Goal: Information Seeking & Learning: Compare options

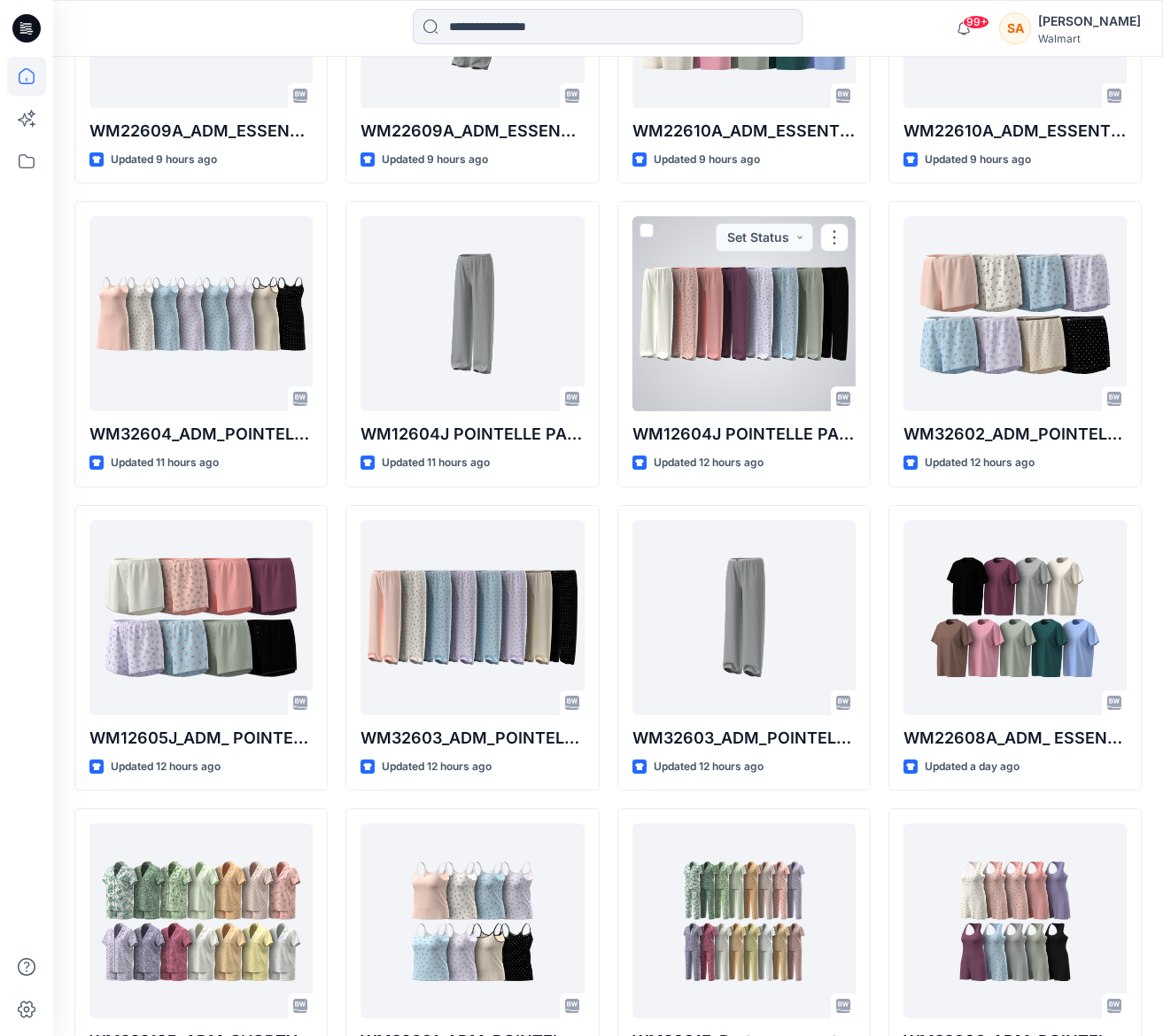
scroll to position [826, 0]
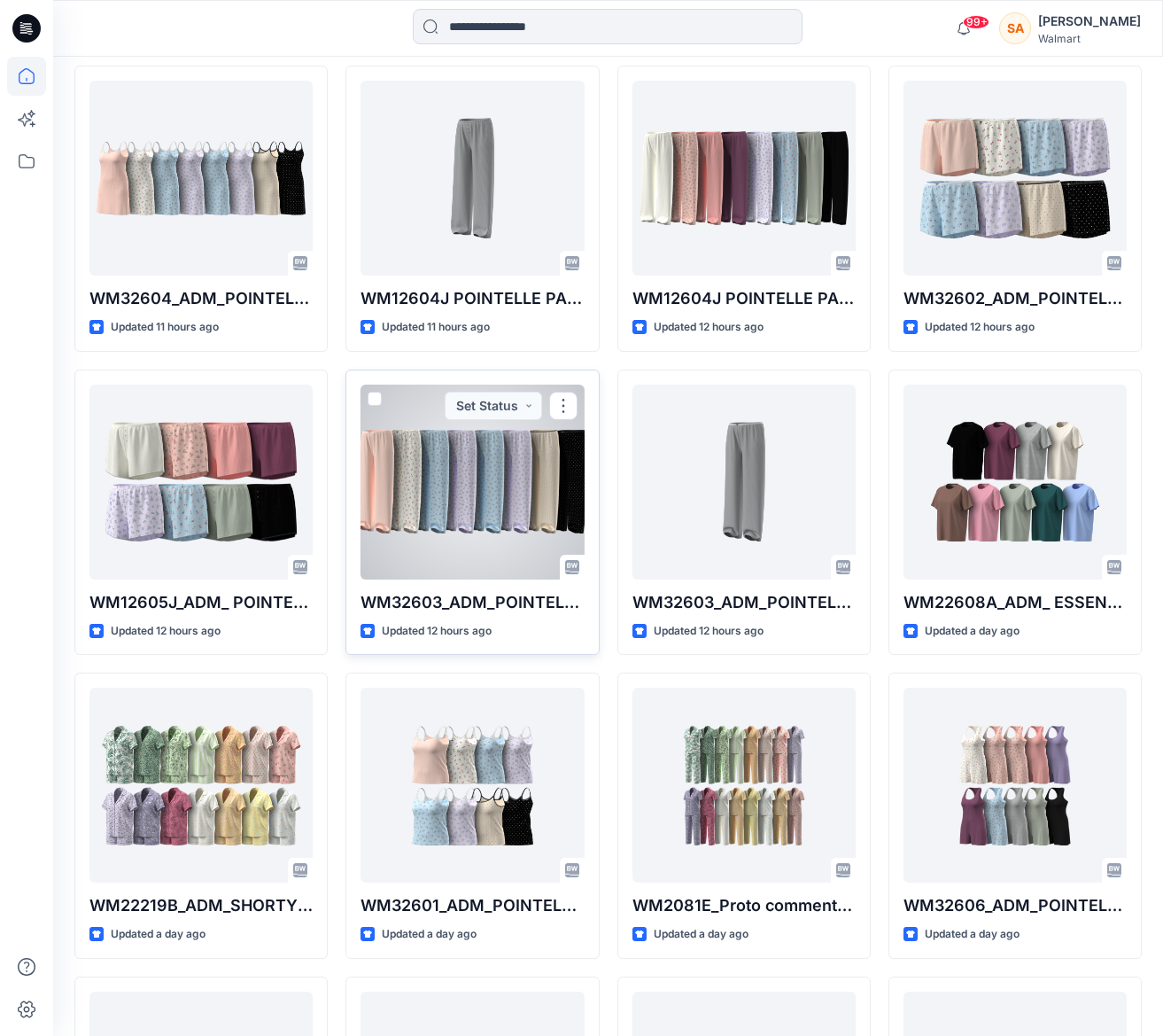
click at [533, 508] on div at bounding box center [472, 481] width 223 height 195
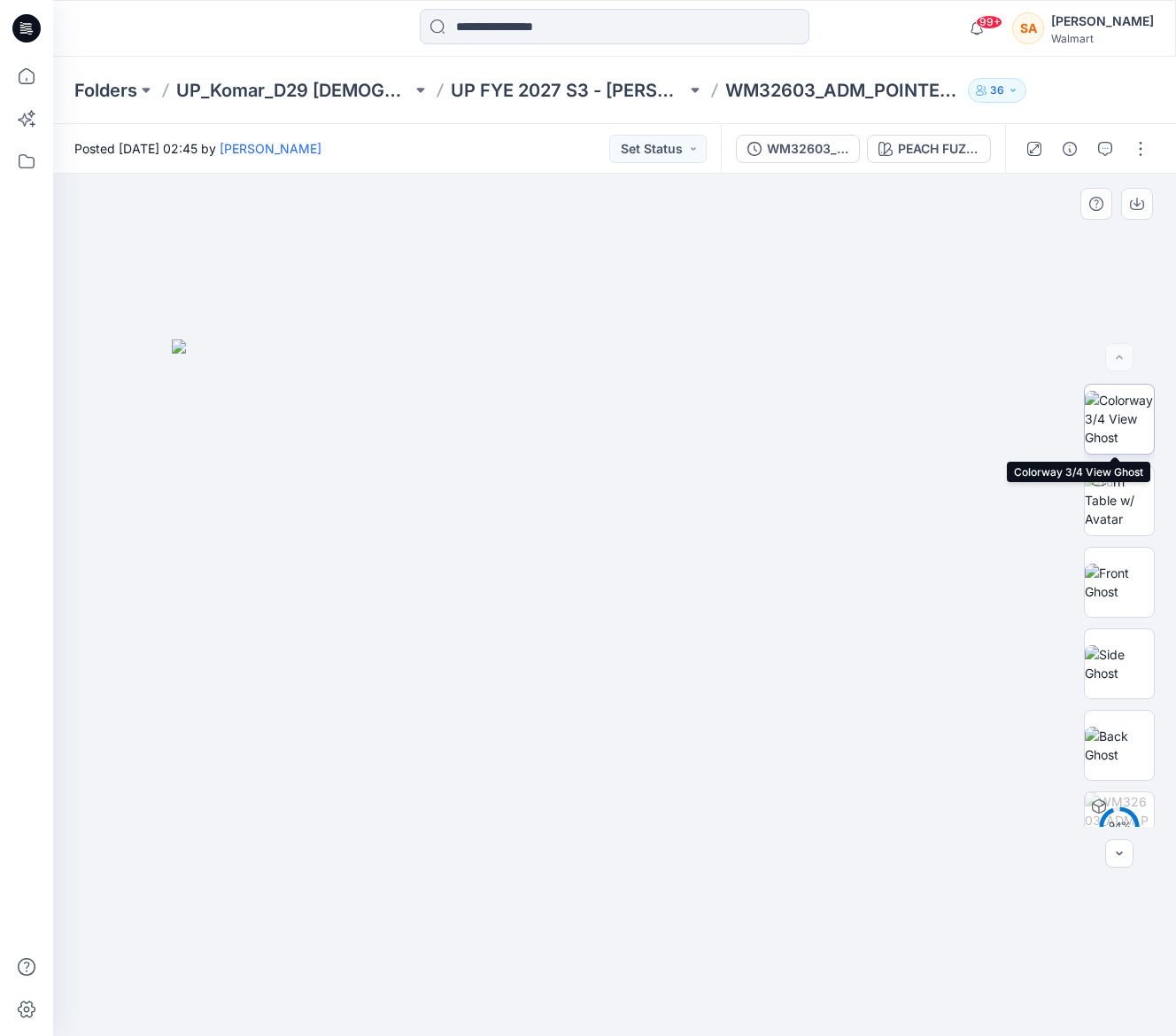
click at [1114, 419] on img at bounding box center [1119, 419] width 69 height 56
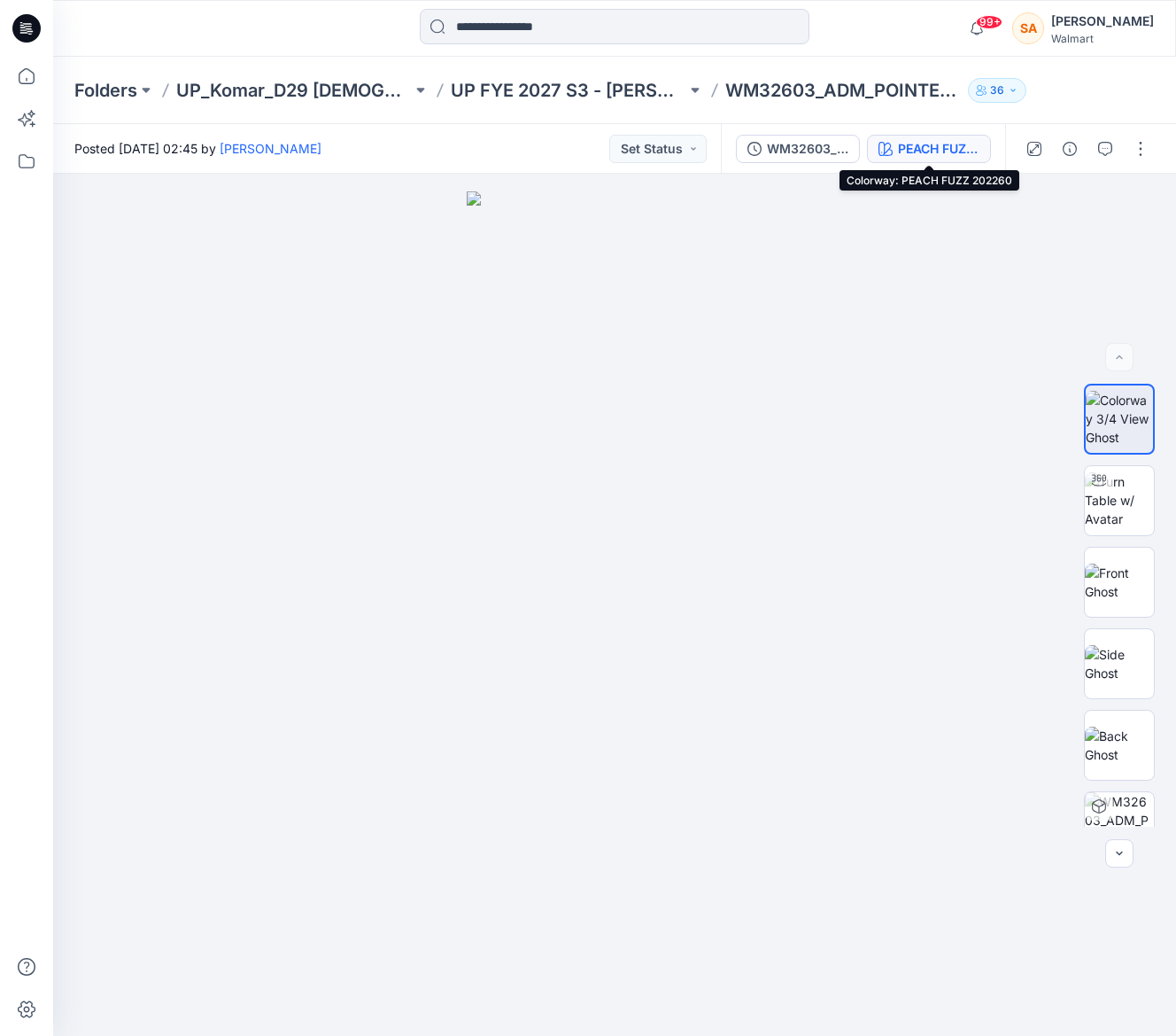
click at [919, 143] on div "PEACH FUZZ 202260" at bounding box center [938, 149] width 81 height 20
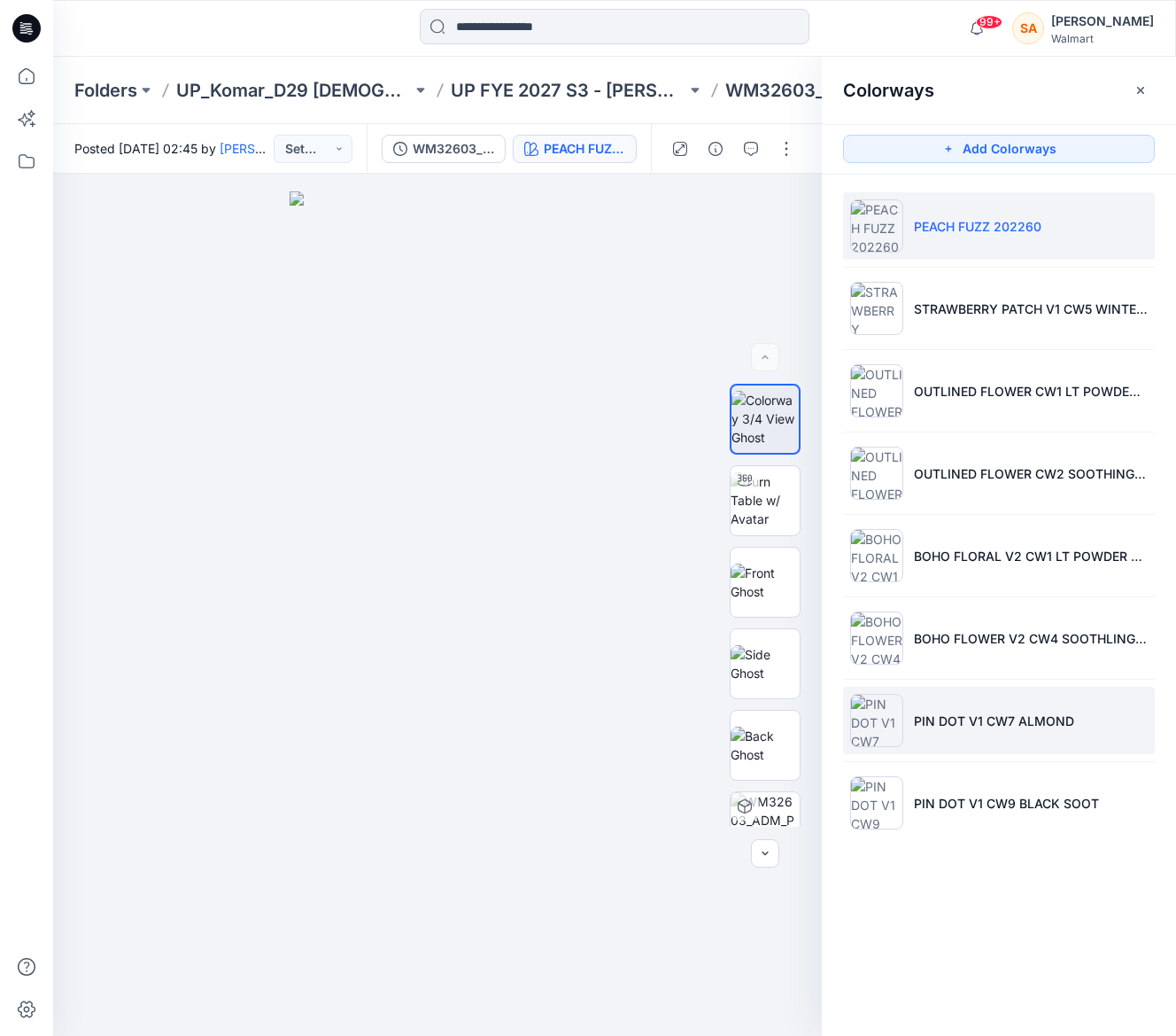
click at [1097, 707] on li "PIN DOT V1 CW7 ALMOND" at bounding box center [999, 719] width 312 height 68
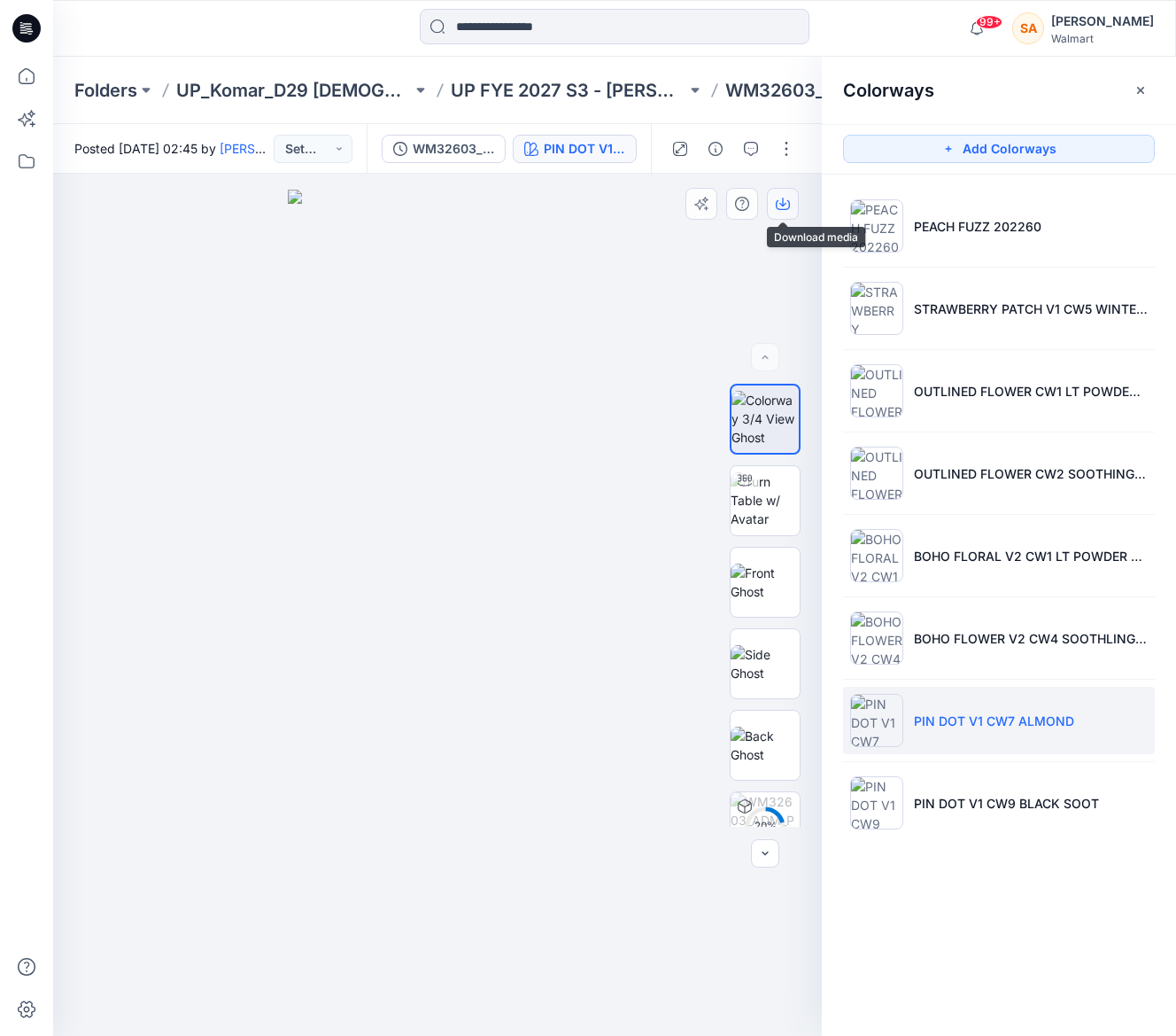
click at [779, 203] on icon "button" at bounding box center [782, 202] width 7 height 9
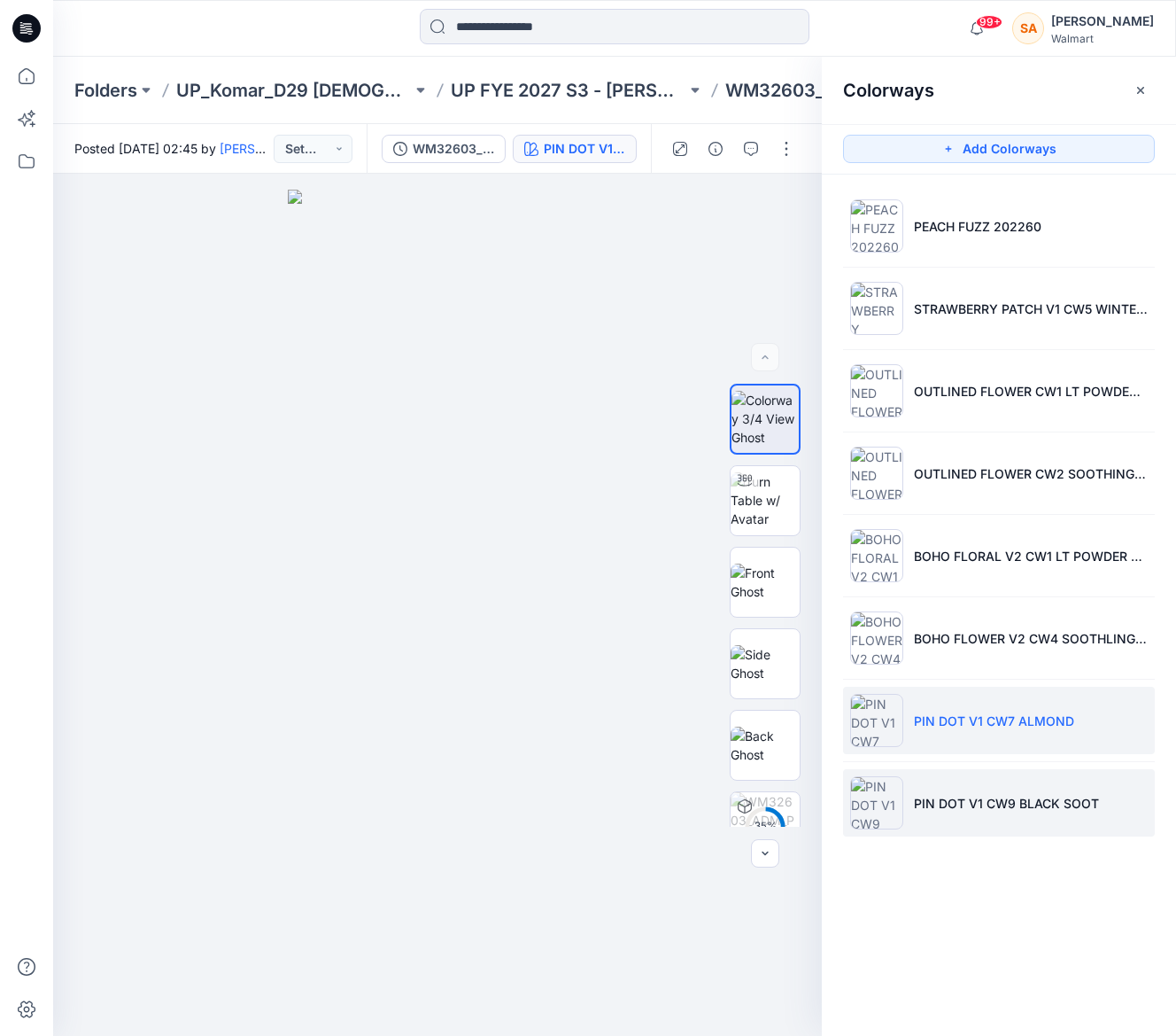
click at [972, 799] on p "PIN DOT V1 CW9 BLACK SOOT" at bounding box center [1006, 803] width 185 height 19
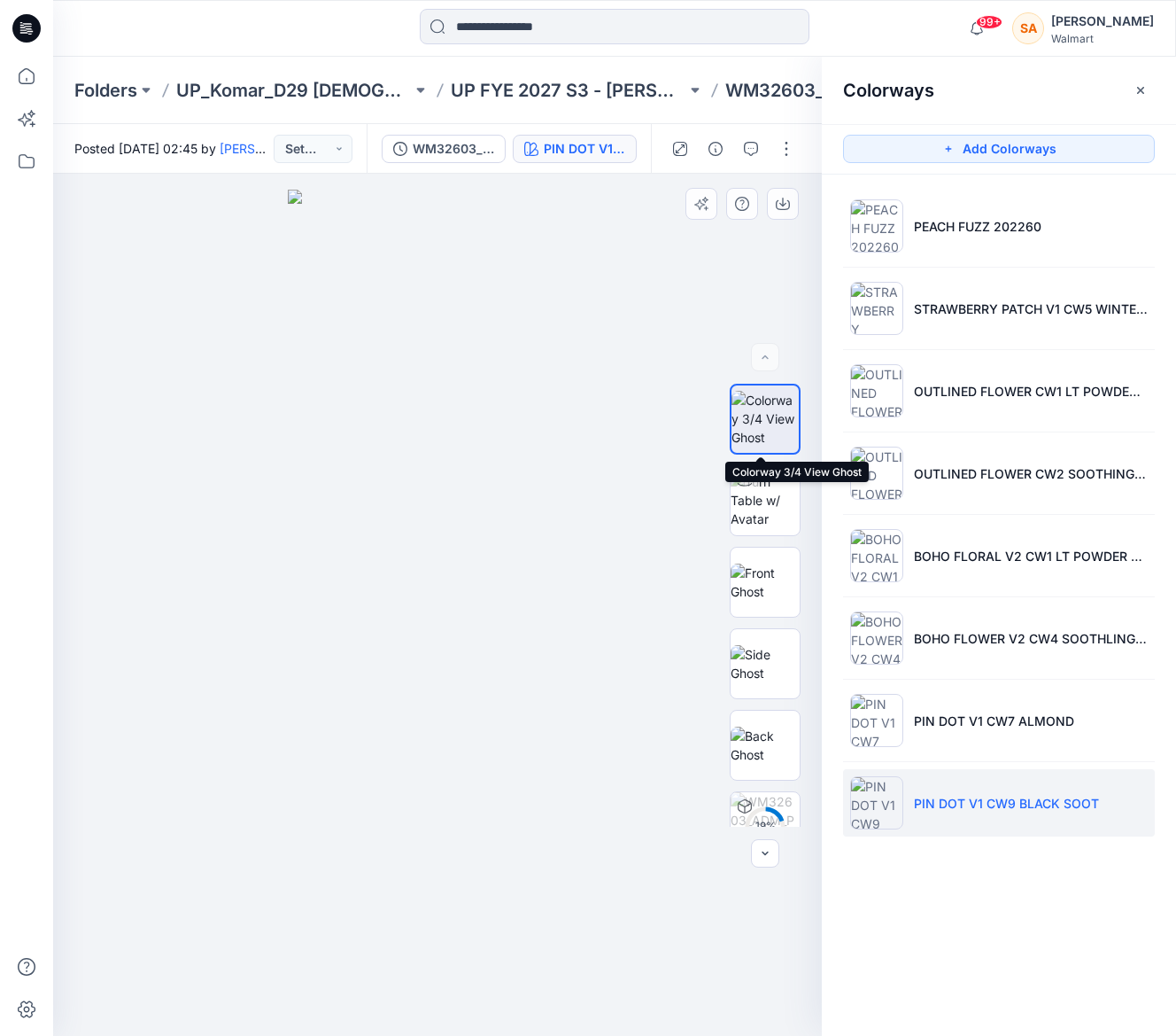
click at [761, 403] on img at bounding box center [765, 419] width 68 height 56
click at [791, 205] on button "button" at bounding box center [783, 204] width 32 height 32
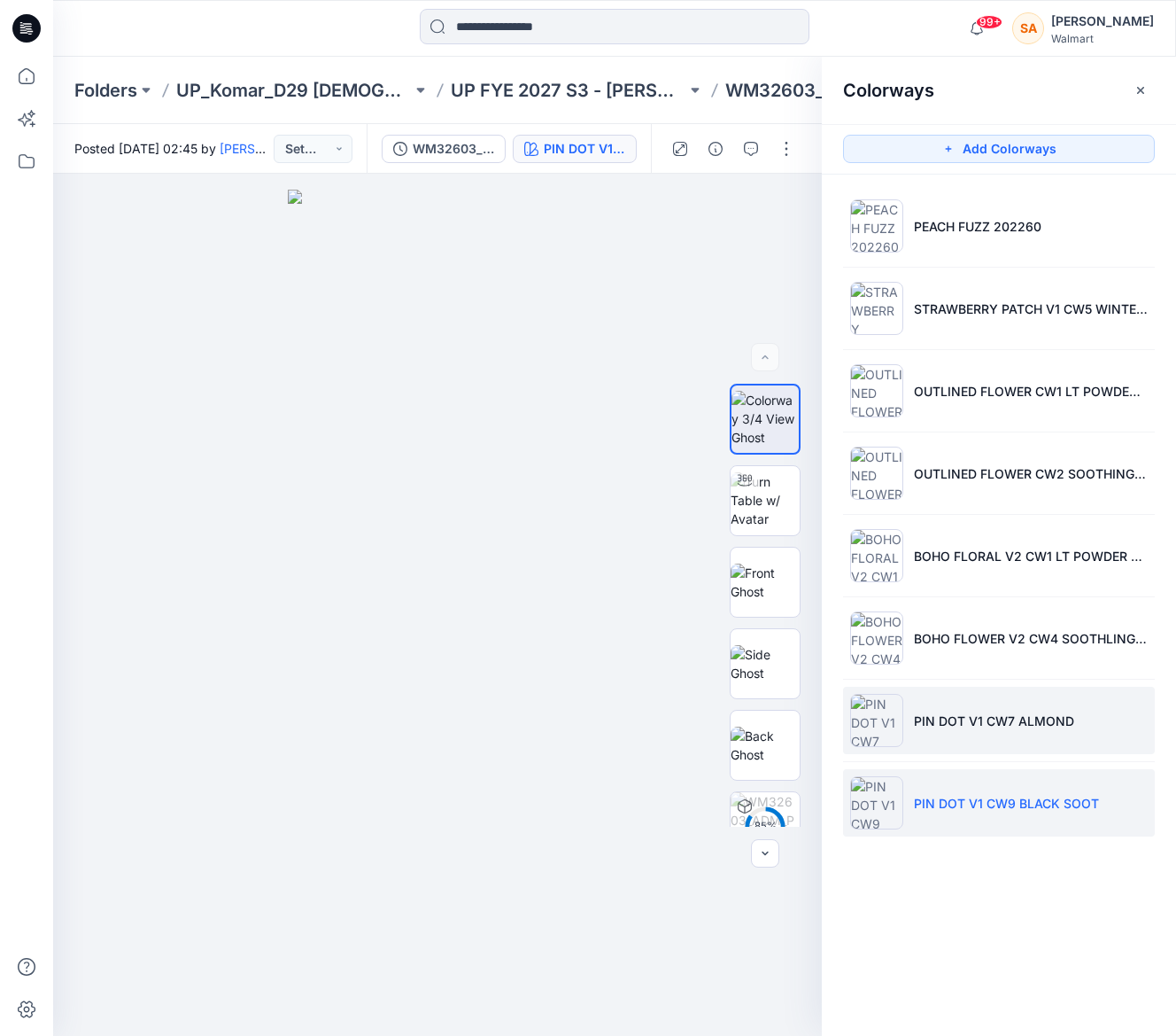
click at [987, 722] on p "PIN DOT V1 CW7 ALMOND" at bounding box center [995, 720] width 161 height 19
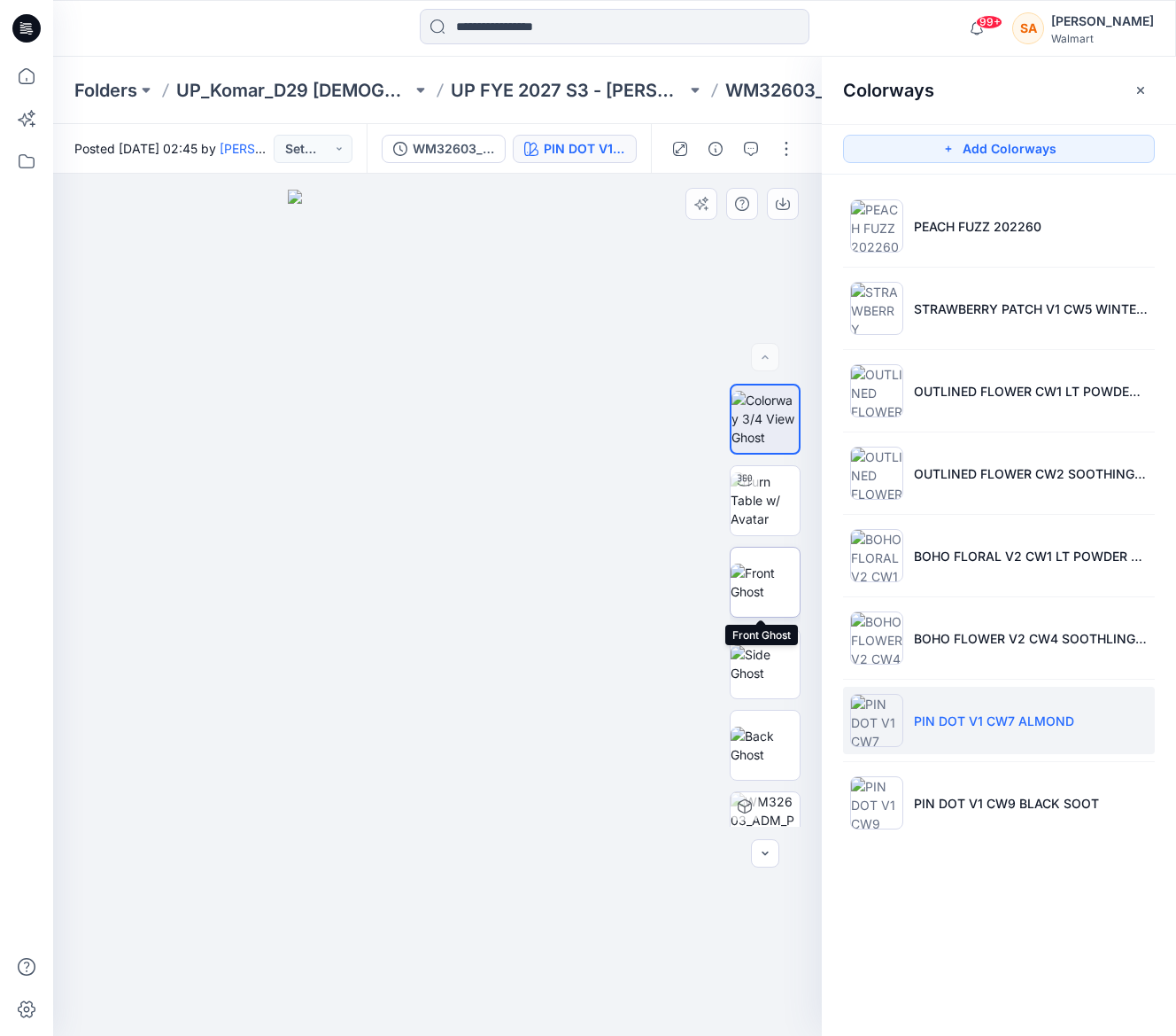
click at [744, 567] on img at bounding box center [765, 582] width 69 height 37
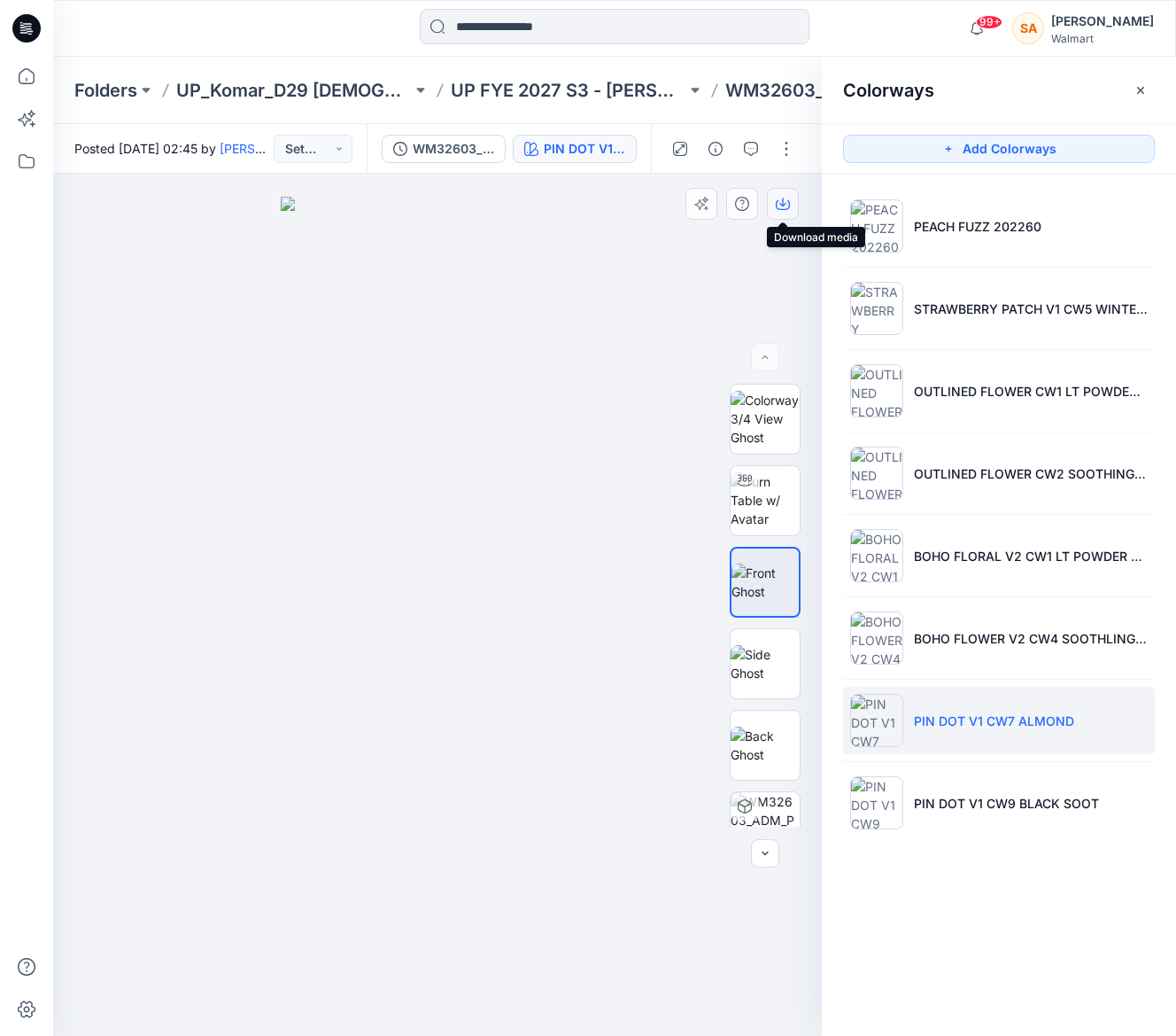
click at [780, 202] on icon "button" at bounding box center [783, 204] width 14 height 14
drag, startPoint x: 944, startPoint y: 803, endPoint x: 925, endPoint y: 708, distance: 96.9
click at [943, 801] on p "PIN DOT V1 CW9 BLACK SOOT" at bounding box center [1006, 803] width 185 height 19
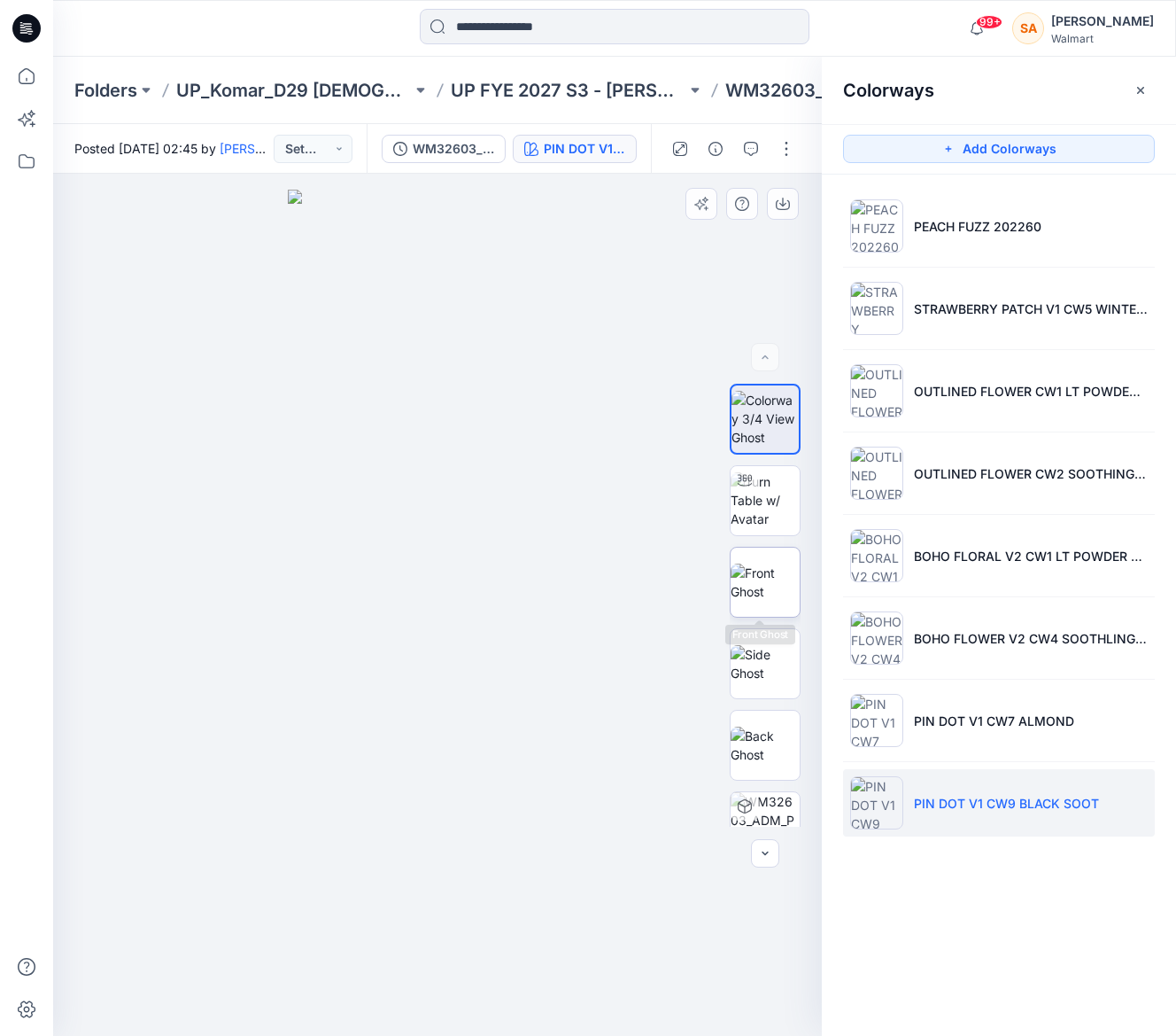
click at [789, 581] on img at bounding box center [765, 582] width 69 height 37
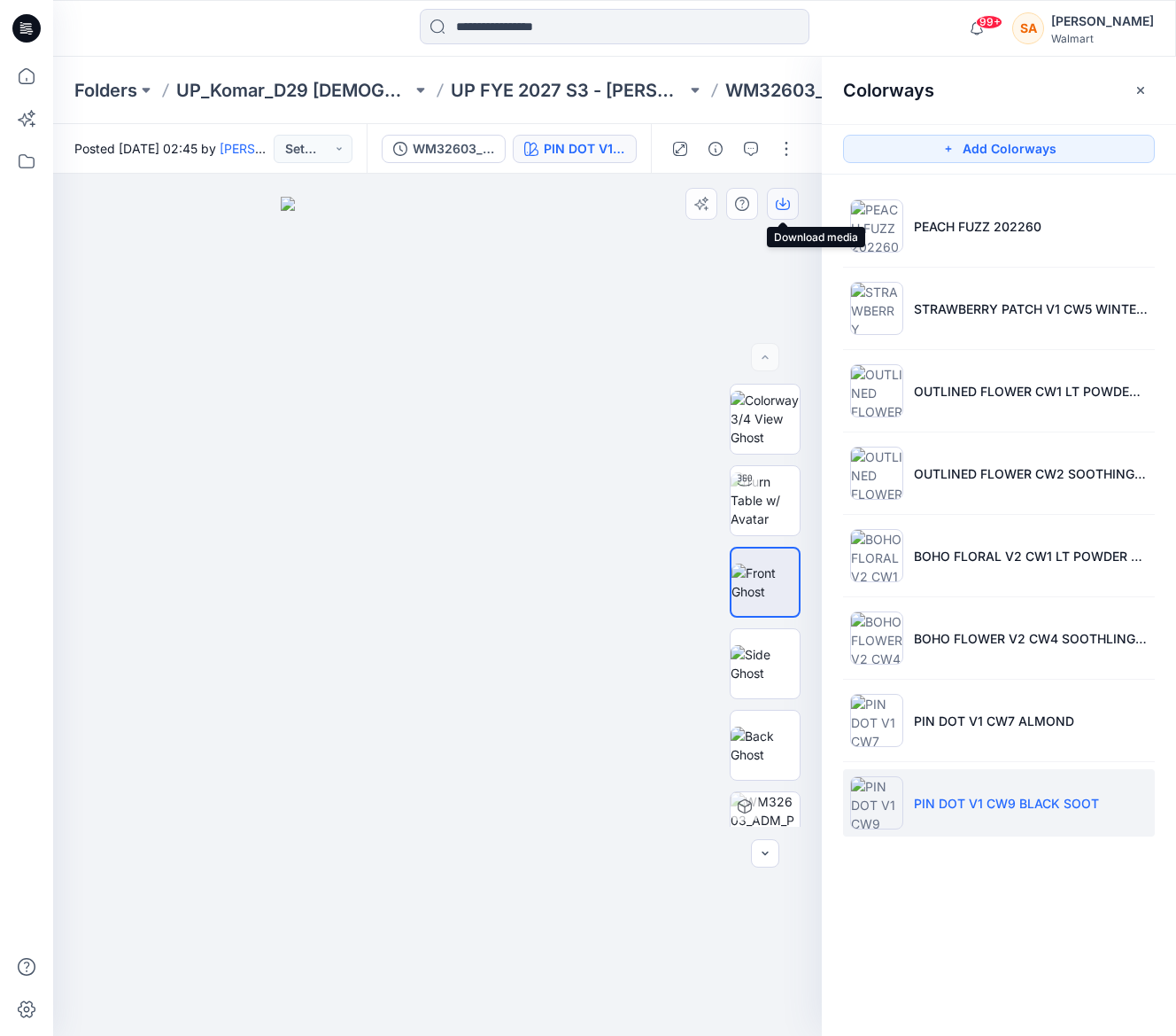
click at [782, 202] on icon "button" at bounding box center [783, 204] width 14 height 14
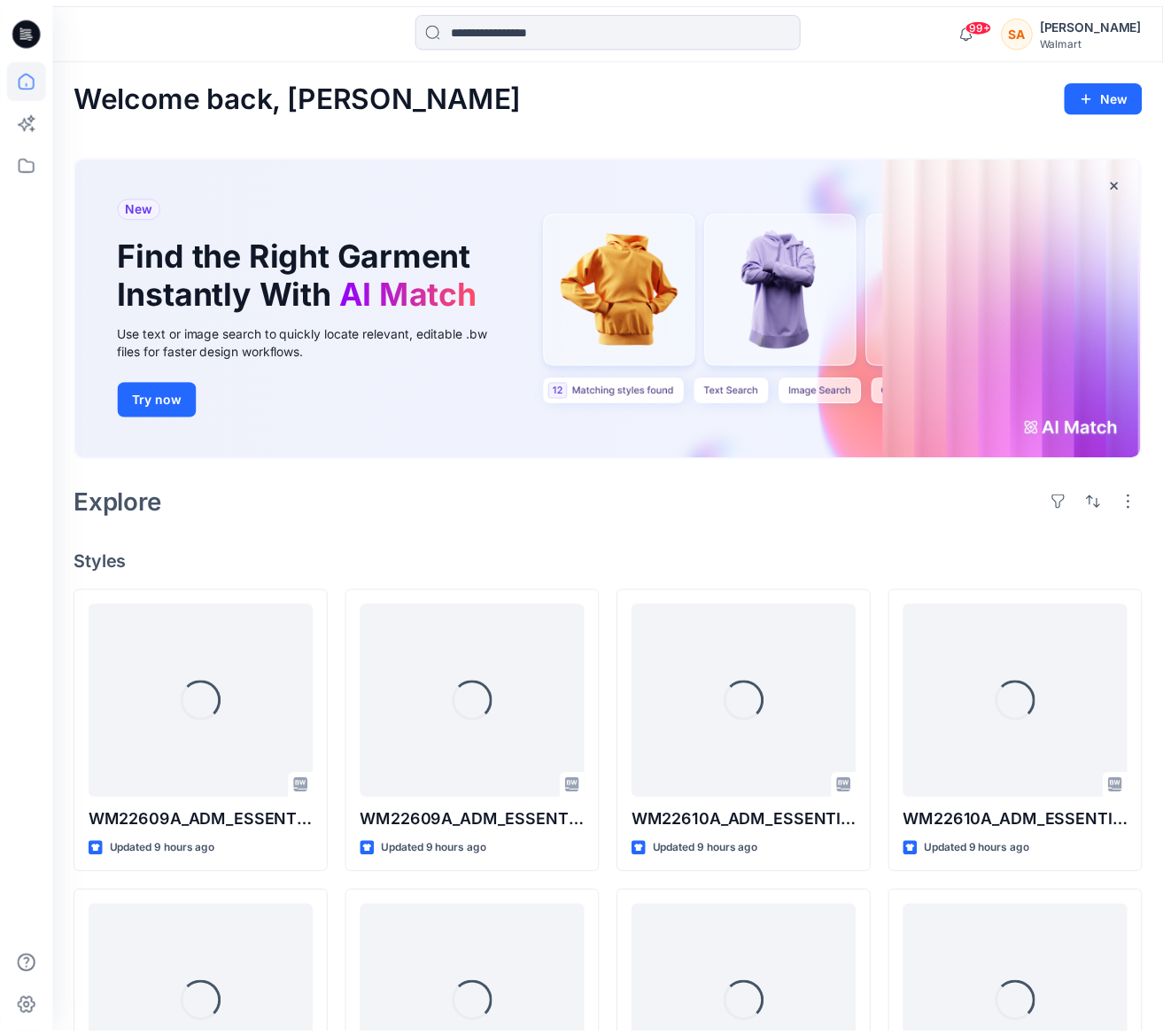
scroll to position [826, 0]
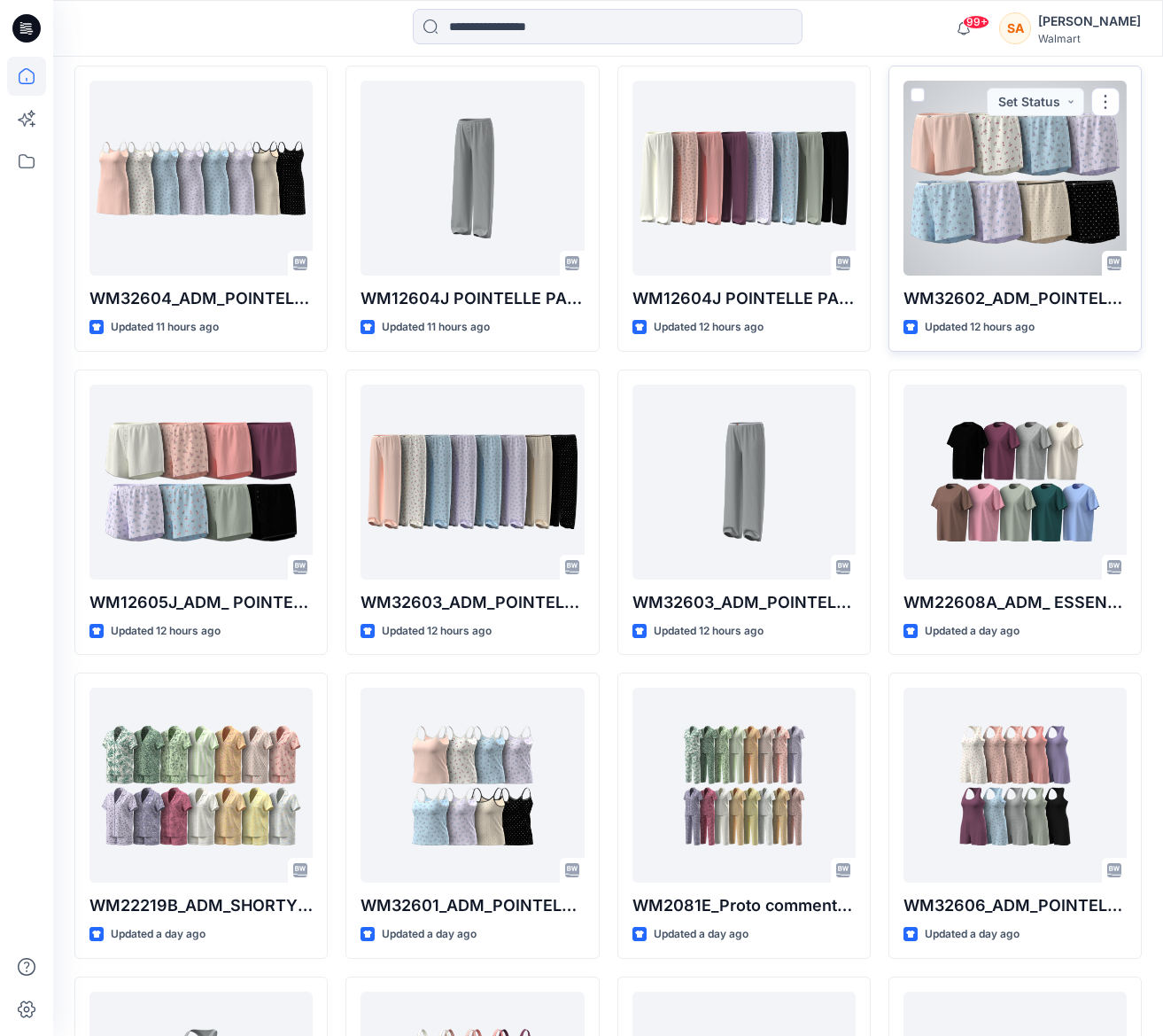
click at [998, 133] on div at bounding box center [1015, 177] width 223 height 195
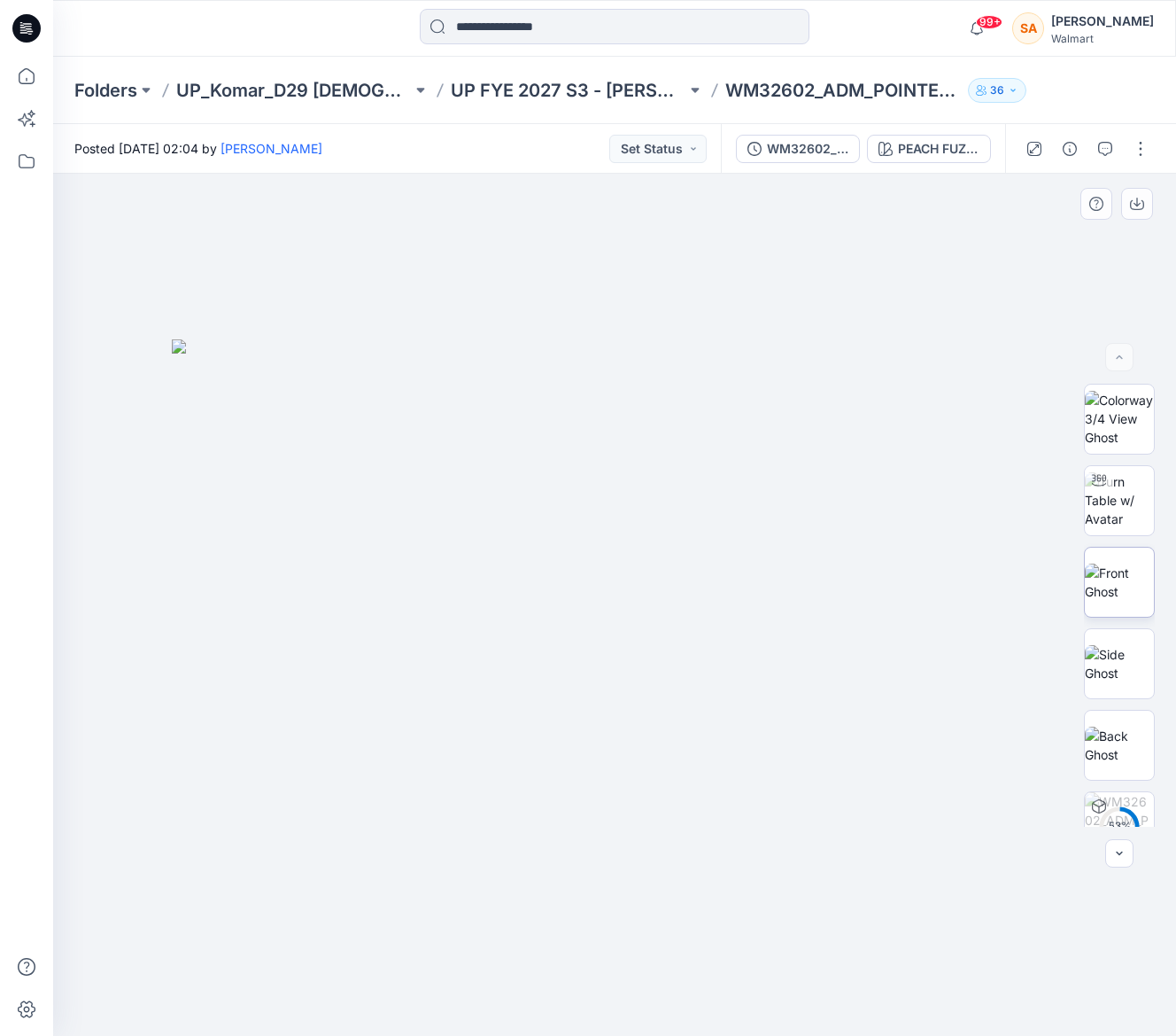
click at [1108, 575] on img at bounding box center [1119, 582] width 69 height 37
click at [930, 143] on div "PEACH FUZZ 202260" at bounding box center [938, 149] width 81 height 20
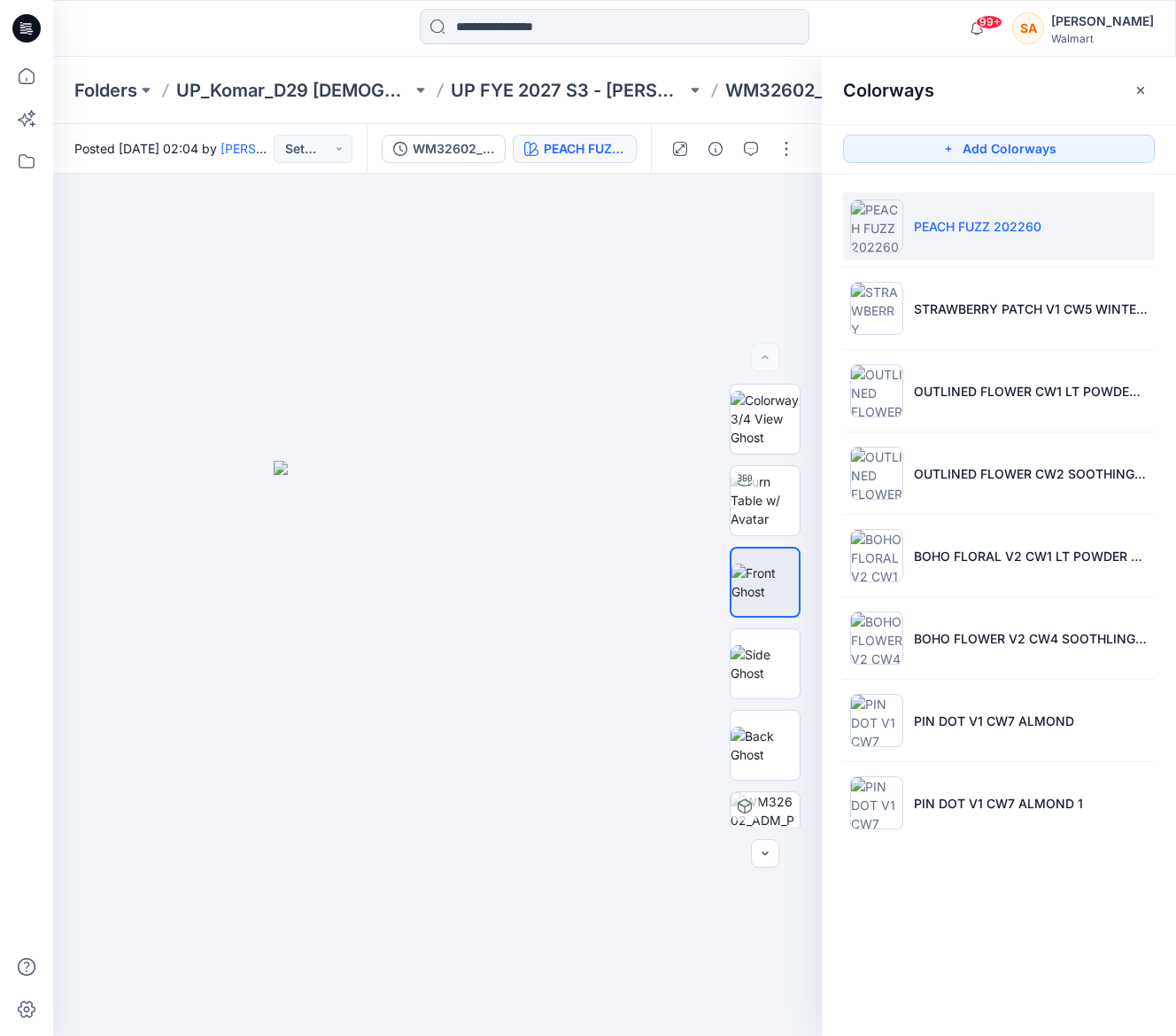
click at [990, 757] on ul "PEACH FUZZ 202260 STRAWBERRY PATCH V1 CW5 WINTER WHITE OUTLINED FLOWER CW1 LT P…" at bounding box center [1000, 514] width 355 height 679
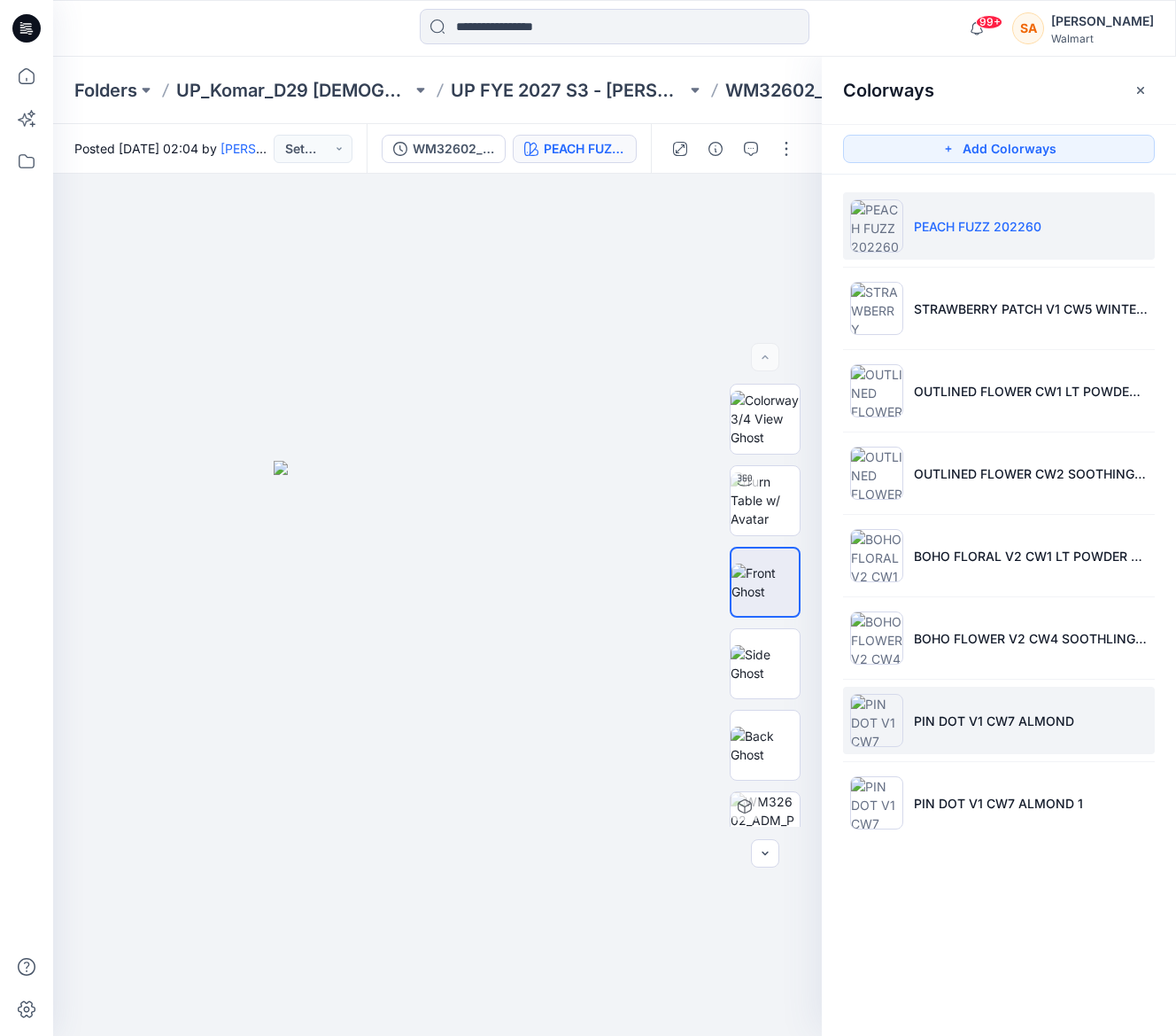
click at [990, 733] on li "PIN DOT V1 CW7 ALMOND" at bounding box center [999, 719] width 312 height 68
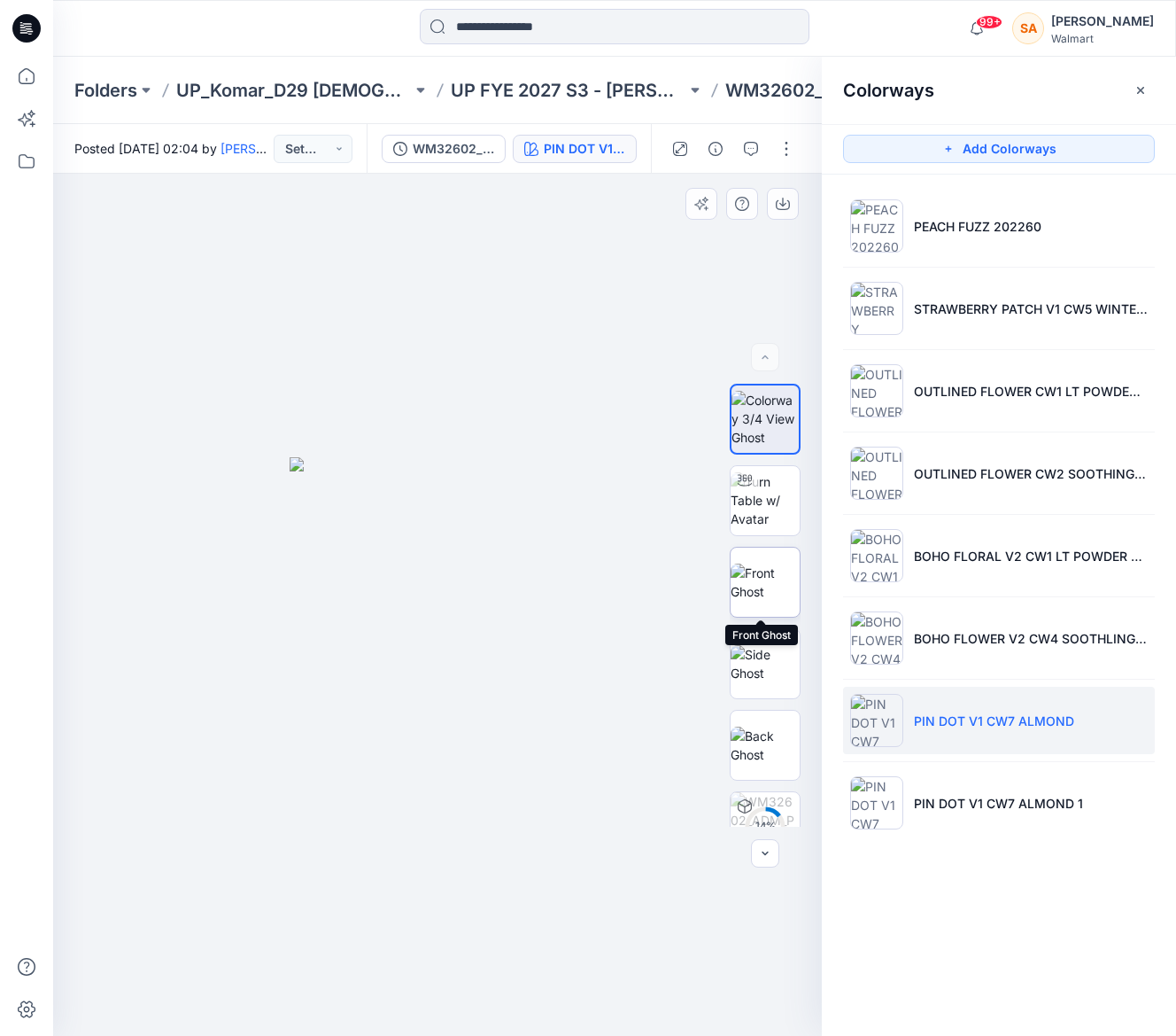
click at [772, 564] on img at bounding box center [765, 582] width 69 height 37
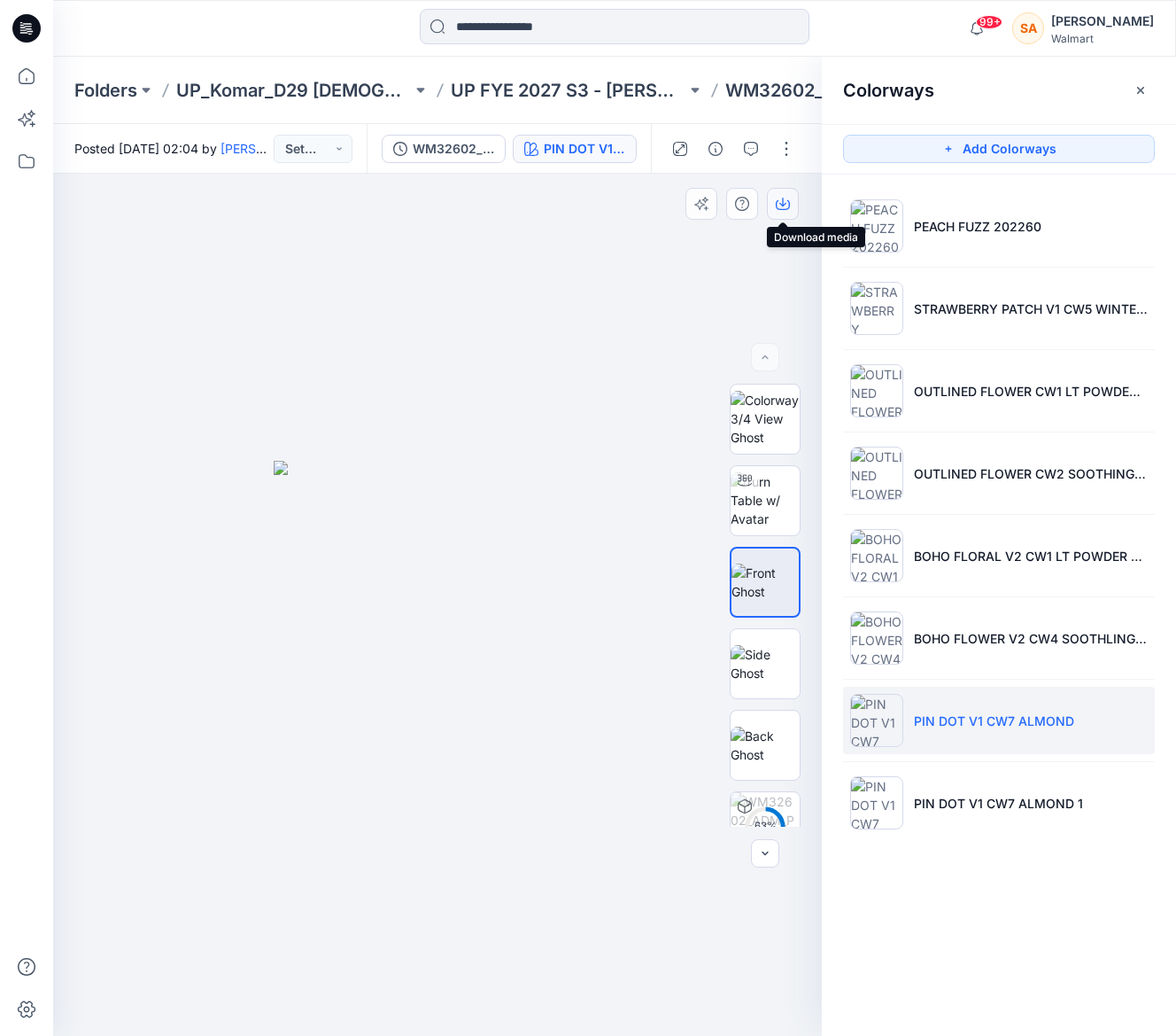
click at [781, 208] on icon "button" at bounding box center [783, 204] width 14 height 14
click at [778, 653] on img at bounding box center [765, 664] width 69 height 37
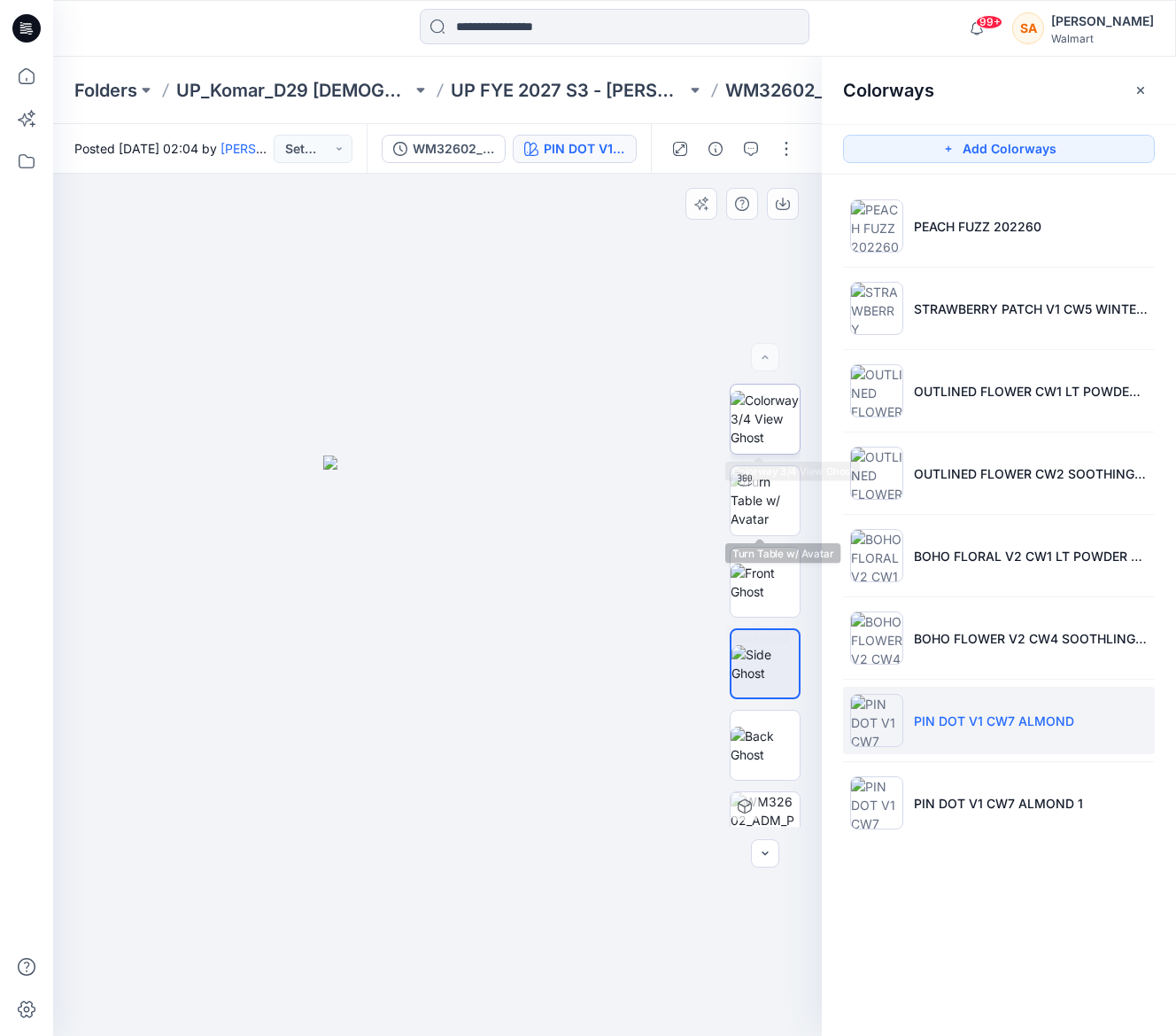
click at [766, 408] on img at bounding box center [765, 419] width 69 height 56
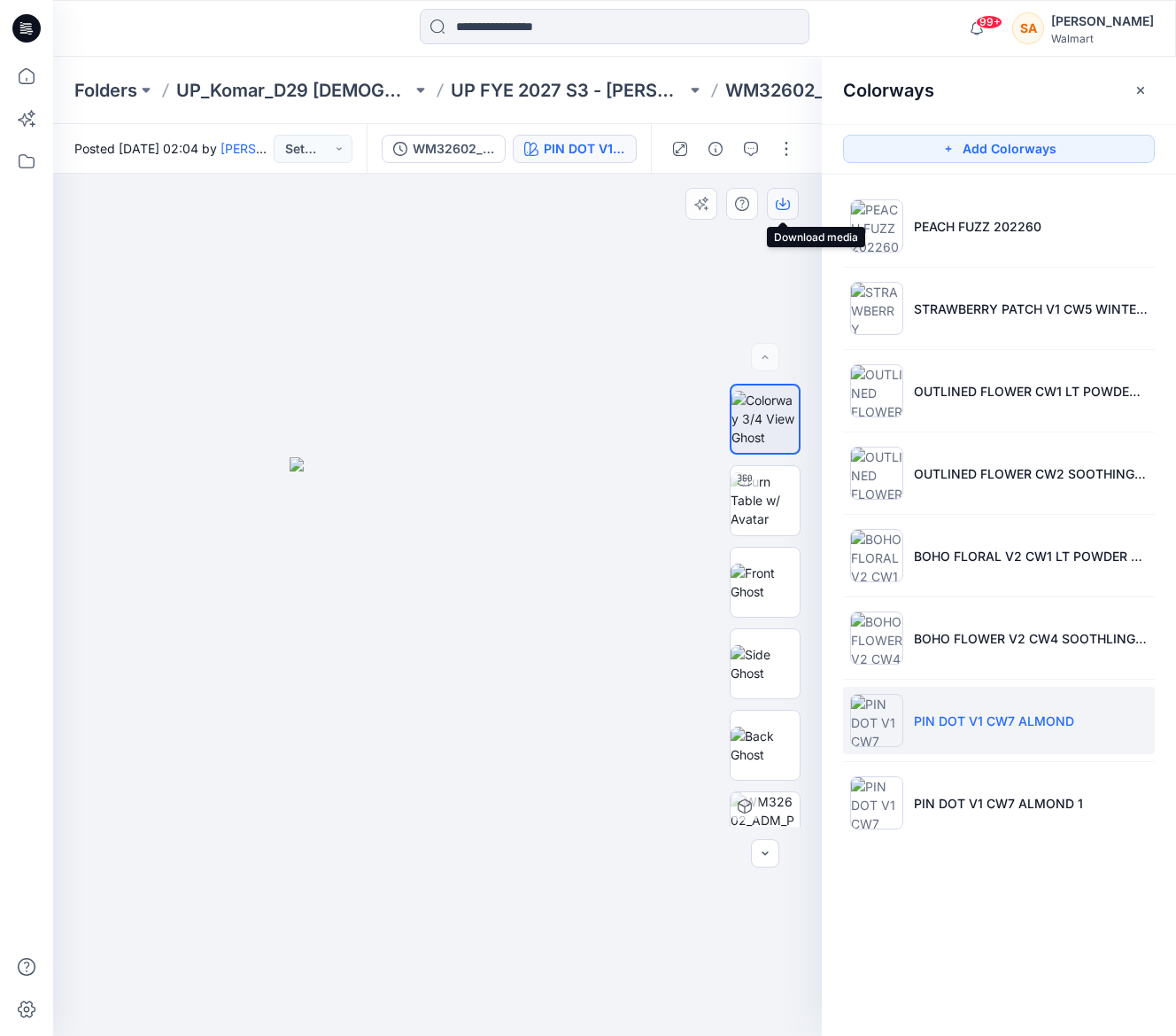
click at [784, 205] on icon "button" at bounding box center [782, 202] width 7 height 9
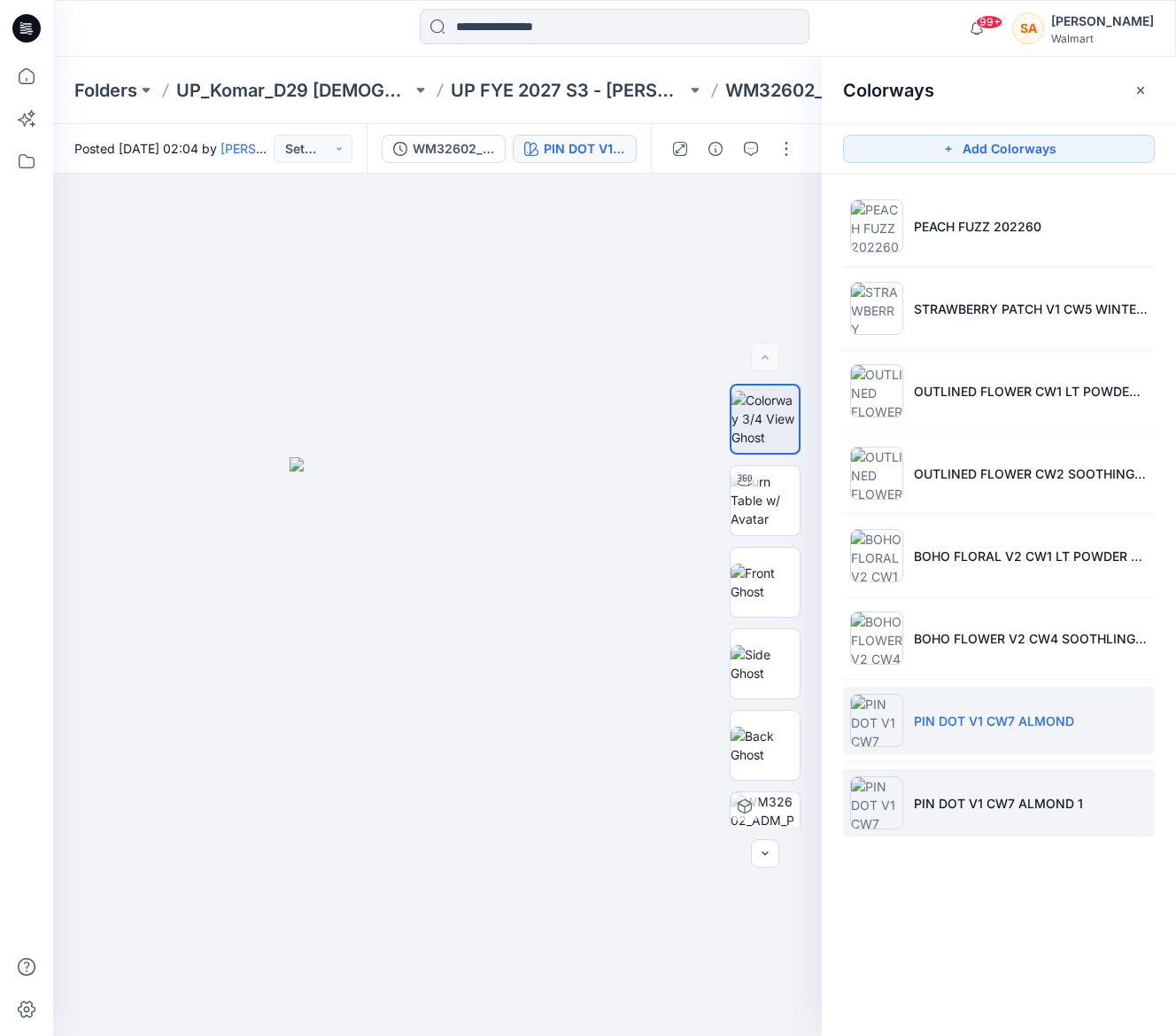
drag, startPoint x: 975, startPoint y: 820, endPoint x: 960, endPoint y: 801, distance: 24.2
click at [975, 820] on li "PIN DOT V1 CW7 ALMOND 1" at bounding box center [999, 803] width 312 height 68
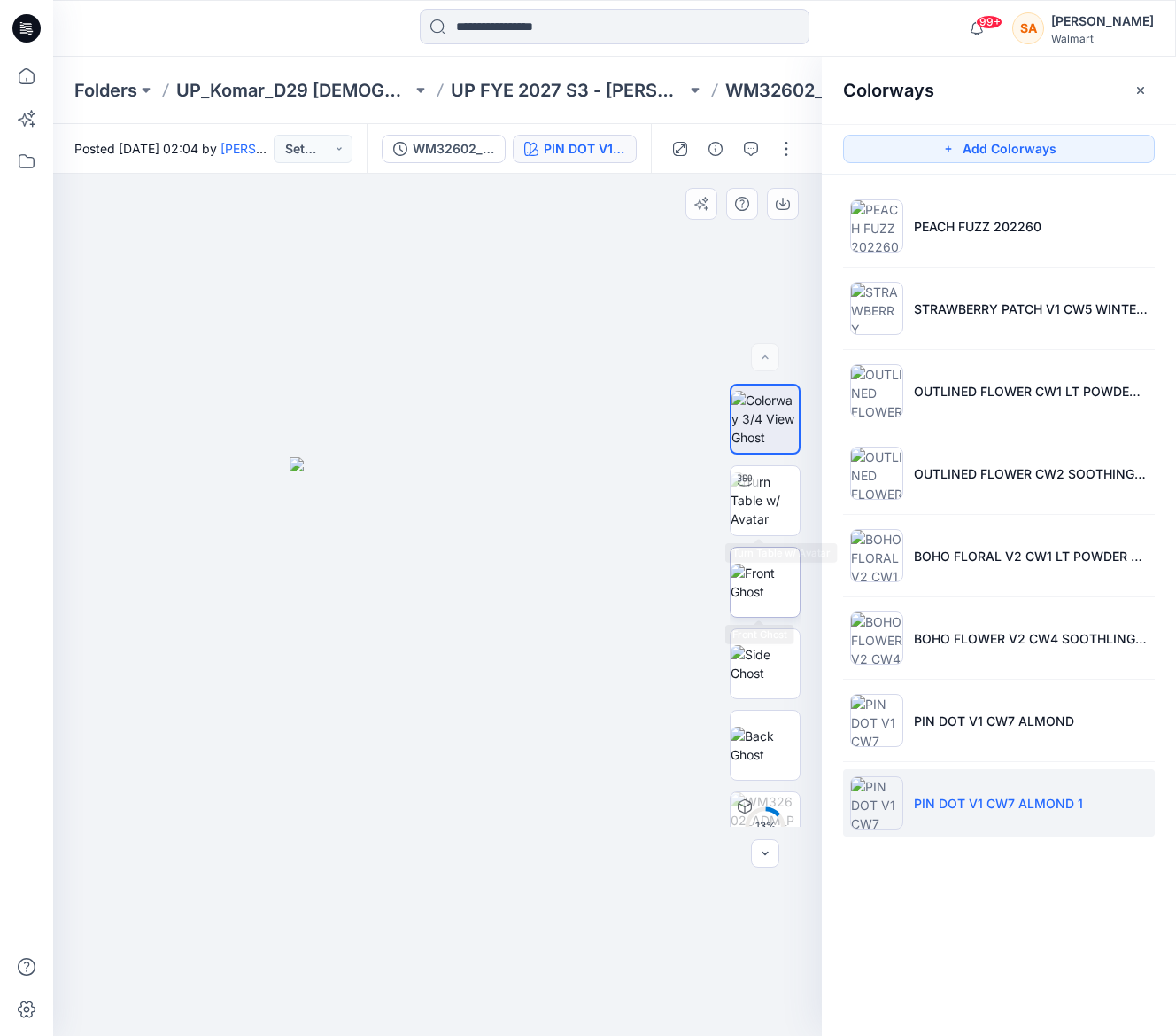
click at [761, 578] on img at bounding box center [765, 582] width 69 height 37
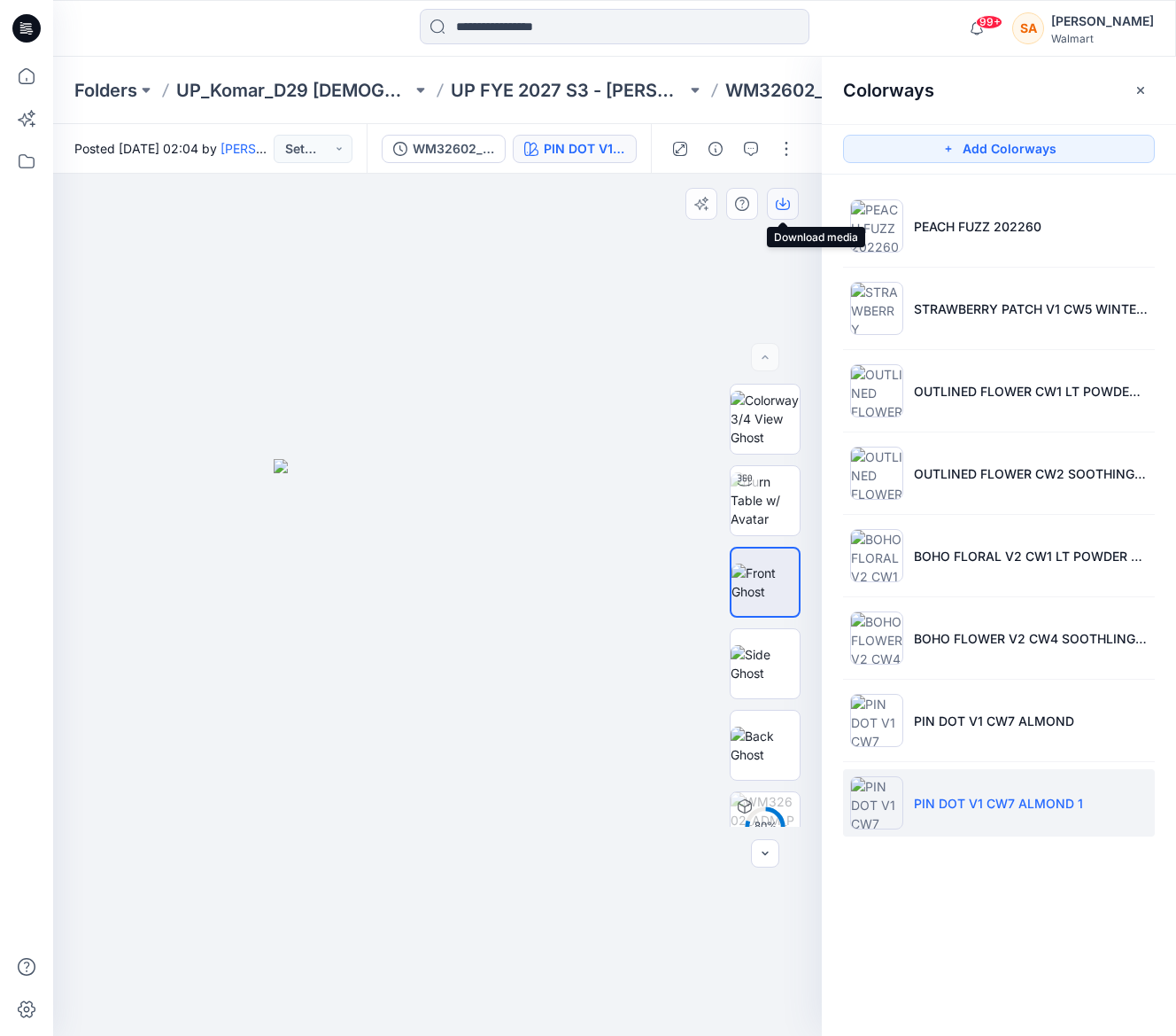
click at [781, 200] on icon "button" at bounding box center [783, 204] width 14 height 14
click at [758, 440] on img at bounding box center [765, 419] width 69 height 56
click at [782, 207] on icon "button" at bounding box center [783, 204] width 14 height 14
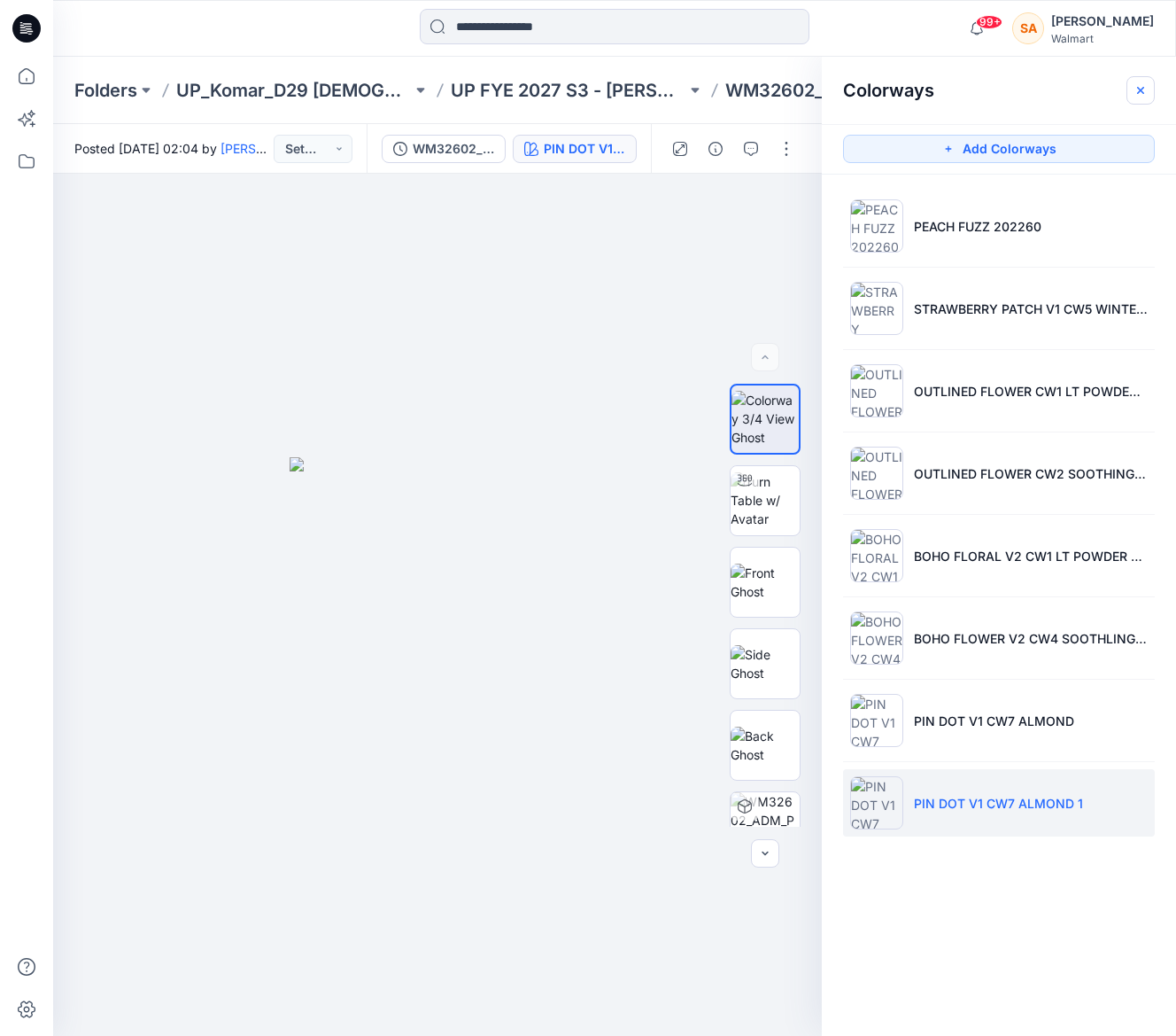
click at [1149, 87] on button "button" at bounding box center [1141, 90] width 28 height 28
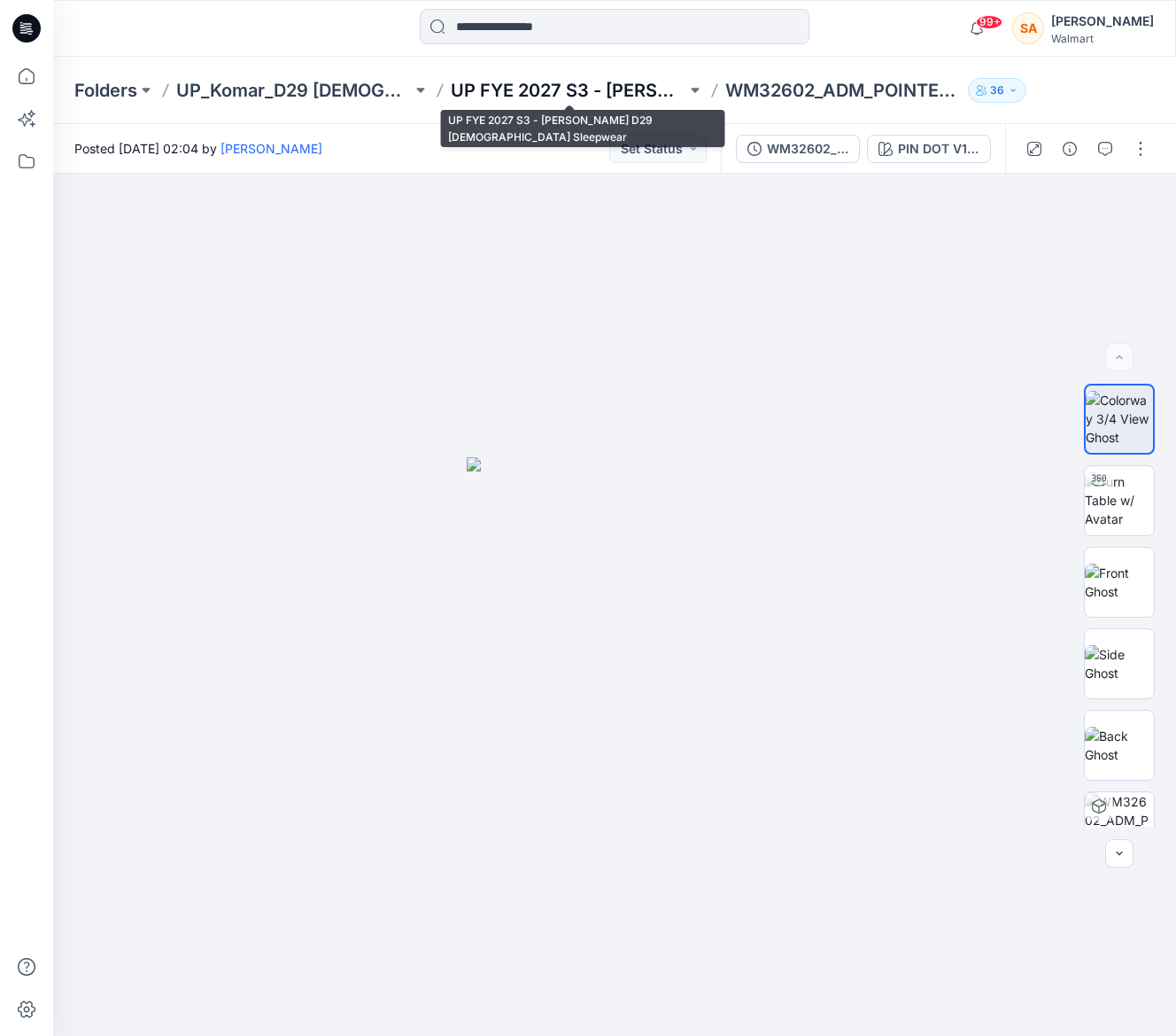
click at [576, 87] on p "UP FYE 2027 S3 - [PERSON_NAME] D29 [DEMOGRAPHIC_DATA] Sleepwear" at bounding box center [568, 90] width 235 height 25
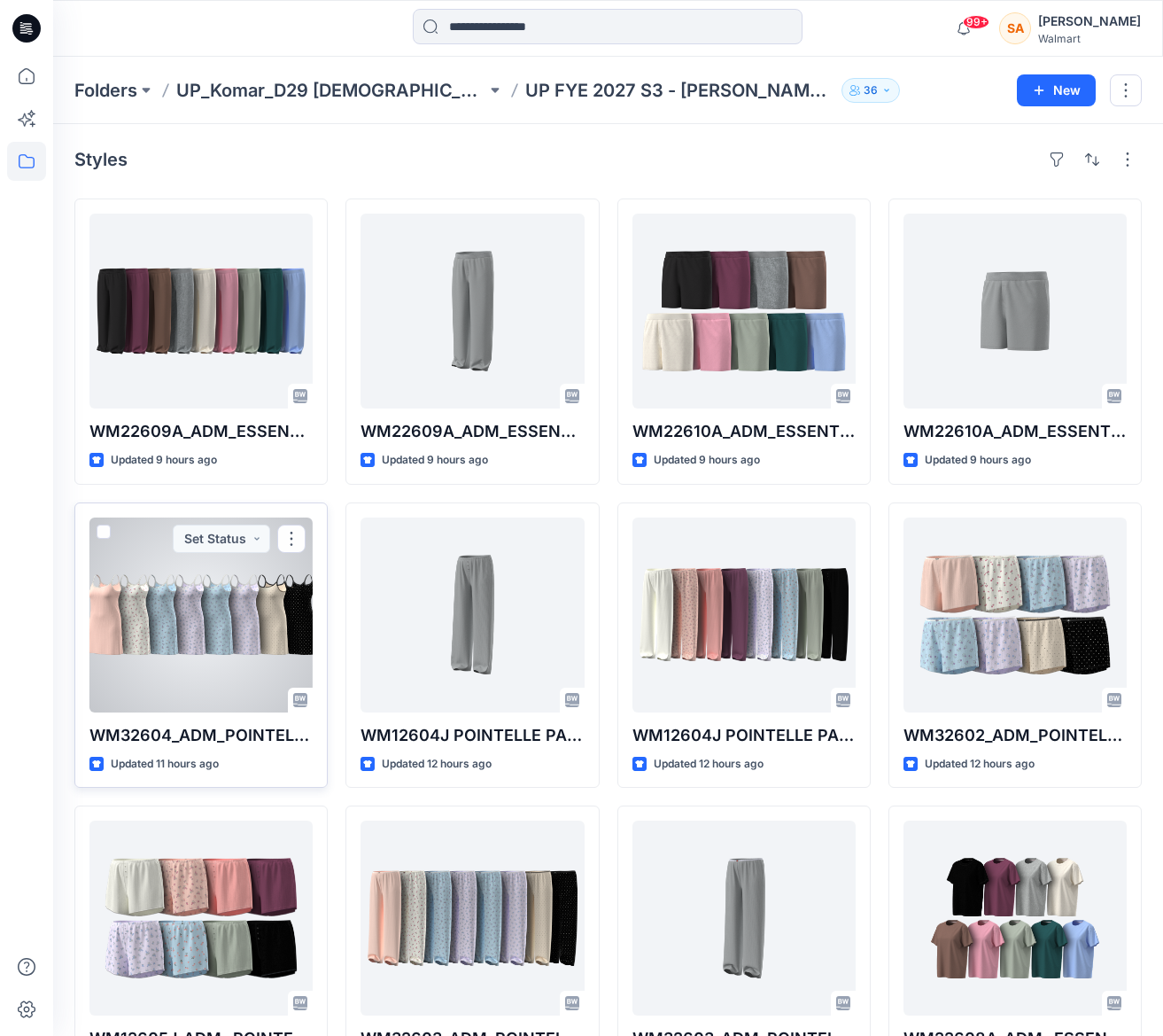
click at [225, 634] on div at bounding box center [201, 615] width 223 height 195
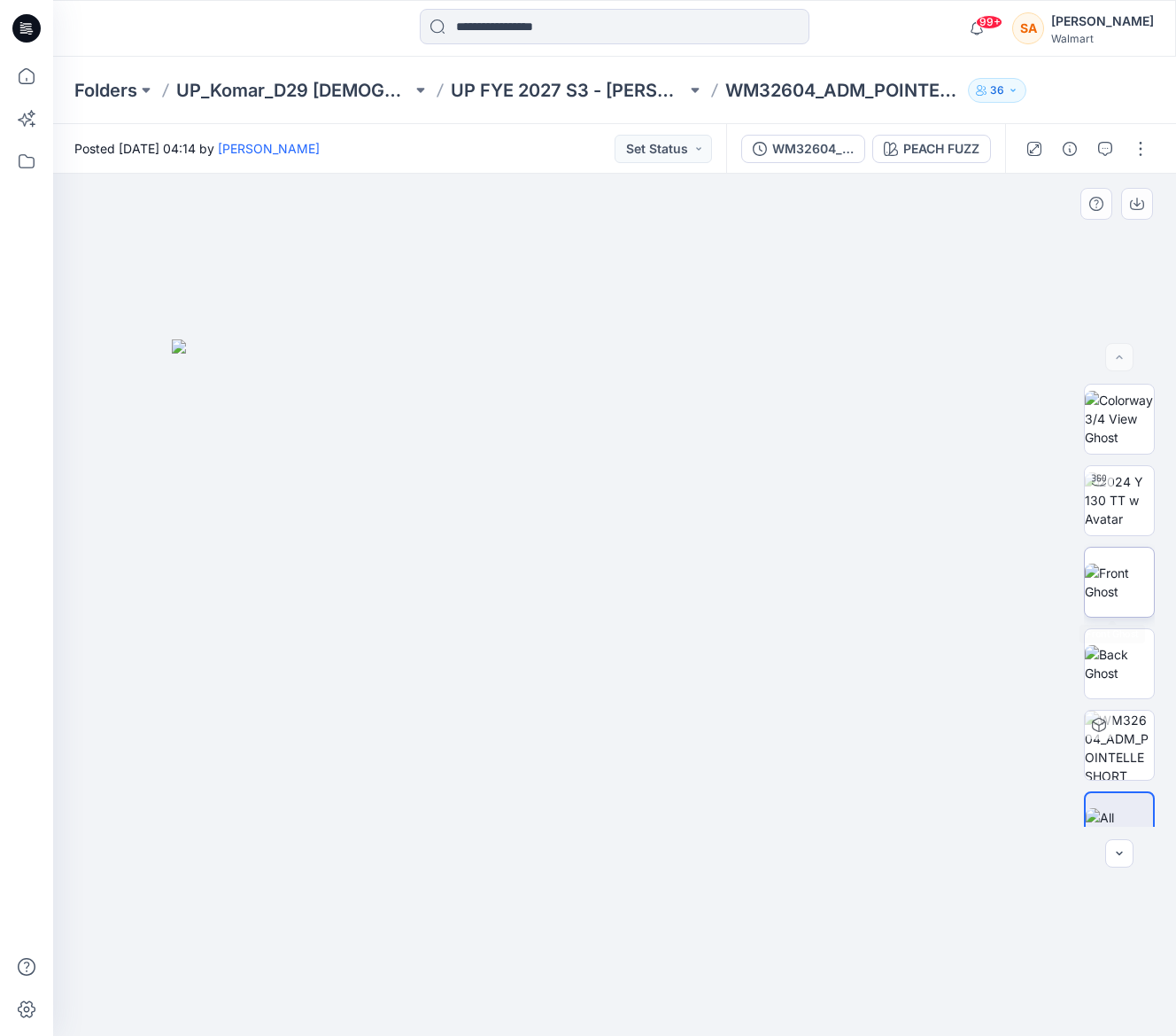
click at [1093, 568] on img at bounding box center [1119, 582] width 69 height 37
click at [1146, 202] on button "button" at bounding box center [1137, 204] width 32 height 32
click at [658, 263] on div at bounding box center [614, 604] width 1123 height 862
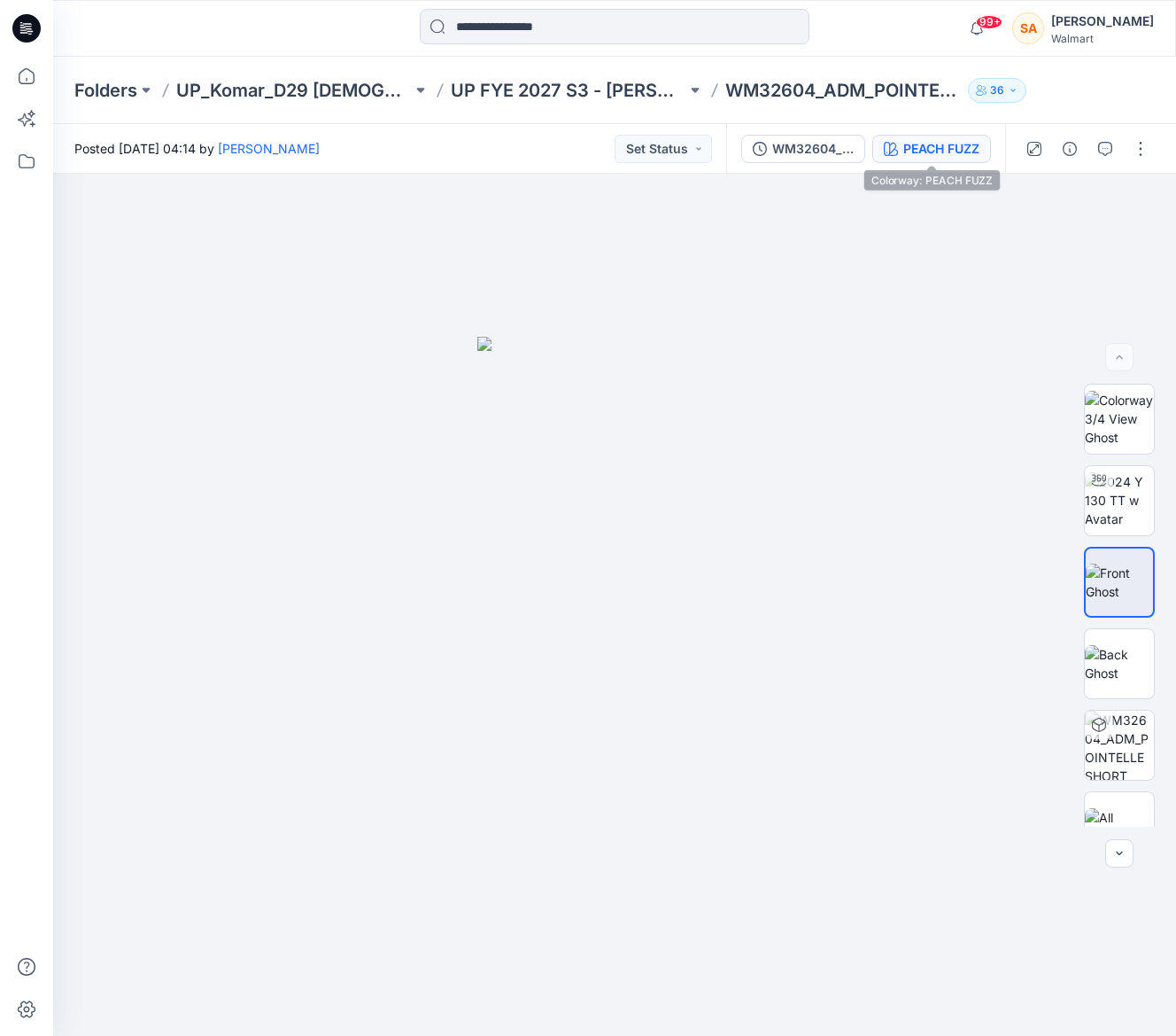
click at [928, 154] on div "PEACH FUZZ" at bounding box center [942, 149] width 76 height 20
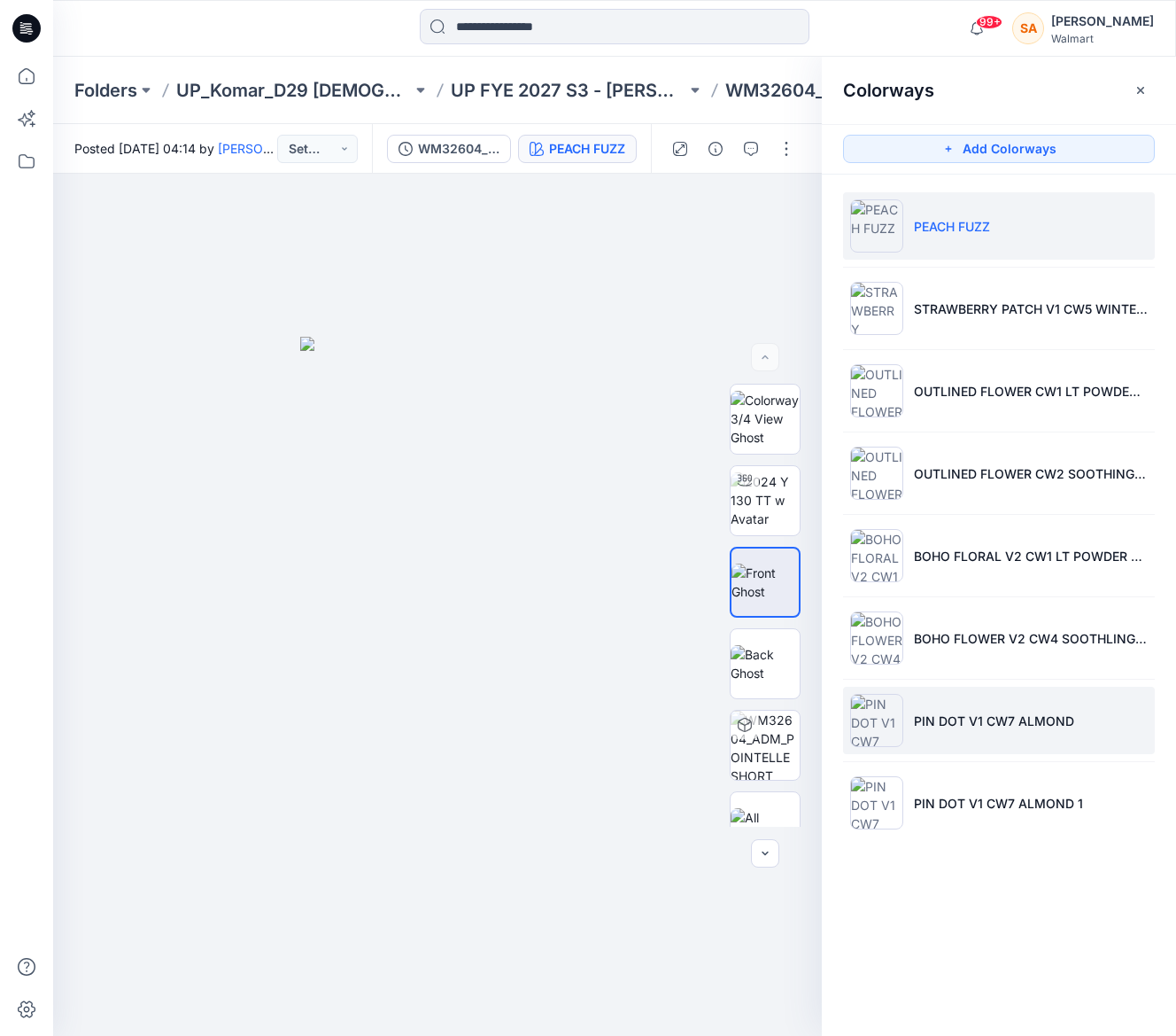
click at [989, 732] on li "PIN DOT V1 CW7 ALMOND" at bounding box center [999, 719] width 312 height 68
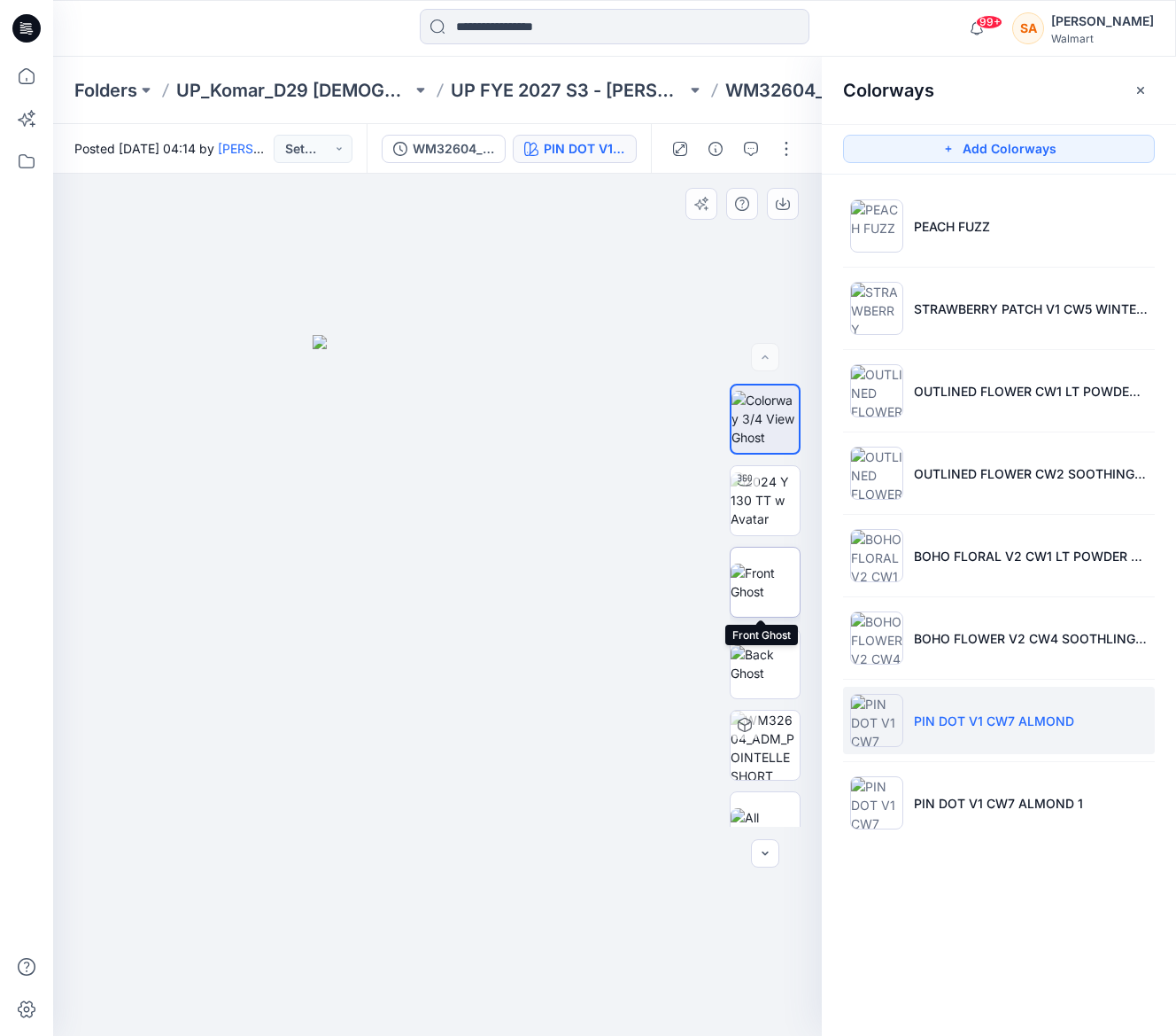
click at [746, 570] on img at bounding box center [765, 582] width 69 height 37
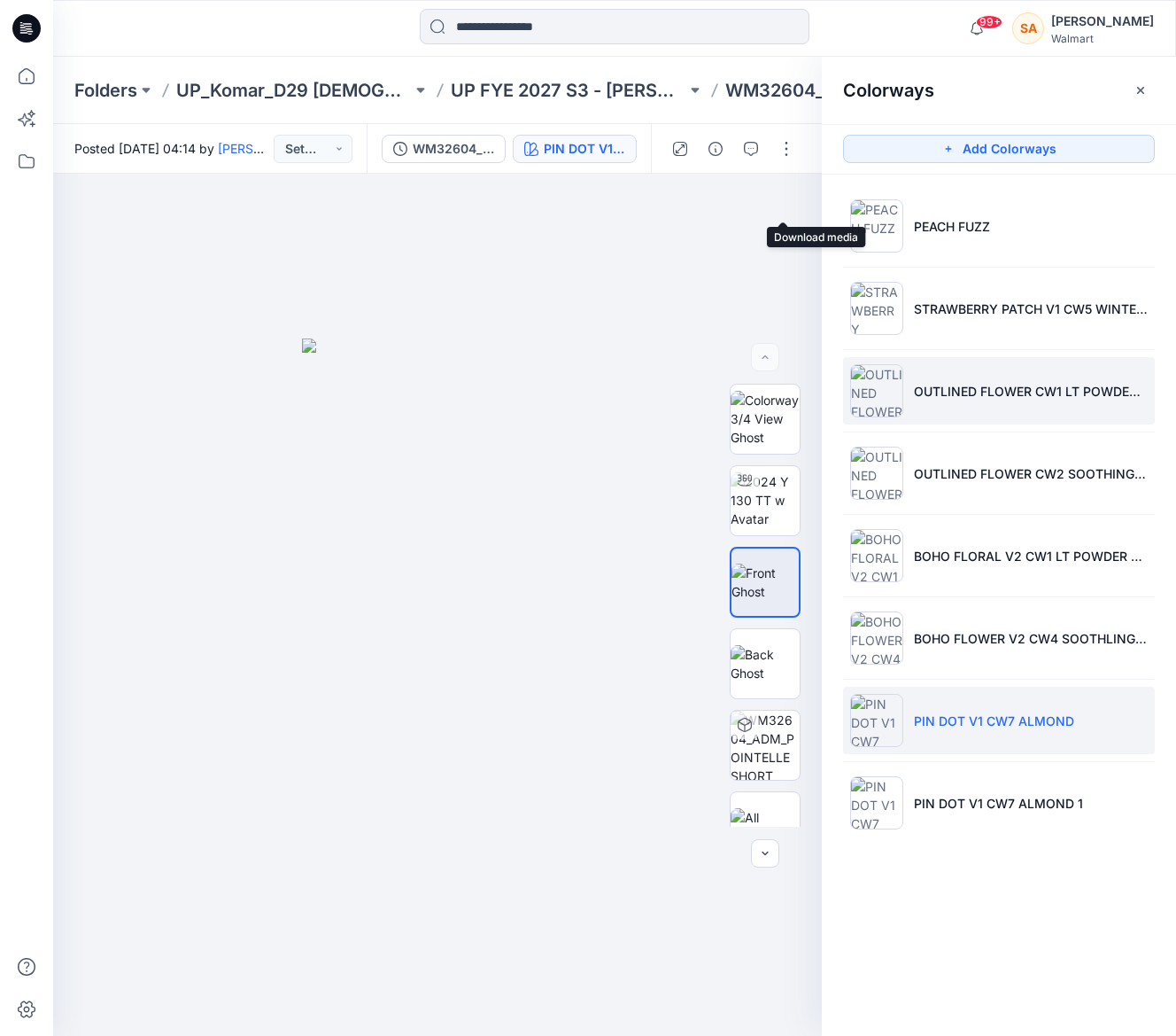
drag, startPoint x: 789, startPoint y: 201, endPoint x: 855, endPoint y: 361, distance: 173.1
click at [0, 0] on icon "button" at bounding box center [0, 0] width 0 height 0
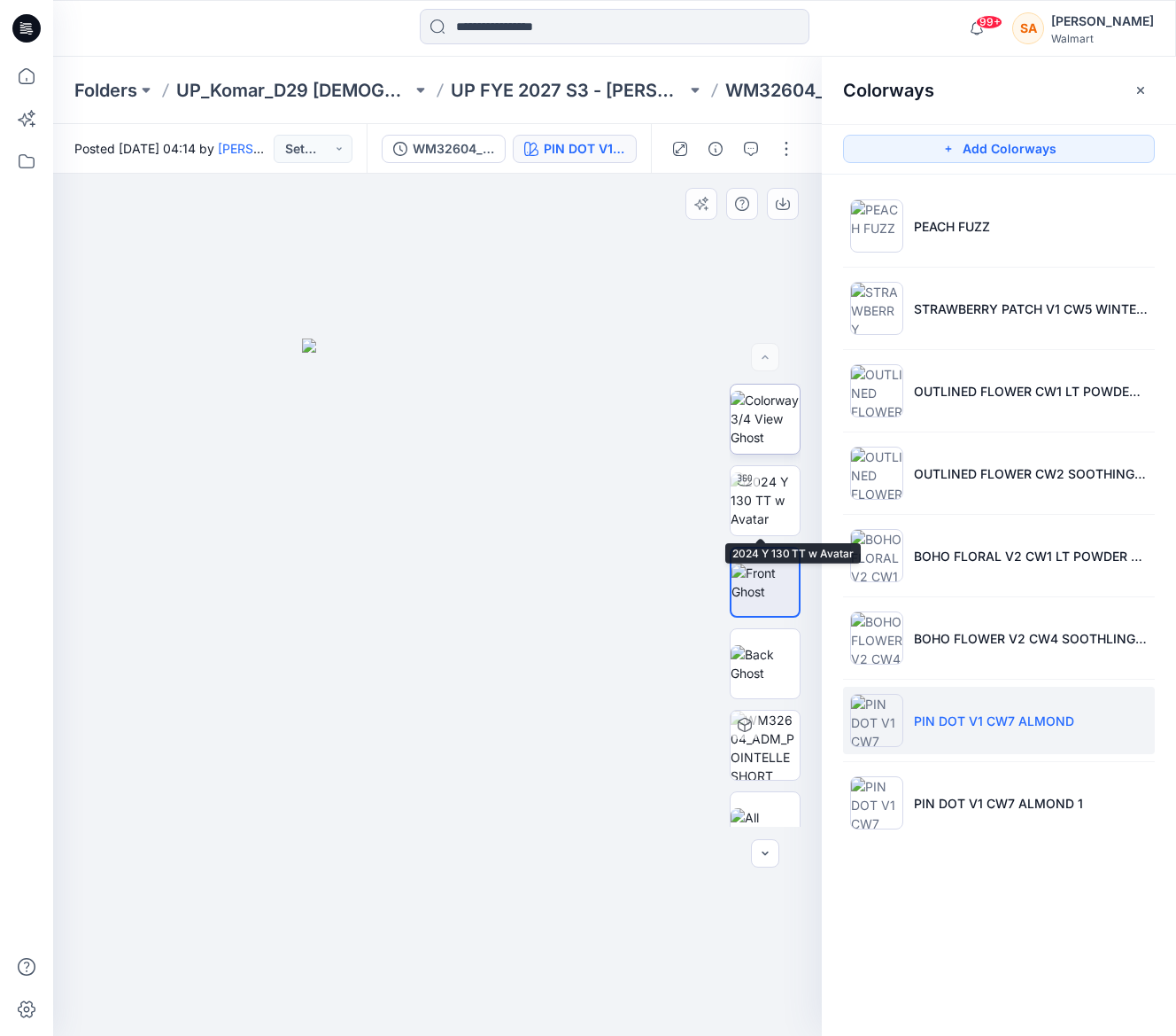
click at [765, 411] on img at bounding box center [765, 419] width 69 height 56
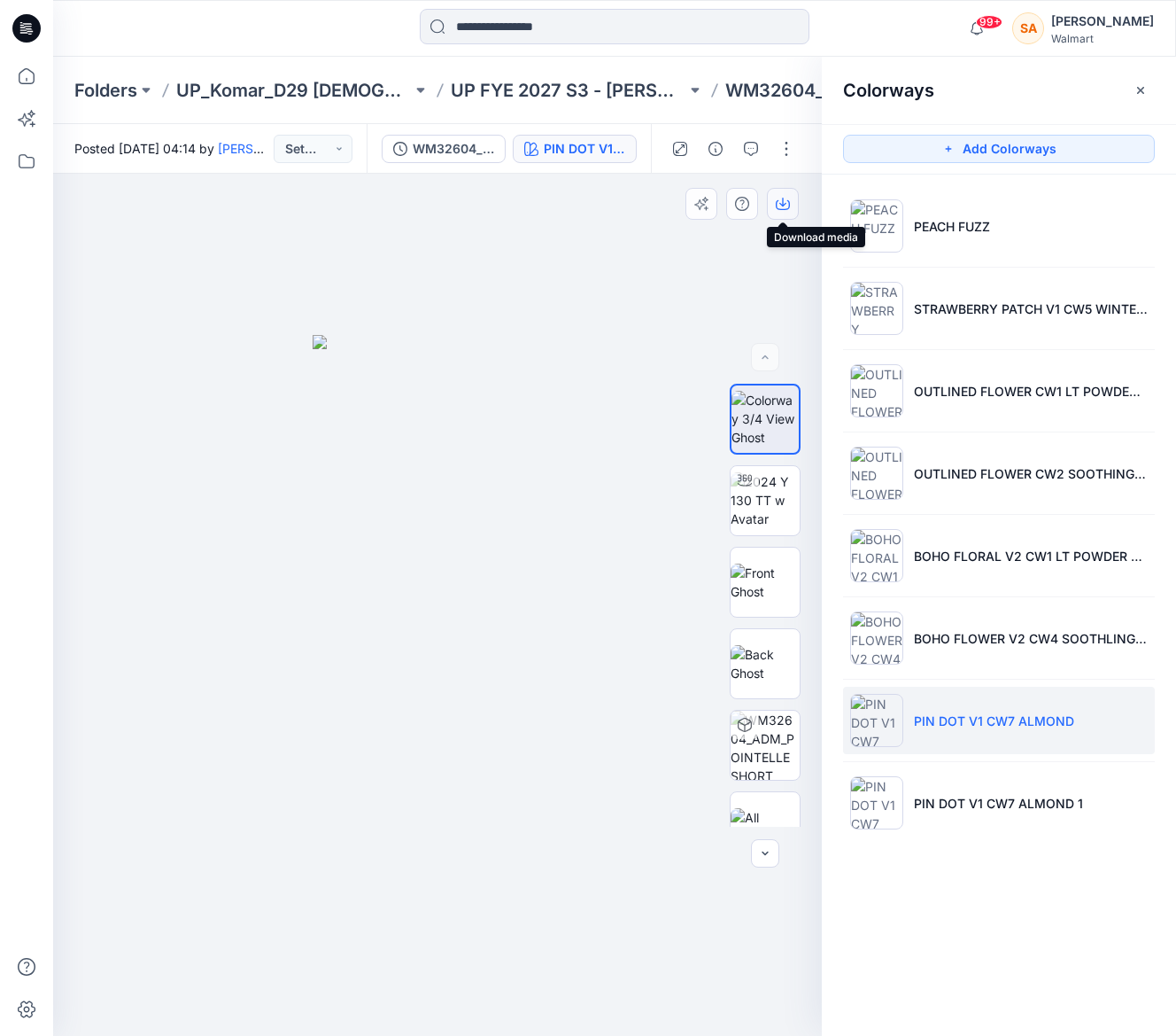
click at [786, 197] on icon "button" at bounding box center [783, 204] width 14 height 14
drag, startPoint x: 956, startPoint y: 814, endPoint x: 771, endPoint y: 680, distance: 228.4
click at [956, 814] on li "PIN DOT V1 CW7 ALMOND 1" at bounding box center [999, 803] width 312 height 68
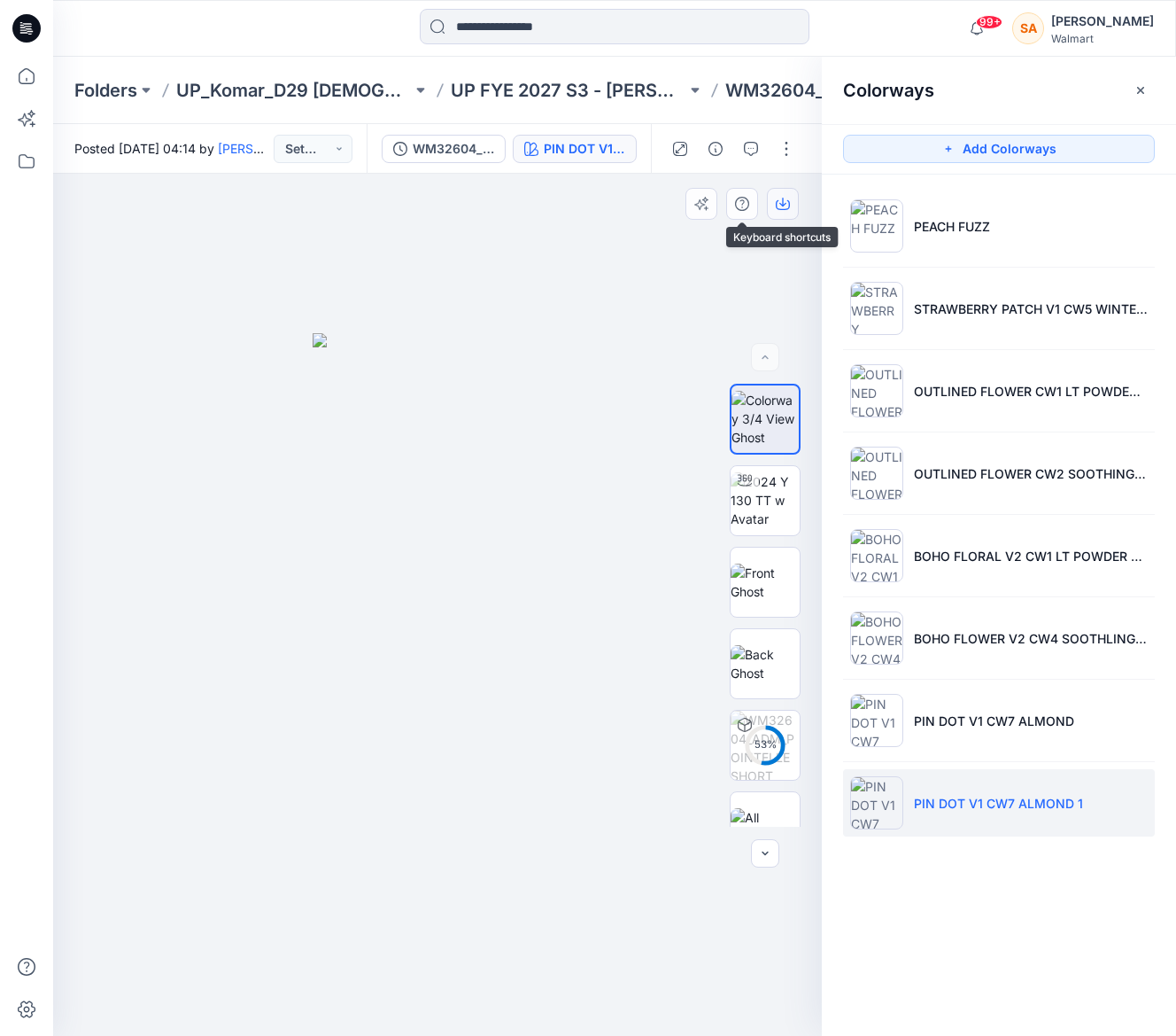
click at [781, 207] on icon "button" at bounding box center [783, 204] width 14 height 14
click at [747, 598] on img at bounding box center [765, 582] width 69 height 37
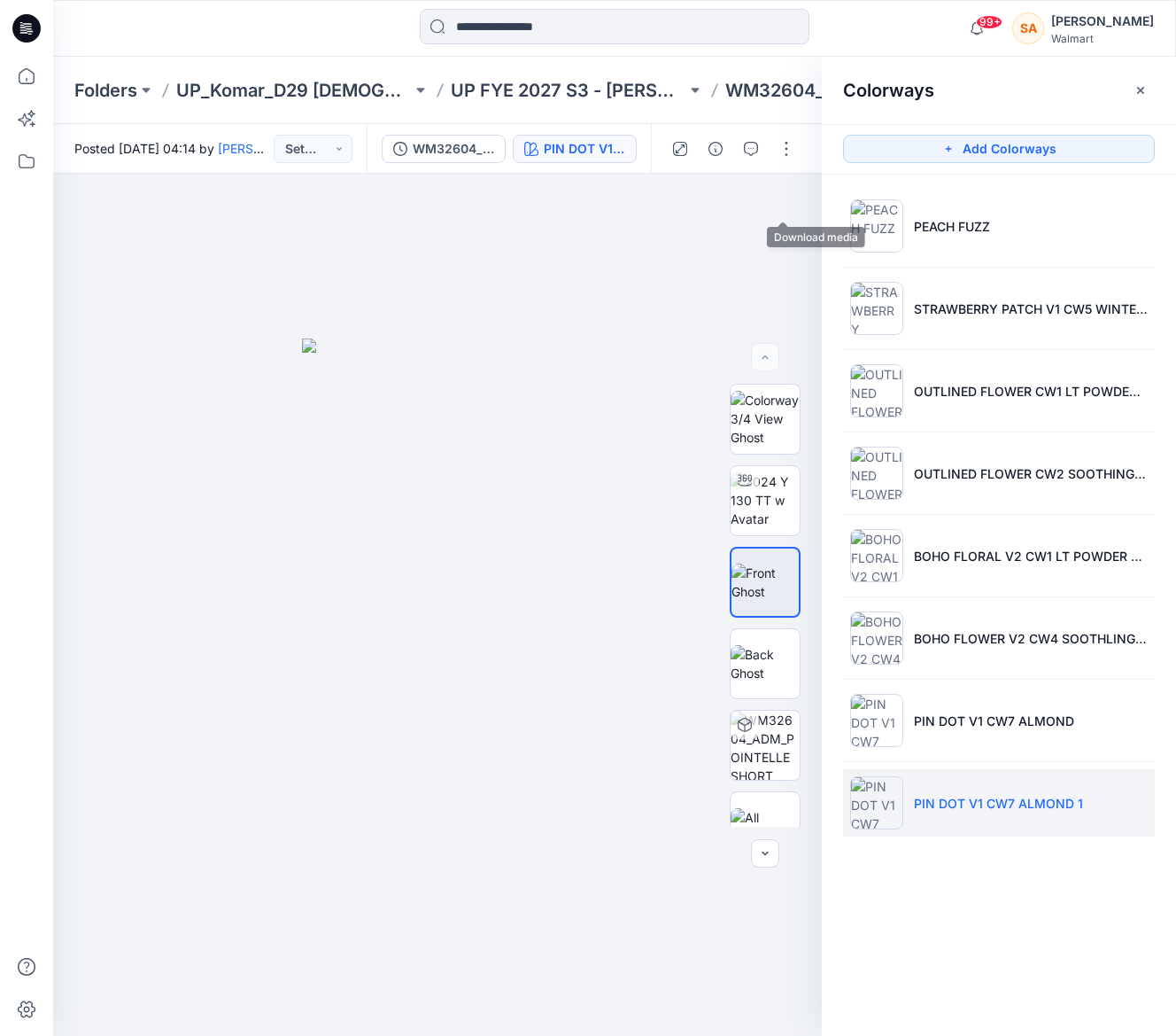
click at [0, 0] on icon "button" at bounding box center [0, 0] width 0 height 0
click at [1147, 87] on icon "button" at bounding box center [1141, 90] width 14 height 14
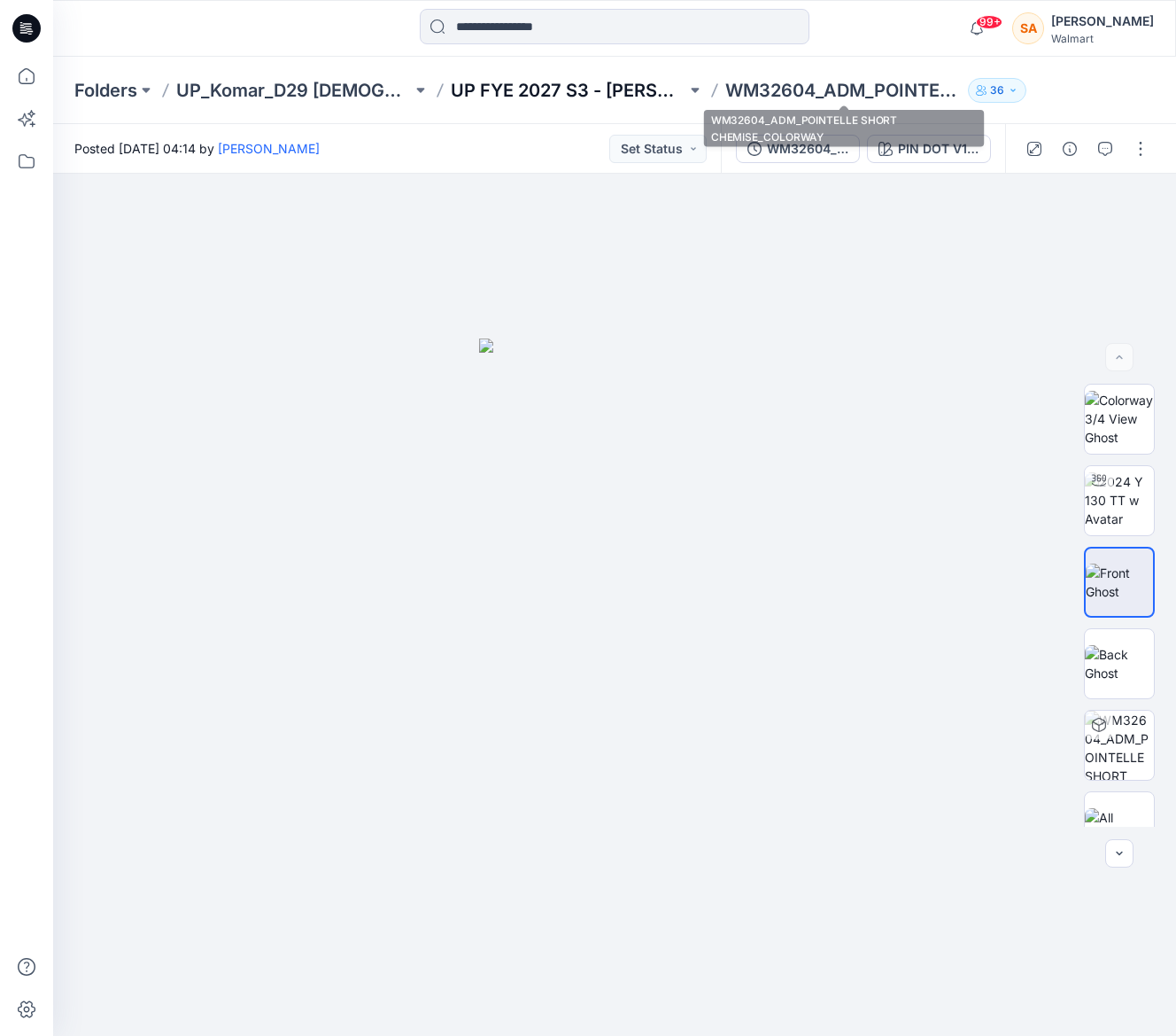
click at [613, 92] on p "UP FYE 2027 S3 - [PERSON_NAME] D29 [DEMOGRAPHIC_DATA] Sleepwear" at bounding box center [568, 90] width 235 height 25
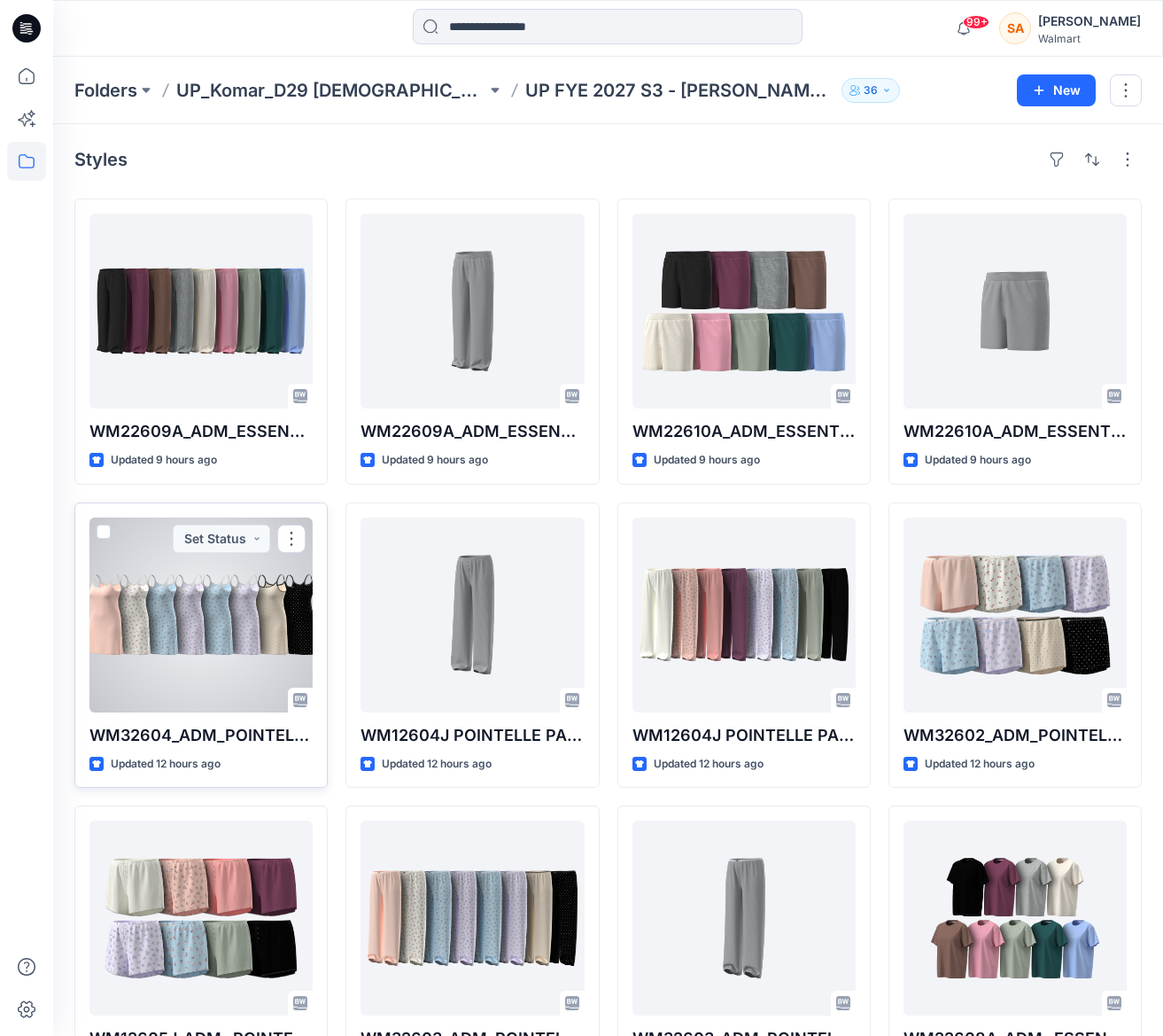
click at [240, 597] on div at bounding box center [201, 615] width 223 height 195
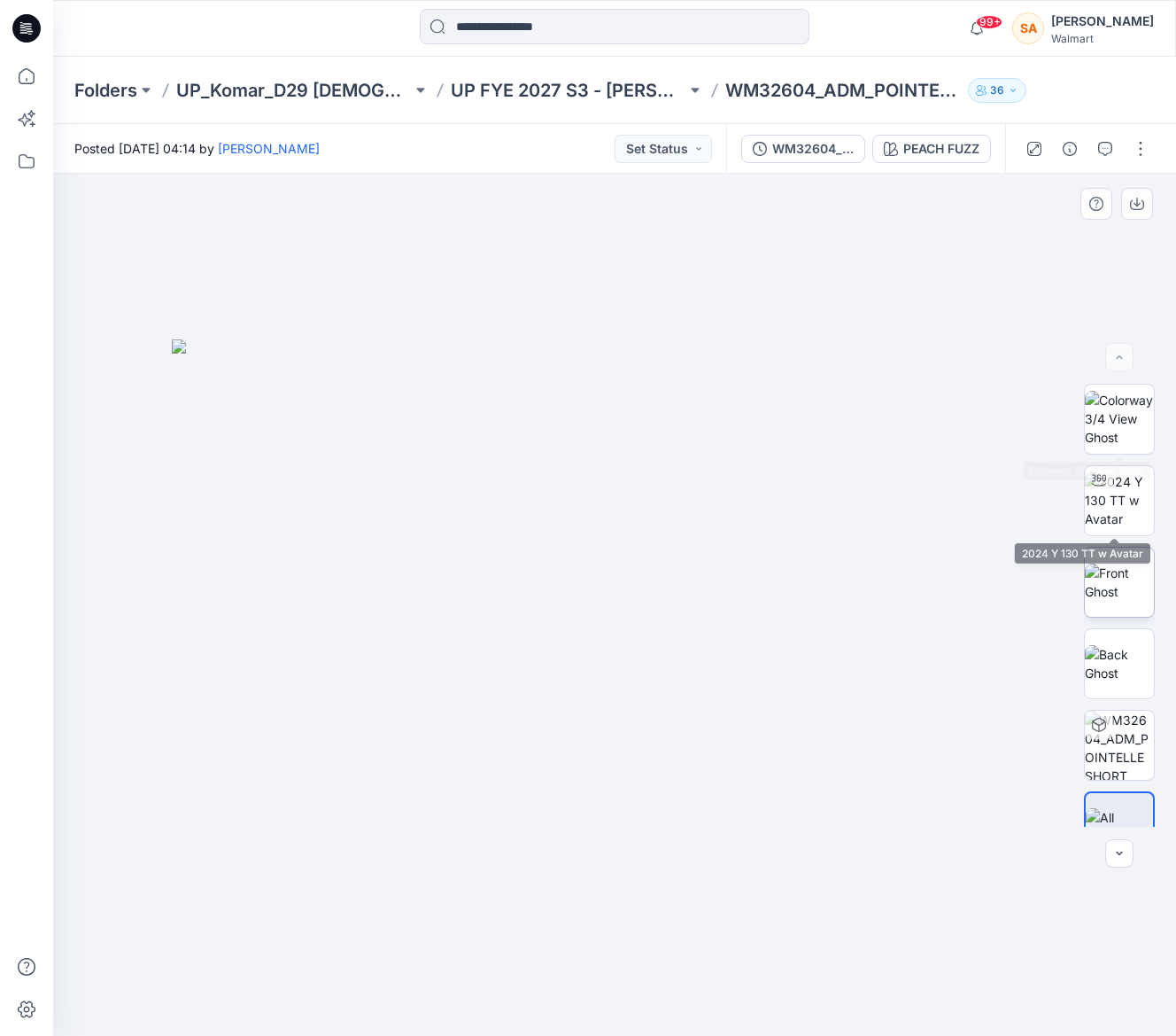
click at [1134, 564] on img at bounding box center [1119, 582] width 69 height 37
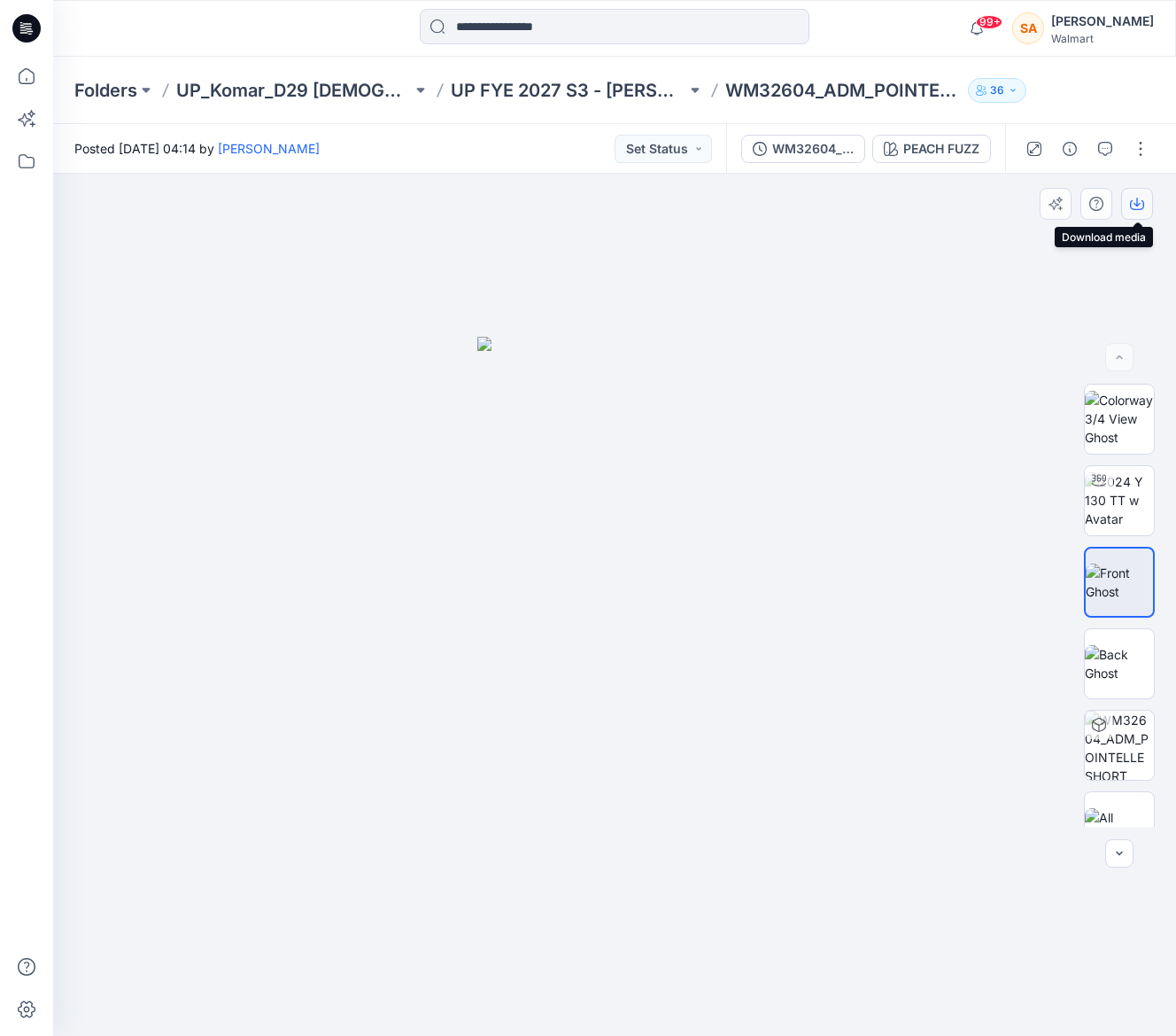
click at [1138, 200] on icon "button" at bounding box center [1137, 202] width 7 height 9
click at [772, 181] on div at bounding box center [614, 604] width 1123 height 862
click at [950, 149] on div "PEACH FUZZ" at bounding box center [942, 149] width 76 height 20
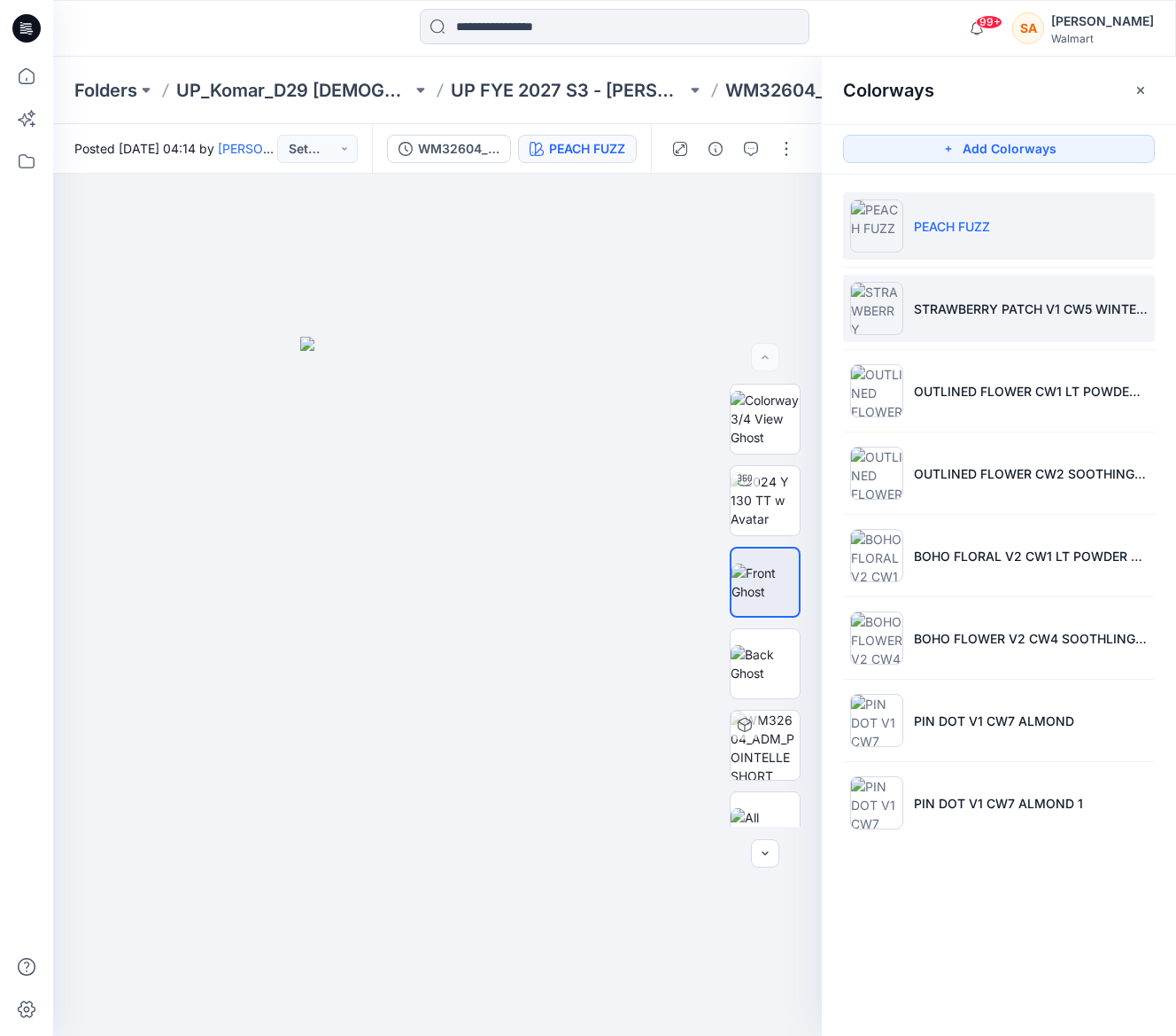
click at [948, 319] on li "STRAWBERRY PATCH V1 CW5 WINTER WHITE" at bounding box center [999, 308] width 312 height 68
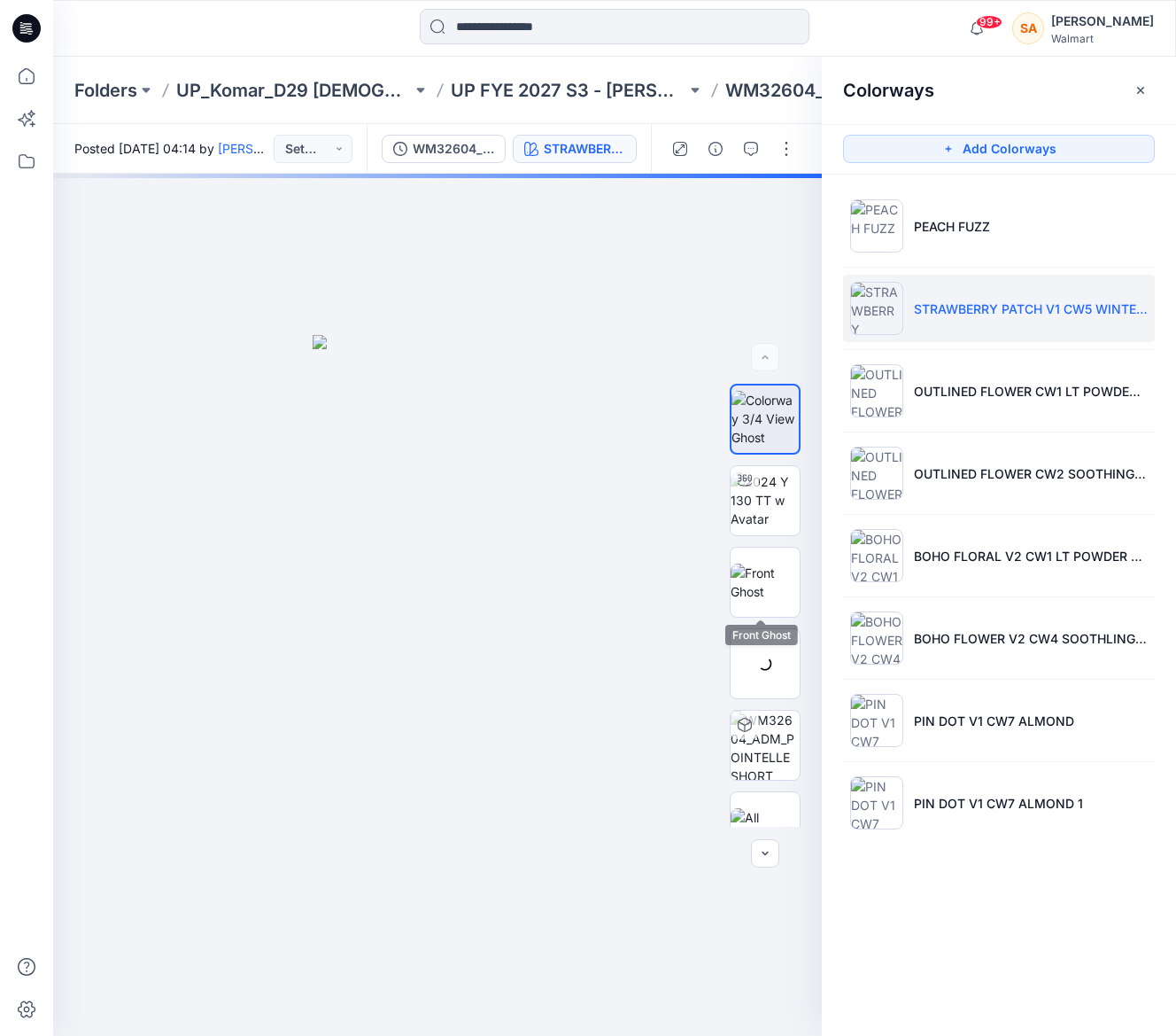
click at [749, 594] on img at bounding box center [765, 582] width 69 height 37
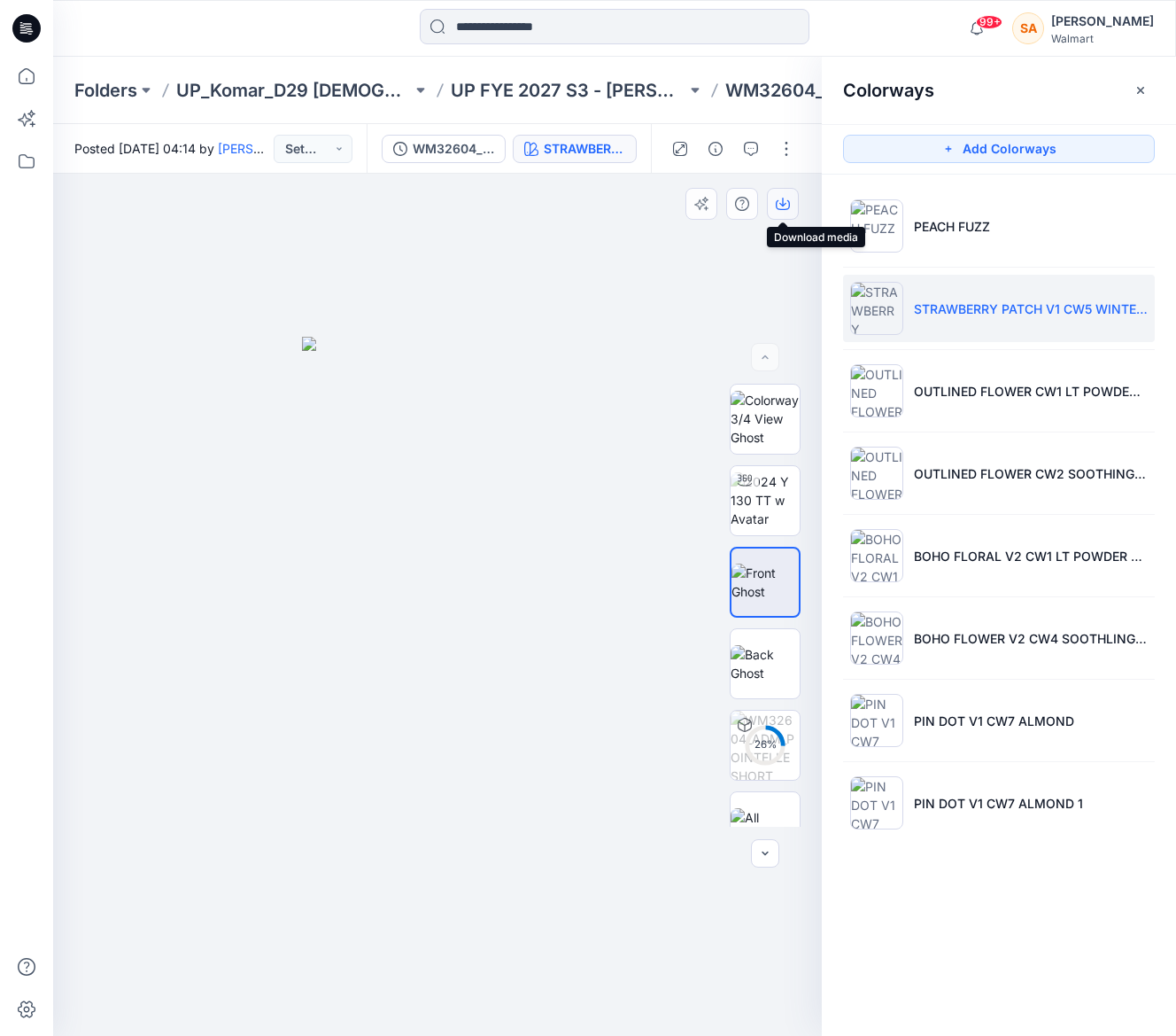
click at [780, 197] on icon "button" at bounding box center [783, 204] width 14 height 14
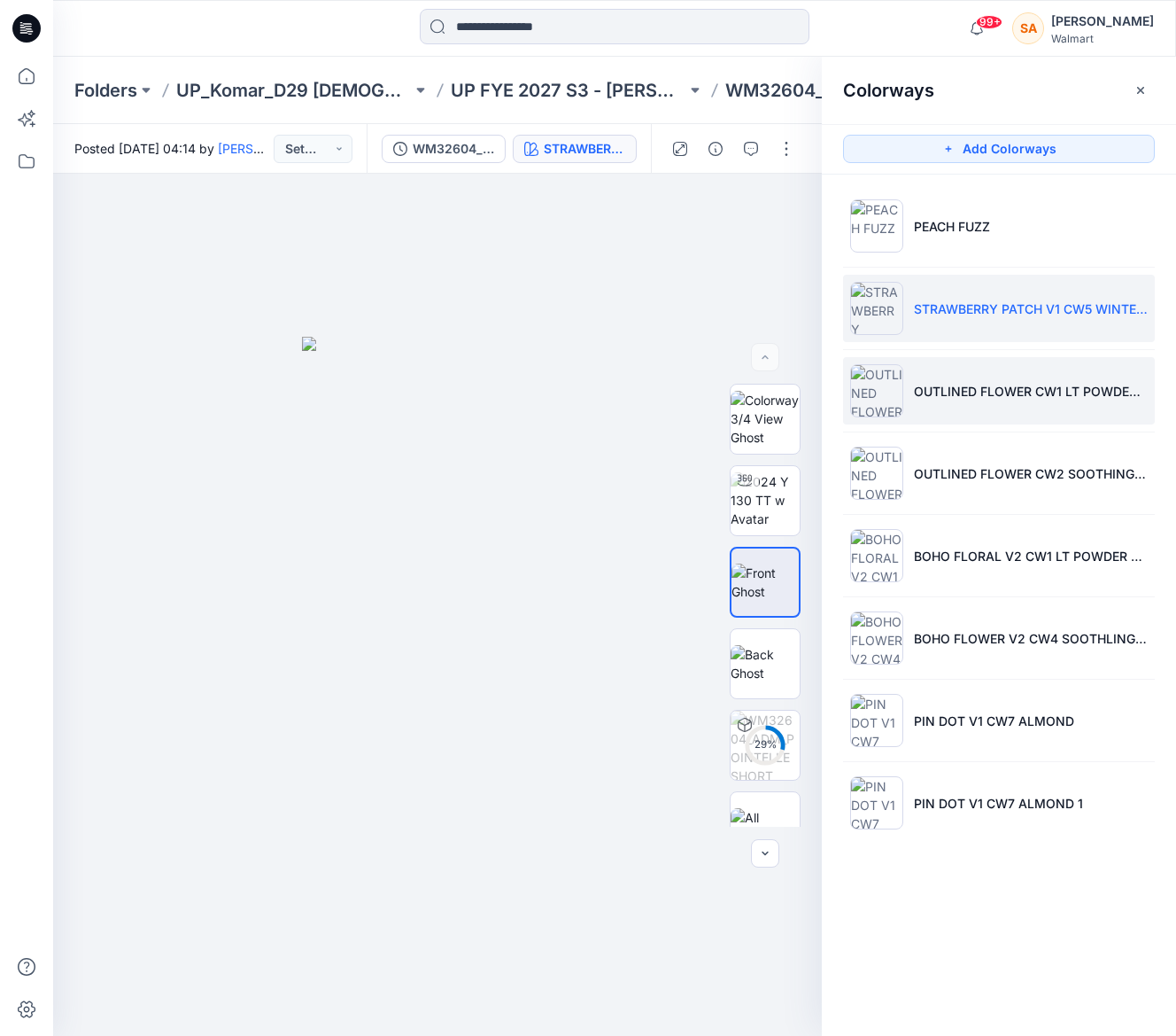
click at [932, 392] on p "OUTLINED FLOWER CW1 LT POWDER PUFF BLUE" at bounding box center [1031, 391] width 234 height 19
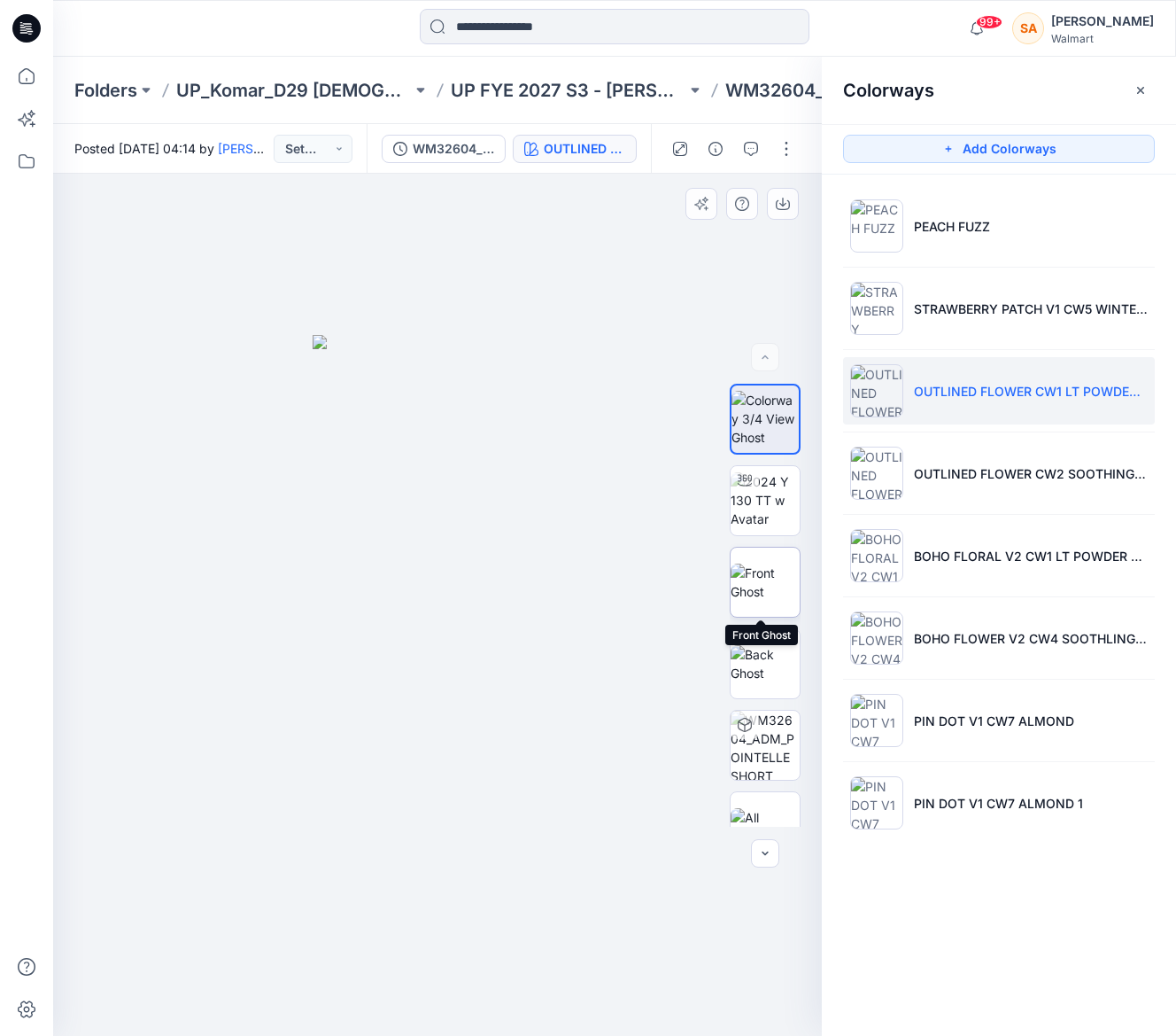
click at [760, 584] on img at bounding box center [765, 582] width 69 height 37
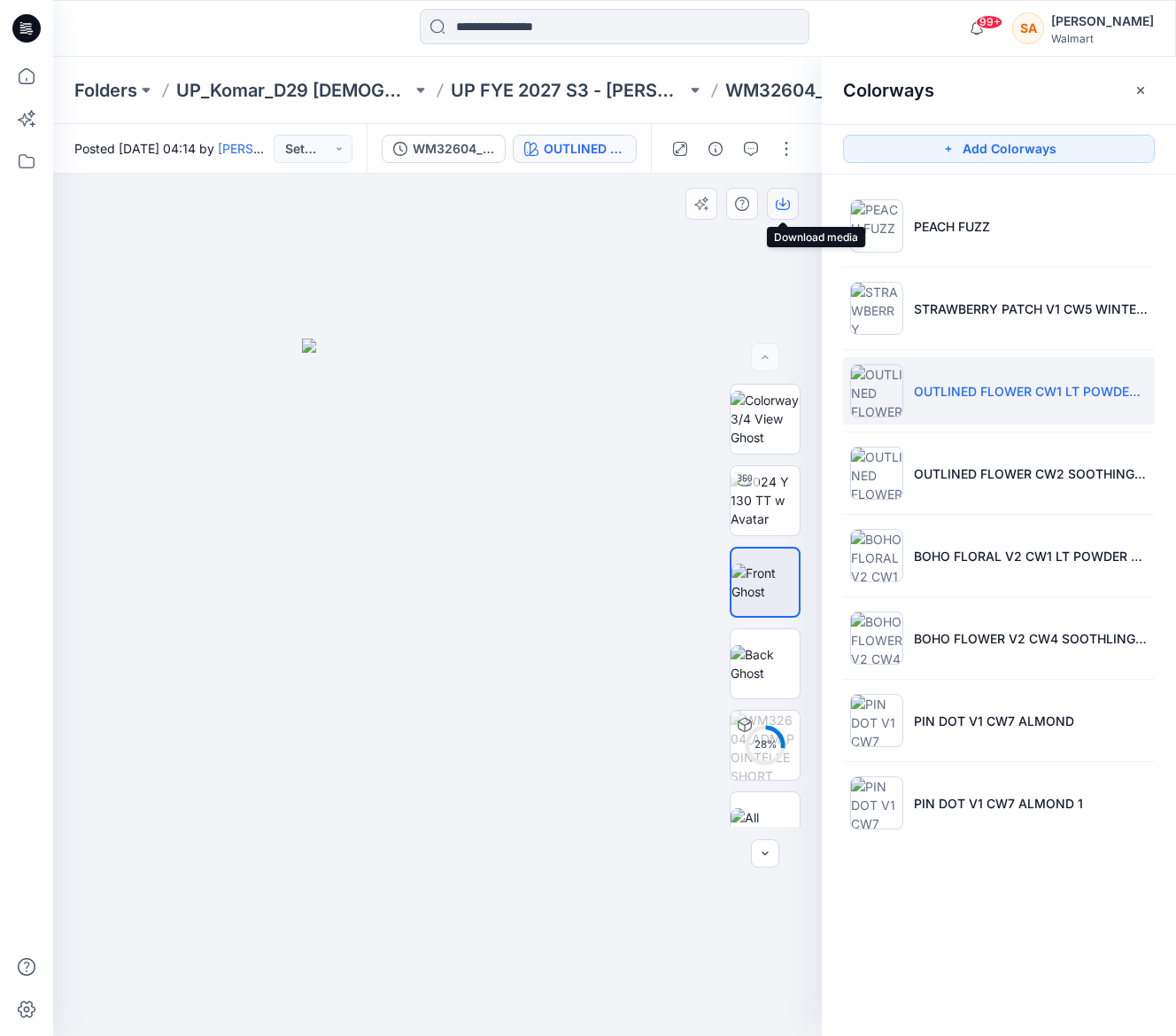
click at [781, 202] on icon "button" at bounding box center [783, 204] width 14 height 14
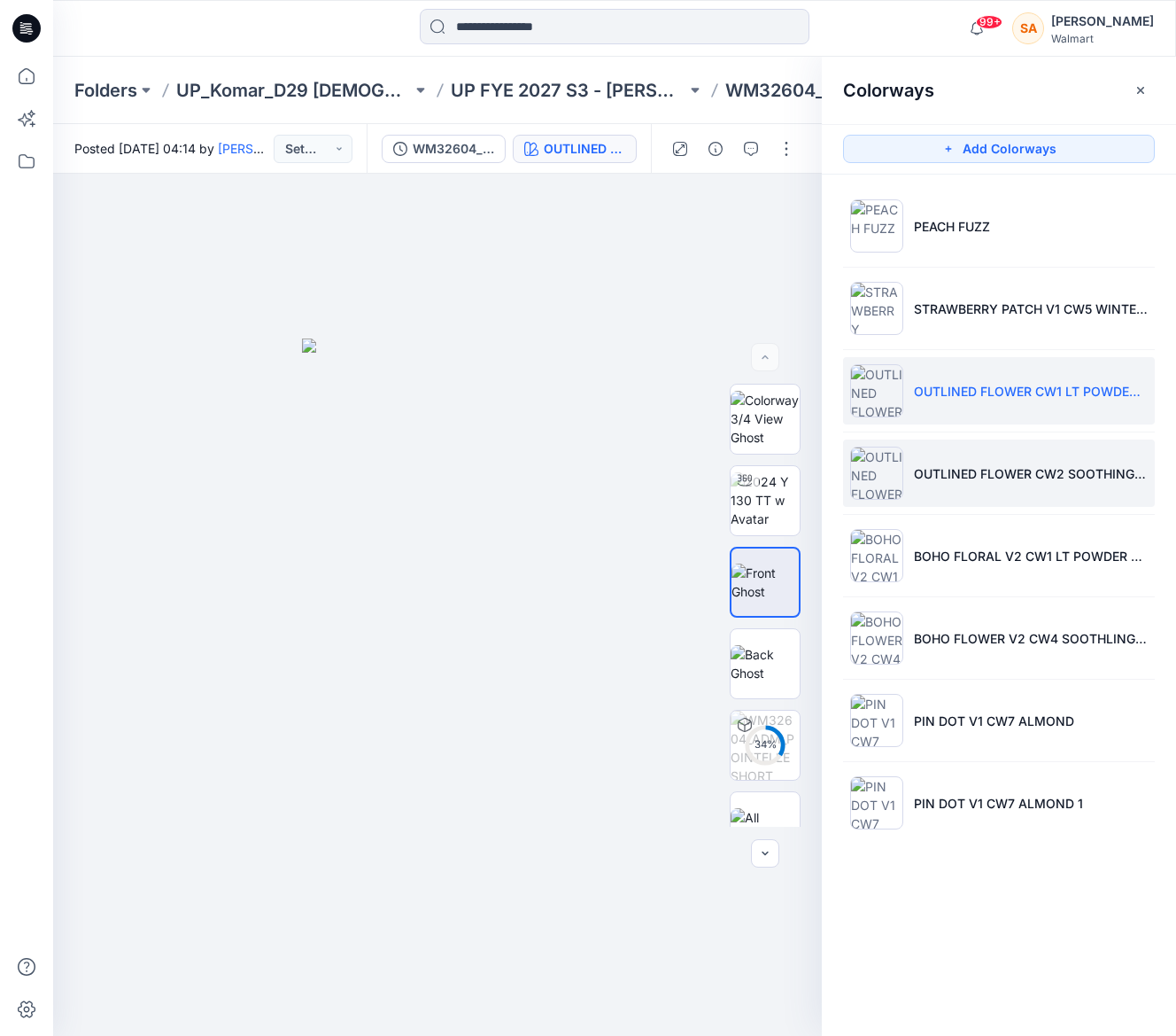
click at [911, 483] on li "OUTLINED FLOWER CW2 SOOTHING LILAC" at bounding box center [999, 472] width 312 height 68
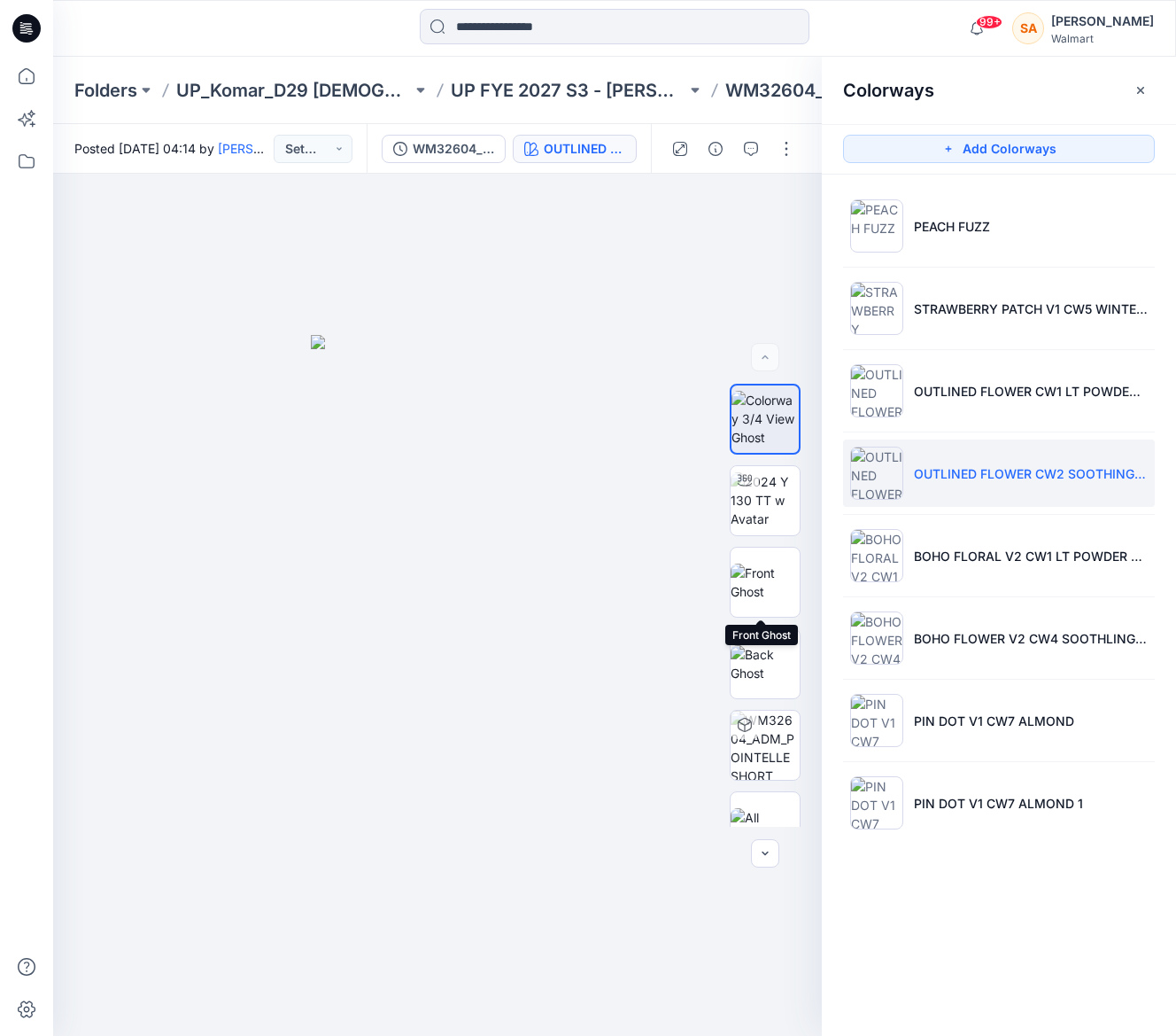
click at [771, 601] on img at bounding box center [765, 582] width 69 height 37
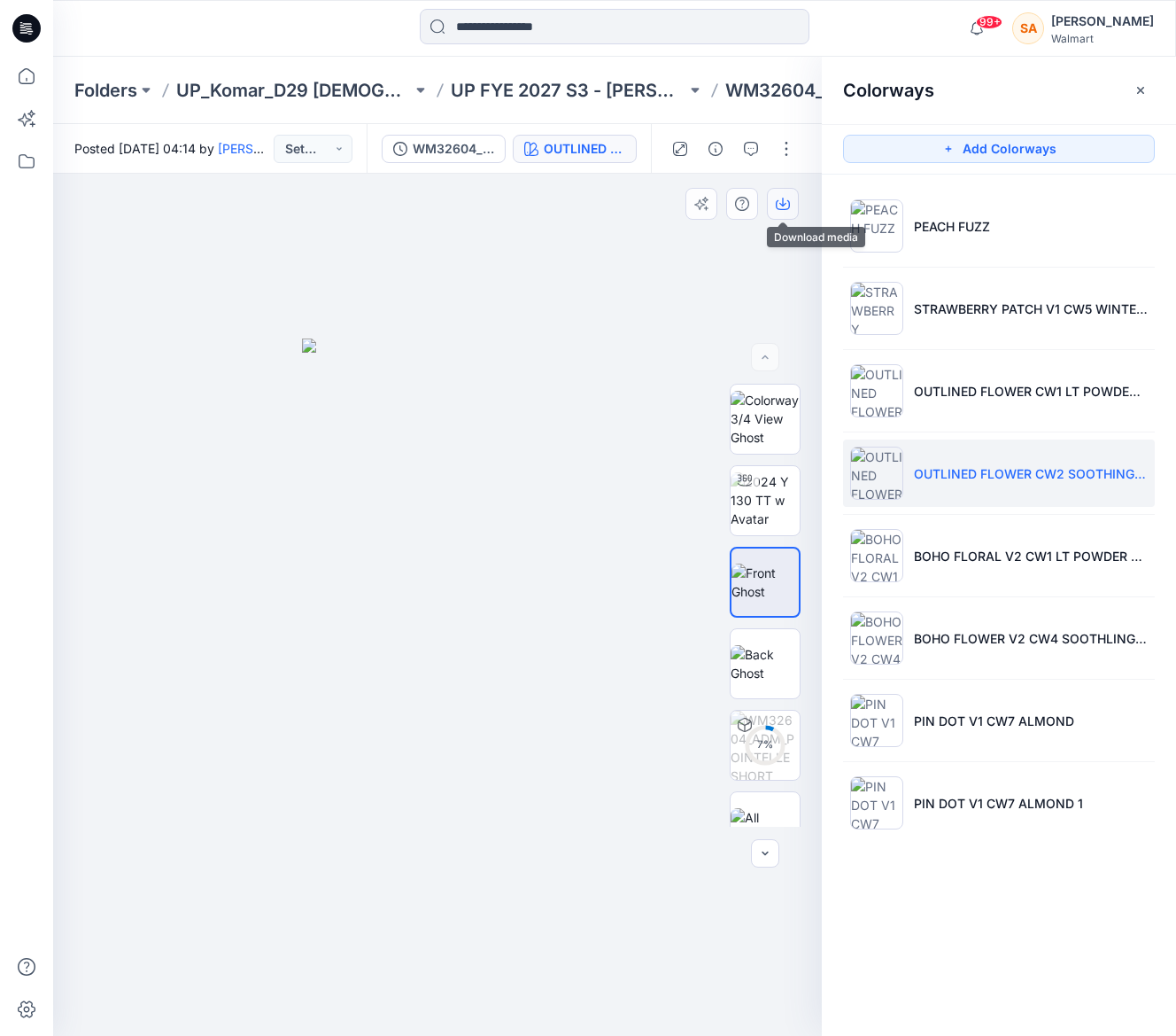
click at [788, 201] on icon "button" at bounding box center [783, 204] width 14 height 14
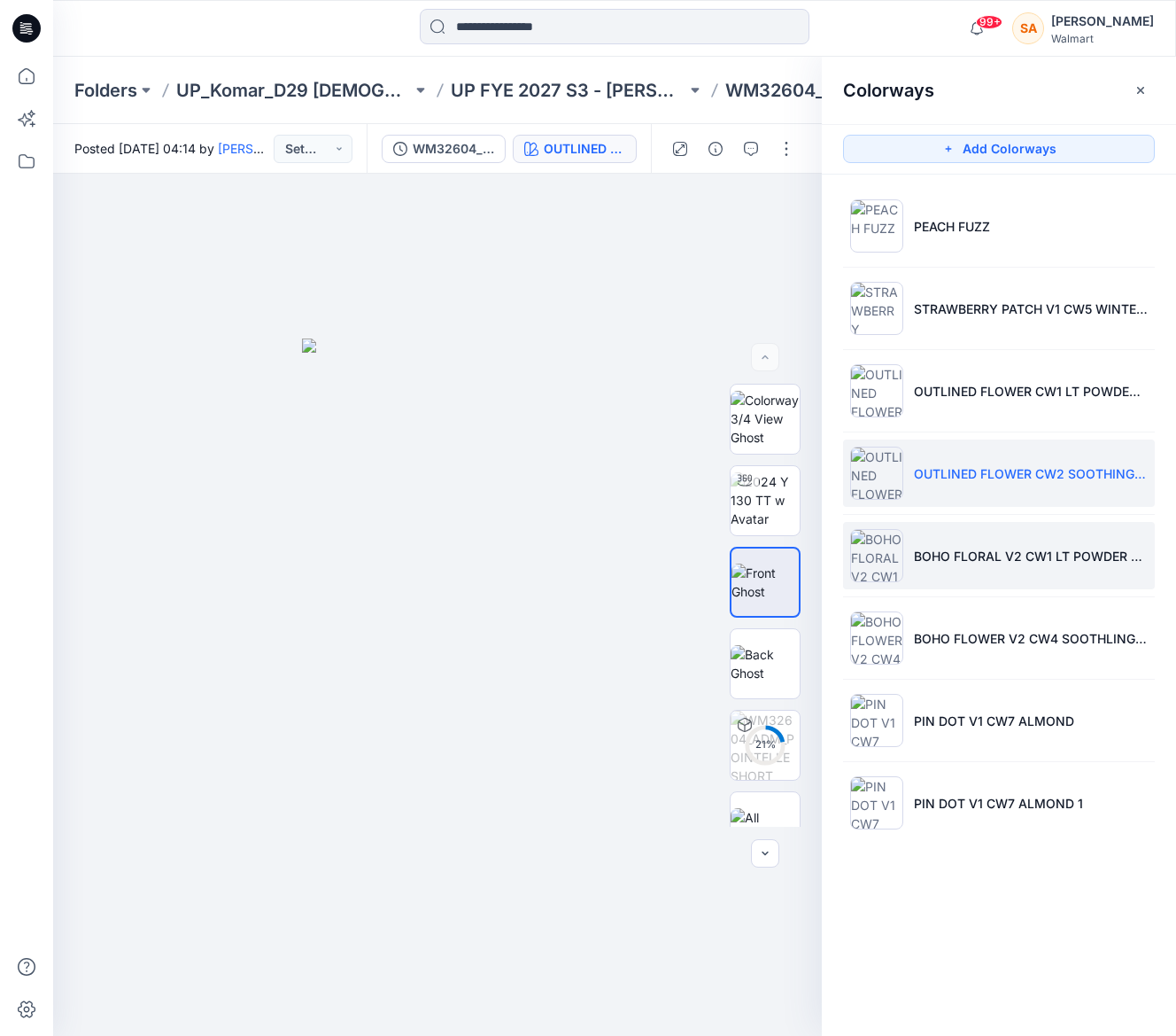
click at [967, 547] on p "BOHO FLORAL V2 CW1 LT POWDER PUFF BLUE" at bounding box center [1031, 556] width 234 height 19
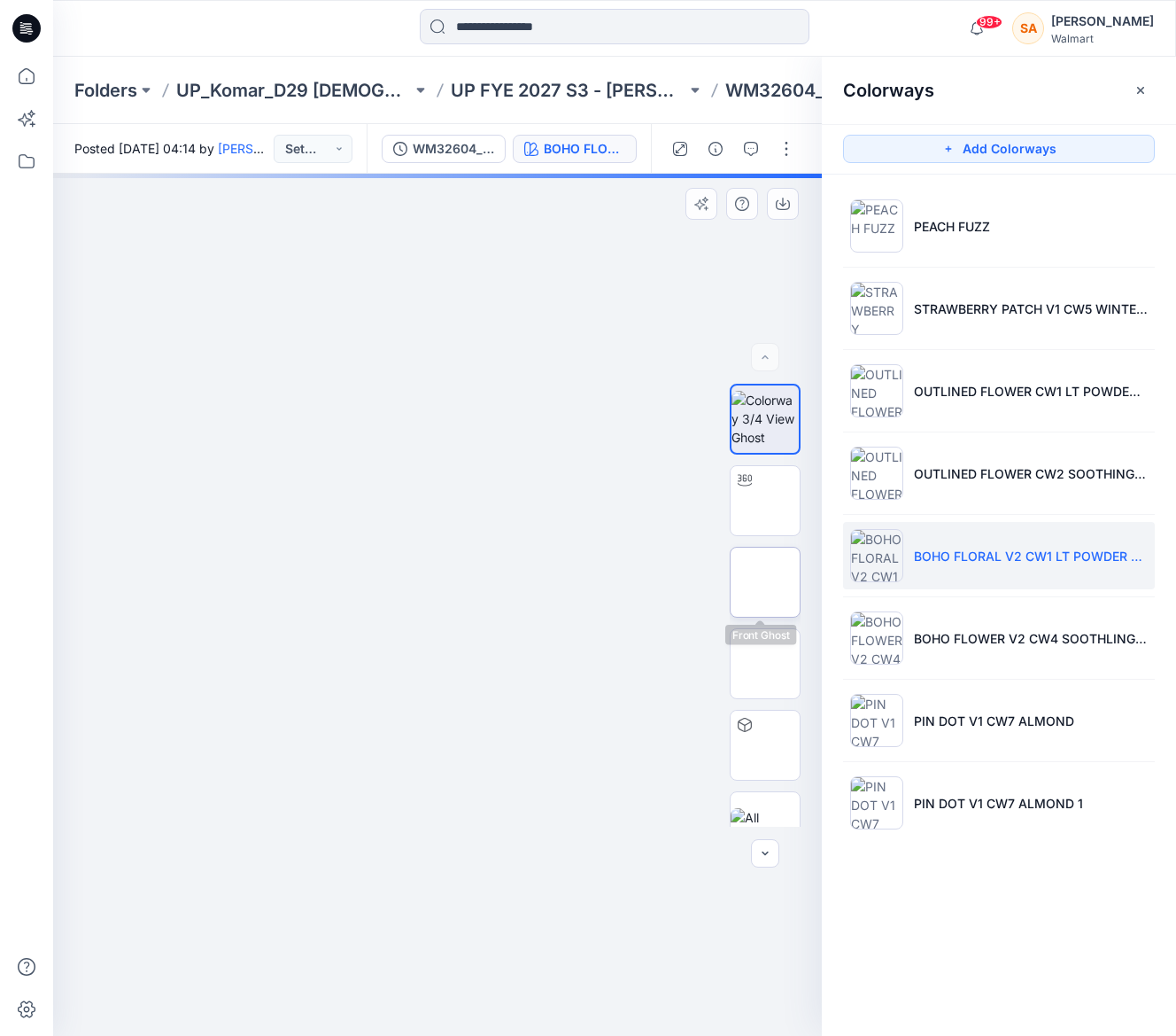
click at [767, 578] on img at bounding box center [765, 582] width 69 height 37
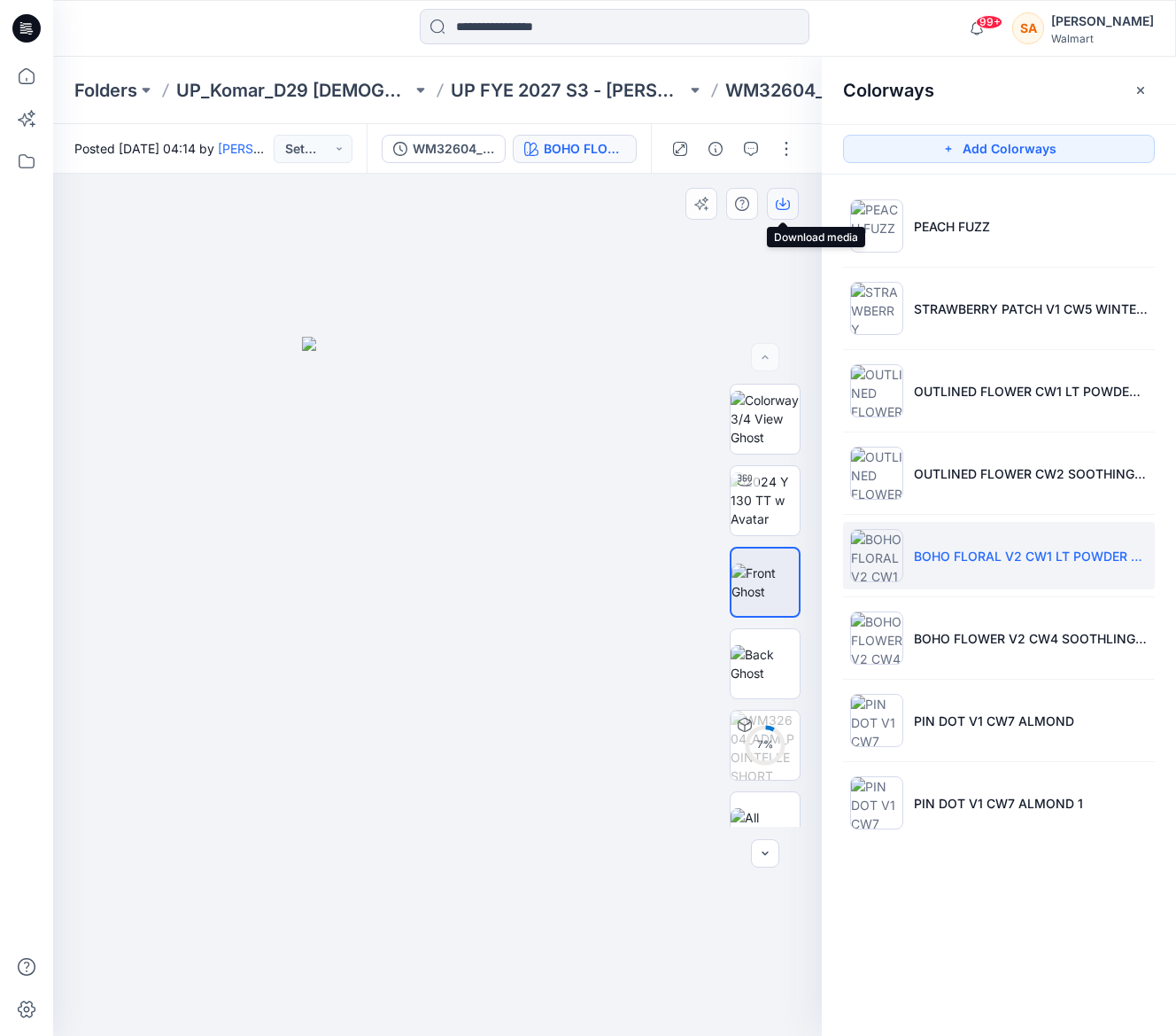
click at [784, 207] on icon "button" at bounding box center [783, 204] width 14 height 14
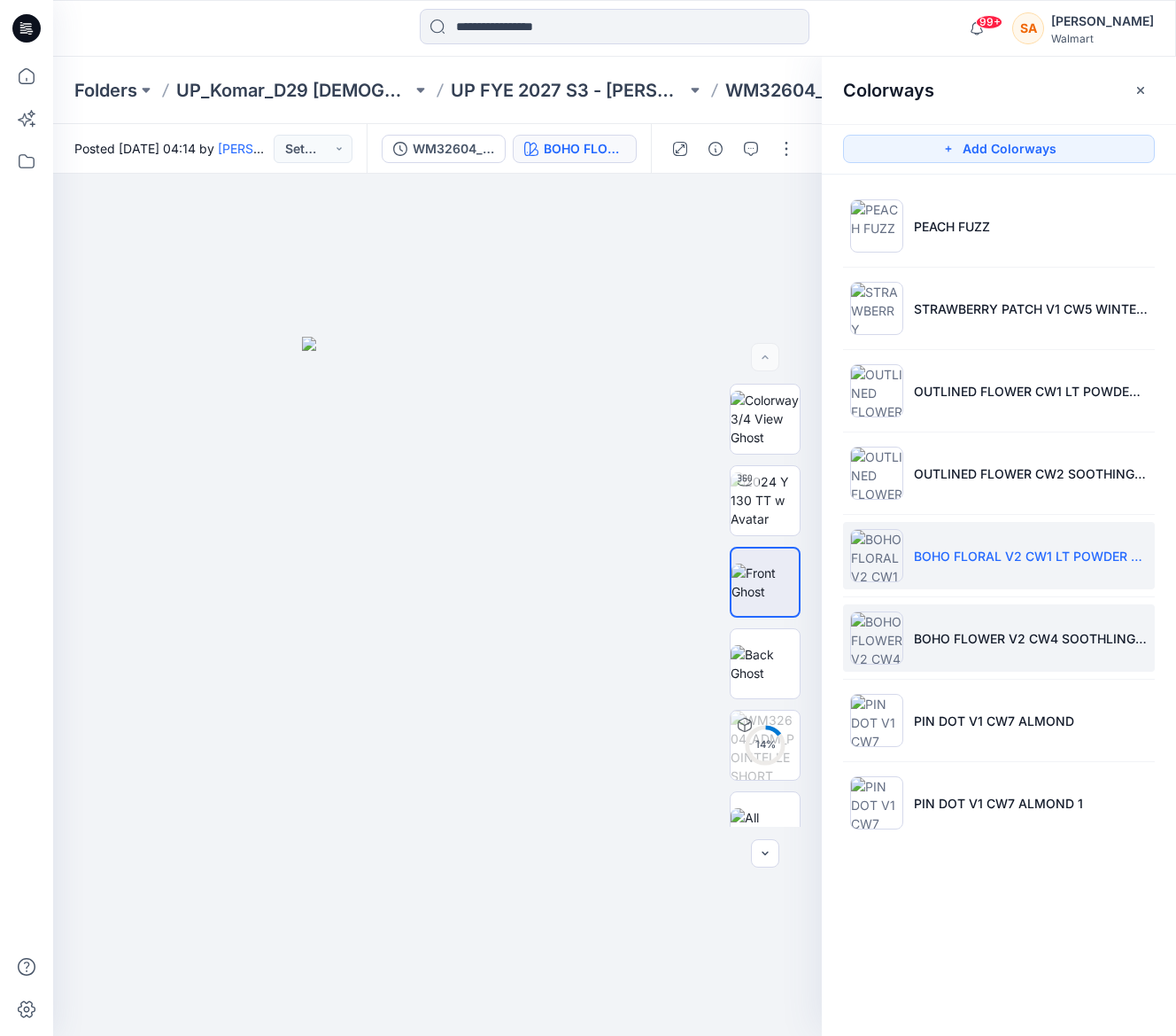
click at [1011, 646] on p "BOHO FLOWER V2 CW4 SOOTHLING LILAC" at bounding box center [1031, 638] width 234 height 19
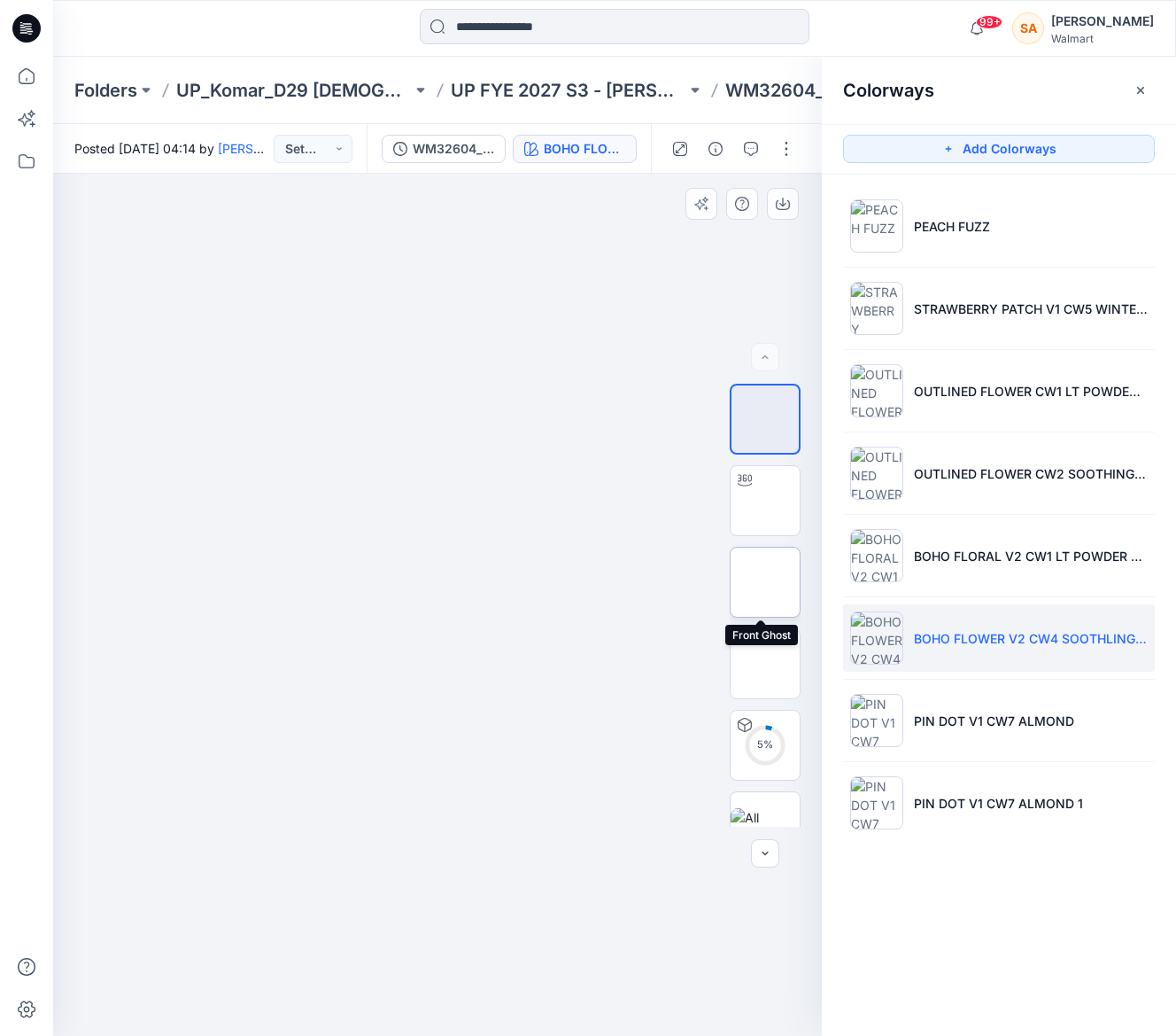
click at [765, 582] on img at bounding box center [765, 582] width 0 height 0
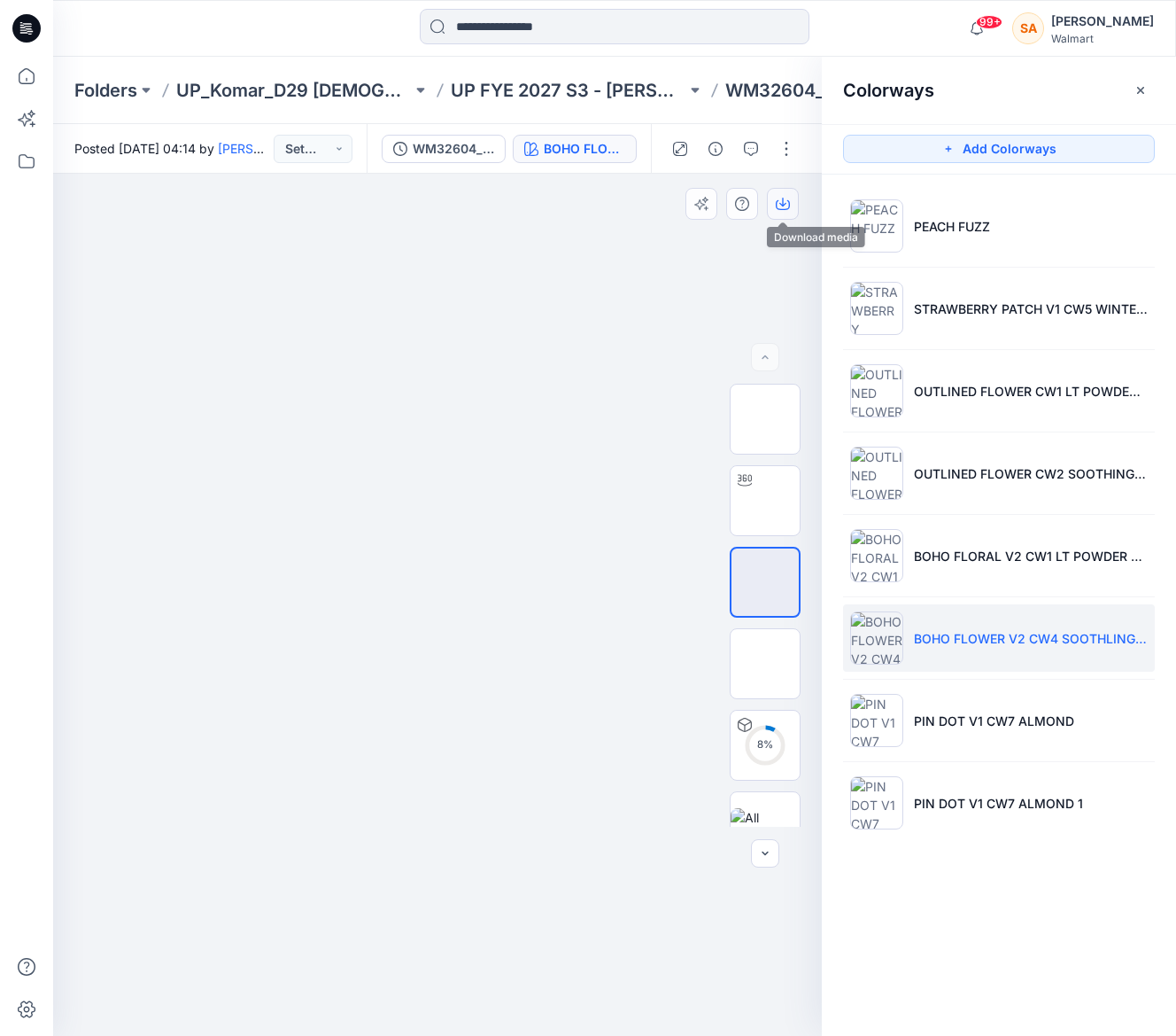
click at [795, 201] on button "button" at bounding box center [783, 204] width 32 height 32
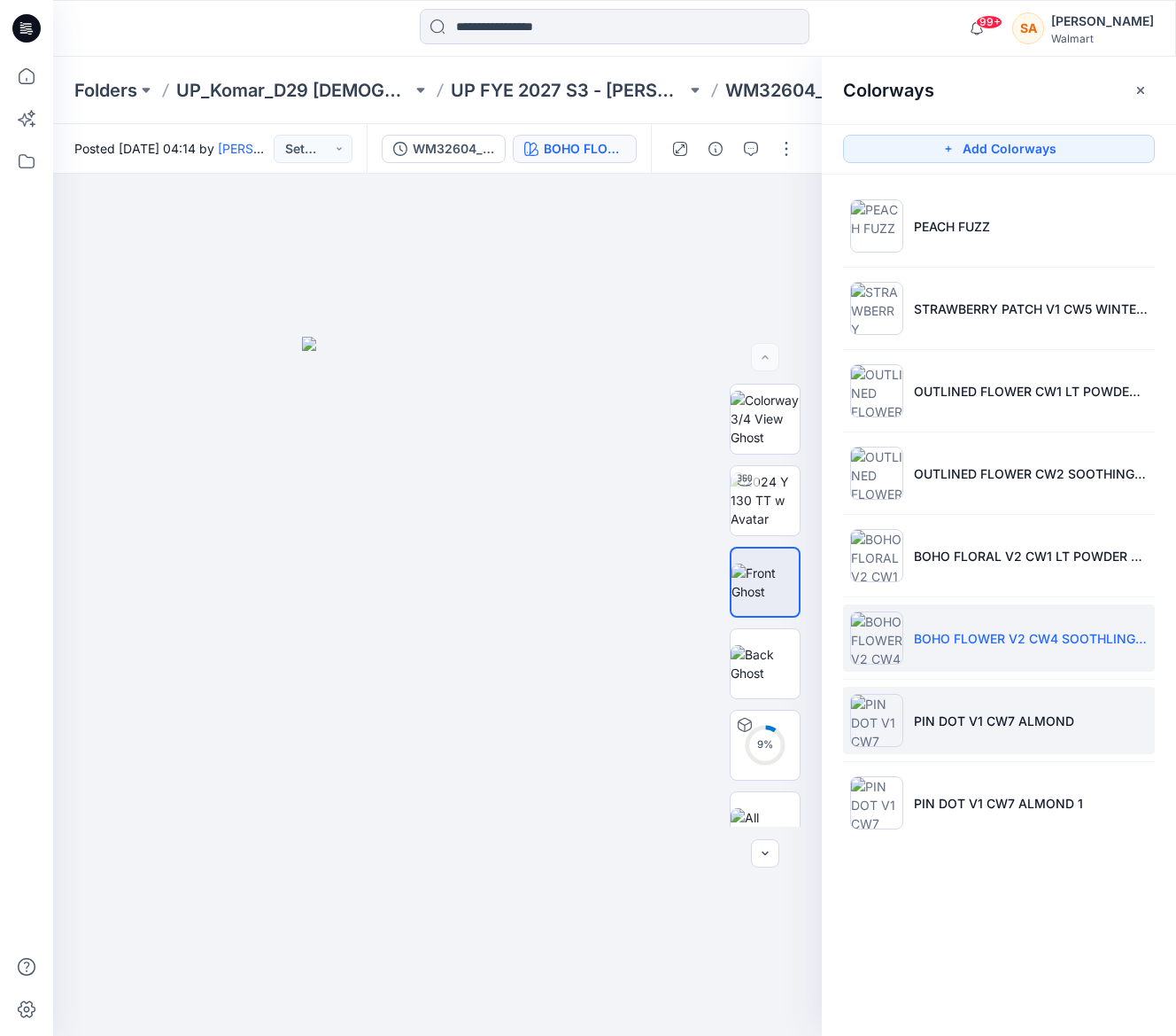
click at [1022, 722] on p "PIN DOT V1 CW7 ALMOND" at bounding box center [995, 720] width 161 height 19
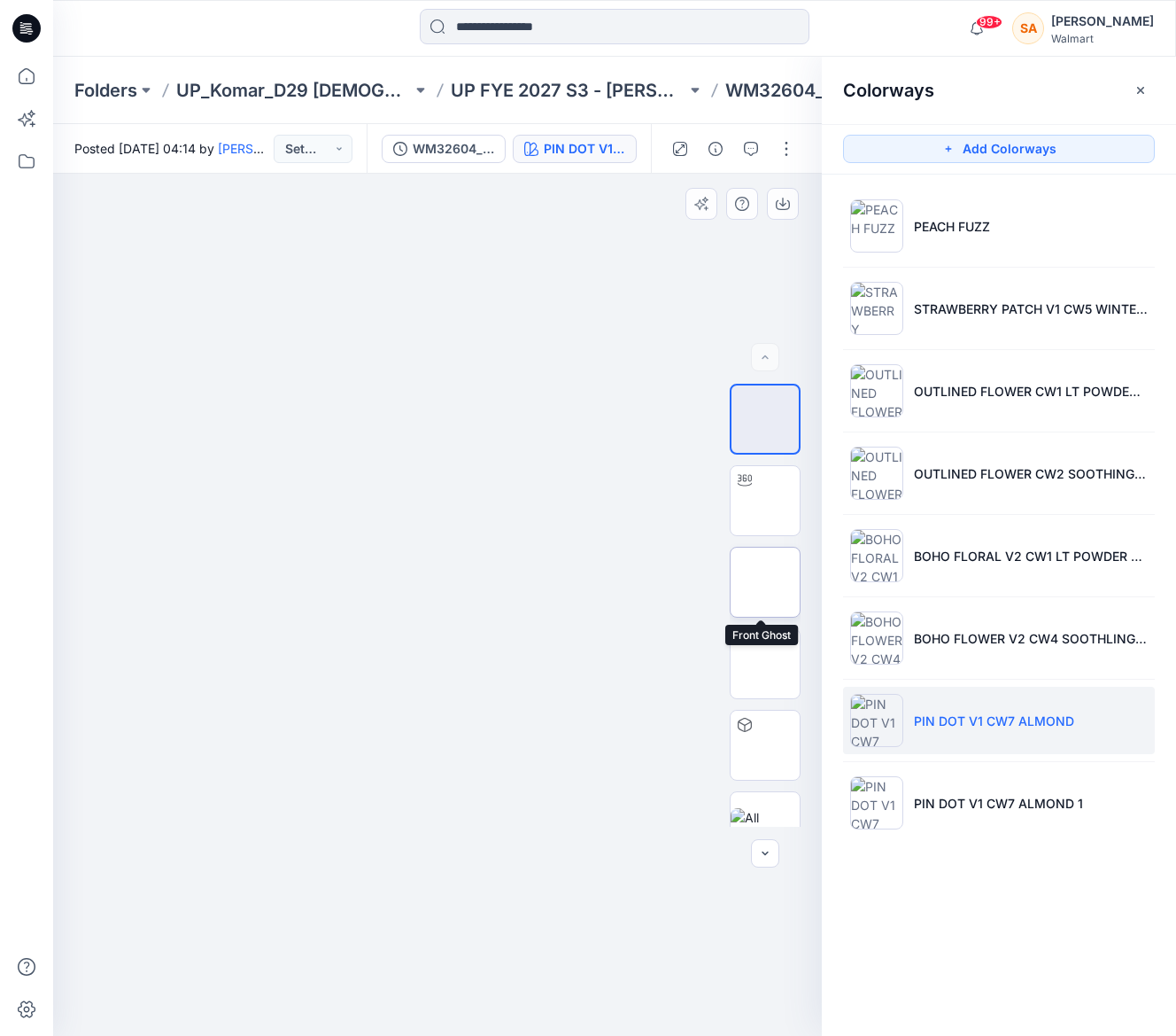
click at [765, 582] on img at bounding box center [765, 582] width 0 height 0
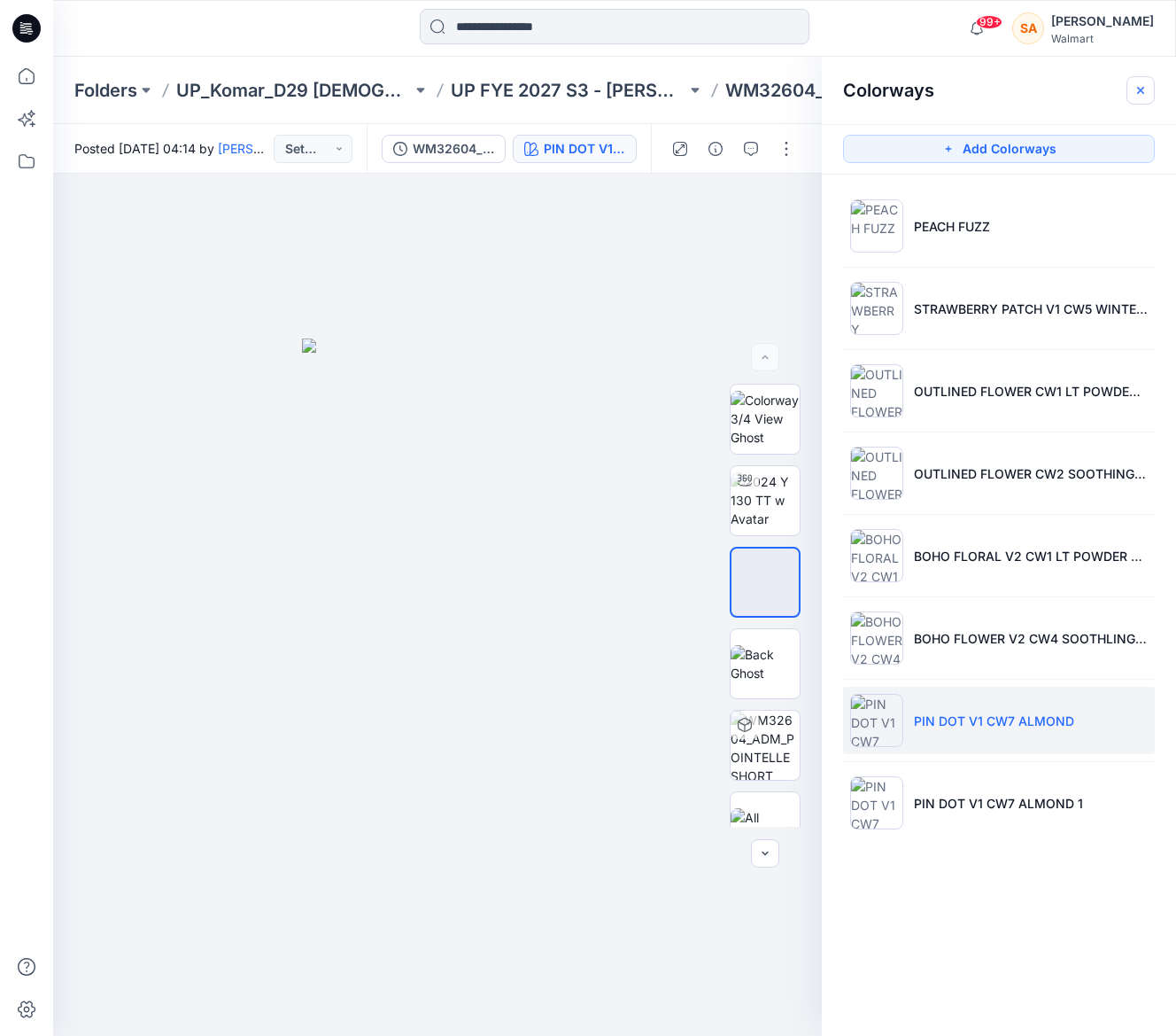
click at [1144, 90] on icon "button" at bounding box center [1141, 90] width 14 height 14
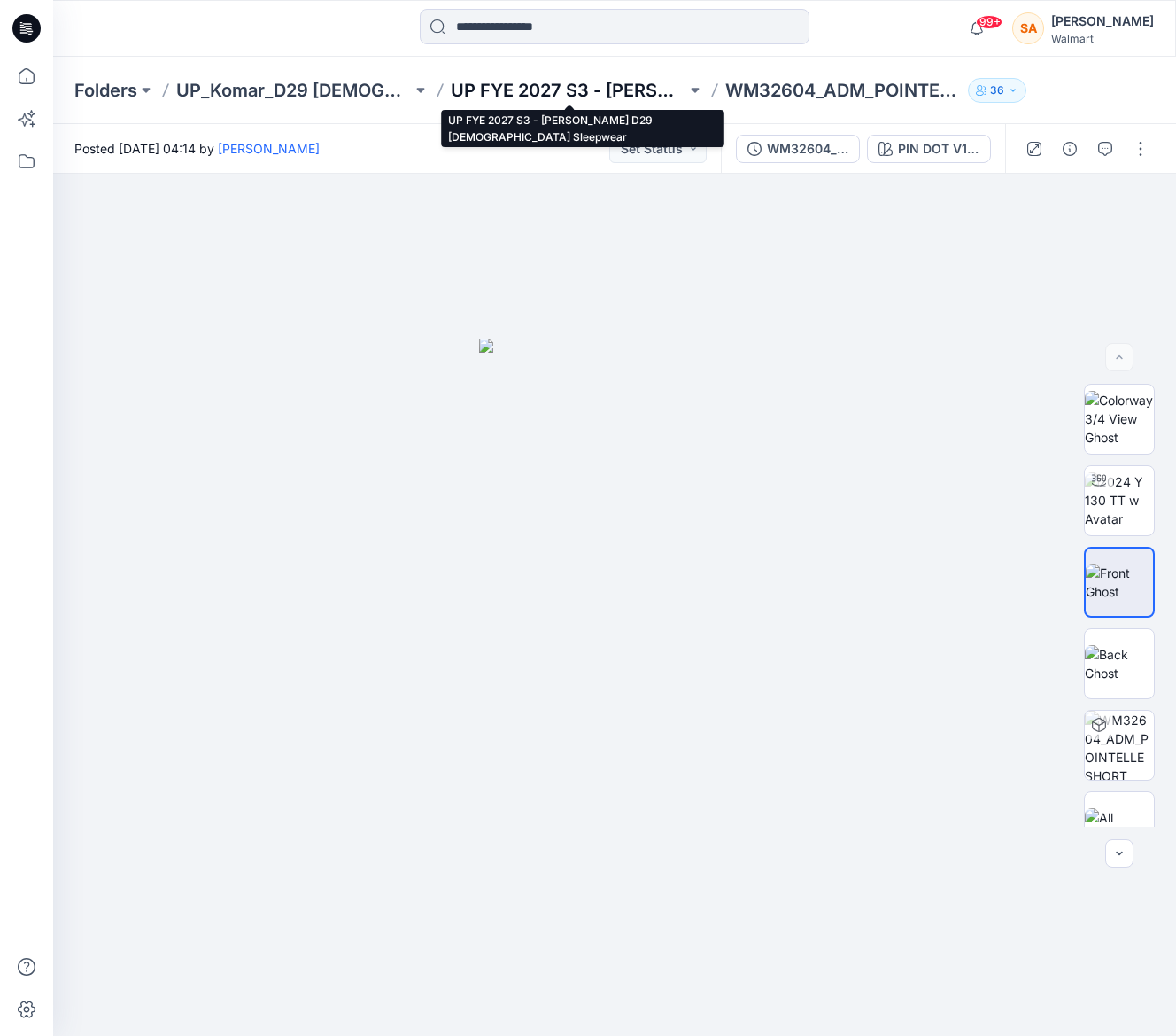
click at [604, 81] on p "UP FYE 2027 S3 - [PERSON_NAME] D29 [DEMOGRAPHIC_DATA] Sleepwear" at bounding box center [568, 90] width 235 height 25
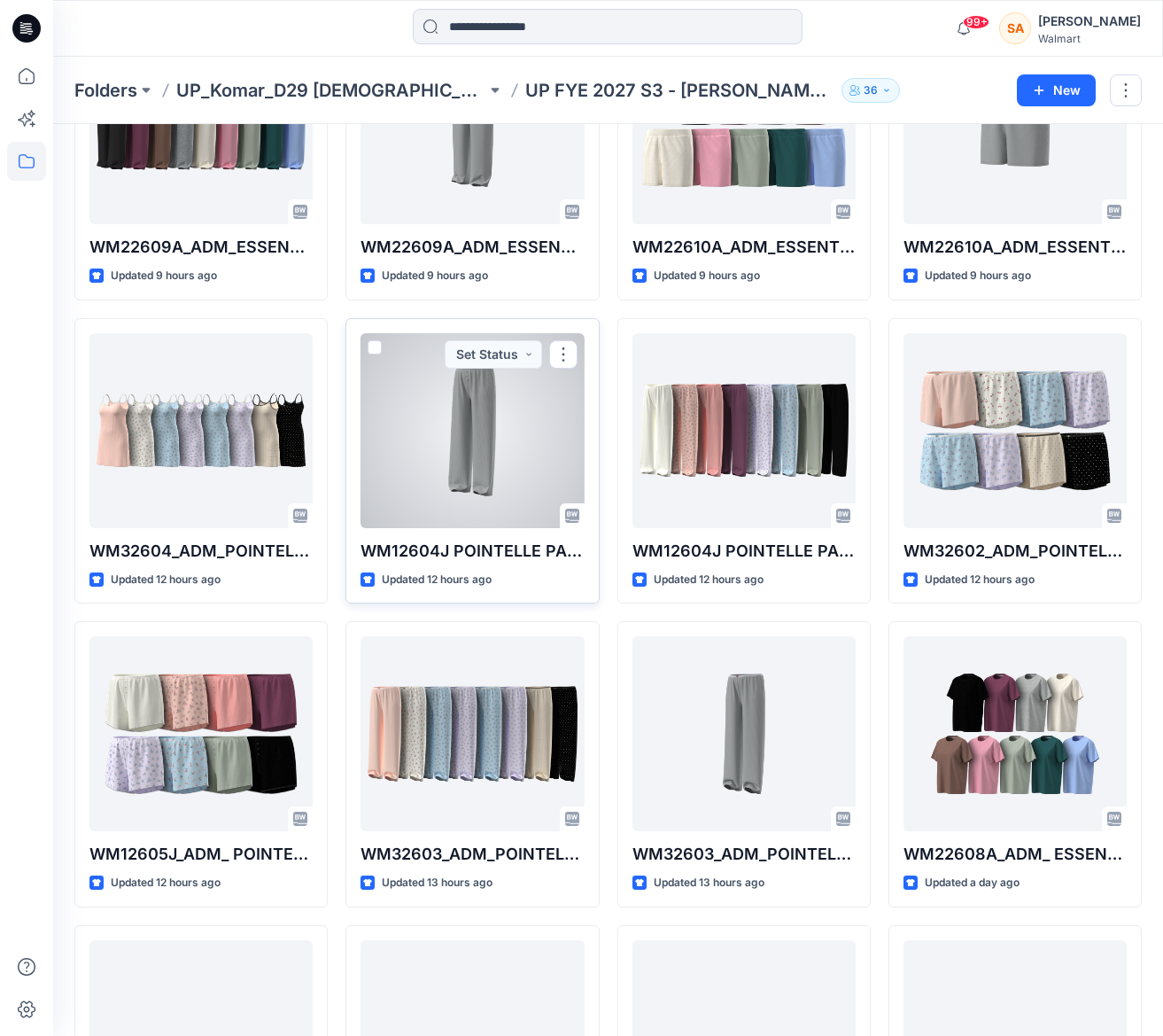
scroll to position [207, 0]
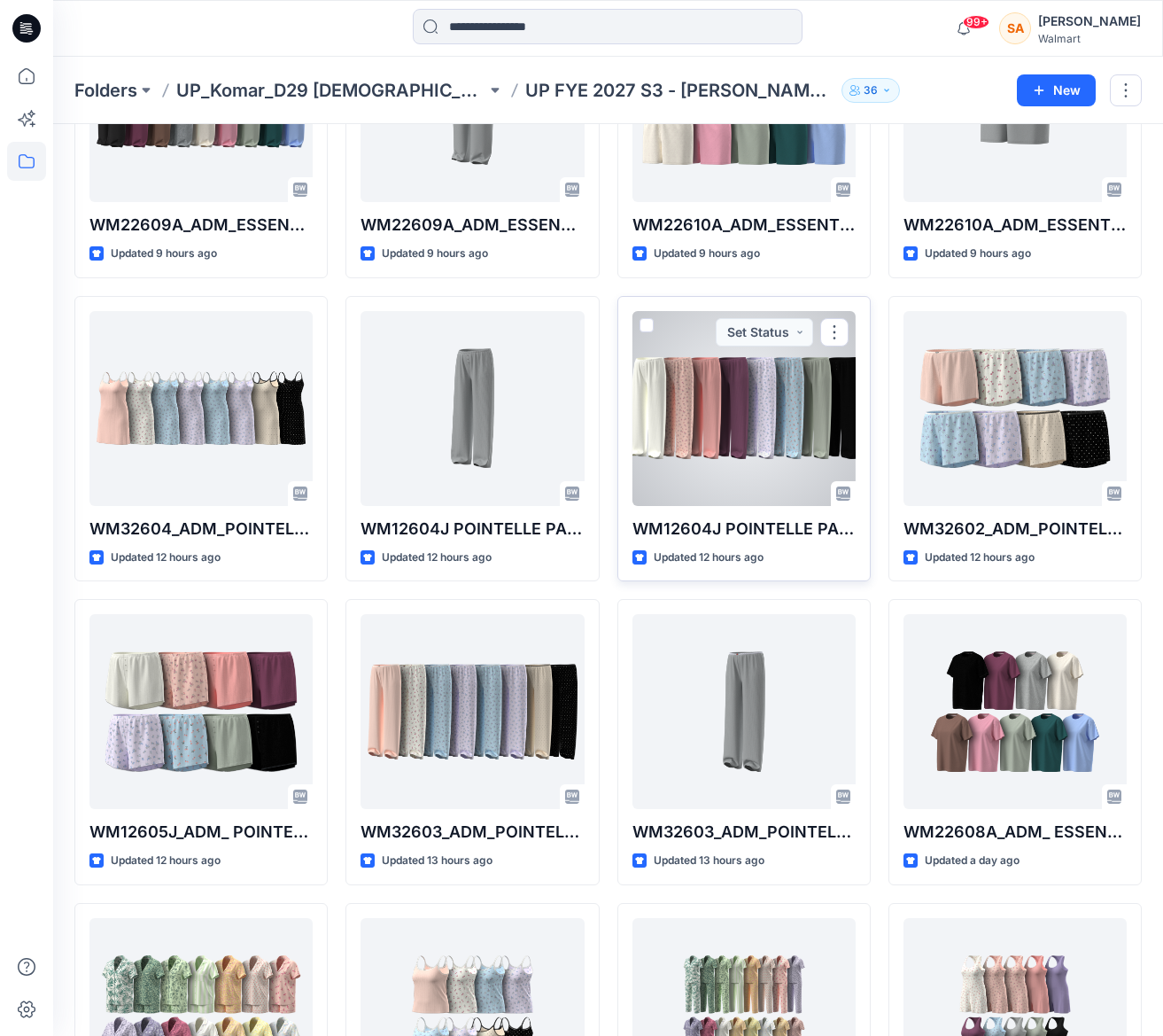
click at [708, 424] on div at bounding box center [744, 408] width 223 height 195
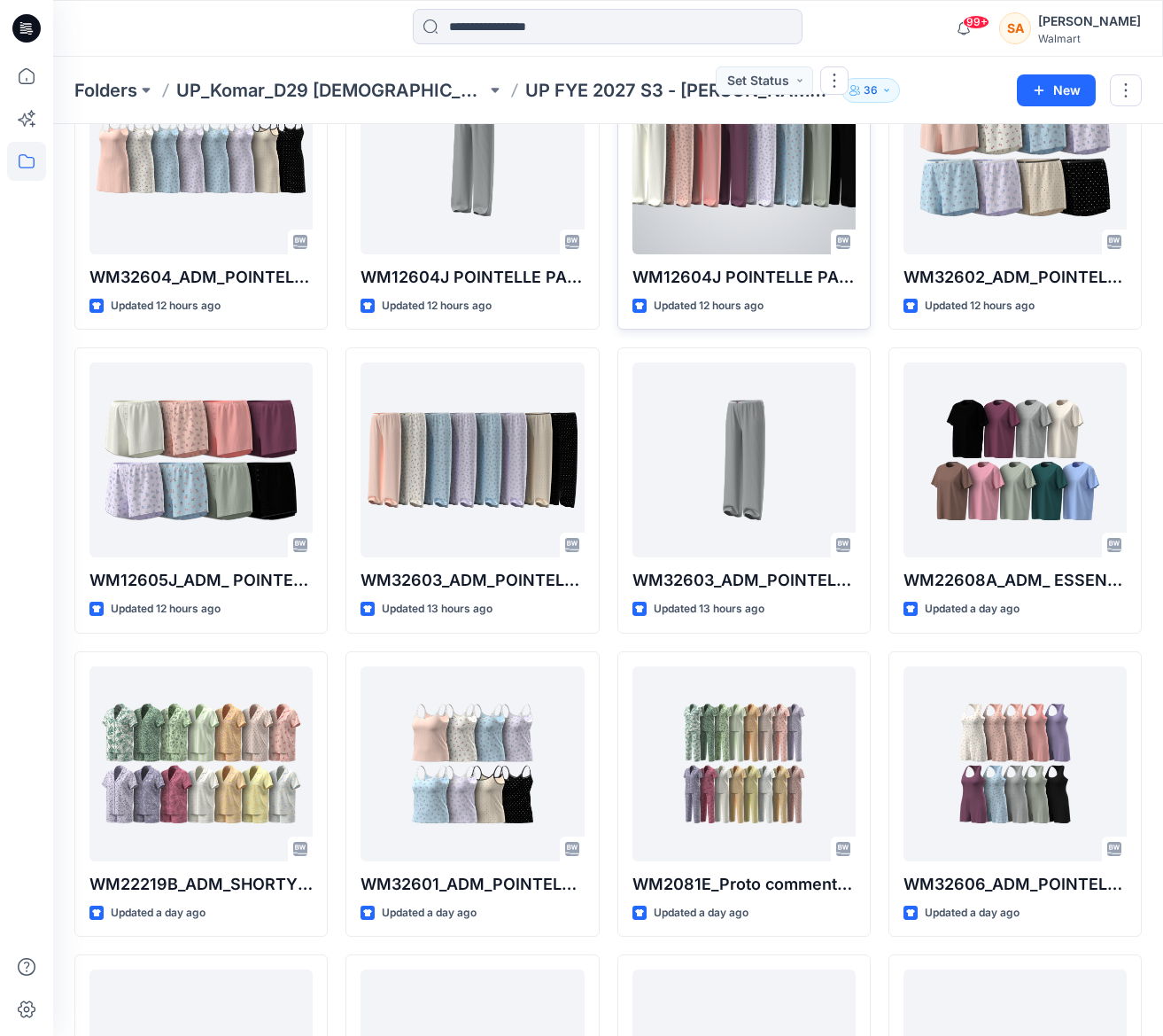
scroll to position [497, 0]
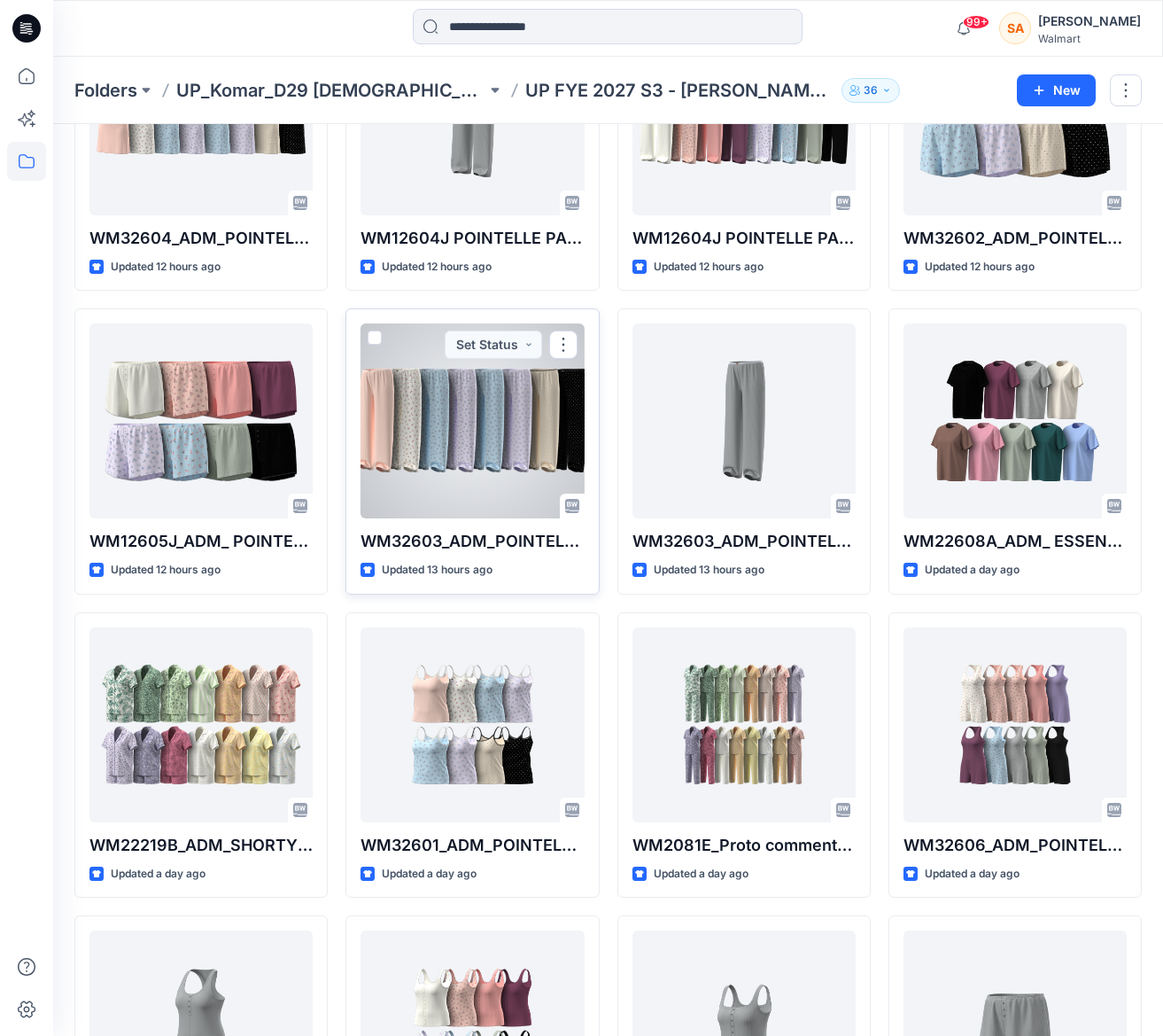
click at [430, 423] on div at bounding box center [472, 420] width 223 height 195
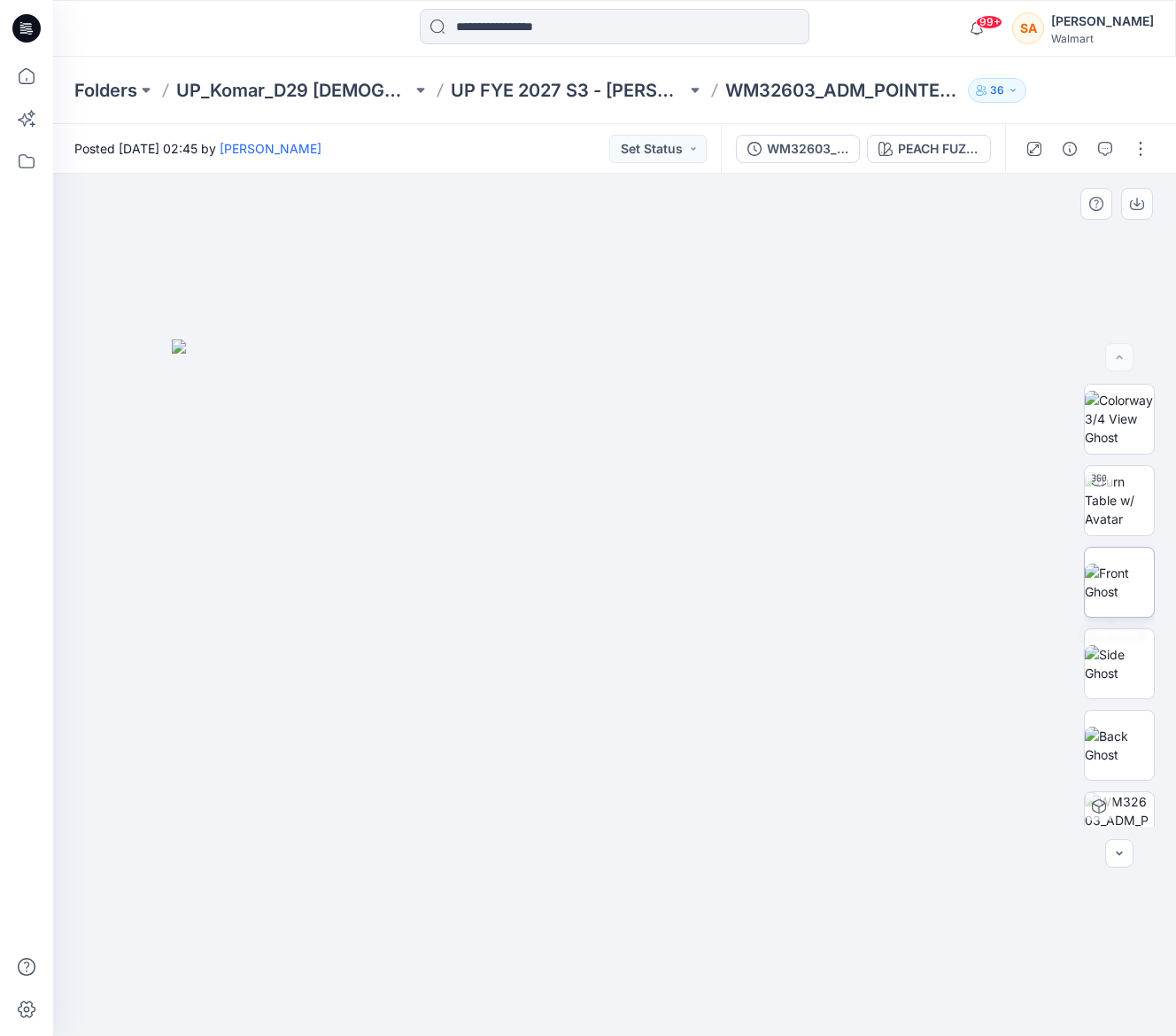
click at [1129, 598] on img at bounding box center [1119, 582] width 69 height 37
click at [1140, 201] on icon "button" at bounding box center [1137, 204] width 14 height 14
click at [925, 146] on div "PEACH FUZZ 202260" at bounding box center [938, 149] width 81 height 20
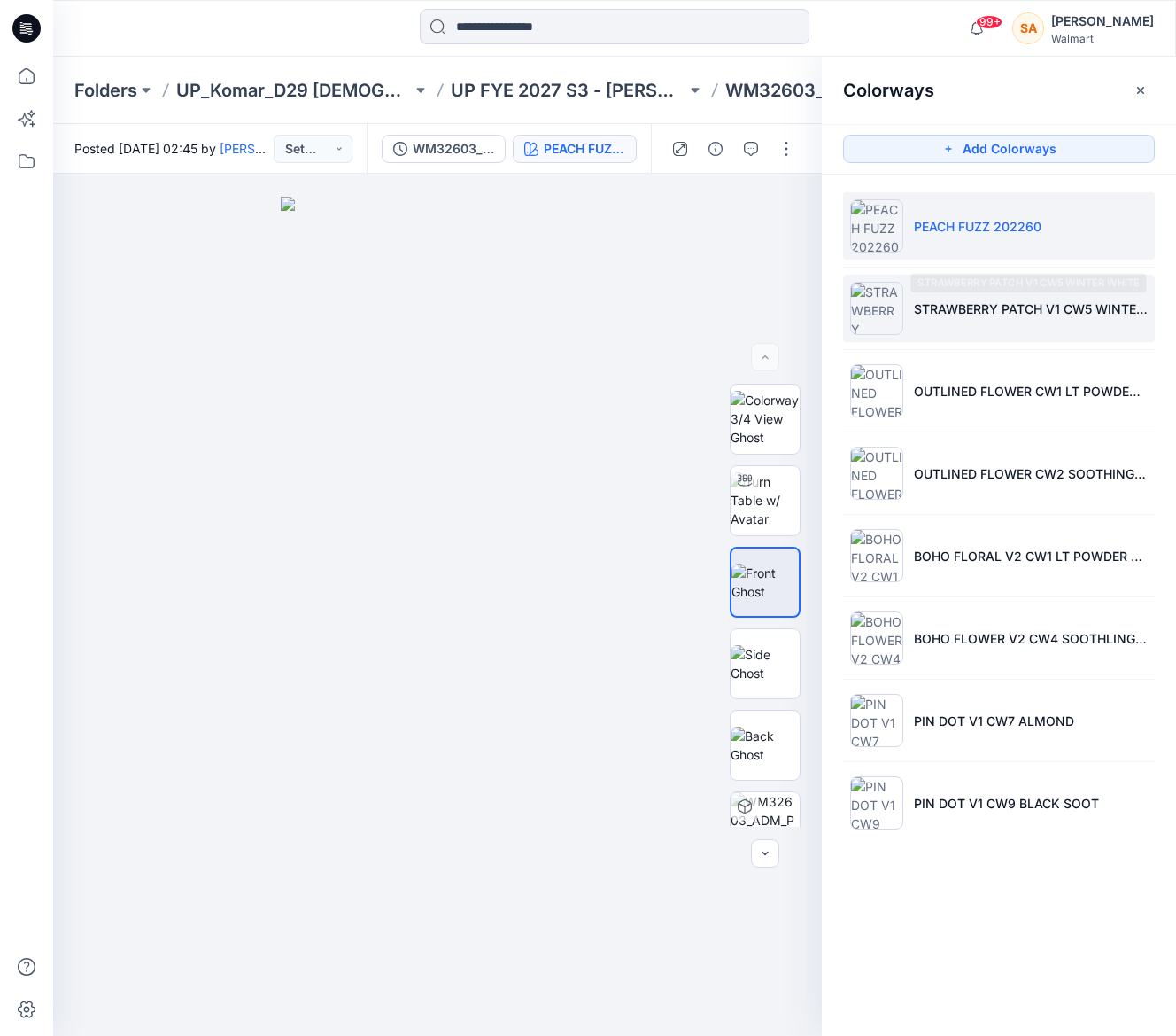
click at [993, 302] on p "STRAWBERRY PATCH V1 CW5 WINTER WHITE" at bounding box center [1031, 308] width 234 height 19
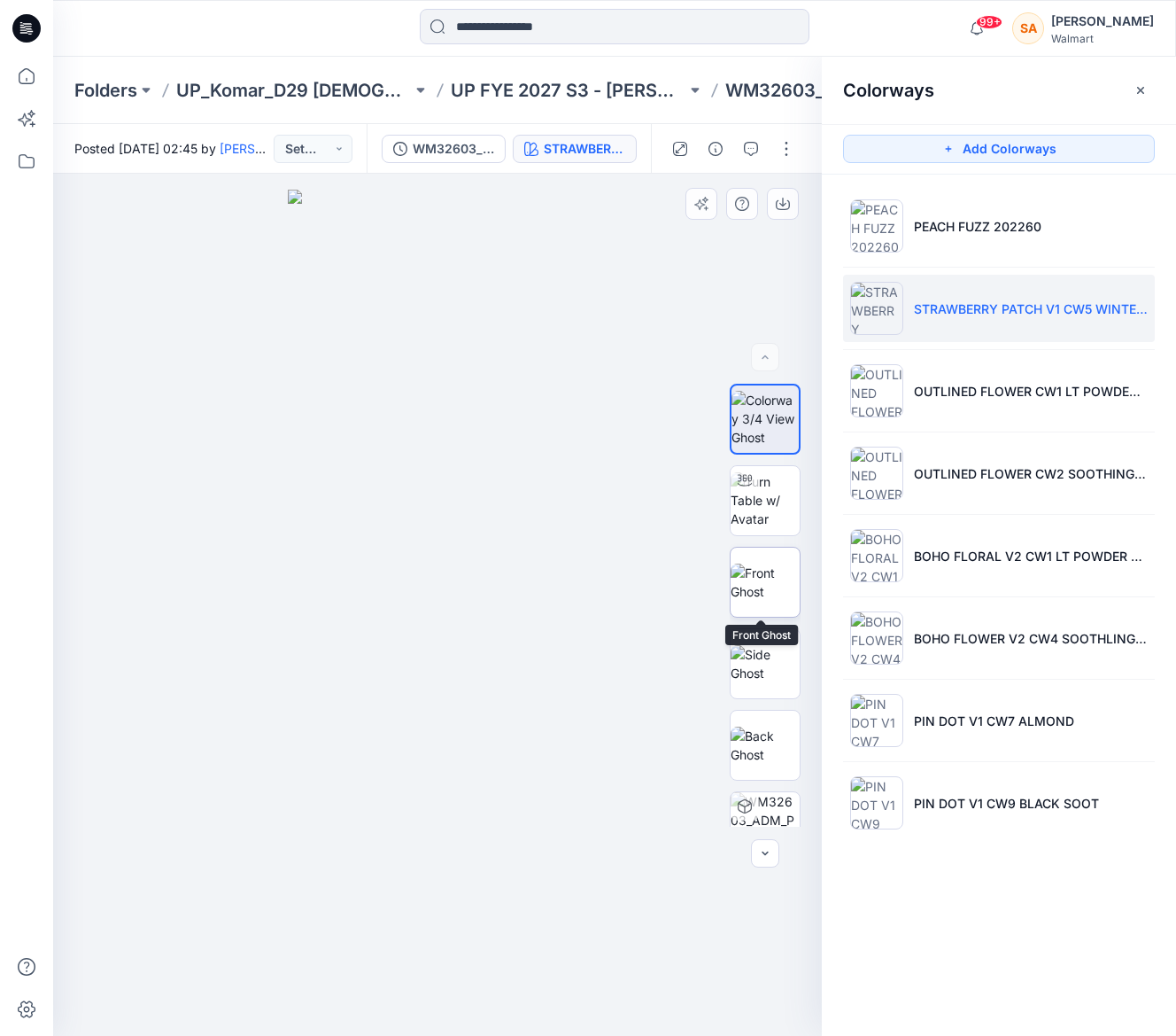
click at [765, 570] on img at bounding box center [765, 582] width 69 height 37
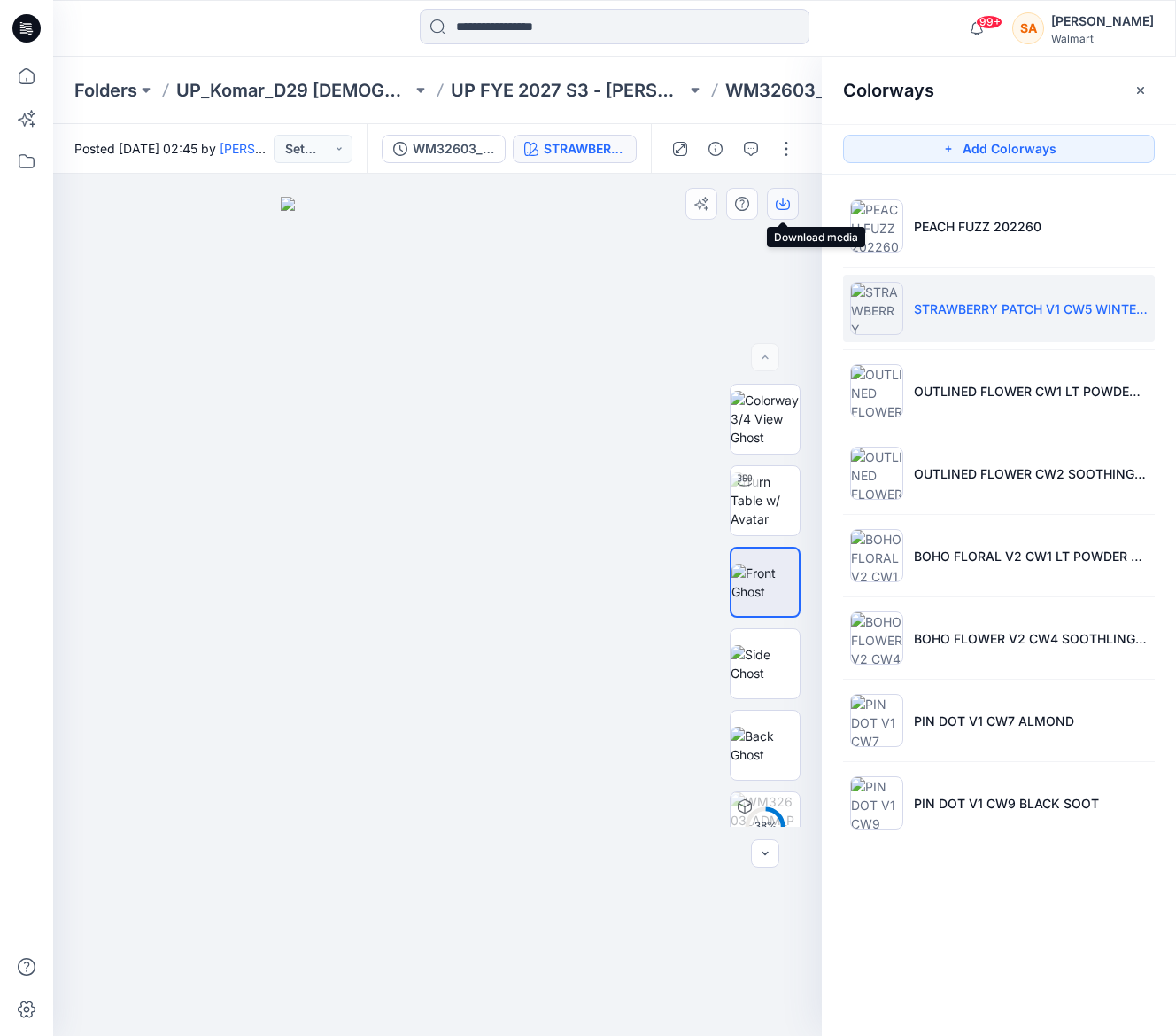
click at [792, 197] on button "button" at bounding box center [783, 204] width 32 height 32
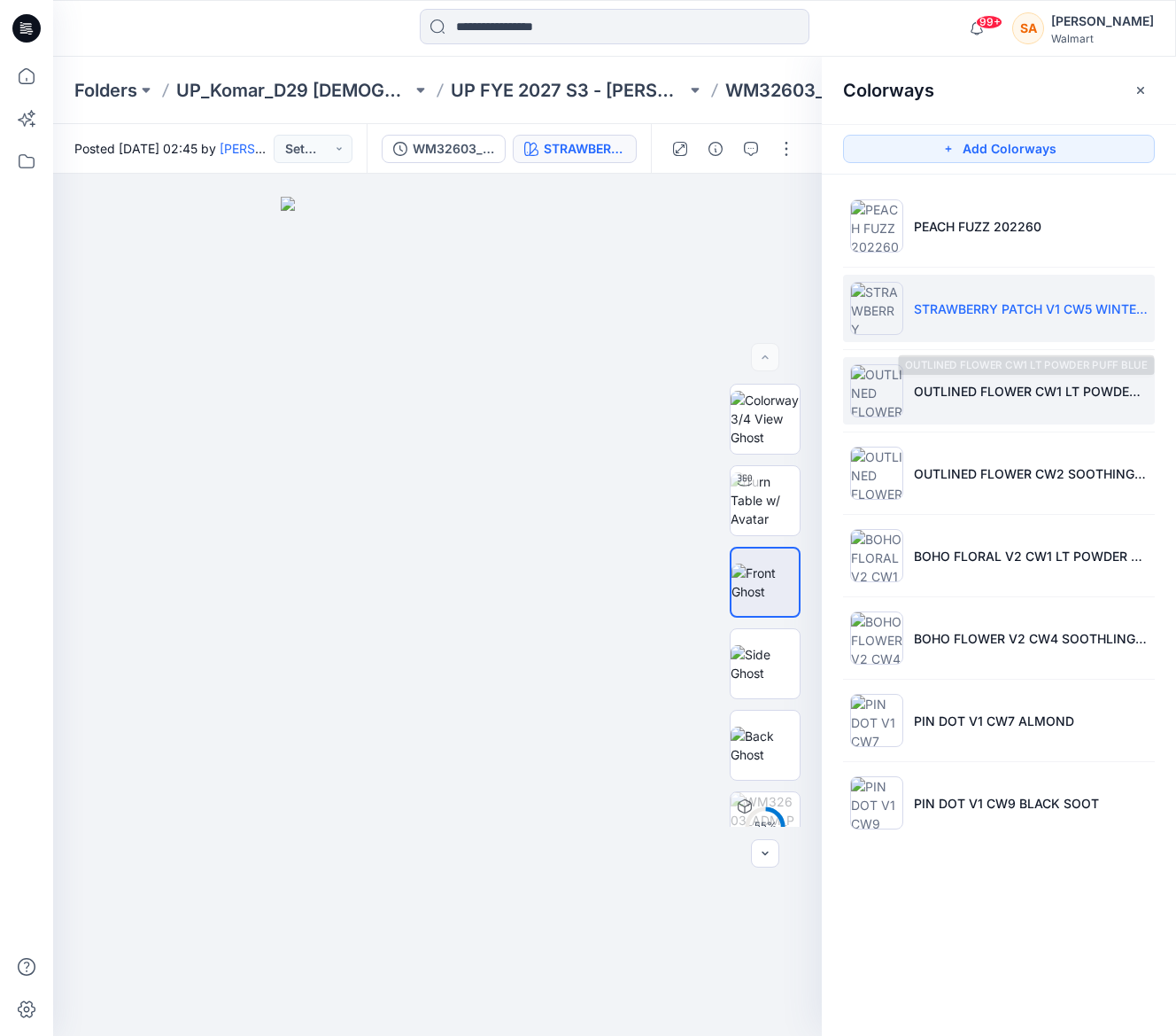
click at [1061, 392] on p "OUTLINED FLOWER CW1 LT POWDER PUFF BLUE" at bounding box center [1031, 391] width 234 height 19
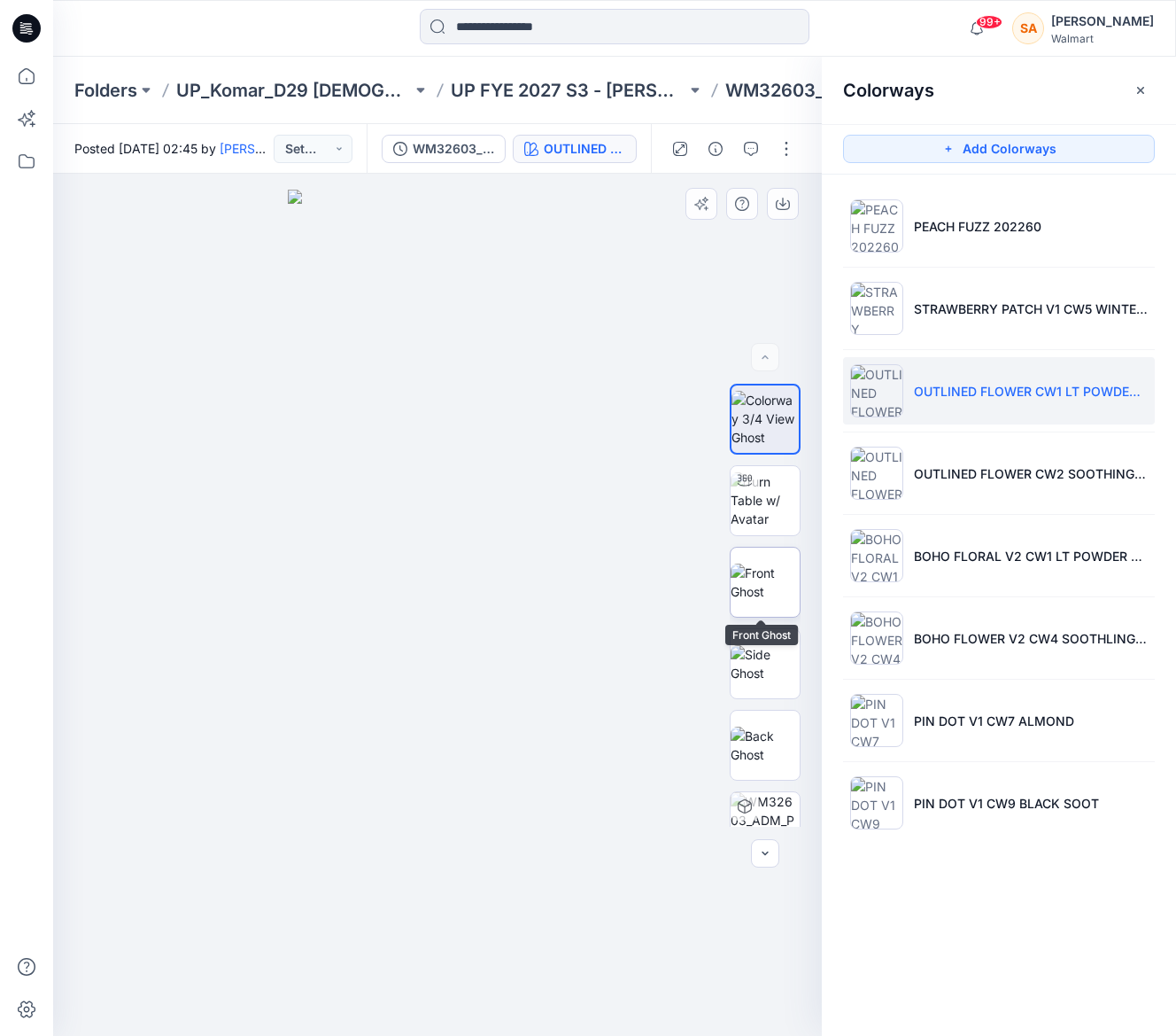
click at [775, 576] on img at bounding box center [765, 582] width 69 height 37
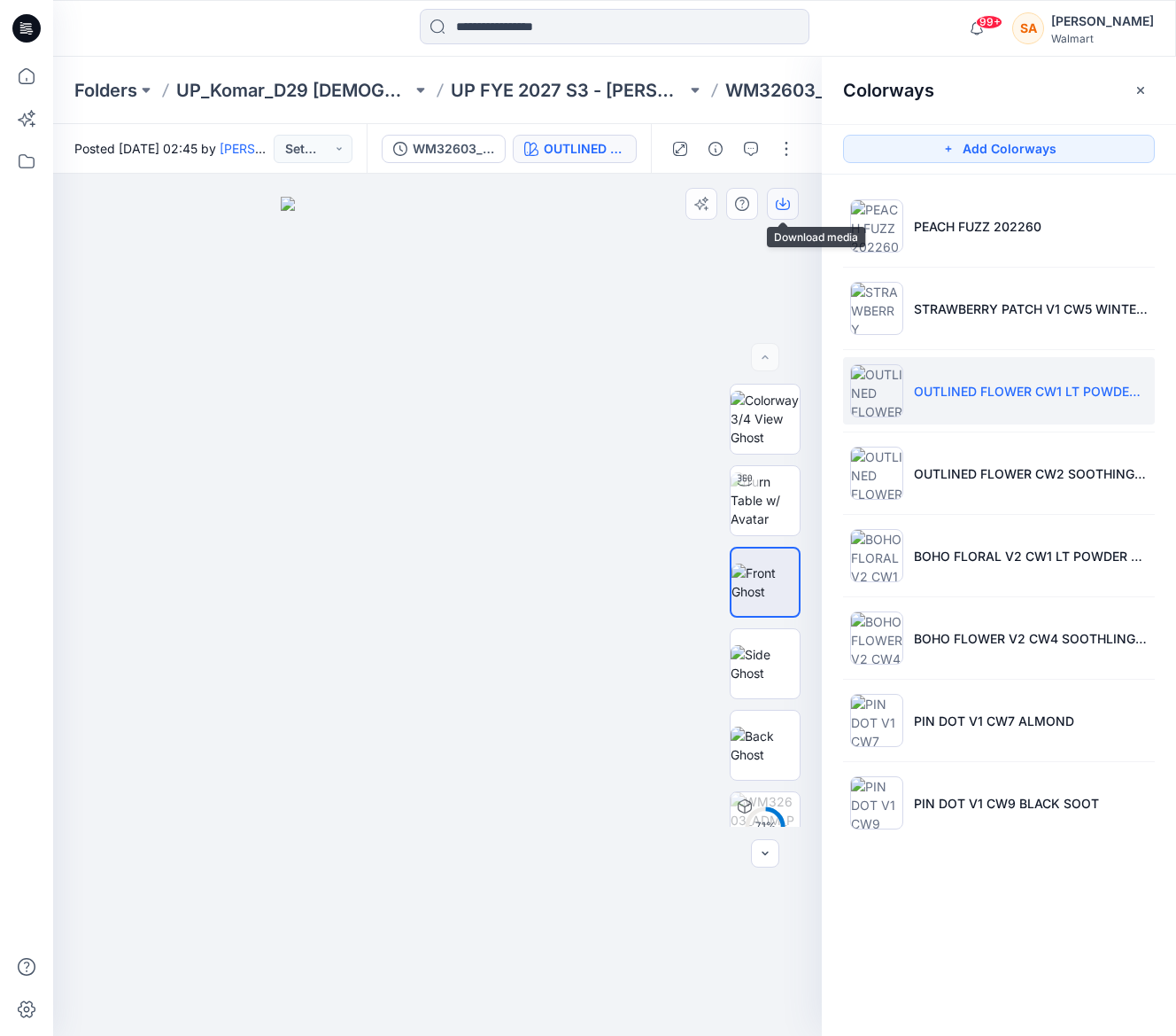
click at [786, 203] on icon "button" at bounding box center [782, 202] width 7 height 9
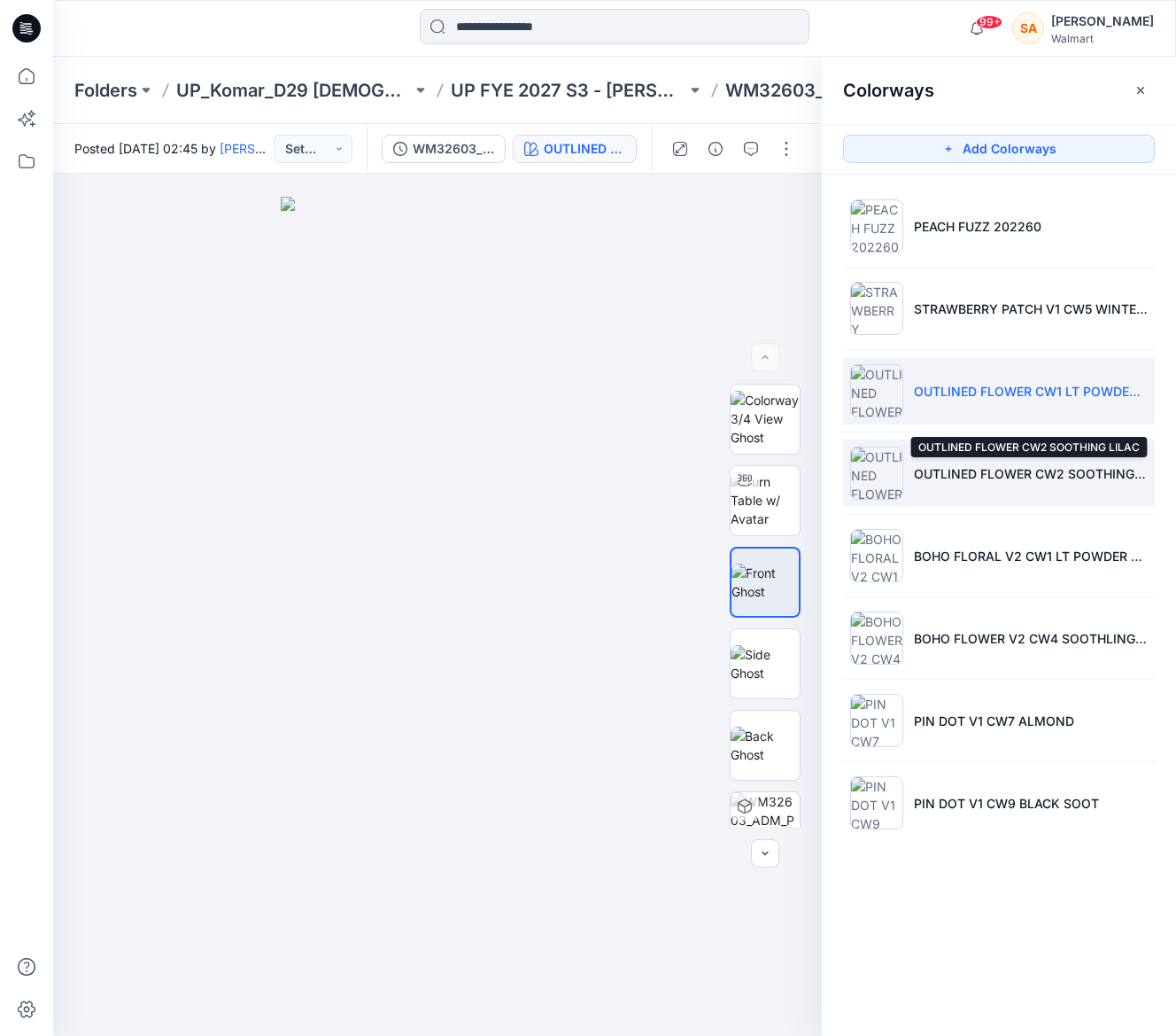
click at [1010, 465] on p "OUTLINED FLOWER CW2 SOOTHING LILAC" at bounding box center [1031, 473] width 234 height 19
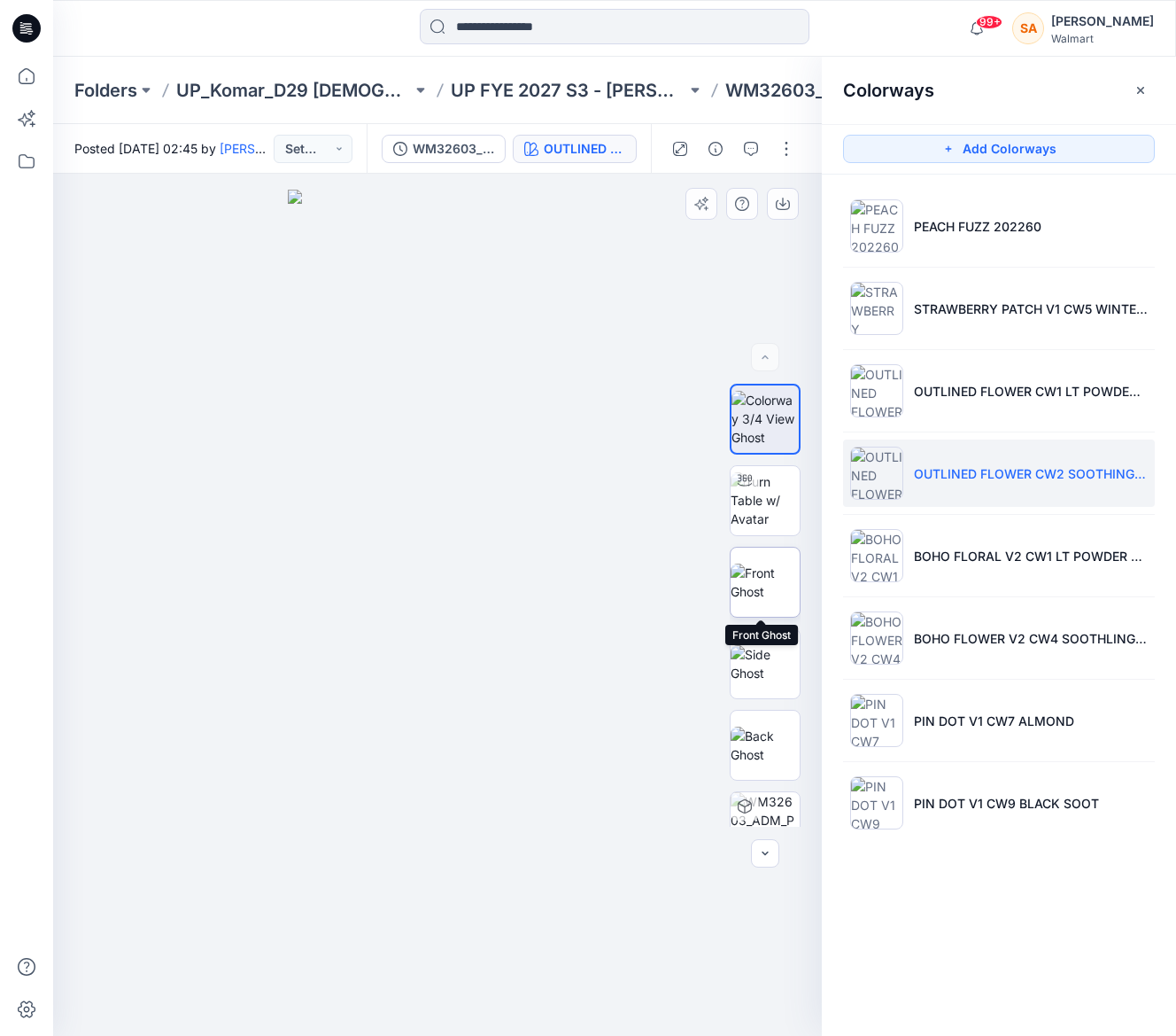
click at [762, 565] on img at bounding box center [765, 582] width 69 height 37
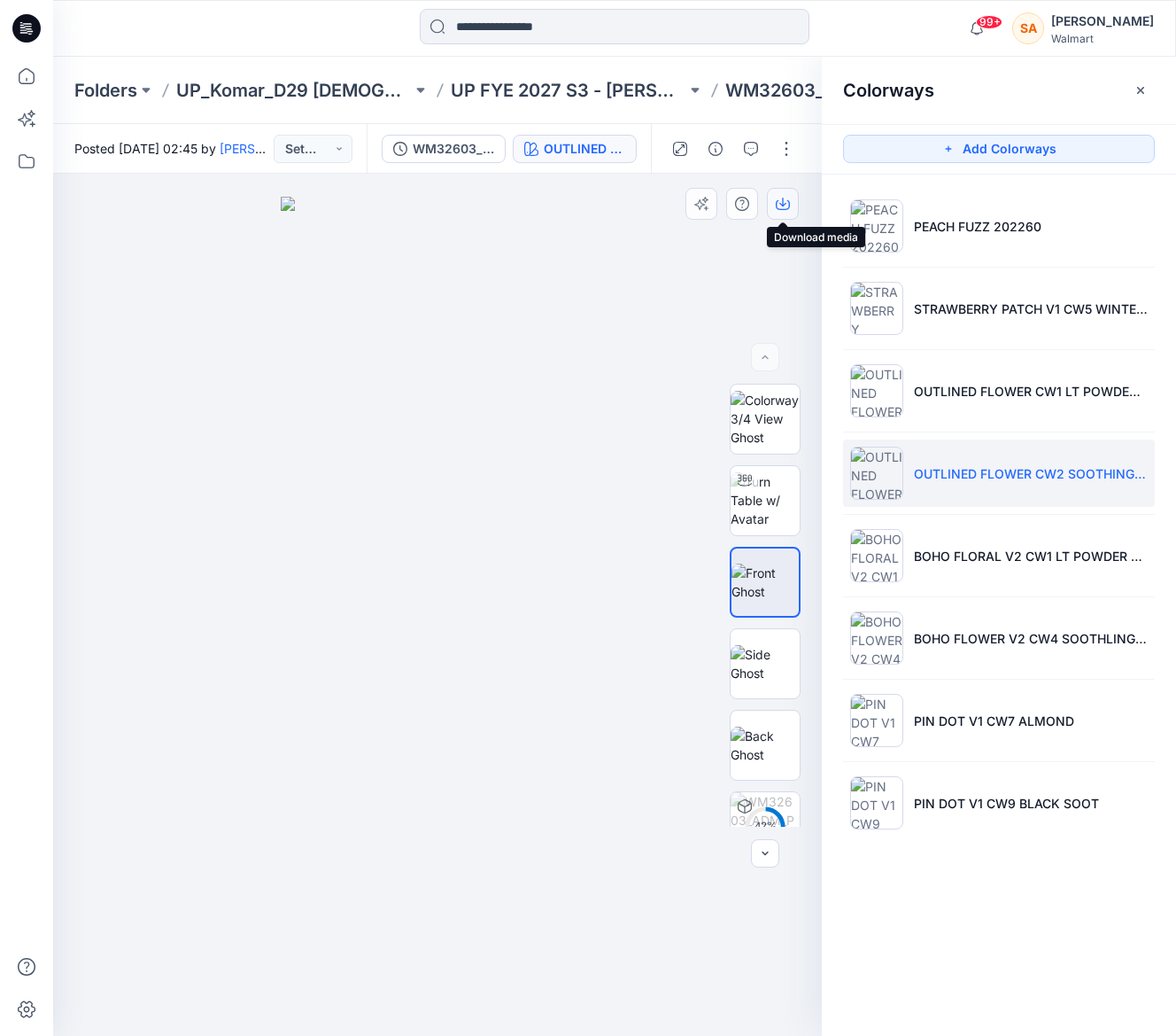
click at [785, 197] on icon "button" at bounding box center [783, 204] width 14 height 14
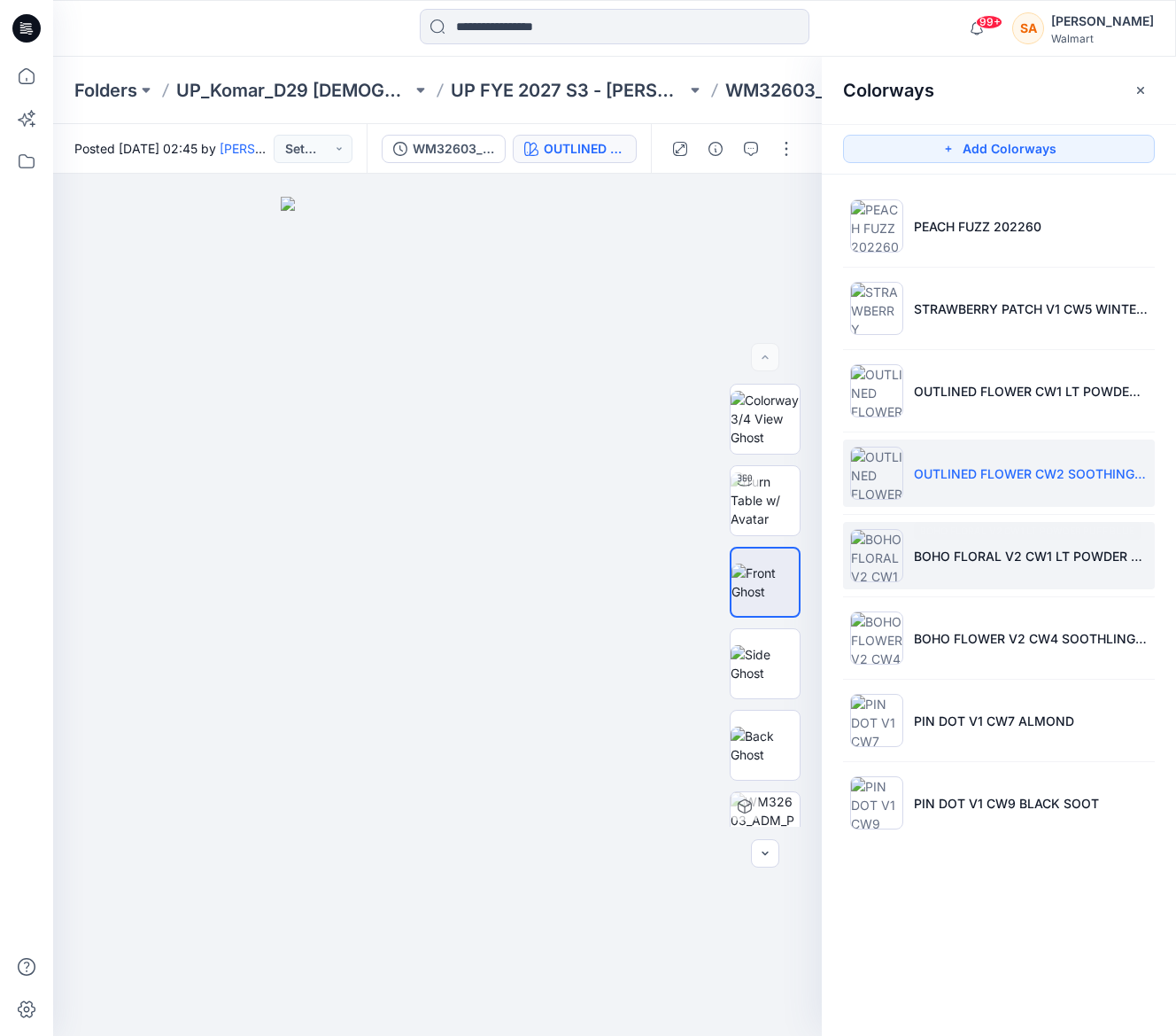
drag, startPoint x: 953, startPoint y: 578, endPoint x: 857, endPoint y: 571, distance: 96.3
click at [953, 578] on li "BOHO FLORAL V2 CW1 LT POWDER PUFF BLUE" at bounding box center [999, 555] width 312 height 68
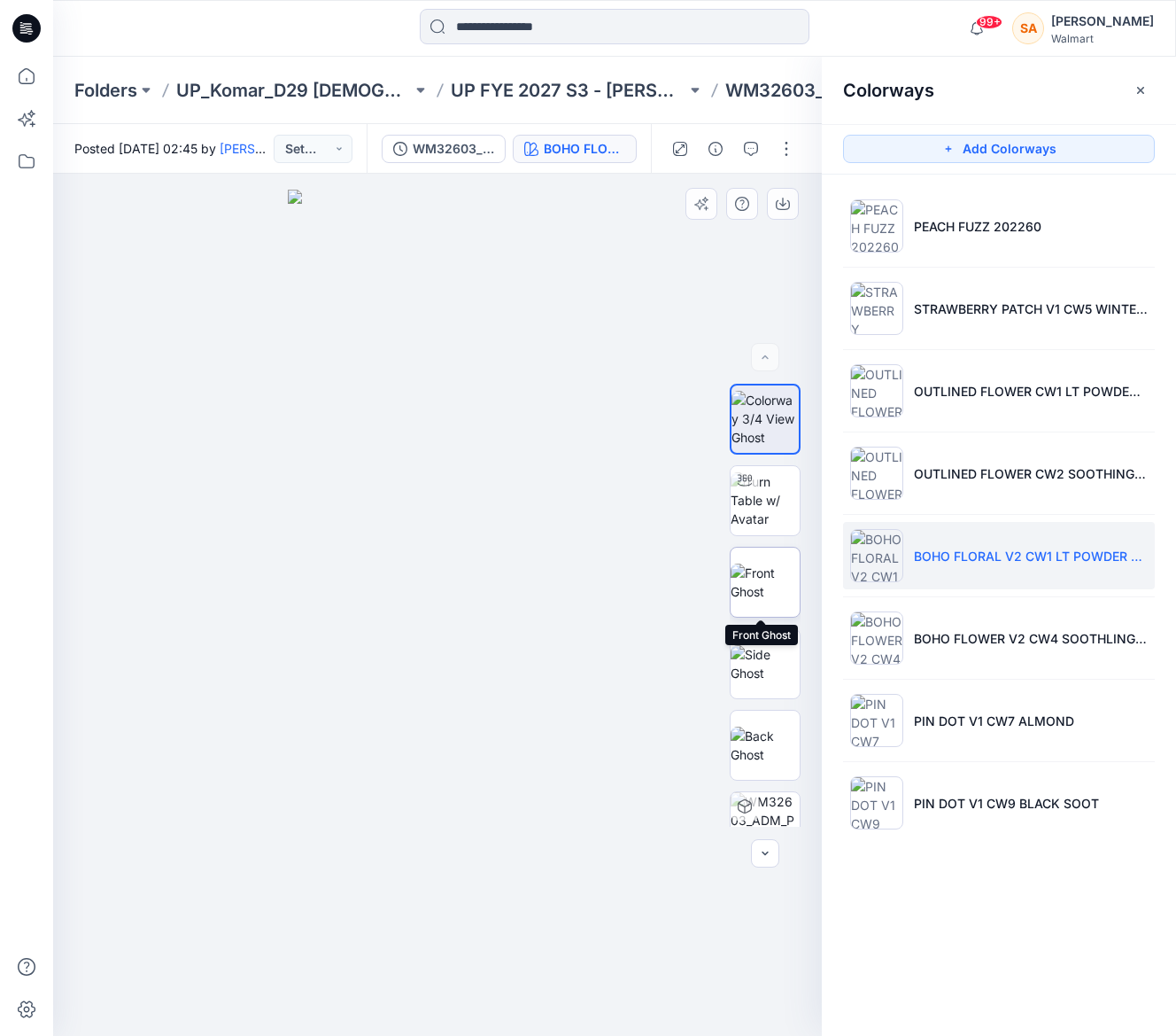
click at [760, 584] on img at bounding box center [765, 582] width 69 height 37
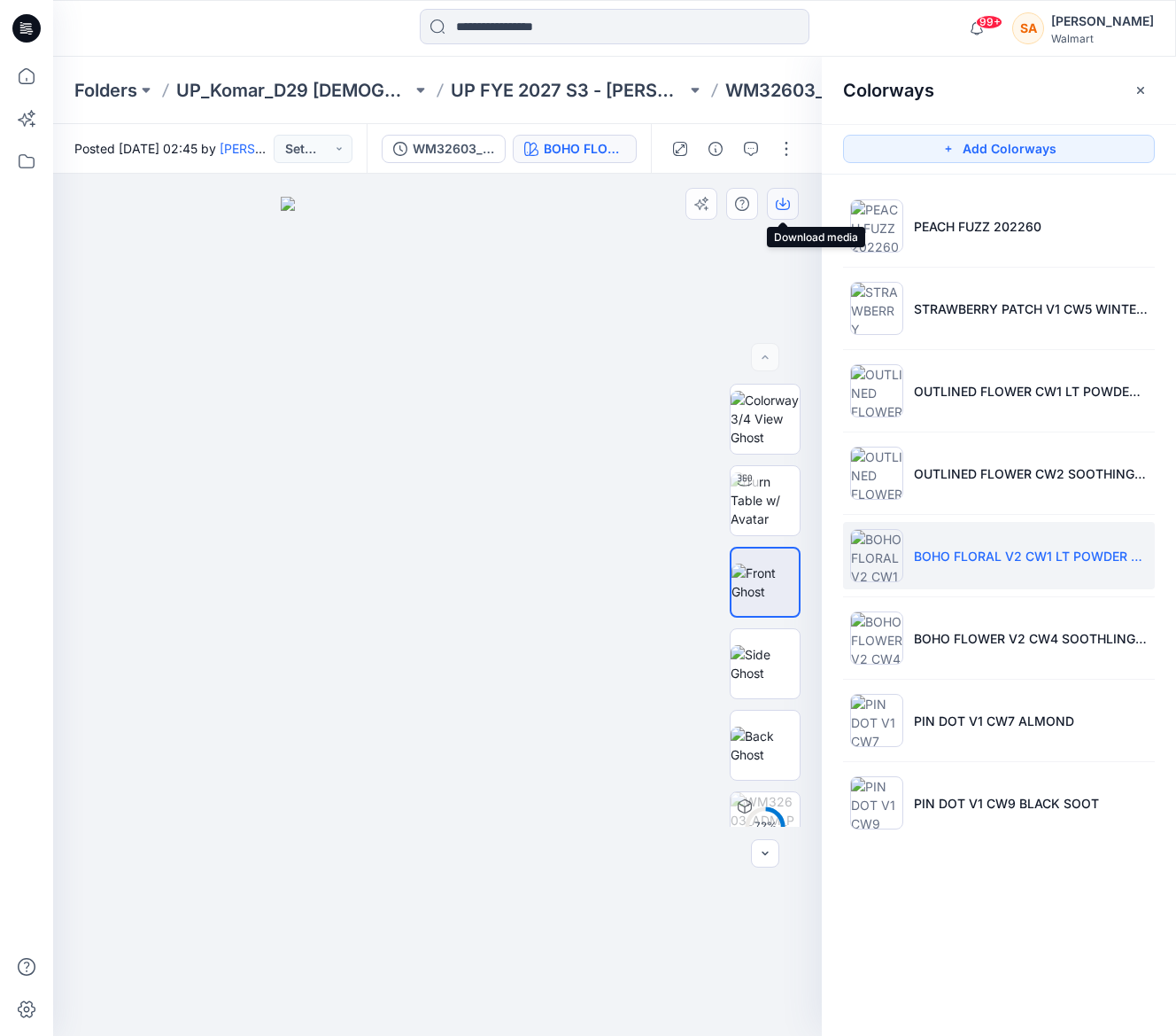
click at [776, 202] on icon "button" at bounding box center [783, 205] width 14 height 10
drag, startPoint x: 1050, startPoint y: 617, endPoint x: 853, endPoint y: 601, distance: 197.6
click at [1046, 615] on li "BOHO FLOWER V2 CW4 SOOTHLING LILAC" at bounding box center [999, 637] width 312 height 68
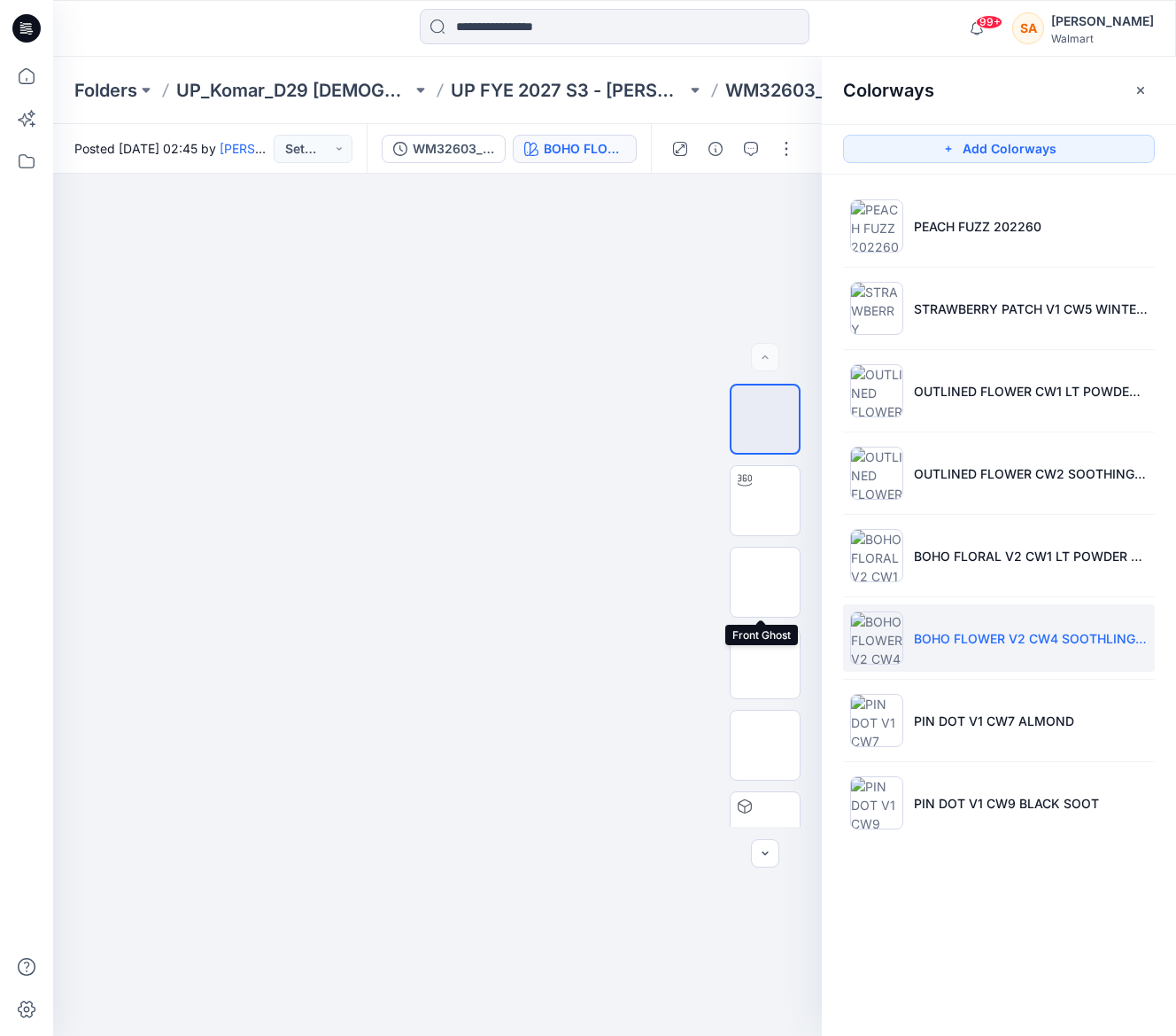
click at [768, 586] on img at bounding box center [765, 582] width 69 height 37
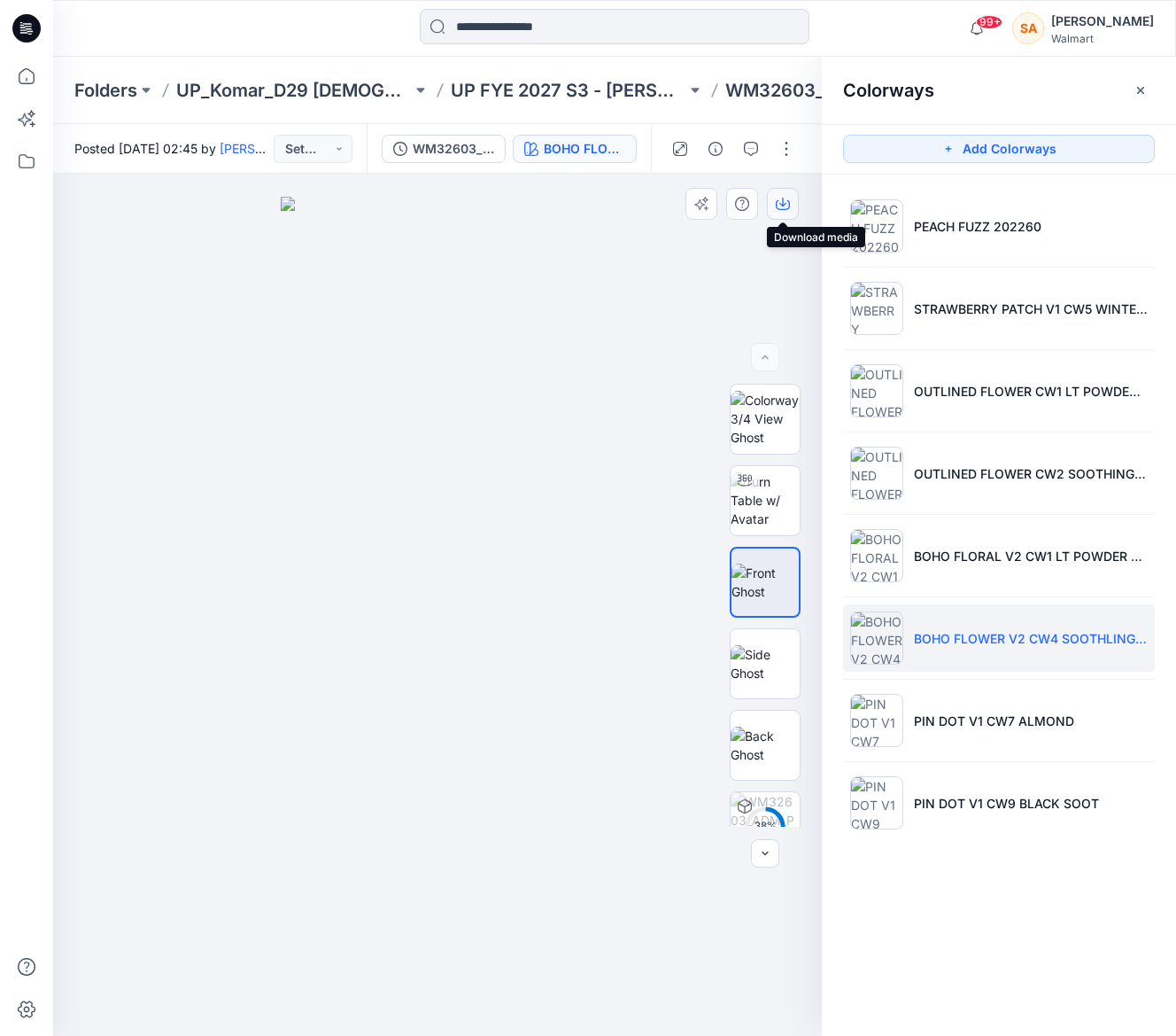
click at [783, 211] on button "button" at bounding box center [783, 204] width 32 height 32
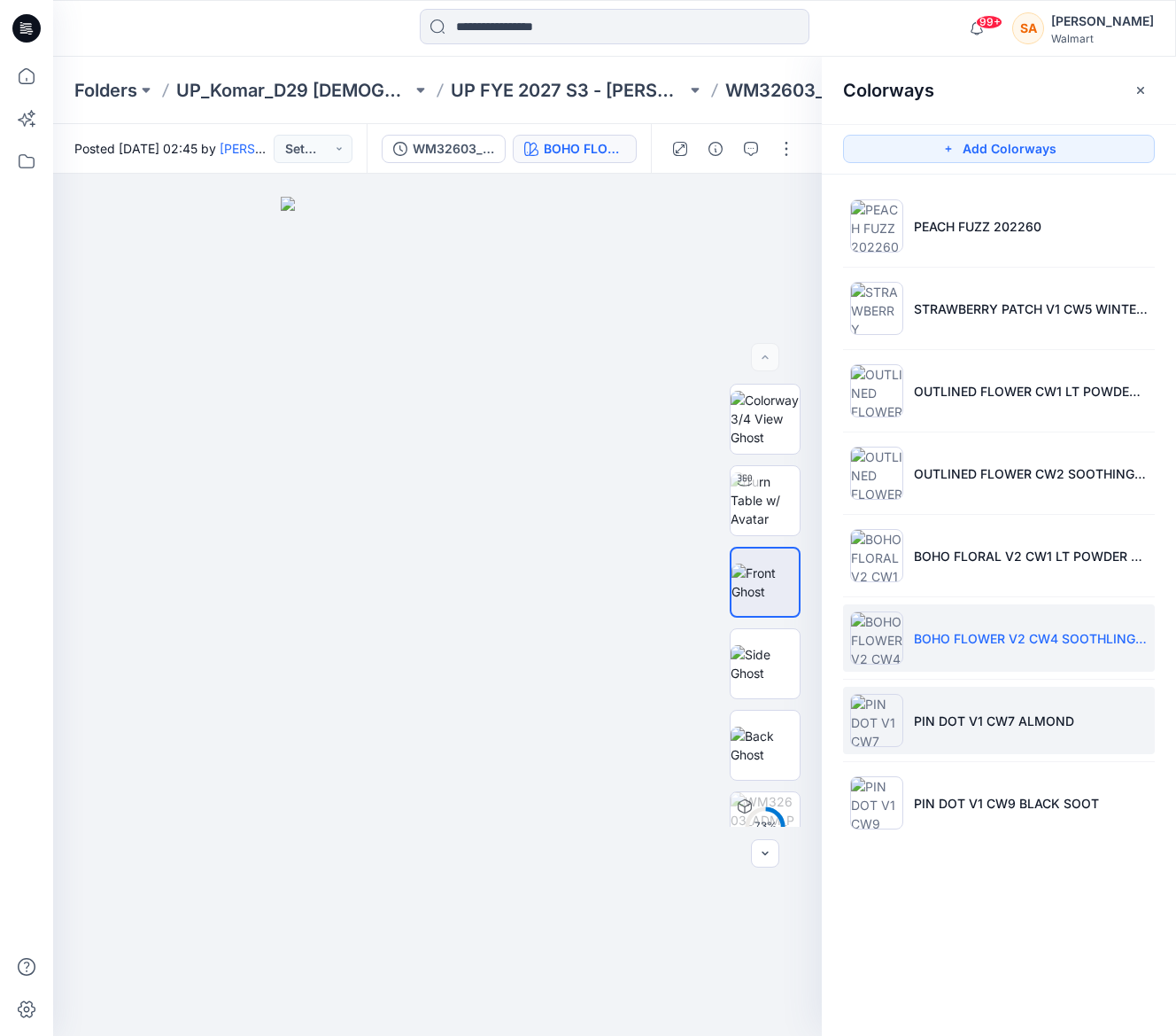
drag, startPoint x: 979, startPoint y: 732, endPoint x: 944, endPoint y: 710, distance: 41.3
click at [978, 732] on li "PIN DOT V1 CW7 ALMOND" at bounding box center [999, 719] width 312 height 68
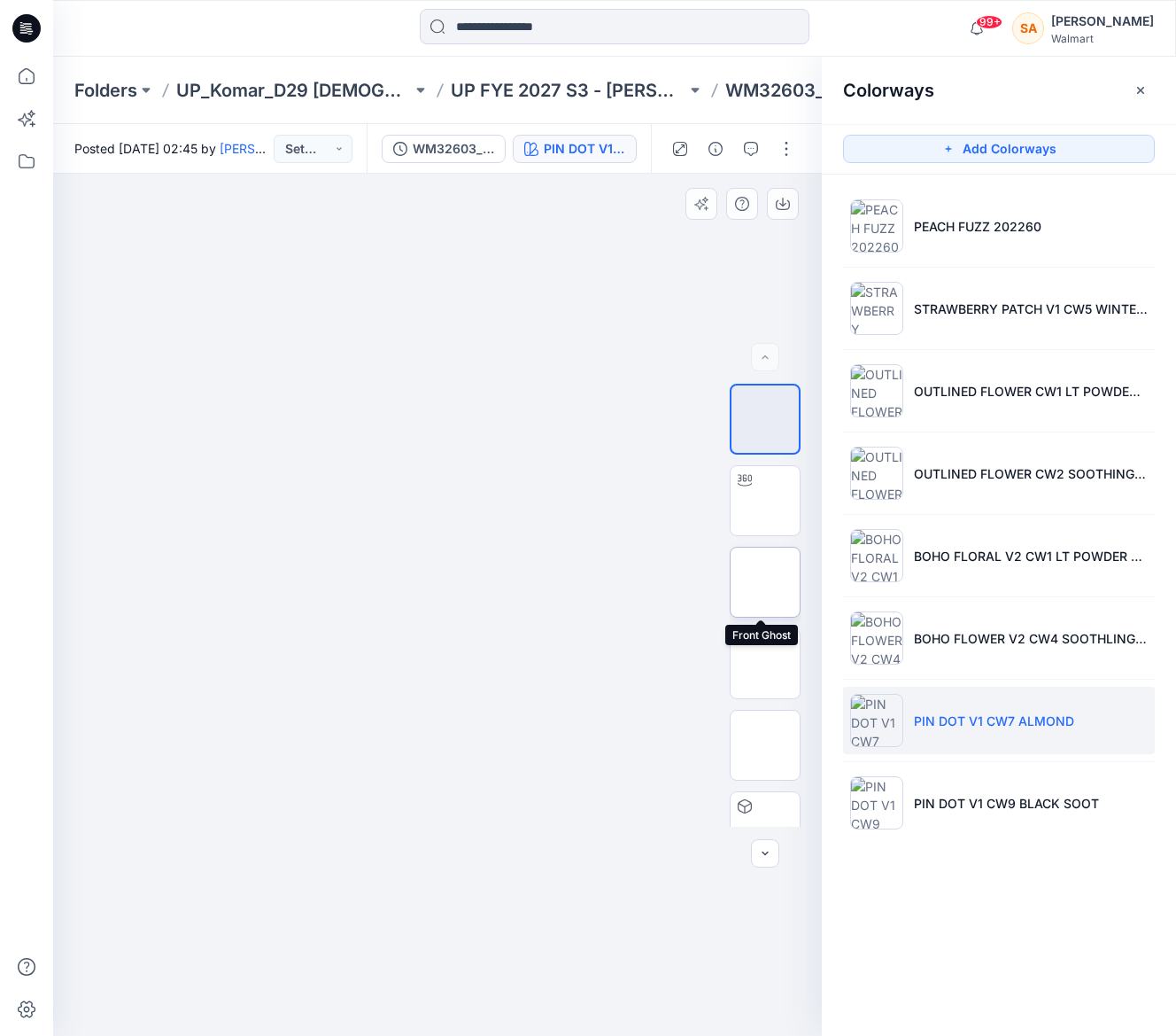
drag, startPoint x: 769, startPoint y: 584, endPoint x: 778, endPoint y: 580, distance: 9.8
click at [773, 581] on img at bounding box center [765, 582] width 69 height 37
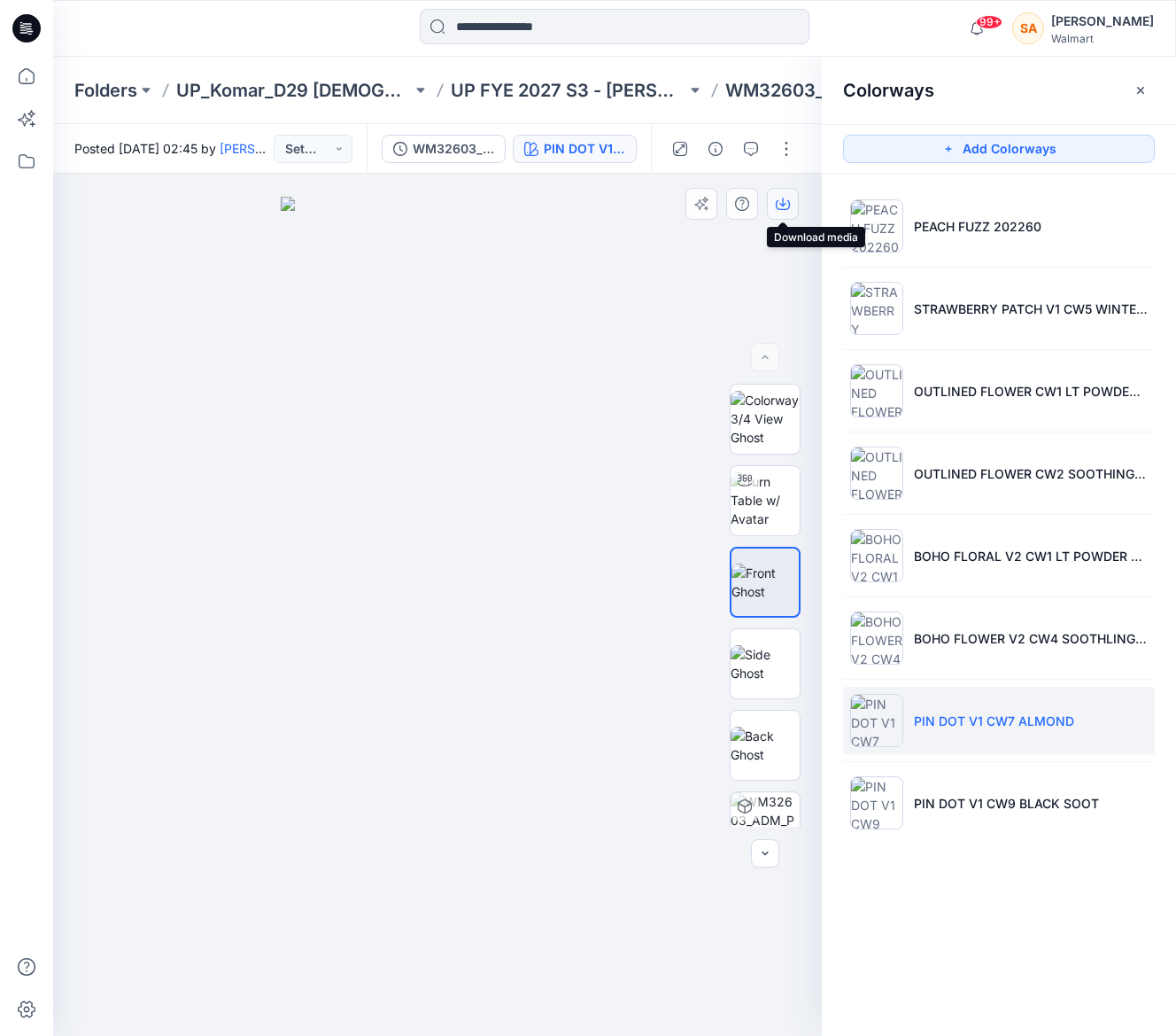
click at [784, 202] on icon "button" at bounding box center [783, 204] width 14 height 14
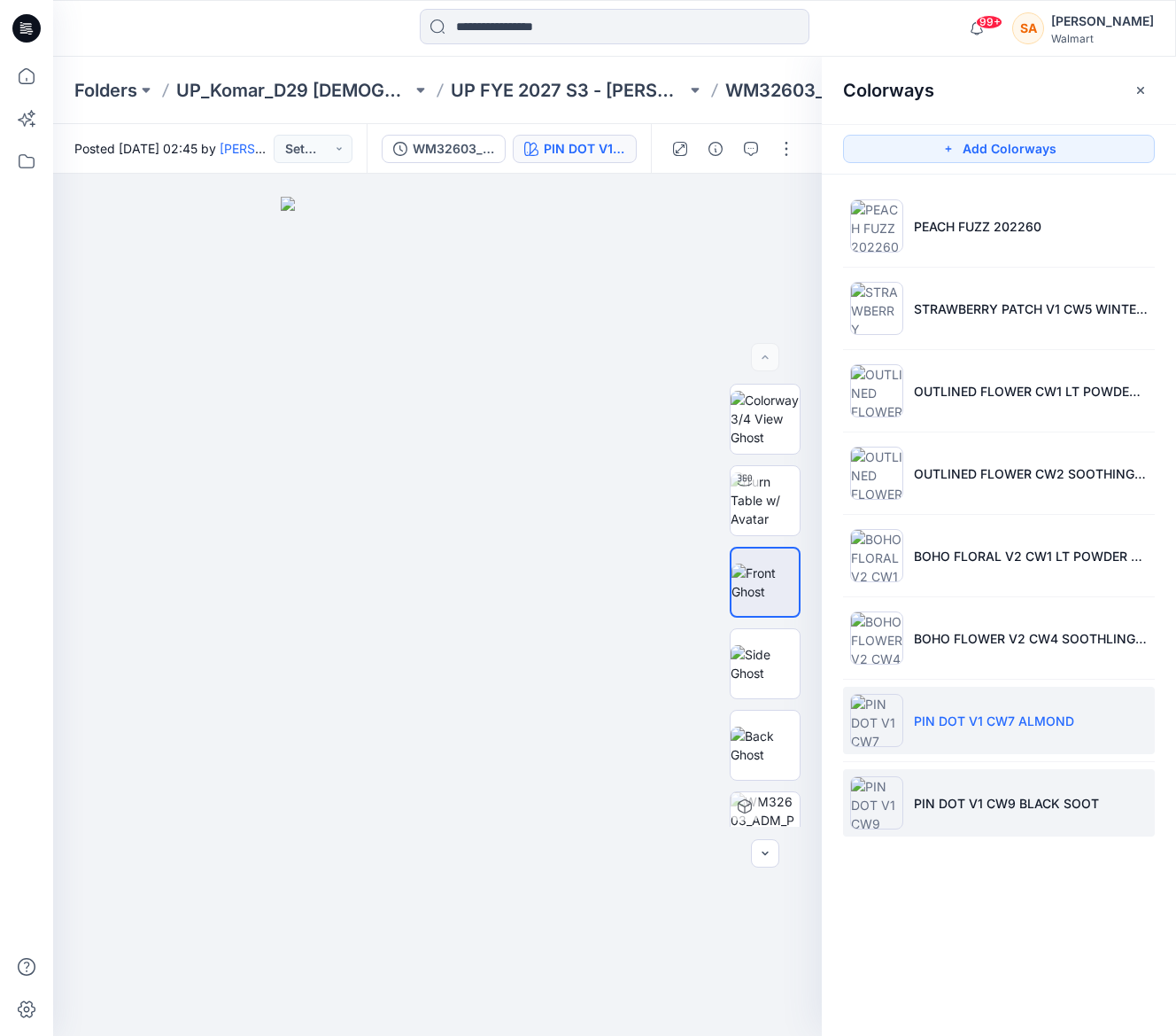
drag, startPoint x: 985, startPoint y: 789, endPoint x: 961, endPoint y: 768, distance: 31.9
click at [985, 789] on li "PIN DOT V1 CW9 BLACK SOOT" at bounding box center [999, 803] width 312 height 68
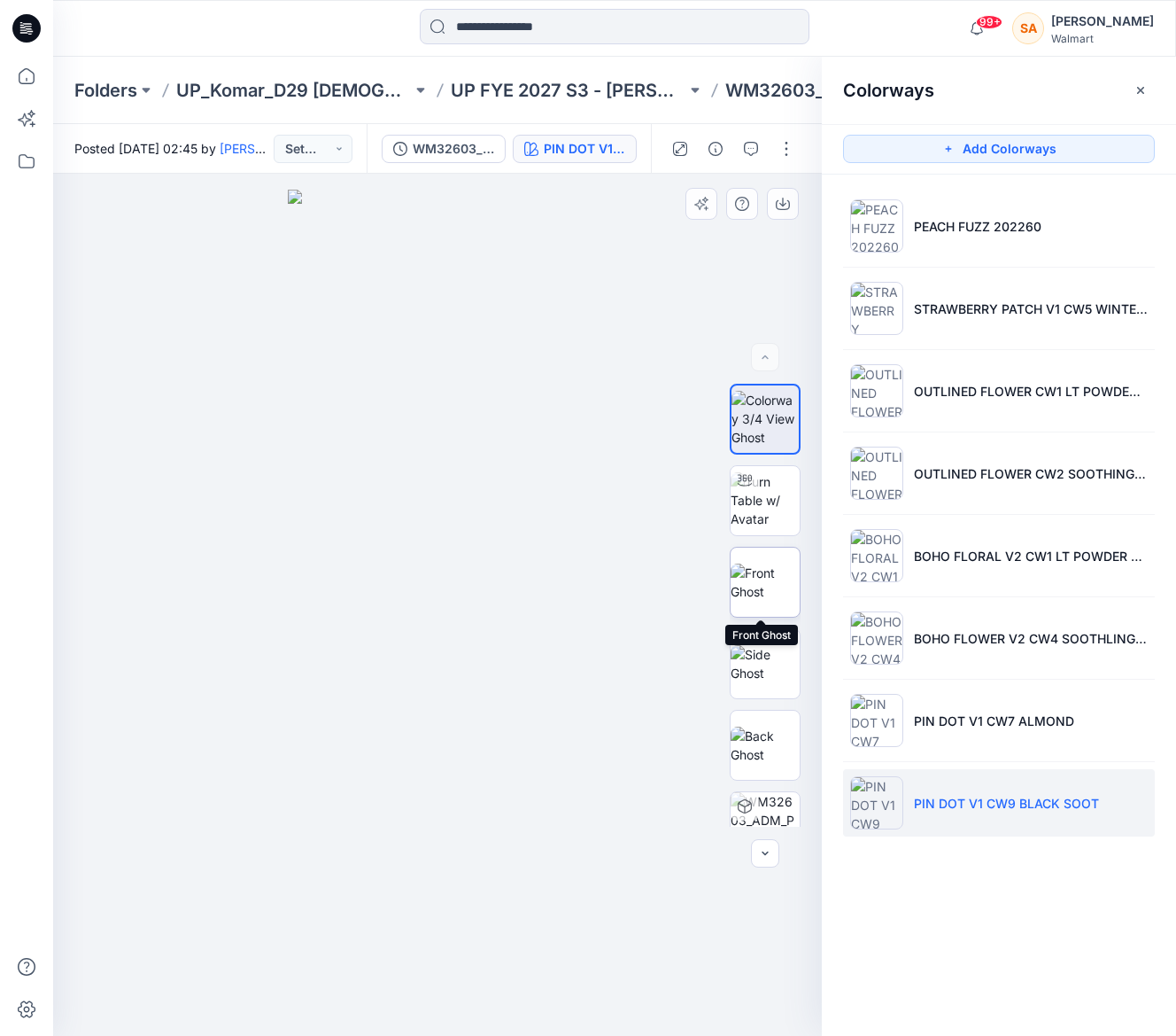
click at [773, 588] on img at bounding box center [765, 582] width 69 height 37
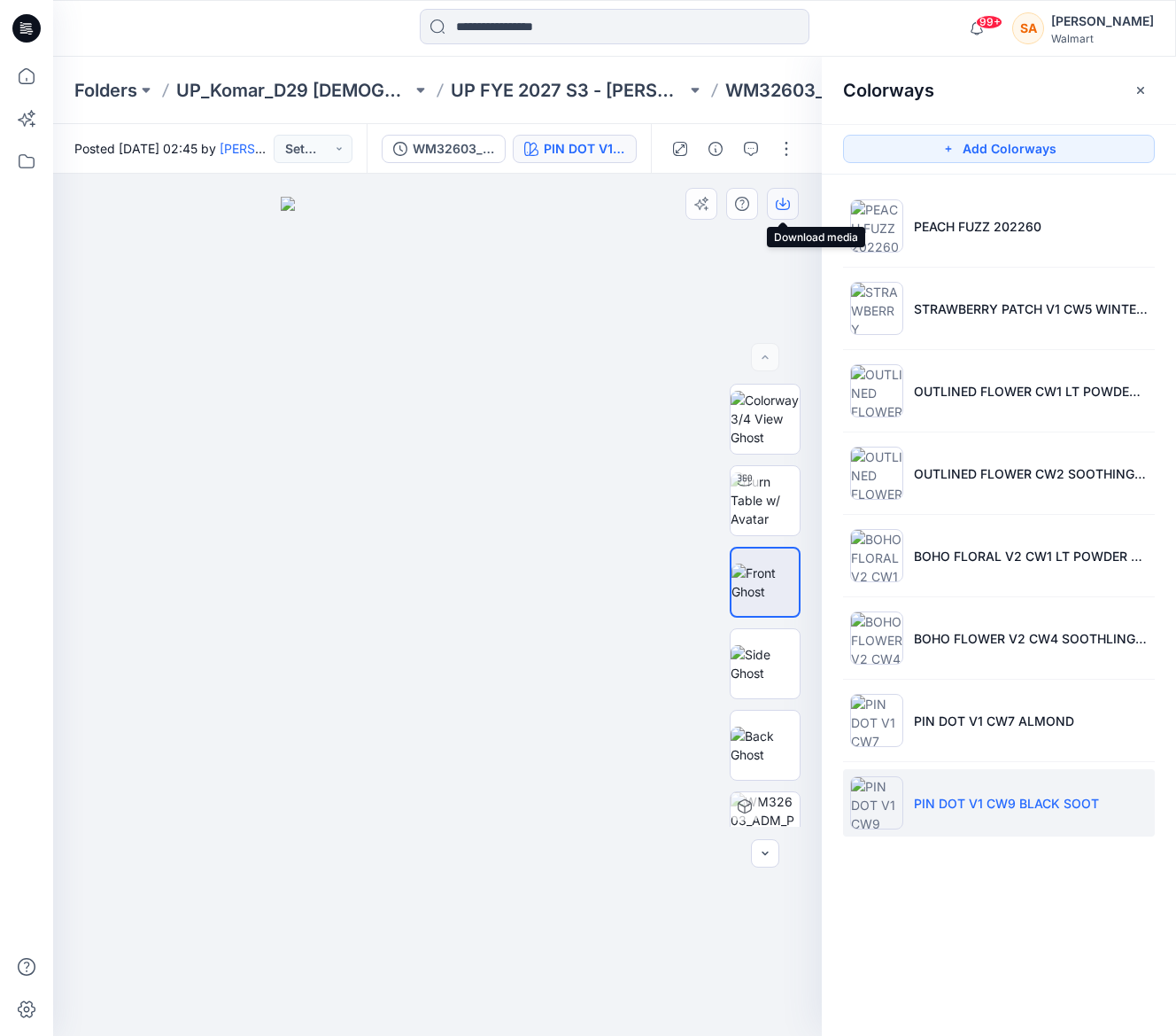
click at [788, 203] on icon "button" at bounding box center [783, 204] width 14 height 14
drag, startPoint x: 639, startPoint y: 73, endPoint x: 617, endPoint y: 85, distance: 25.1
click at [636, 74] on div "Folders UP_Komar_D29 [DEMOGRAPHIC_DATA] Sleep UP FYE 2027 S3 - [PERSON_NAME] D2…" at bounding box center [614, 90] width 1123 height 68
click at [615, 85] on p "UP FYE 2027 S3 - [PERSON_NAME] D29 [DEMOGRAPHIC_DATA] Sleepwear" at bounding box center [568, 90] width 235 height 25
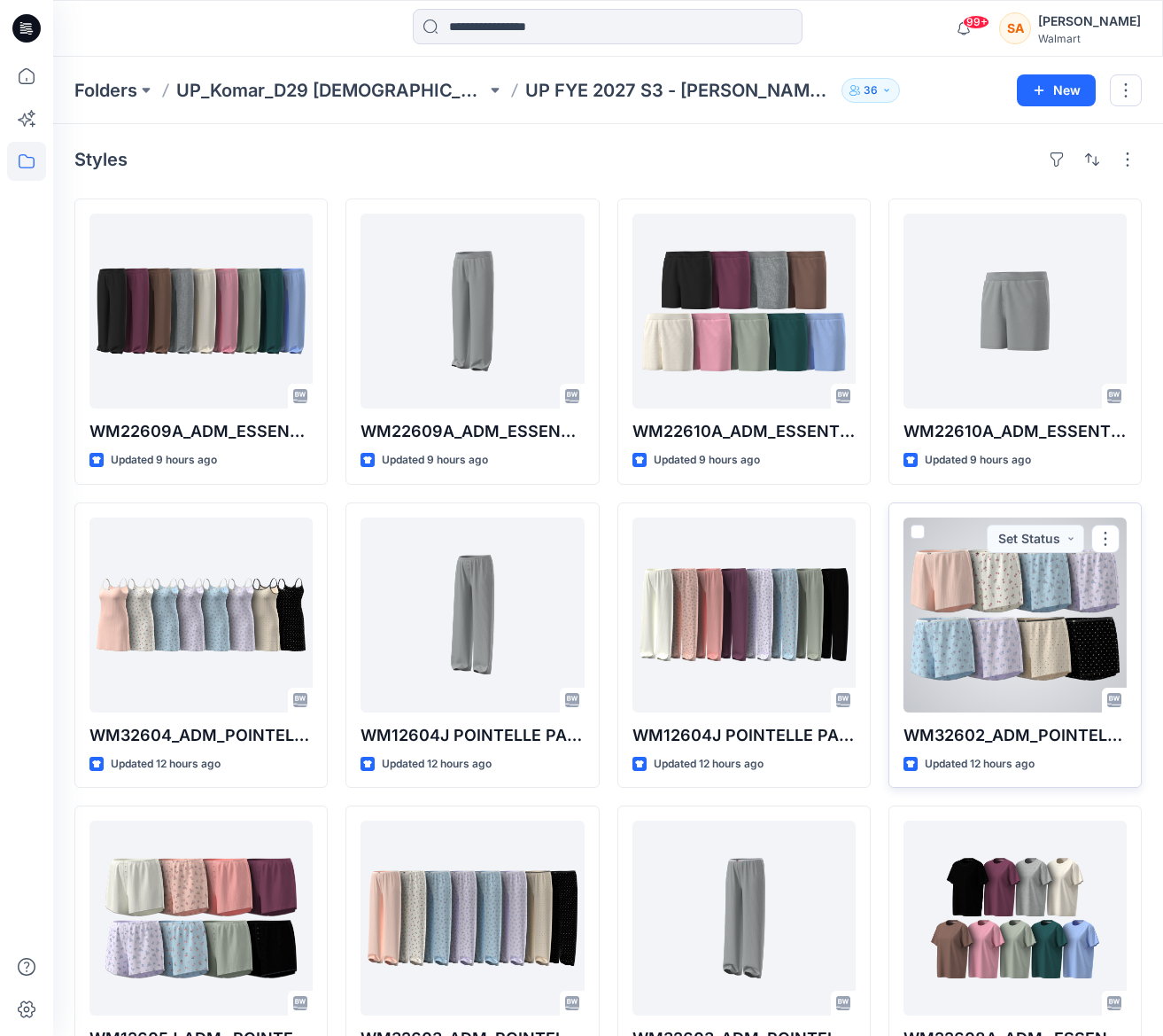
click at [985, 582] on div at bounding box center [1015, 615] width 223 height 195
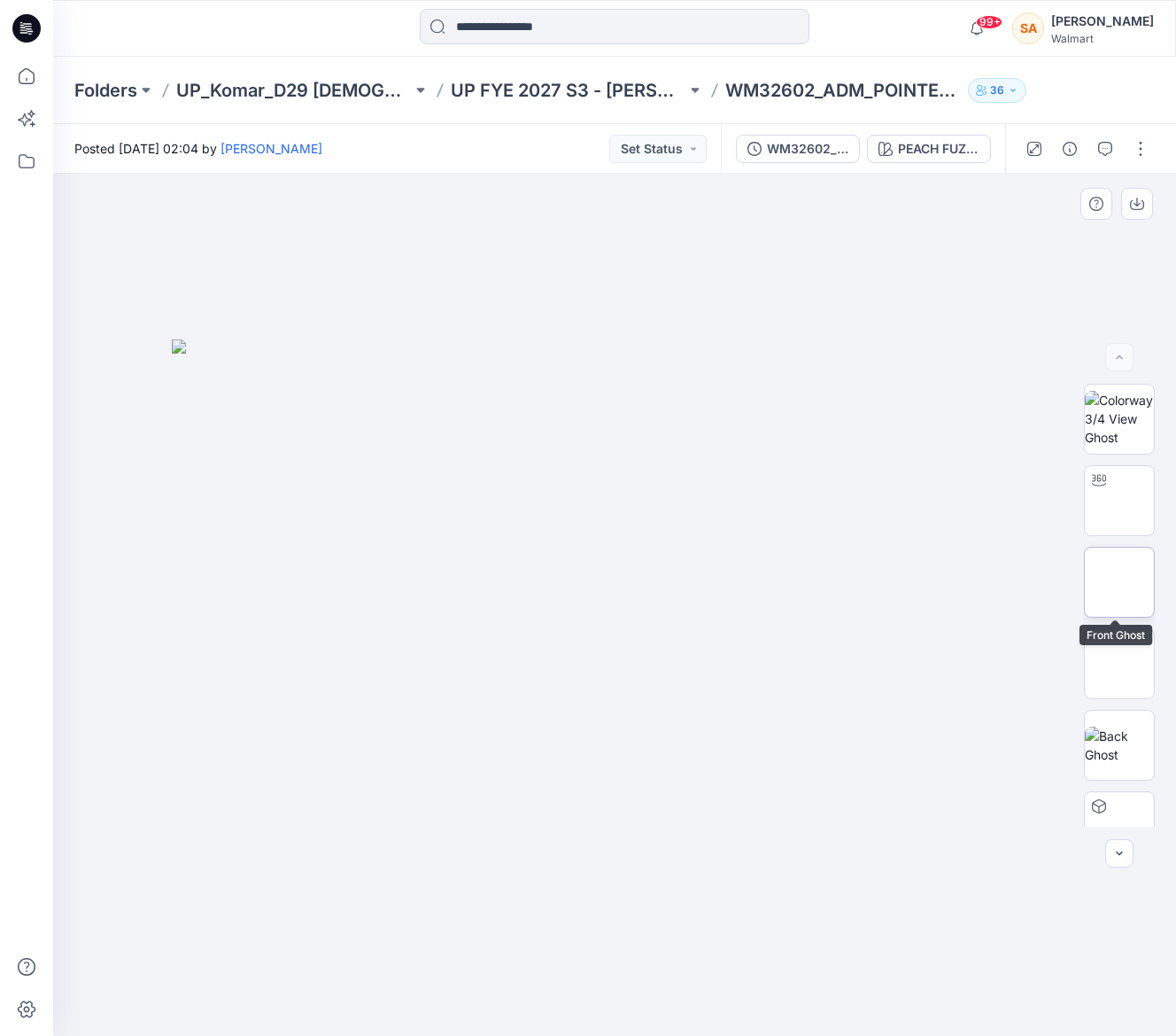
click at [1119, 582] on img at bounding box center [1119, 582] width 0 height 0
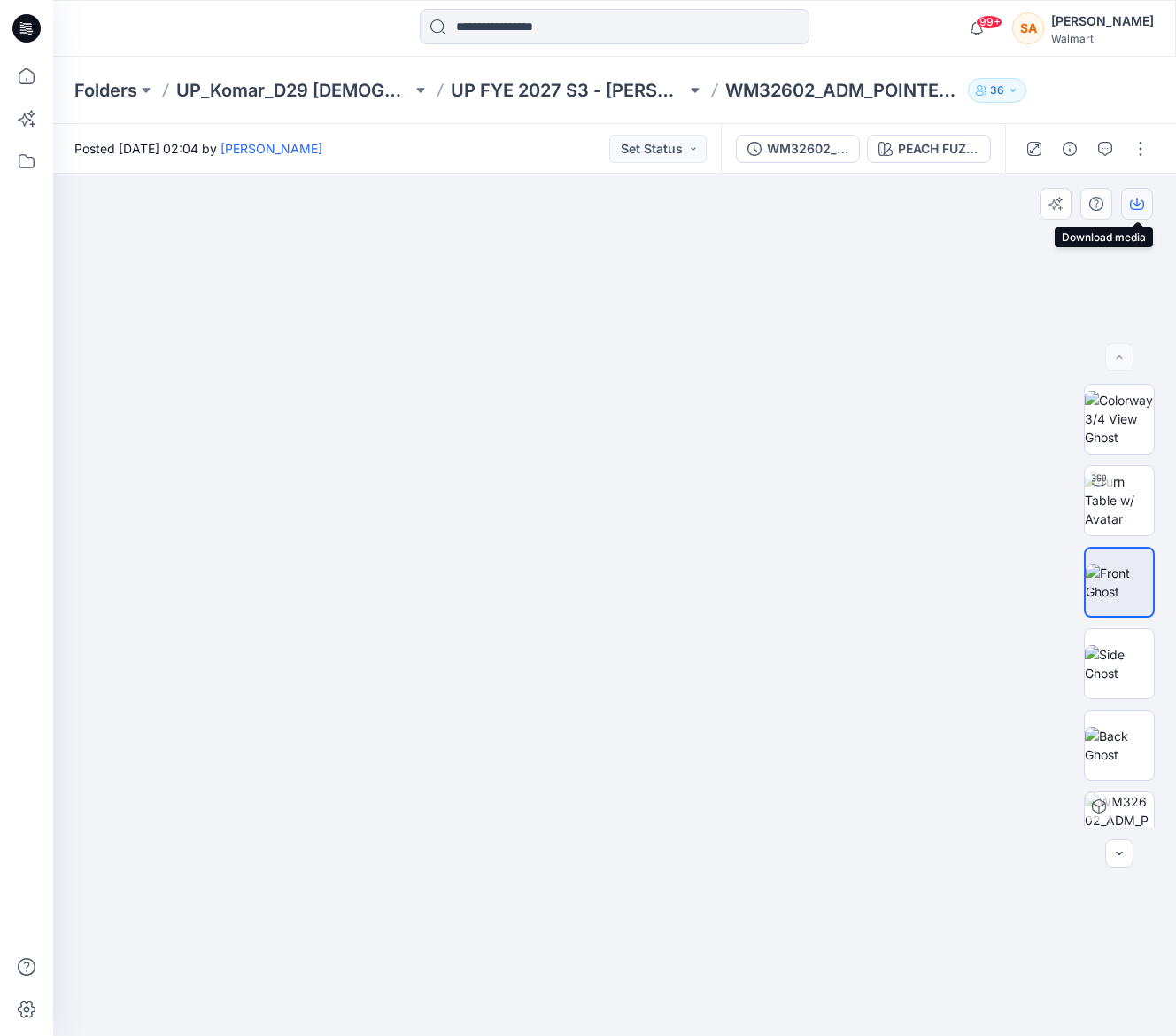
click at [1136, 202] on icon "button" at bounding box center [1137, 204] width 14 height 14
drag, startPoint x: 790, startPoint y: 197, endPoint x: 889, endPoint y: 165, distance: 104.0
click at [792, 196] on div at bounding box center [614, 604] width 1123 height 862
click at [919, 158] on button "PEACH FUZZ 202260" at bounding box center [929, 148] width 124 height 28
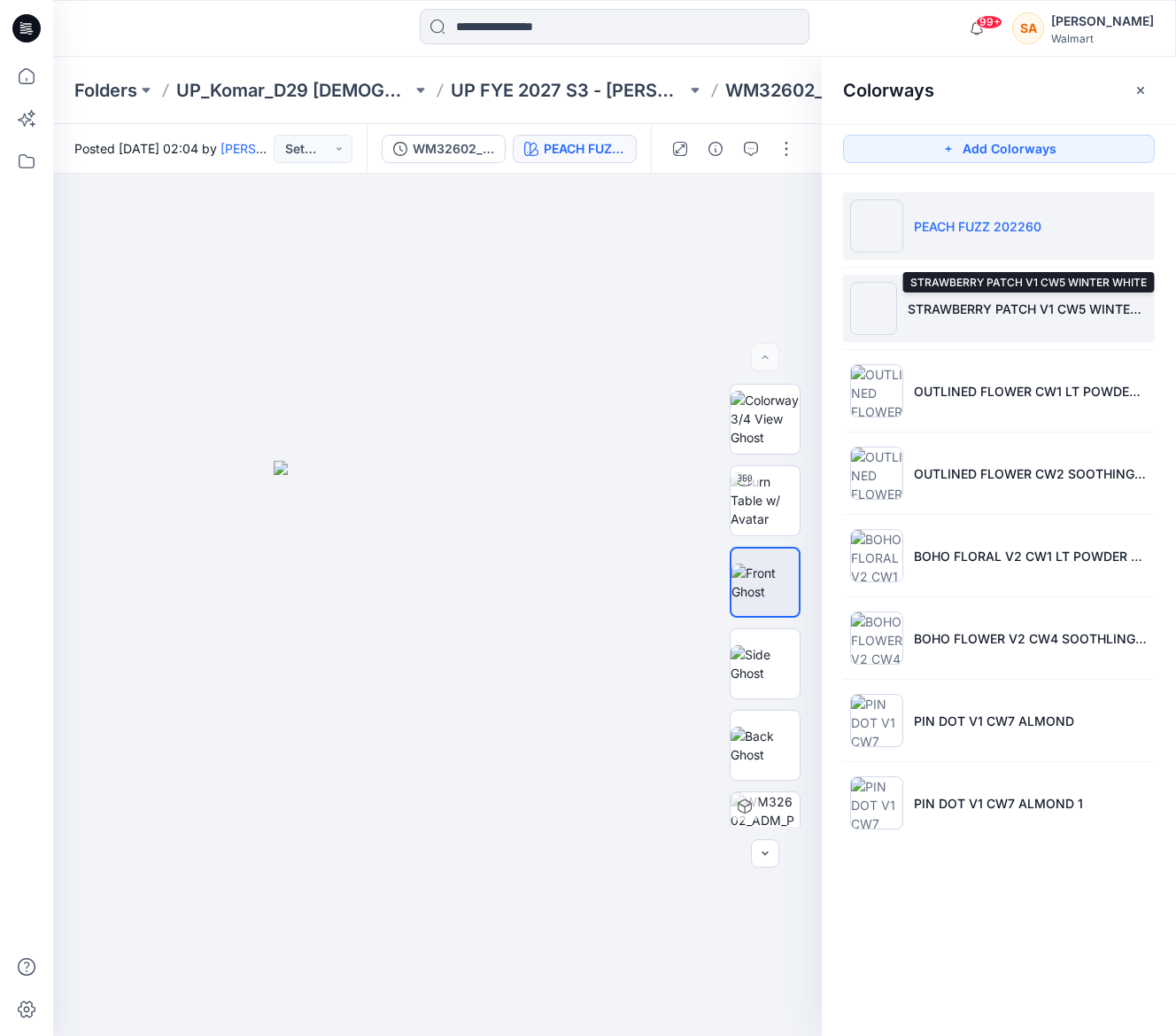
click at [947, 299] on p "STRAWBERRY PATCH V1 CW5 WINTER WHITE" at bounding box center [1027, 308] width 240 height 19
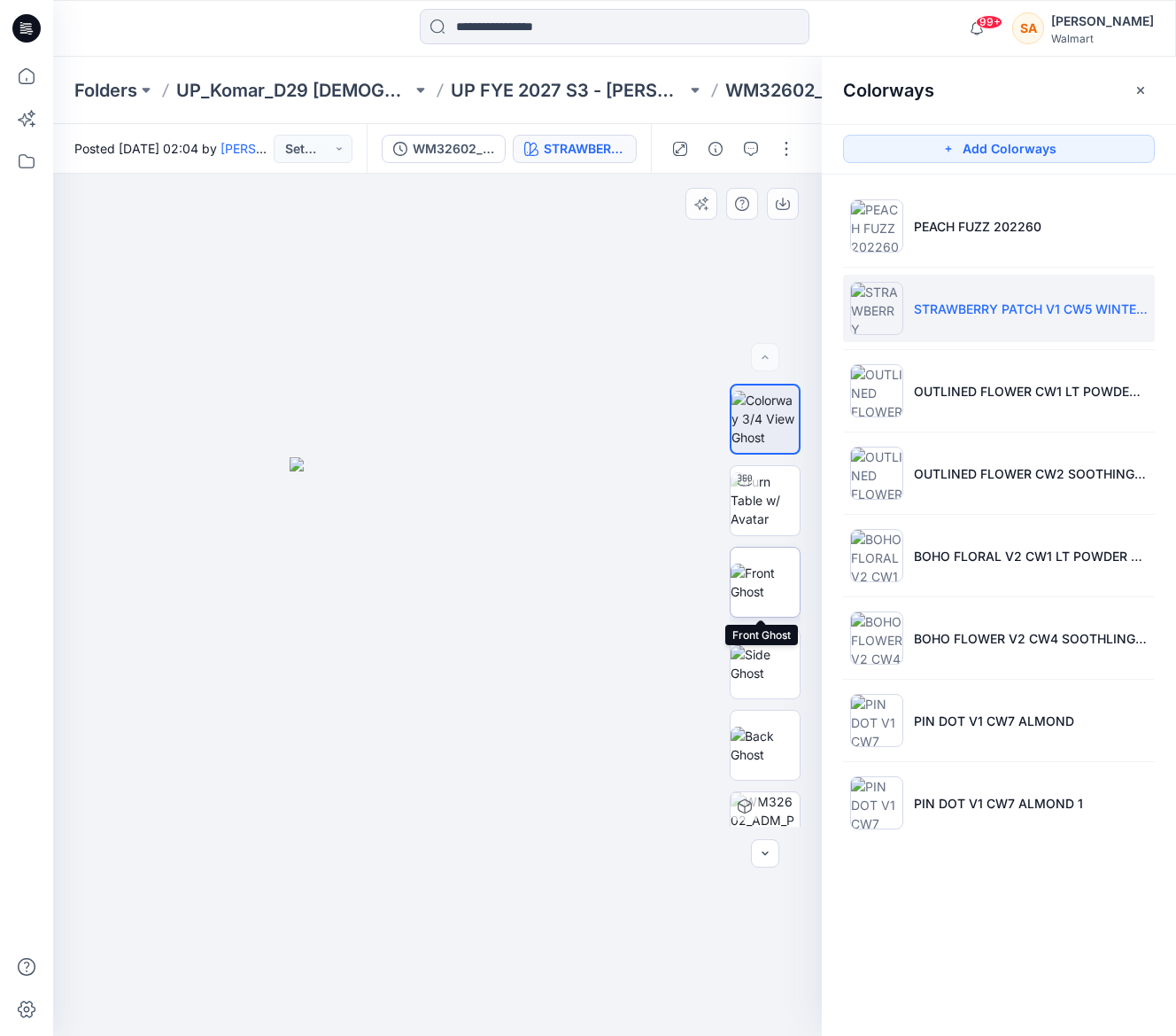
click at [751, 585] on img at bounding box center [765, 582] width 69 height 37
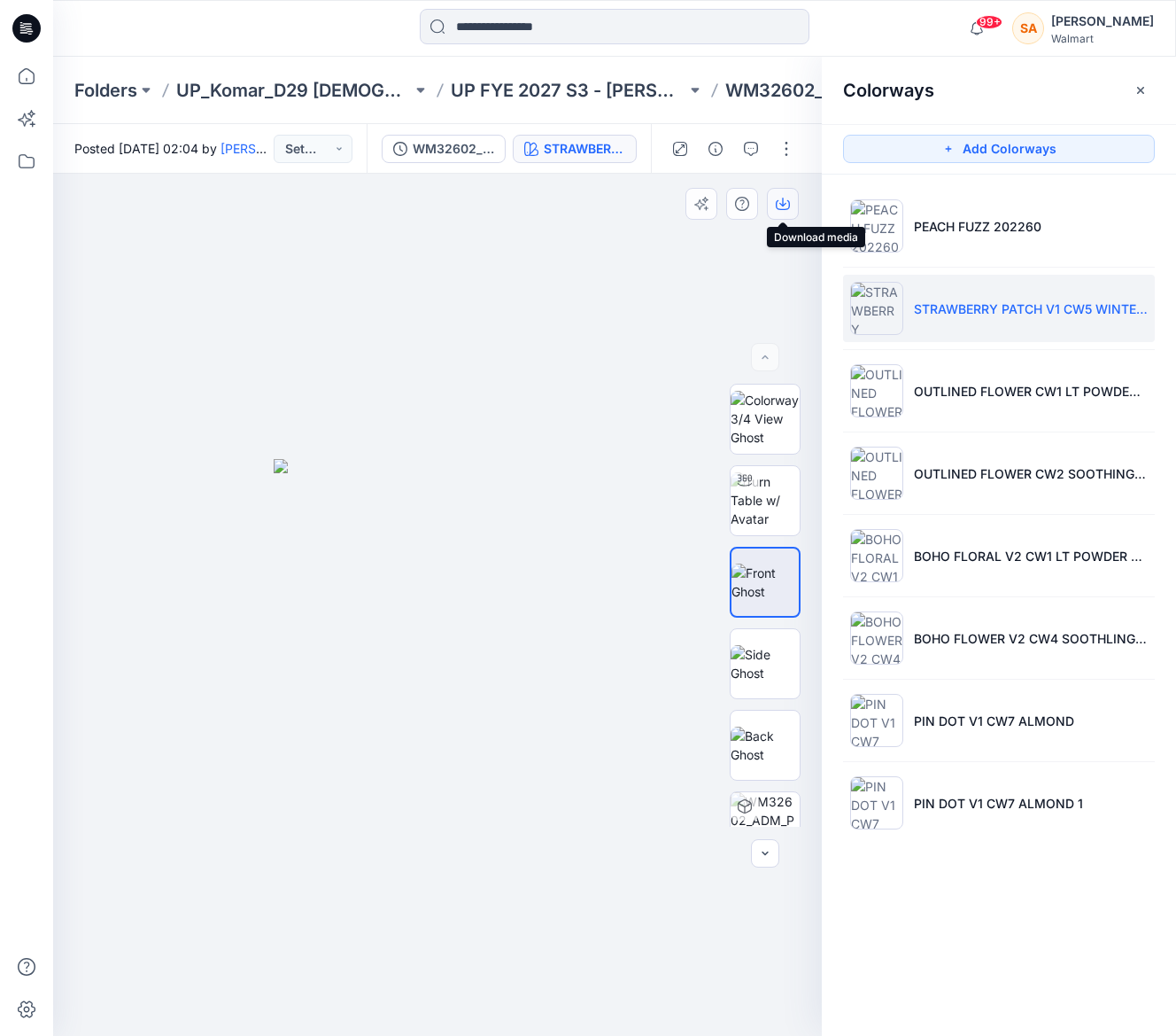
click at [780, 207] on icon "button" at bounding box center [783, 204] width 14 height 14
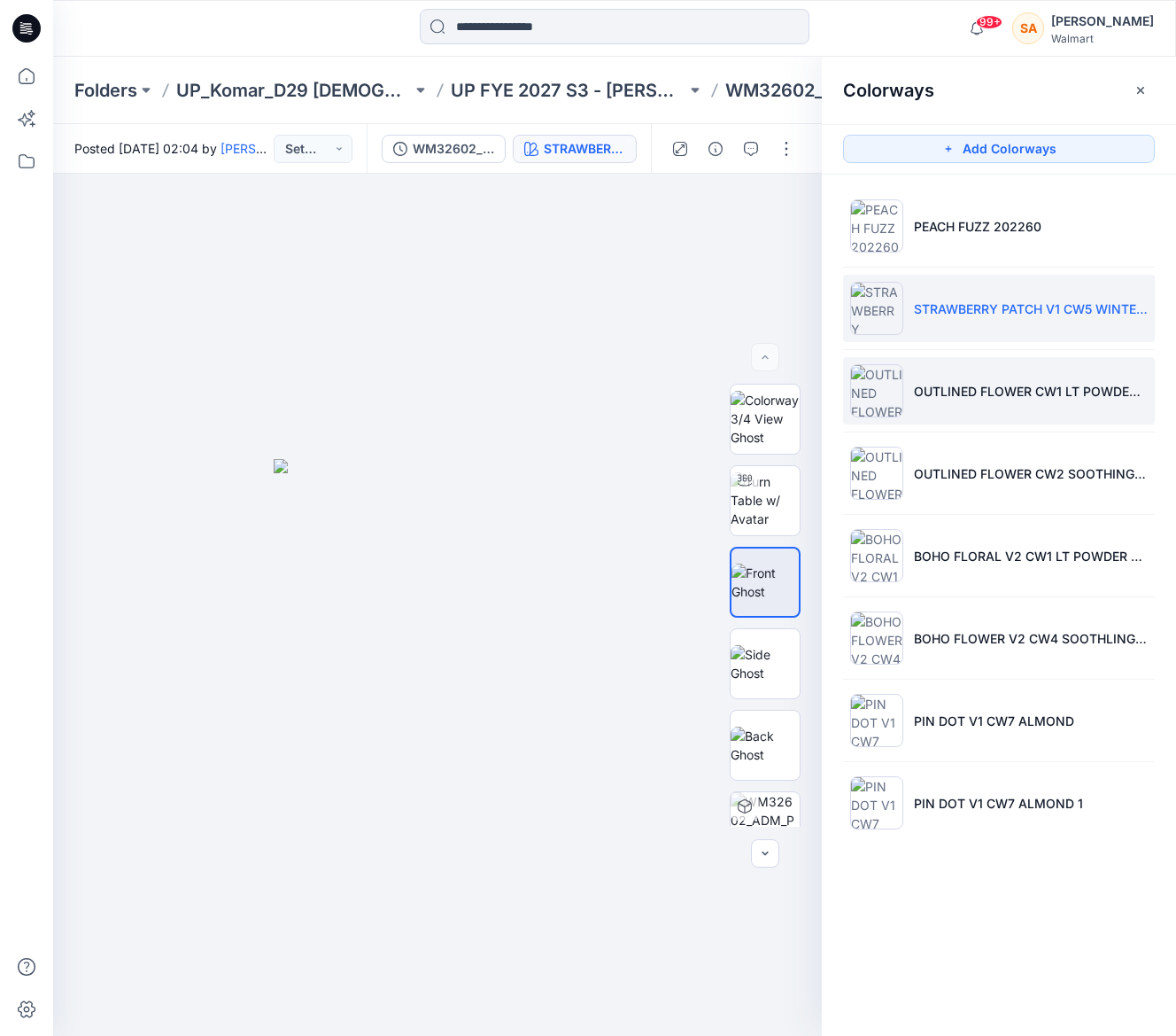
click at [976, 365] on li "OUTLINED FLOWER CW1 LT POWDER PUFF BLUE" at bounding box center [999, 390] width 312 height 68
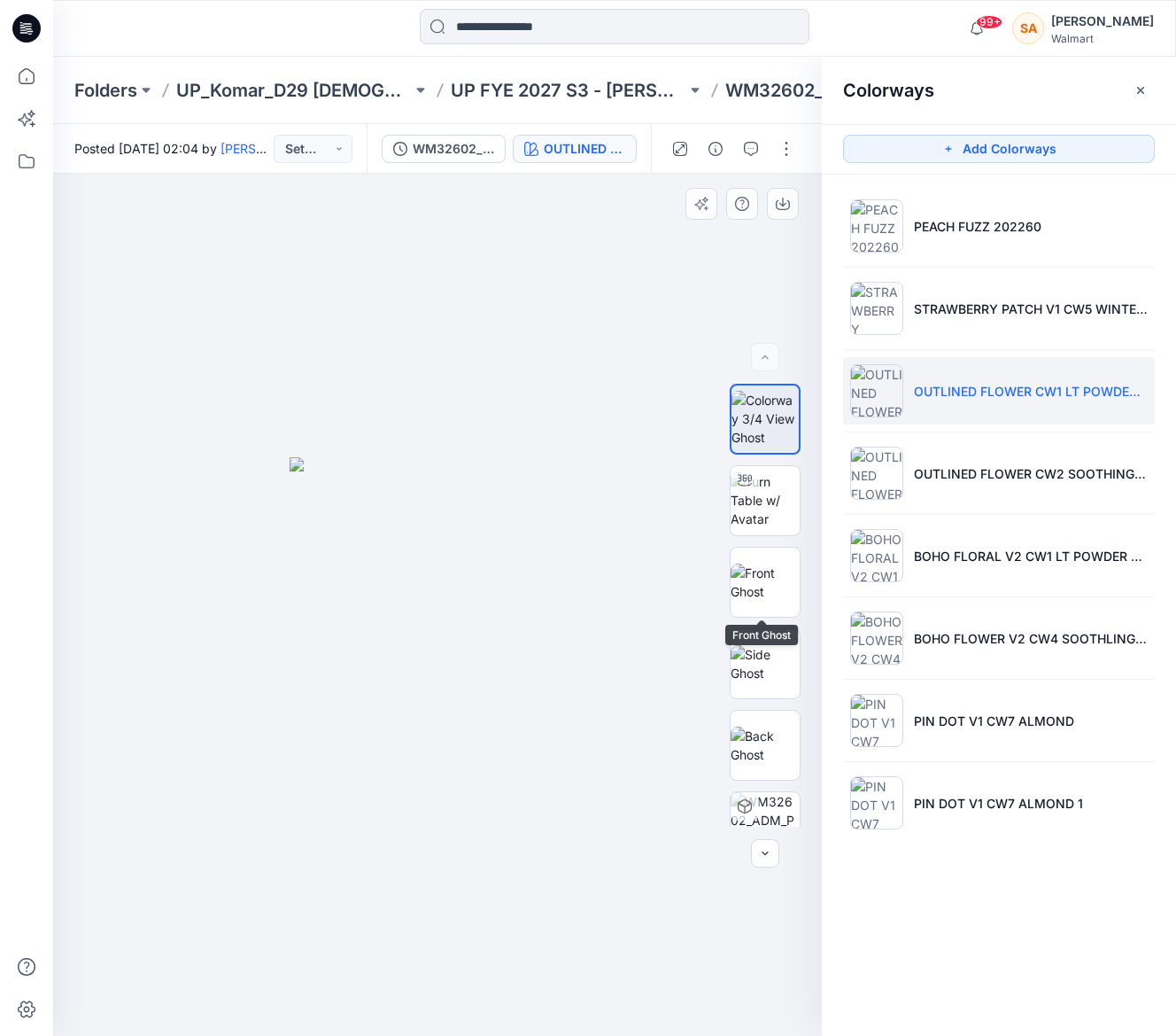
click at [785, 581] on img at bounding box center [765, 582] width 69 height 37
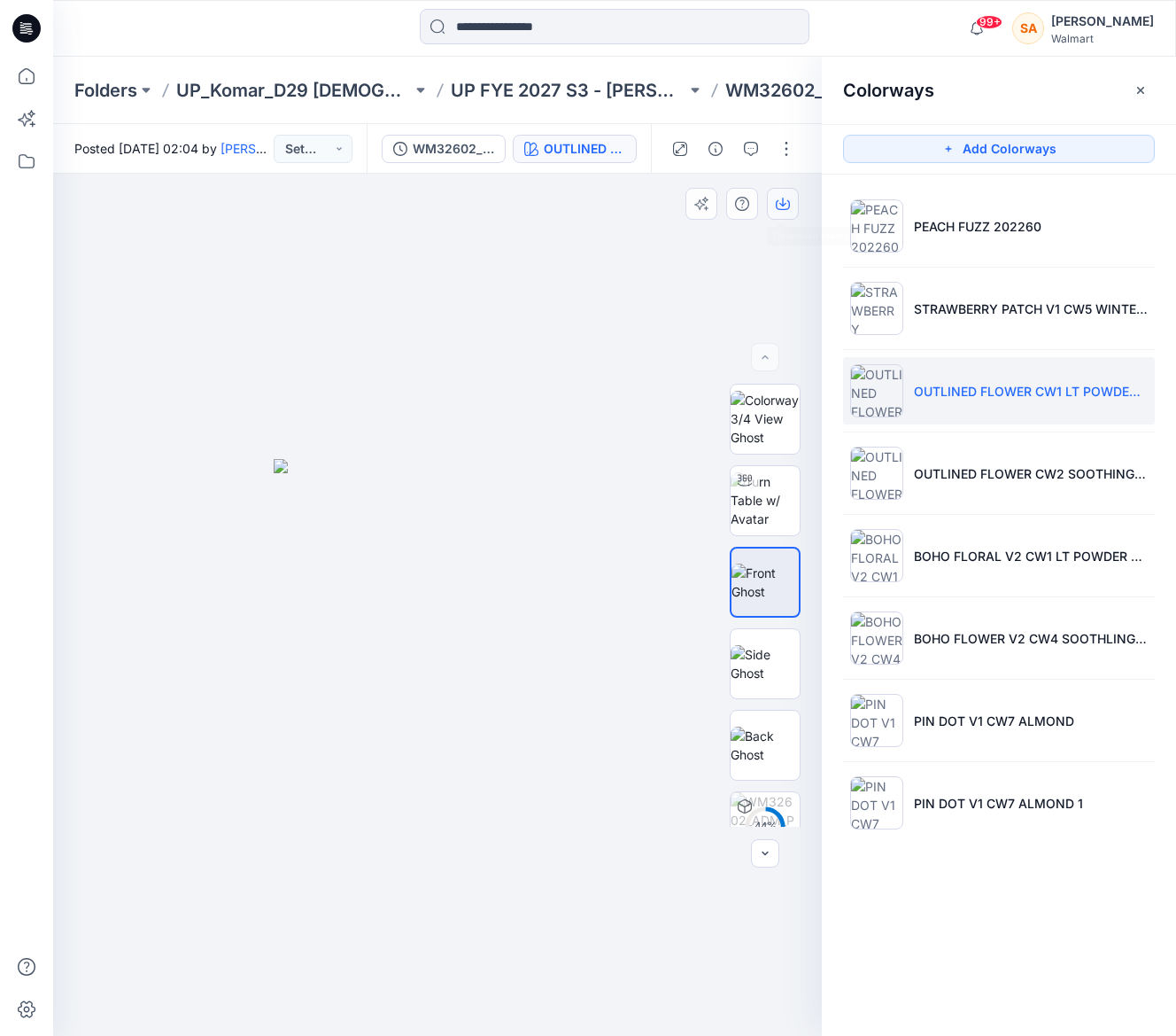
click at [783, 201] on icon "button" at bounding box center [782, 202] width 7 height 9
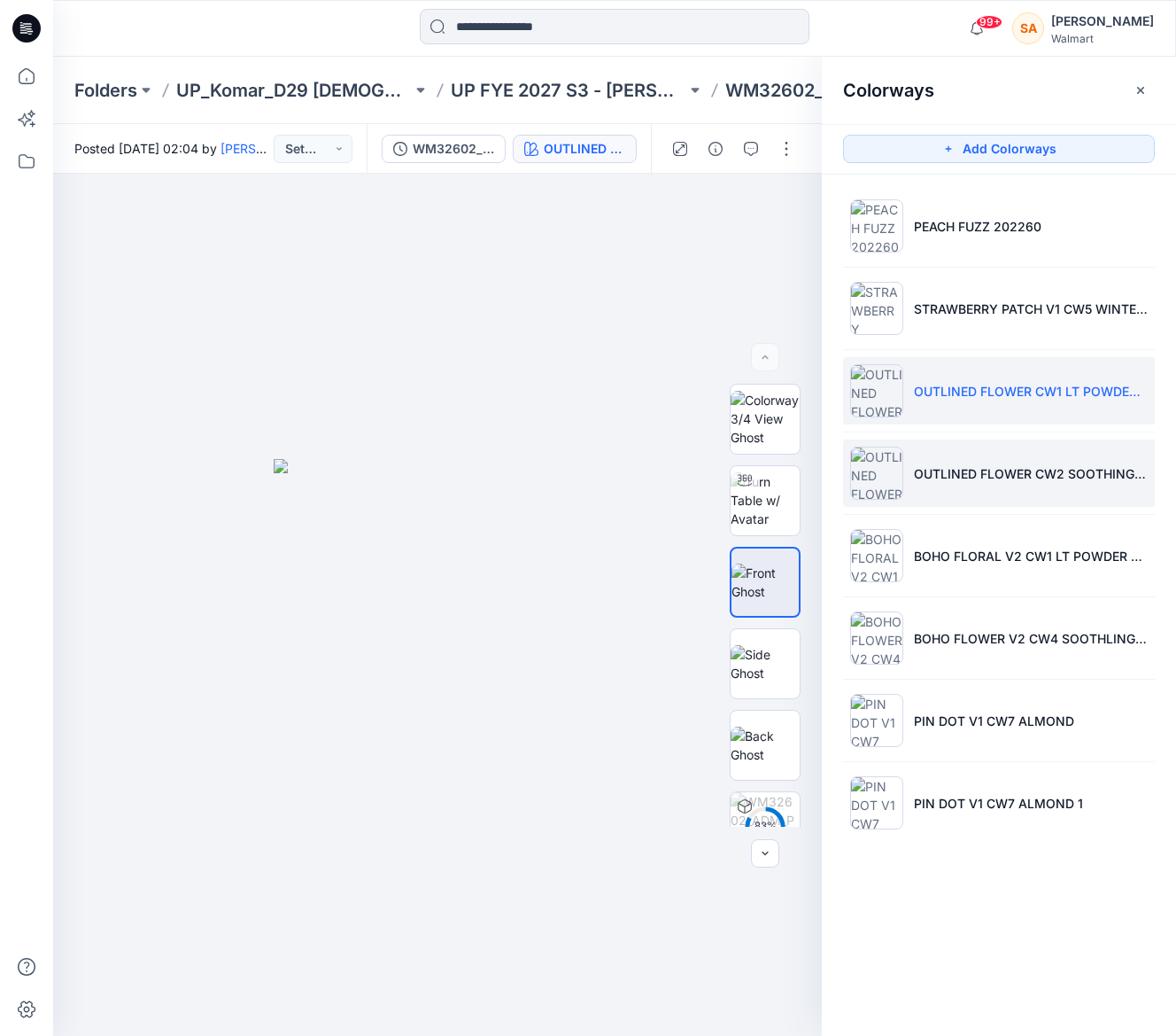
click at [918, 466] on p "OUTLINED FLOWER CW2 SOOTHING LILAC" at bounding box center [1031, 473] width 234 height 19
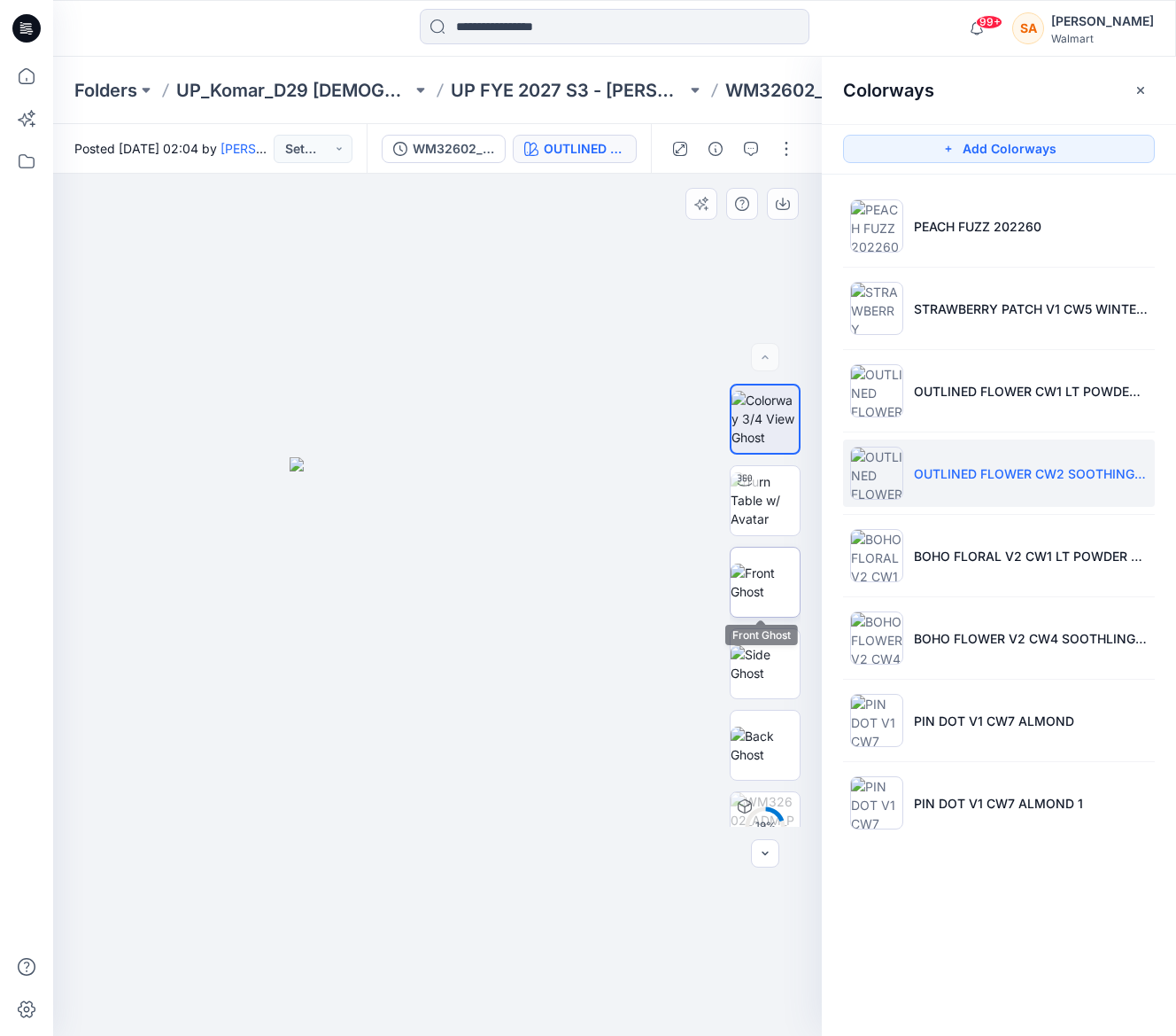
click at [751, 601] on img at bounding box center [765, 582] width 69 height 37
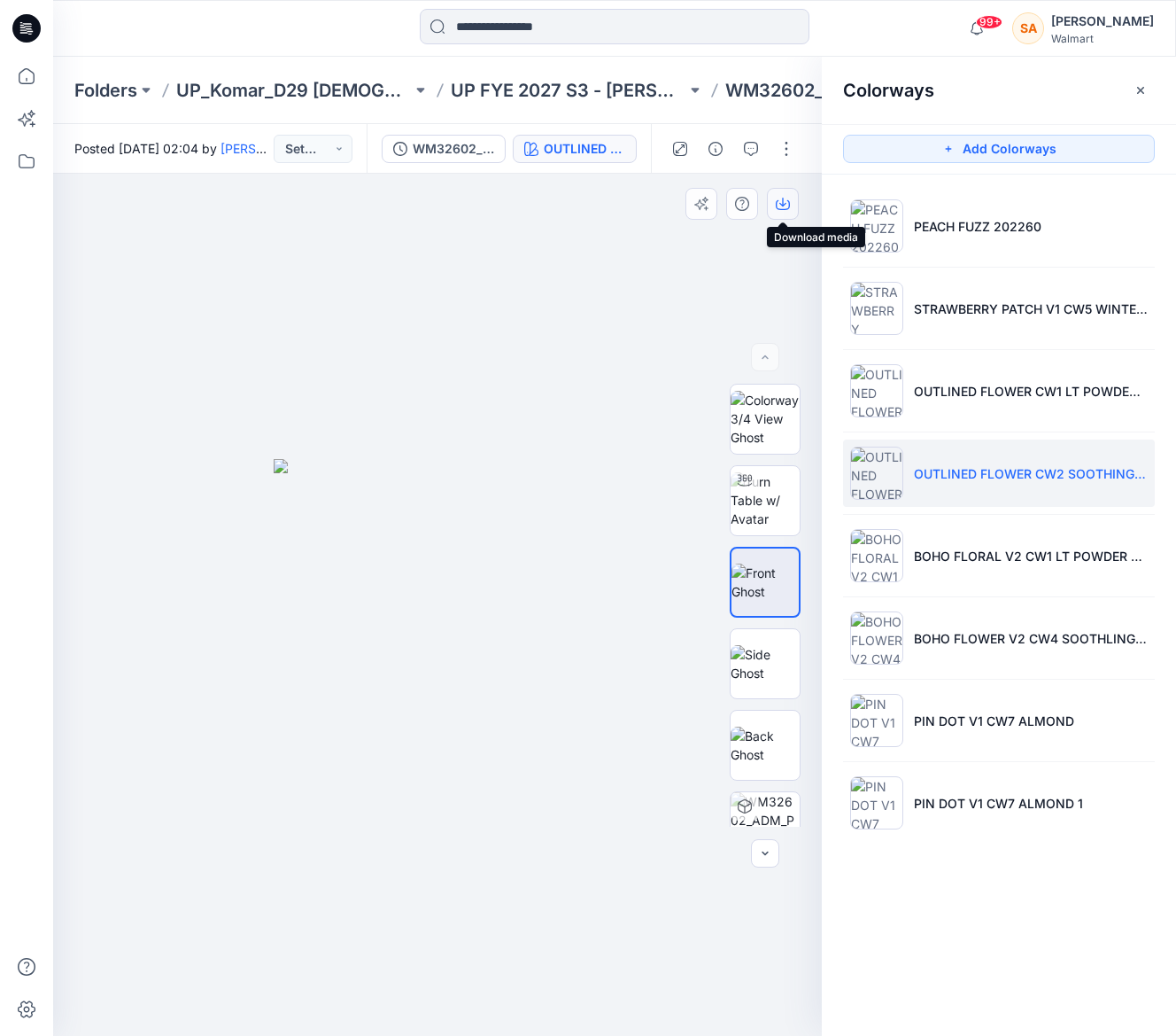
click at [778, 204] on icon "button" at bounding box center [783, 204] width 14 height 14
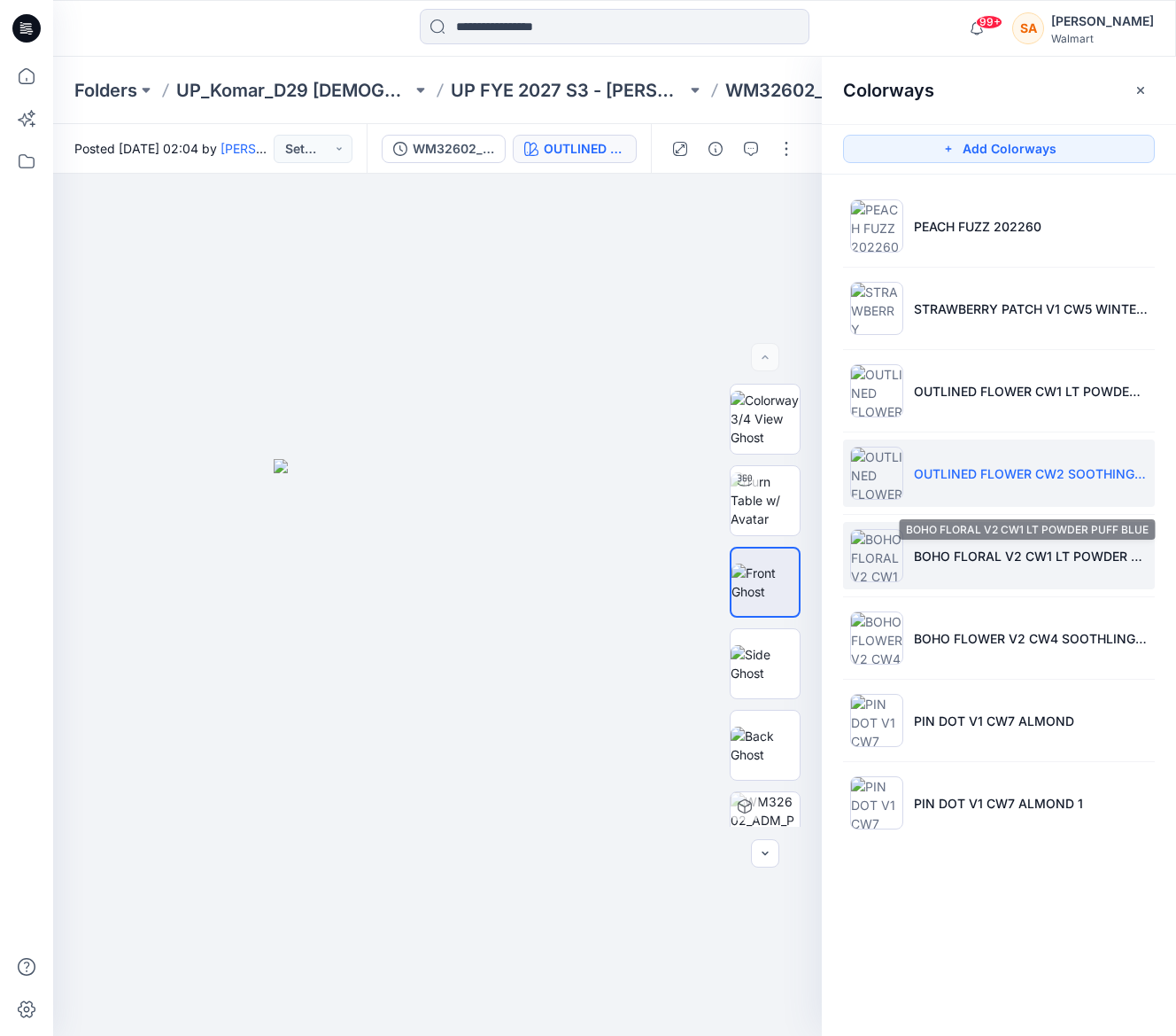
click at [990, 550] on p "BOHO FLORAL V2 CW1 LT POWDER PUFF BLUE" at bounding box center [1031, 556] width 234 height 19
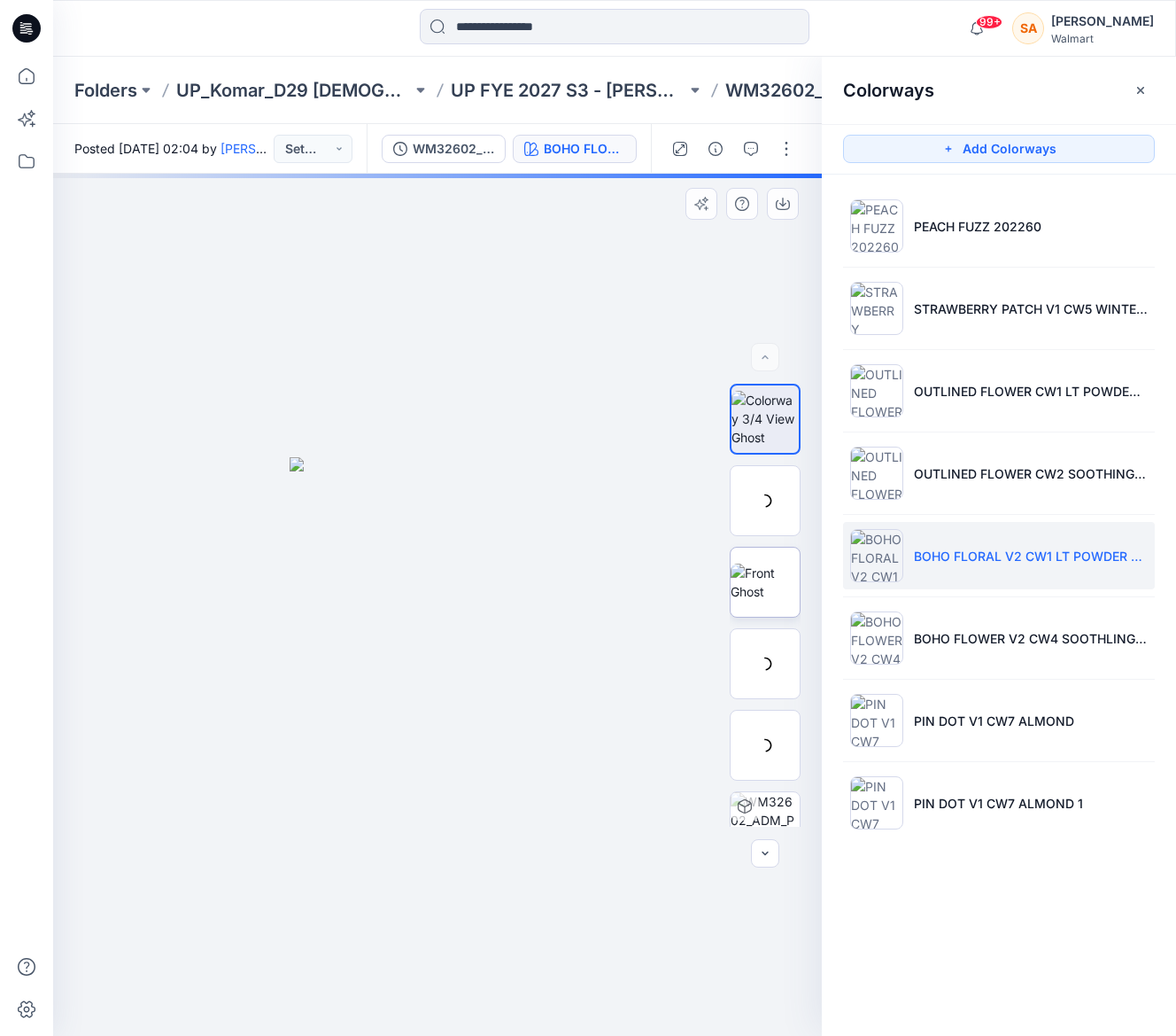
click at [768, 581] on img at bounding box center [765, 582] width 69 height 37
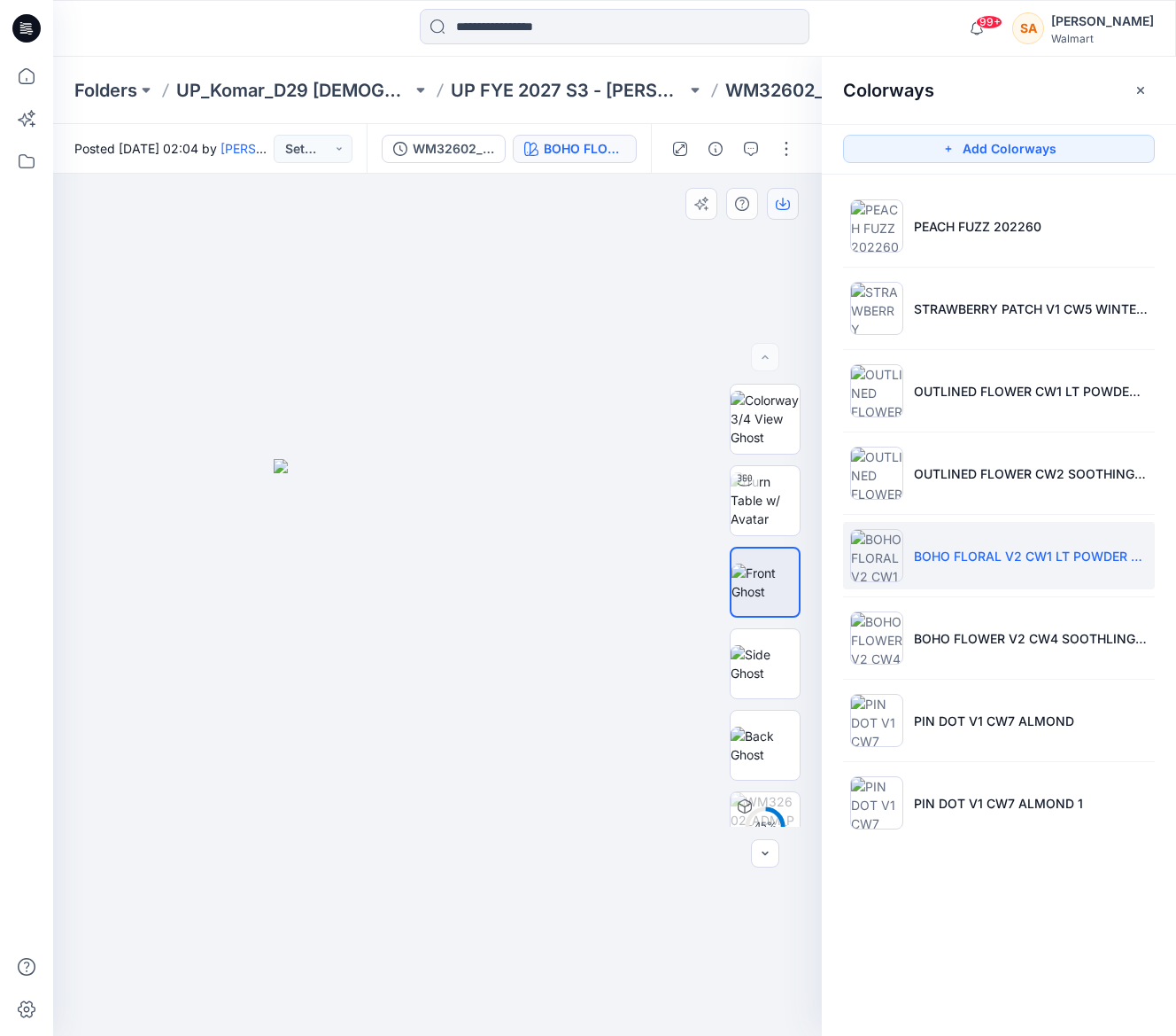
click at [785, 205] on icon "button" at bounding box center [783, 204] width 14 height 14
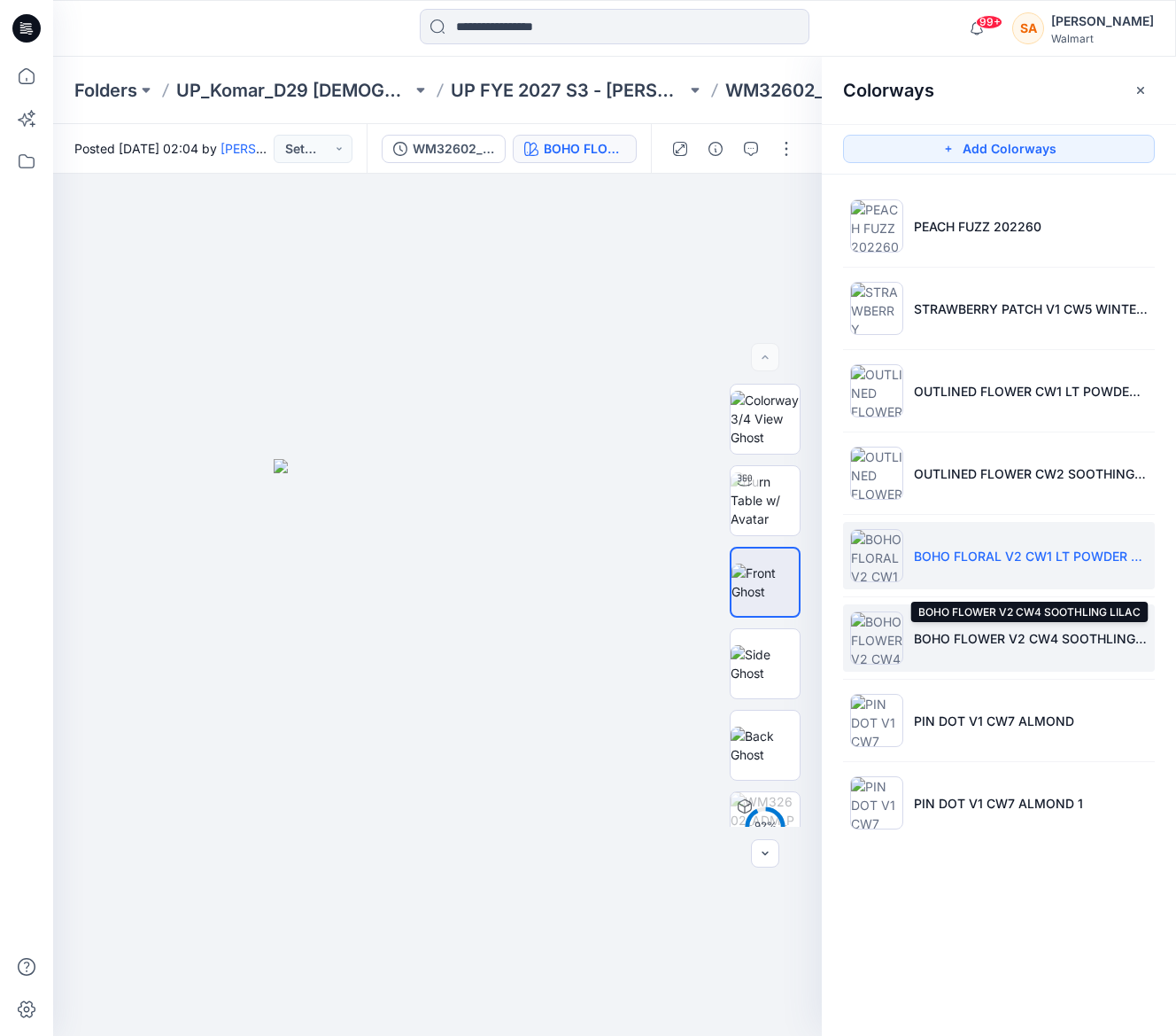
click at [943, 631] on p "BOHO FLOWER V2 CW4 SOOTHLING LILAC" at bounding box center [1031, 638] width 234 height 19
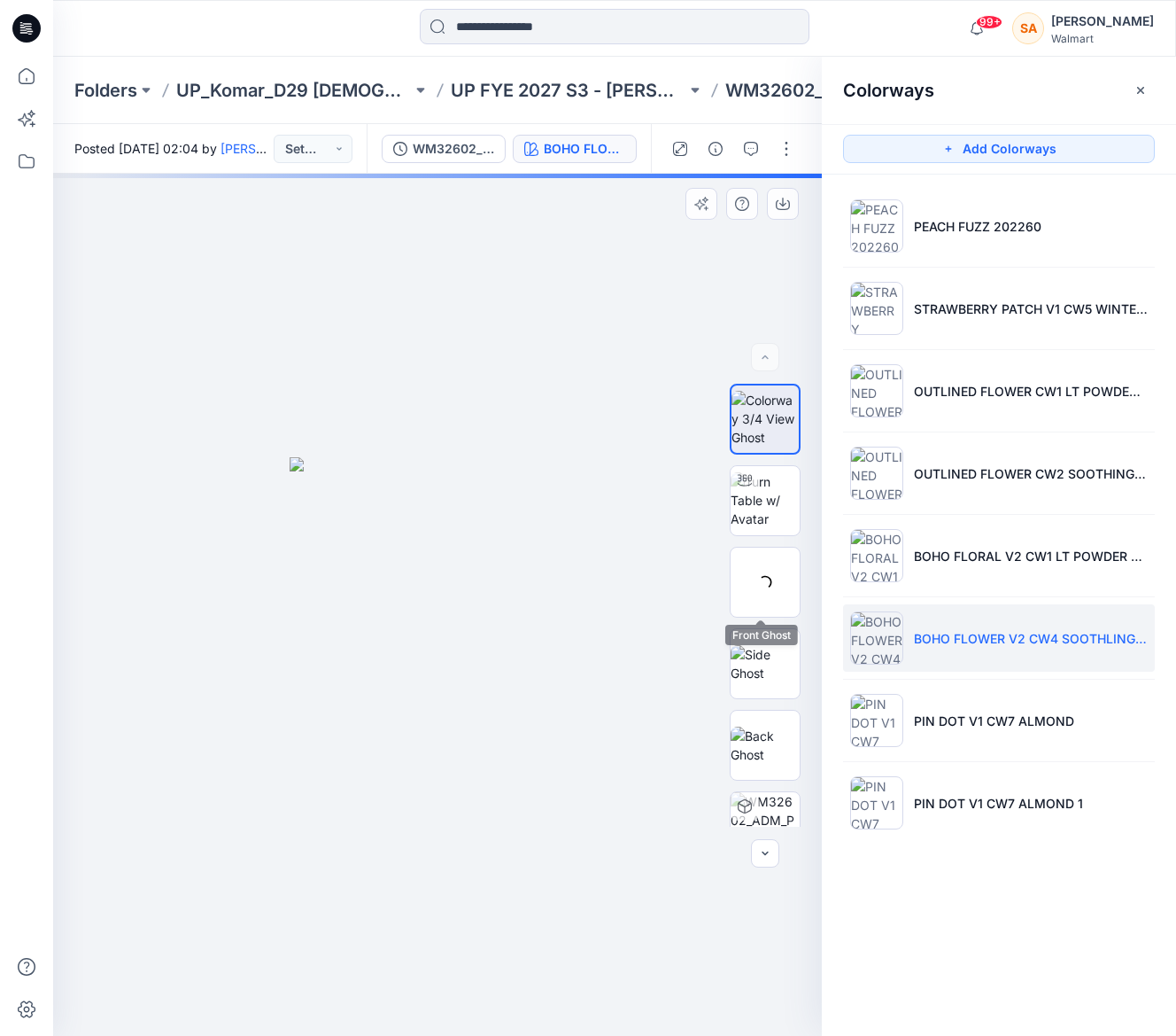
click at [779, 590] on div at bounding box center [765, 582] width 71 height 71
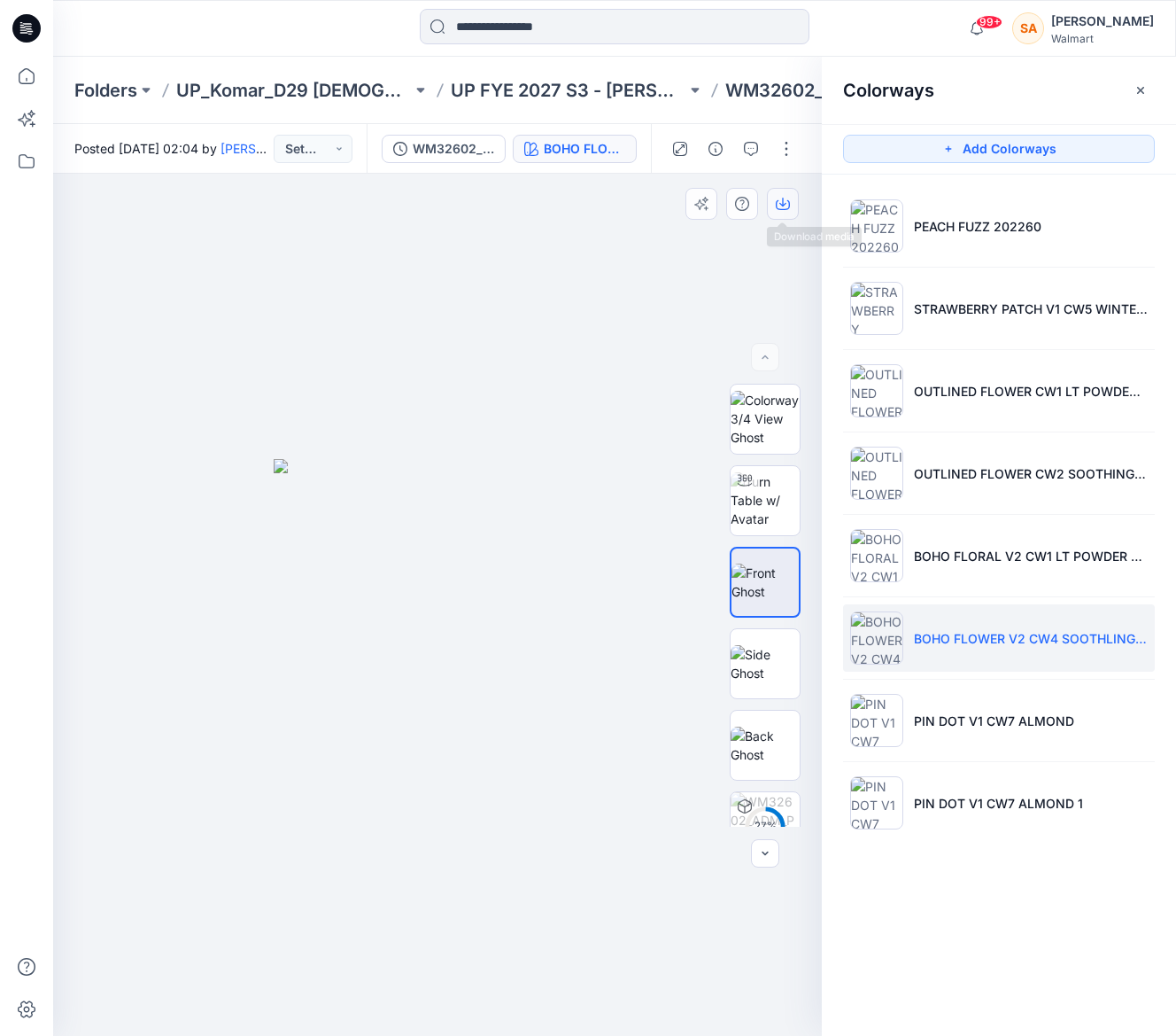
click at [788, 210] on icon "button" at bounding box center [783, 204] width 14 height 14
drag, startPoint x: 954, startPoint y: 711, endPoint x: 819, endPoint y: 648, distance: 149.0
click at [951, 707] on li "PIN DOT V1 CW7 ALMOND" at bounding box center [999, 719] width 312 height 68
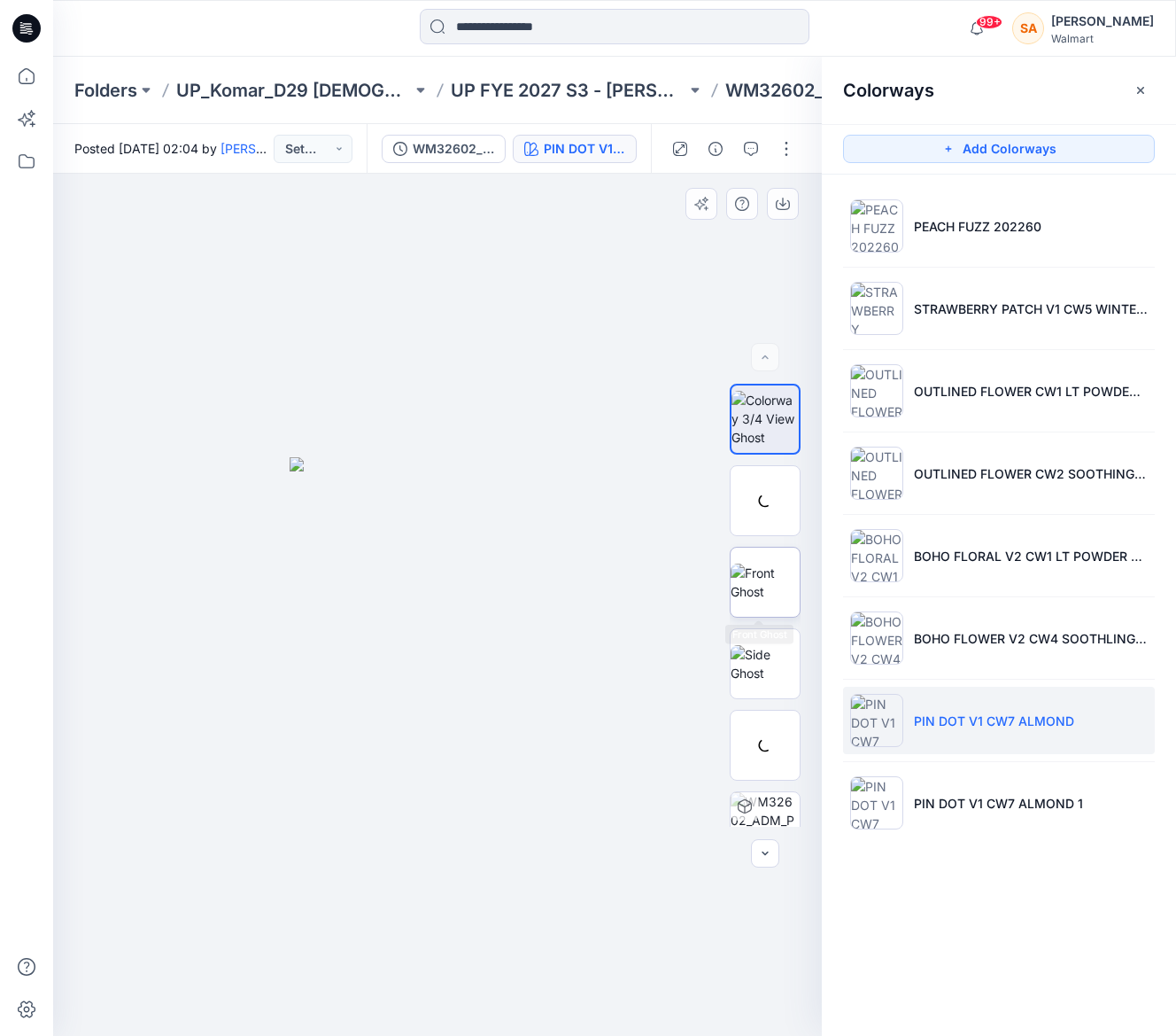
click at [760, 591] on img at bounding box center [765, 582] width 69 height 37
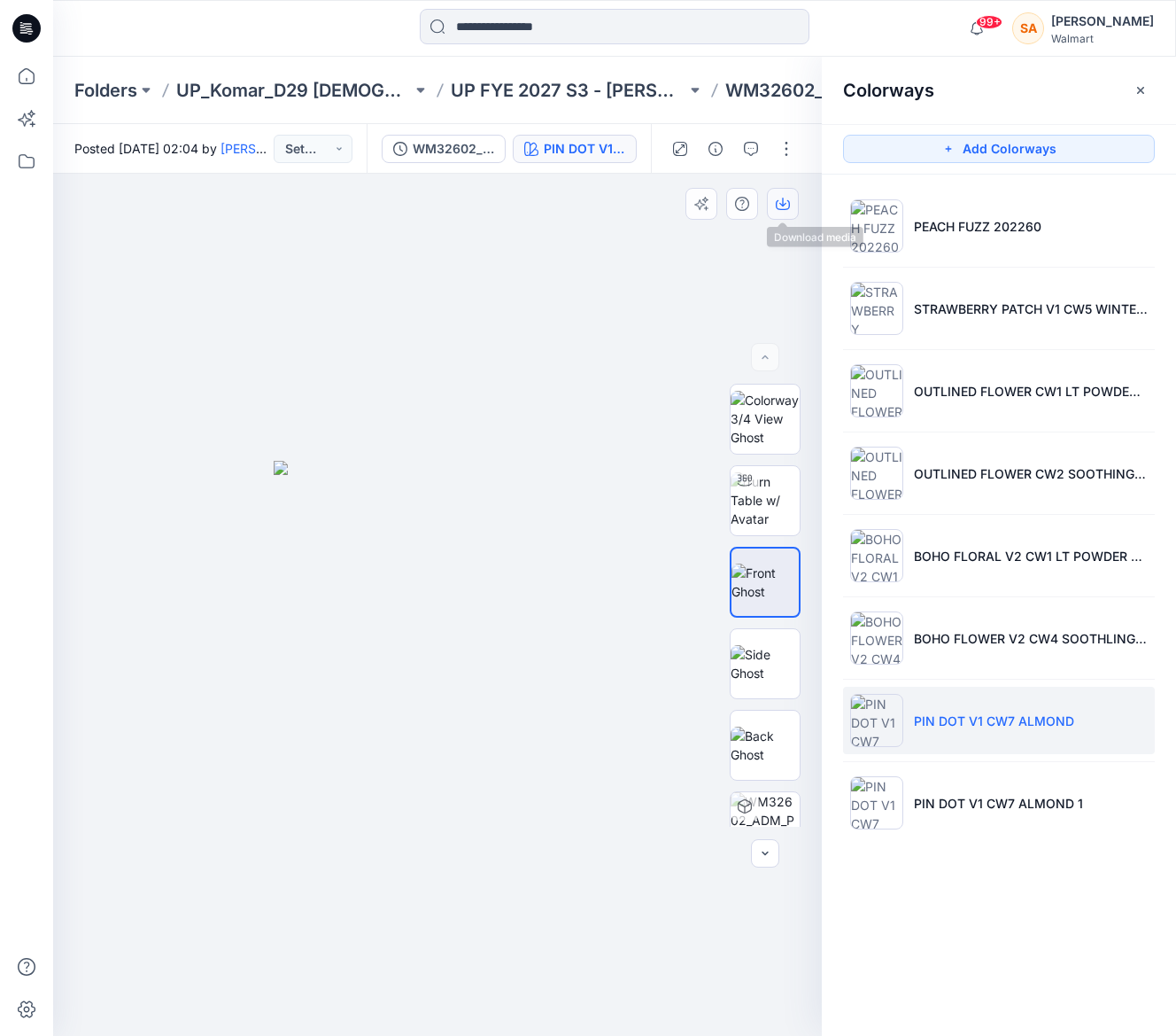
click at [778, 192] on button "button" at bounding box center [783, 204] width 32 height 32
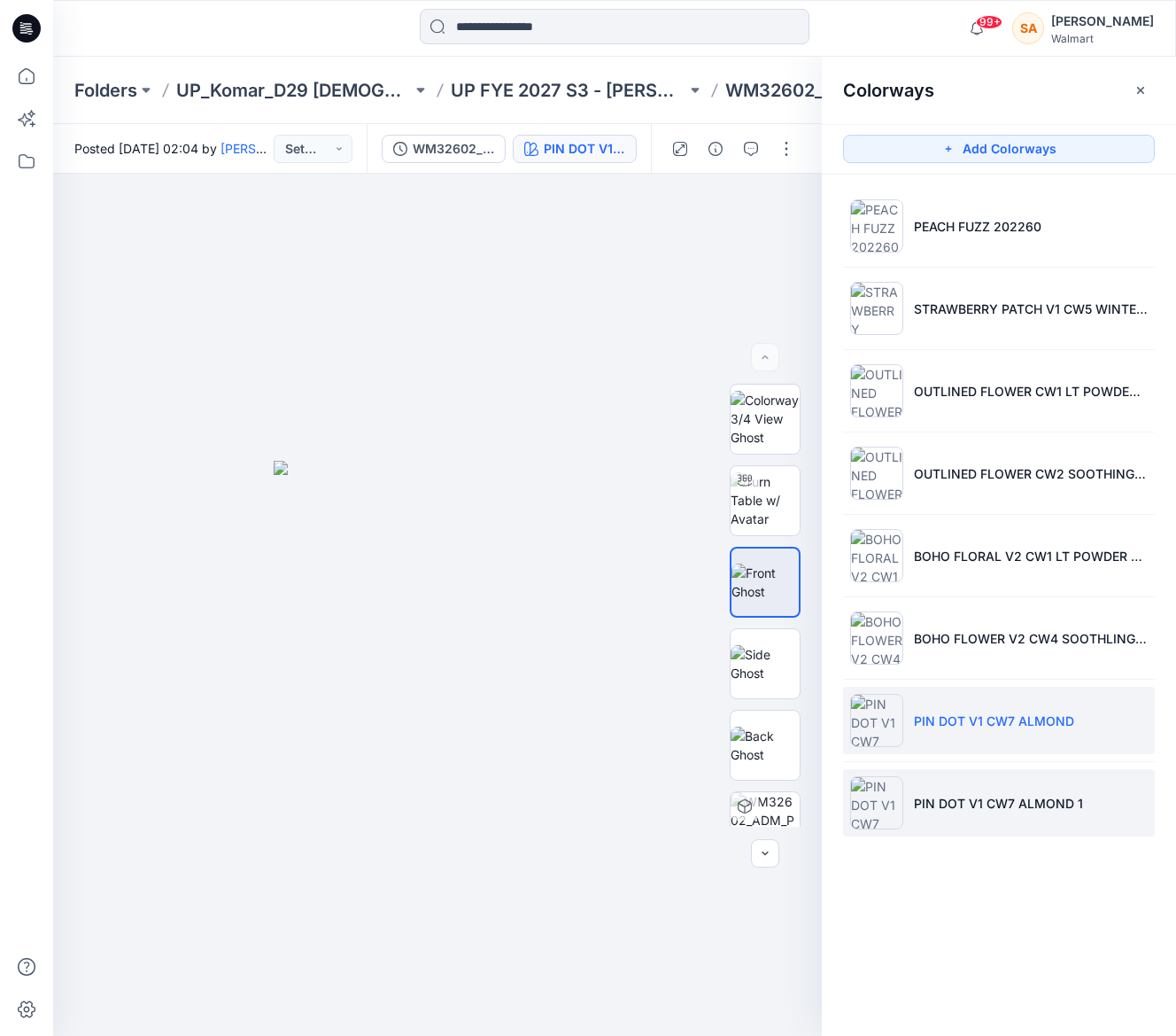
click at [1027, 821] on li "PIN DOT V1 CW7 ALMOND 1" at bounding box center [999, 803] width 312 height 68
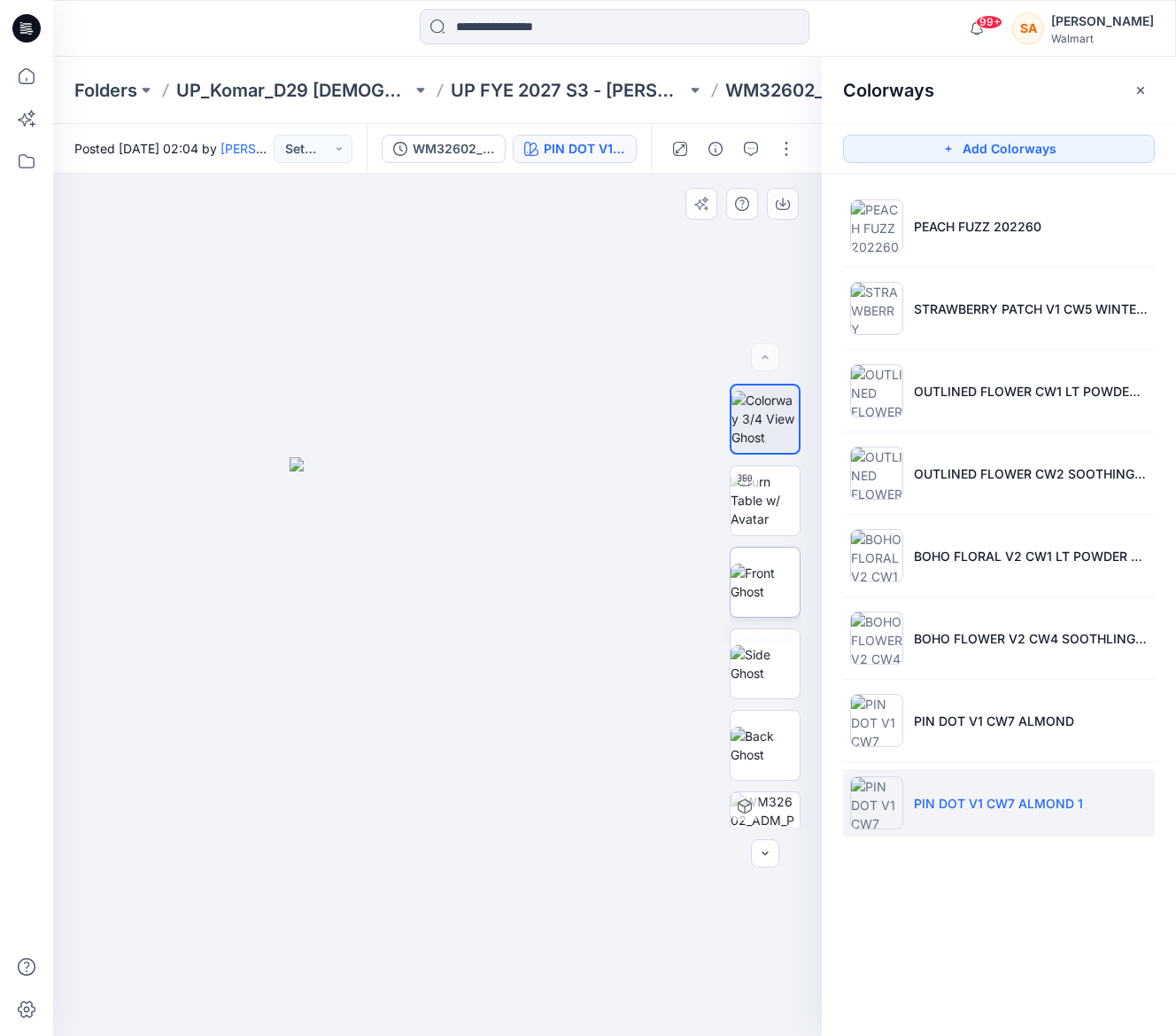
click at [773, 574] on img at bounding box center [765, 582] width 69 height 37
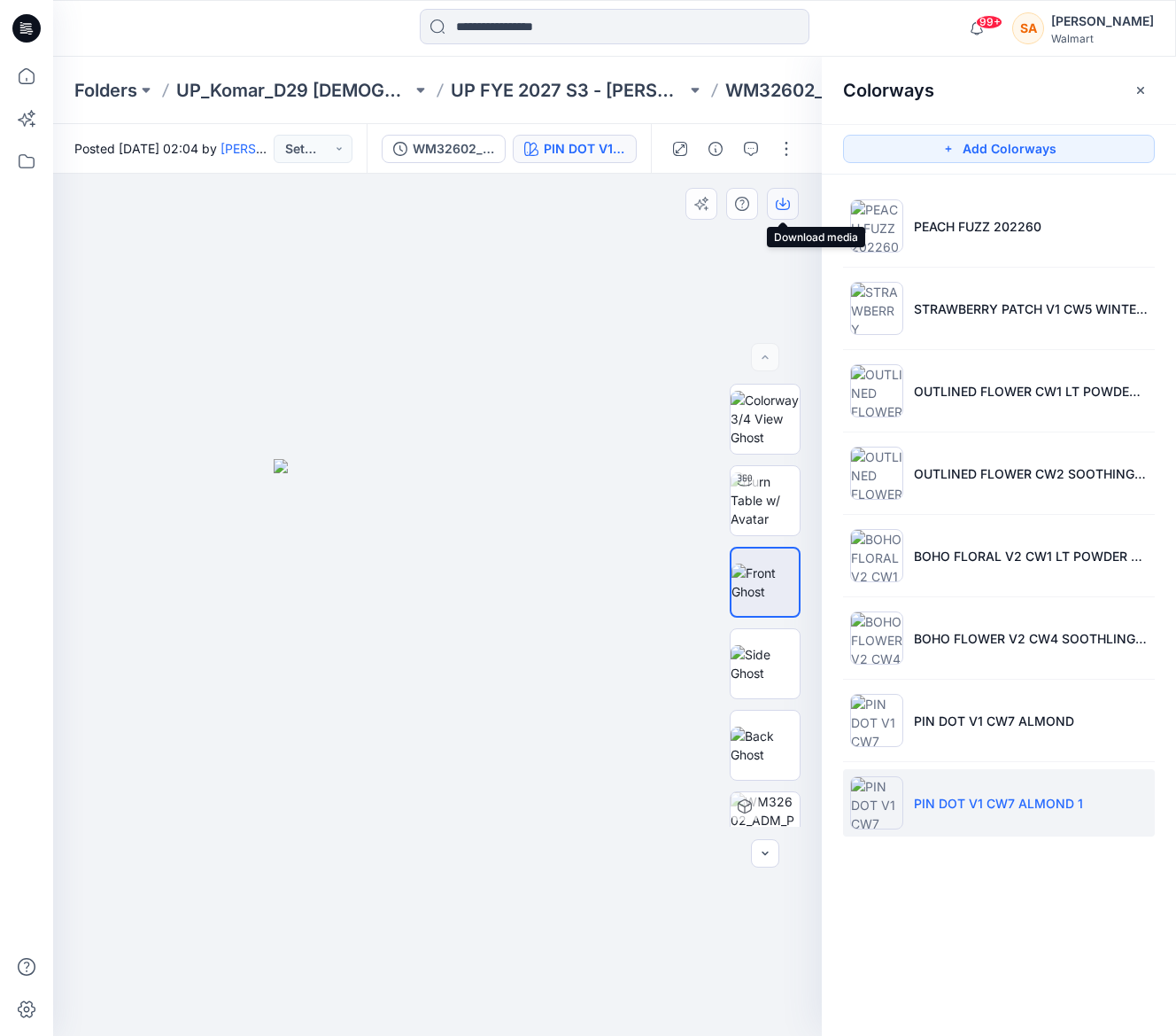
click at [785, 207] on icon "button" at bounding box center [783, 204] width 14 height 14
click at [575, 96] on p "UP FYE 2027 S3 - [PERSON_NAME] D29 [DEMOGRAPHIC_DATA] Sleepwear" at bounding box center [568, 90] width 235 height 25
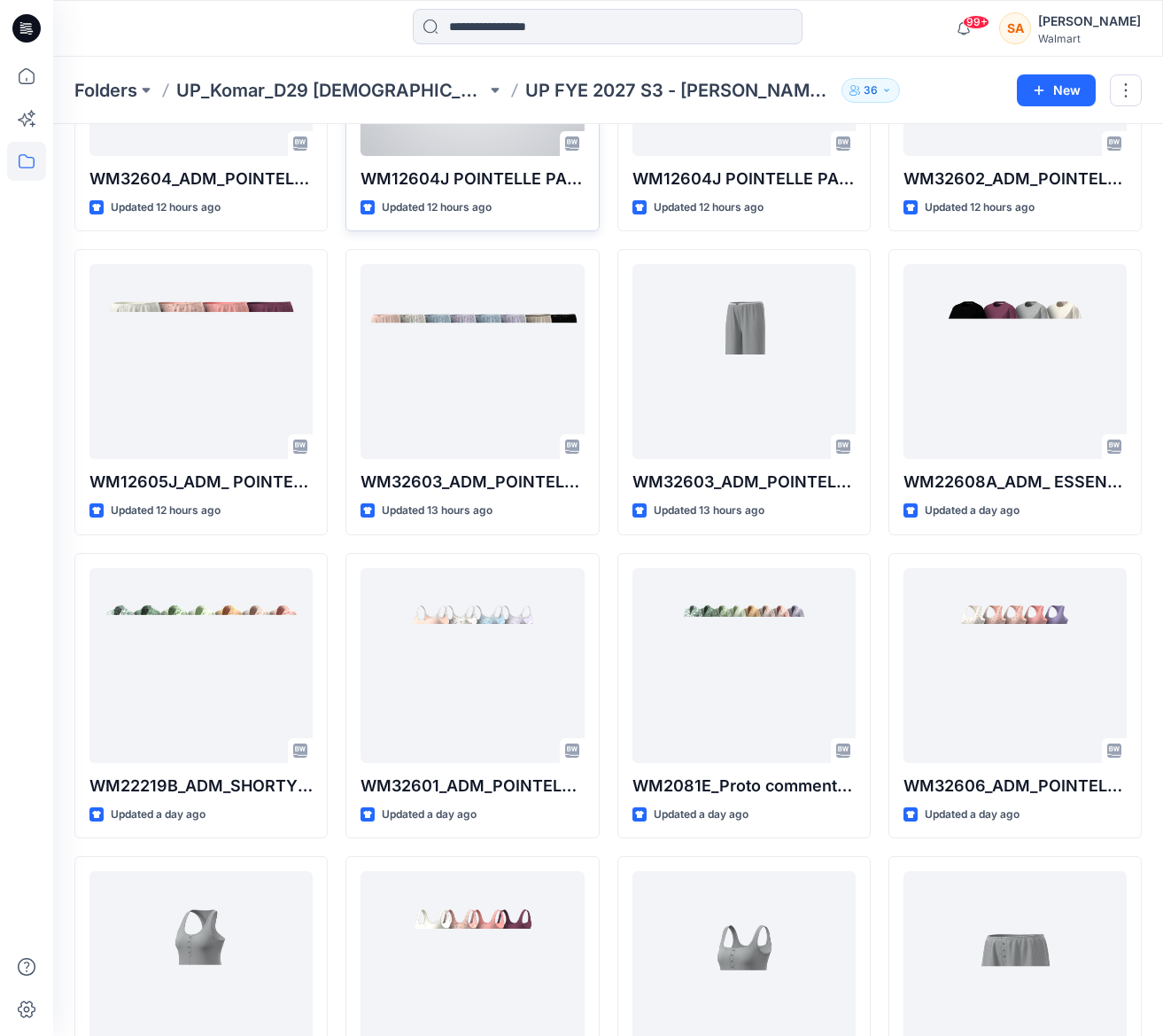
scroll to position [719, 0]
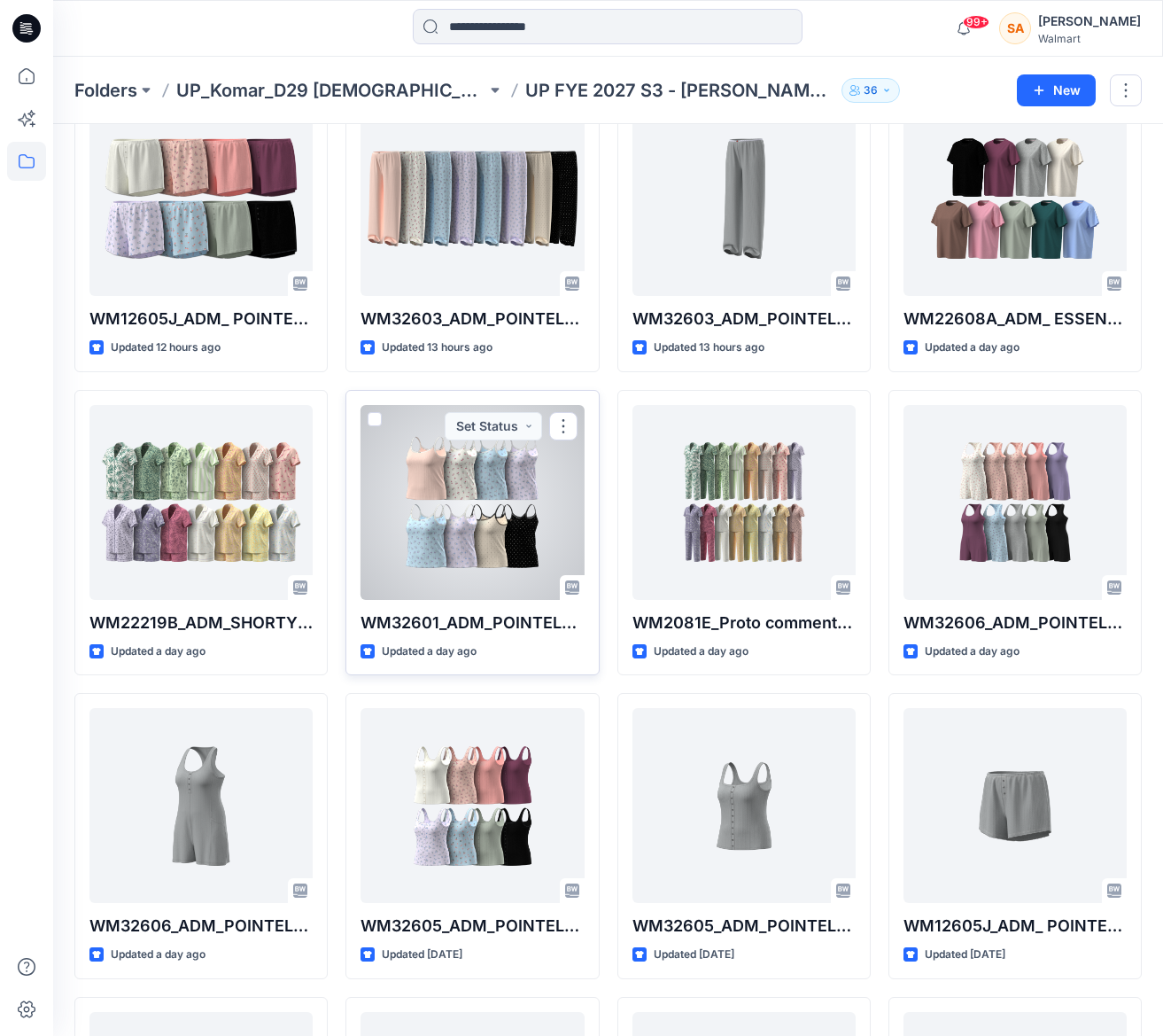
click at [417, 505] on div at bounding box center [472, 502] width 223 height 195
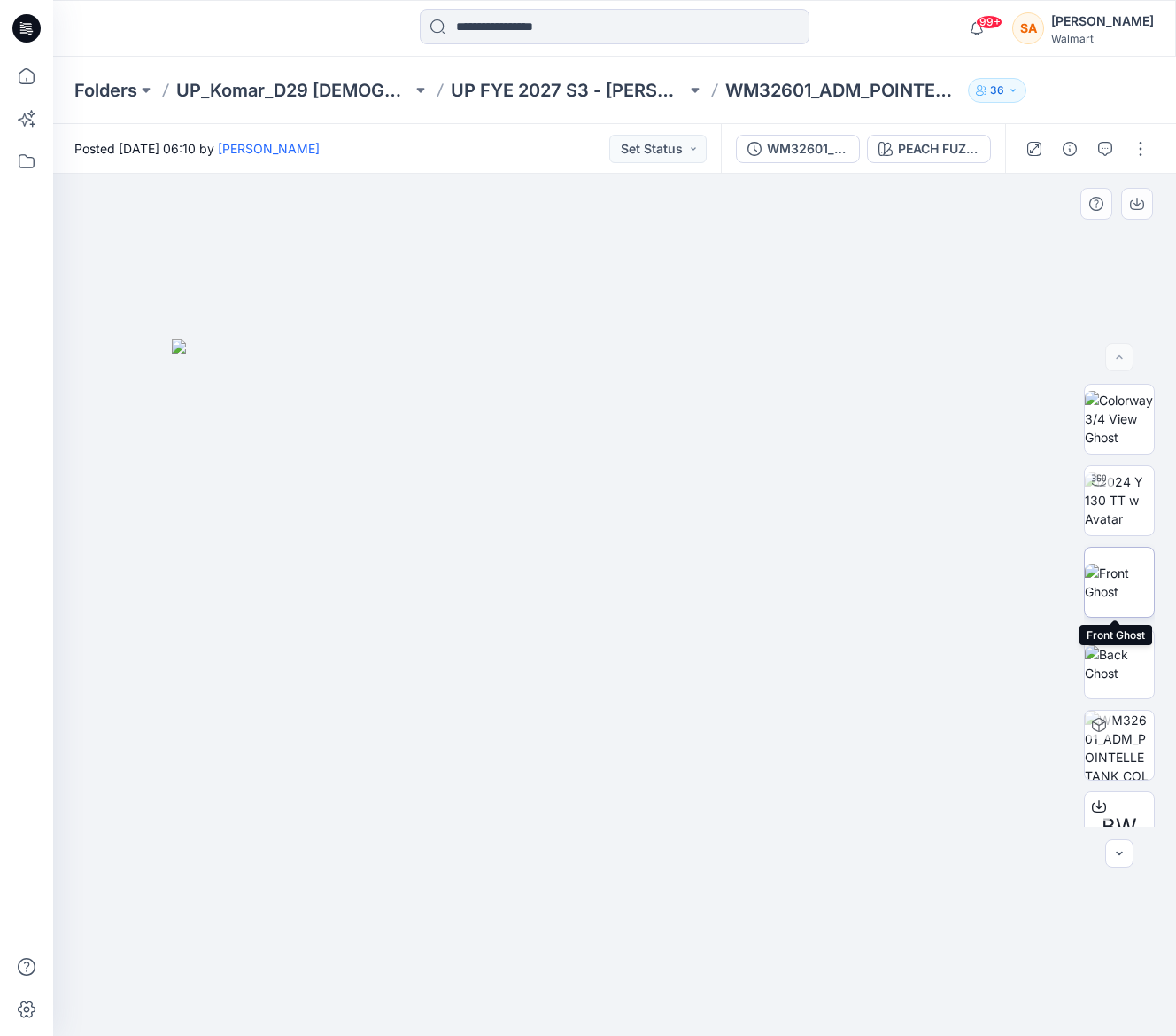
click at [1119, 591] on img at bounding box center [1119, 582] width 69 height 37
click at [1139, 211] on button "button" at bounding box center [1137, 204] width 32 height 32
drag, startPoint x: 732, startPoint y: 225, endPoint x: 838, endPoint y: 191, distance: 111.3
click at [739, 222] on div at bounding box center [614, 604] width 1123 height 862
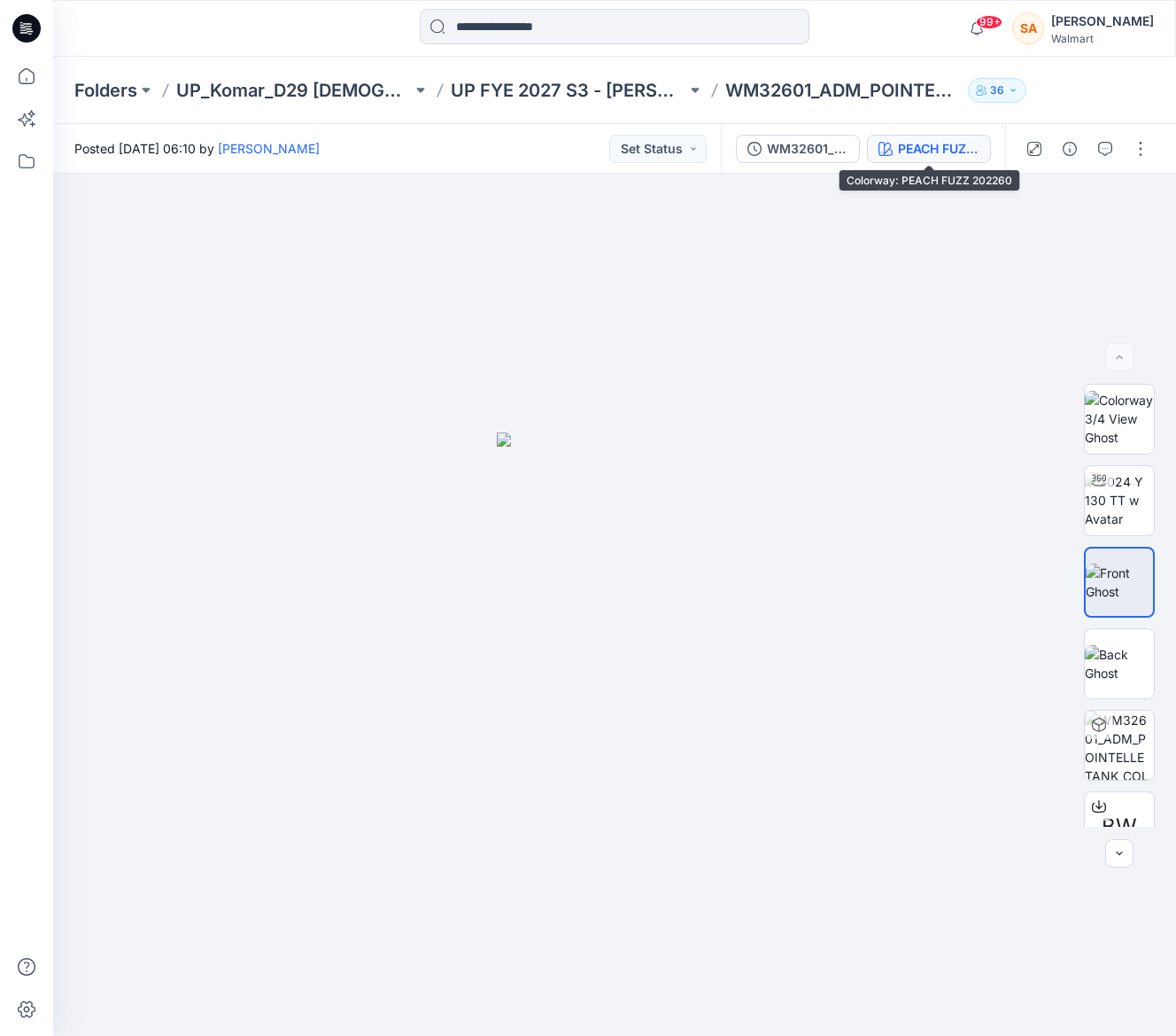
click at [944, 154] on div "PEACH FUZZ 202260" at bounding box center [938, 149] width 81 height 20
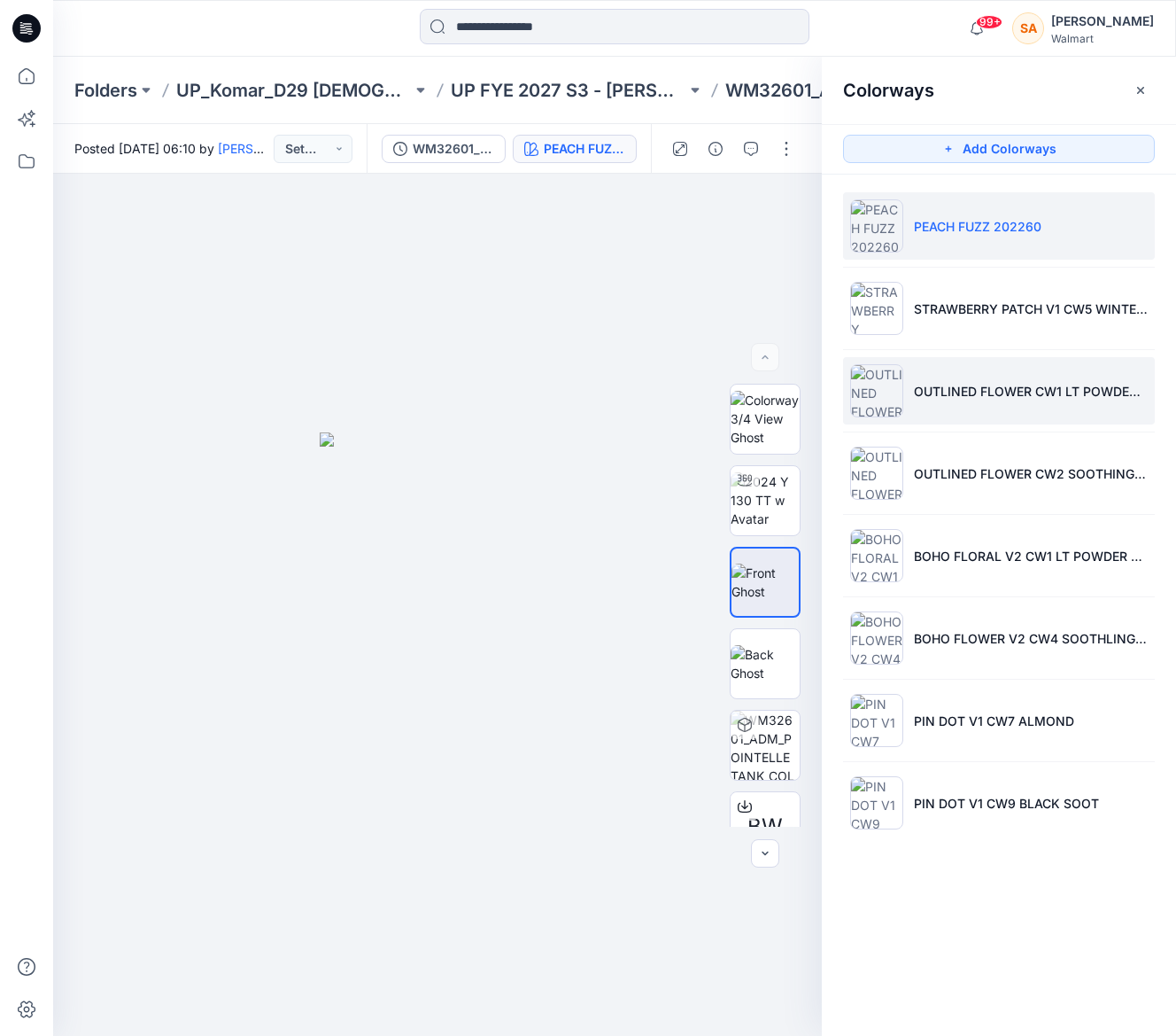
drag, startPoint x: 936, startPoint y: 318, endPoint x: 920, endPoint y: 358, distance: 43.1
click at [936, 319] on li "STRAWBERRY PATCH V1 CW5 WINTER WHITE" at bounding box center [999, 308] width 312 height 68
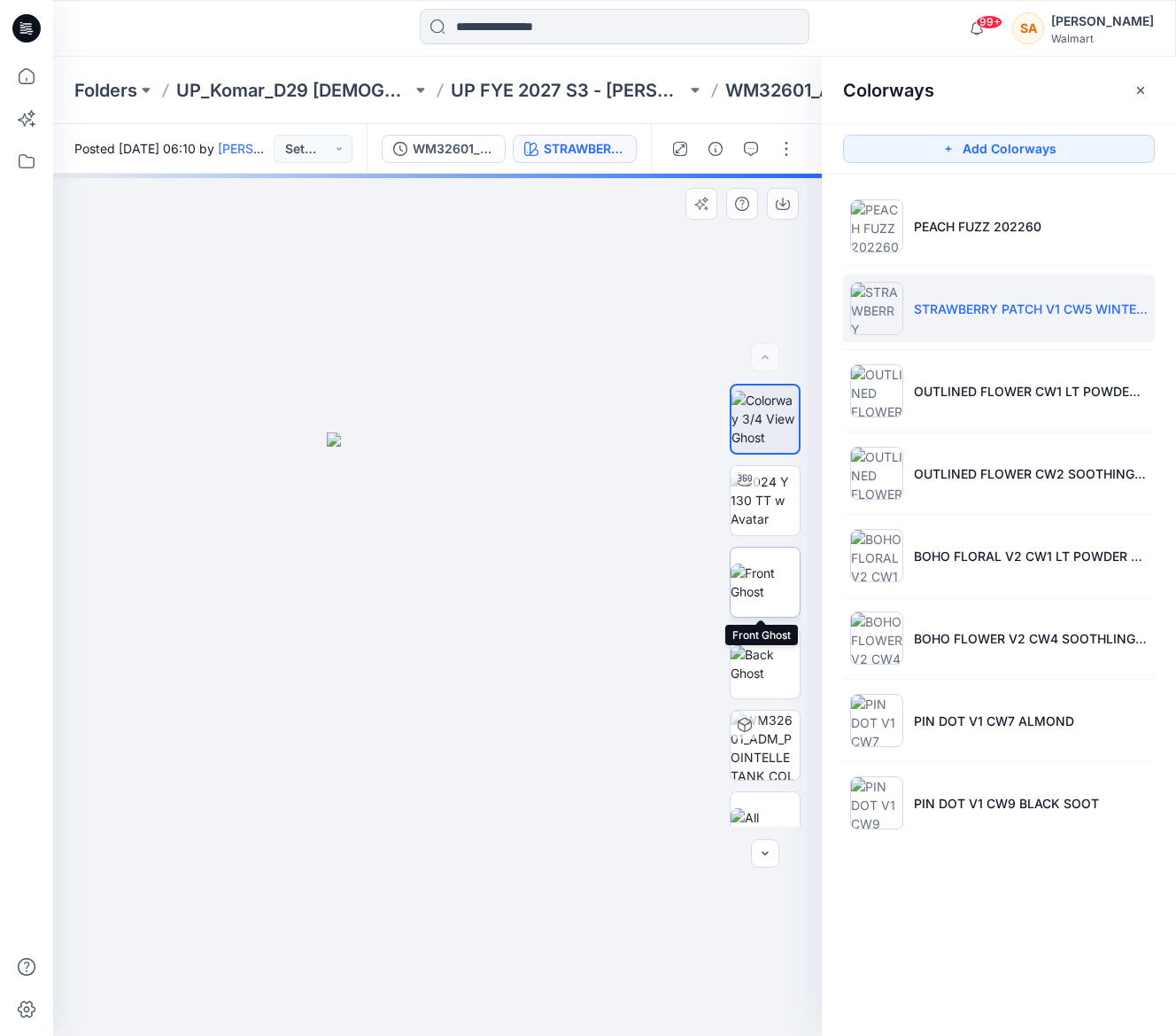
click at [760, 595] on img at bounding box center [765, 582] width 69 height 37
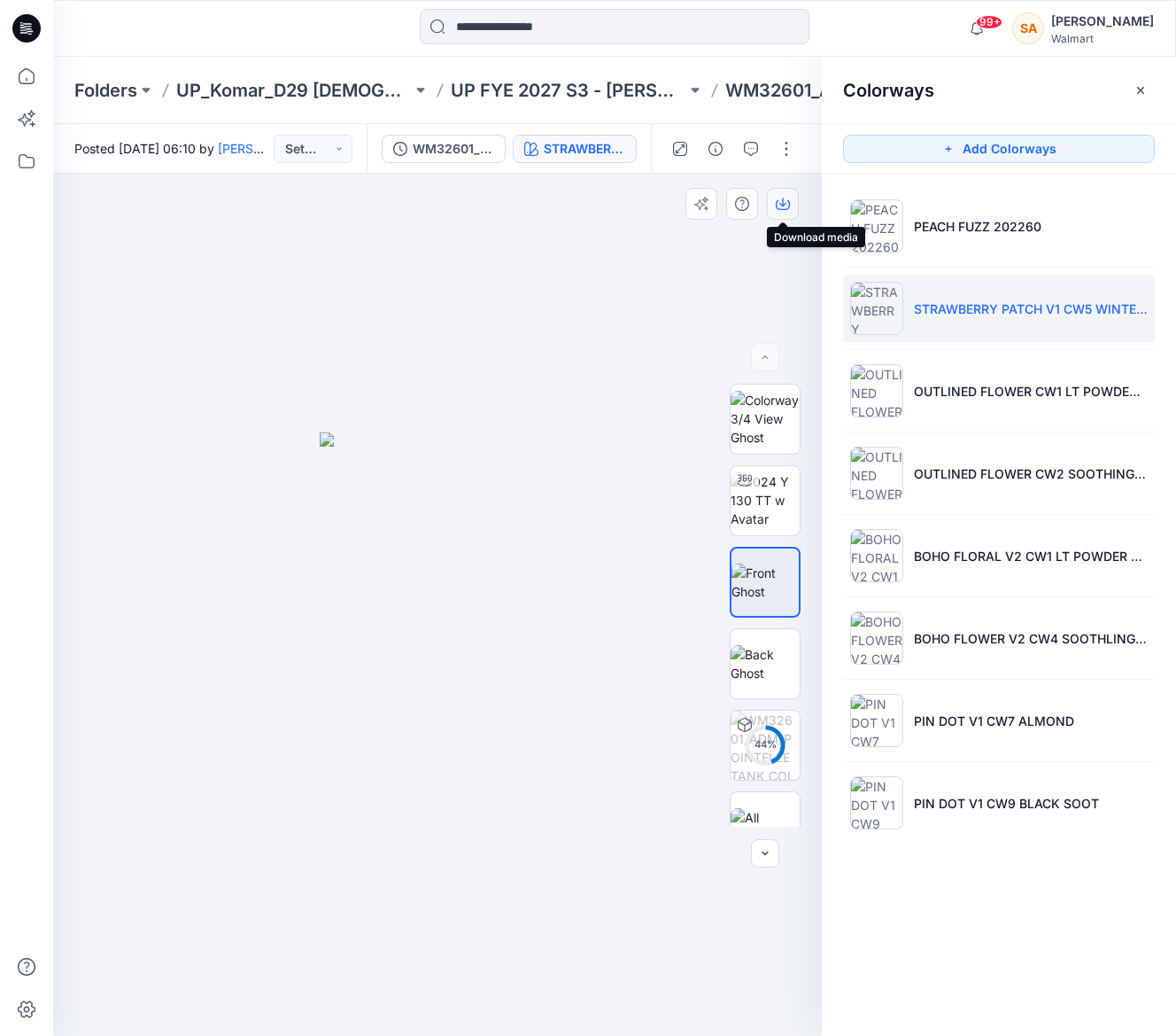
drag, startPoint x: 786, startPoint y: 206, endPoint x: 930, endPoint y: 335, distance: 193.3
click at [0, 0] on icon "button" at bounding box center [0, 0] width 0 height 0
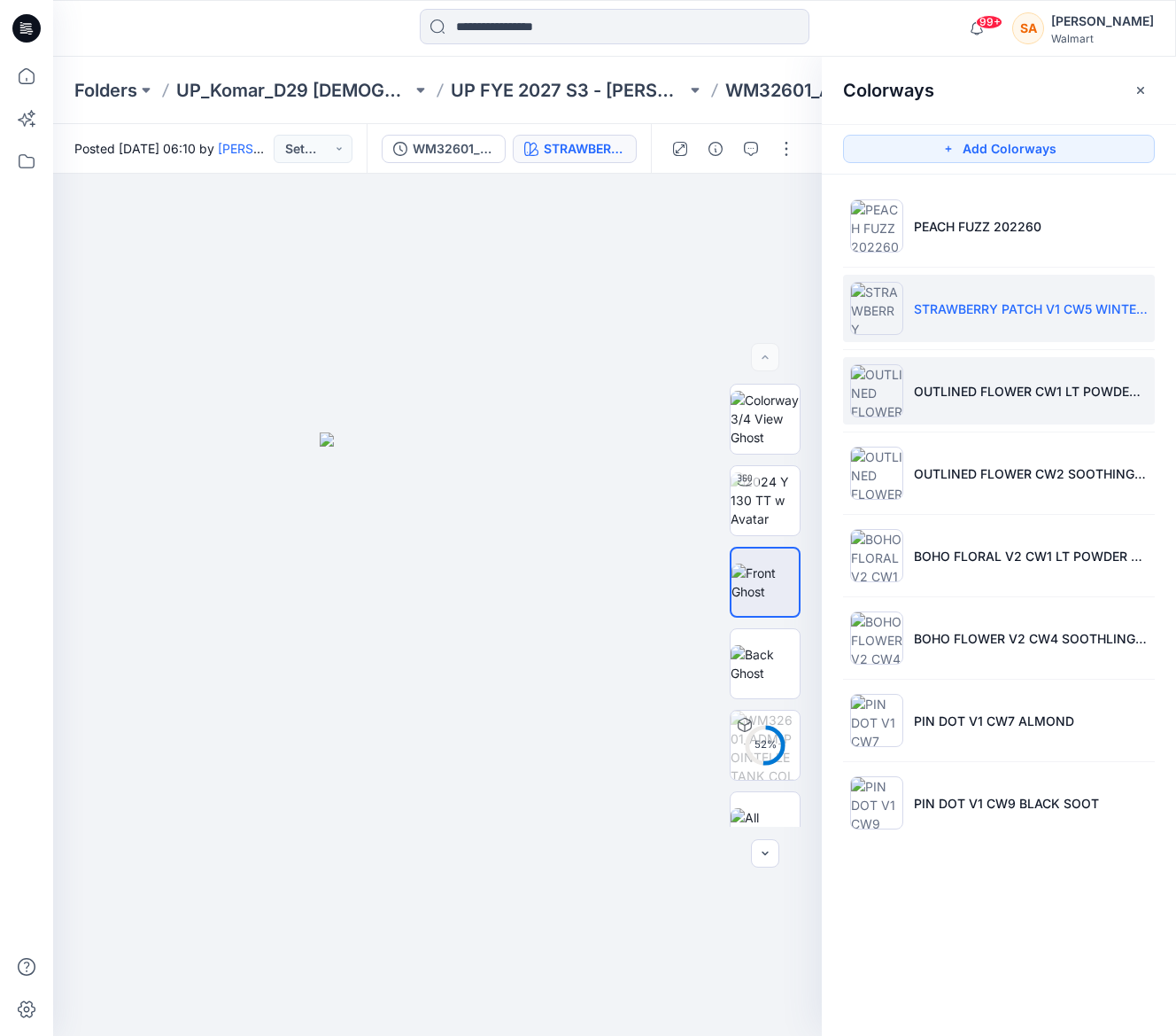
click at [973, 404] on li "OUTLINED FLOWER CW1 LT POWDER PUFF BLUE" at bounding box center [999, 390] width 312 height 68
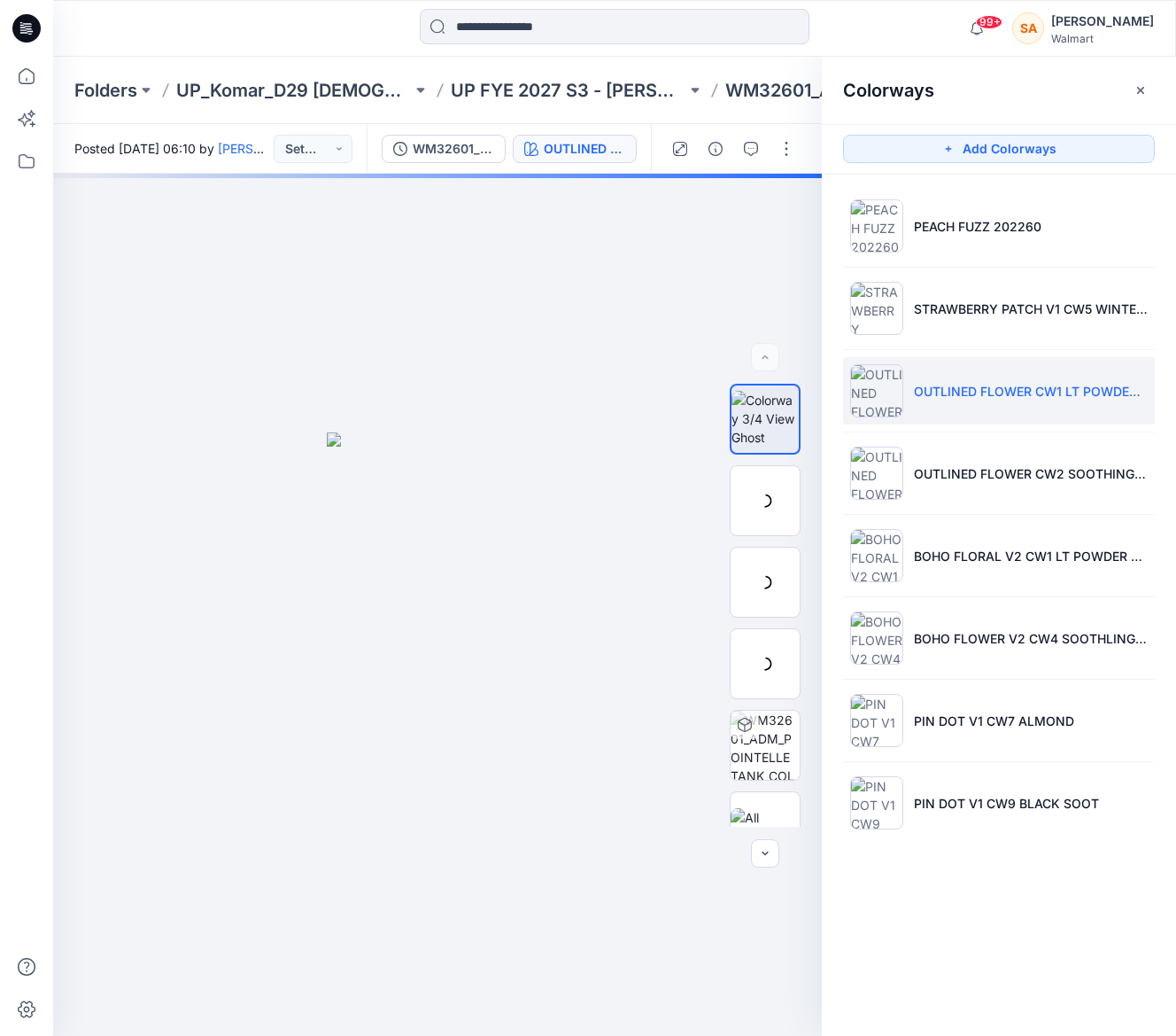
click at [760, 572] on div at bounding box center [765, 582] width 71 height 71
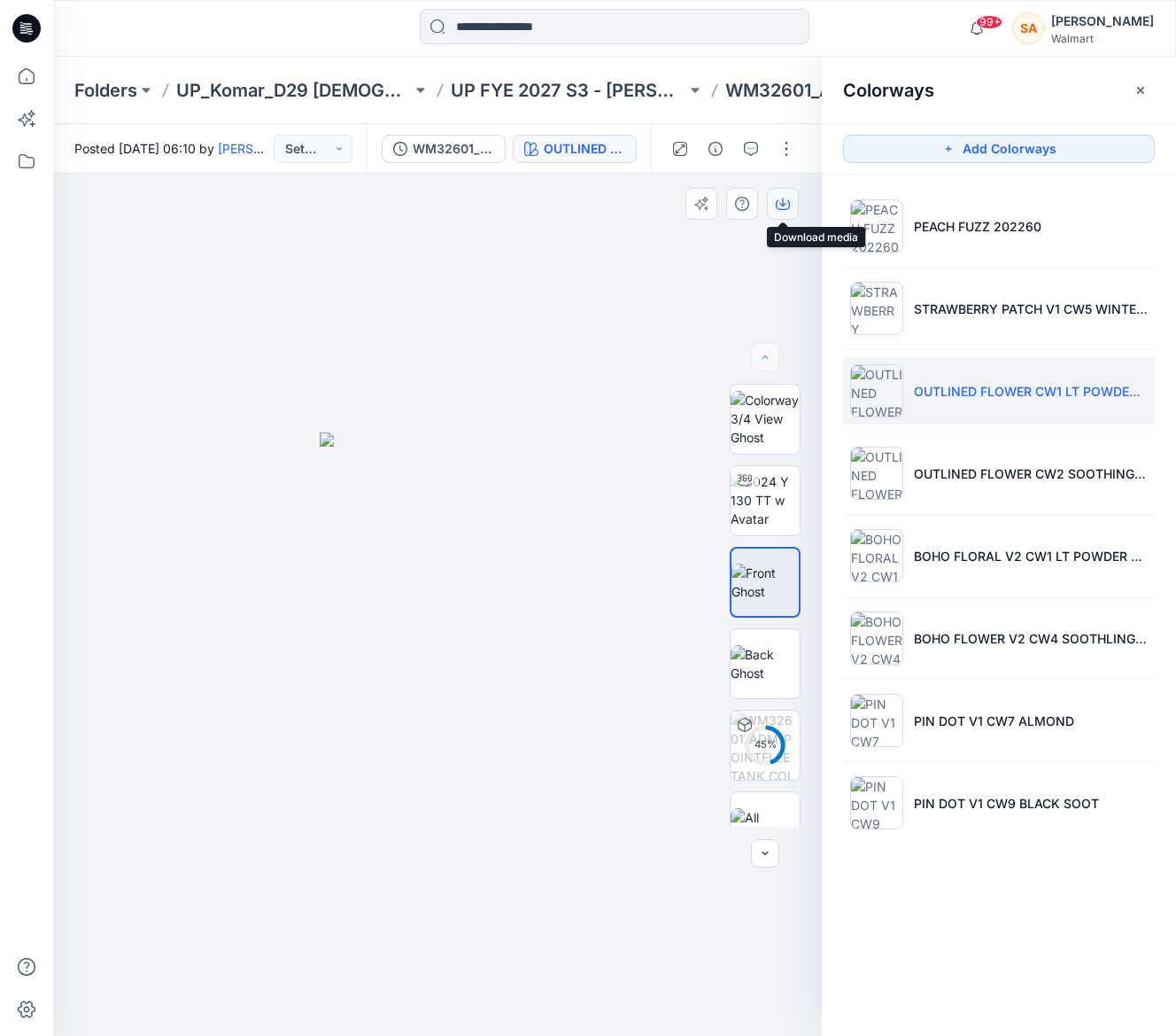
click at [782, 200] on icon "button" at bounding box center [782, 202] width 7 height 9
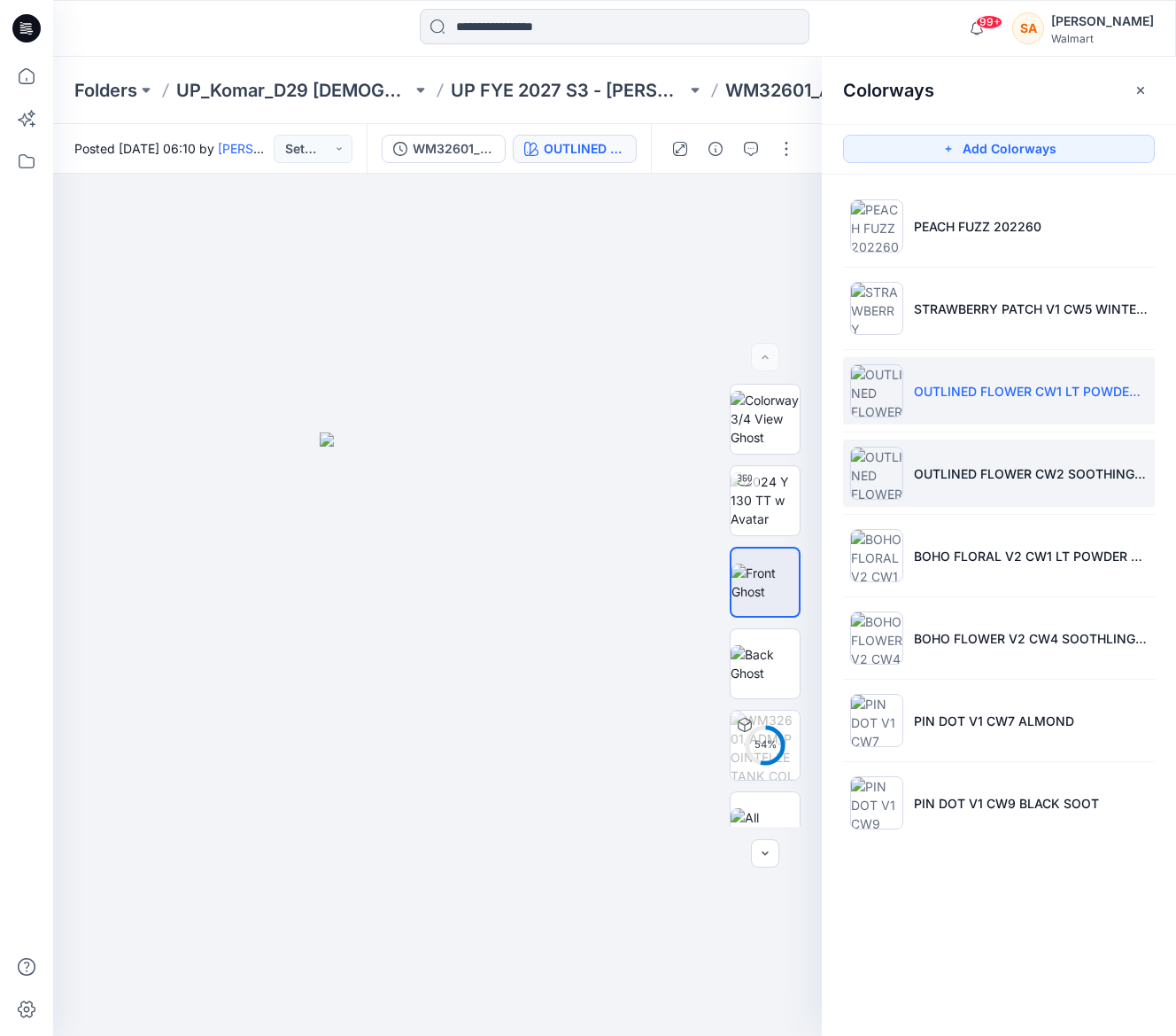
click at [923, 469] on p "OUTLINED FLOWER CW2 SOOTHING LILAC" at bounding box center [1031, 473] width 234 height 19
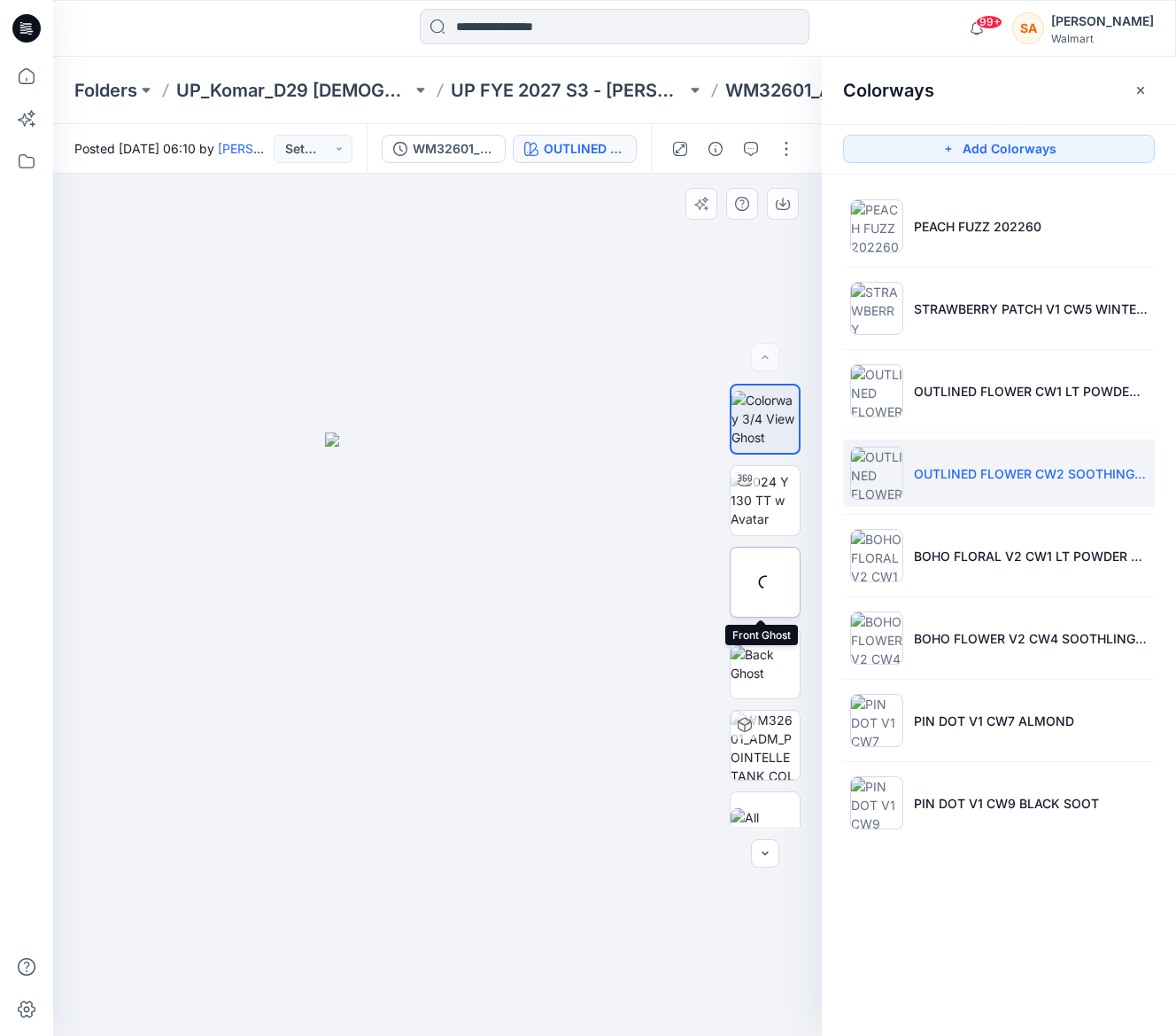
click at [764, 605] on div at bounding box center [765, 582] width 71 height 71
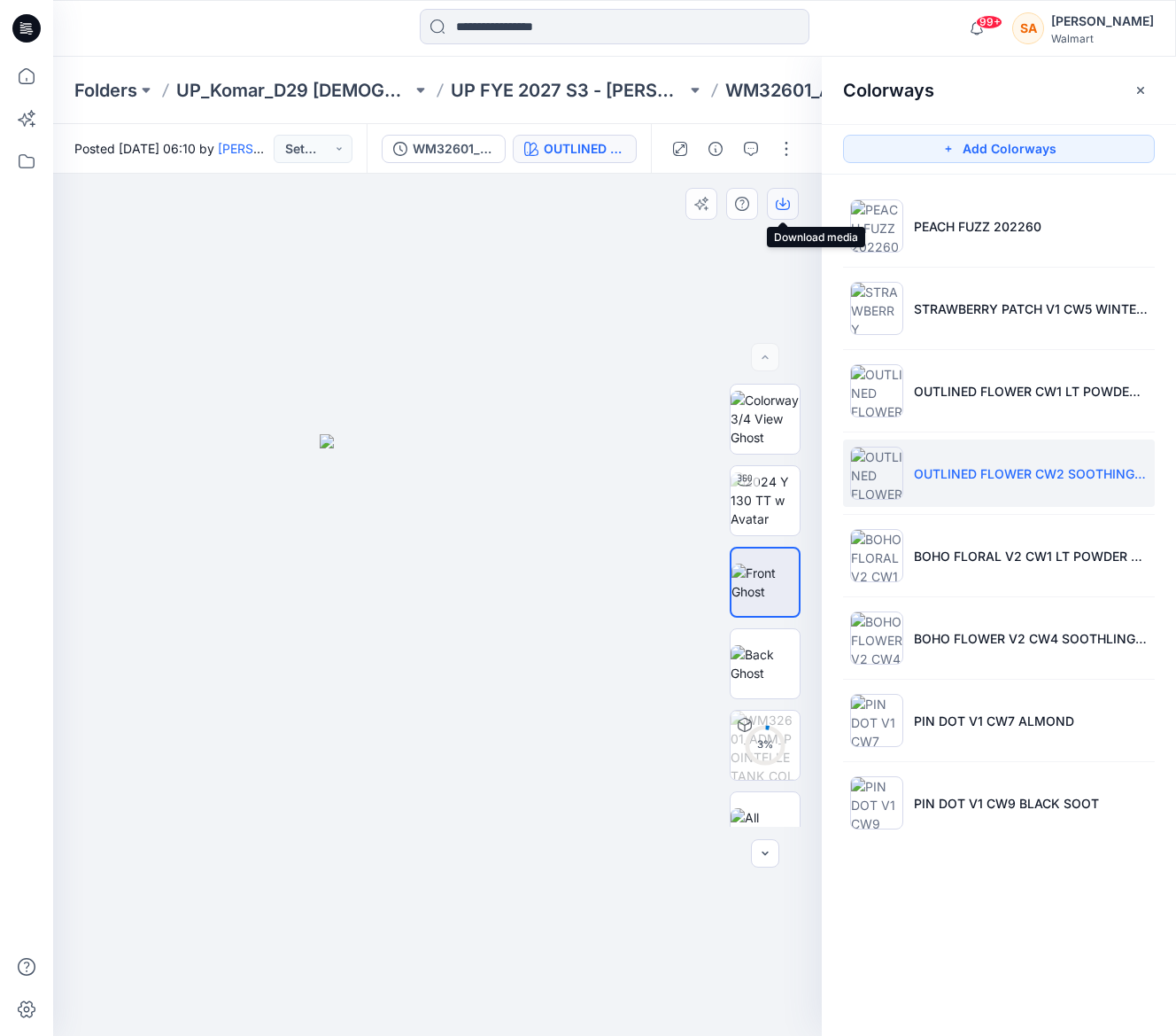
click at [787, 197] on icon "button" at bounding box center [783, 204] width 14 height 14
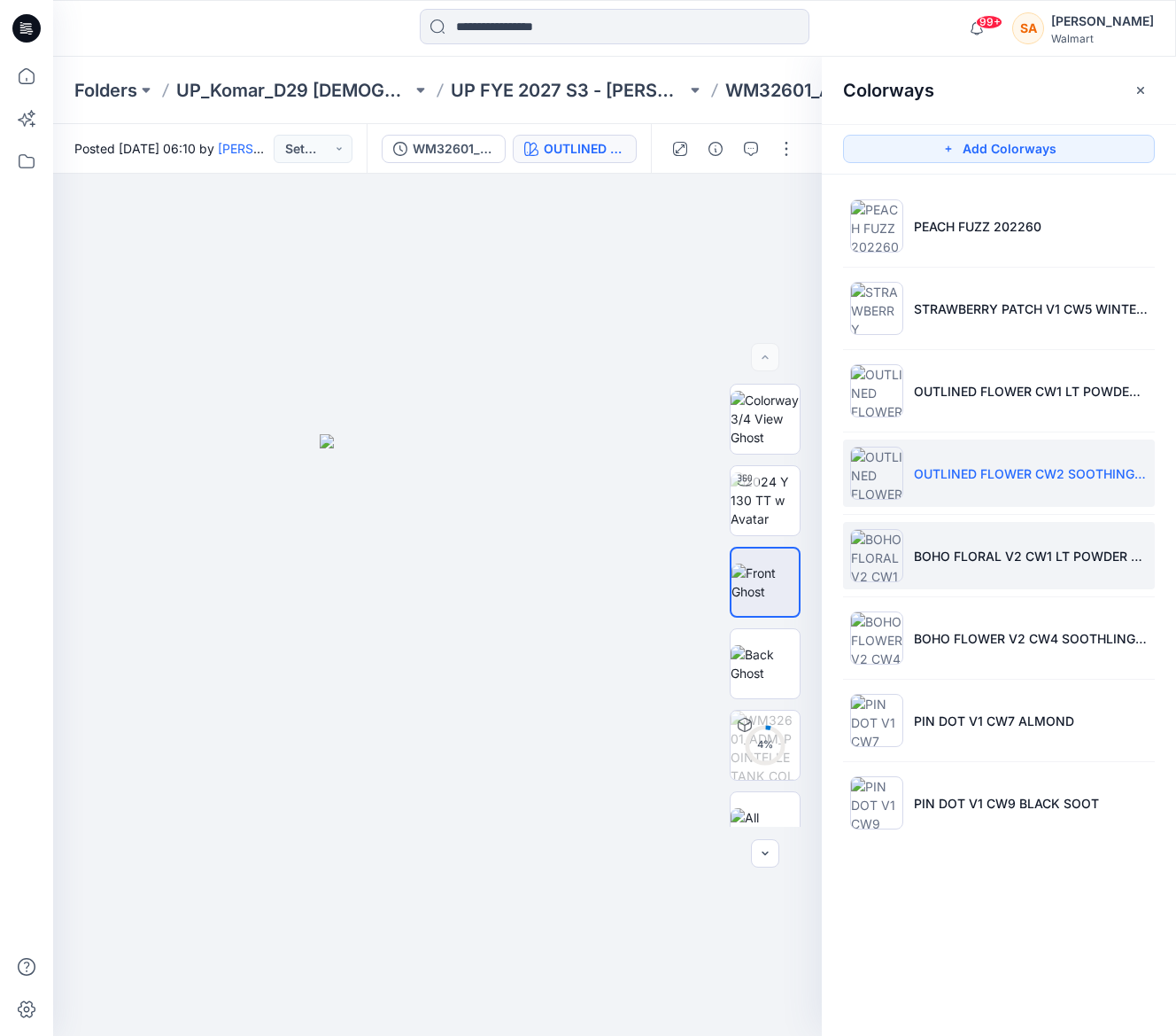
click at [940, 554] on p "BOHO FLORAL V2 CW1 LT POWDER PUFF BLUE" at bounding box center [1031, 556] width 234 height 19
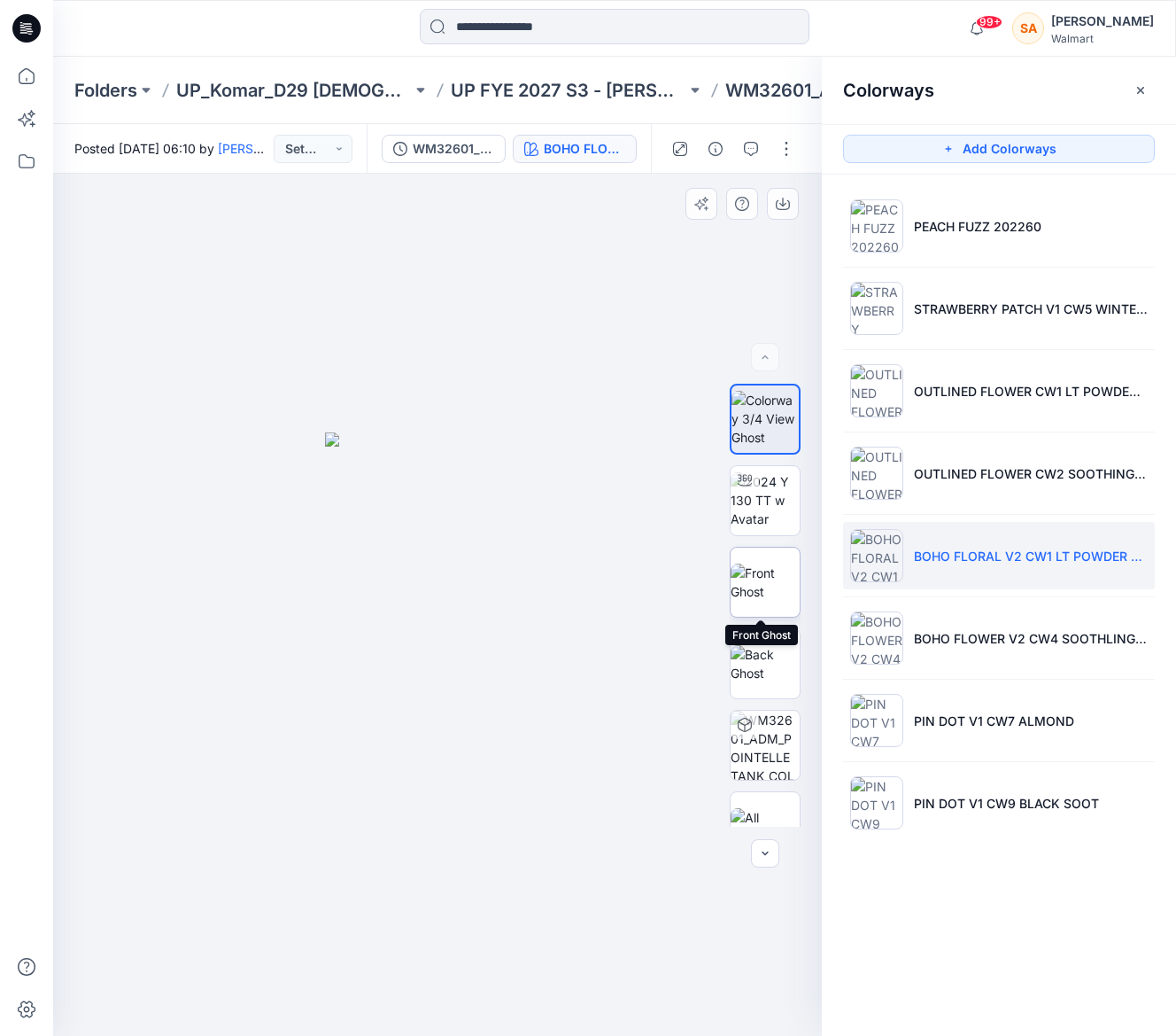
click at [748, 580] on img at bounding box center [765, 582] width 69 height 37
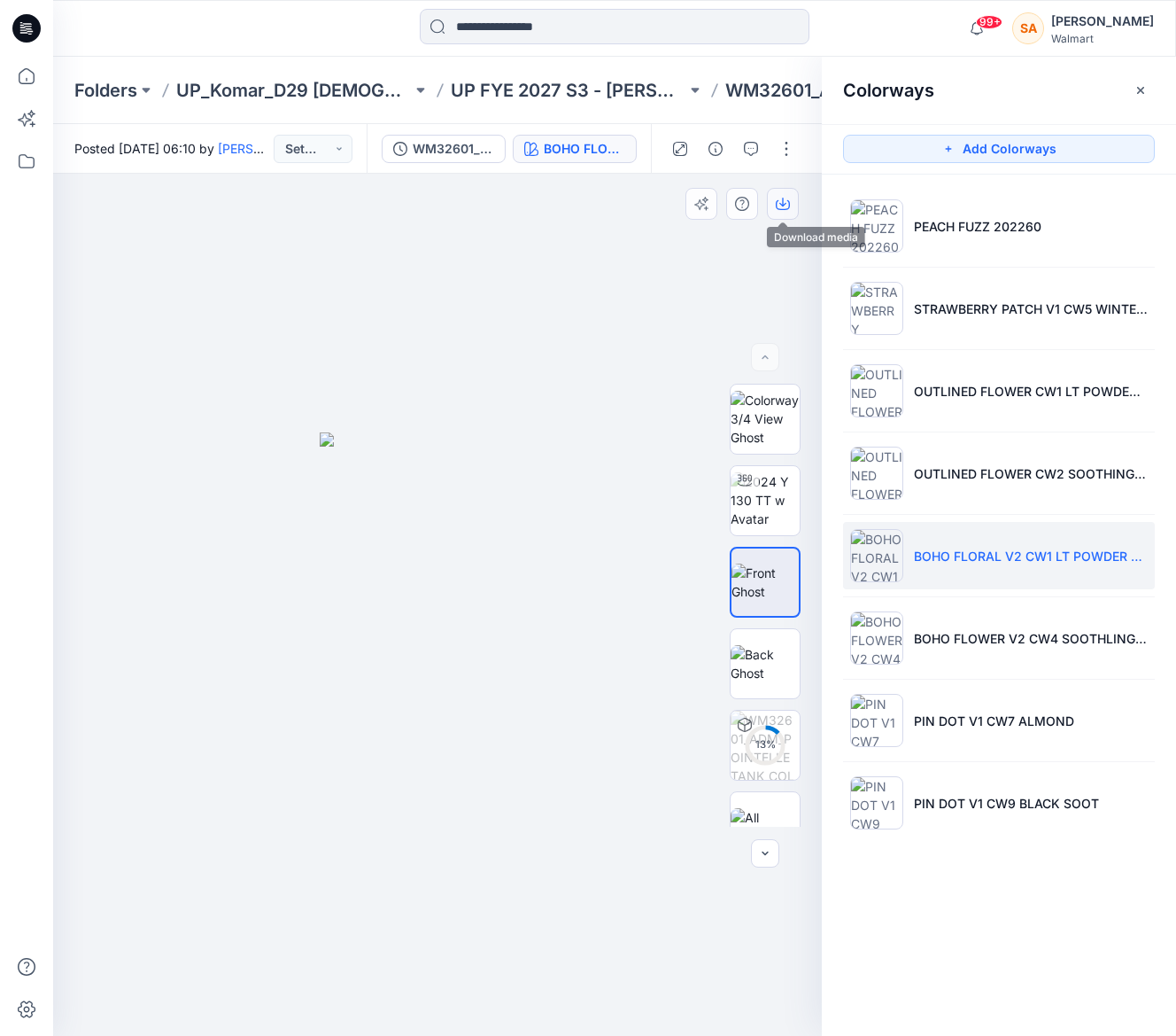
click at [788, 206] on icon "button" at bounding box center [783, 205] width 14 height 10
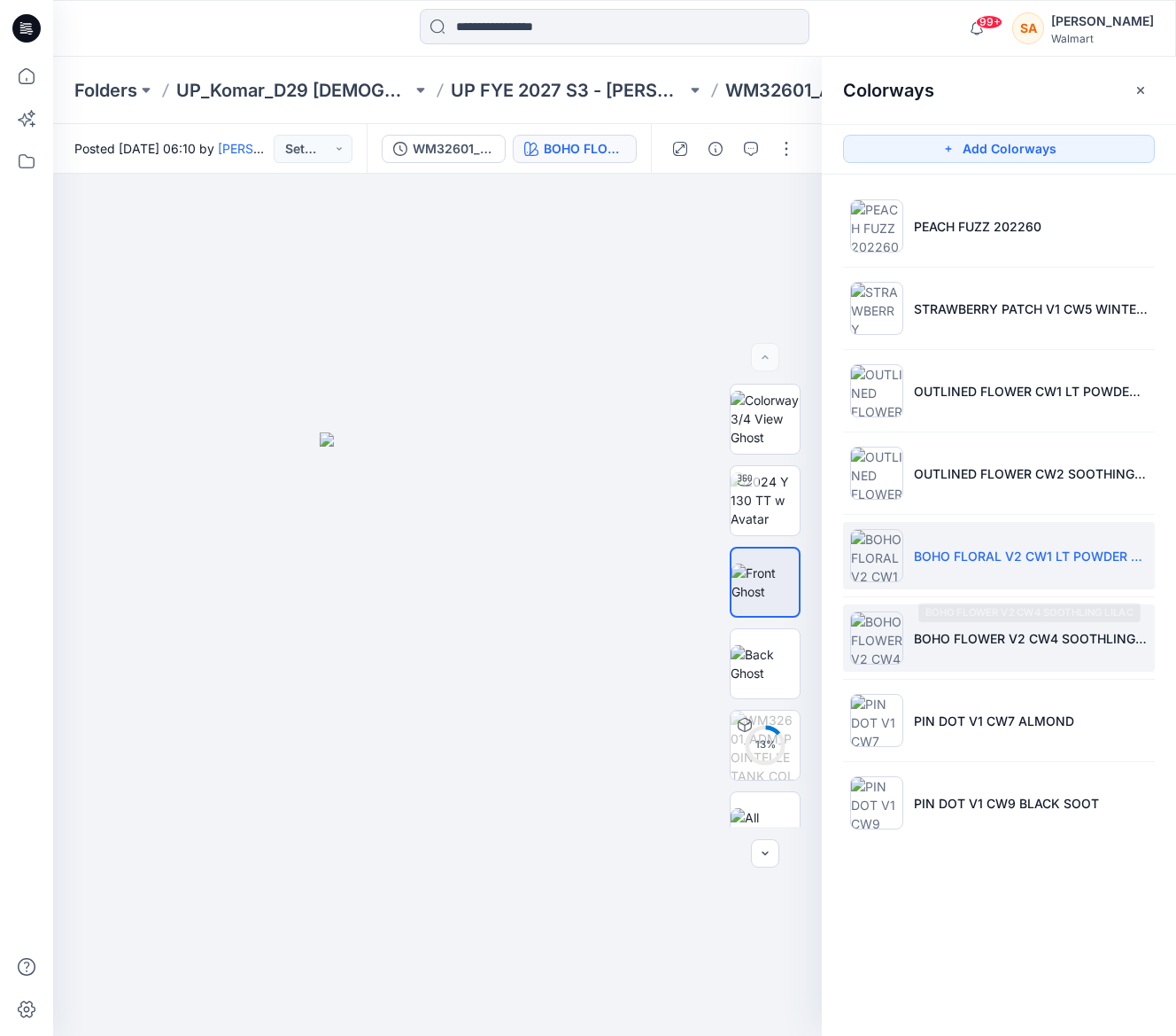
click at [1020, 650] on li "BOHO FLOWER V2 CW4 SOOTHLING LILAC" at bounding box center [999, 637] width 312 height 68
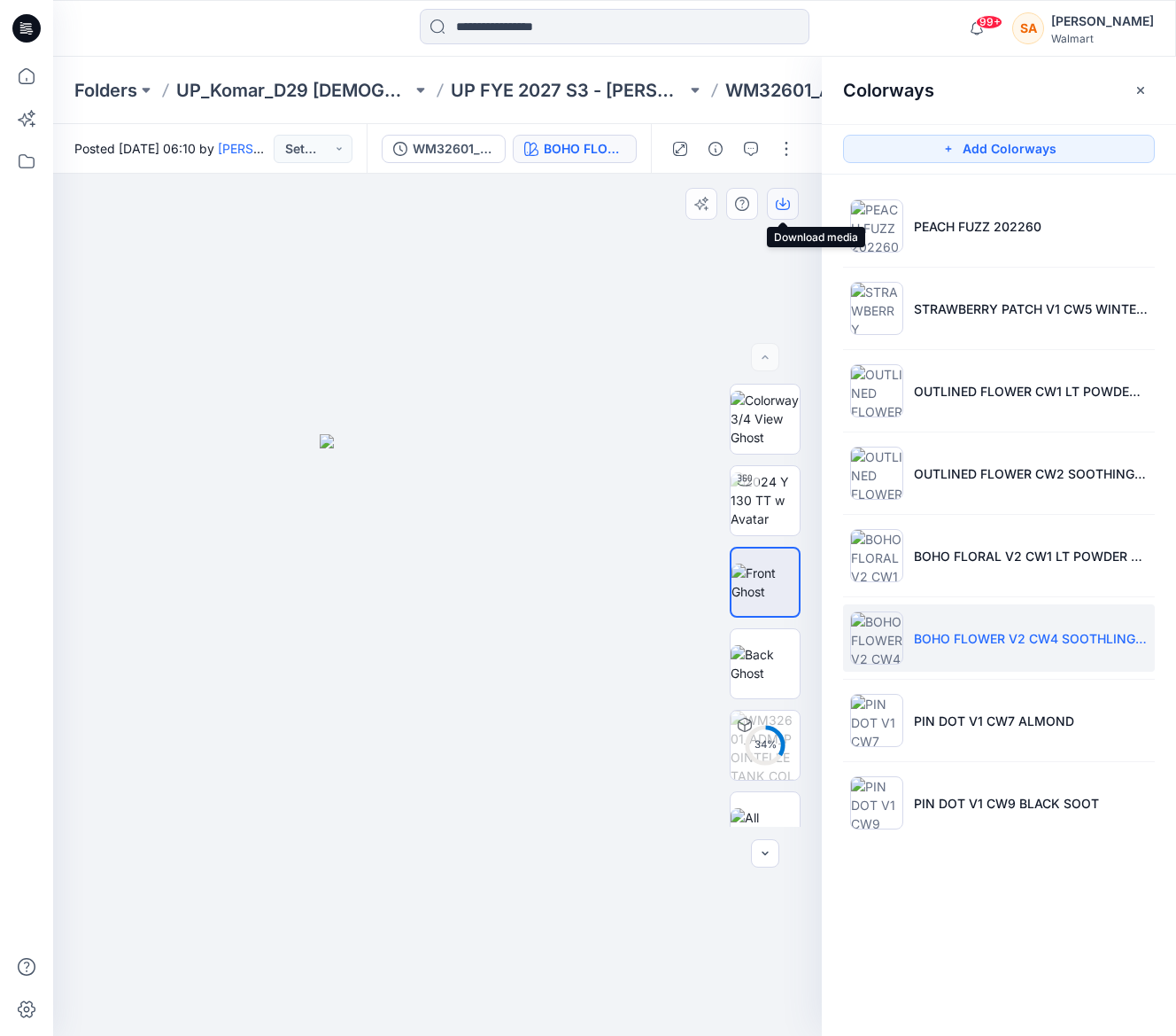
click at [792, 207] on button "button" at bounding box center [783, 204] width 32 height 32
drag, startPoint x: 1053, startPoint y: 719, endPoint x: 888, endPoint y: 631, distance: 187.0
click at [1052, 719] on p "PIN DOT V1 CW7 ALMOND" at bounding box center [995, 720] width 161 height 19
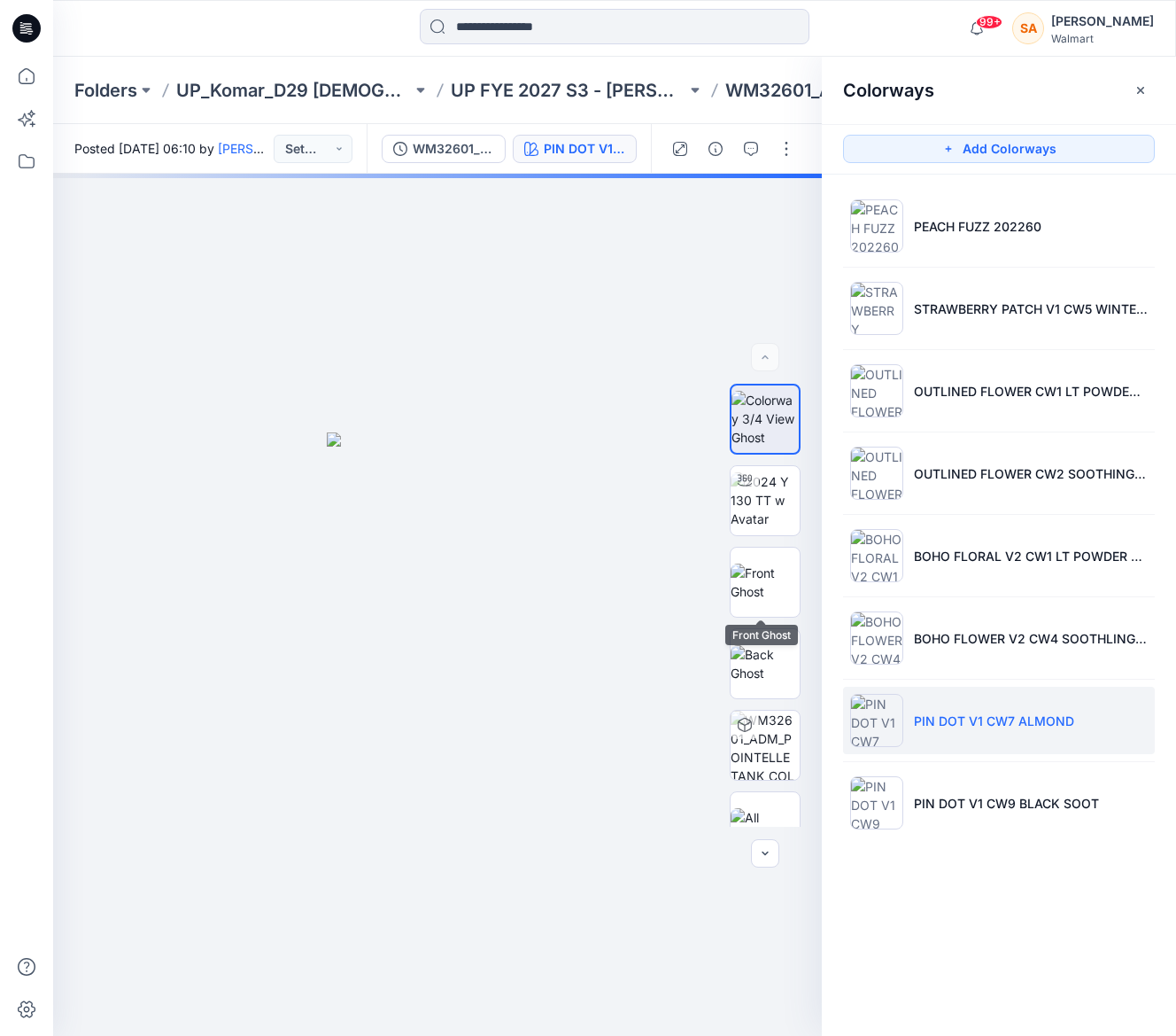
click at [764, 572] on img at bounding box center [765, 582] width 69 height 37
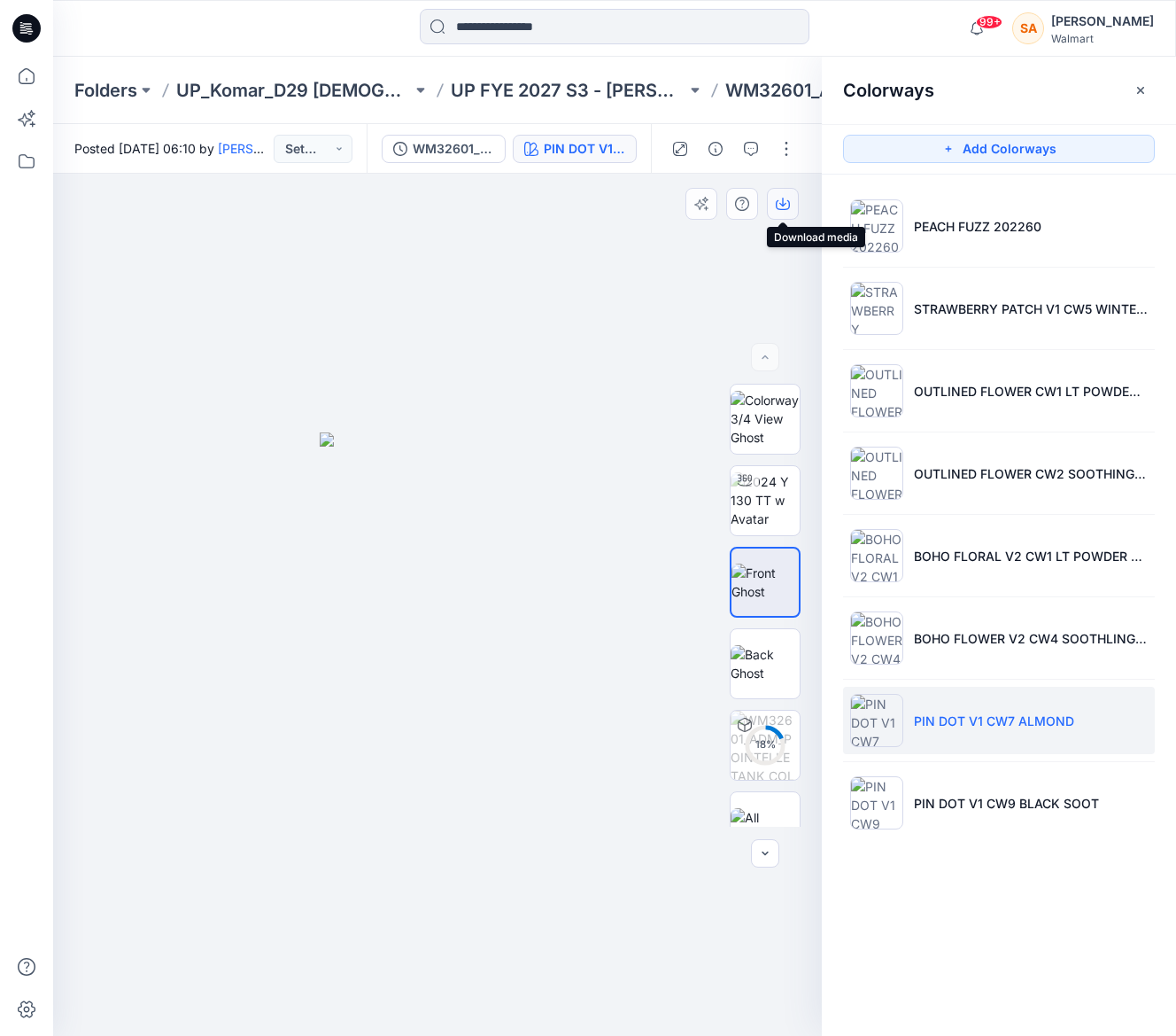
drag, startPoint x: 782, startPoint y: 200, endPoint x: 785, endPoint y: 209, distance: 9.5
click at [782, 201] on icon "button" at bounding box center [782, 202] width 7 height 9
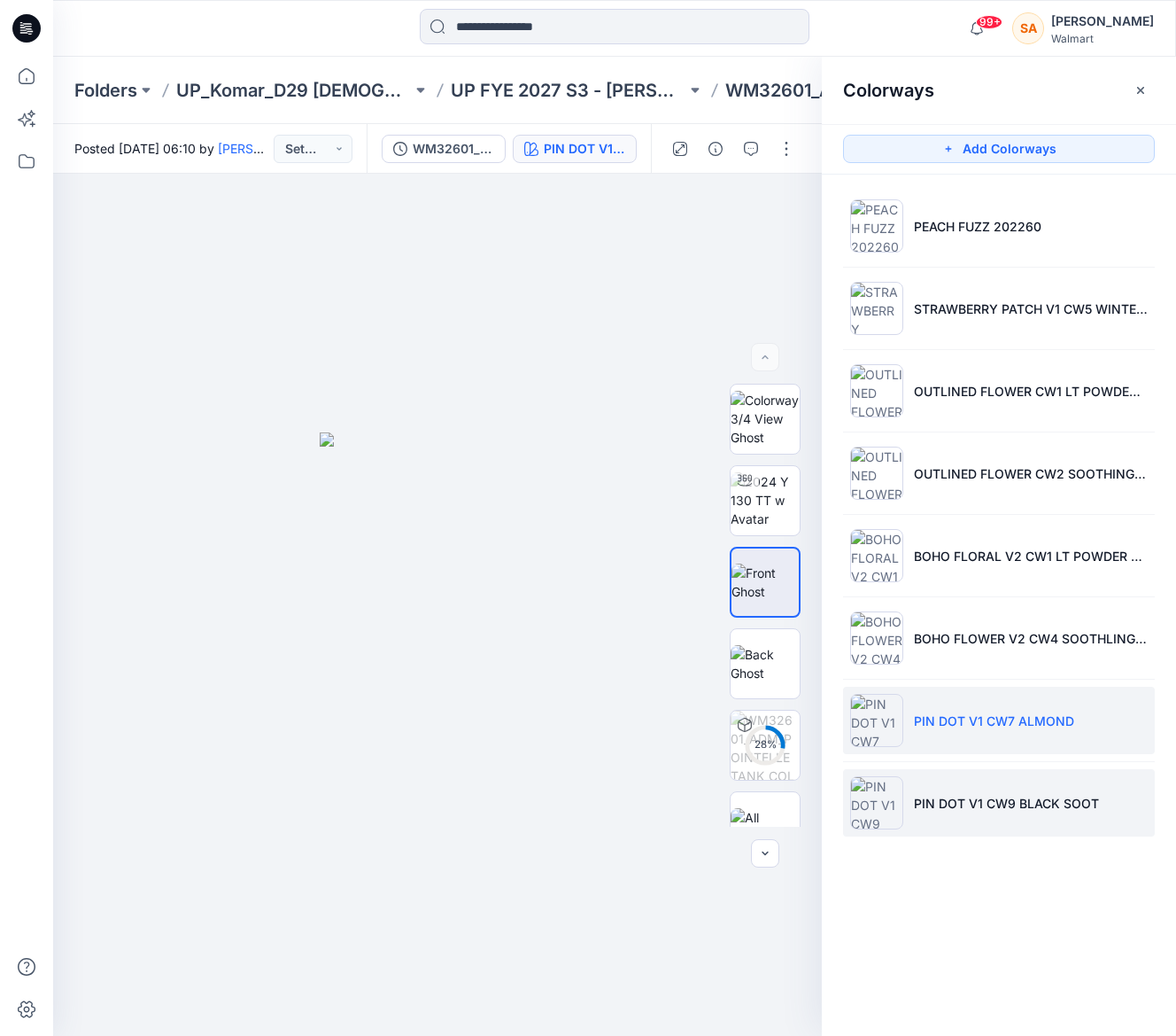
click at [989, 788] on li "PIN DOT V1 CW9 BLACK SOOT" at bounding box center [999, 803] width 312 height 68
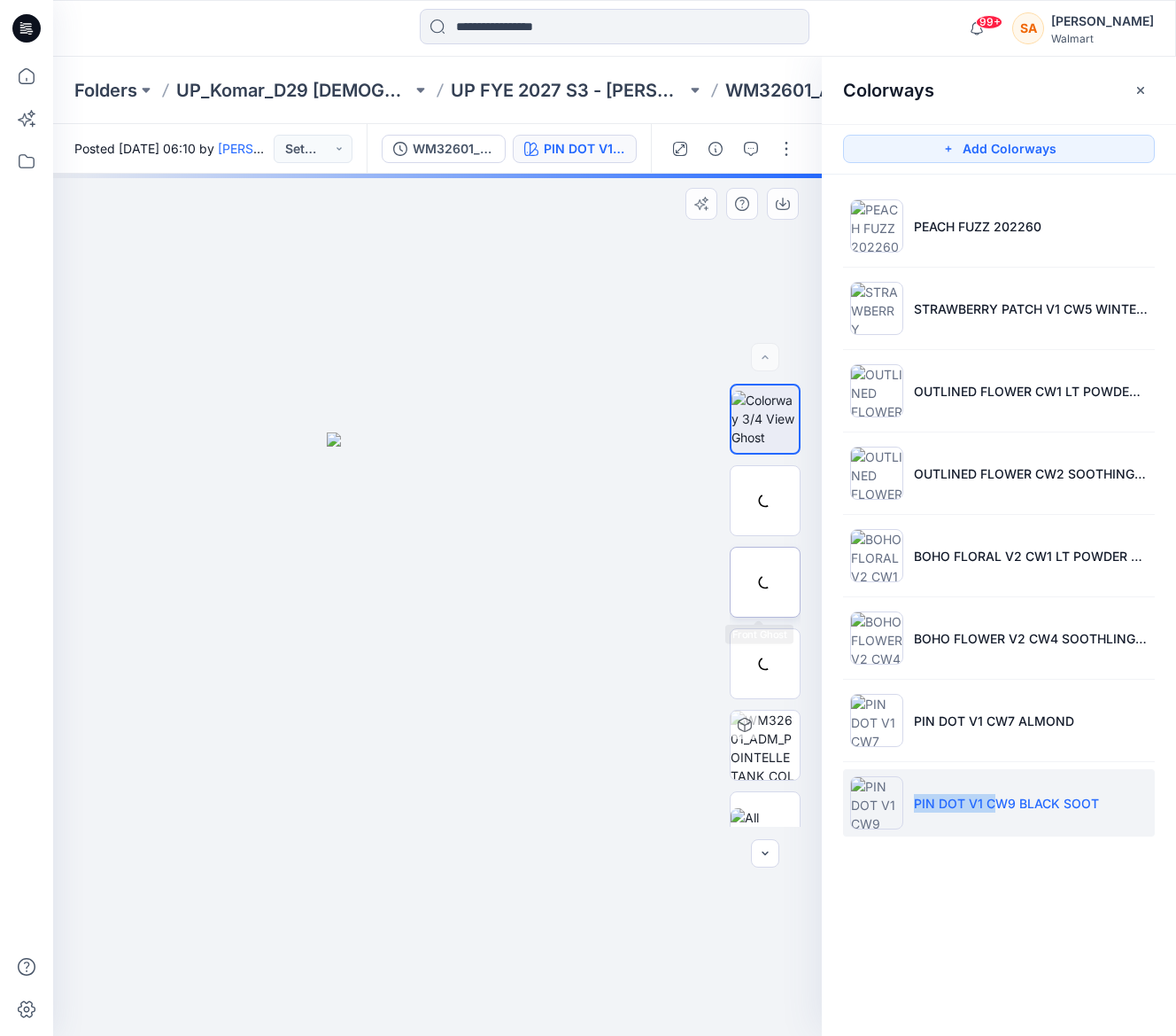
click at [0, 0] on img at bounding box center [0, 0] width 0 height 0
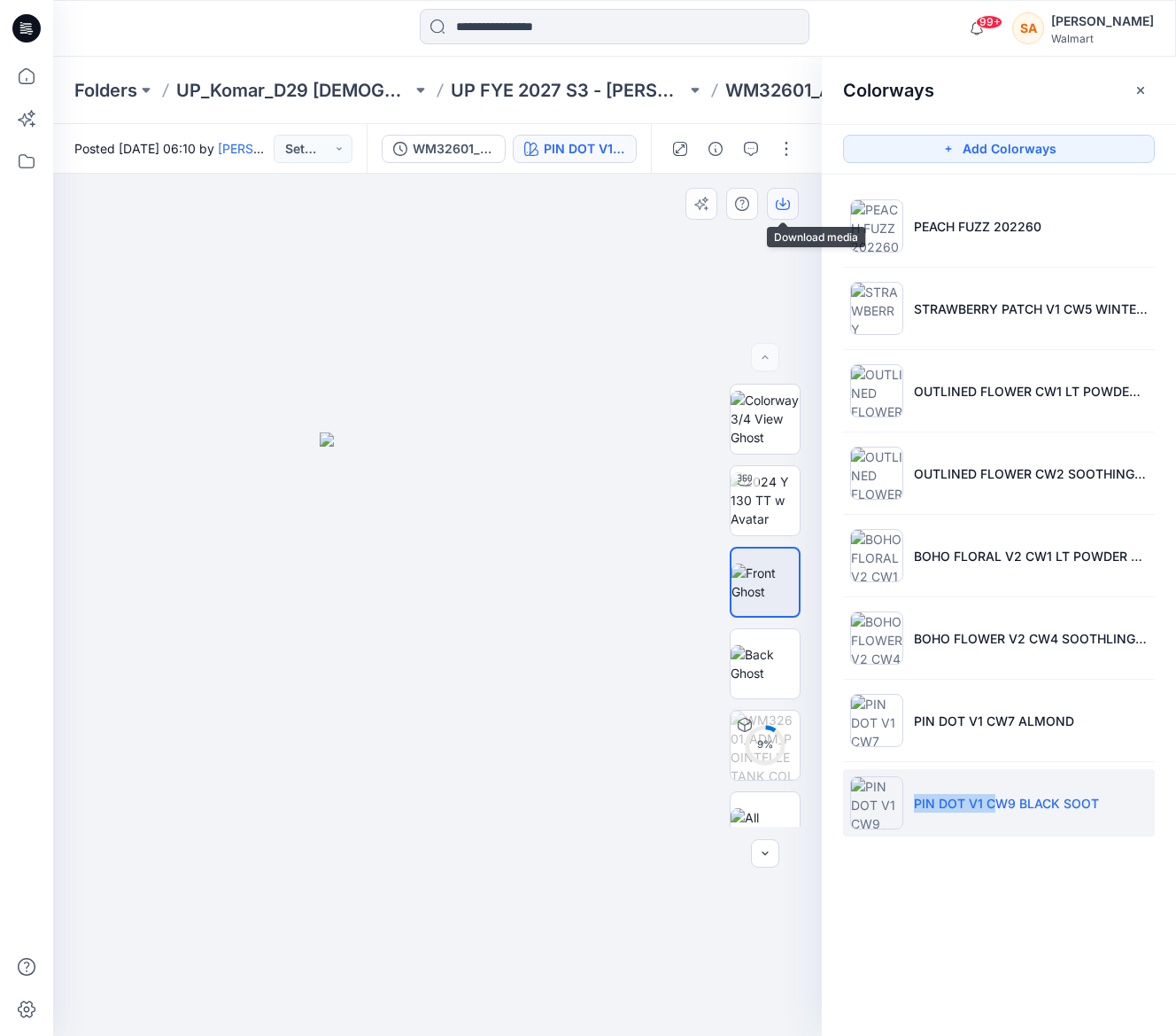
click at [782, 207] on icon "button" at bounding box center [783, 204] width 14 height 14
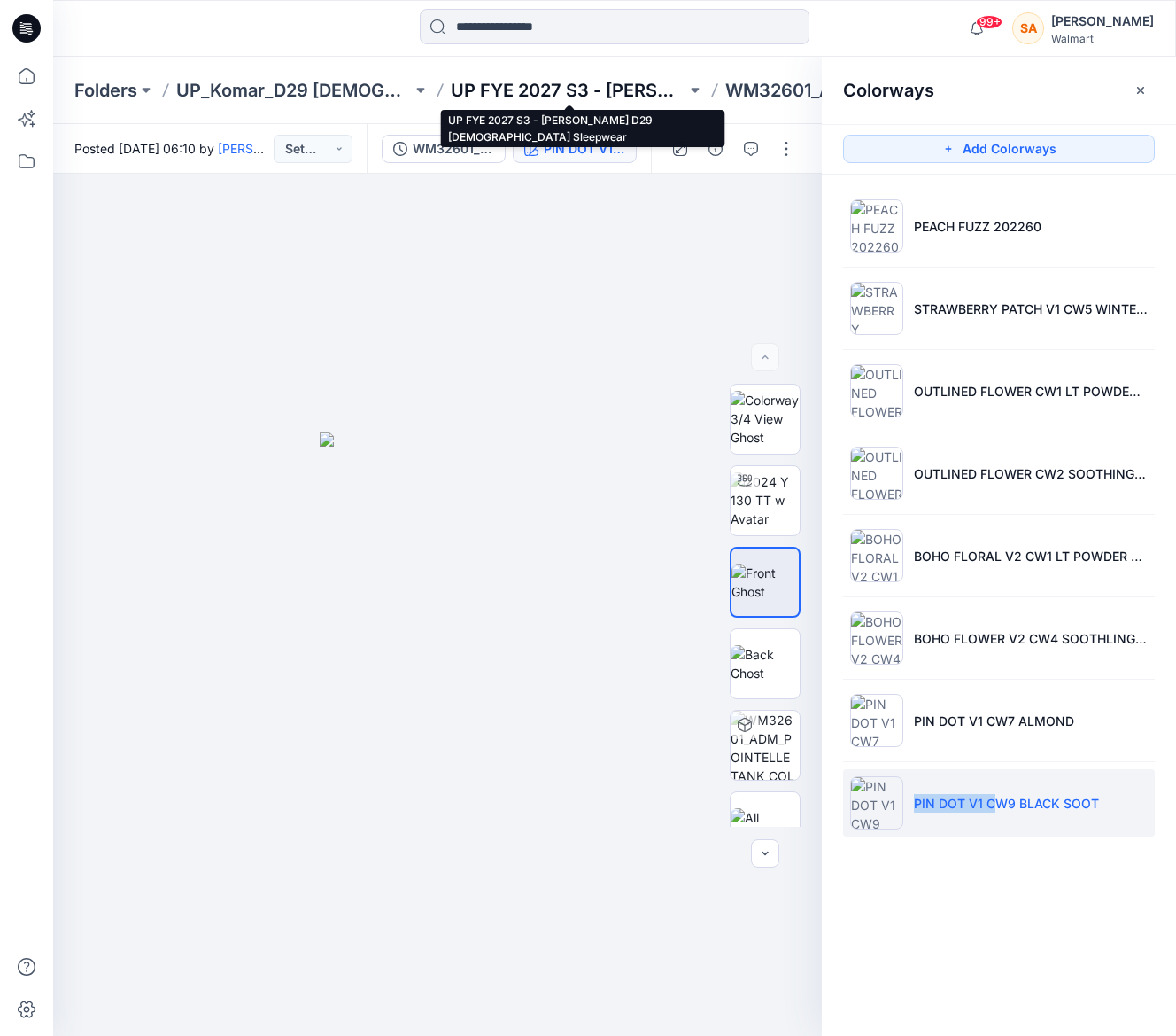
click at [562, 87] on p "UP FYE 2027 S3 - [PERSON_NAME] D29 [DEMOGRAPHIC_DATA] Sleepwear" at bounding box center [568, 90] width 235 height 25
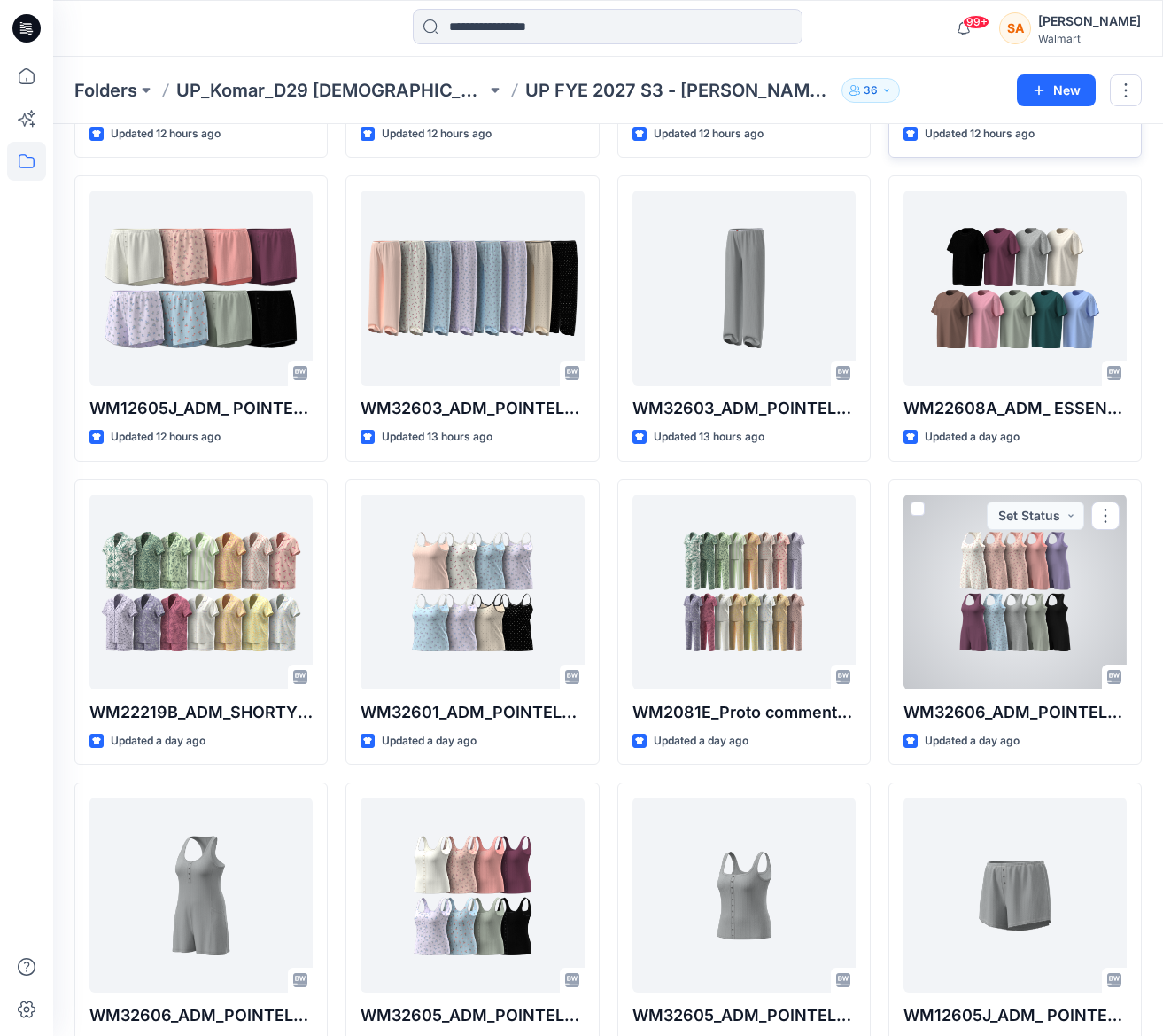
scroll to position [1018, 0]
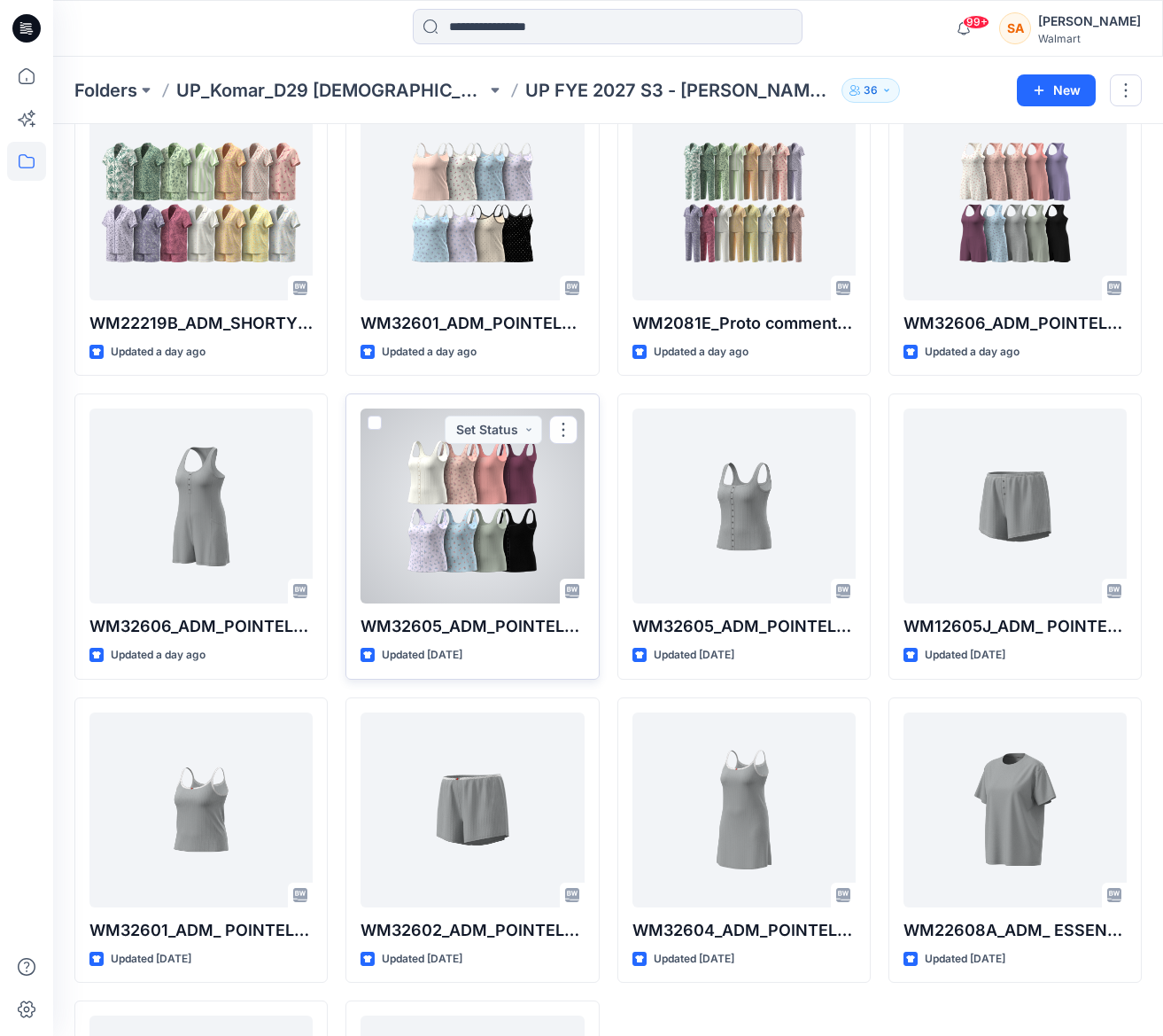
click at [406, 533] on div at bounding box center [472, 506] width 223 height 195
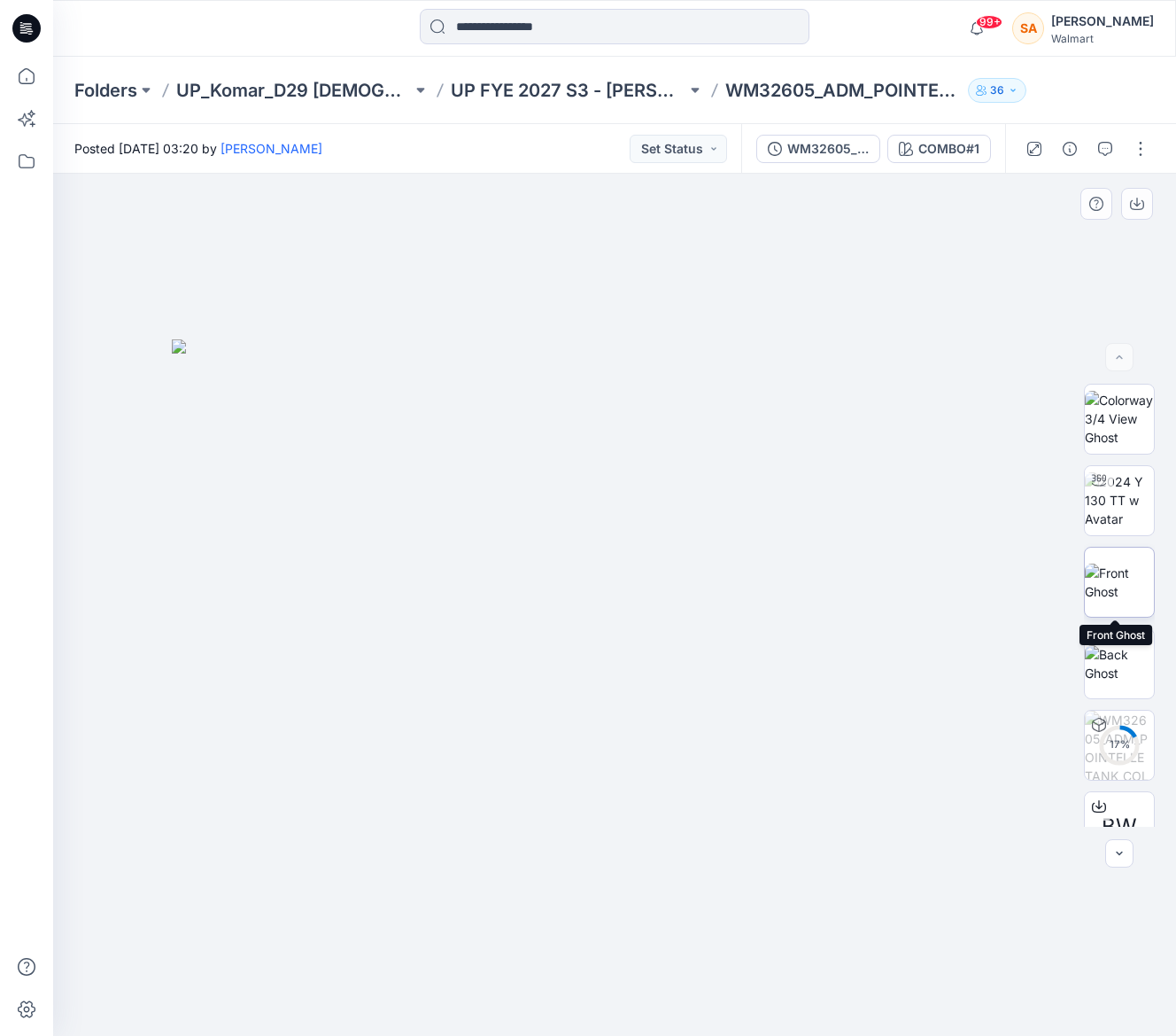
click at [1129, 564] on img at bounding box center [1119, 582] width 69 height 37
click at [1136, 205] on icon "button" at bounding box center [1137, 202] width 7 height 9
click at [755, 173] on div at bounding box center [614, 604] width 1123 height 862
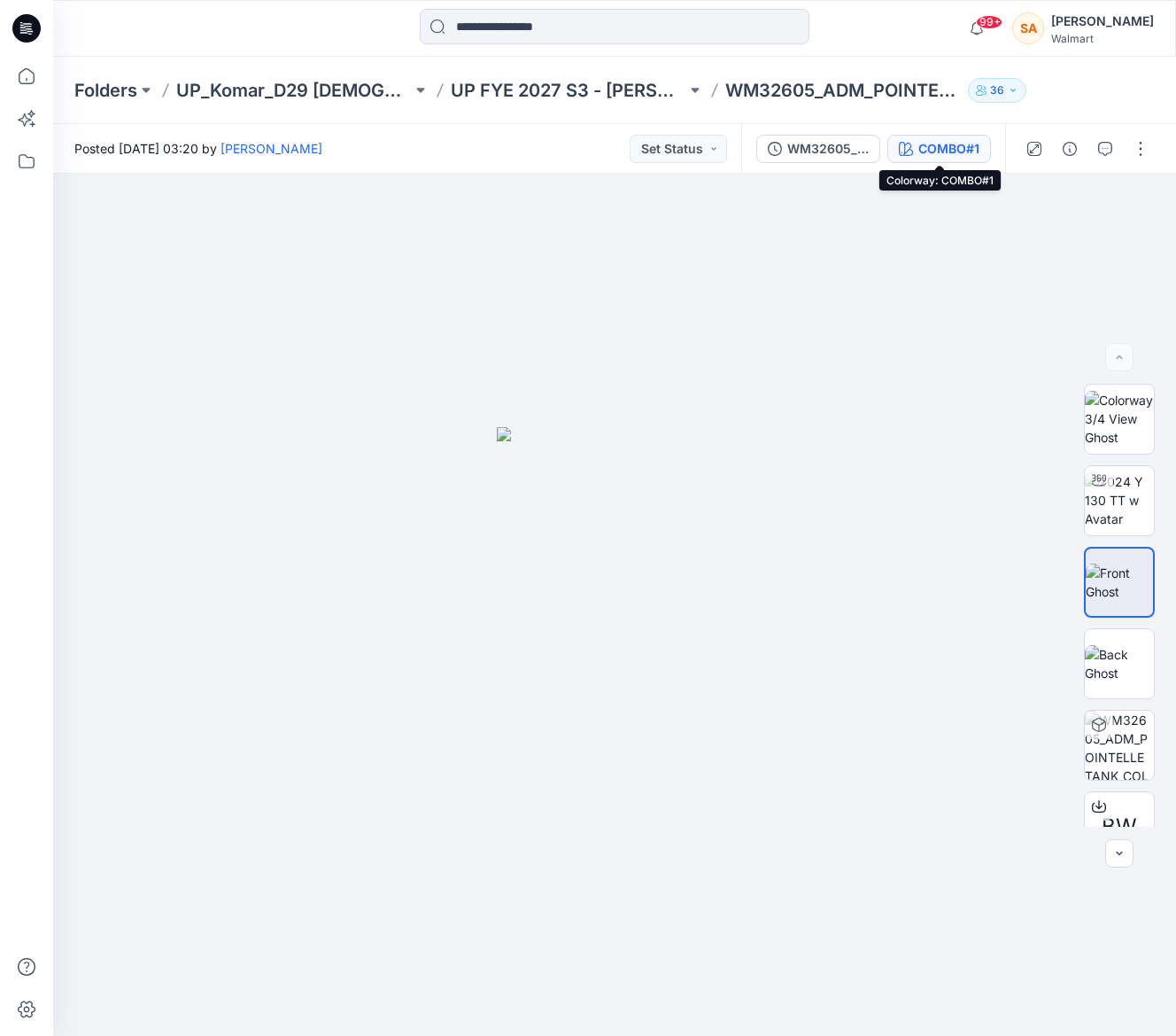
click at [948, 145] on div "COMBO#1" at bounding box center [949, 149] width 61 height 20
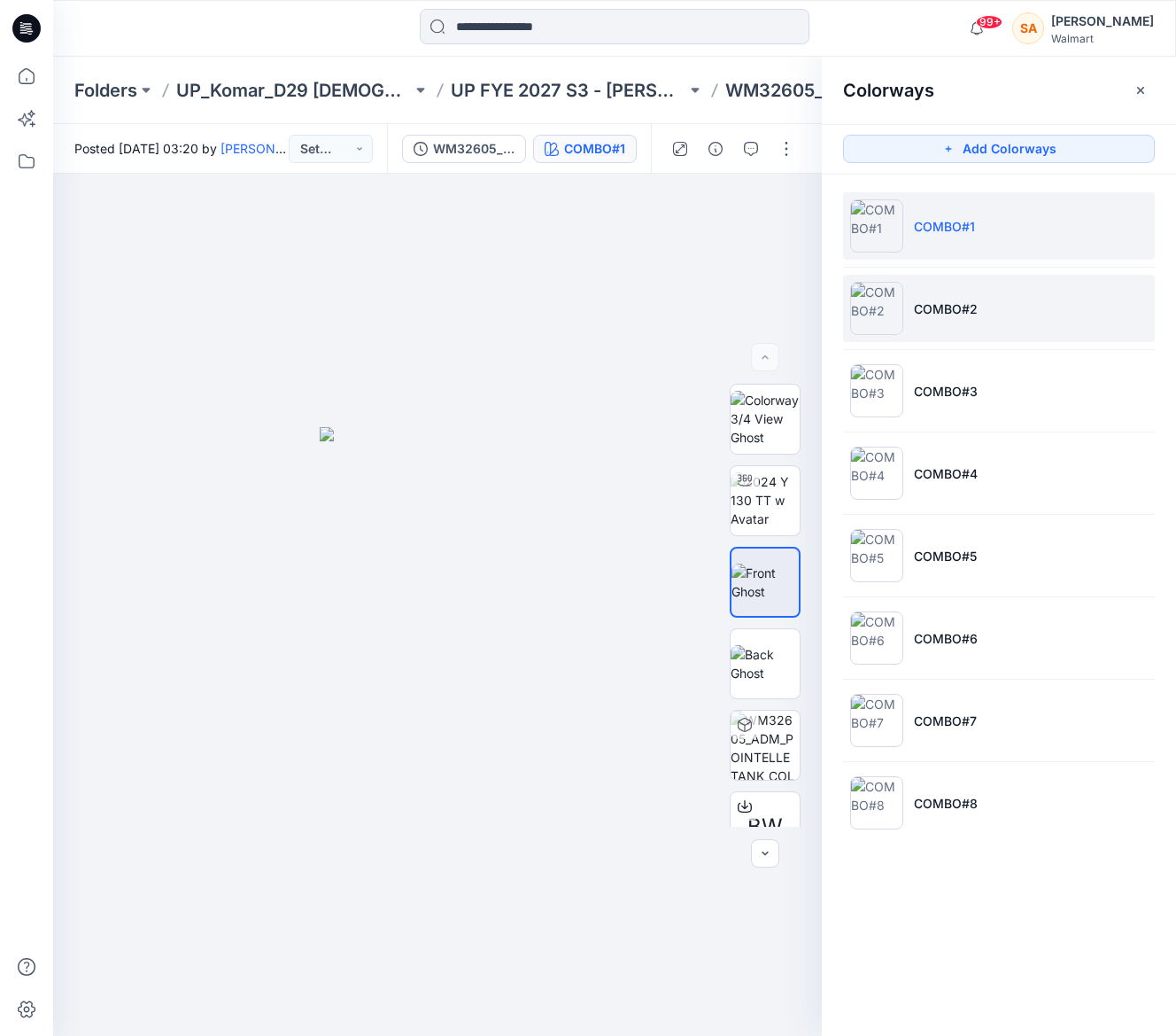
click at [944, 281] on li "COMBO#2" at bounding box center [999, 308] width 312 height 68
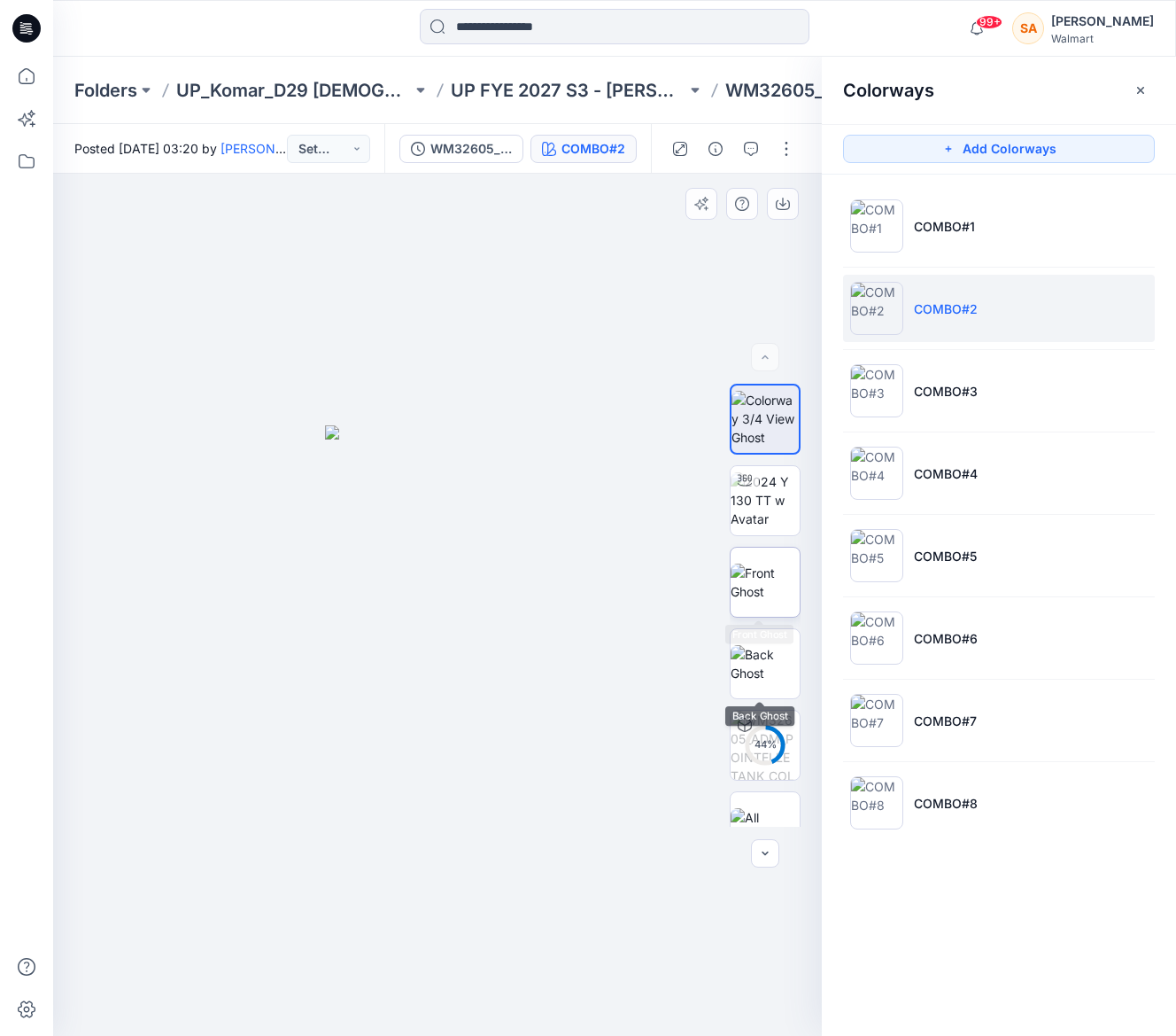
click at [760, 601] on img at bounding box center [765, 582] width 69 height 37
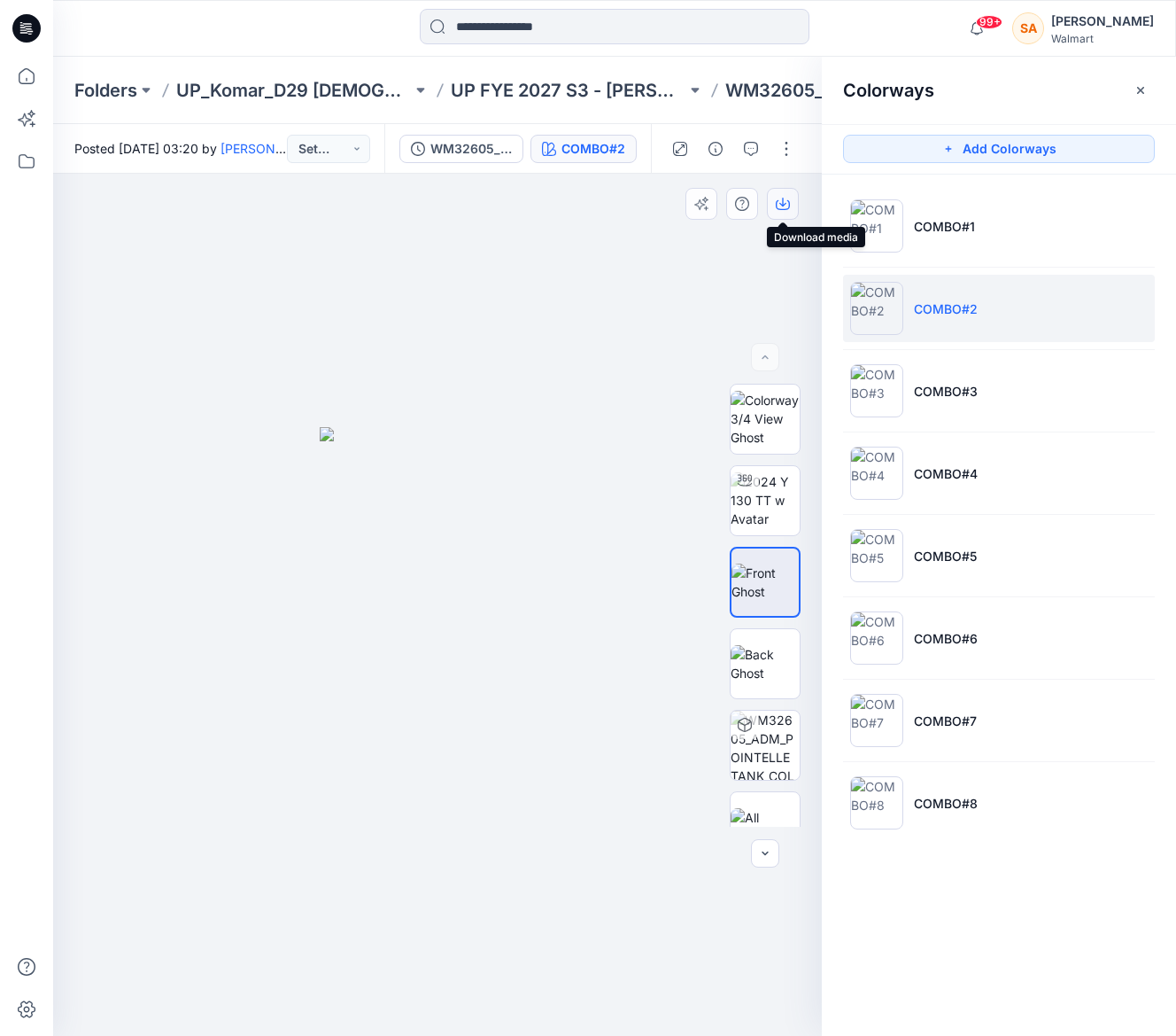
click at [782, 201] on icon "button" at bounding box center [782, 202] width 7 height 9
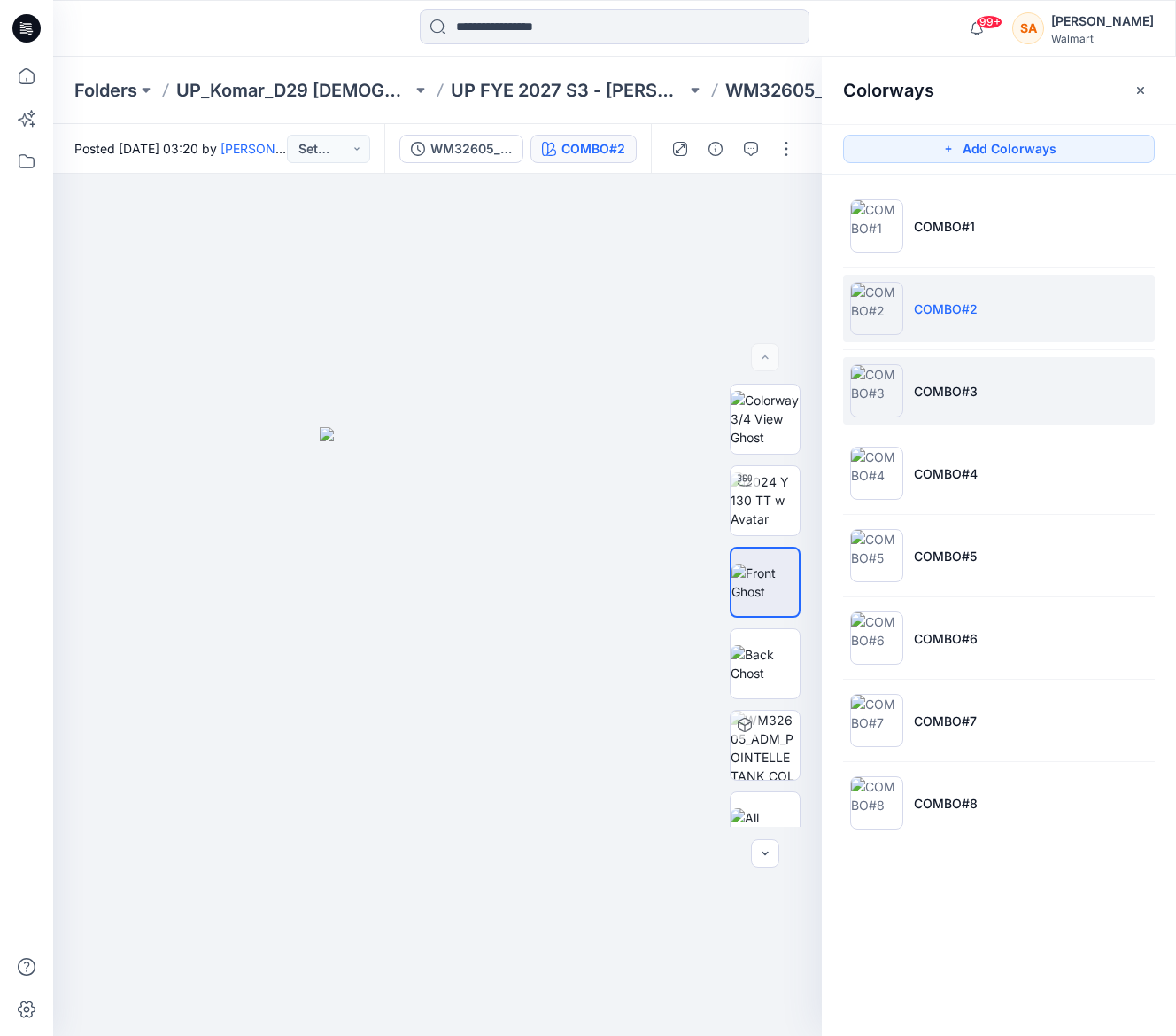
click at [951, 407] on li "COMBO#3" at bounding box center [999, 390] width 312 height 68
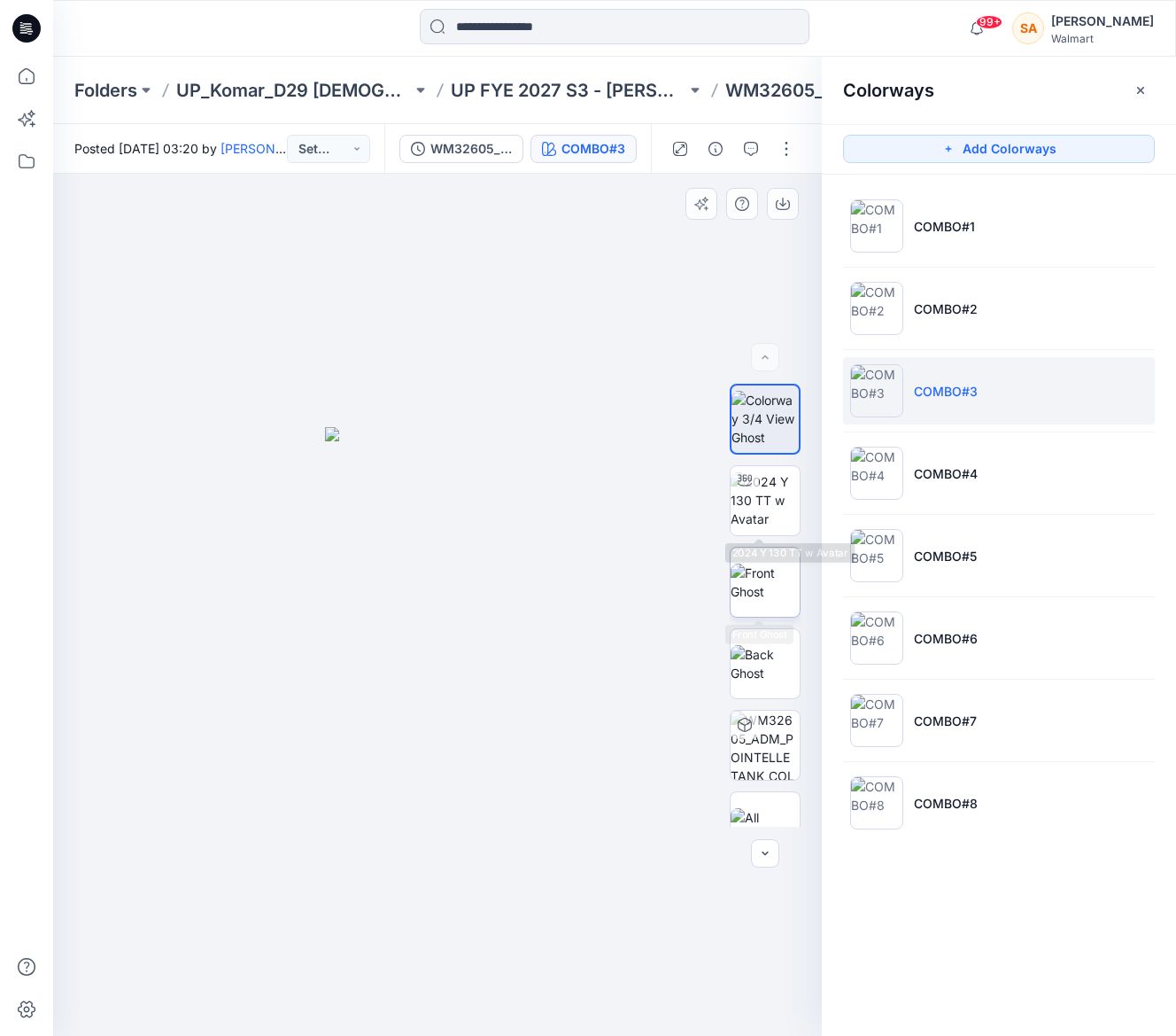
click at [769, 566] on img at bounding box center [765, 582] width 69 height 37
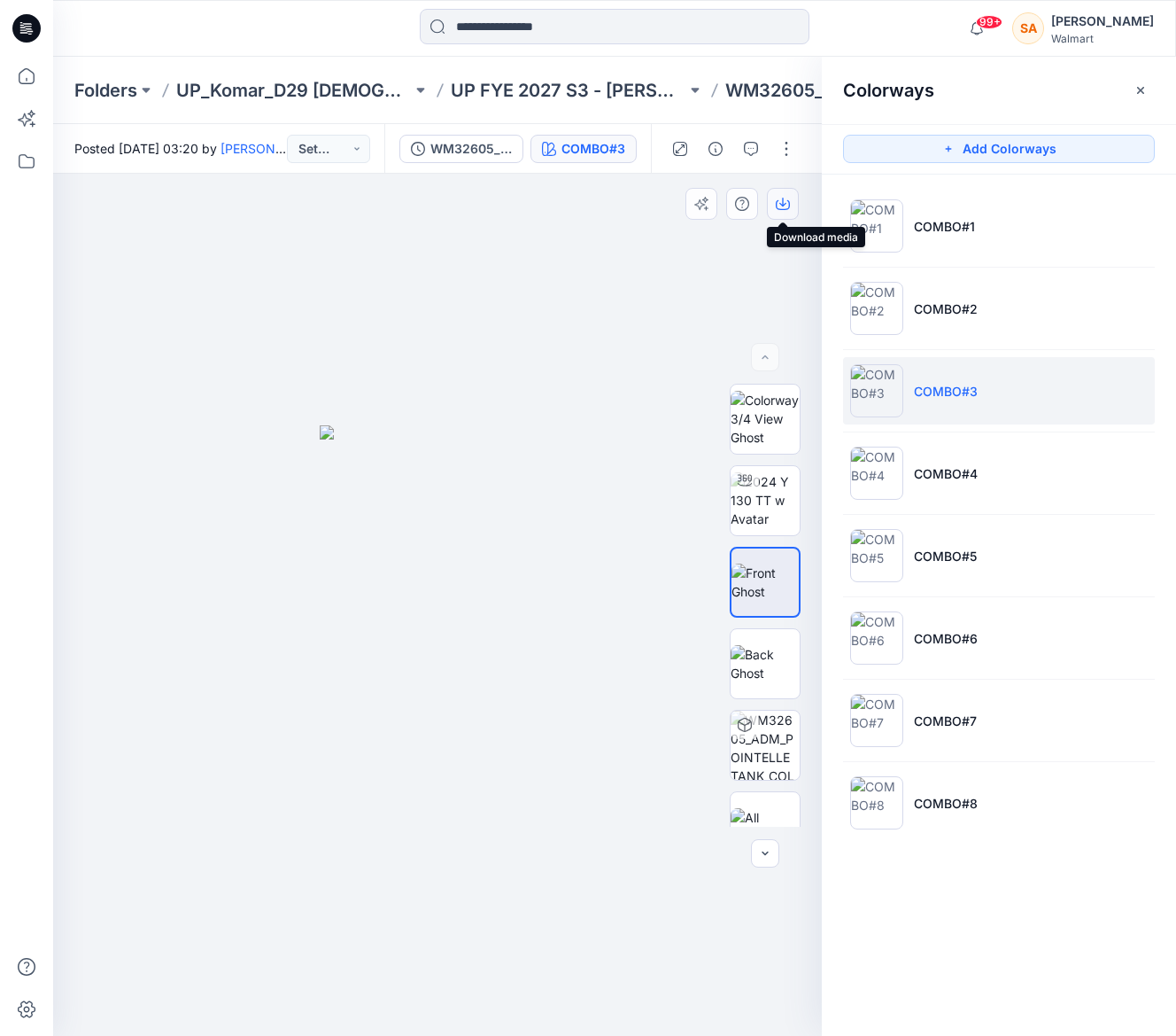
click at [788, 203] on icon "button" at bounding box center [783, 204] width 14 height 14
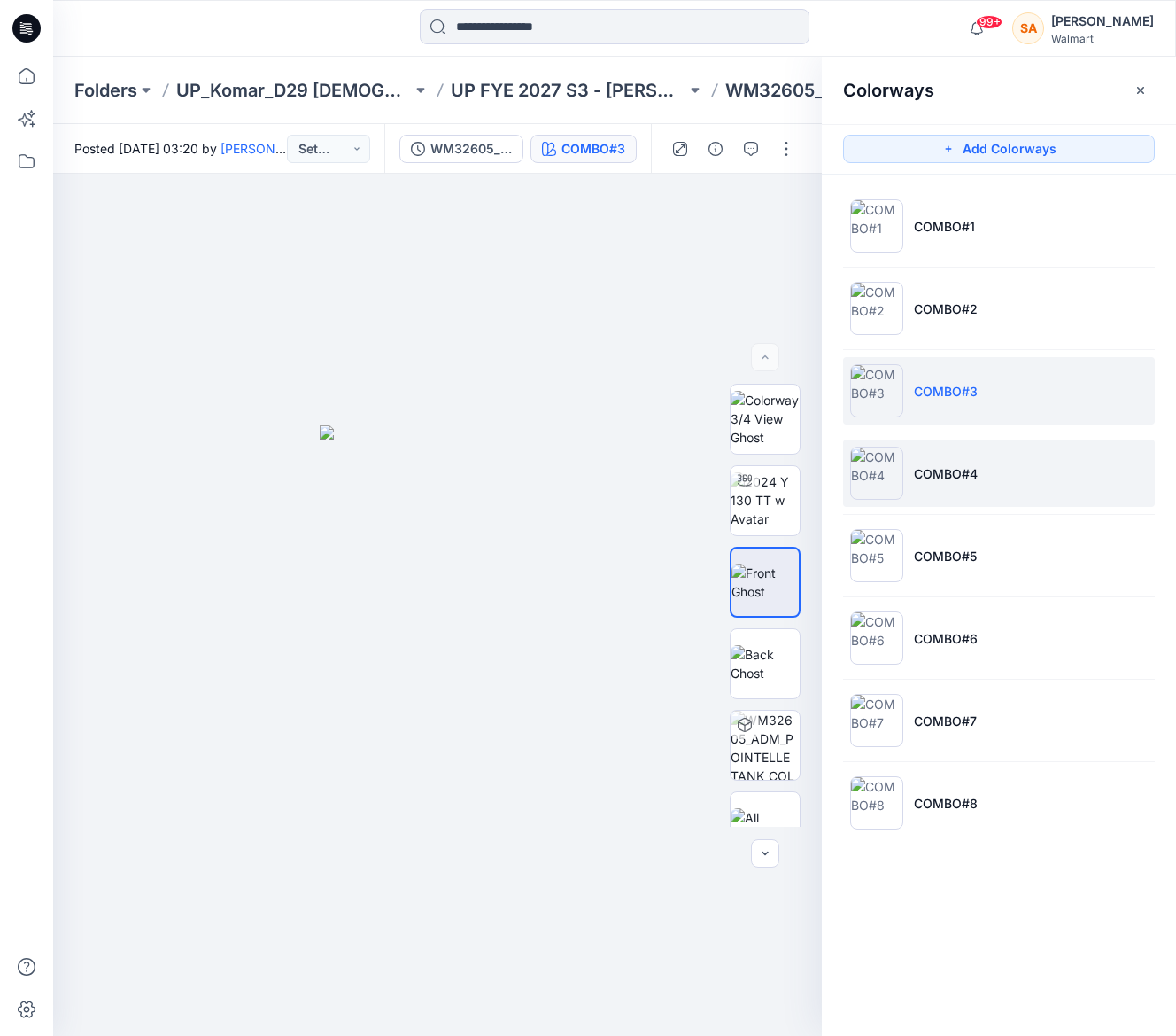
click at [985, 481] on li "COMBO#4" at bounding box center [999, 472] width 312 height 68
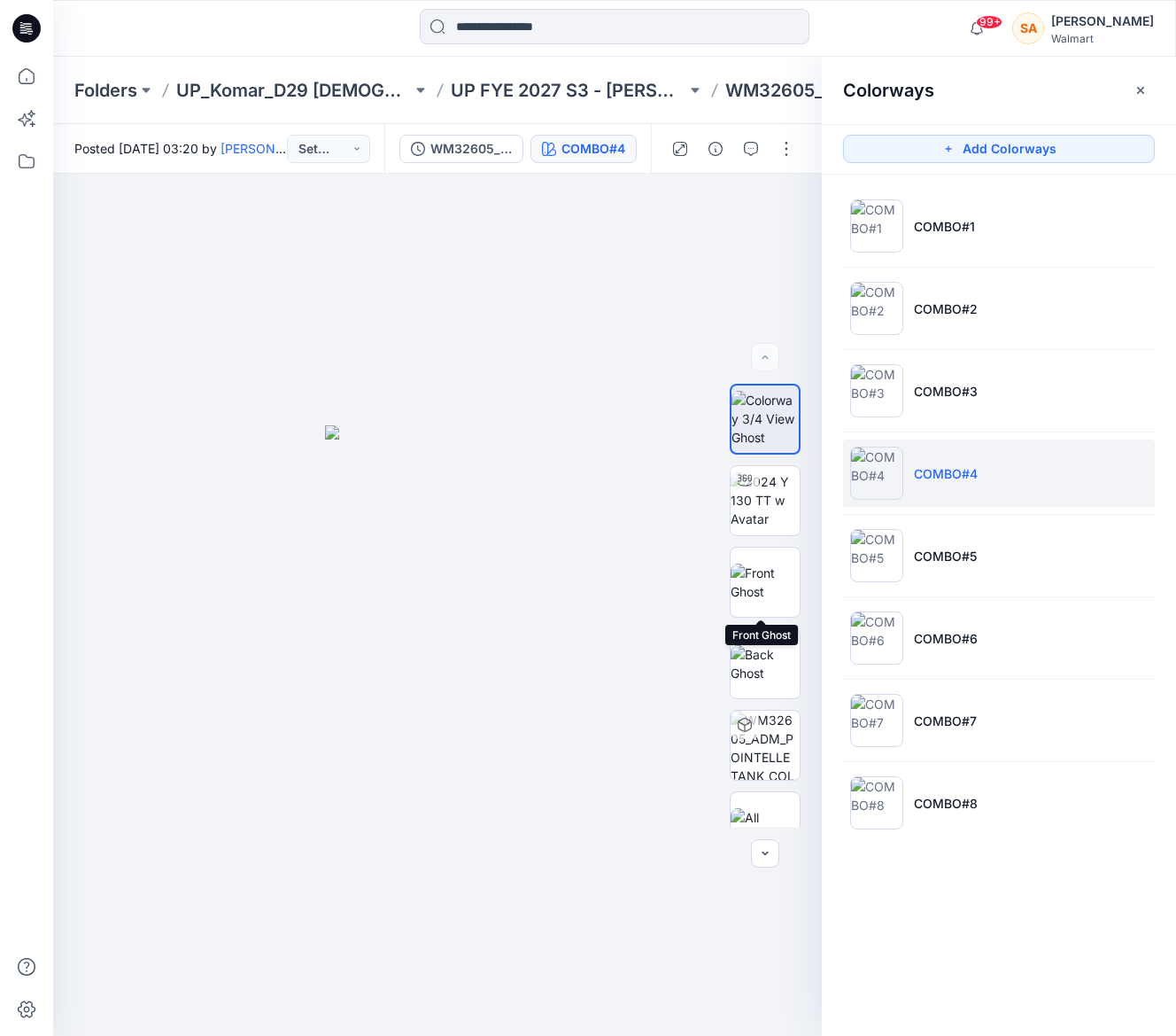
click at [776, 588] on img at bounding box center [765, 582] width 69 height 37
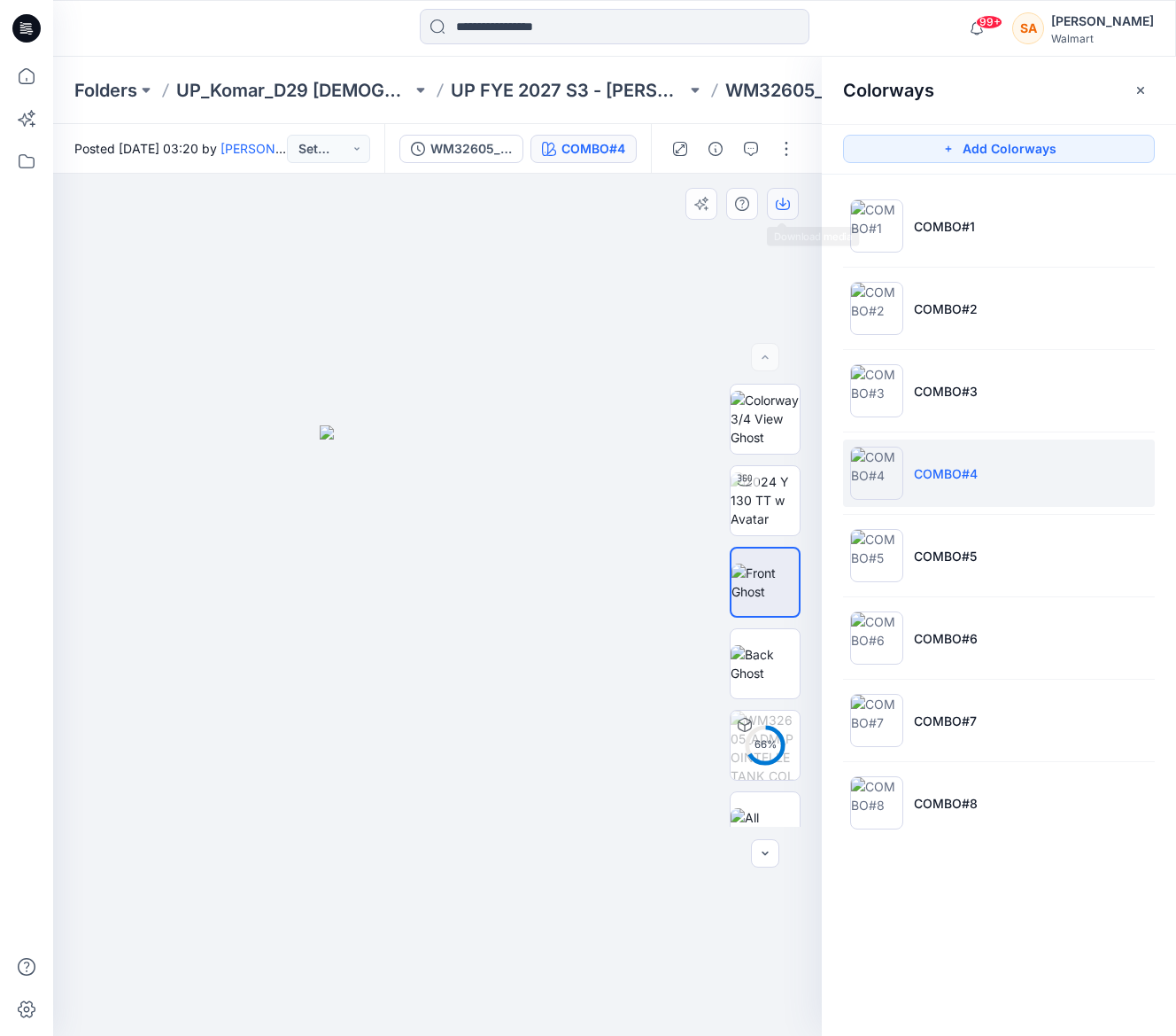
click at [788, 200] on icon "button" at bounding box center [783, 205] width 14 height 10
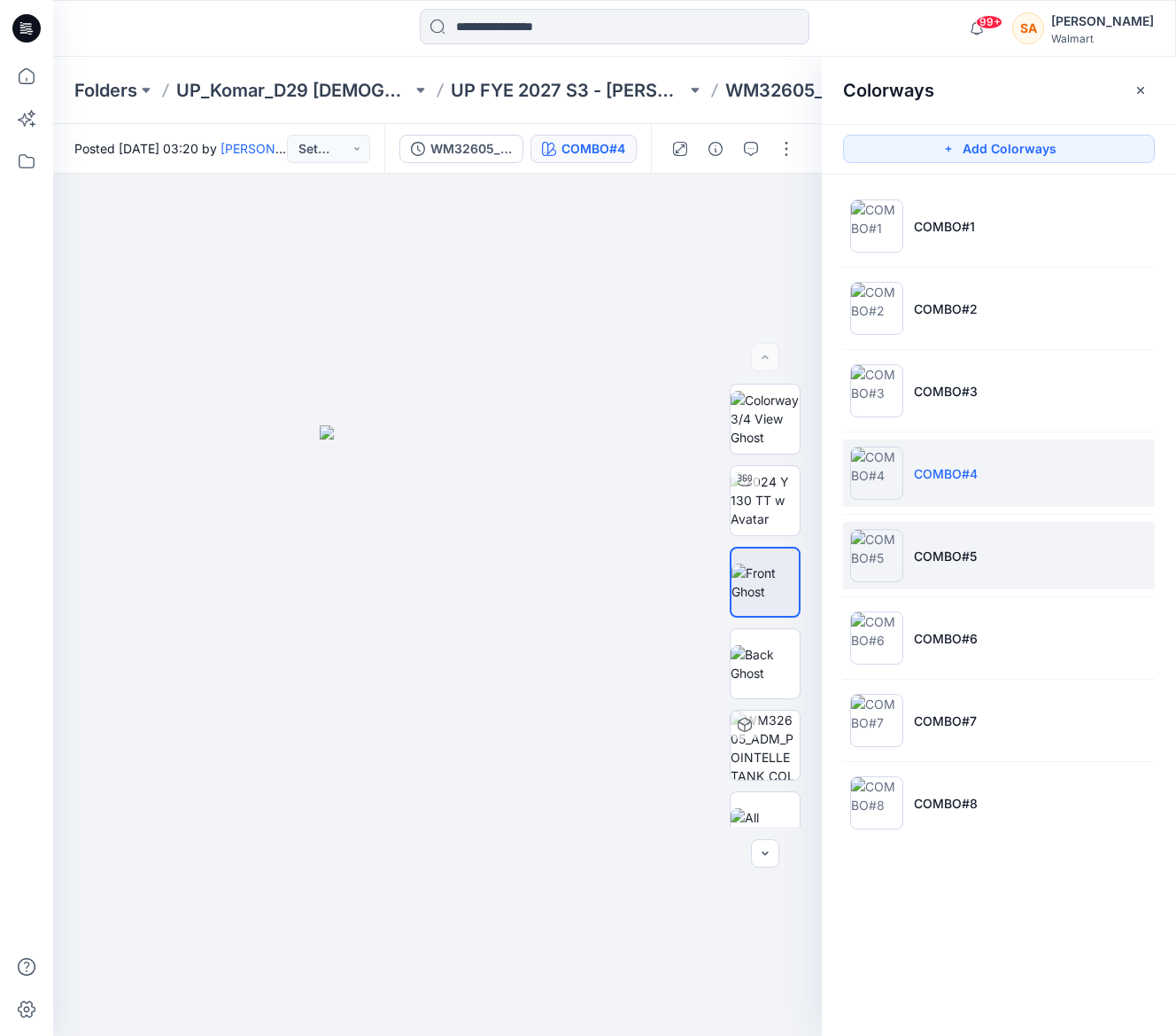
click at [943, 529] on li "COMBO#5" at bounding box center [999, 555] width 312 height 68
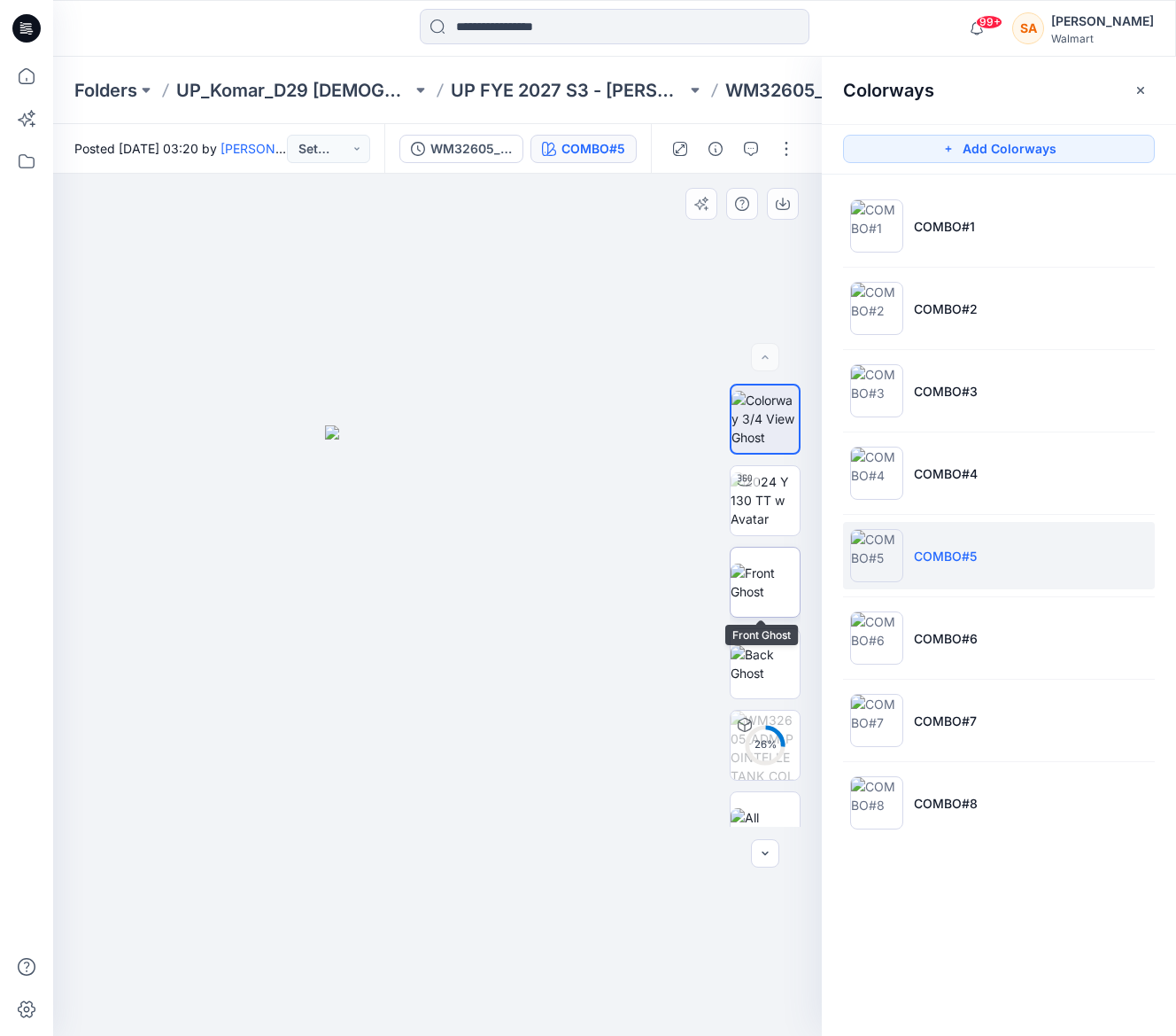
drag, startPoint x: 738, startPoint y: 583, endPoint x: 762, endPoint y: 551, distance: 40.0
click at [739, 582] on img at bounding box center [765, 582] width 69 height 37
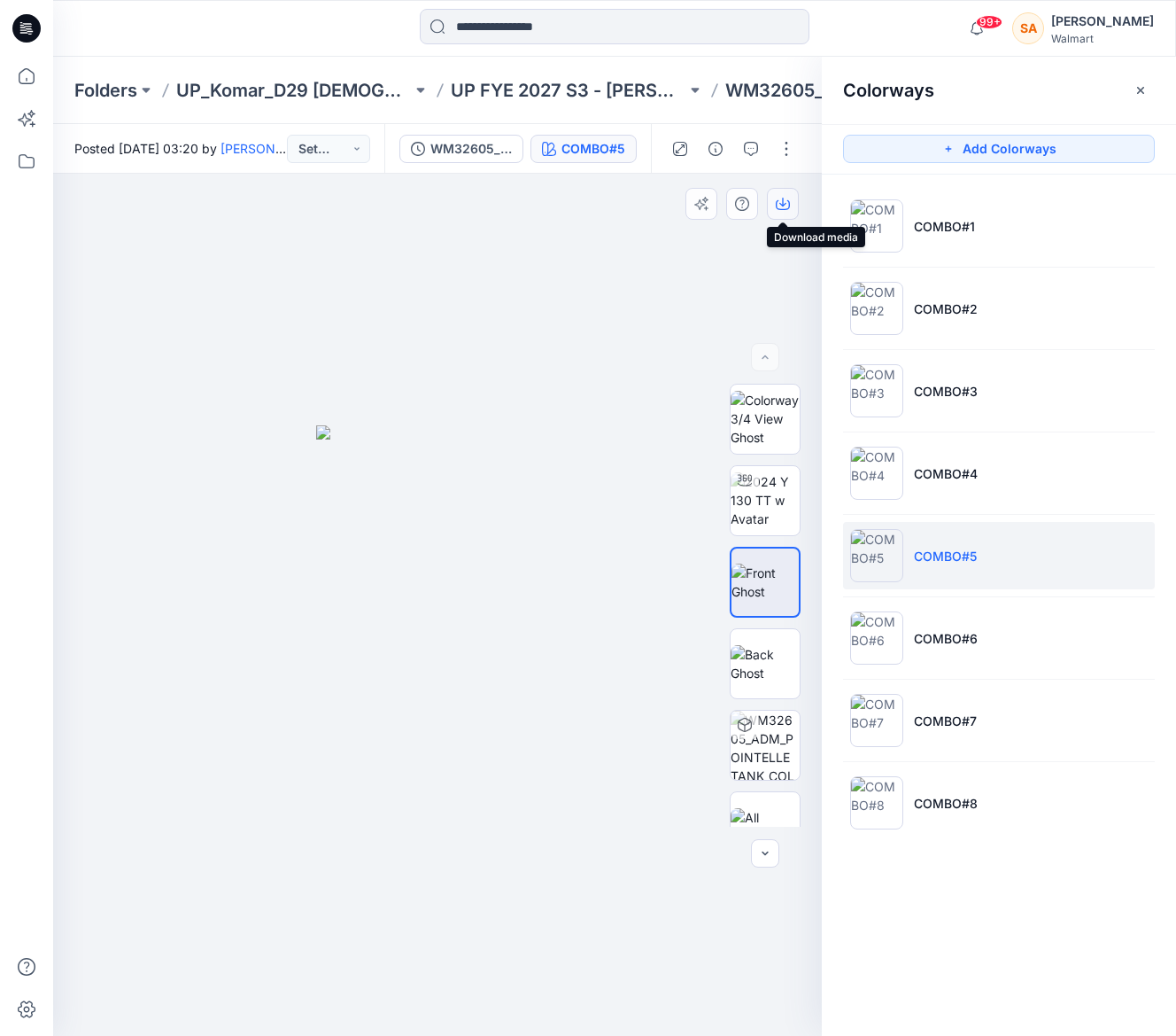
click at [784, 197] on icon "button" at bounding box center [783, 204] width 14 height 14
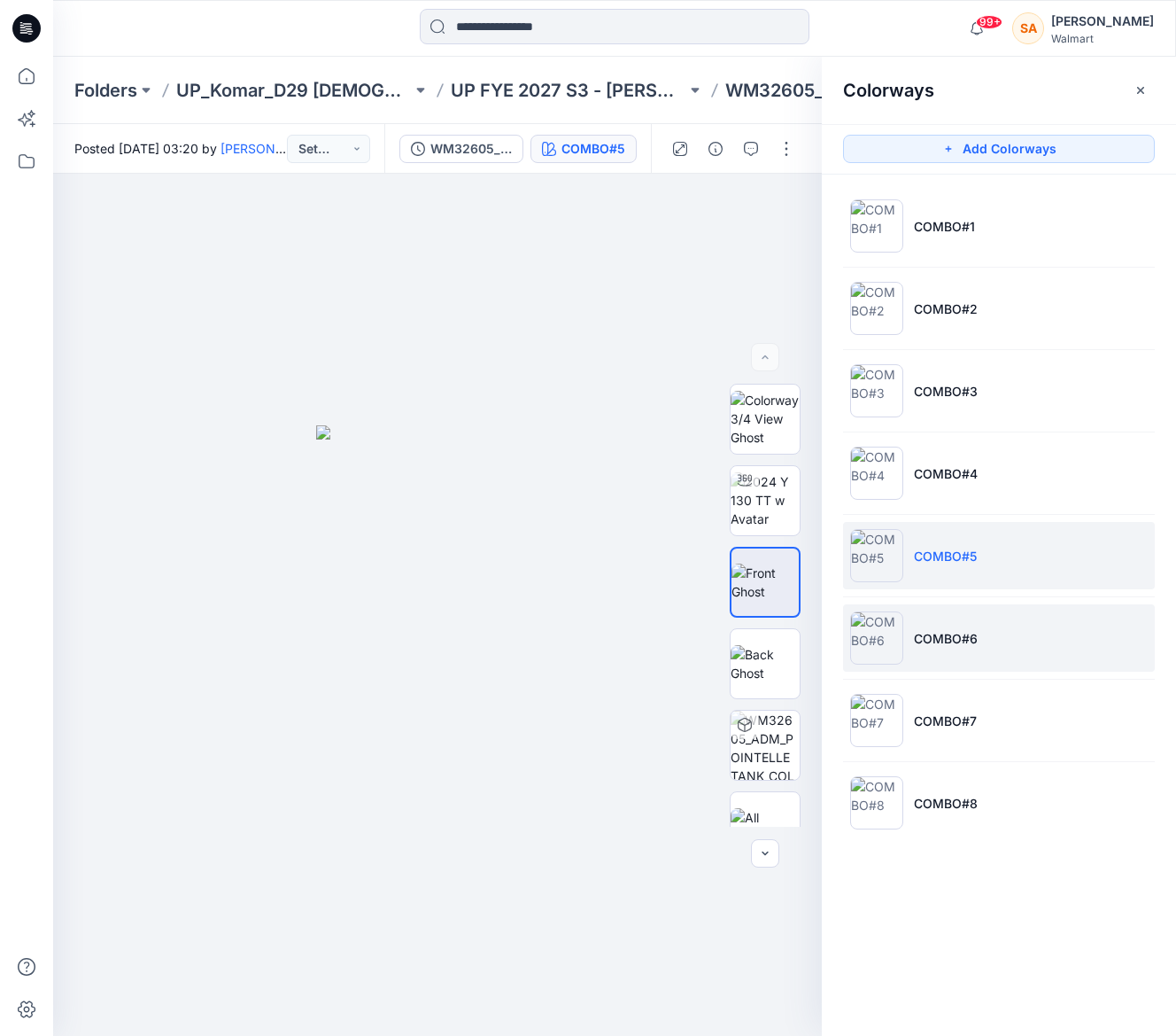
click at [962, 634] on p "COMBO#6" at bounding box center [946, 638] width 64 height 19
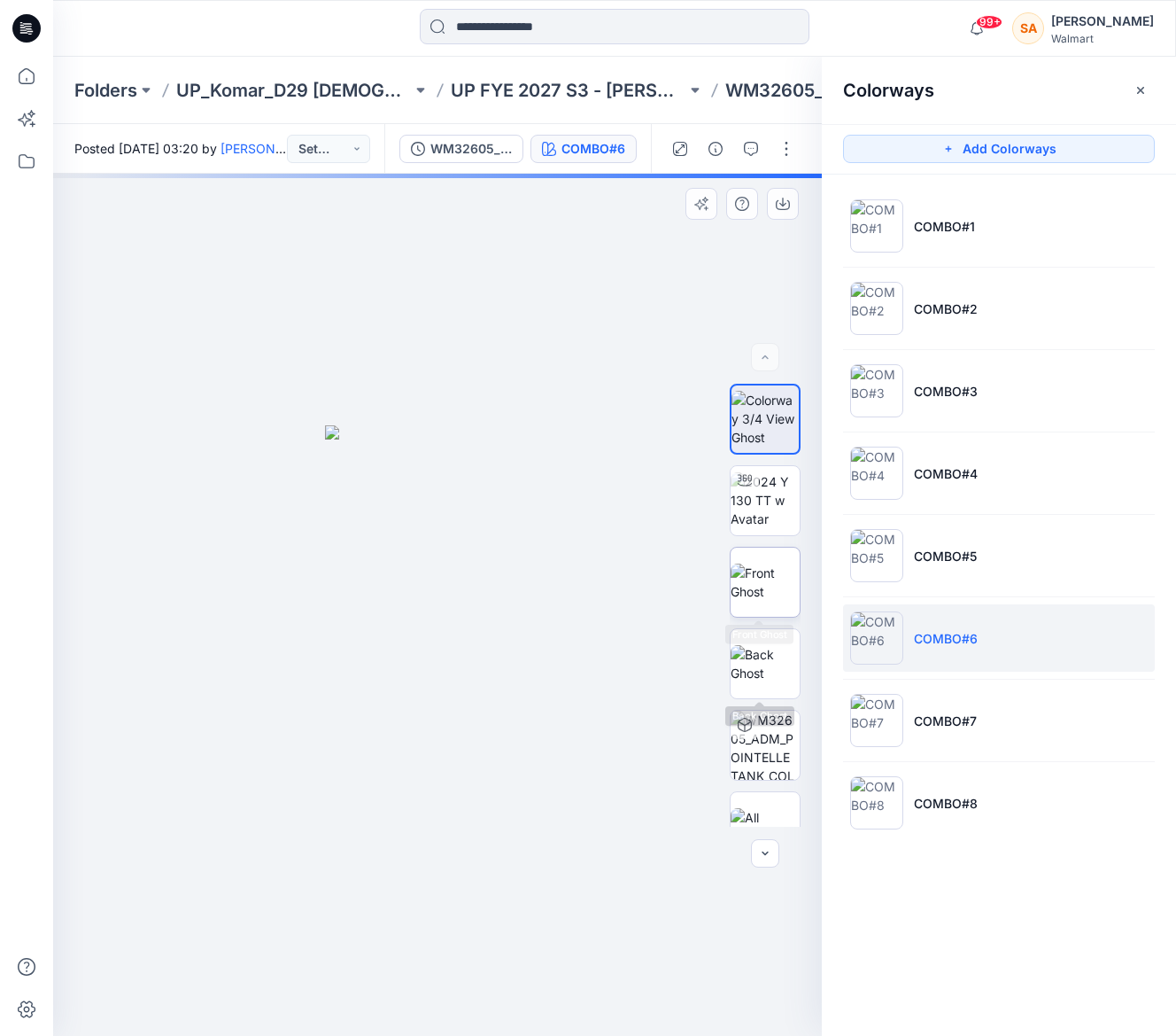
click at [747, 575] on img at bounding box center [765, 582] width 69 height 37
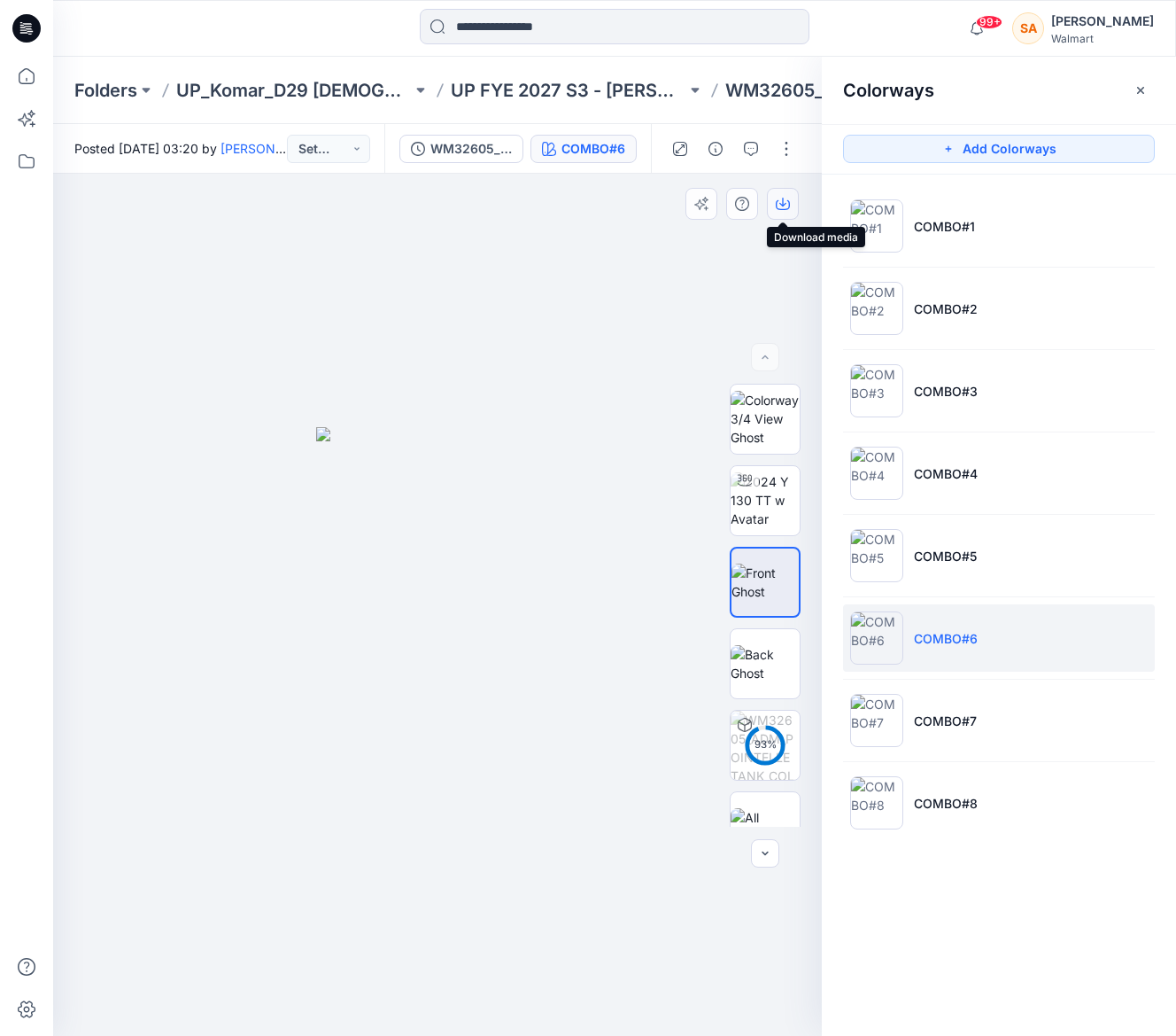
click at [788, 205] on icon "button" at bounding box center [783, 204] width 14 height 14
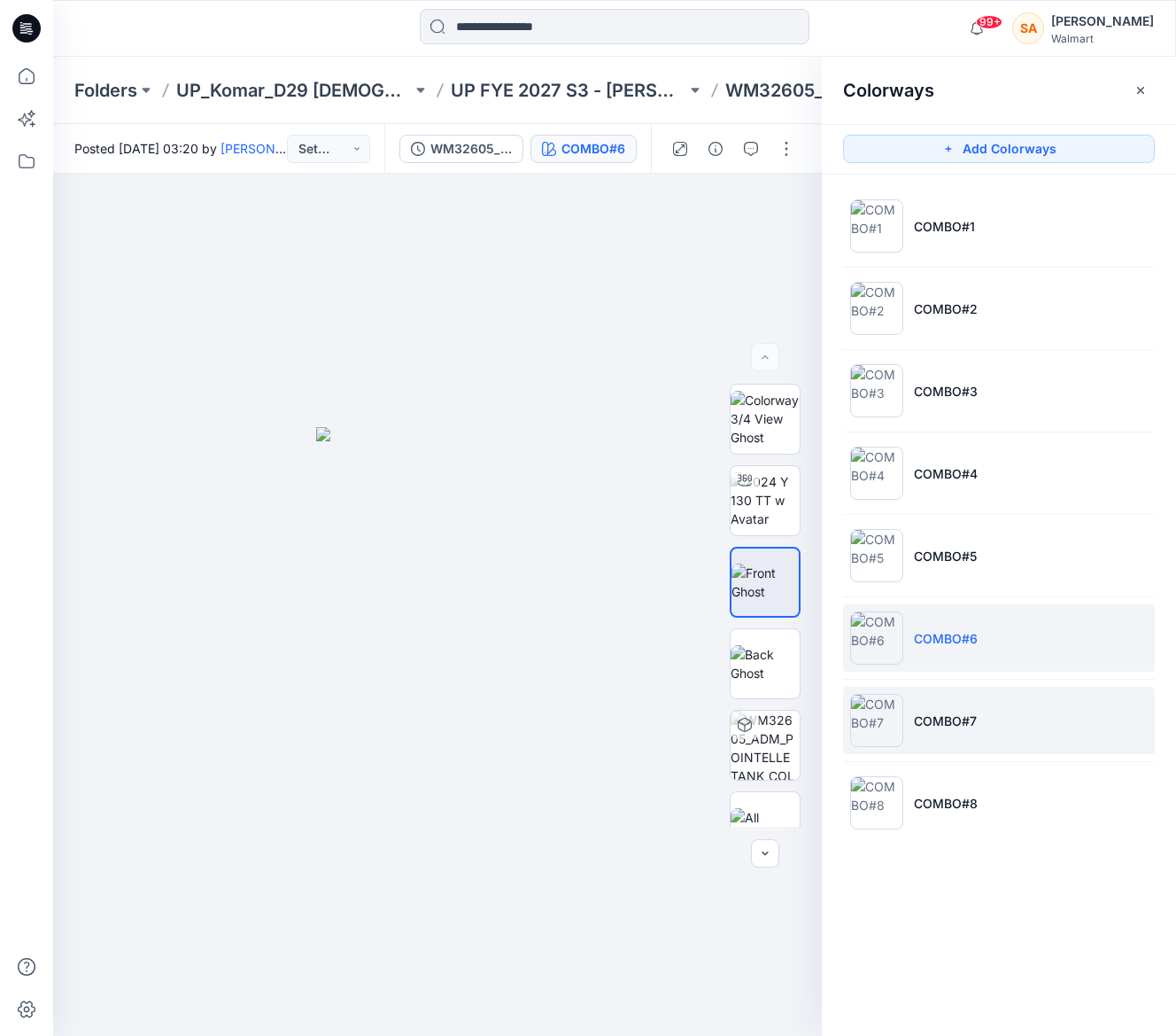
drag, startPoint x: 1001, startPoint y: 677, endPoint x: 990, endPoint y: 705, distance: 30.1
click at [1001, 679] on ul "COMBO#1 COMBO#2 COMBO#3 COMBO#4 COMBO#5 COMBO#6 COMBO#7 COMBO#8" at bounding box center [1000, 514] width 355 height 679
click at [989, 711] on li "COMBO#7" at bounding box center [999, 719] width 312 height 68
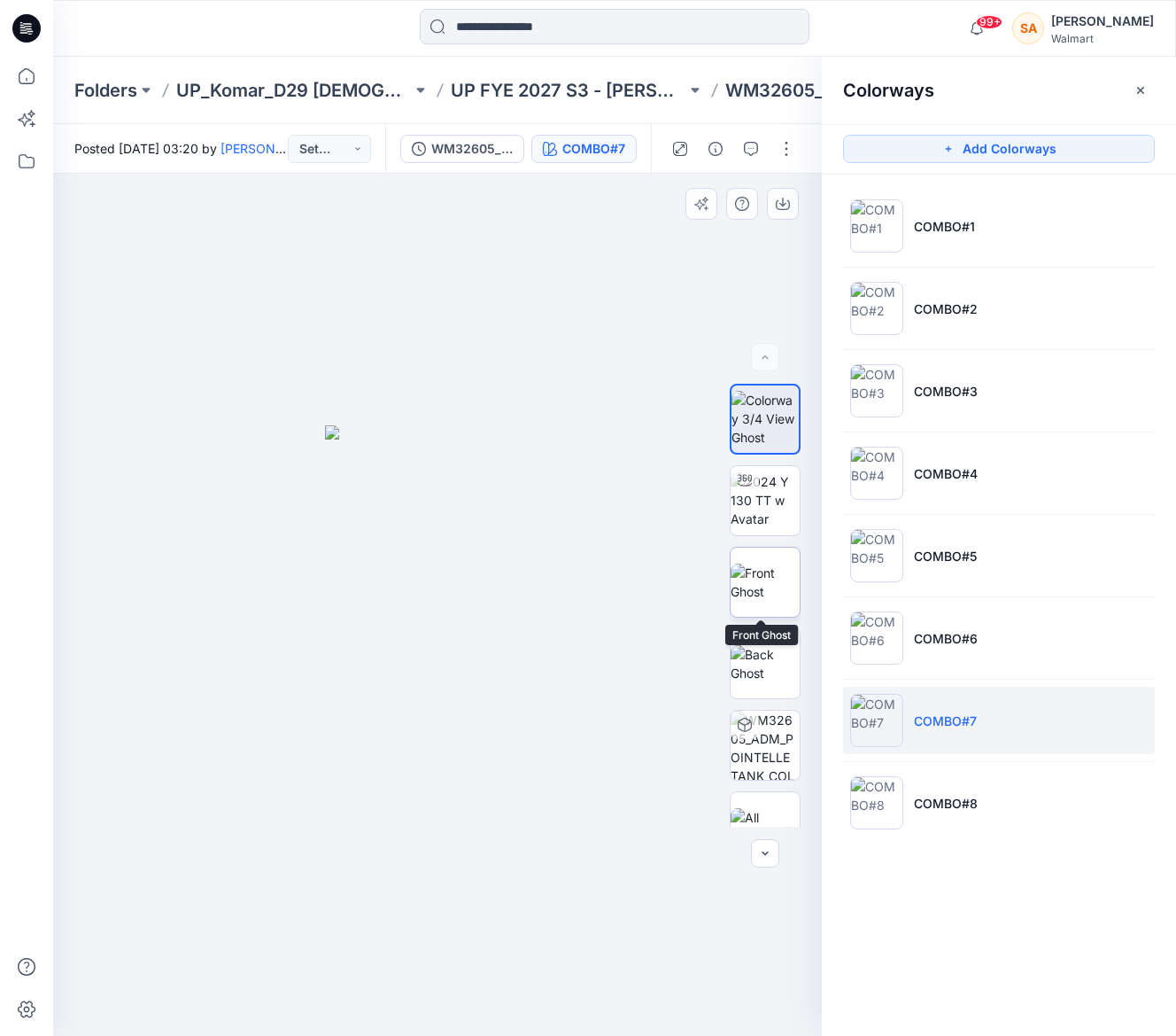
click at [784, 572] on img at bounding box center [765, 582] width 69 height 37
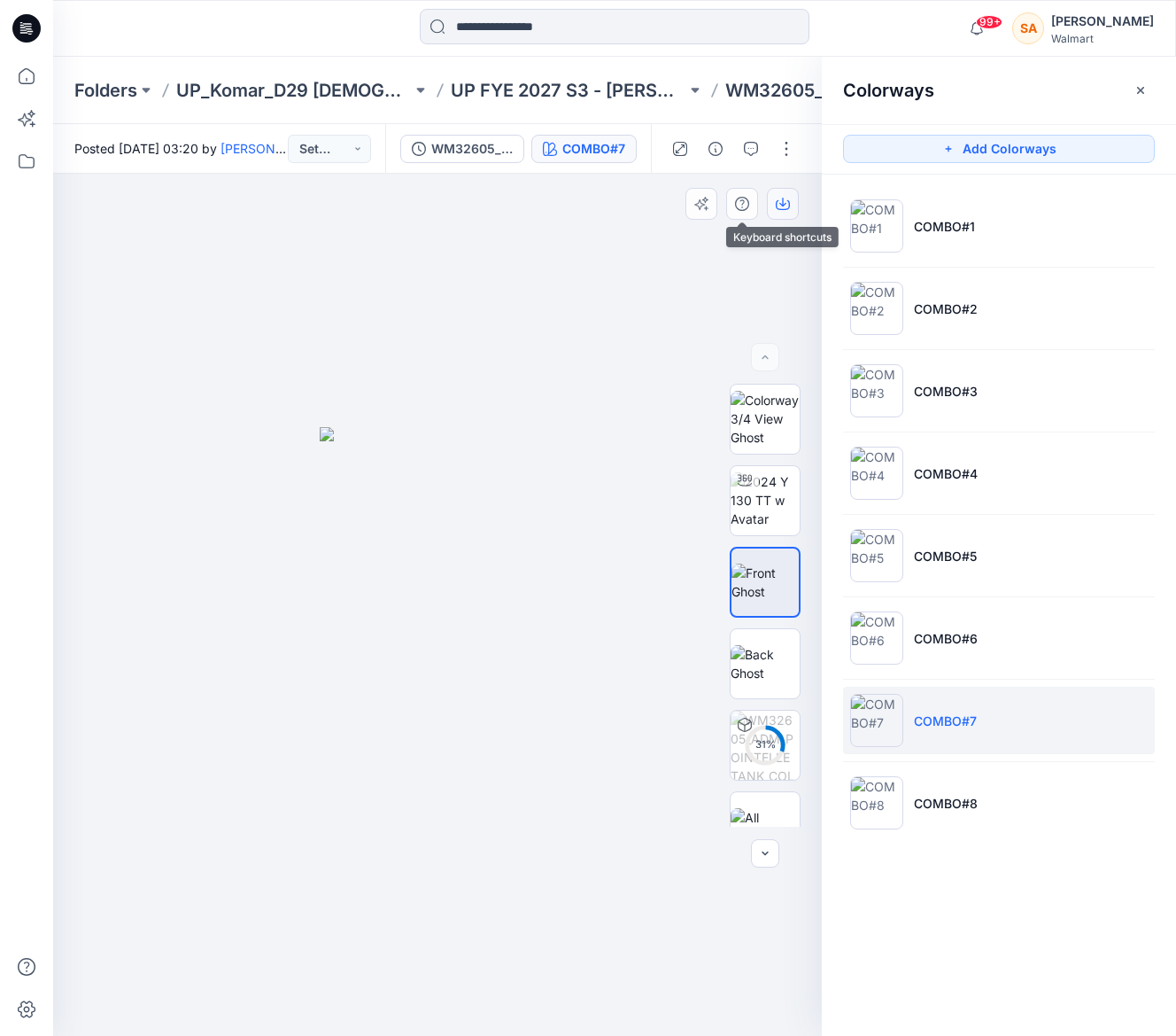
click at [786, 204] on icon "button" at bounding box center [783, 204] width 14 height 14
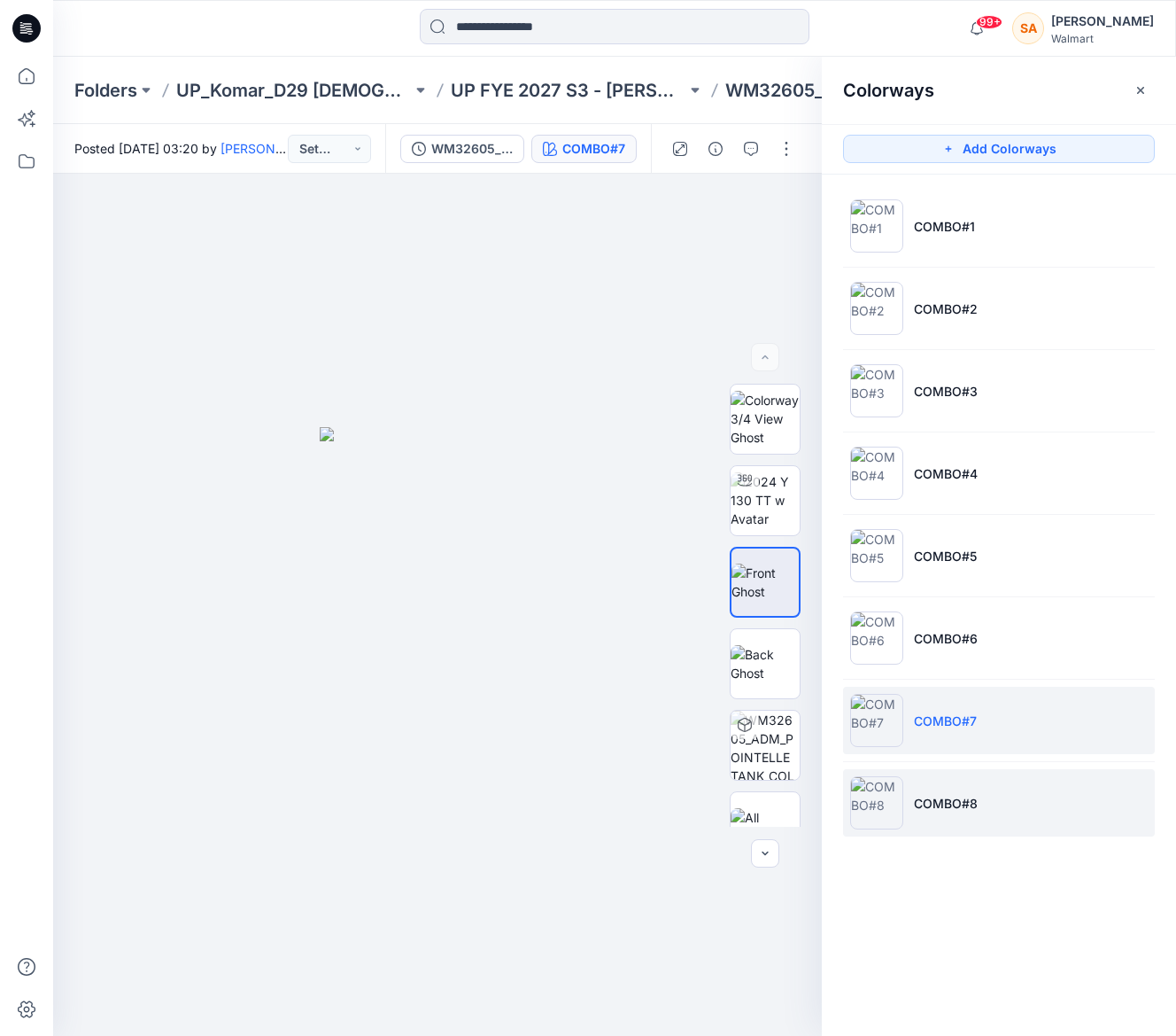
click at [1007, 788] on li "COMBO#8" at bounding box center [999, 803] width 312 height 68
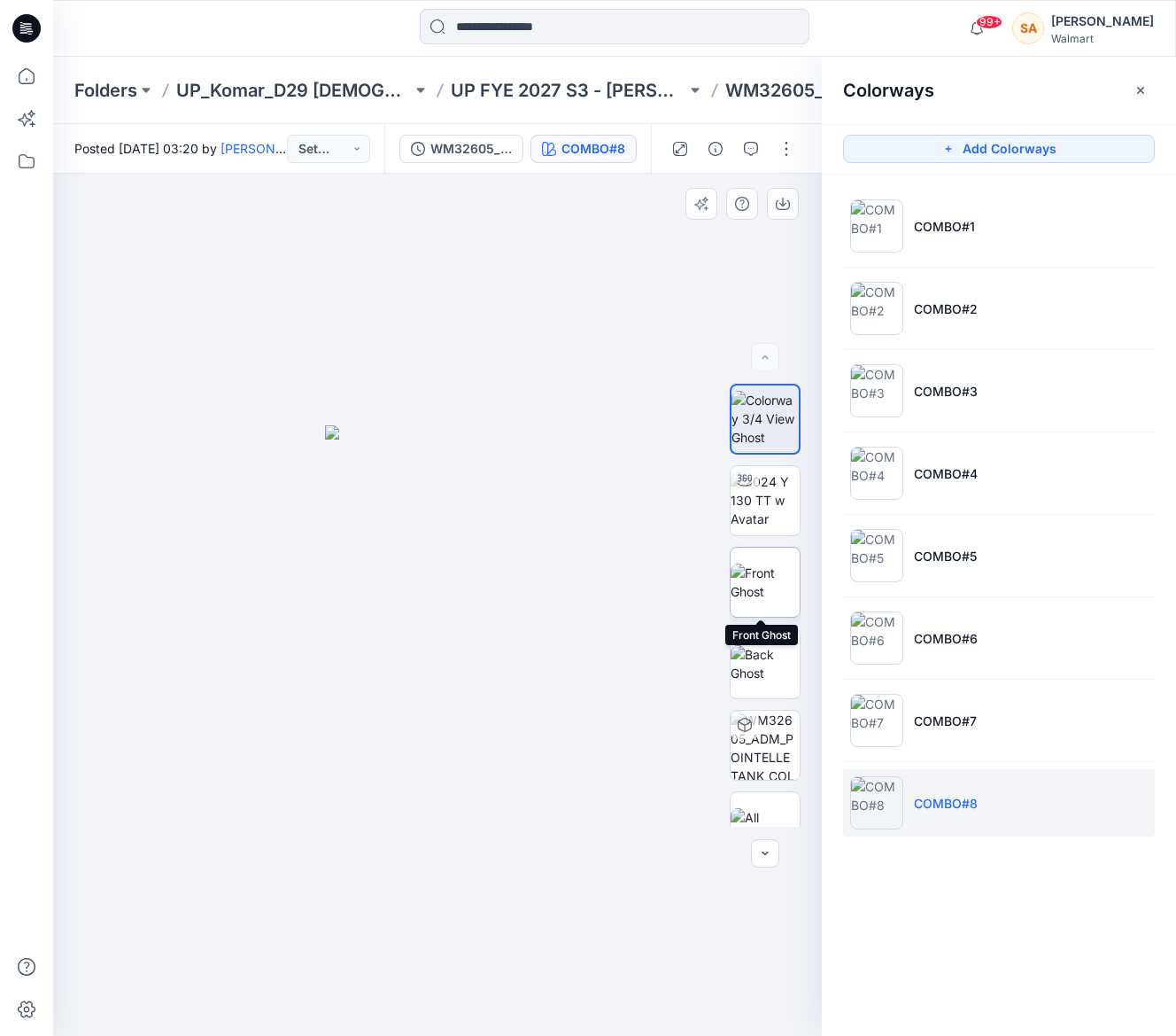
click at [743, 585] on img at bounding box center [765, 582] width 69 height 37
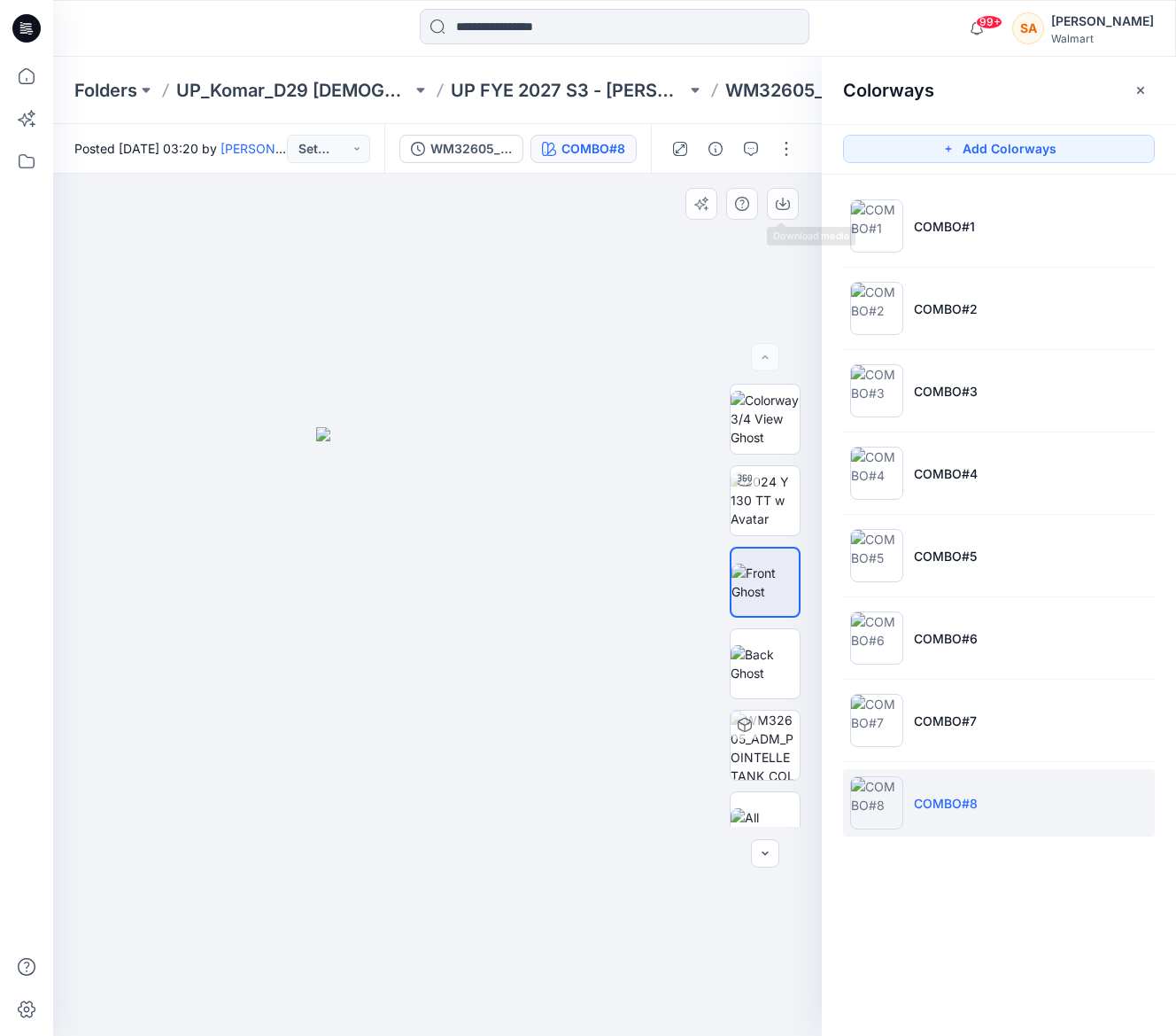
click at [762, 201] on div at bounding box center [747, 204] width 122 height 32
click at [780, 199] on icon "button" at bounding box center [783, 204] width 14 height 14
click at [1138, 83] on icon "button" at bounding box center [1141, 90] width 14 height 14
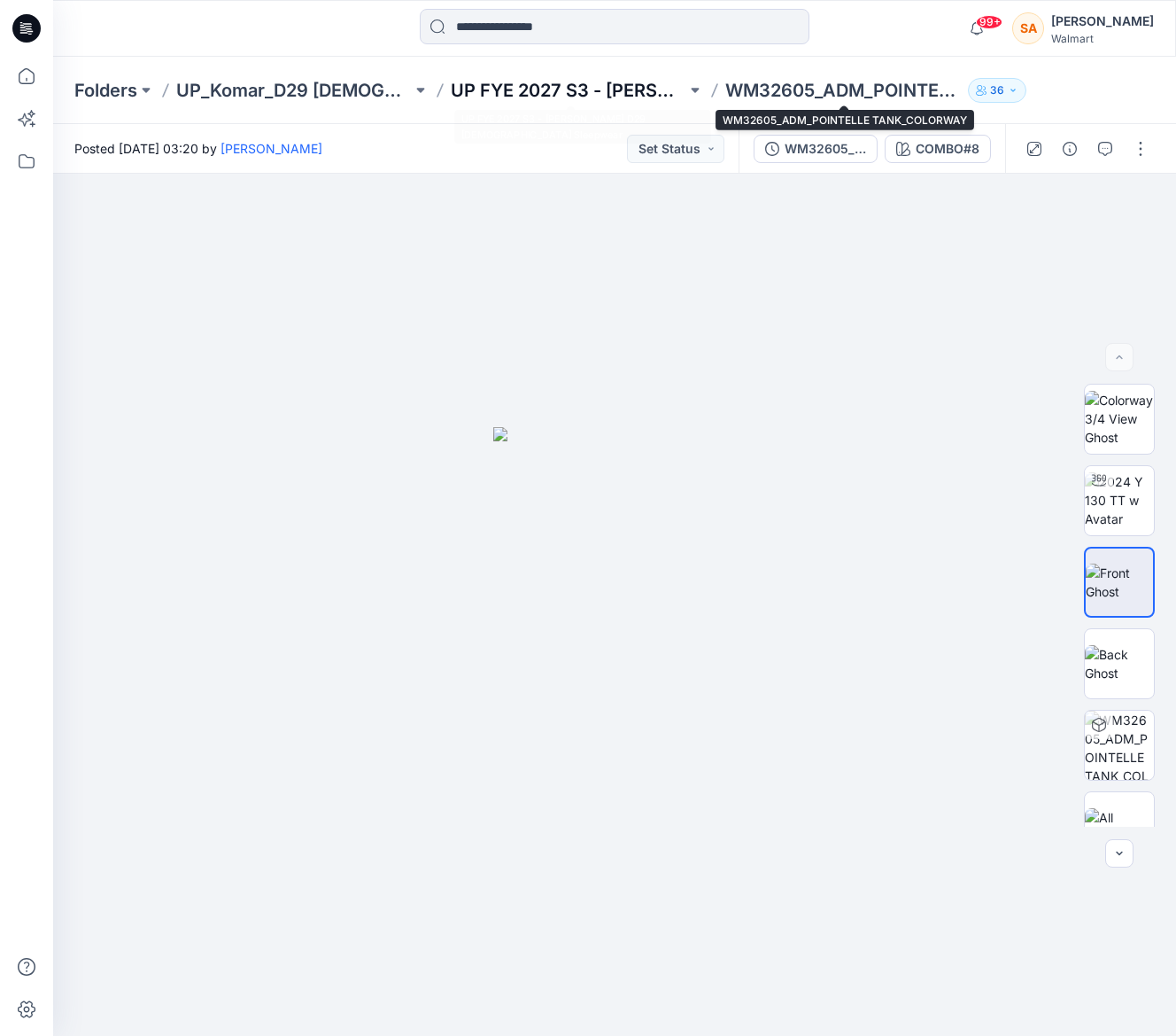
click at [523, 93] on p "UP FYE 2027 S3 - [PERSON_NAME] D29 [DEMOGRAPHIC_DATA] Sleepwear" at bounding box center [568, 90] width 235 height 25
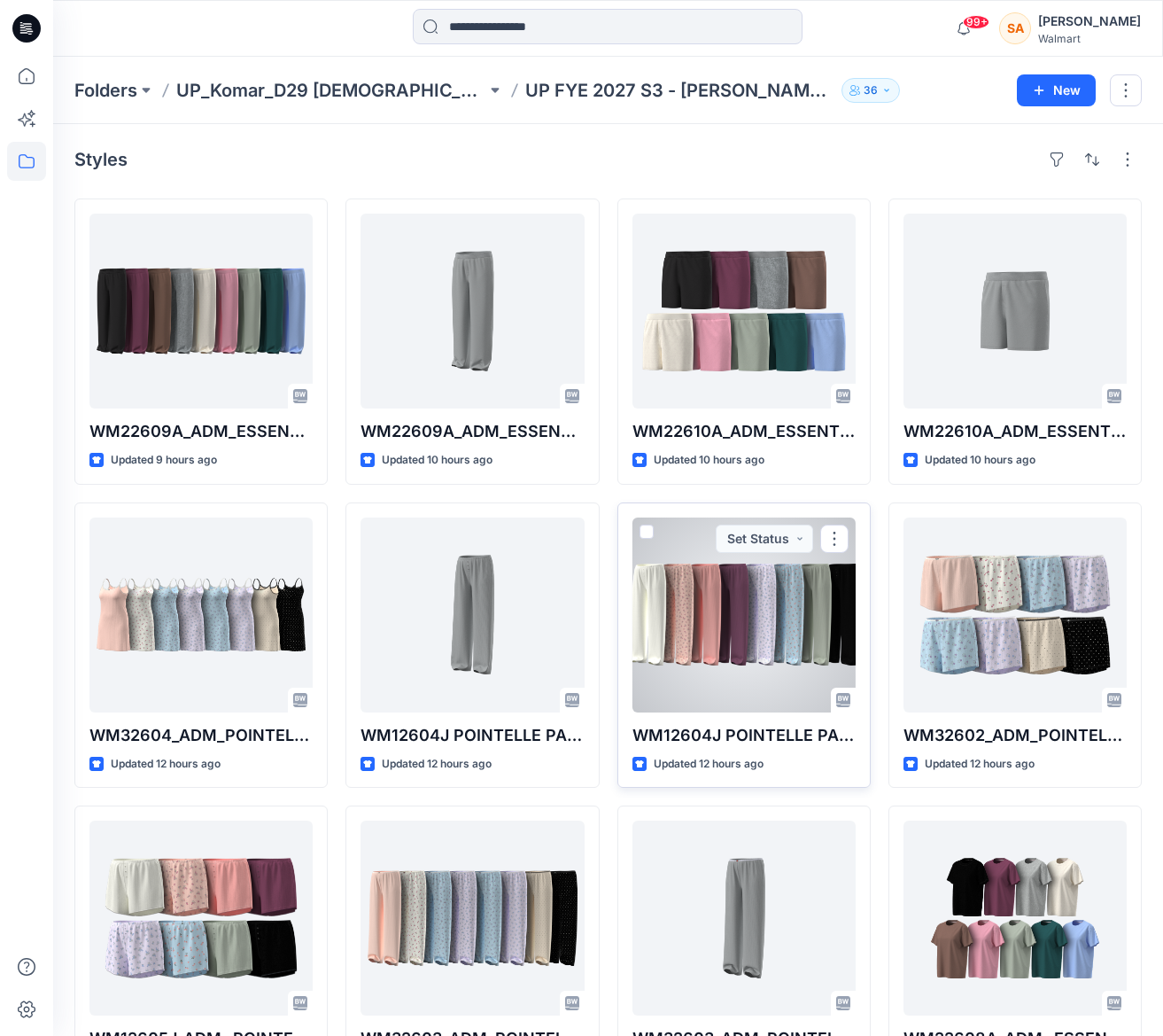
click at [792, 573] on div at bounding box center [744, 615] width 223 height 195
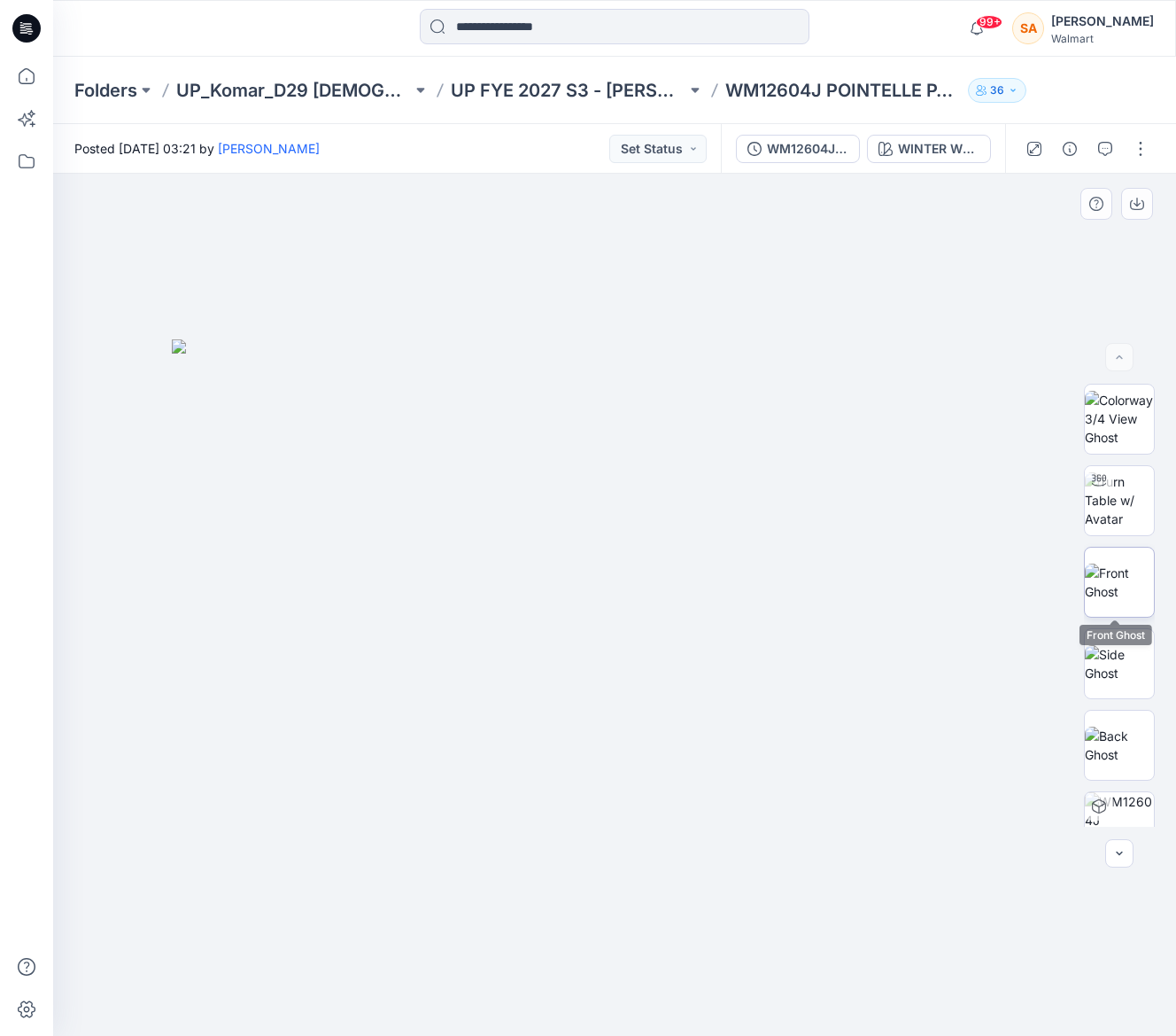
click at [1123, 564] on img at bounding box center [1119, 582] width 69 height 37
click at [1136, 203] on icon "button" at bounding box center [1137, 202] width 7 height 9
click at [755, 176] on div at bounding box center [614, 604] width 1123 height 862
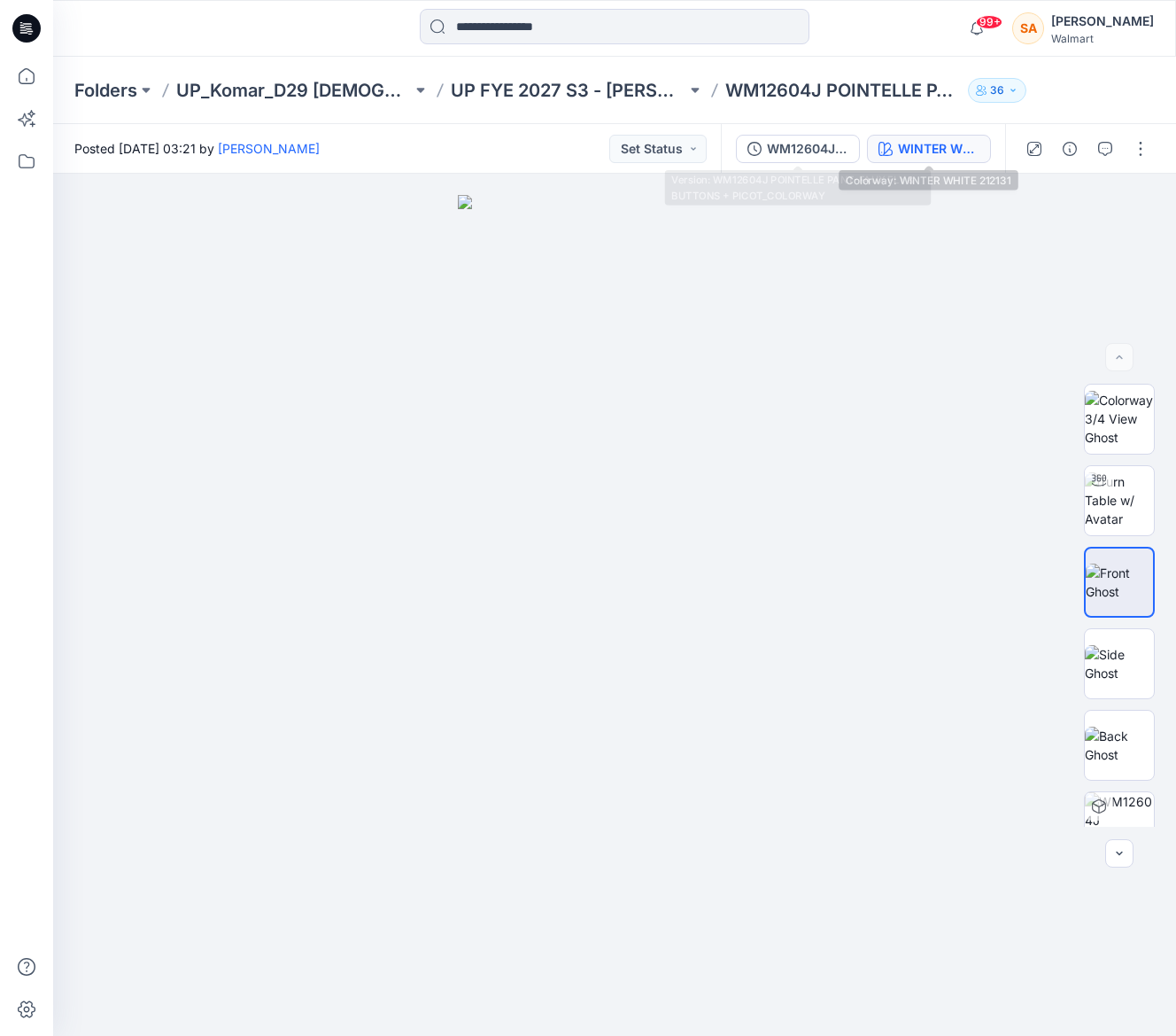
click at [922, 148] on div "WINTER WHITE 212131" at bounding box center [938, 149] width 81 height 20
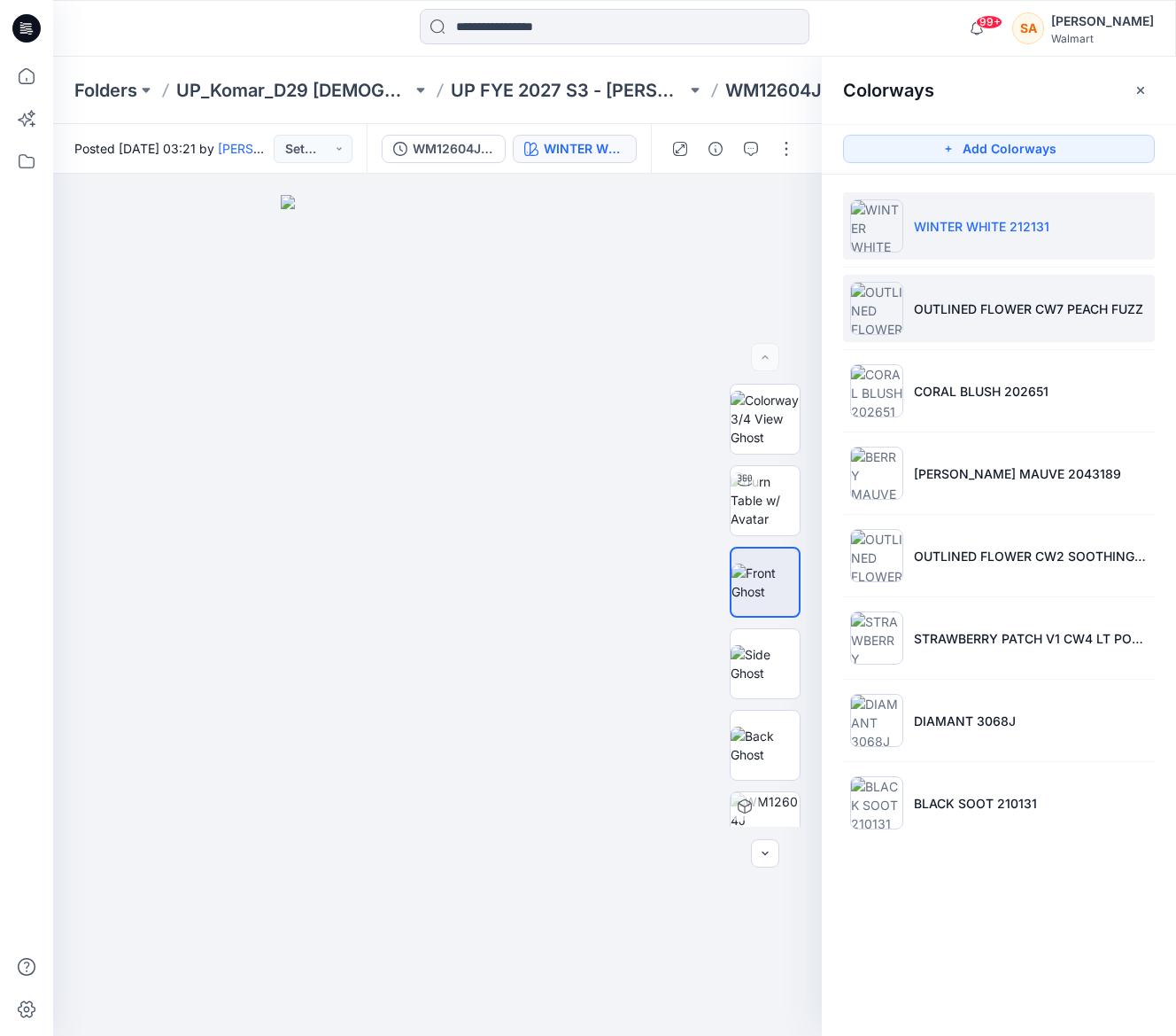
click at [943, 309] on p "OUTLINED FLOWER CW7 PEACH FUZZ" at bounding box center [1029, 308] width 229 height 19
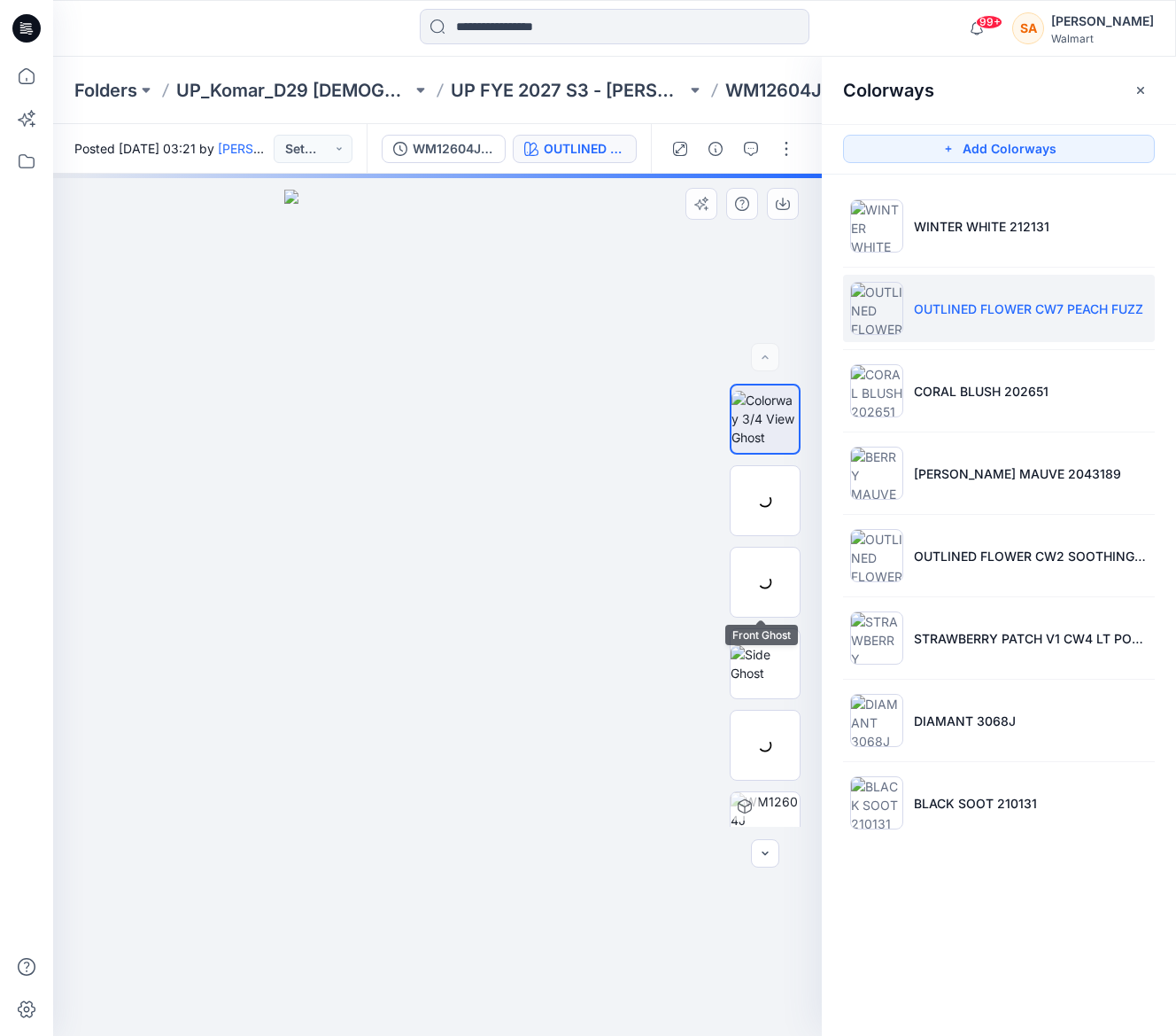
click at [0, 0] on img at bounding box center [0, 0] width 0 height 0
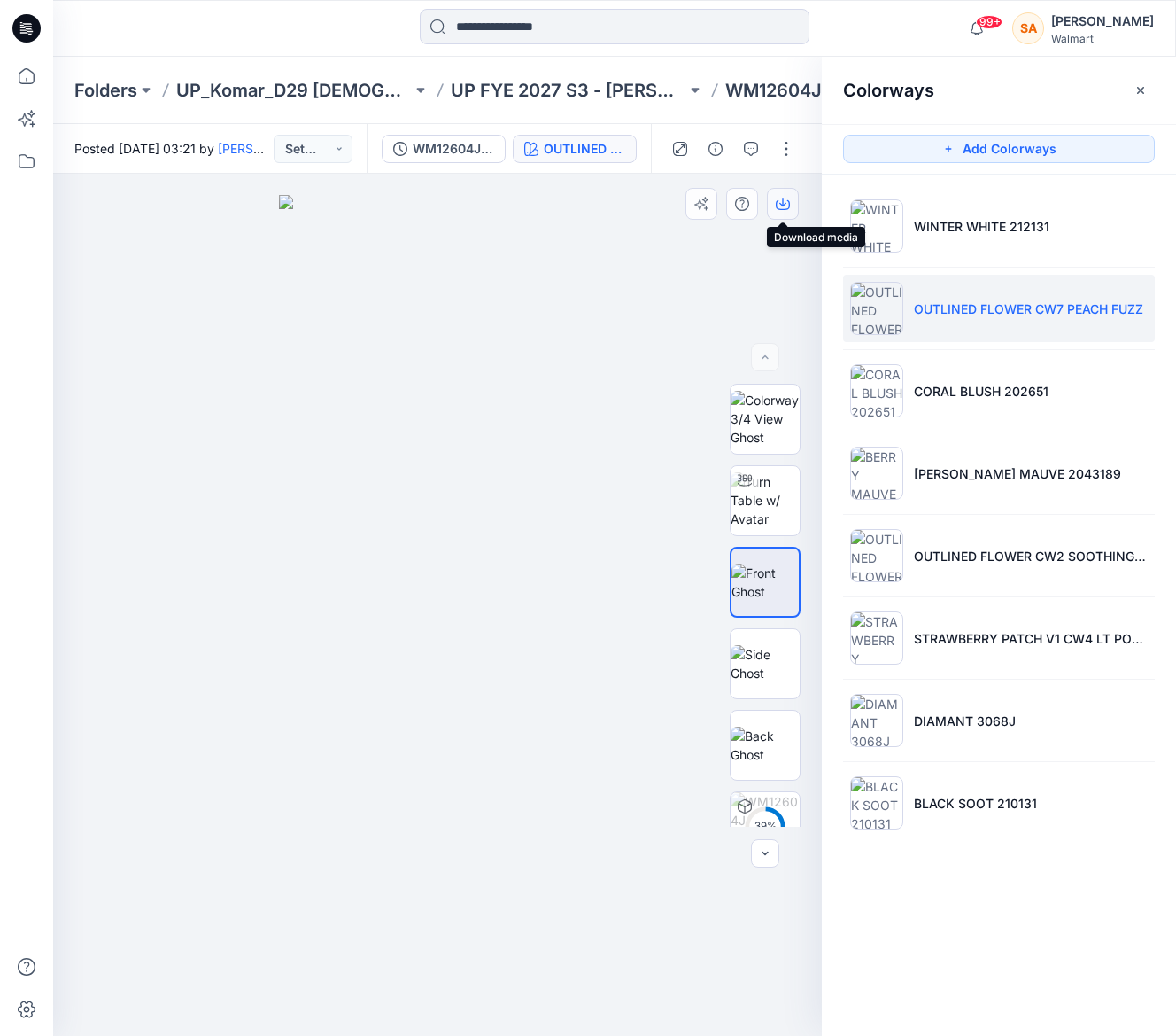
click at [782, 206] on icon "button" at bounding box center [783, 204] width 14 height 14
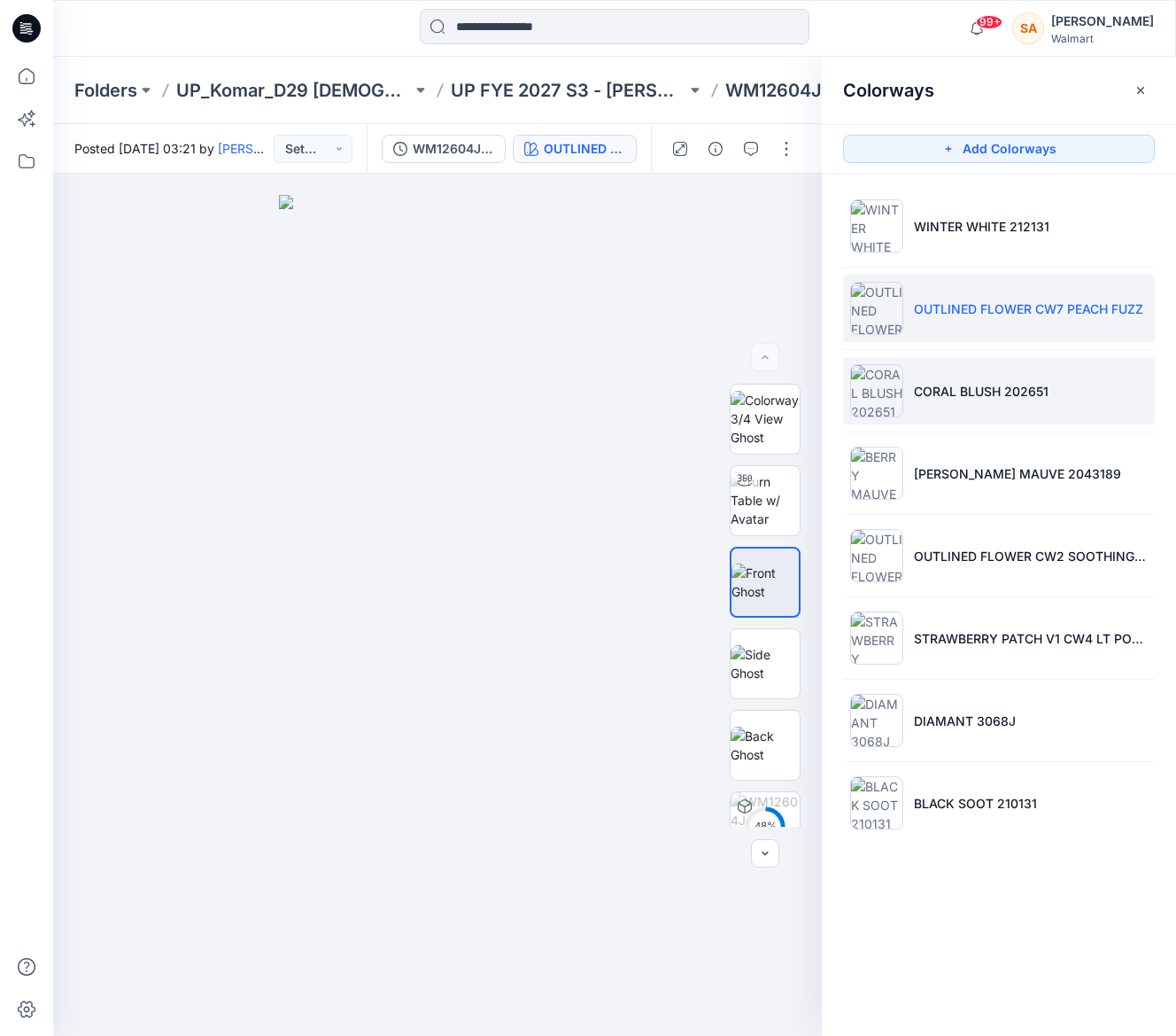
click at [970, 385] on p "CORAL BLUSH 202651" at bounding box center [981, 391] width 134 height 19
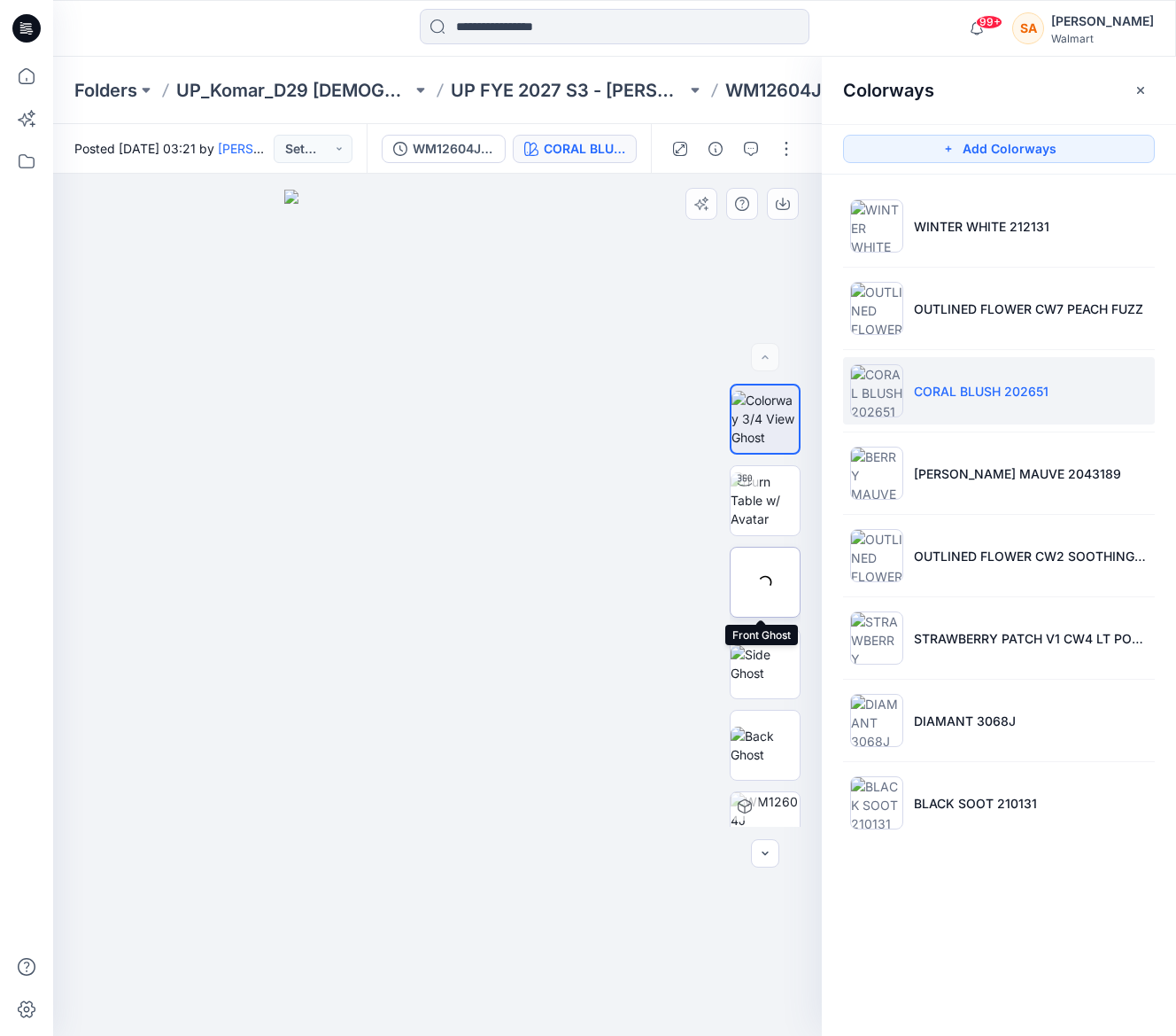
click at [771, 576] on div at bounding box center [765, 582] width 71 height 71
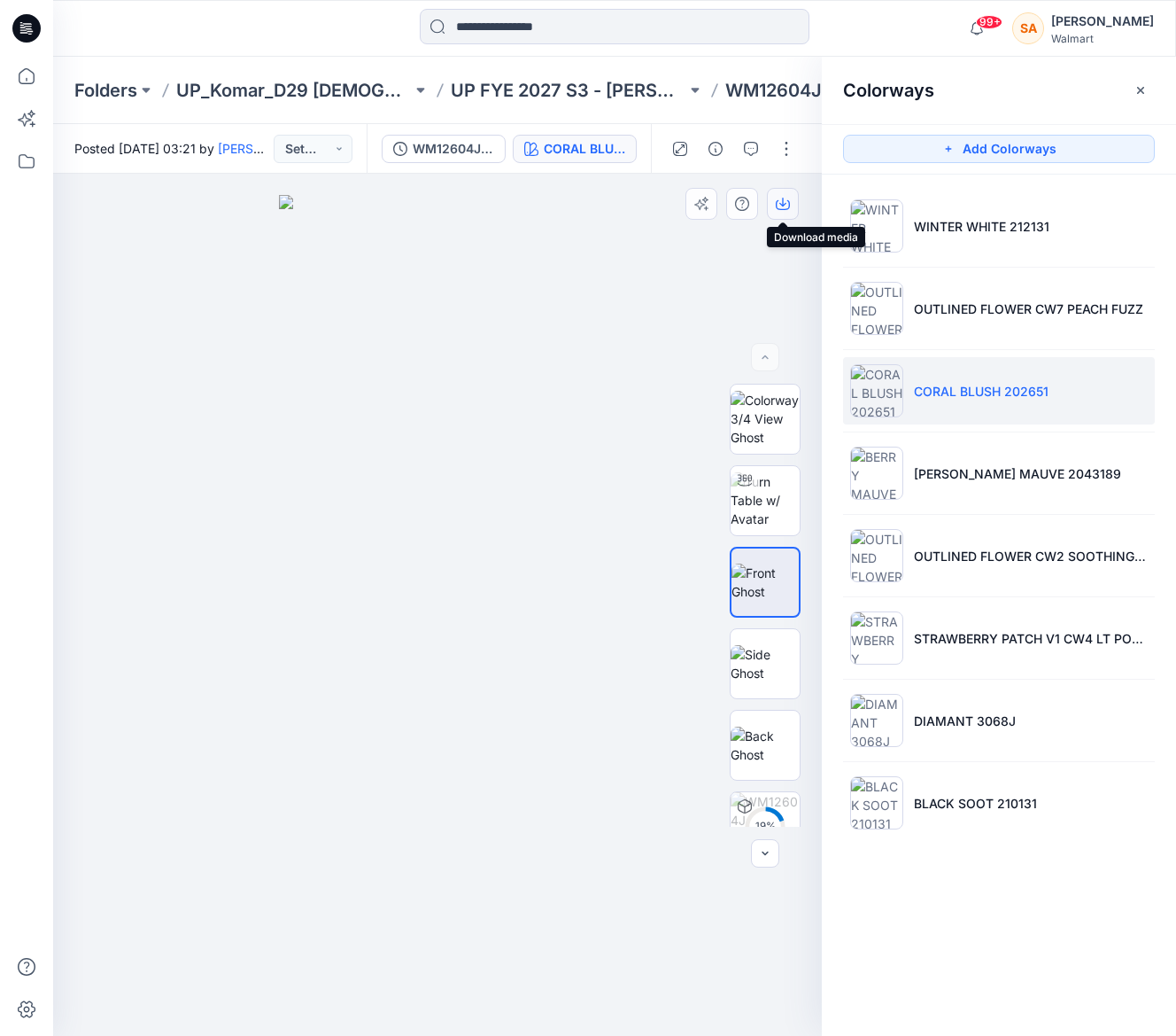
click at [778, 207] on icon "button" at bounding box center [783, 204] width 14 height 14
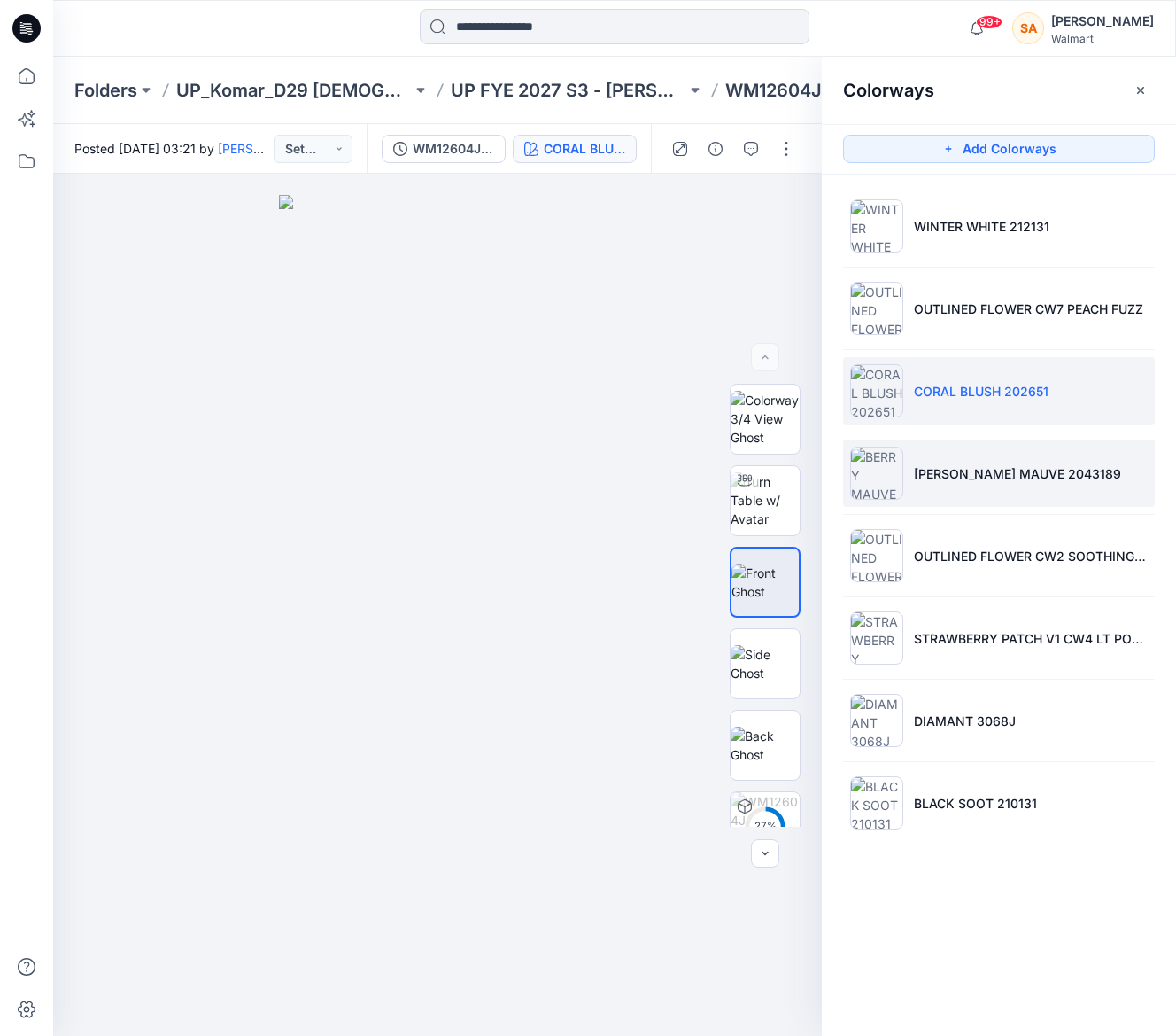
click at [966, 463] on li "[PERSON_NAME] MAUVE 2043189" at bounding box center [999, 472] width 312 height 68
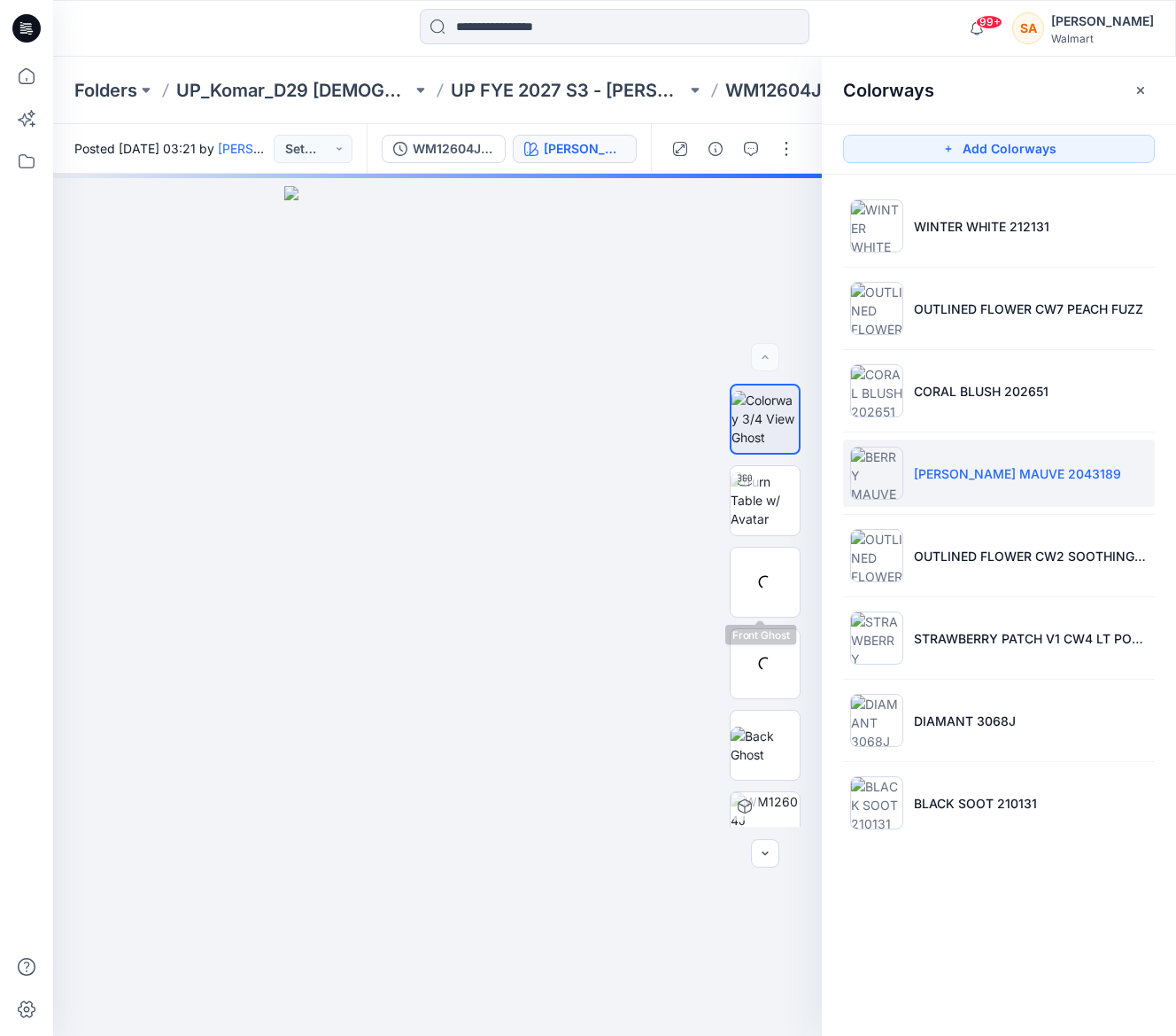
click at [765, 588] on div at bounding box center [765, 582] width 71 height 71
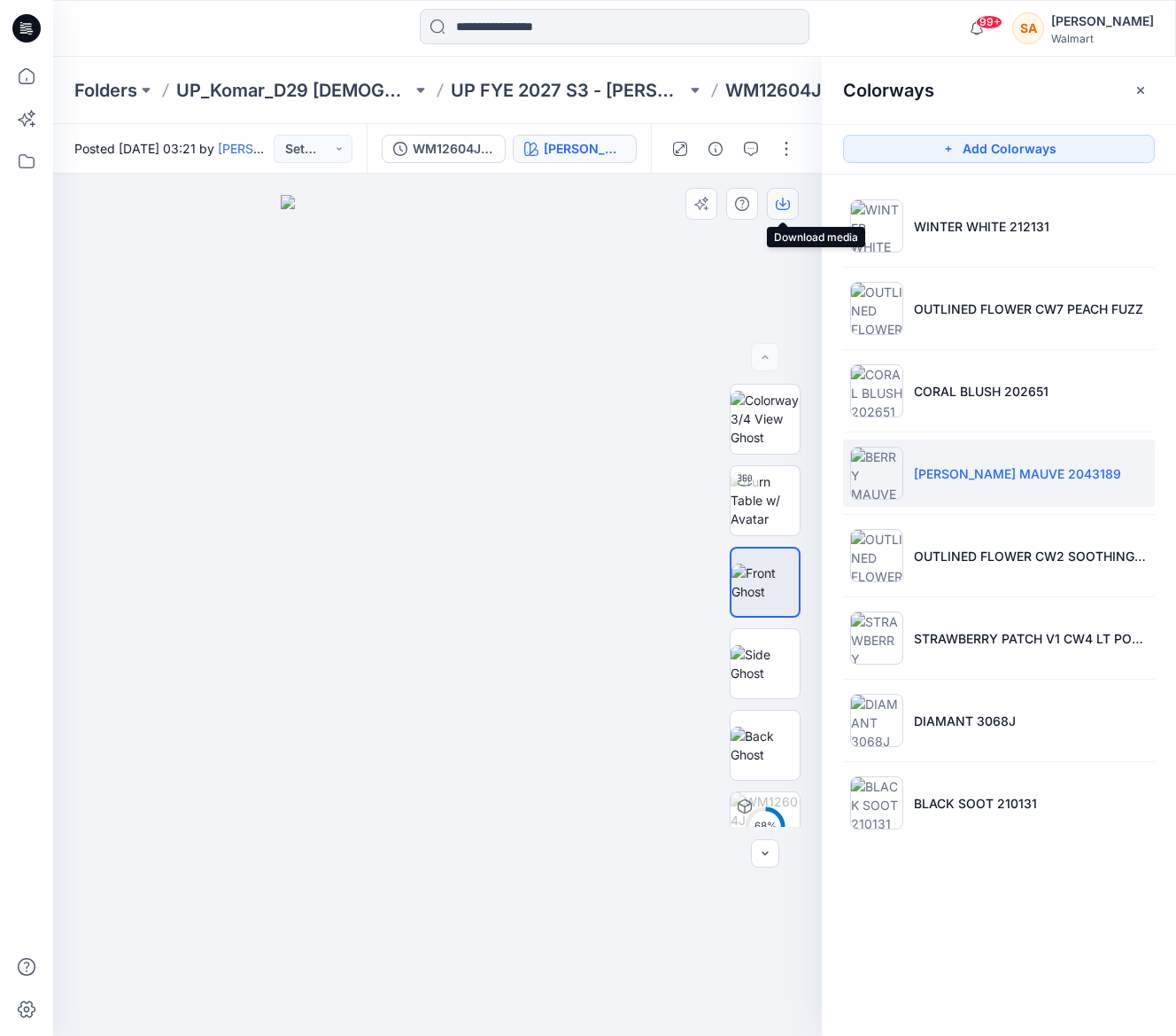
click at [786, 207] on icon "button" at bounding box center [783, 204] width 14 height 14
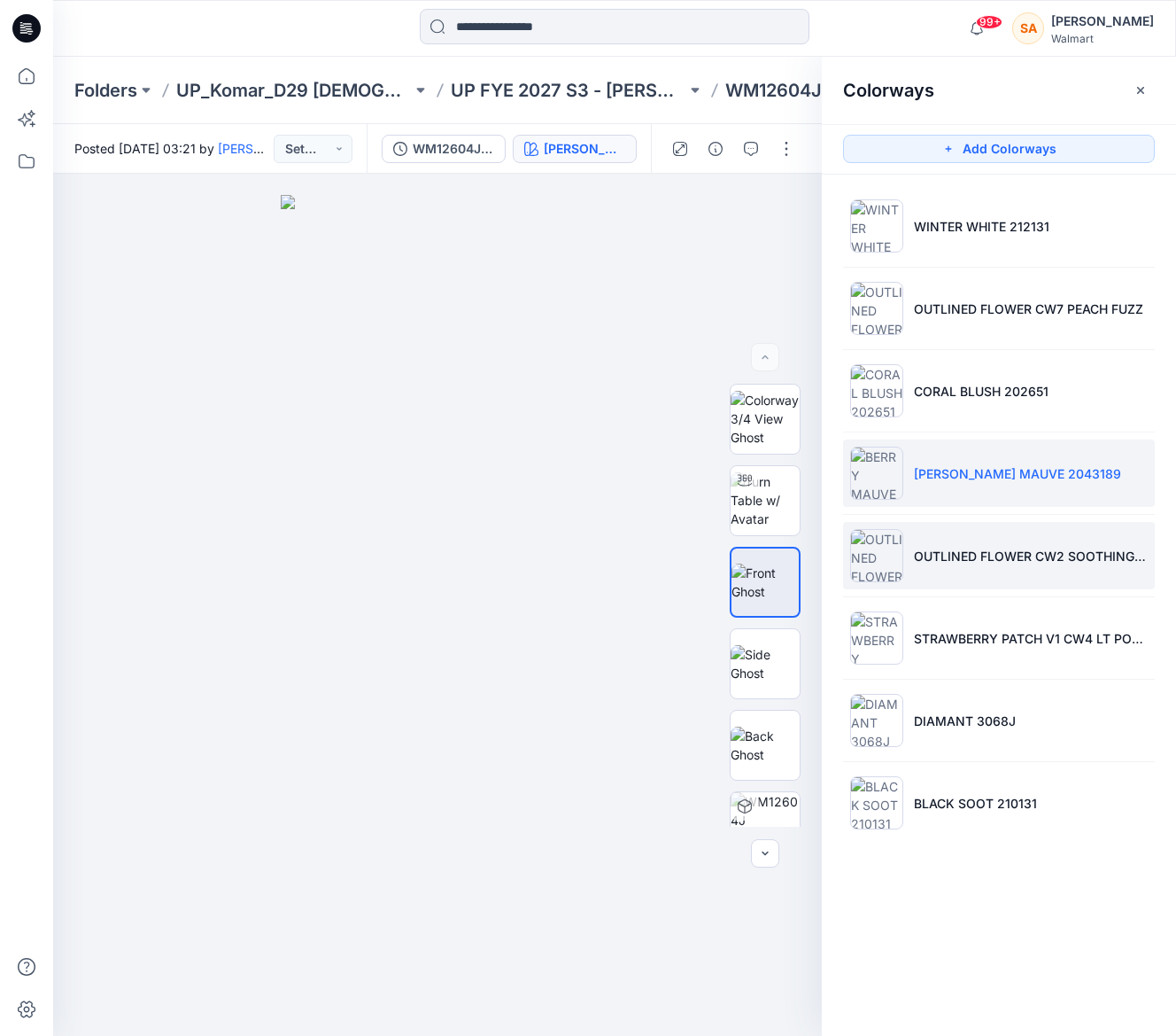
click at [1028, 537] on li "OUTLINED FLOWER CW2 SOOTHING LILAC" at bounding box center [999, 555] width 312 height 68
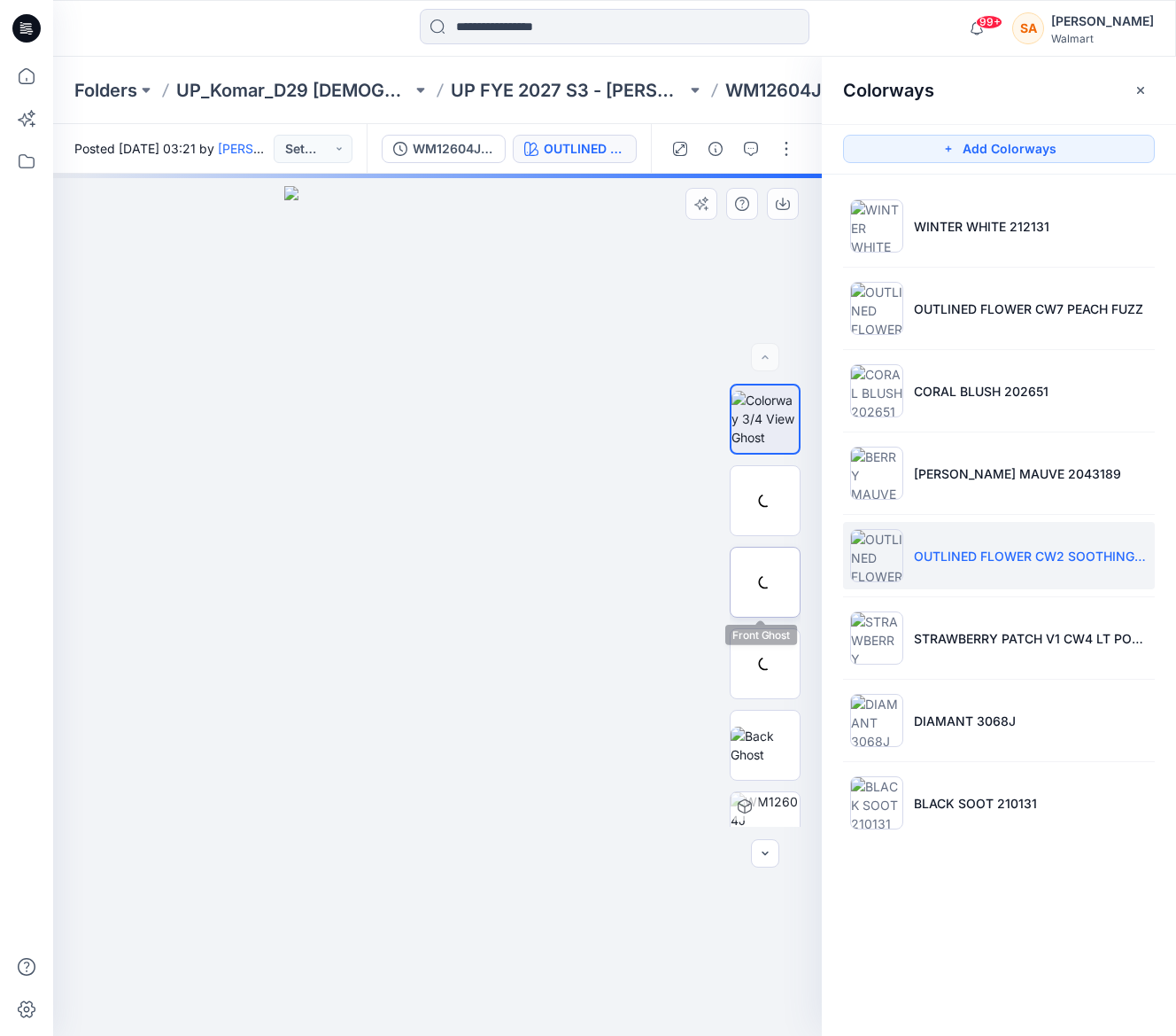
click at [0, 0] on img at bounding box center [0, 0] width 0 height 0
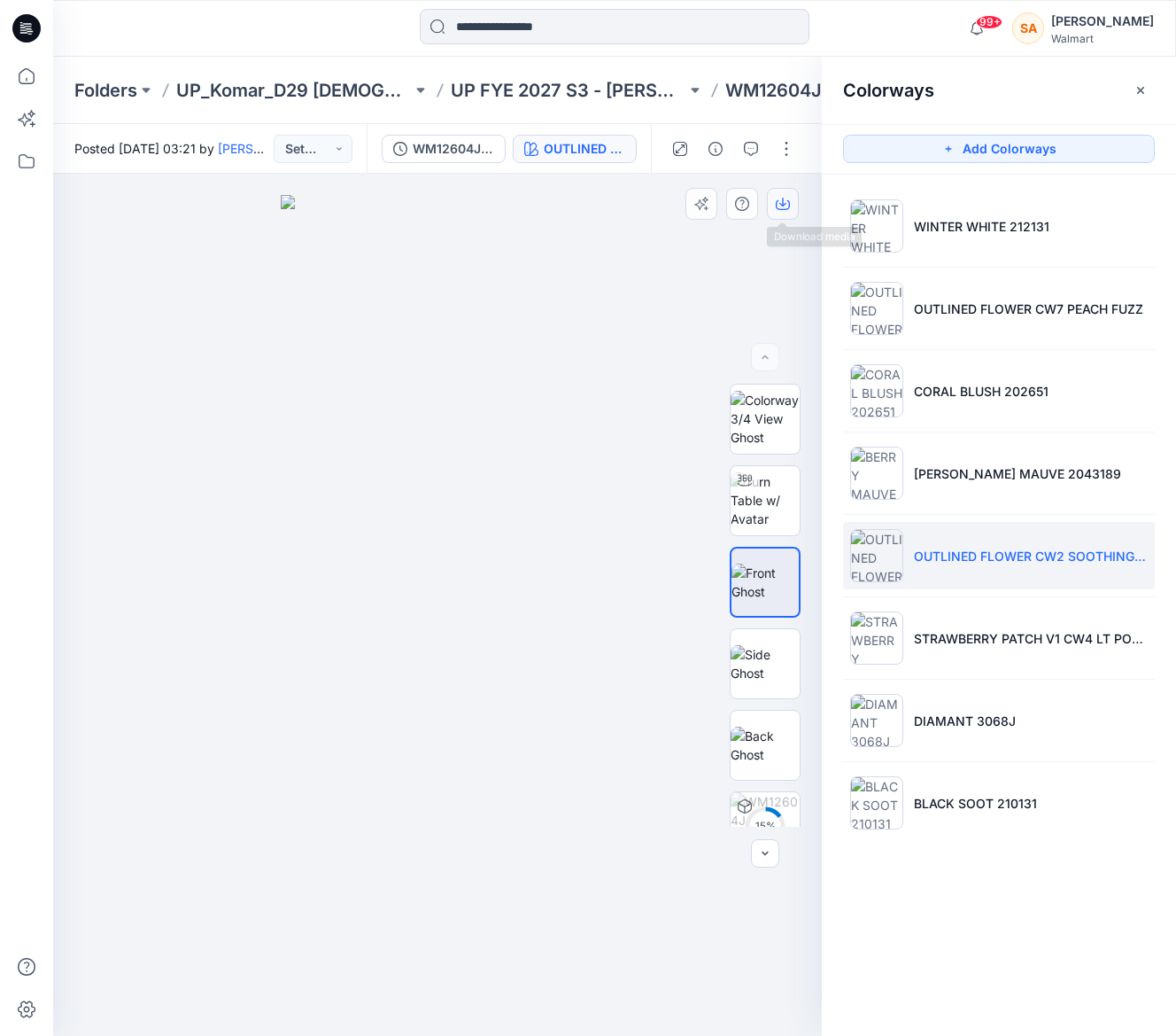
click at [788, 208] on icon "button" at bounding box center [783, 205] width 14 height 10
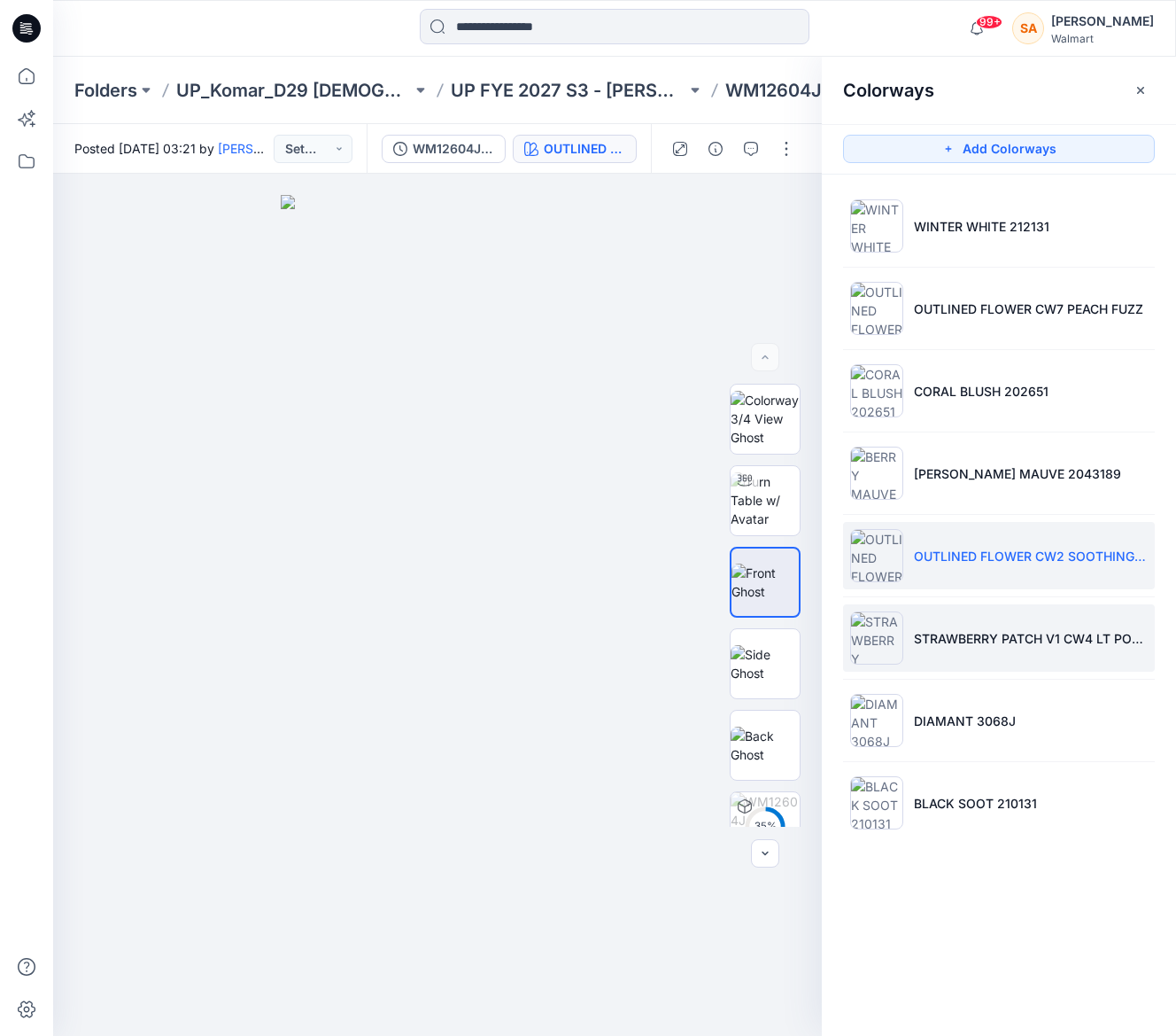
click at [982, 634] on p "STRAWBERRY PATCH V1 CW4 LT POWDER PUFF BLUE" at bounding box center [1031, 638] width 234 height 19
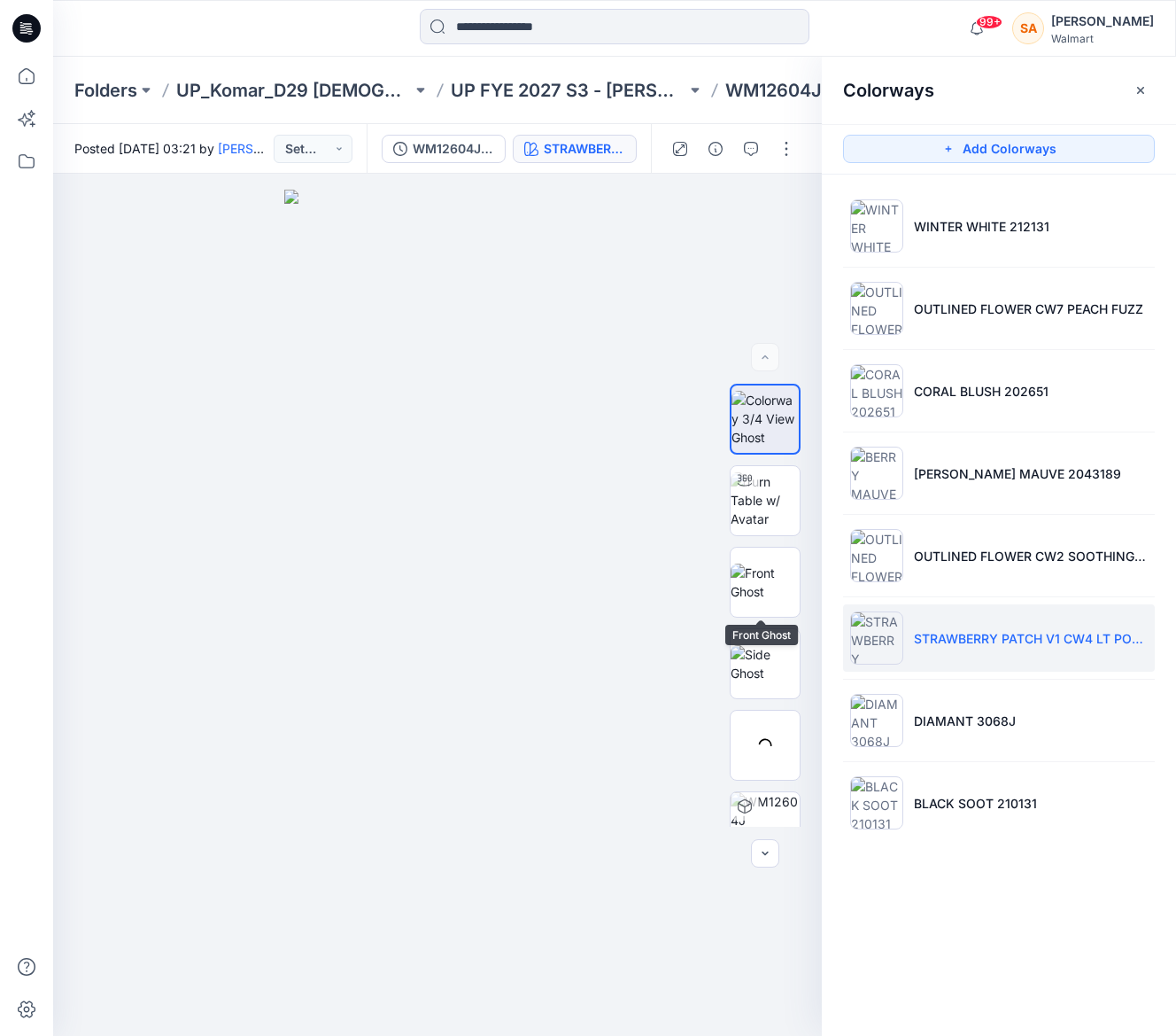
click at [756, 568] on img at bounding box center [765, 582] width 69 height 37
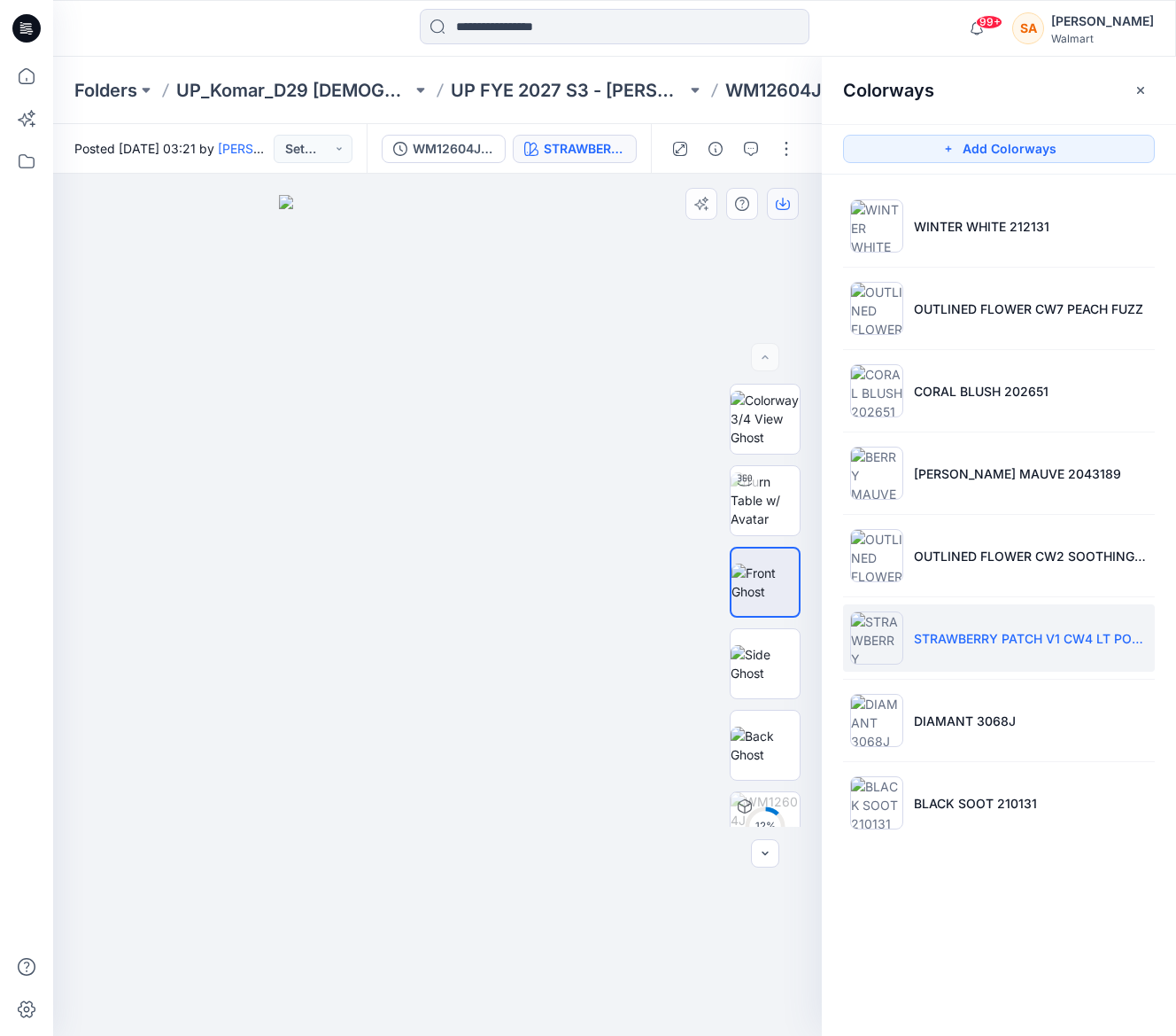
click at [779, 203] on icon "button" at bounding box center [782, 202] width 7 height 9
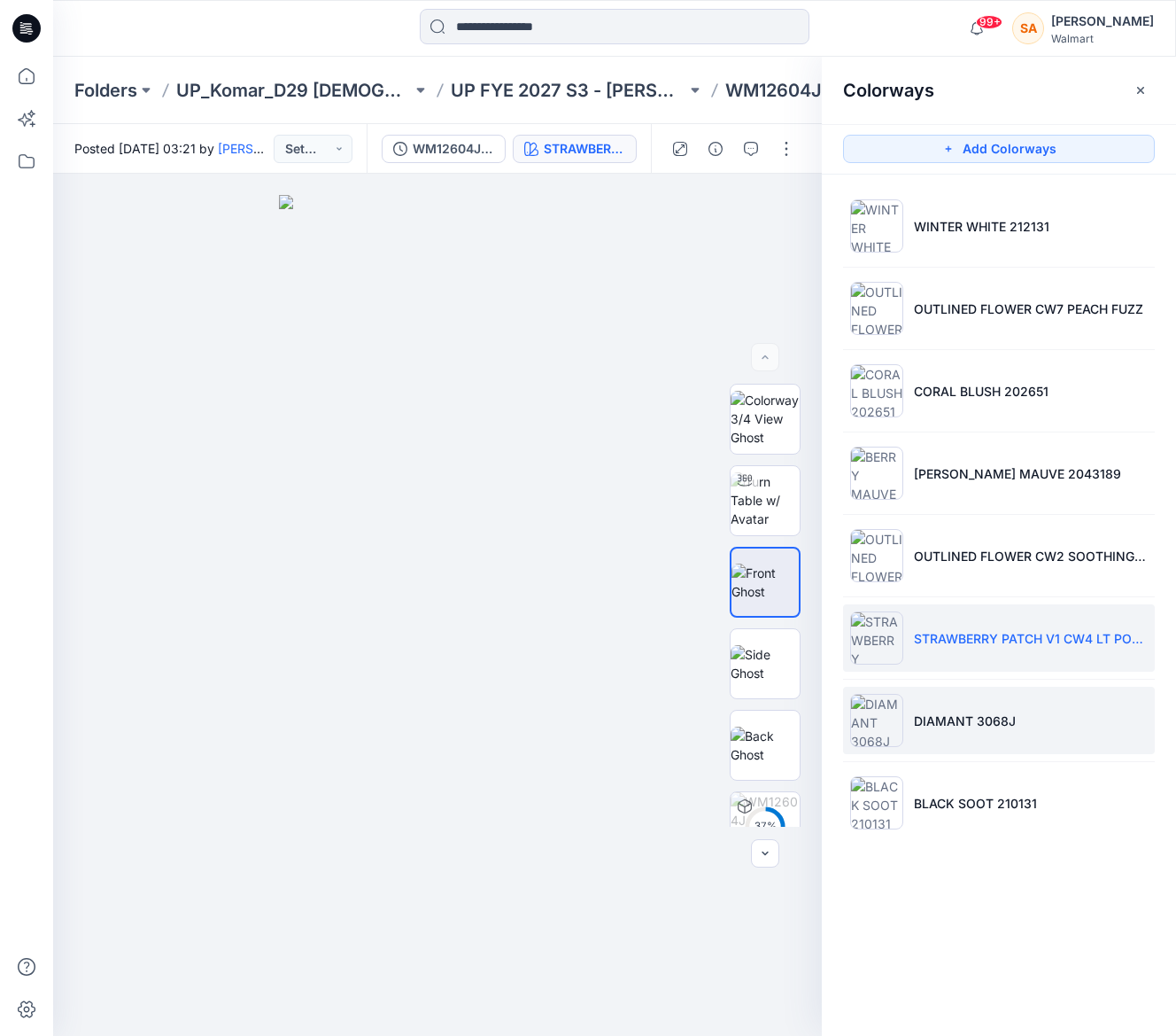
click at [992, 730] on li "DIAMANT 3068J" at bounding box center [999, 719] width 312 height 68
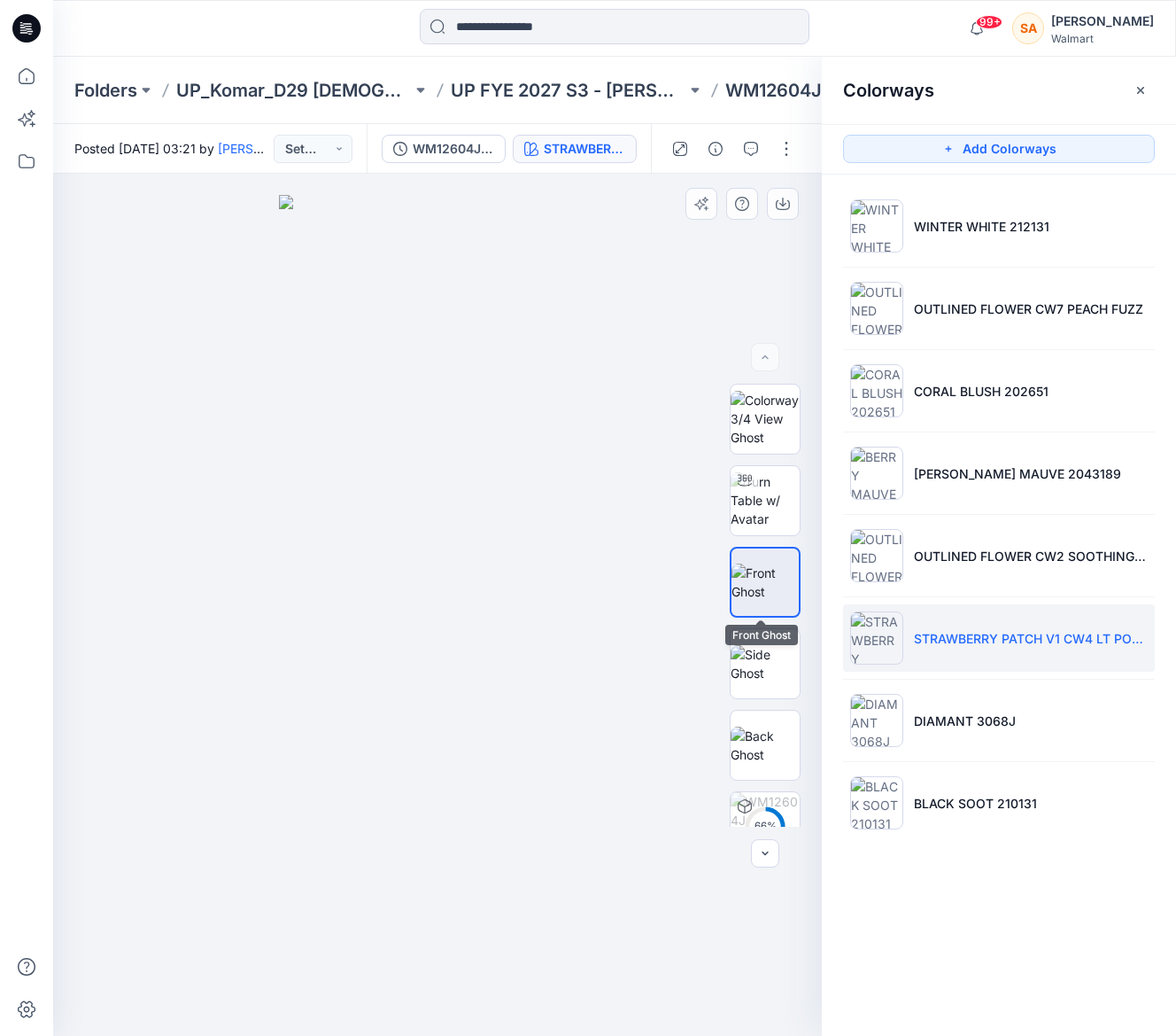
click at [762, 578] on img at bounding box center [765, 582] width 68 height 37
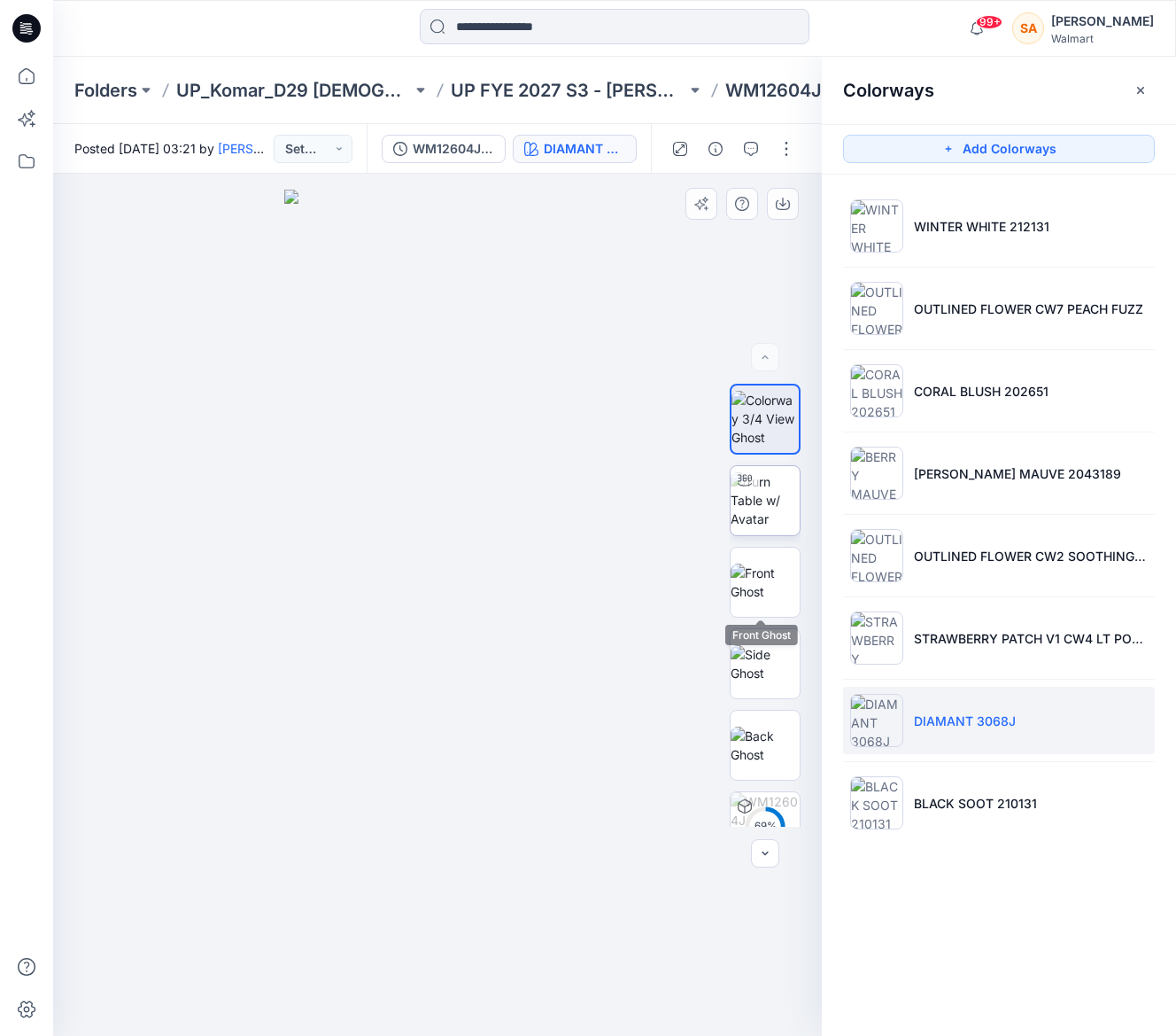
drag, startPoint x: 763, startPoint y: 581, endPoint x: 774, endPoint y: 470, distance: 111.5
click at [762, 571] on img at bounding box center [765, 582] width 69 height 37
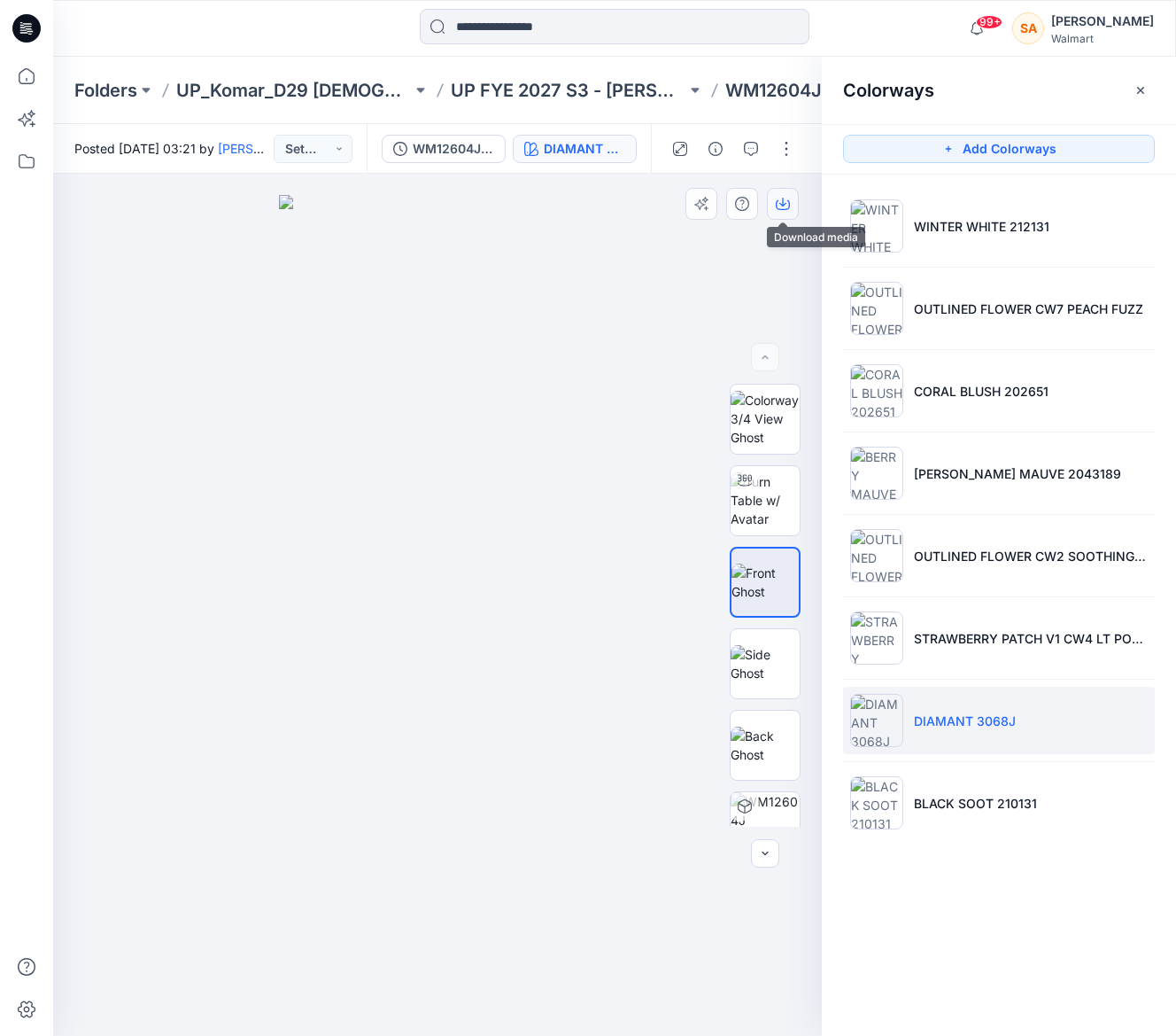
click at [777, 204] on icon "button" at bounding box center [783, 204] width 14 height 14
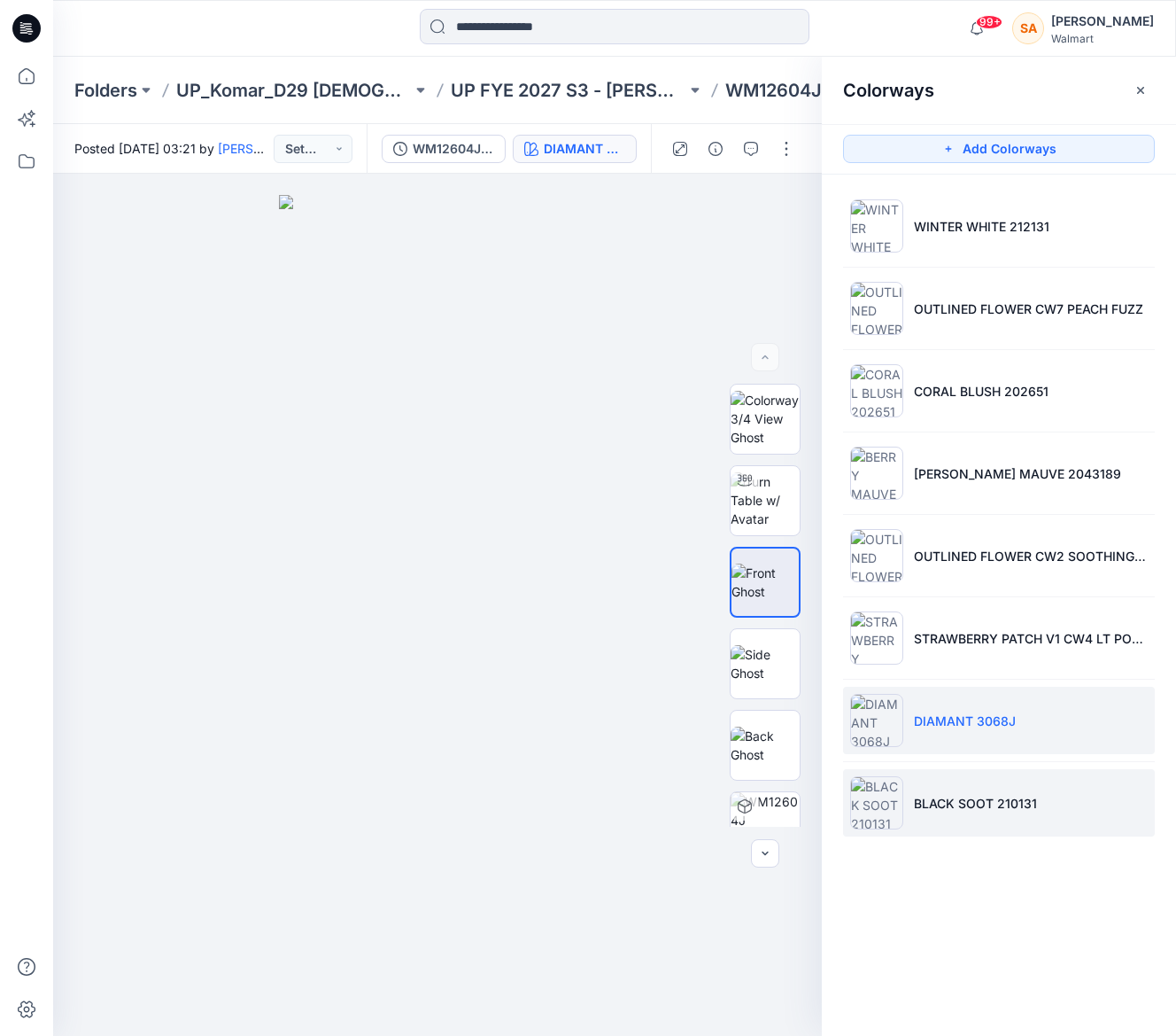
drag, startPoint x: 937, startPoint y: 792, endPoint x: 925, endPoint y: 777, distance: 19.2
click at [937, 791] on li "BLACK SOOT 210131" at bounding box center [999, 803] width 312 height 68
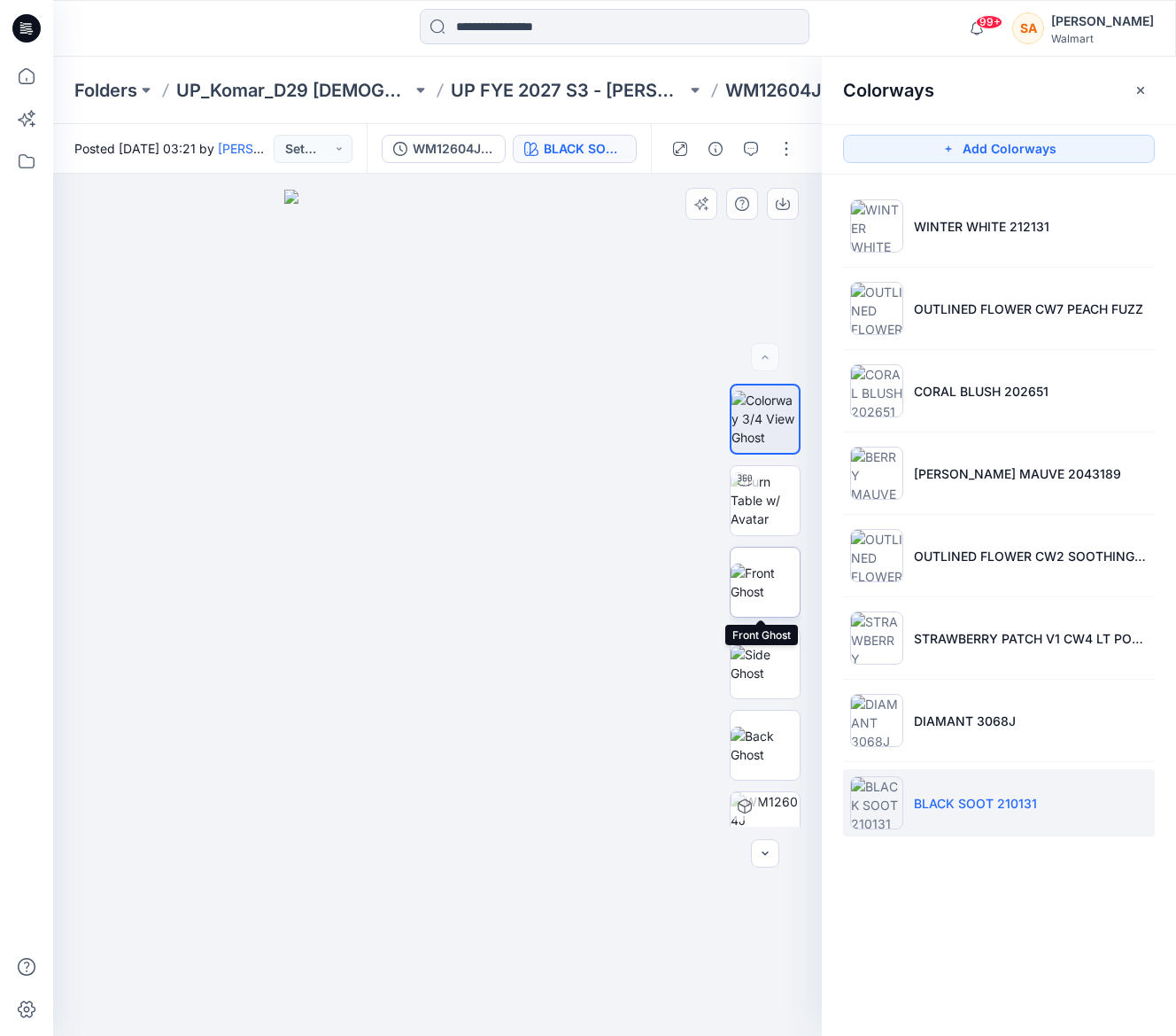
click at [745, 582] on img at bounding box center [765, 582] width 69 height 37
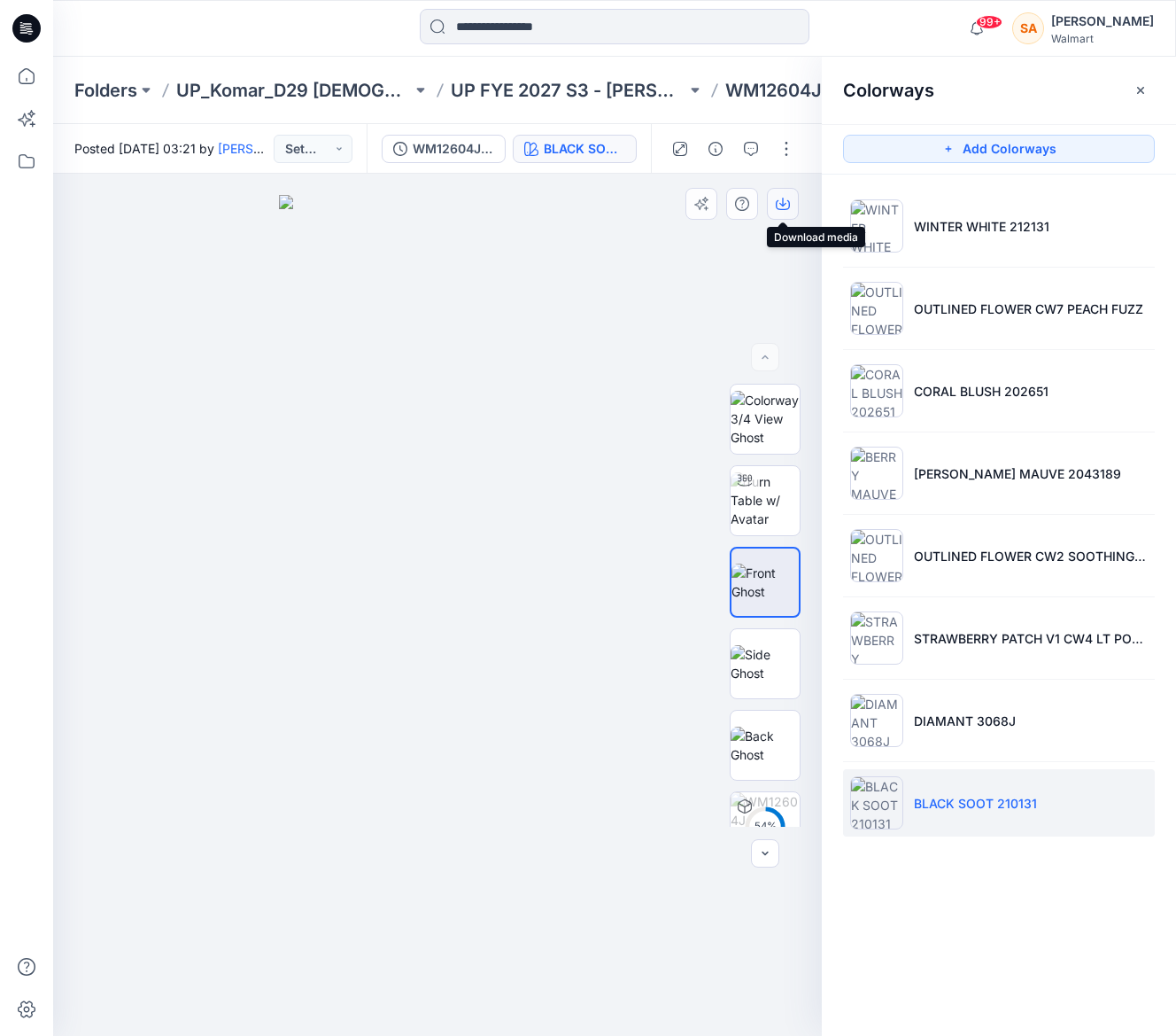
click at [778, 198] on icon "button" at bounding box center [783, 204] width 14 height 14
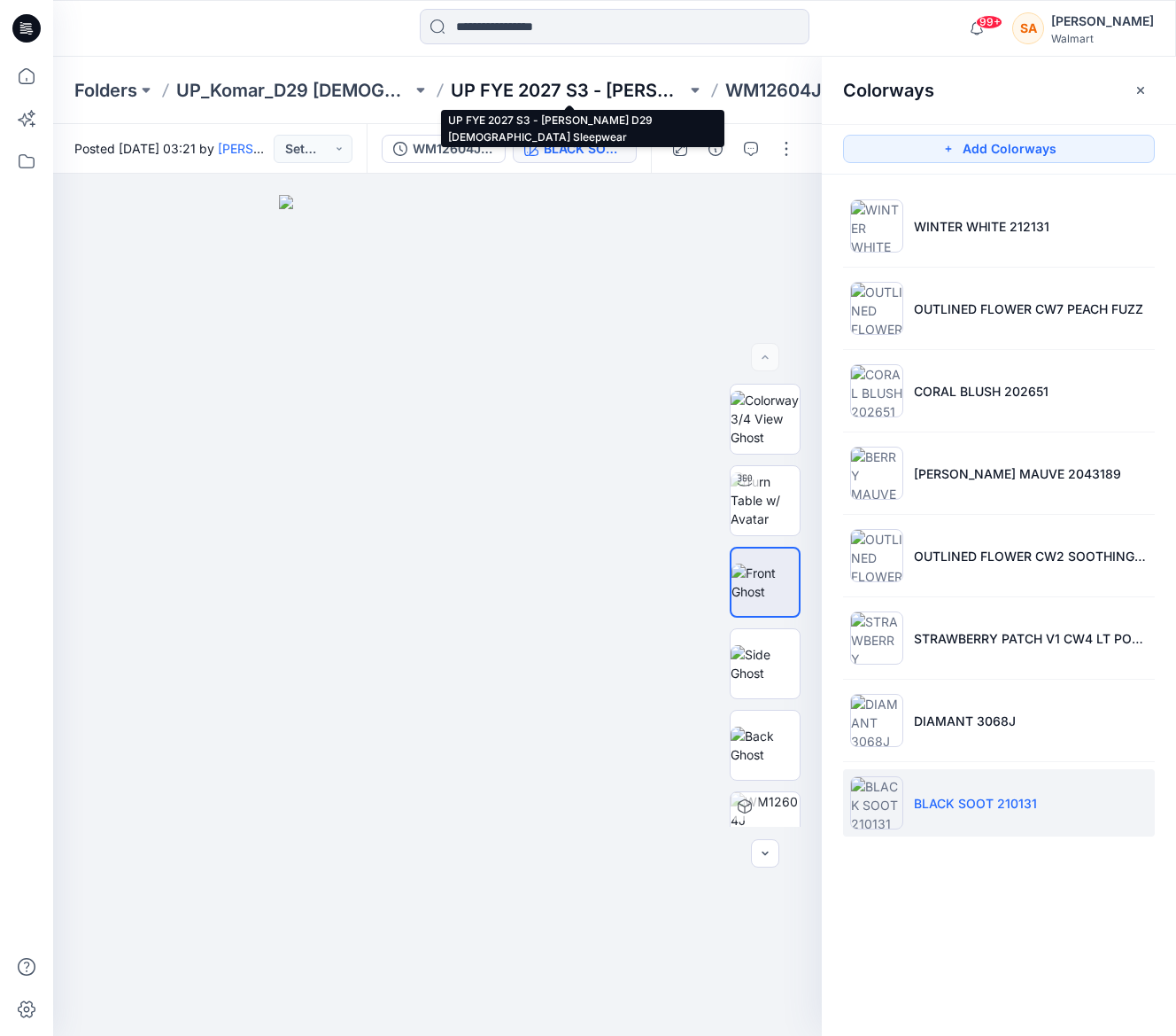
click at [606, 86] on p "UP FYE 2027 S3 - [PERSON_NAME] D29 [DEMOGRAPHIC_DATA] Sleepwear" at bounding box center [568, 90] width 235 height 25
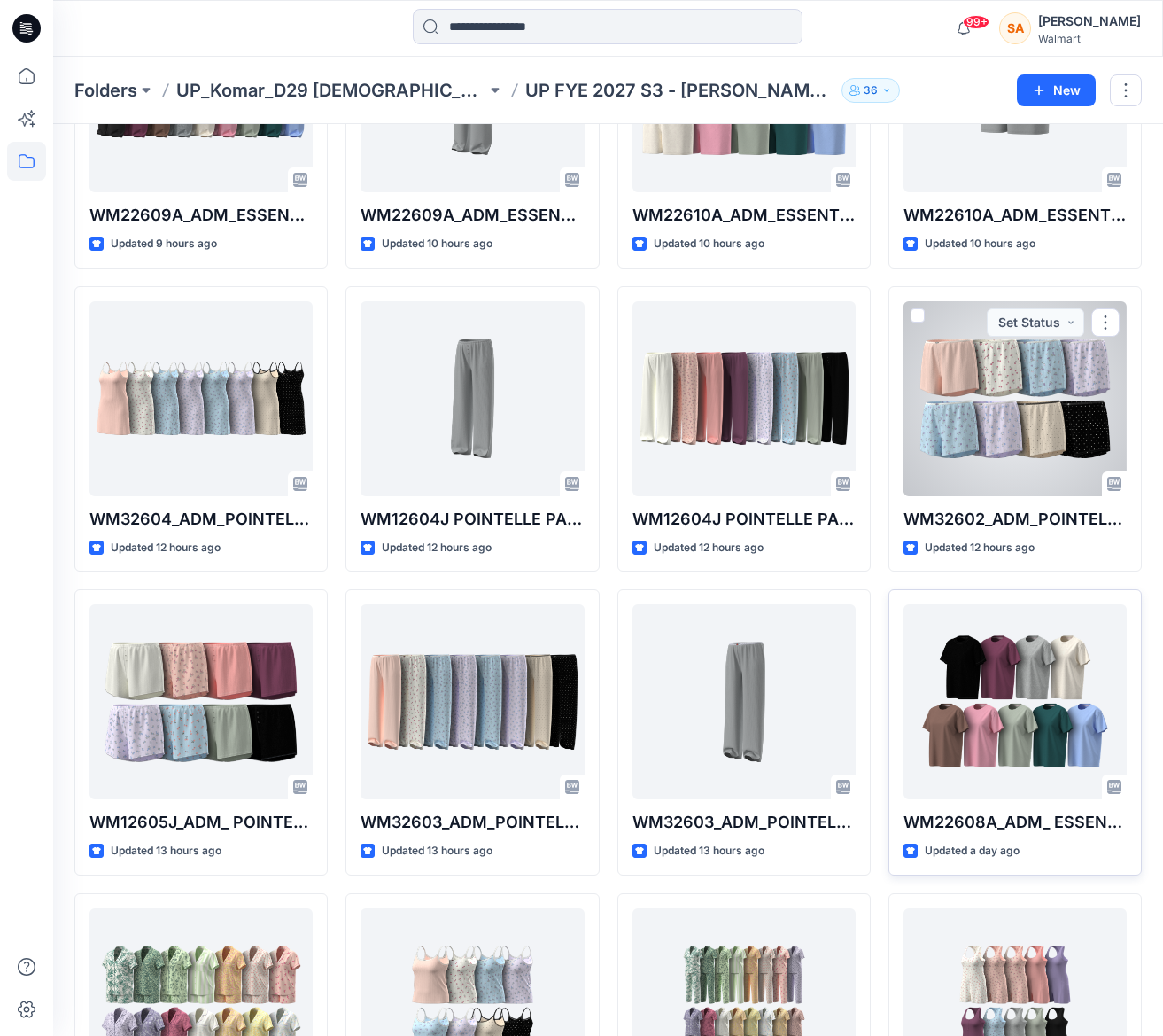
scroll to position [340, 0]
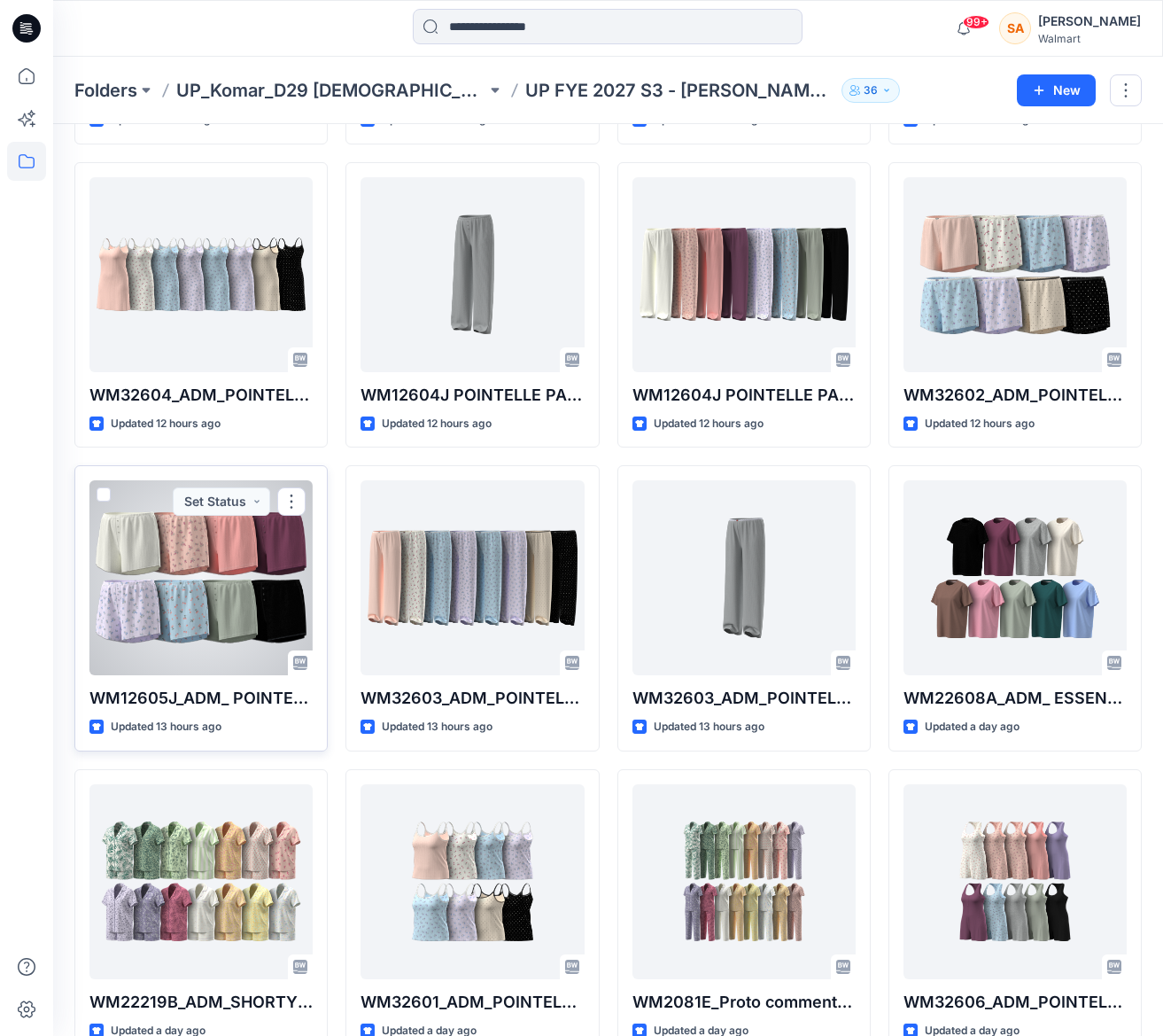
click at [225, 597] on div at bounding box center [201, 577] width 223 height 195
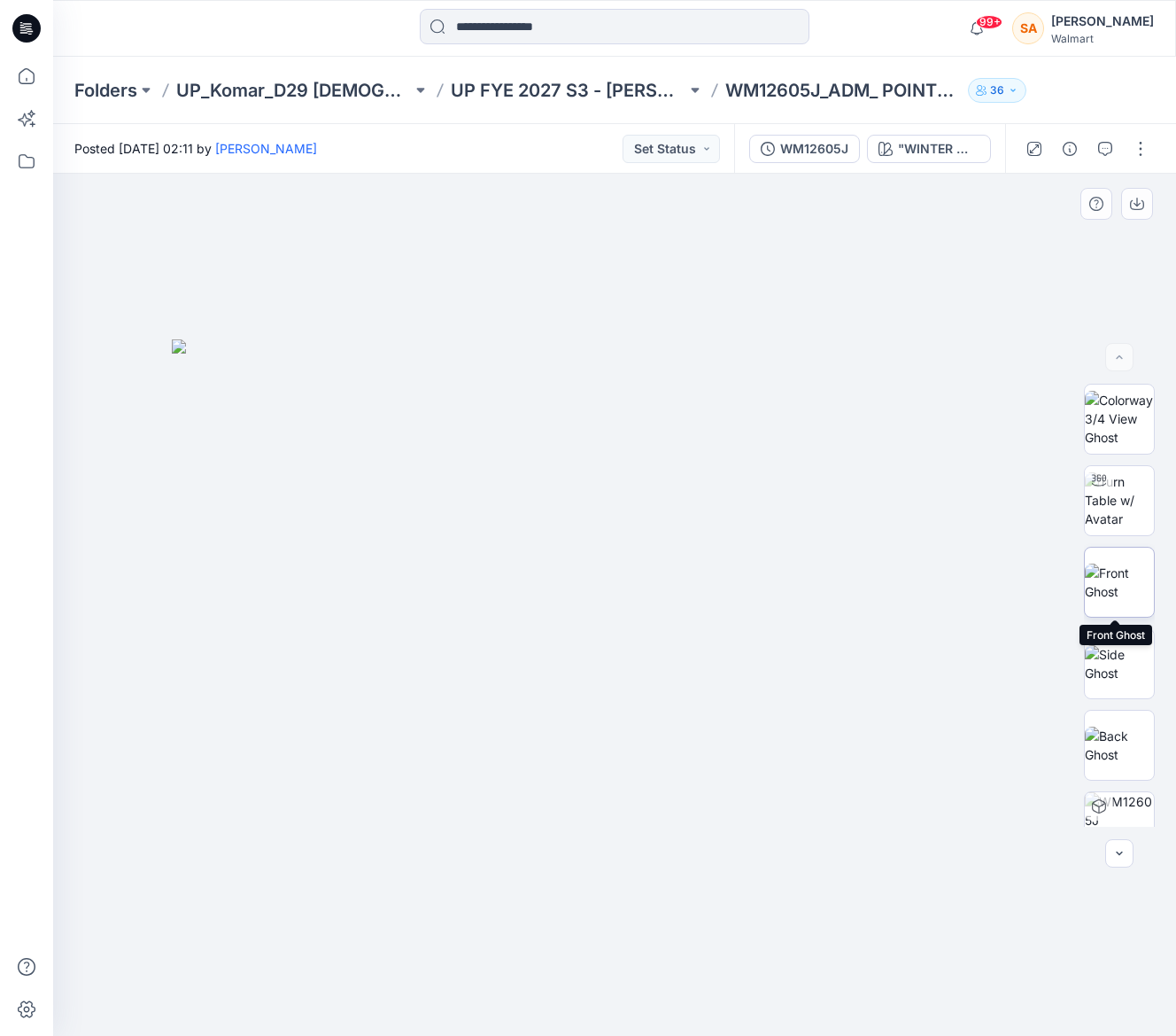
click at [1119, 572] on img at bounding box center [1119, 582] width 69 height 37
click at [1134, 206] on icon "button" at bounding box center [1137, 204] width 14 height 14
drag, startPoint x: 773, startPoint y: 215, endPoint x: 835, endPoint y: 179, distance: 71.7
click at [783, 209] on div at bounding box center [614, 604] width 1123 height 862
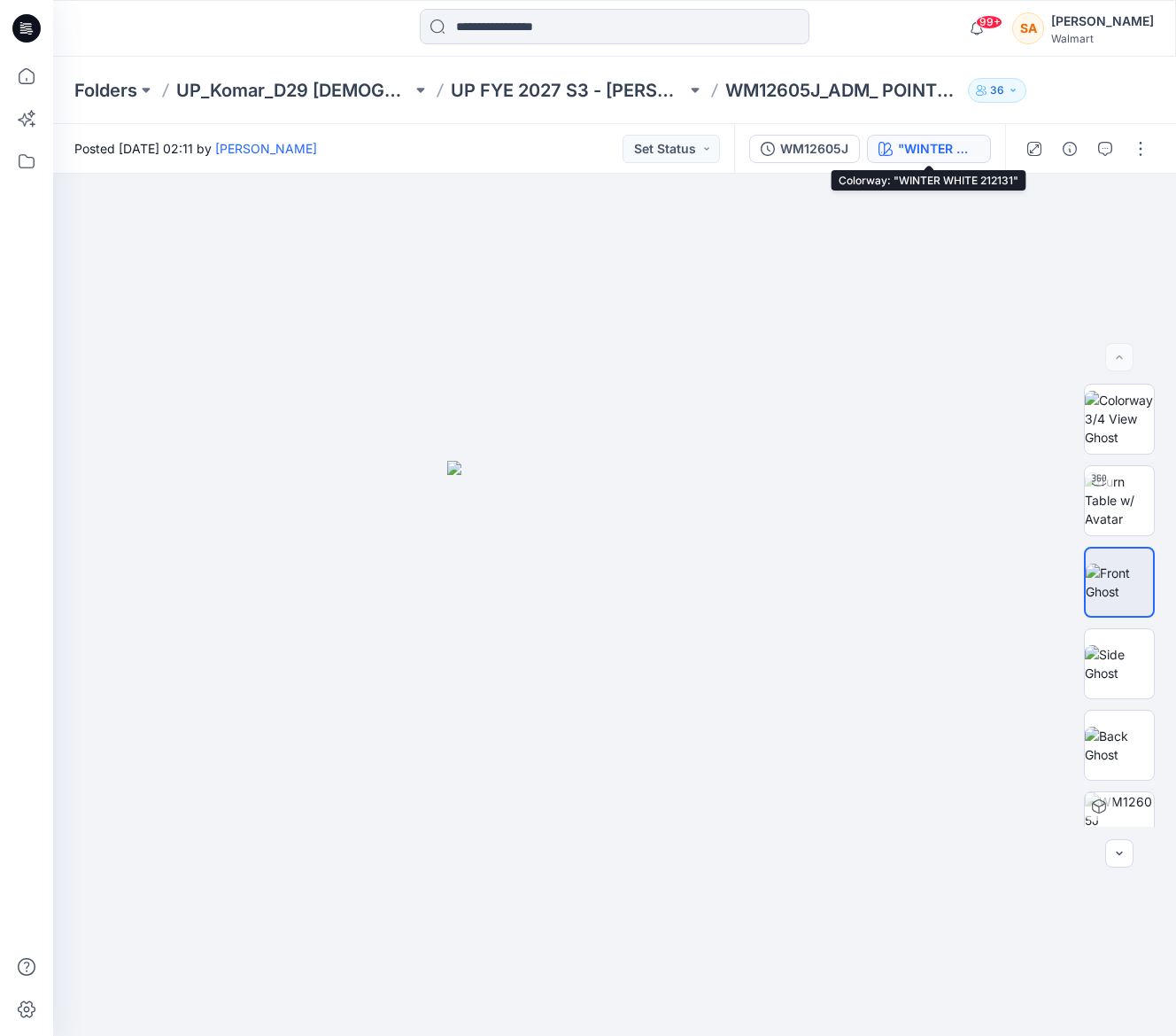
click at [970, 141] on div ""WINTER WHITE 212131"" at bounding box center [938, 149] width 81 height 20
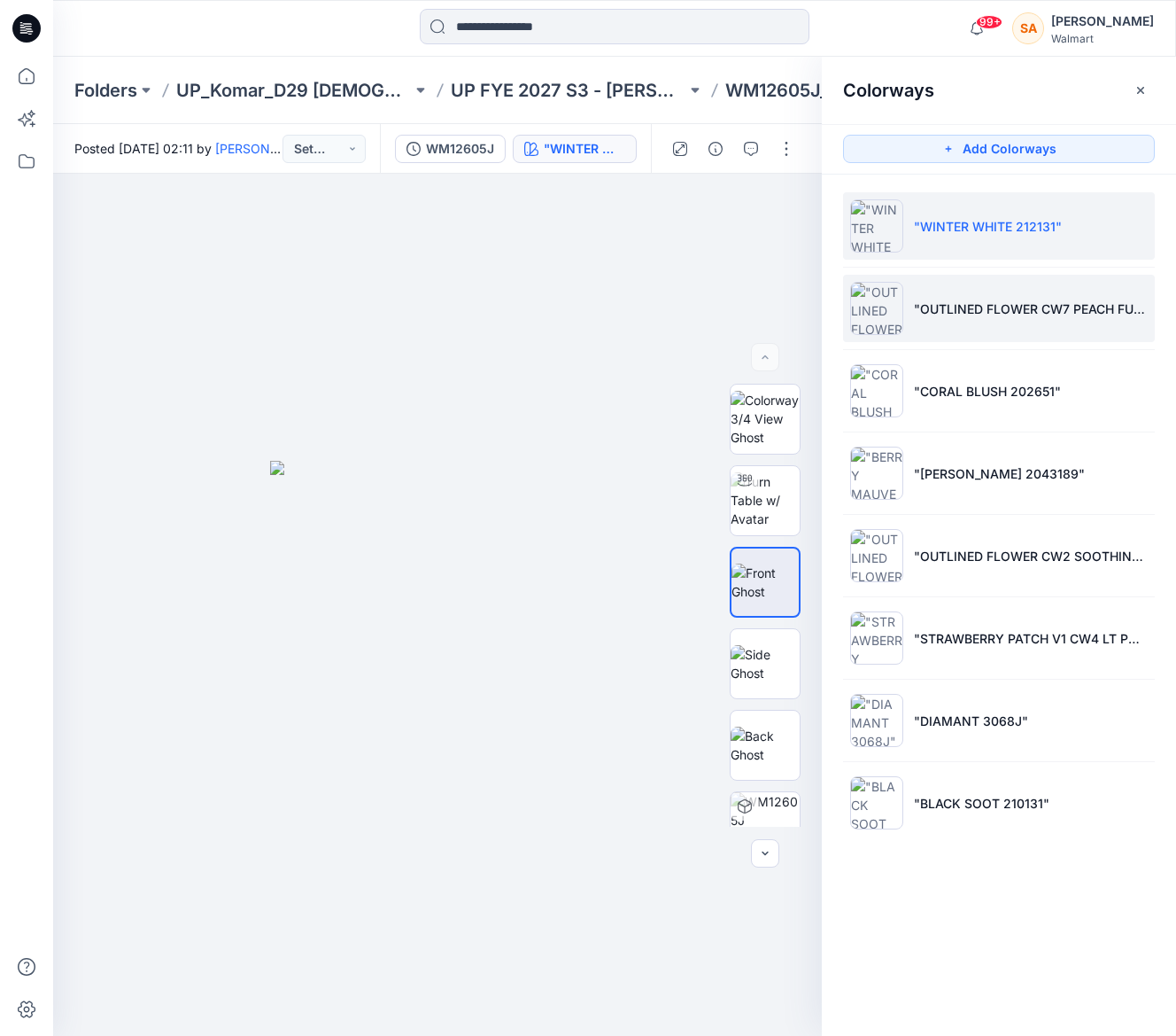
click at [954, 327] on li ""OUTLINED FLOWER CW7 PEACH FUZZ "" at bounding box center [999, 308] width 312 height 68
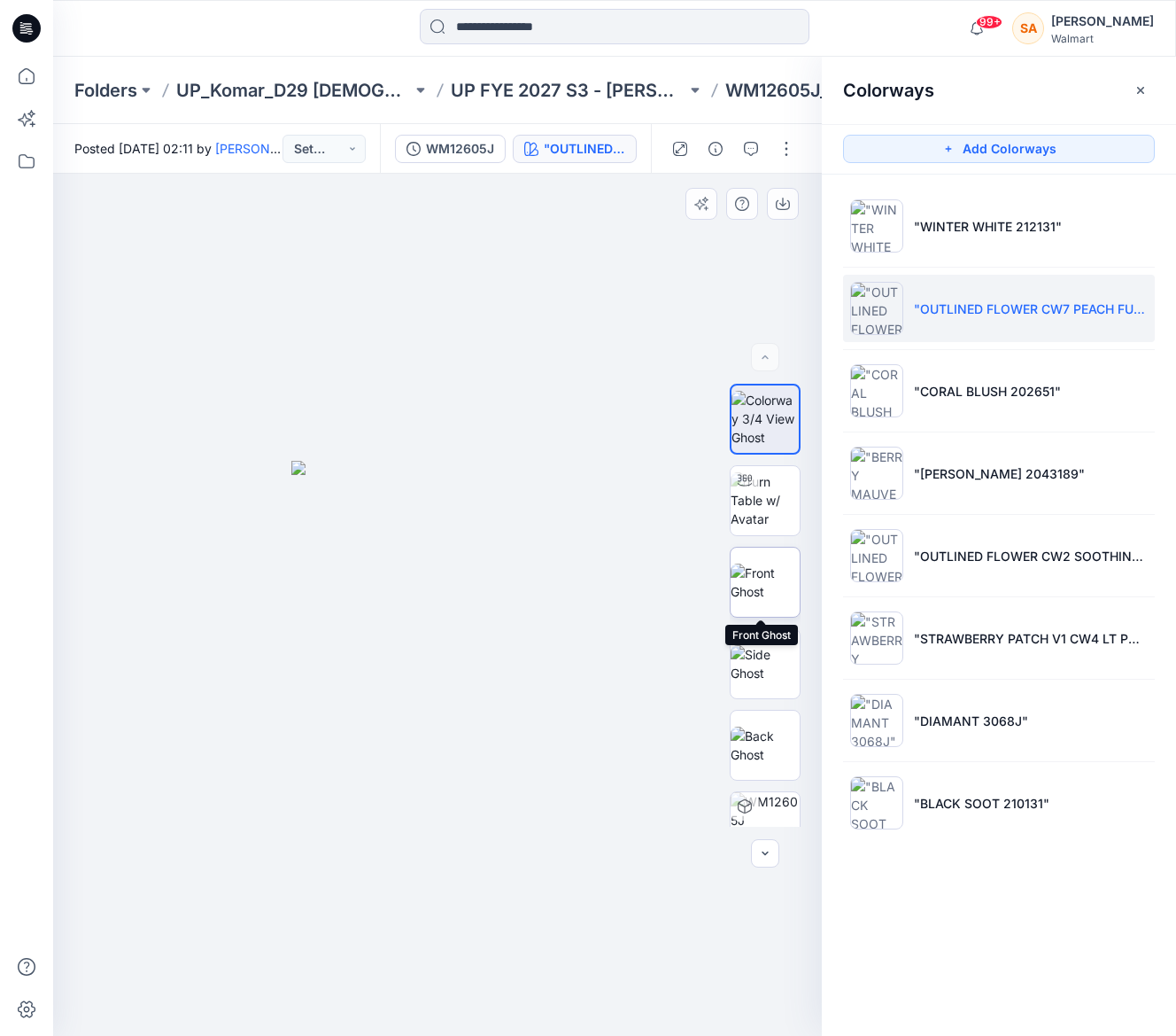
click at [750, 567] on img at bounding box center [765, 582] width 69 height 37
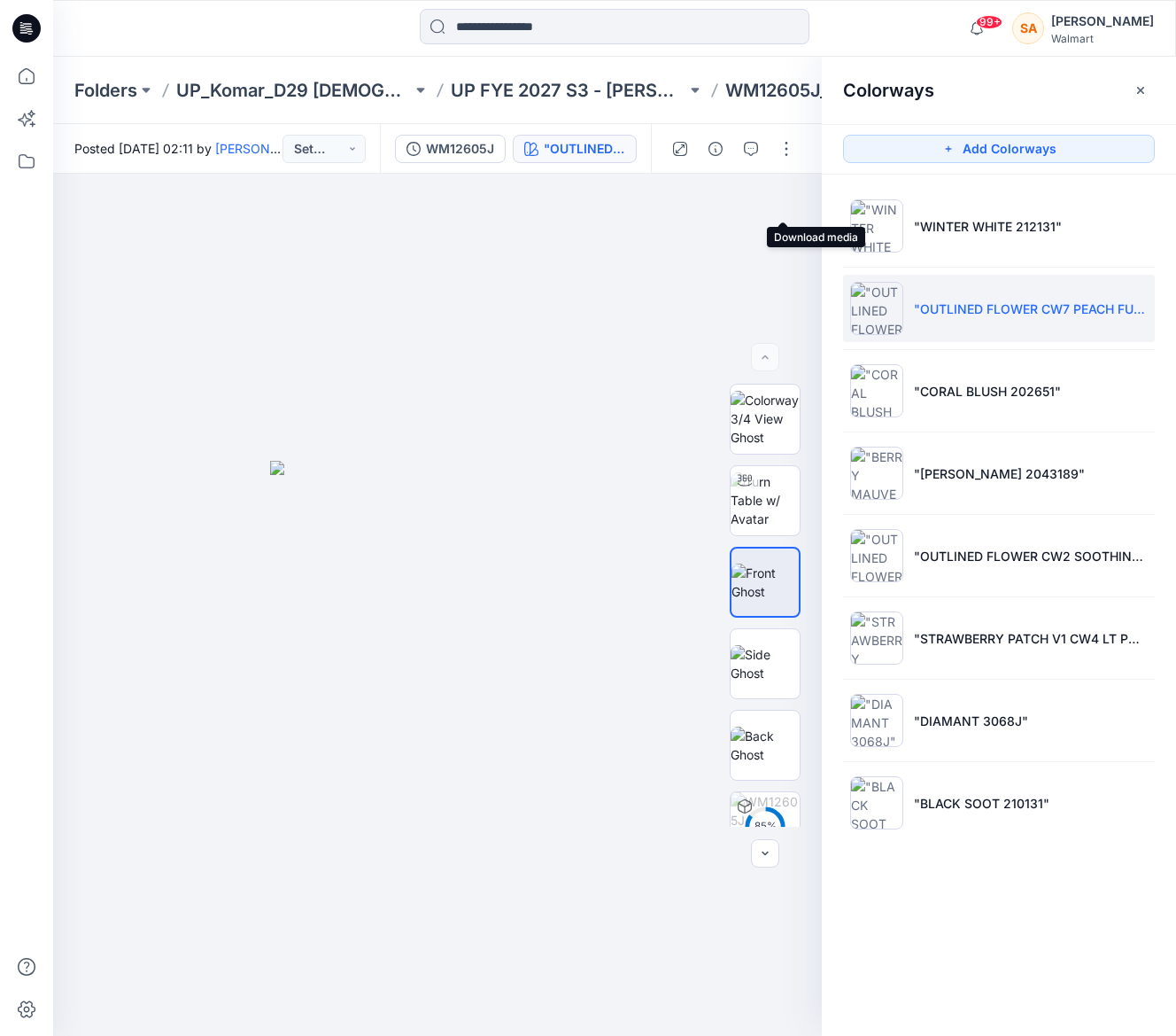
drag, startPoint x: 790, startPoint y: 207, endPoint x: 823, endPoint y: 233, distance: 42.0
click at [0, 0] on button "button" at bounding box center [0, 0] width 0 height 0
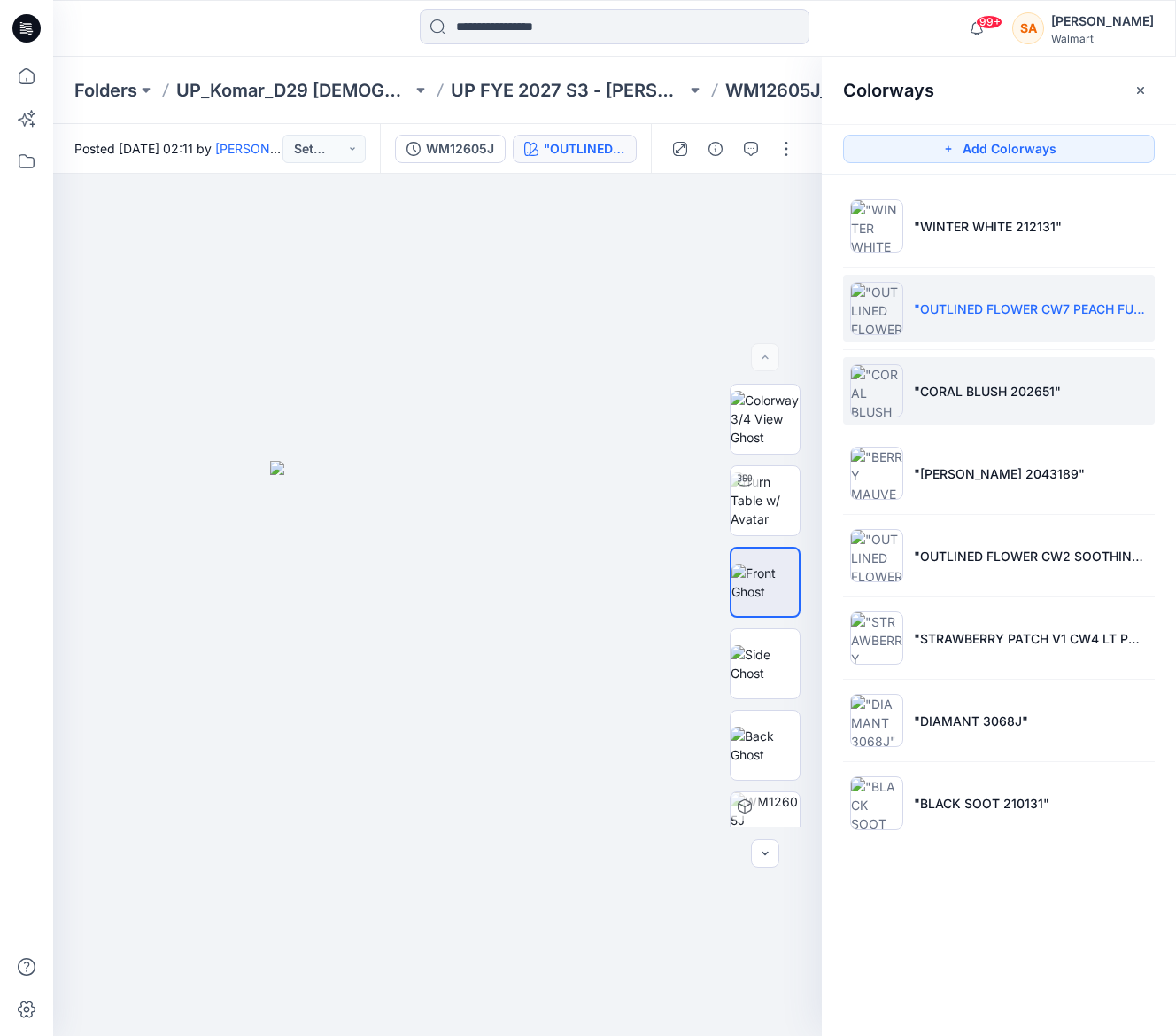
click at [966, 400] on p ""CORAL BLUSH 202651"" at bounding box center [988, 391] width 147 height 19
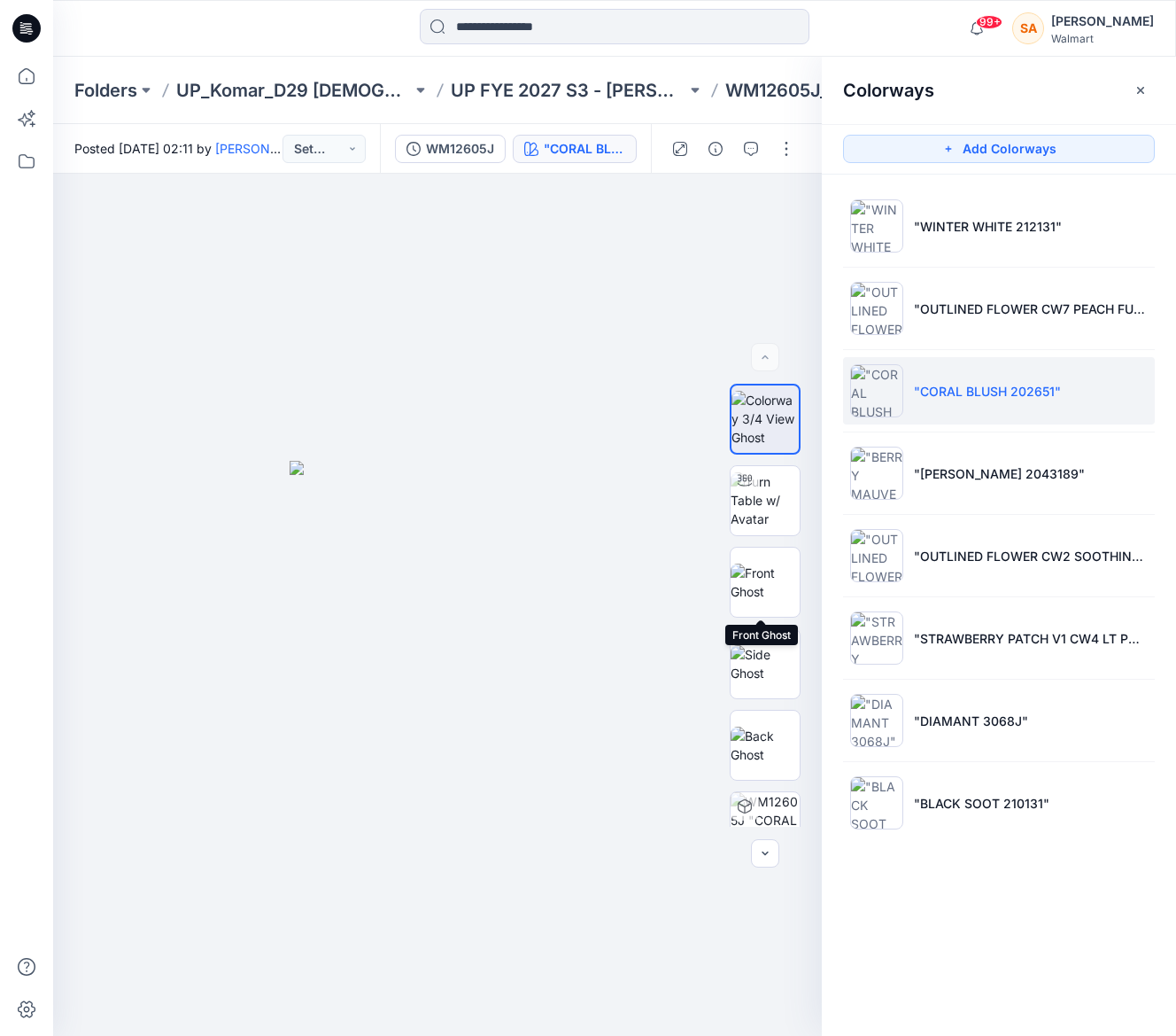
click at [780, 567] on img at bounding box center [765, 582] width 69 height 37
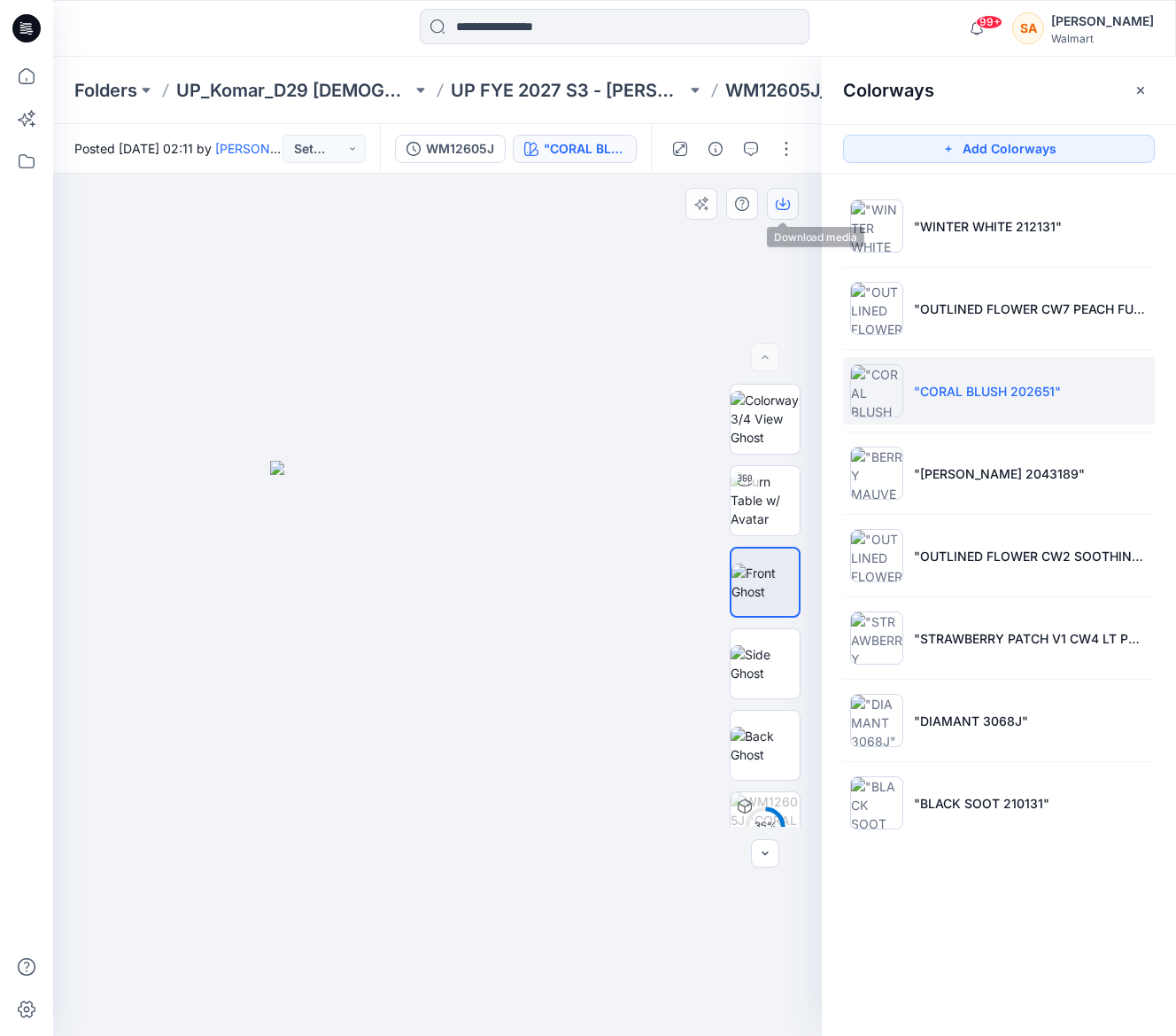
click at [785, 205] on icon "button" at bounding box center [783, 204] width 14 height 14
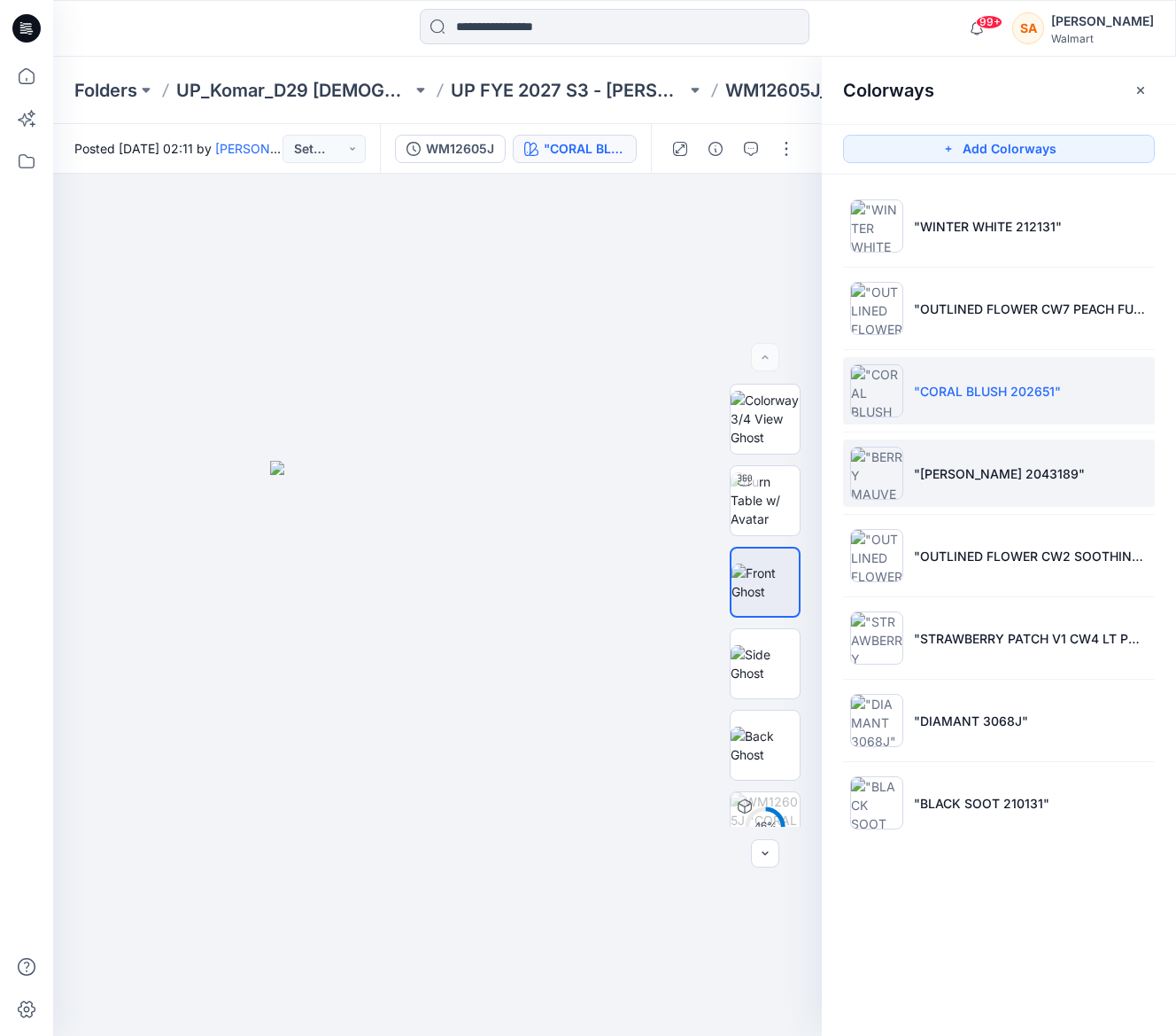
click at [917, 491] on li ""[PERSON_NAME] 2043189"" at bounding box center [999, 472] width 312 height 68
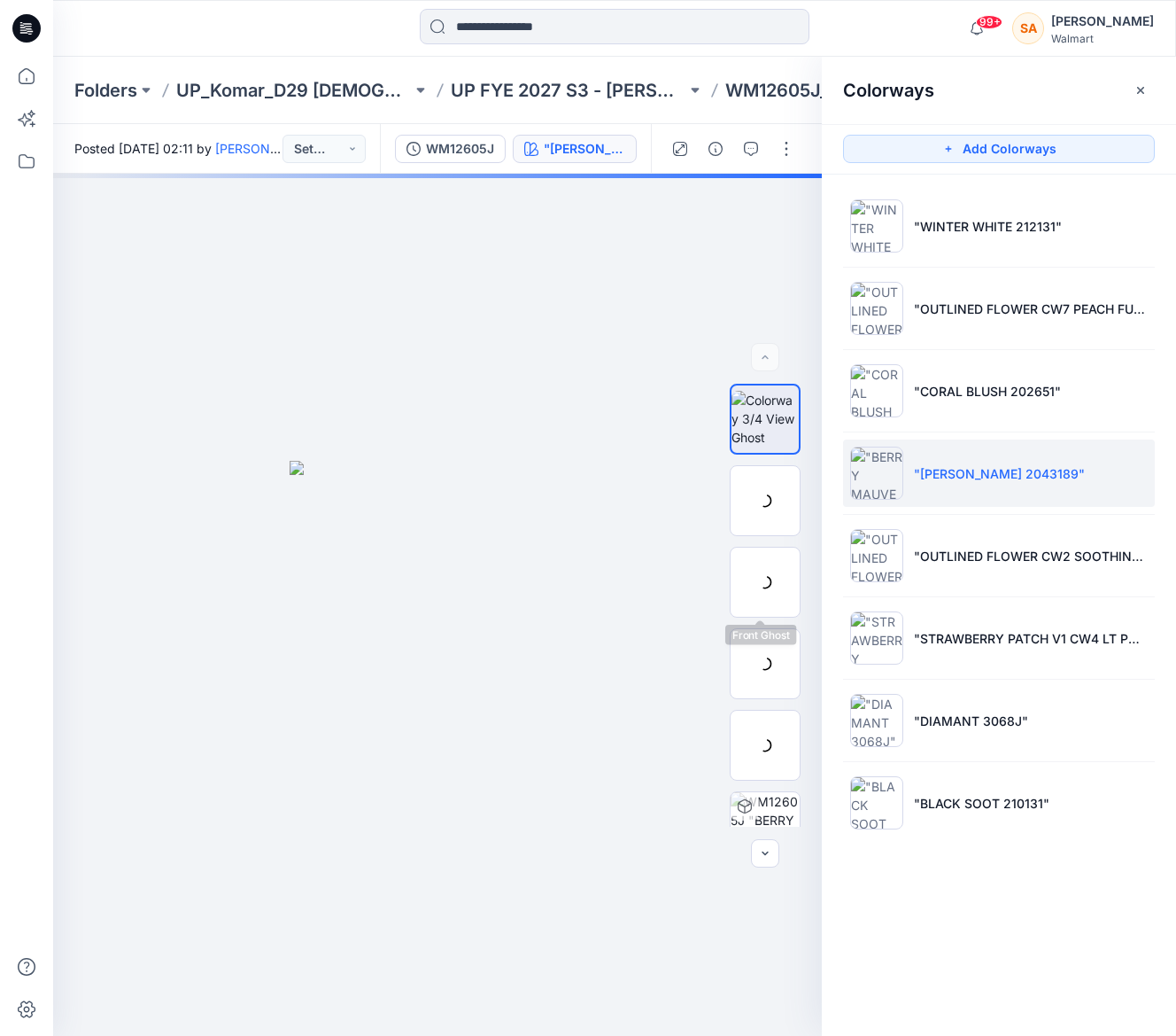
click at [744, 613] on div at bounding box center [765, 582] width 71 height 71
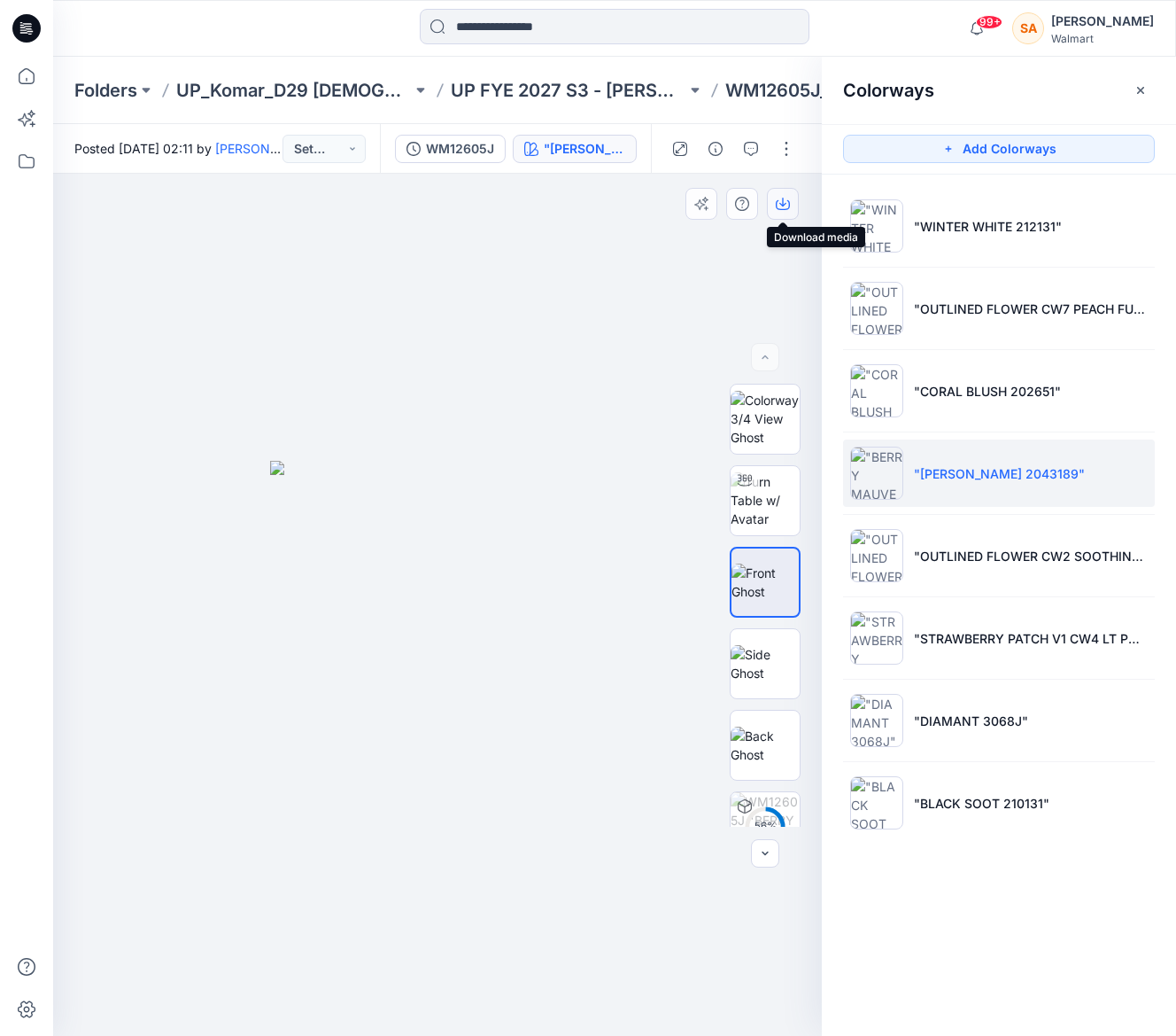
click at [781, 207] on icon "button" at bounding box center [783, 204] width 14 height 14
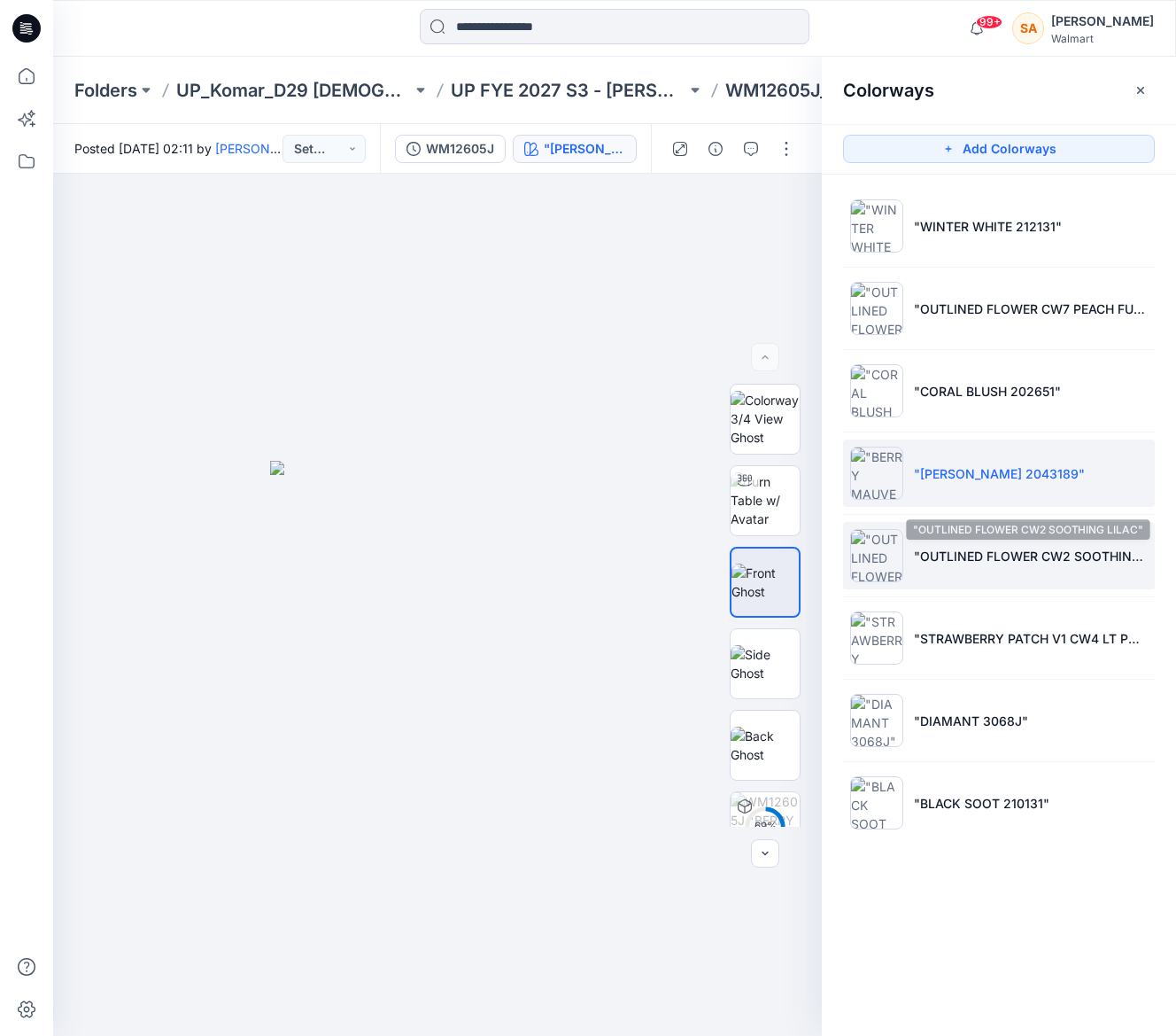
drag, startPoint x: 918, startPoint y: 549, endPoint x: 870, endPoint y: 557, distance: 48.7
click at [917, 549] on p ""OUTLINED FLOWER CW2 SOOTHING LILAC"" at bounding box center [1031, 556] width 234 height 19
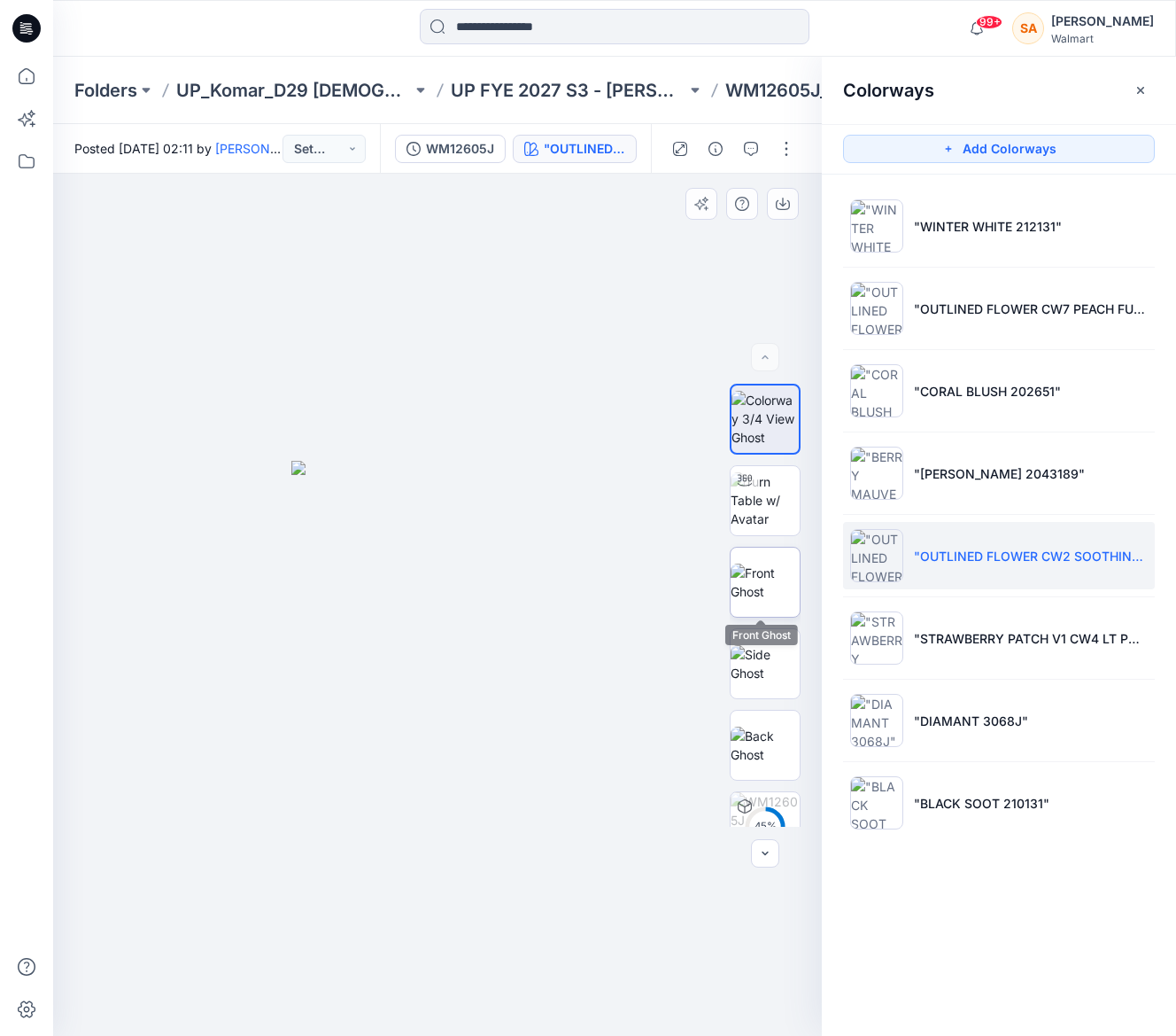
click at [769, 578] on img at bounding box center [765, 582] width 69 height 37
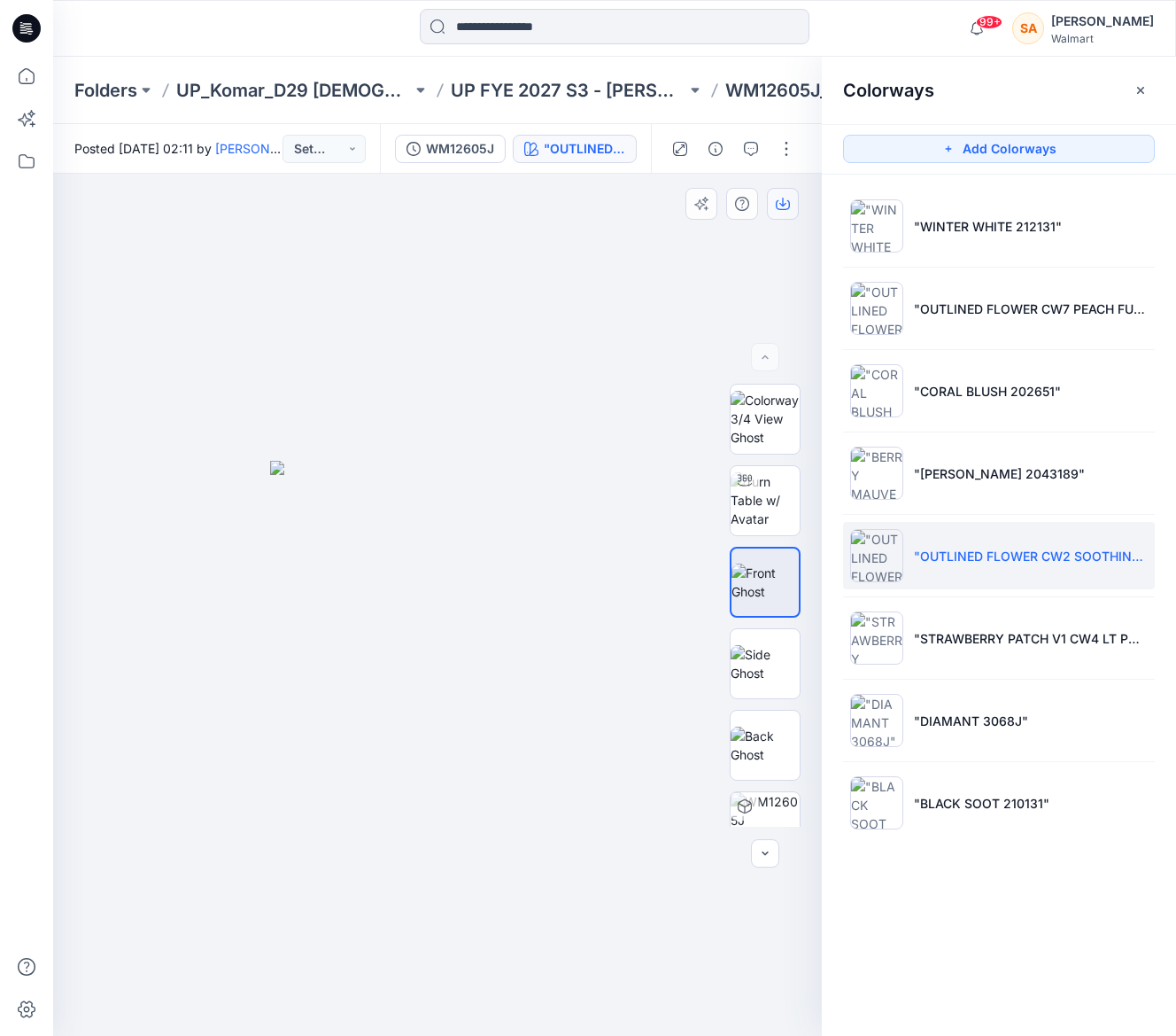
click at [774, 209] on button "button" at bounding box center [783, 204] width 32 height 32
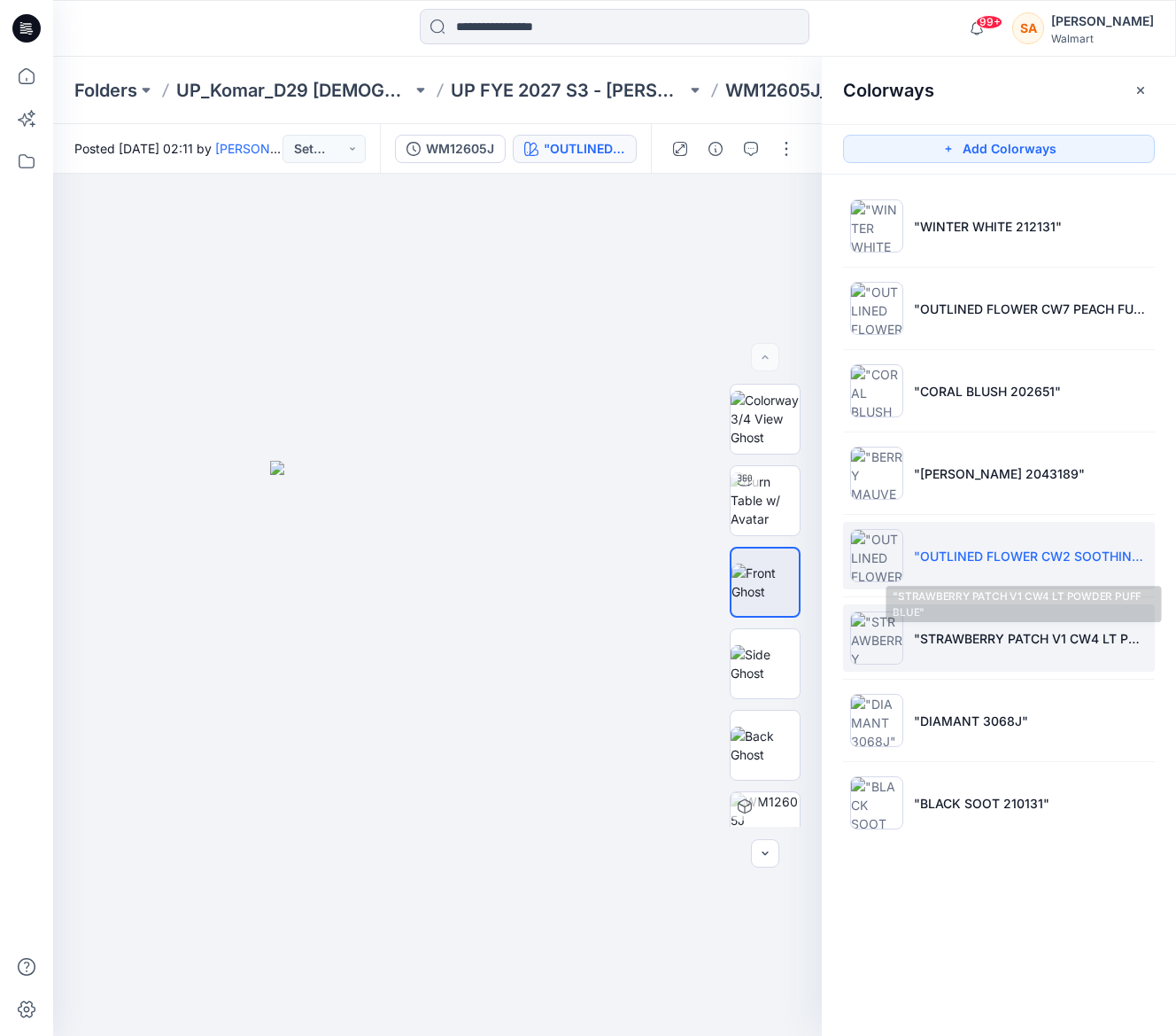
click at [942, 658] on li ""STRAWBERRY PATCH V1 CW4 LT POWDER PUFF BLUE"" at bounding box center [999, 637] width 312 height 68
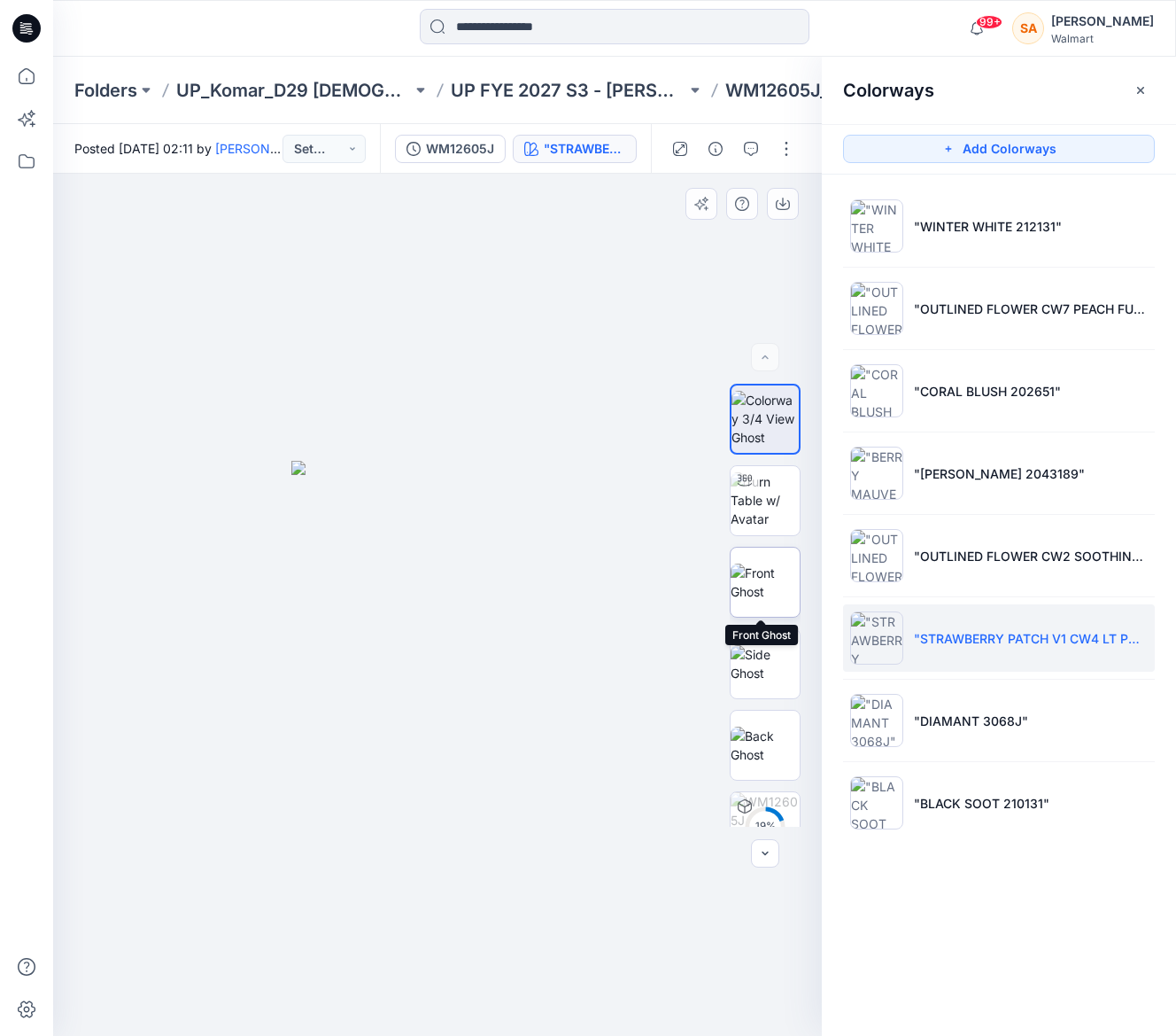
click at [753, 564] on img at bounding box center [765, 582] width 69 height 37
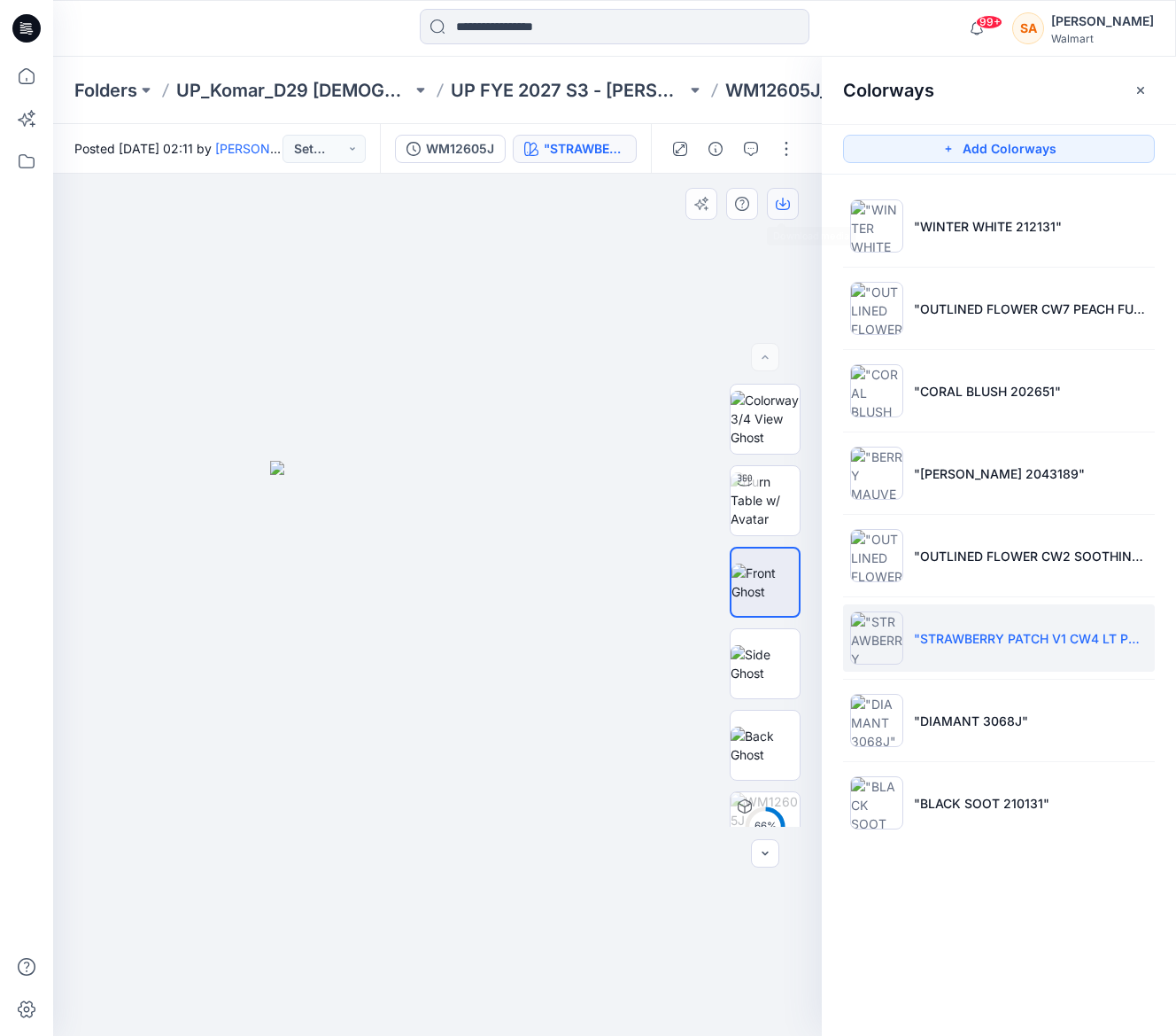
click at [790, 202] on button "button" at bounding box center [783, 204] width 32 height 32
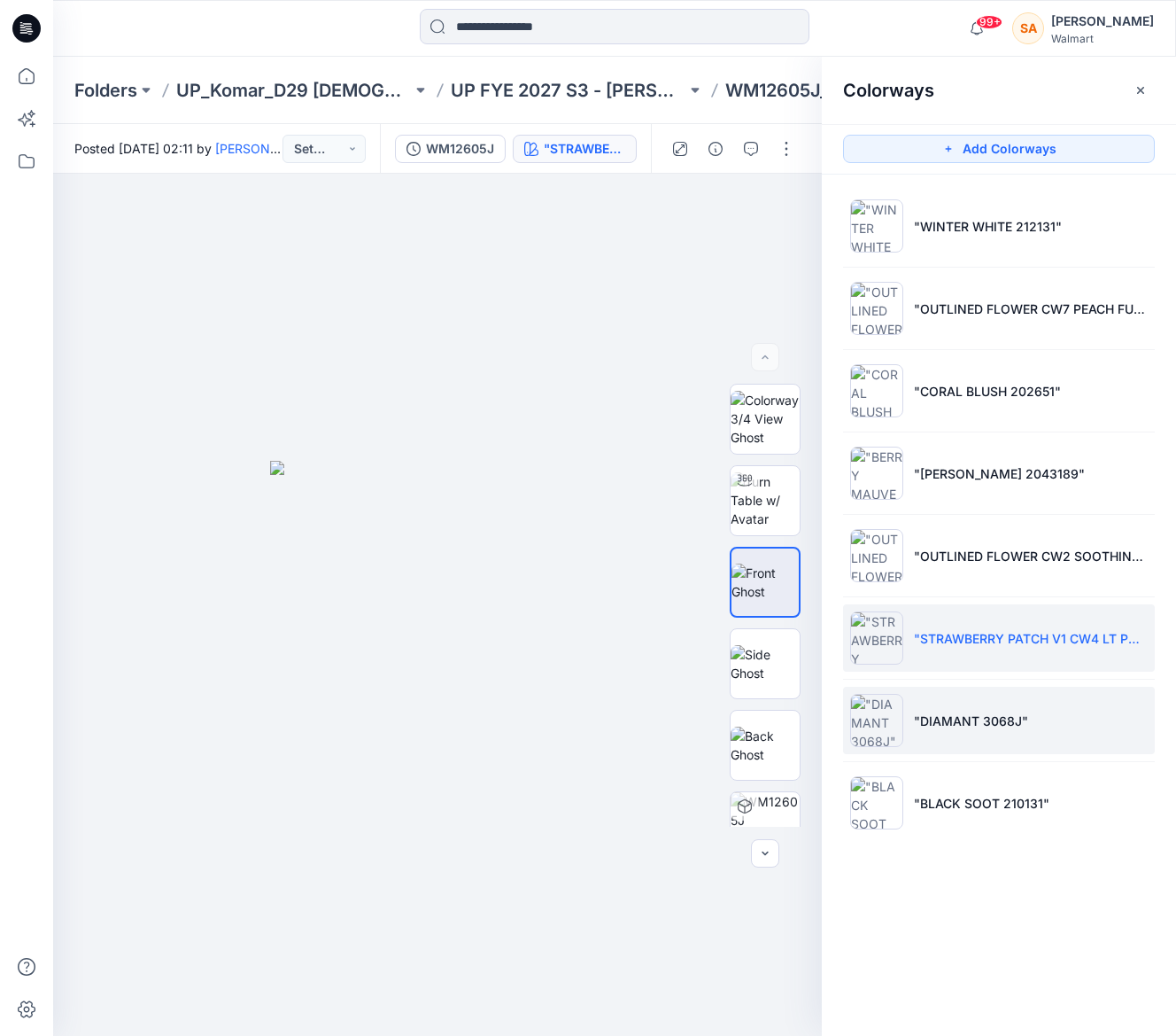
click at [974, 714] on p ""DIAMANT 3068J"" at bounding box center [971, 720] width 115 height 19
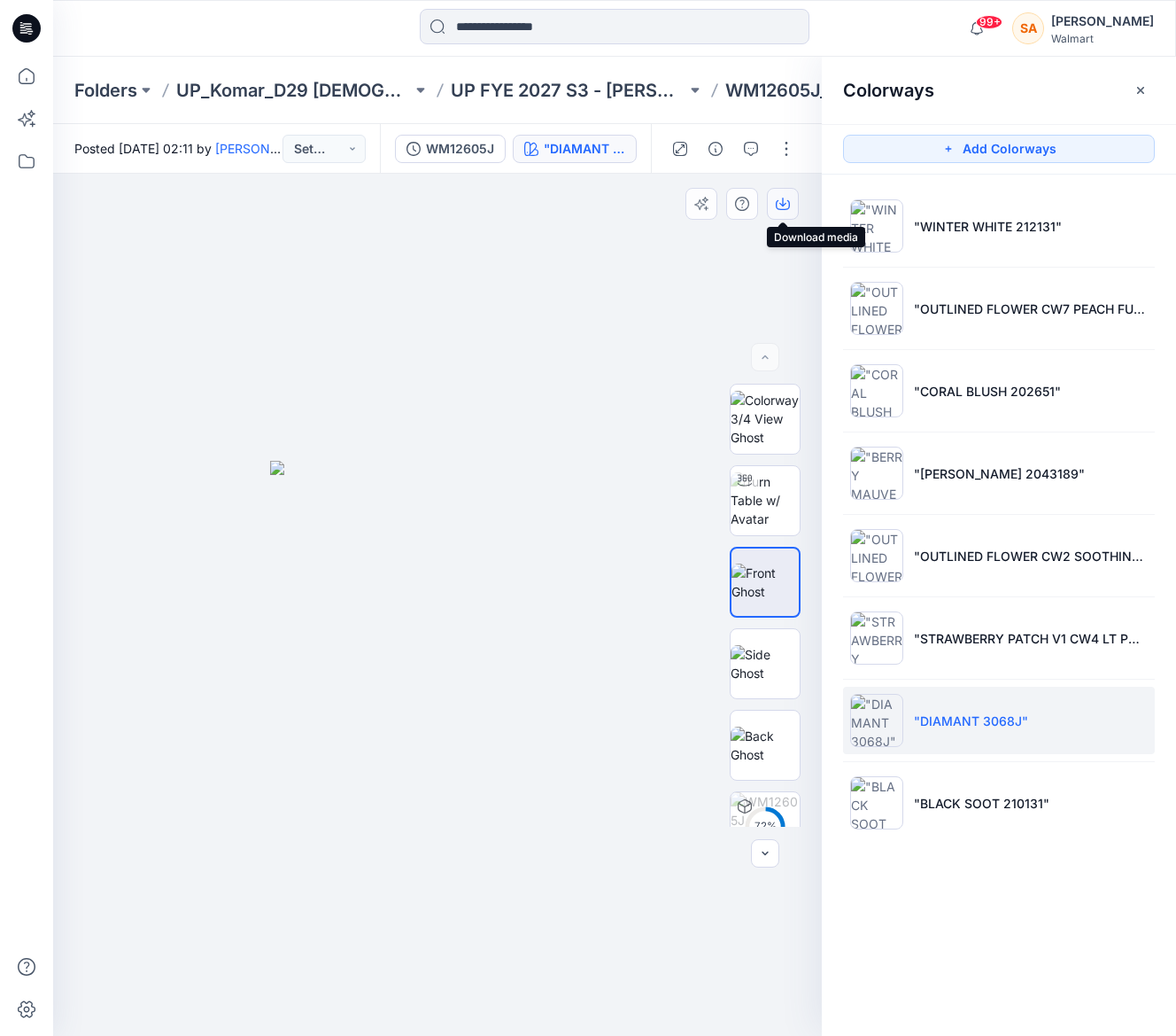
click at [785, 207] on icon "button" at bounding box center [783, 204] width 14 height 14
drag, startPoint x: 966, startPoint y: 786, endPoint x: 883, endPoint y: 705, distance: 116.0
click at [965, 783] on li ""BLACK SOOT 210131"" at bounding box center [999, 803] width 312 height 68
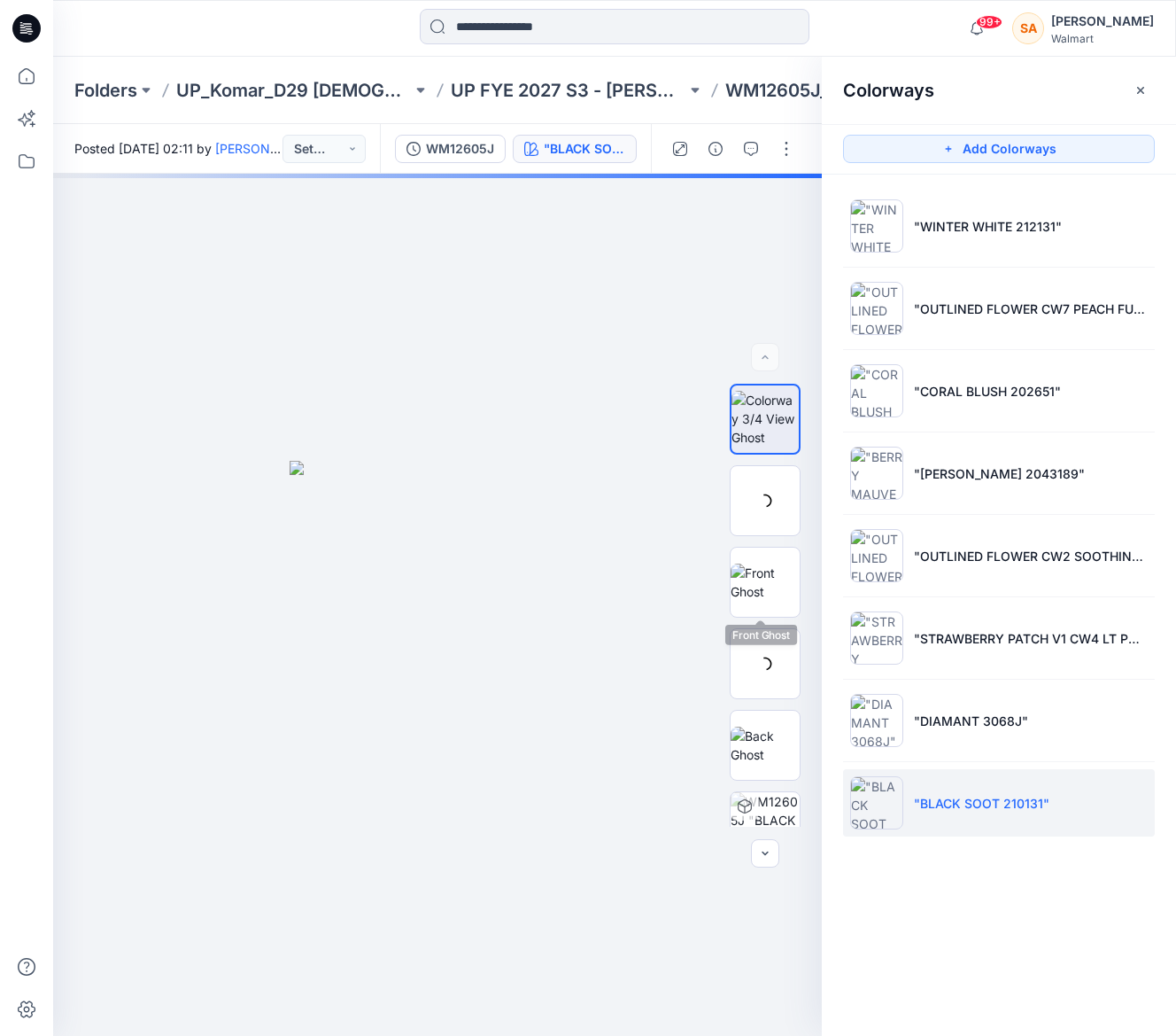
click at [745, 595] on div at bounding box center [765, 582] width 71 height 71
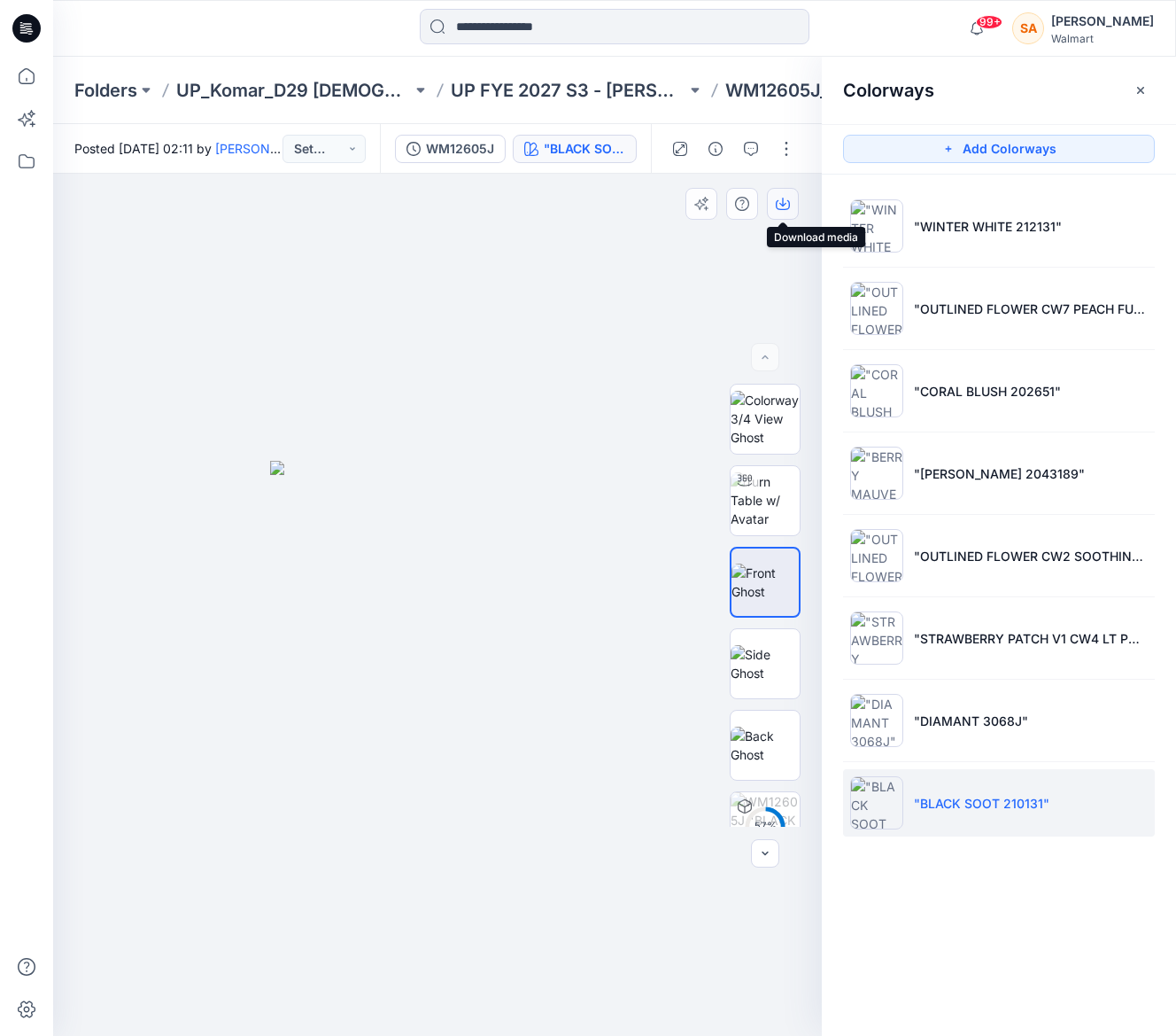
click at [776, 204] on icon "button" at bounding box center [783, 205] width 14 height 10
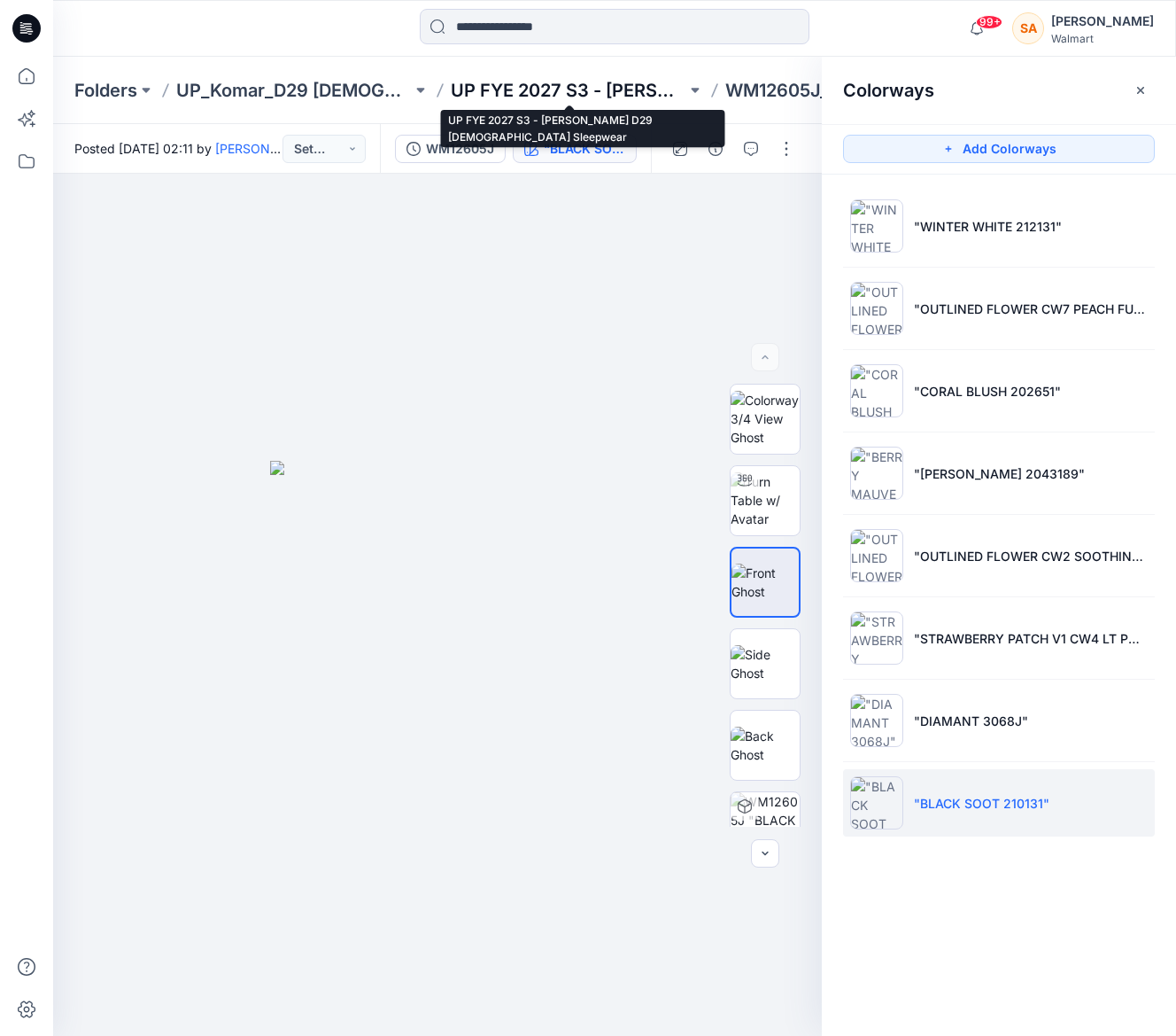
click at [566, 79] on p "UP FYE 2027 S3 - [PERSON_NAME] D29 [DEMOGRAPHIC_DATA] Sleepwear" at bounding box center [568, 90] width 235 height 25
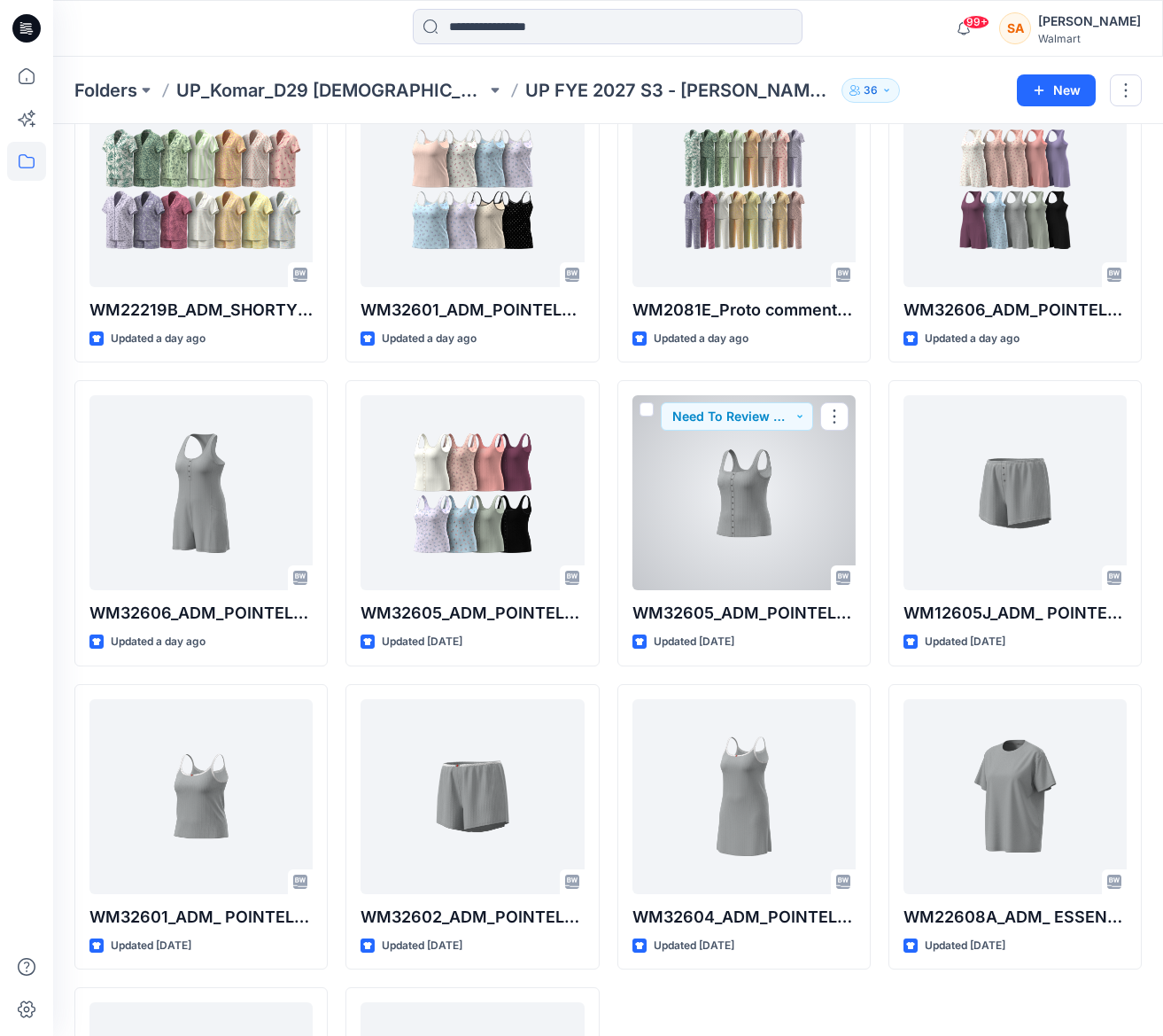
scroll to position [834, 0]
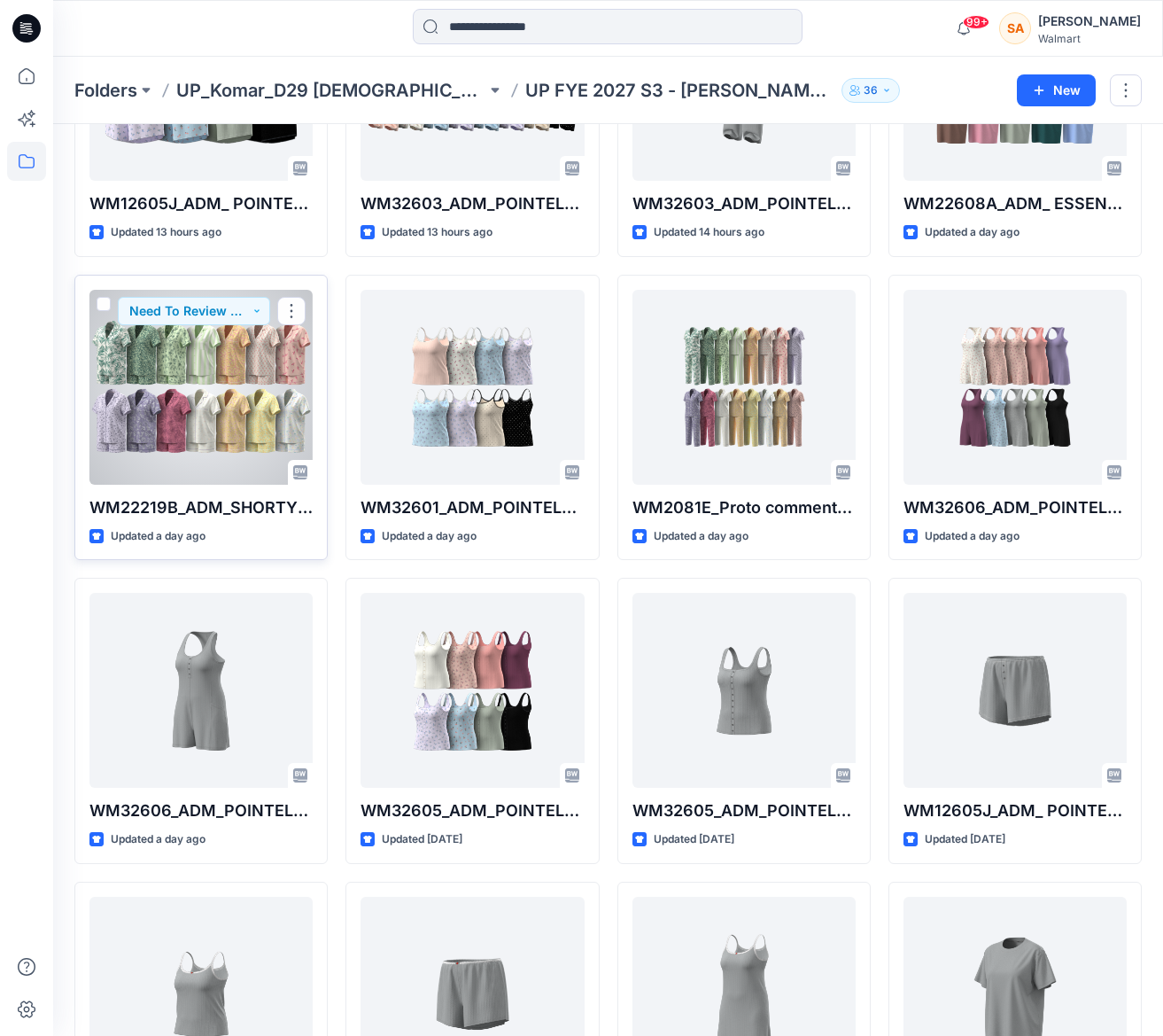
click at [180, 397] on div at bounding box center [201, 387] width 223 height 195
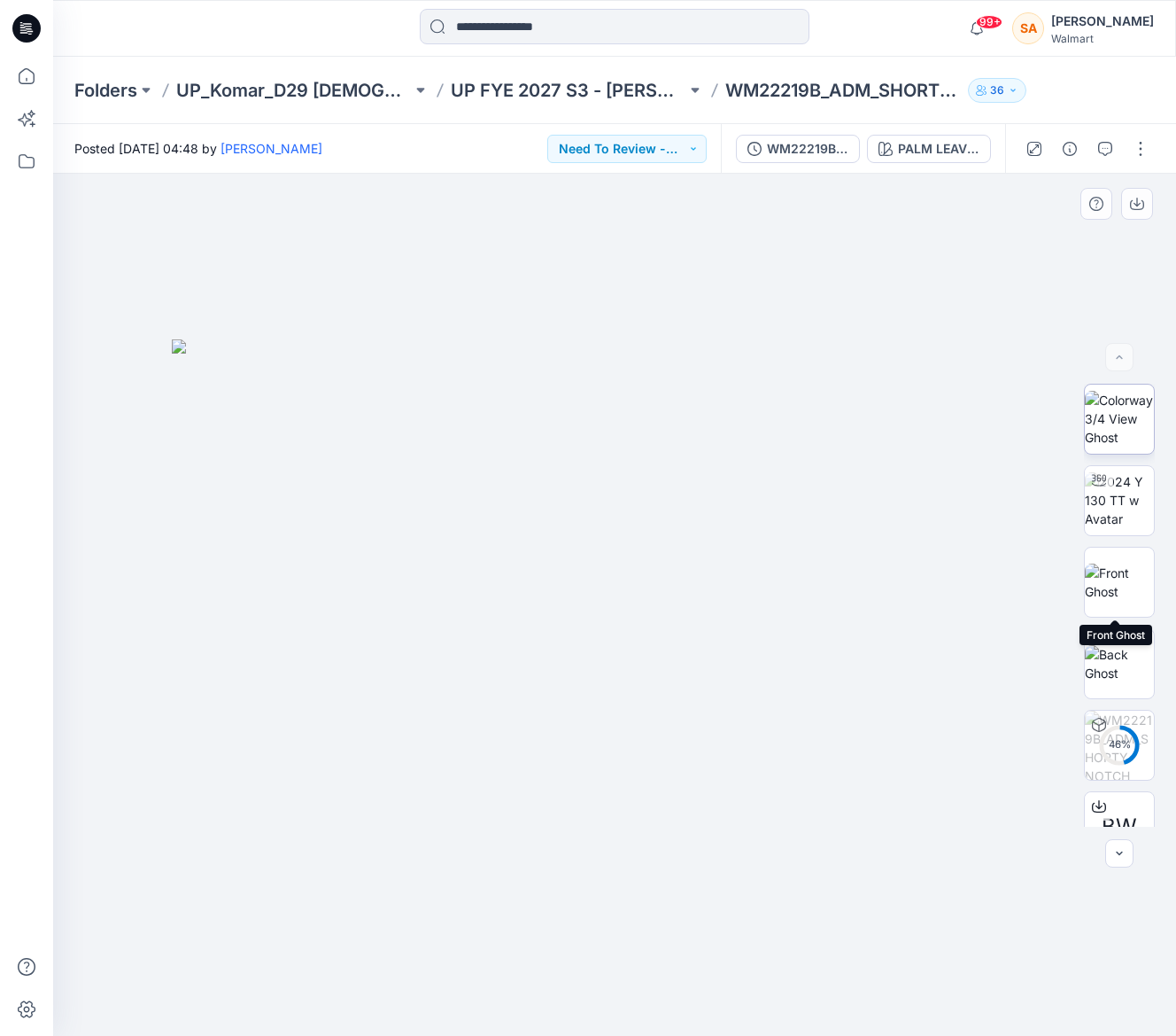
drag, startPoint x: 1115, startPoint y: 592, endPoint x: 1102, endPoint y: 447, distance: 145.6
click at [1114, 589] on img at bounding box center [1119, 582] width 69 height 37
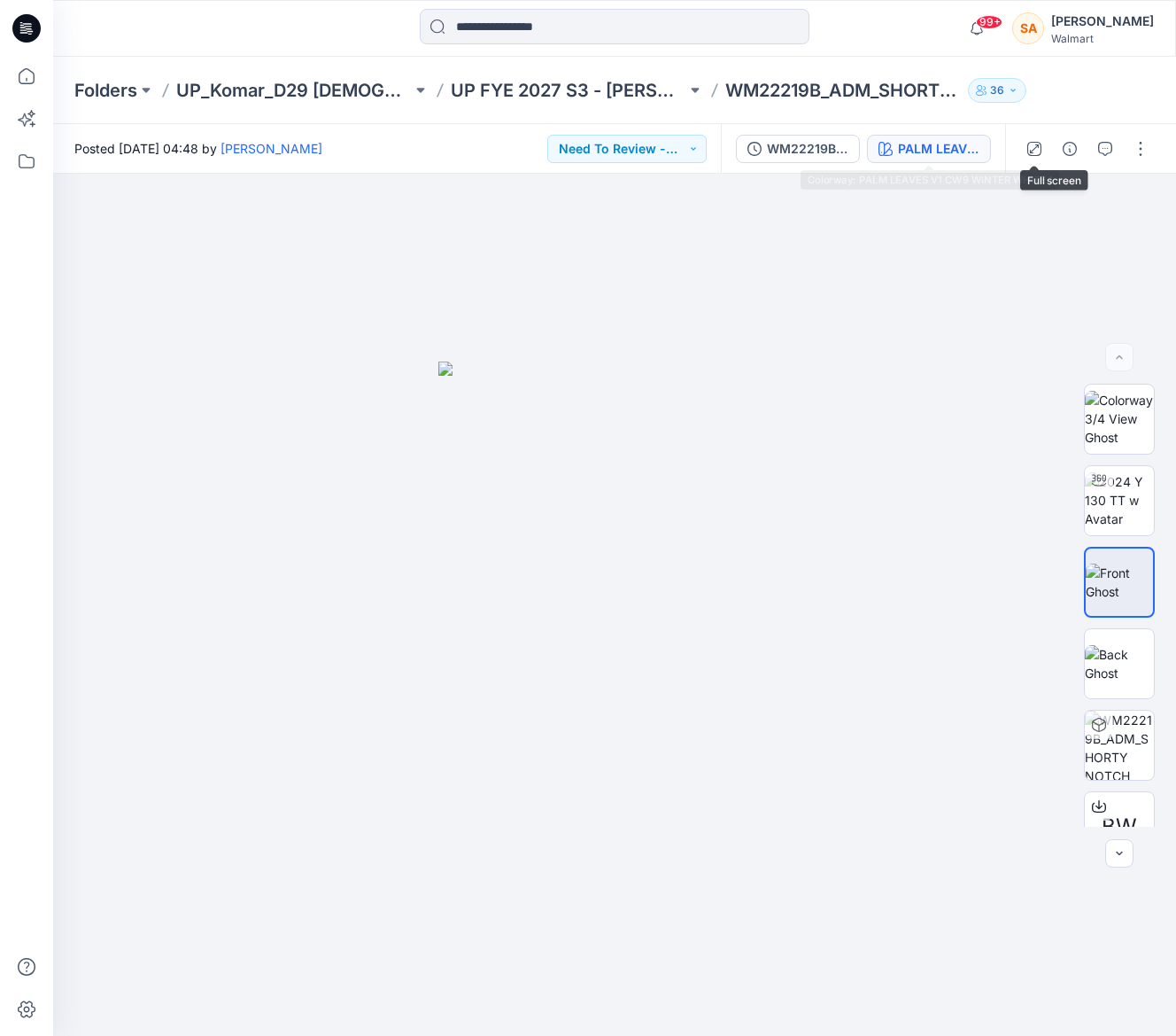
click at [917, 151] on div "PALM LEAVES V1 CW9 WINTER WHITE 1" at bounding box center [938, 149] width 81 height 20
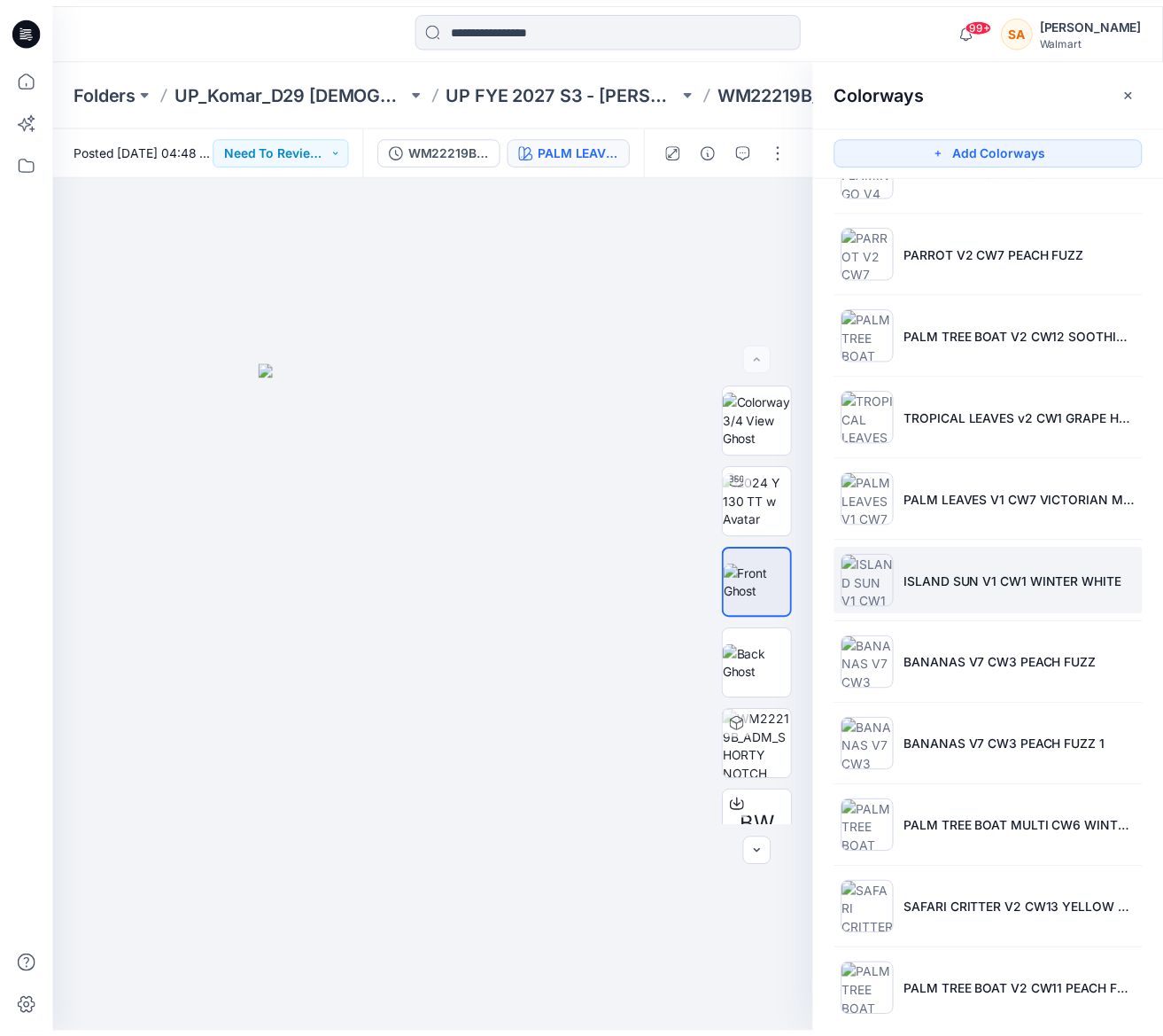
scroll to position [492, 0]
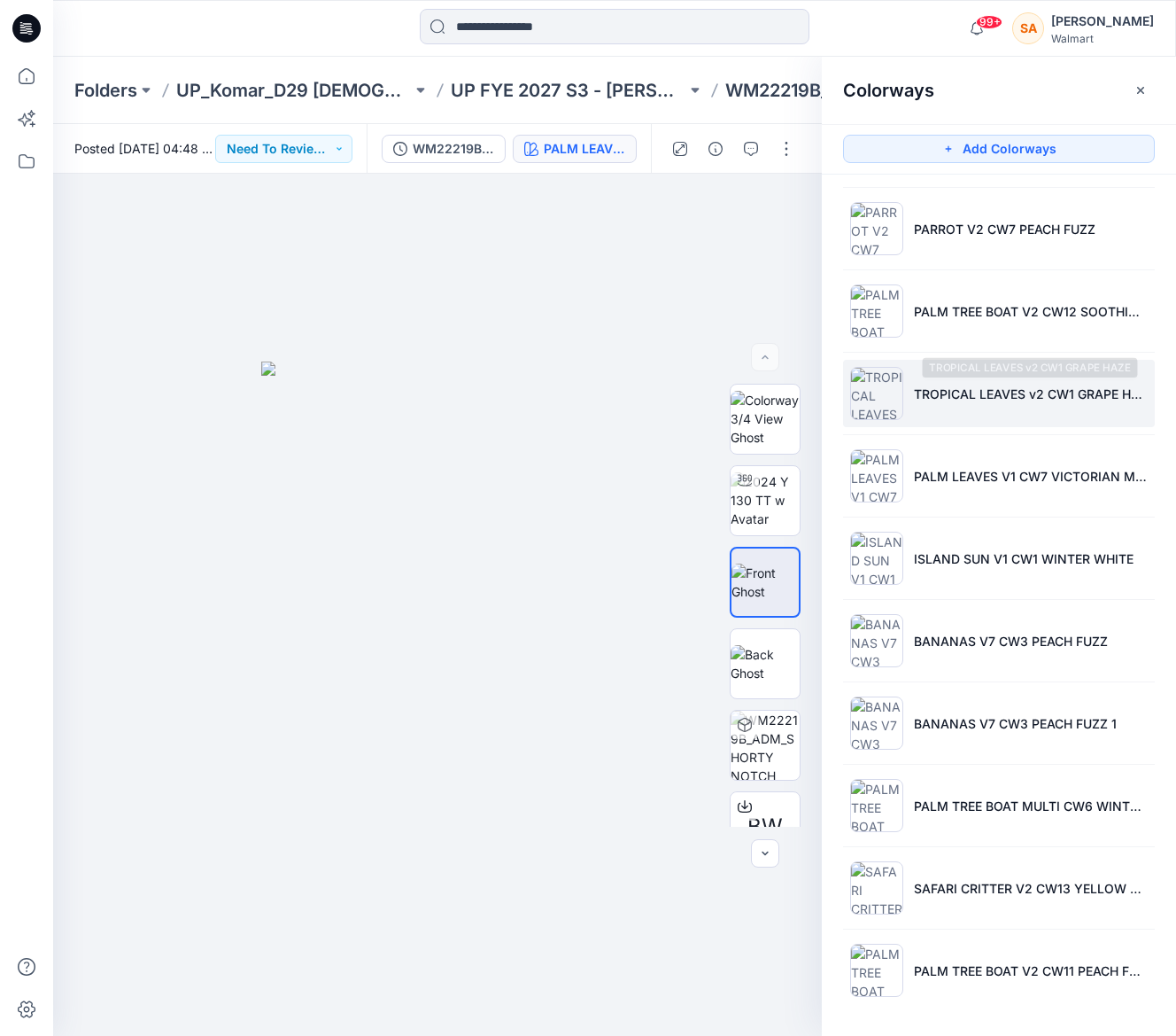
click at [972, 399] on p "TROPICAL LEAVES v2 CW1 GRAPE HAZE" at bounding box center [1031, 393] width 234 height 19
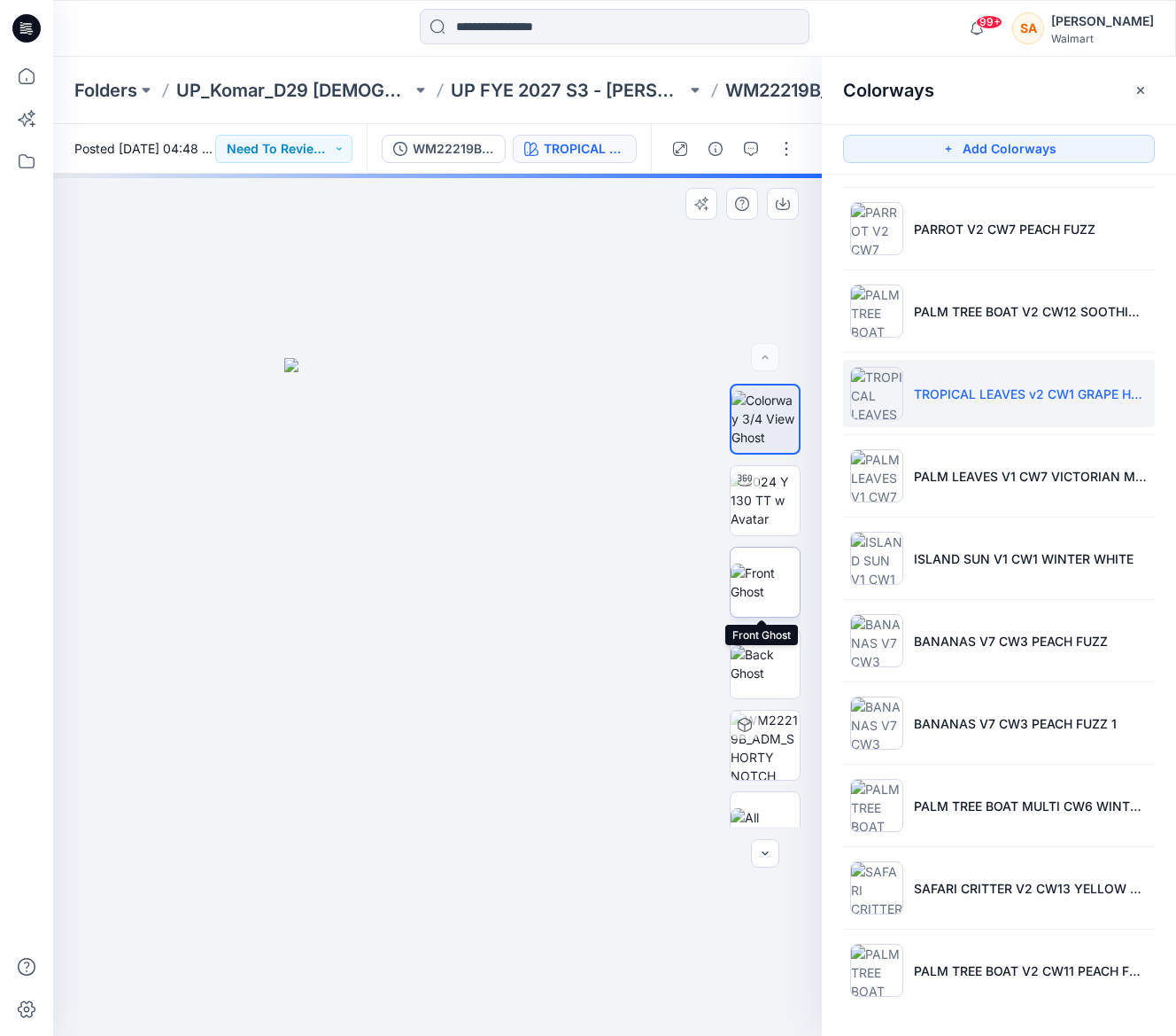
click at [766, 584] on img at bounding box center [765, 582] width 69 height 37
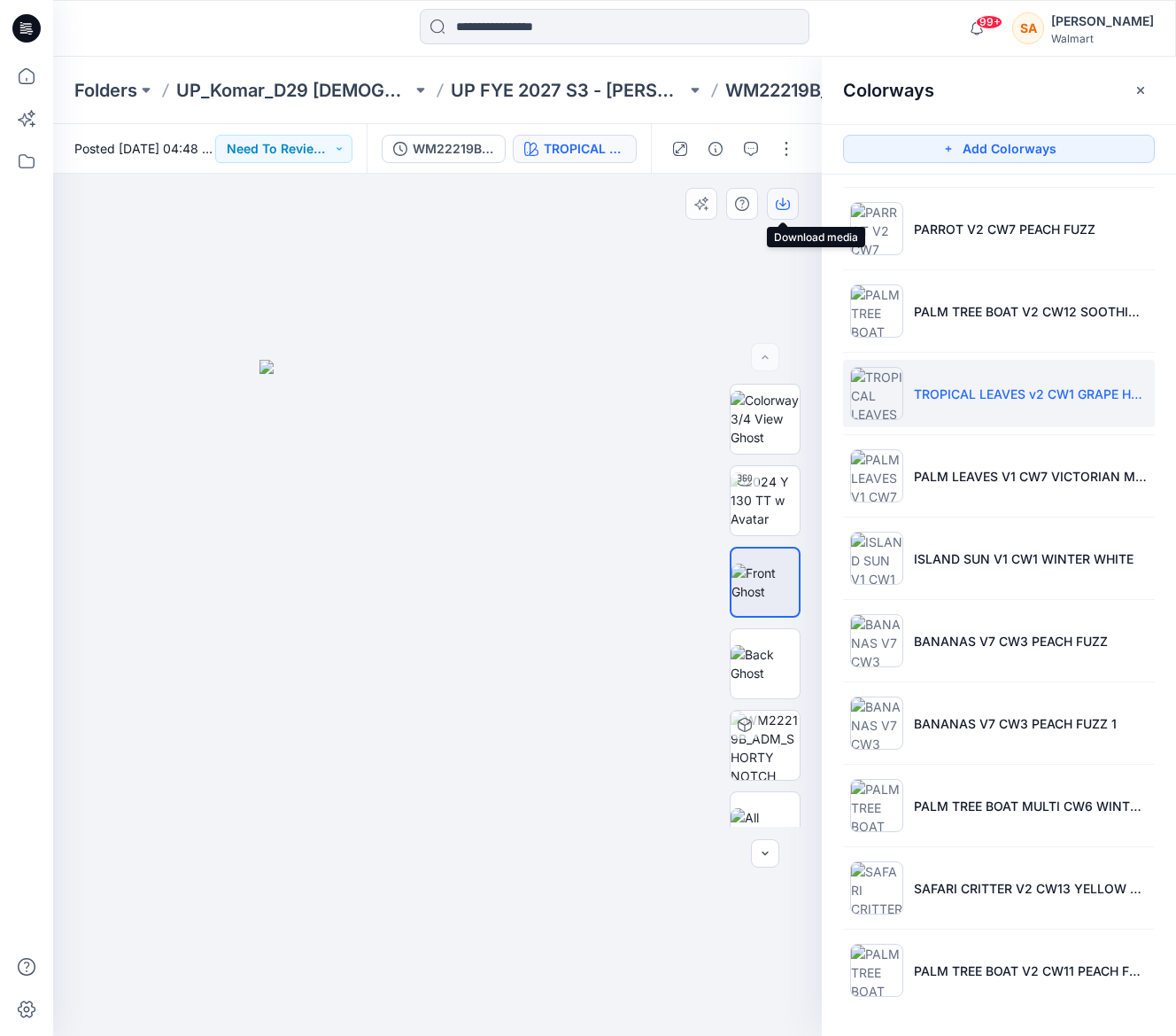
click at [776, 208] on icon "button" at bounding box center [783, 204] width 14 height 14
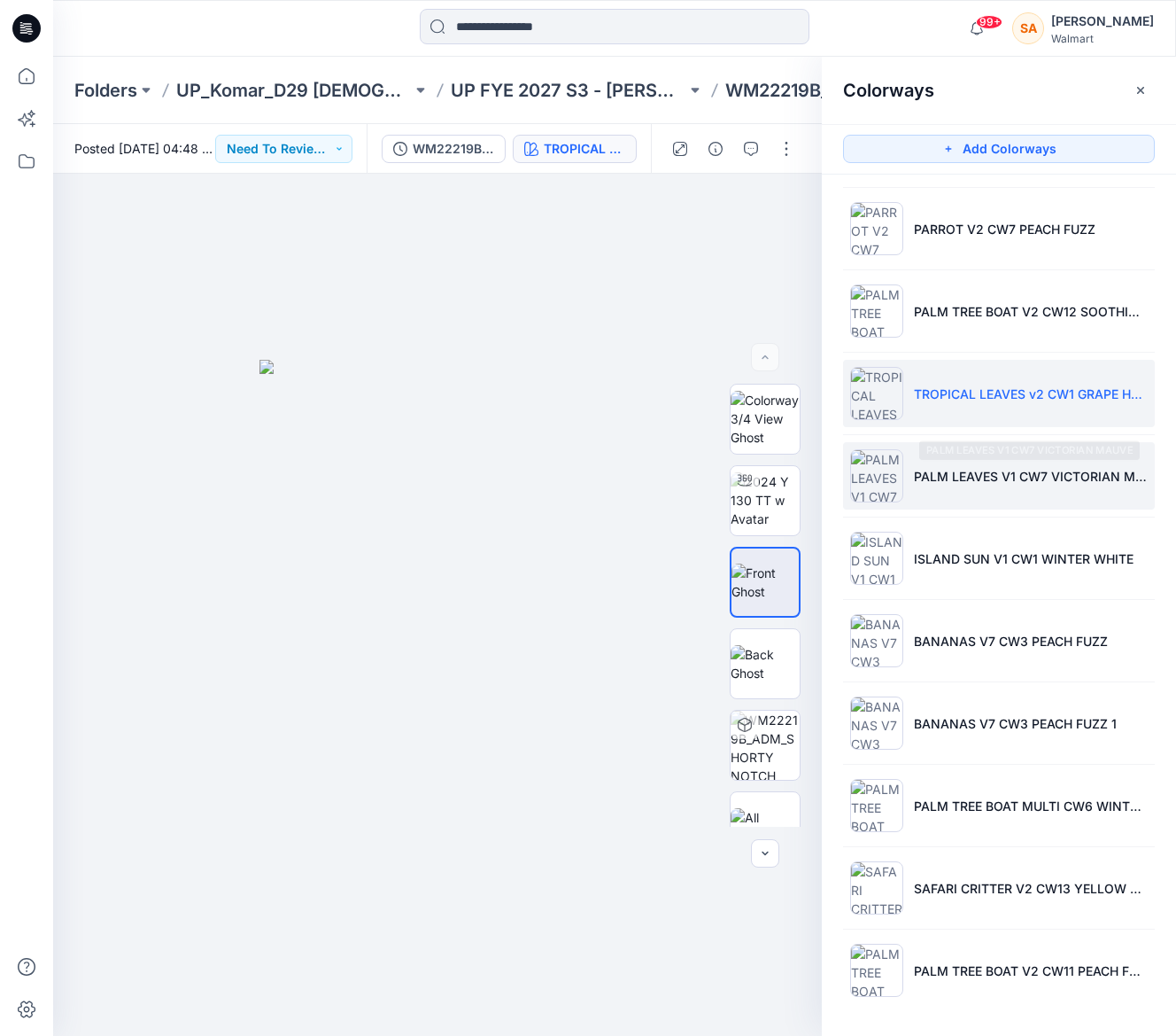
drag, startPoint x: 976, startPoint y: 471, endPoint x: 869, endPoint y: 507, distance: 112.9
click at [976, 471] on p "PALM LEAVES V1 CW7 VICTORIAN MAUVE" at bounding box center [1031, 475] width 234 height 19
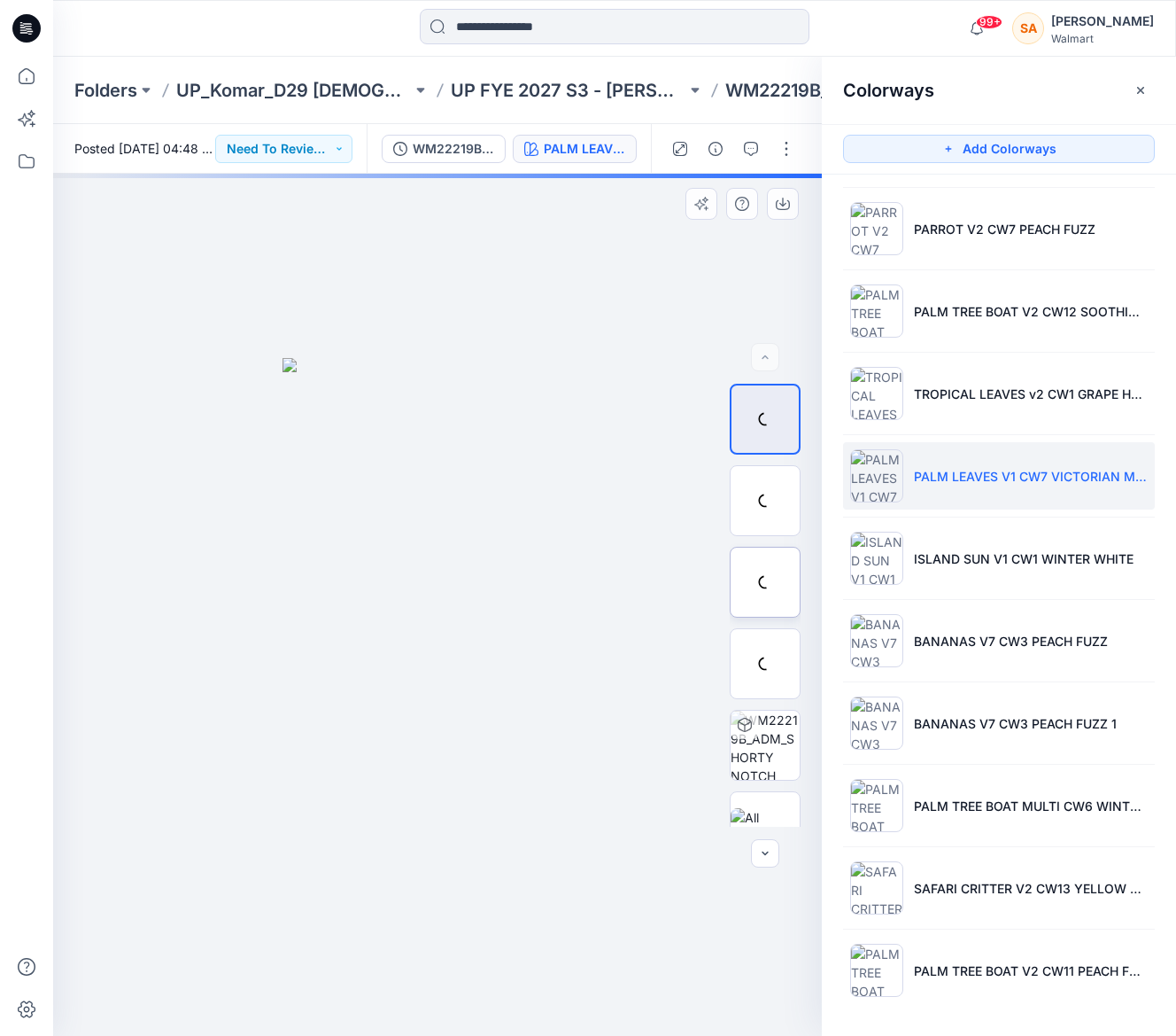
click at [767, 594] on div at bounding box center [765, 582] width 71 height 71
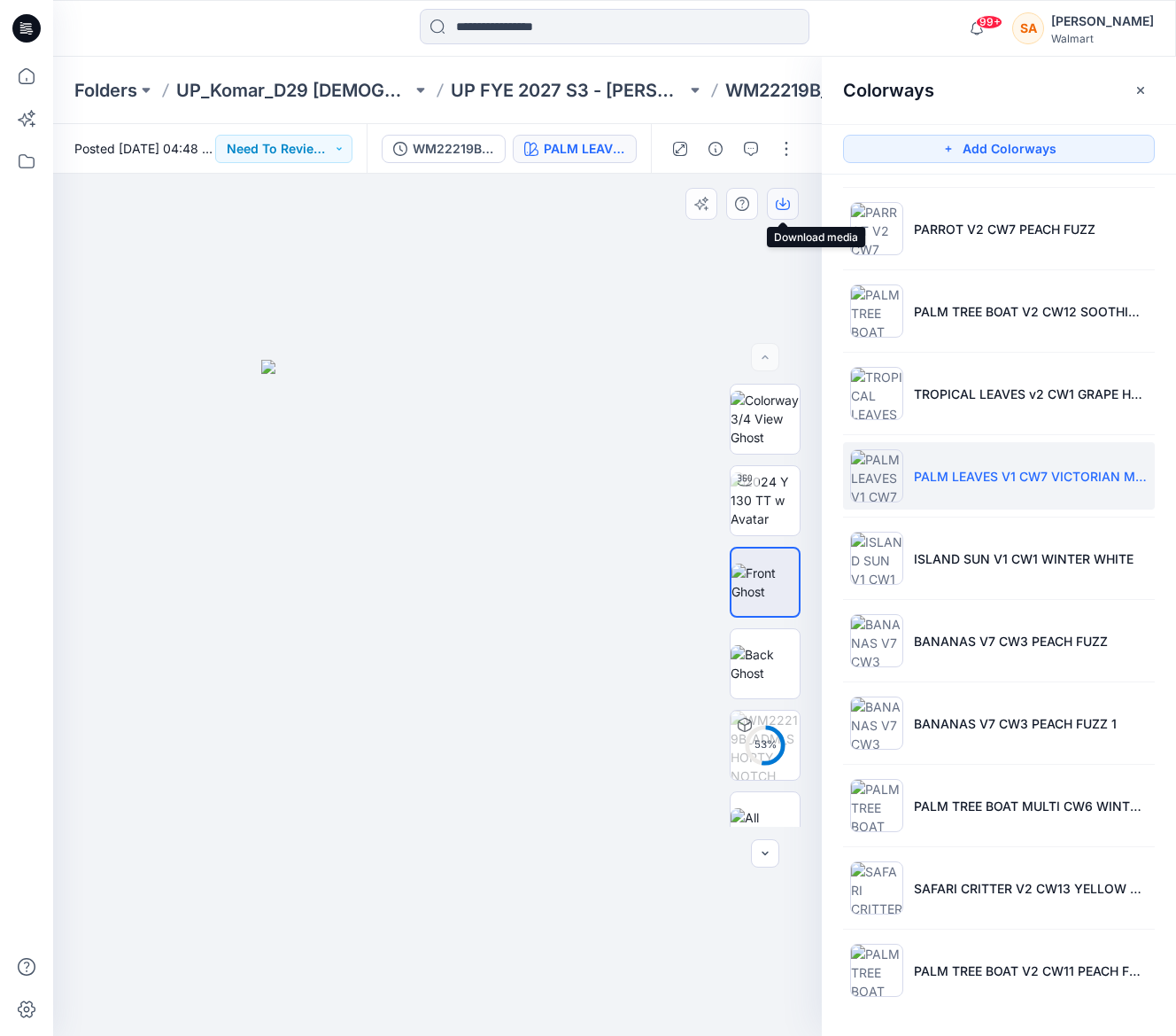
click at [793, 202] on button "button" at bounding box center [783, 204] width 32 height 32
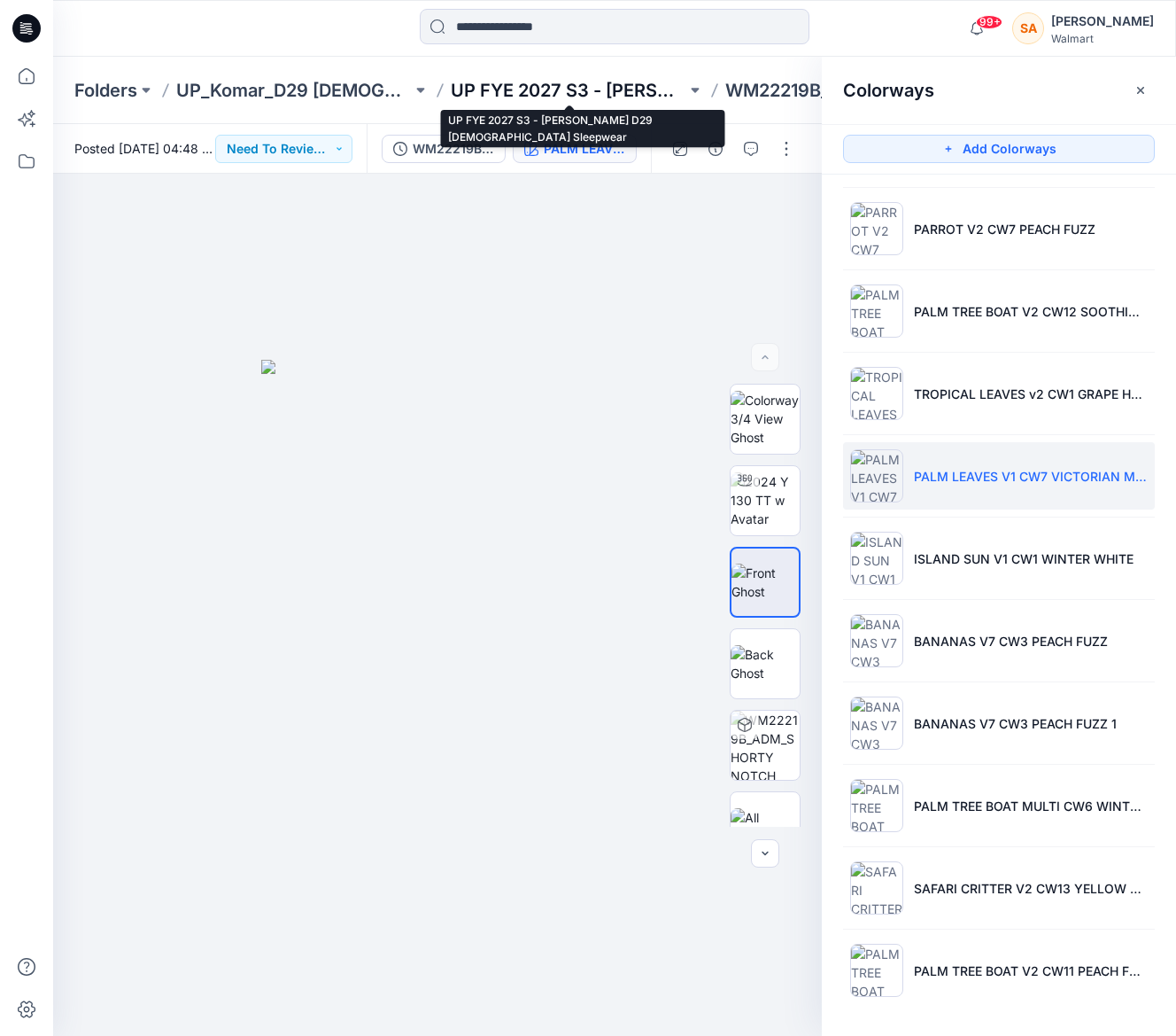
click at [621, 78] on p "UP FYE 2027 S3 - [PERSON_NAME] D29 [DEMOGRAPHIC_DATA] Sleepwear" at bounding box center [568, 90] width 235 height 25
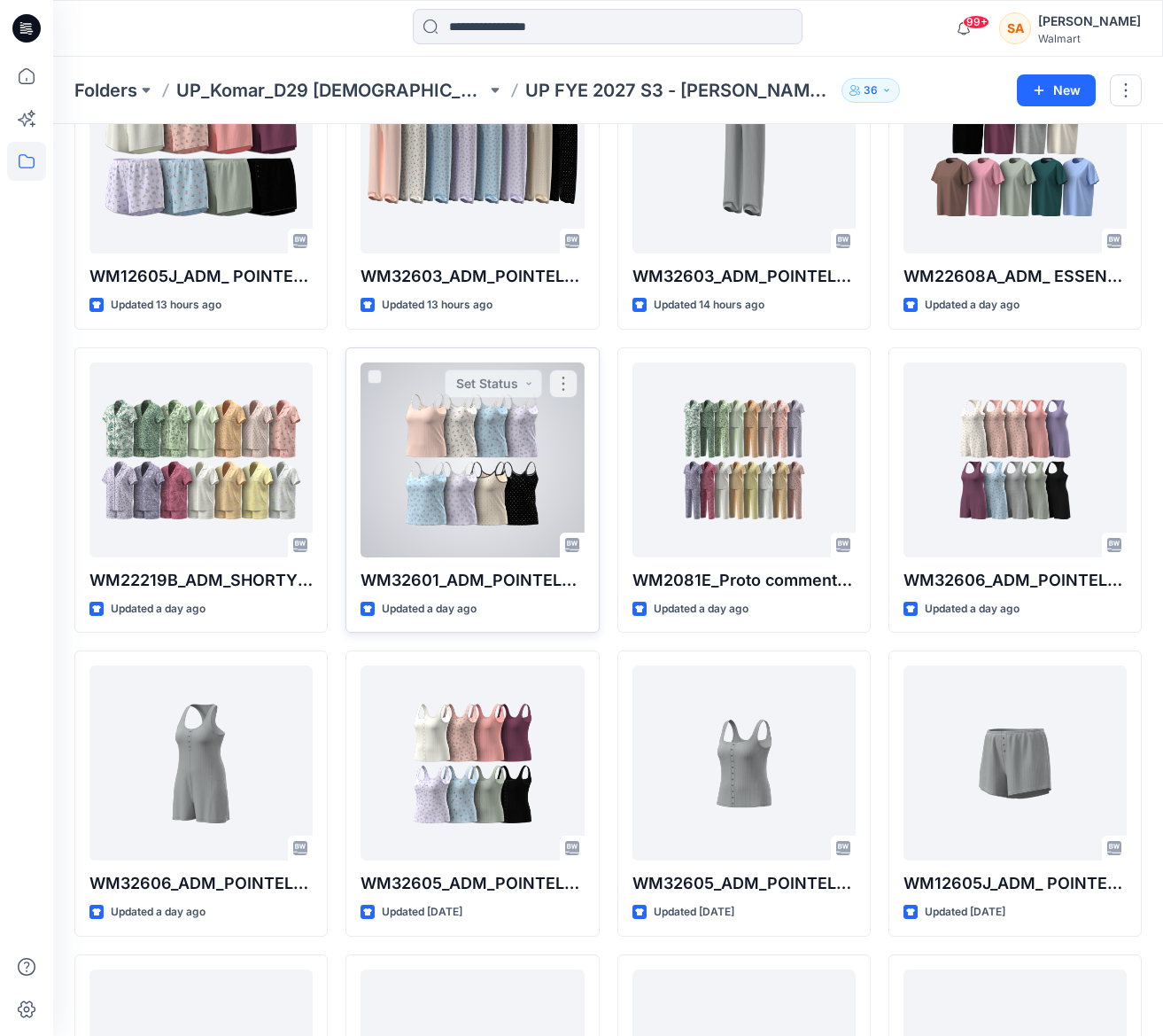
scroll to position [763, 0]
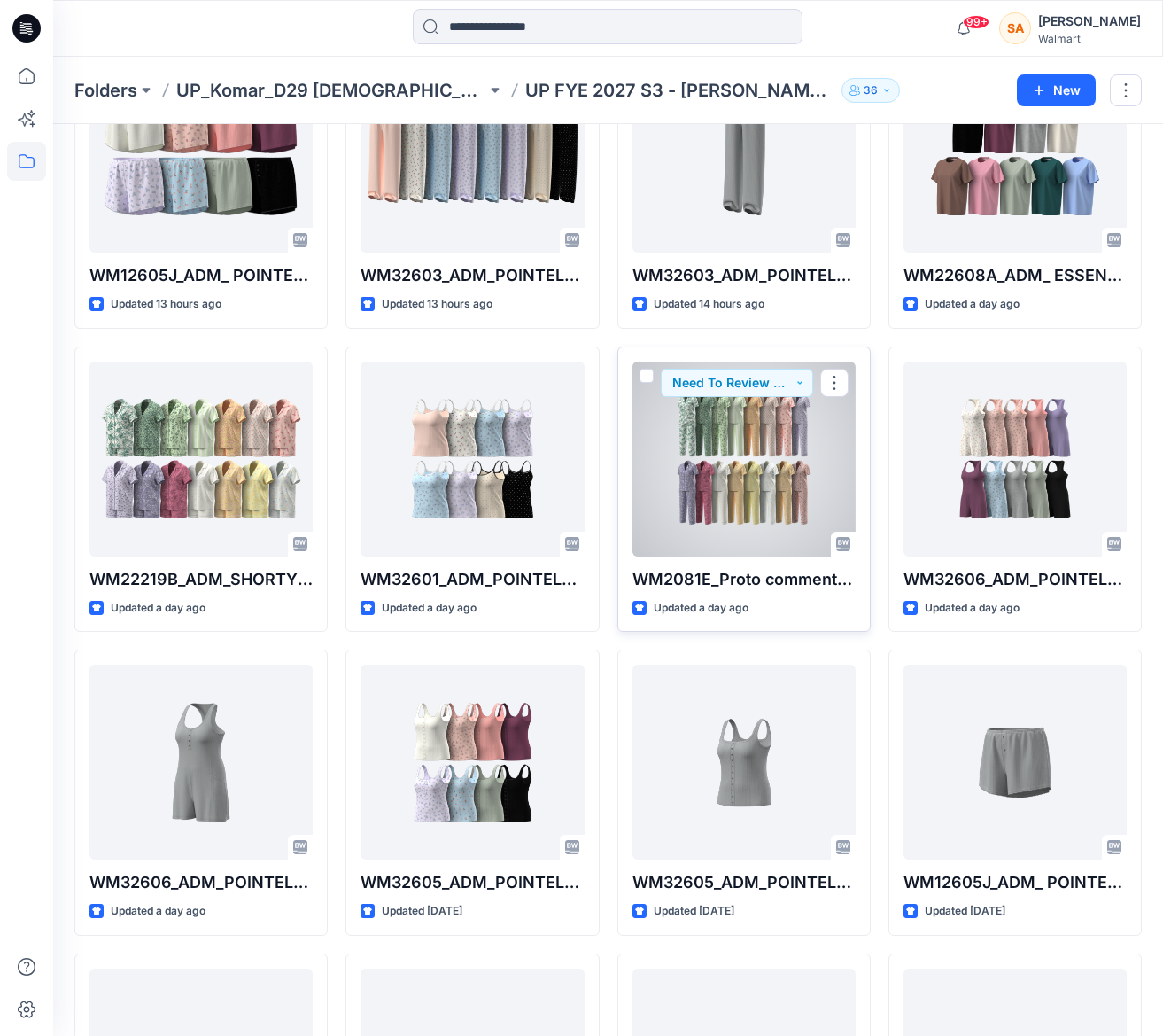
click at [690, 469] on div at bounding box center [744, 459] width 223 height 195
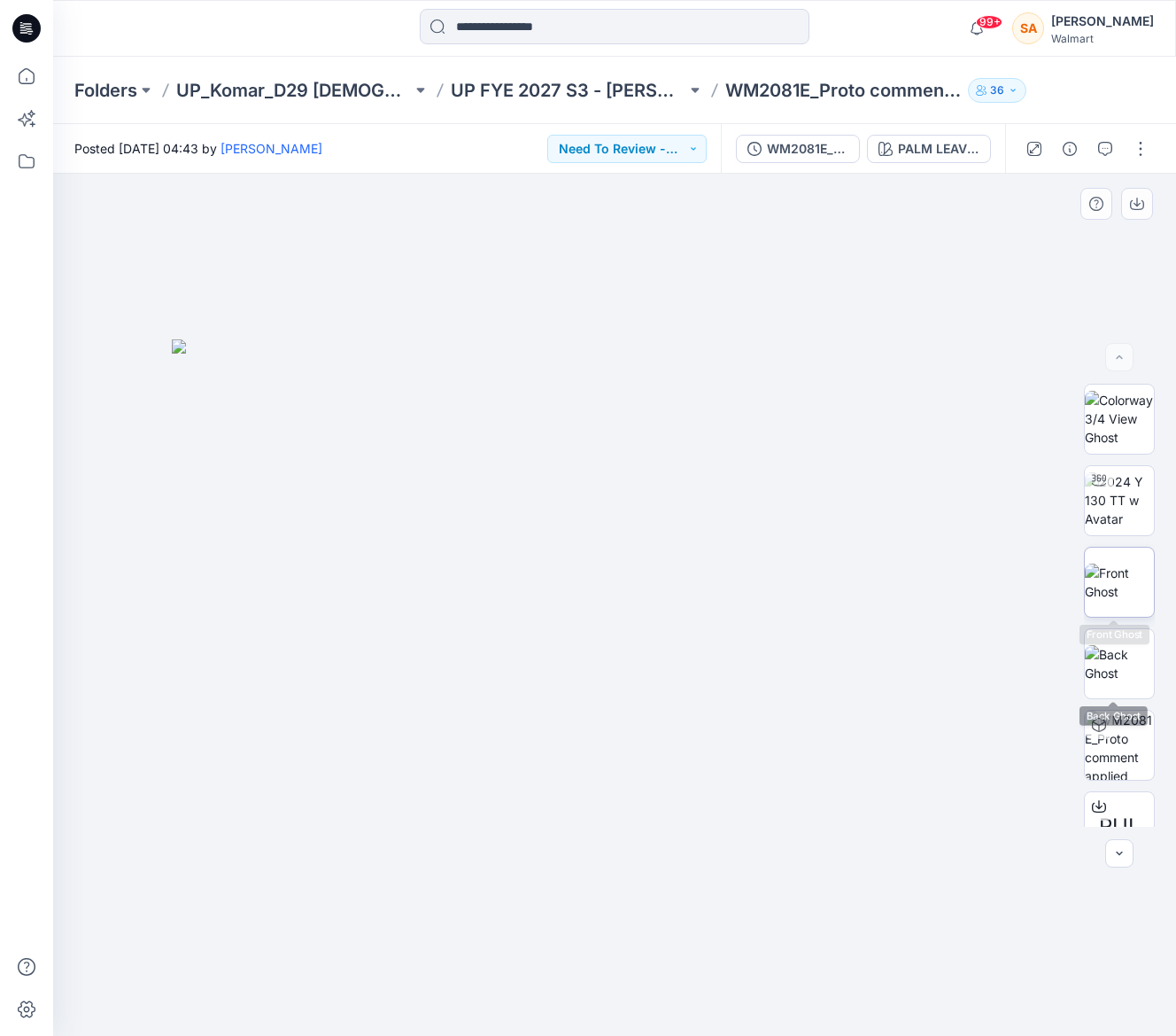
click at [1136, 567] on img at bounding box center [1119, 582] width 69 height 37
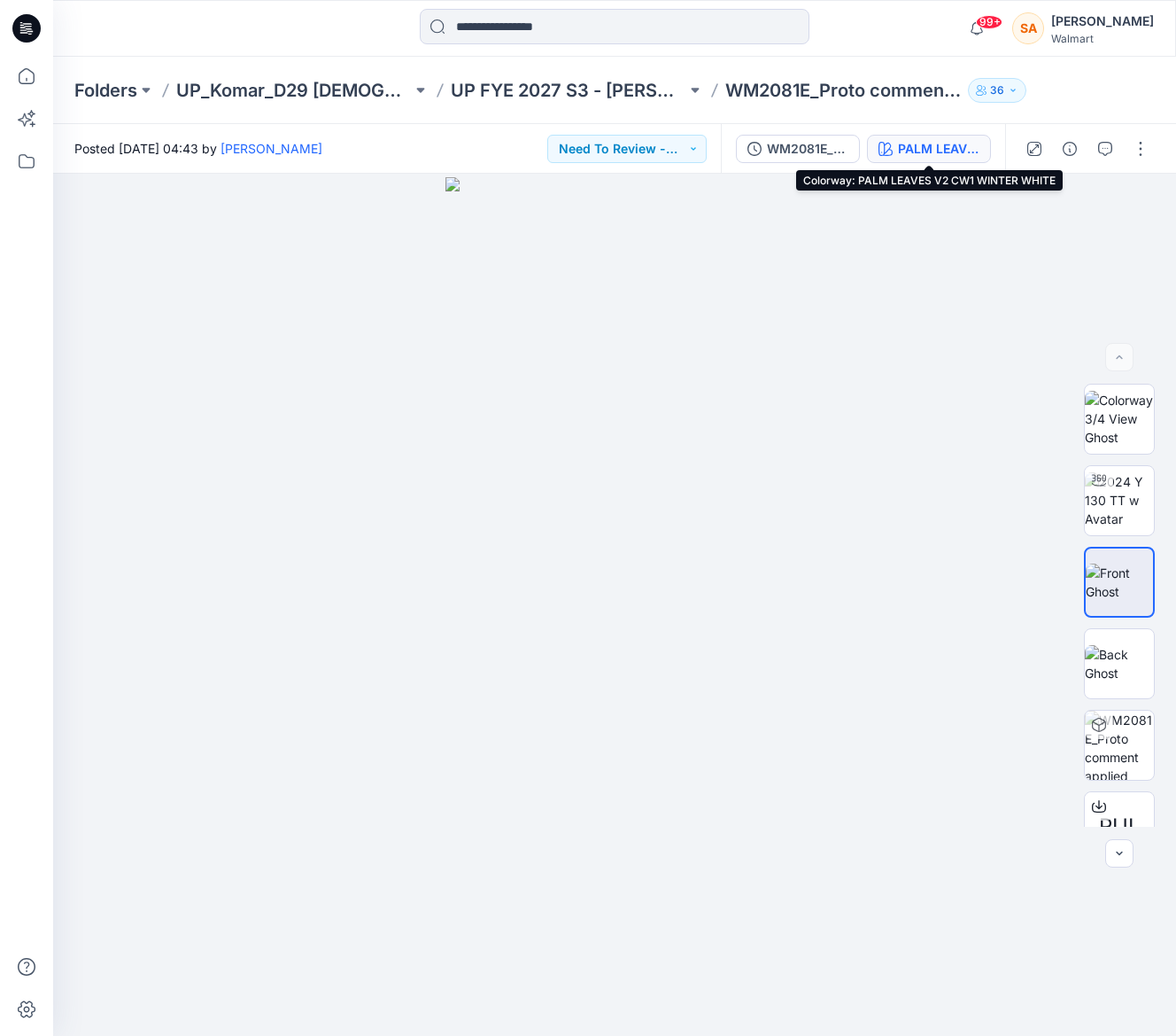
click at [951, 152] on div "PALM LEAVES V2 CW1 WINTER WHITE" at bounding box center [938, 149] width 81 height 20
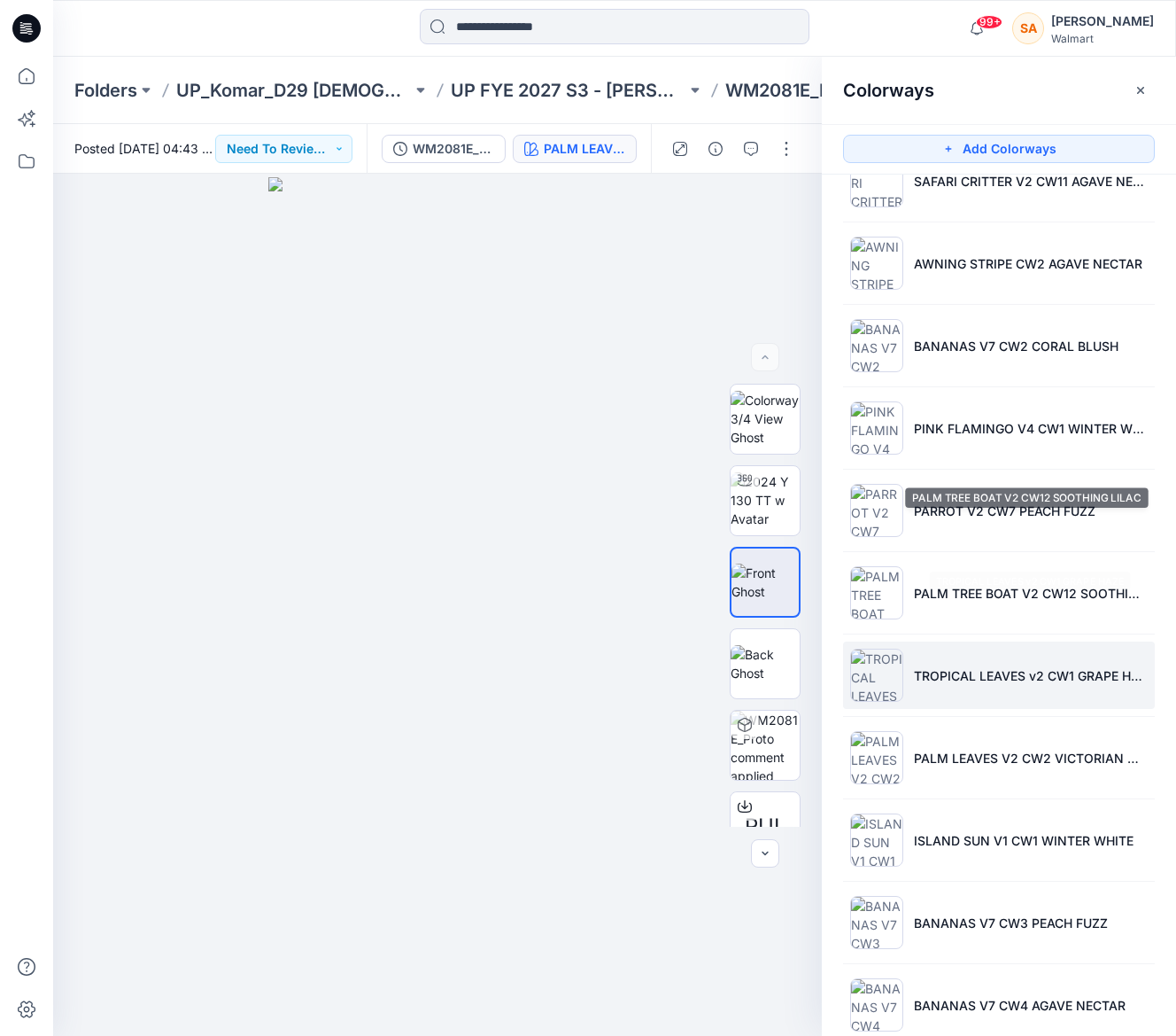
scroll to position [279, 0]
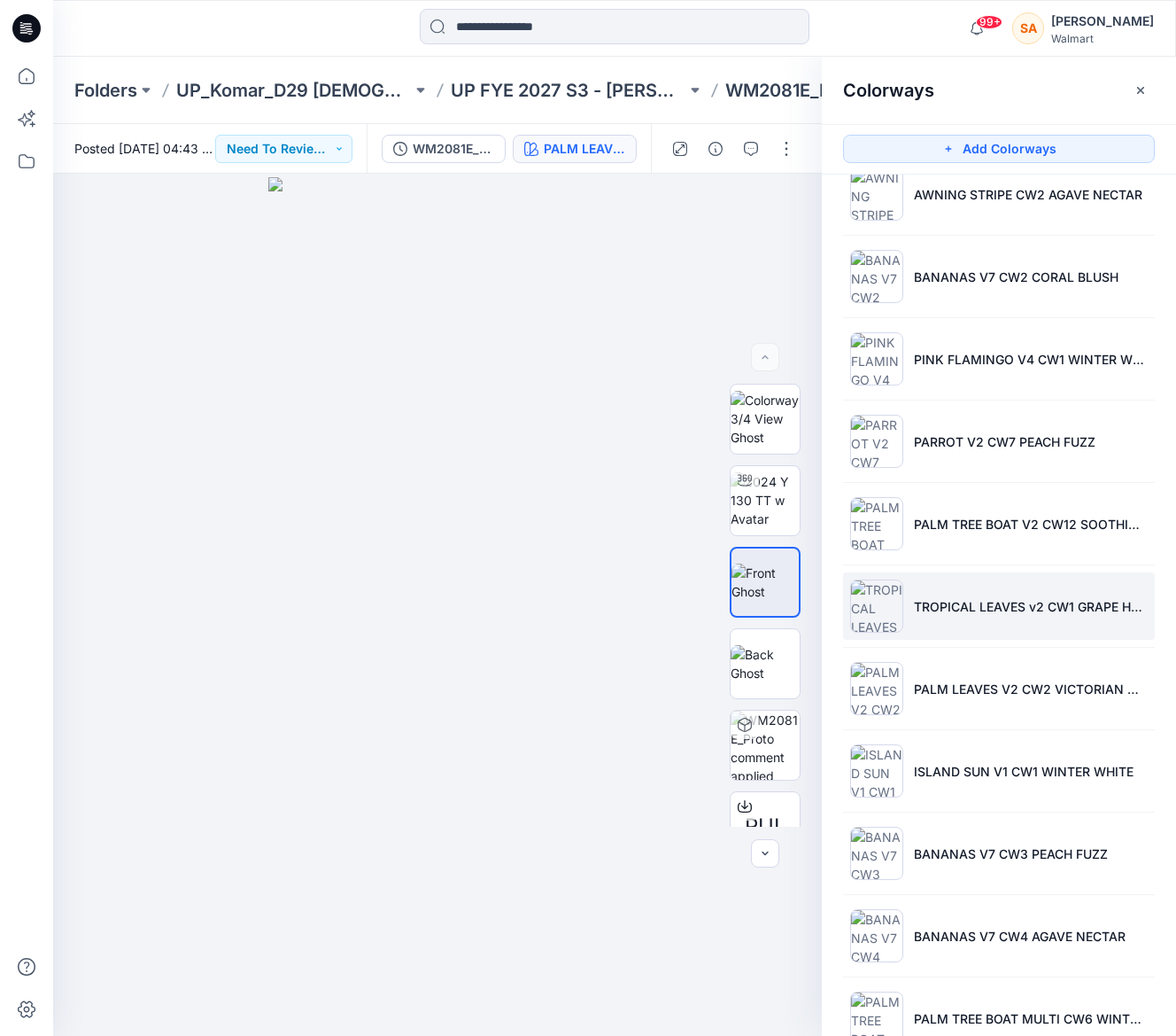
click at [962, 616] on li "TROPICAL LEAVES v2 CW1 GRAPE HAZE" at bounding box center [999, 606] width 312 height 68
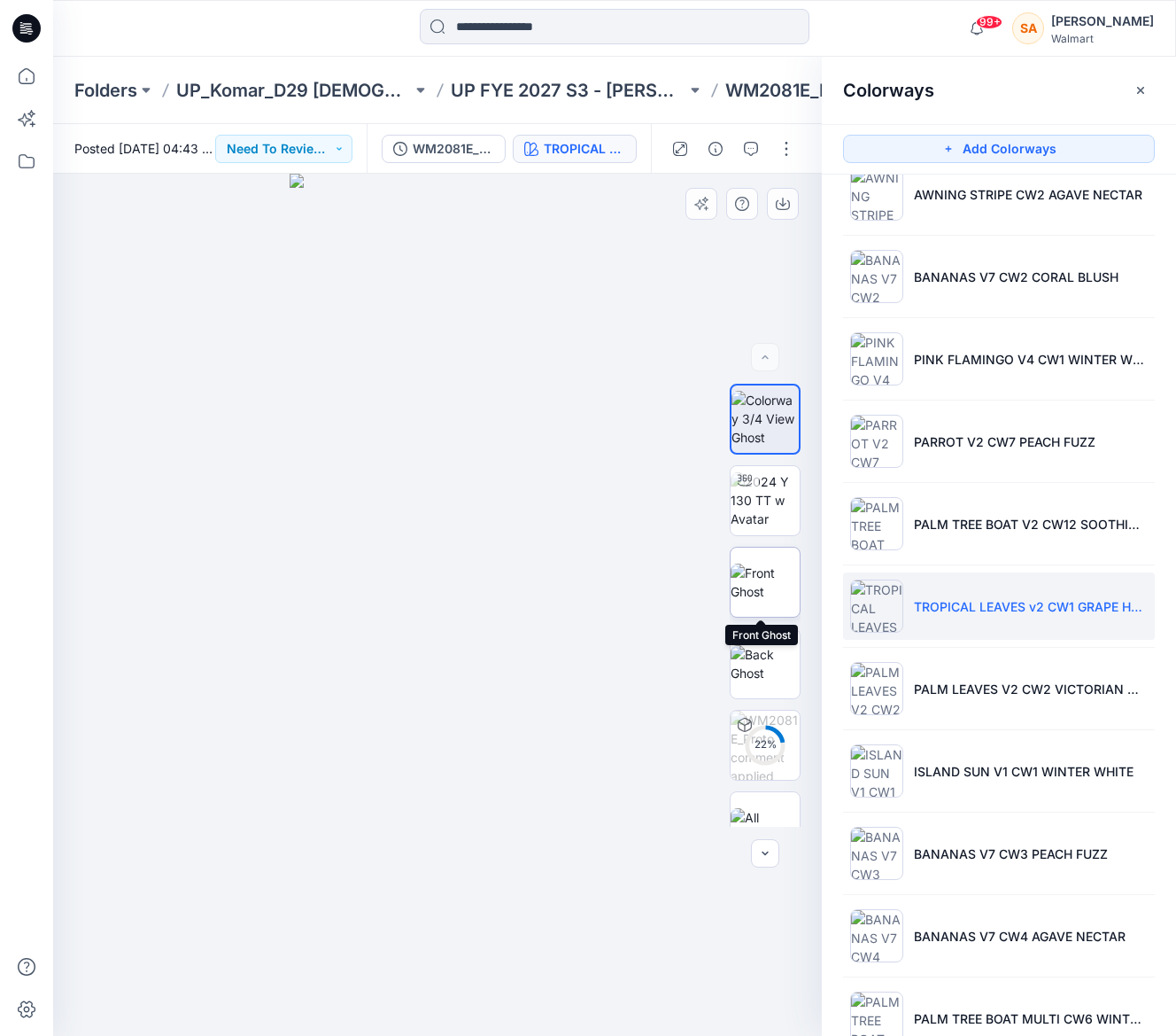
click at [749, 573] on img at bounding box center [765, 582] width 69 height 37
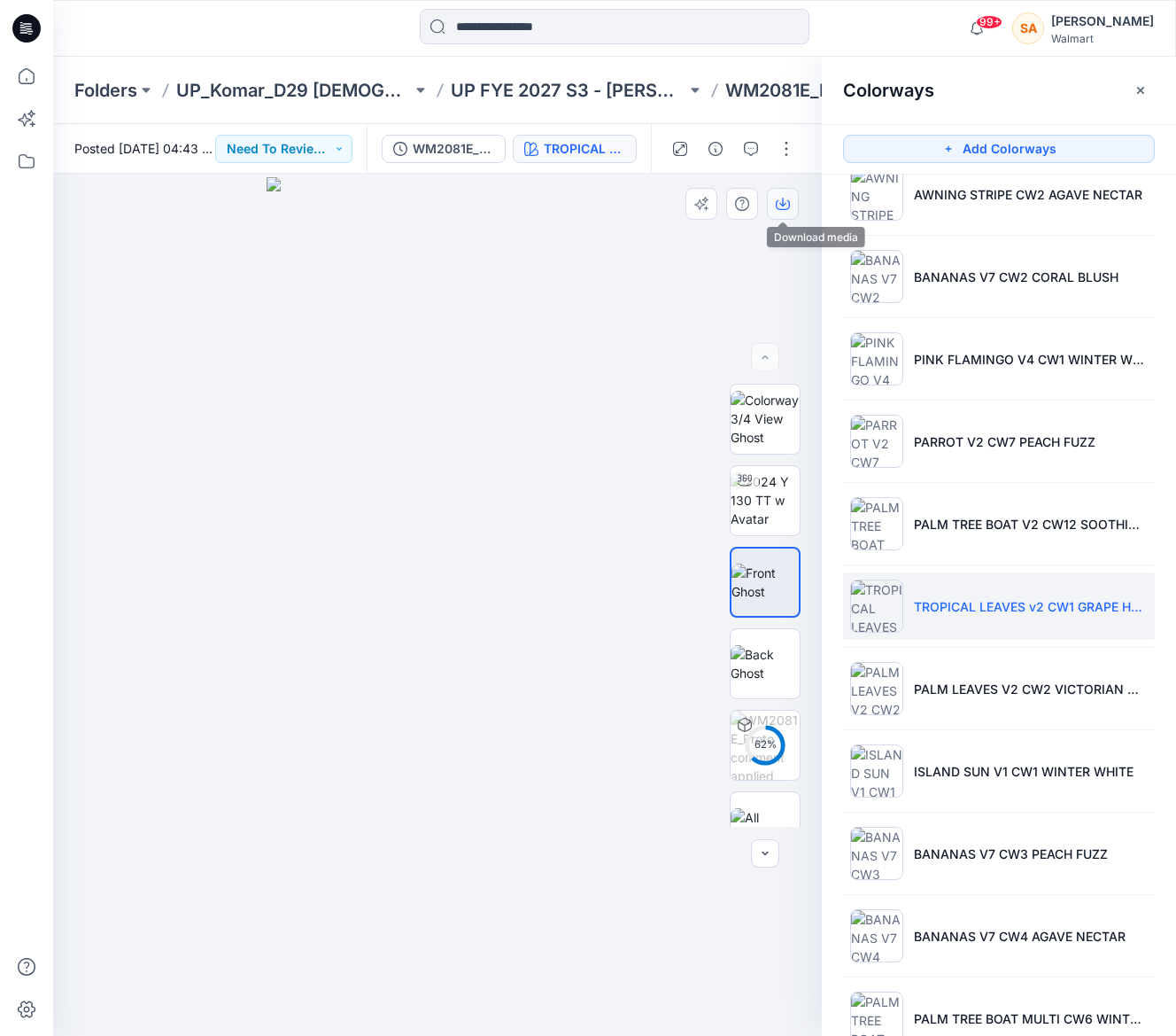
click at [782, 205] on icon "button" at bounding box center [782, 202] width 7 height 9
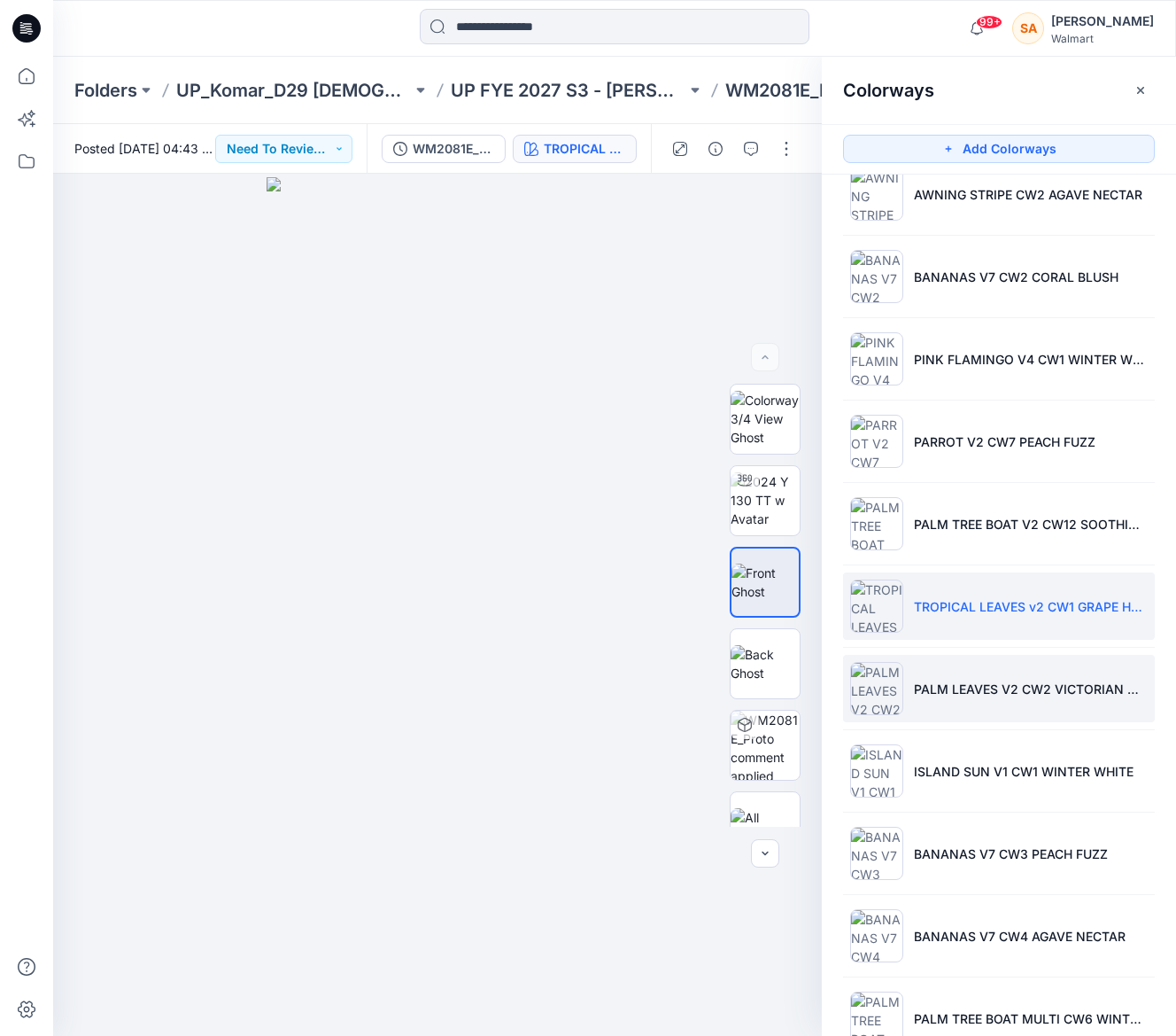
click at [1019, 711] on li "PALM LEAVES V2 CW2 VICTORIAN MAUVE" at bounding box center [999, 688] width 312 height 68
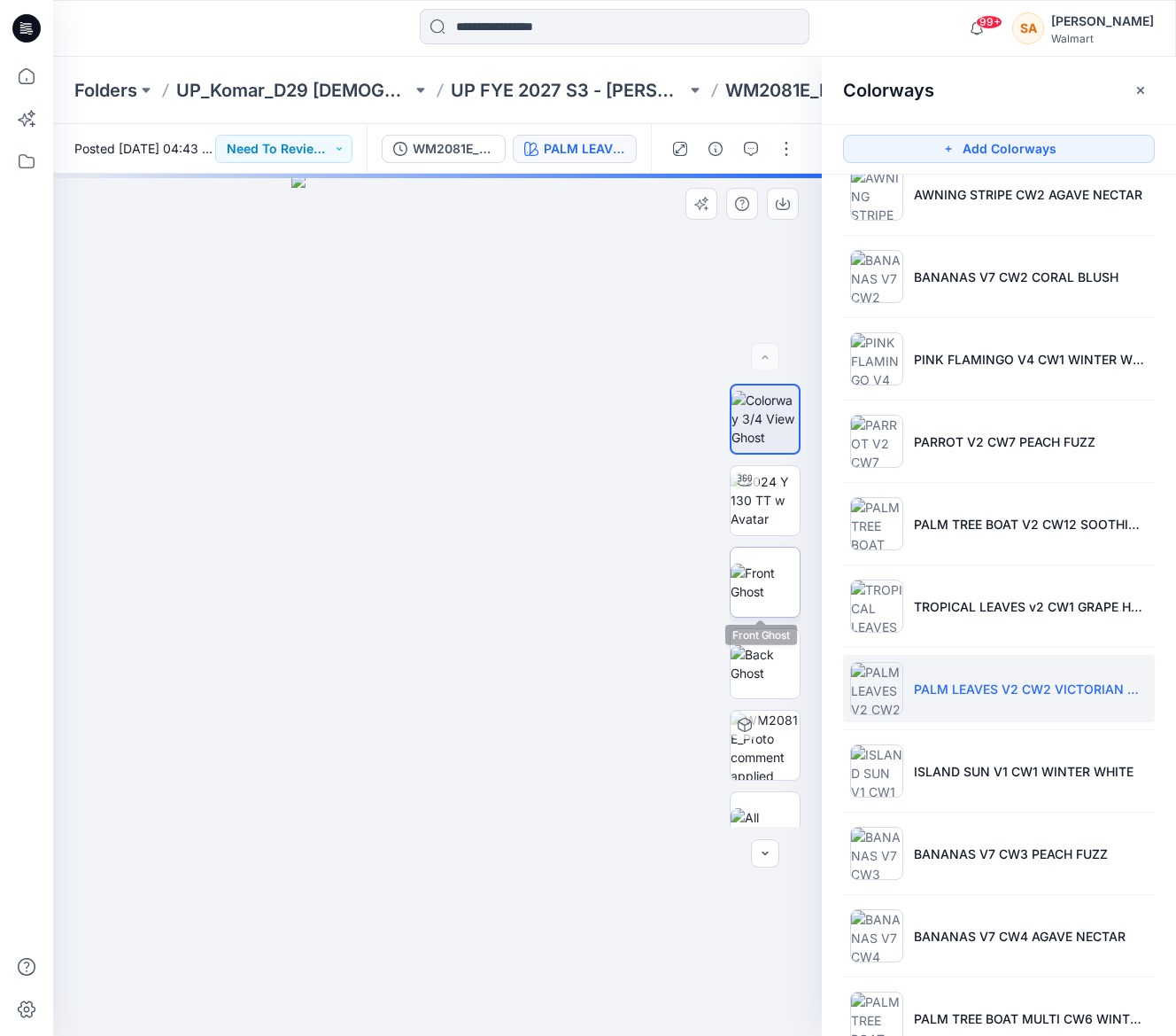
click at [773, 585] on img at bounding box center [765, 582] width 69 height 37
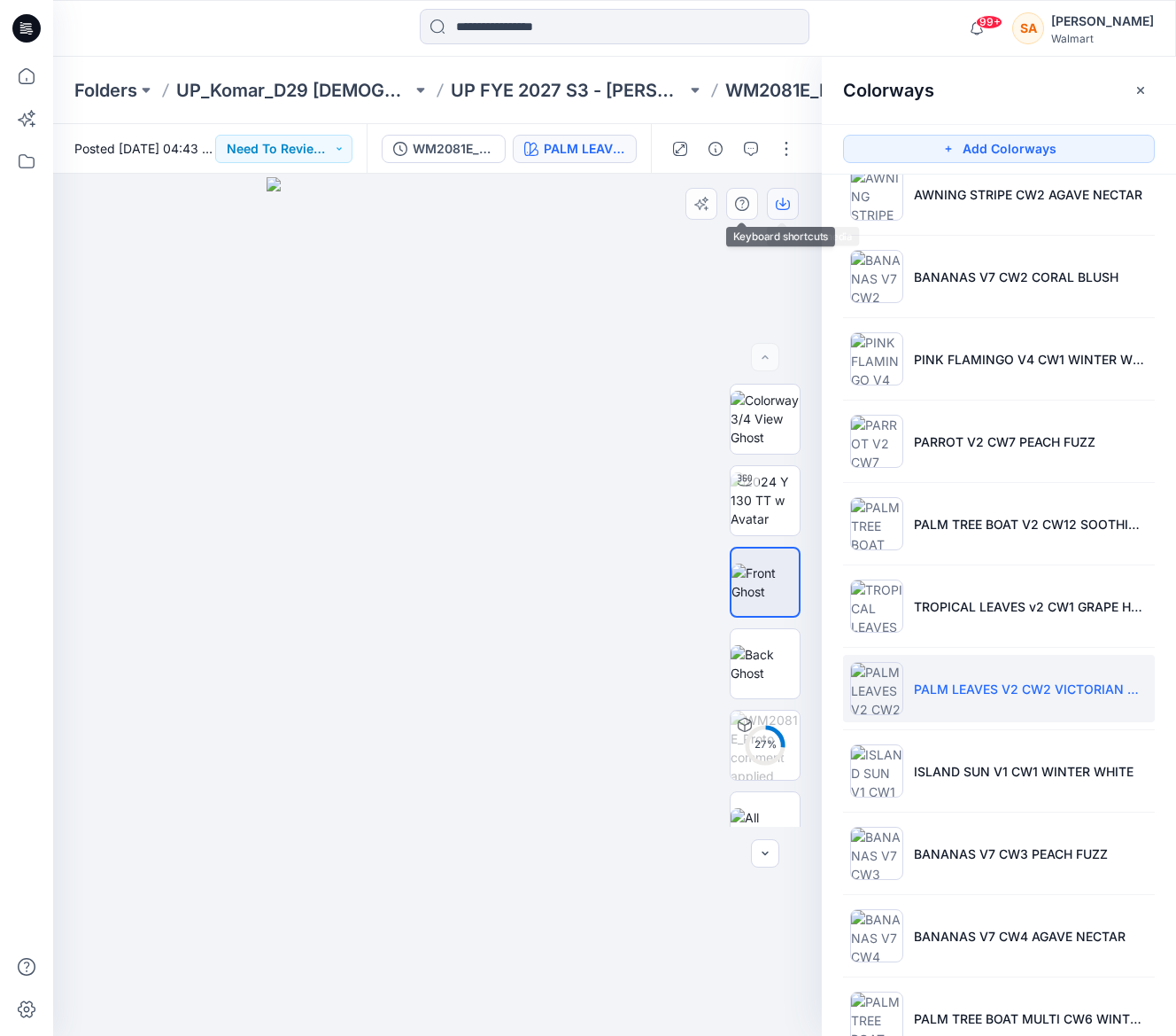
click at [781, 195] on button "button" at bounding box center [783, 204] width 32 height 32
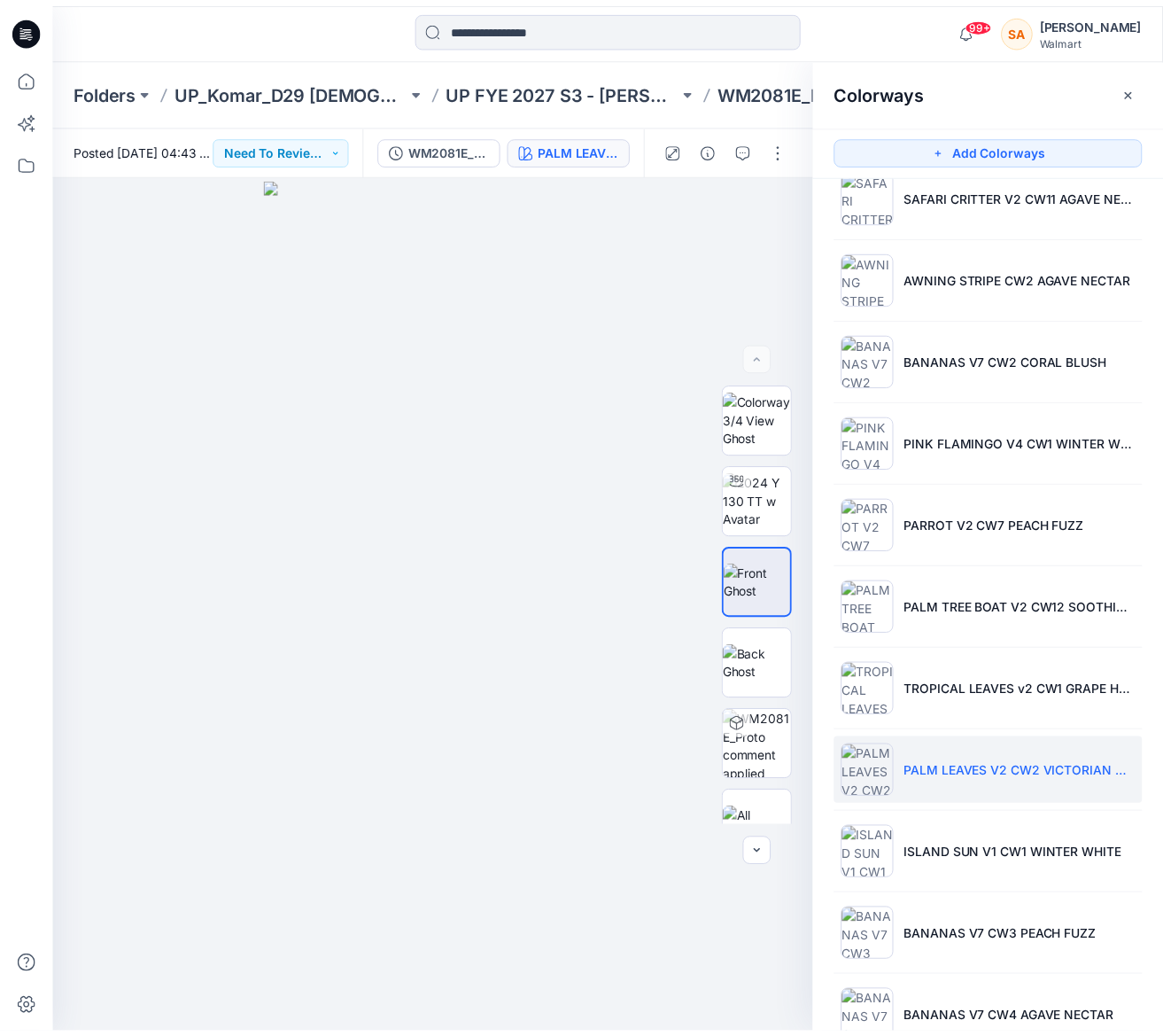
scroll to position [0, 0]
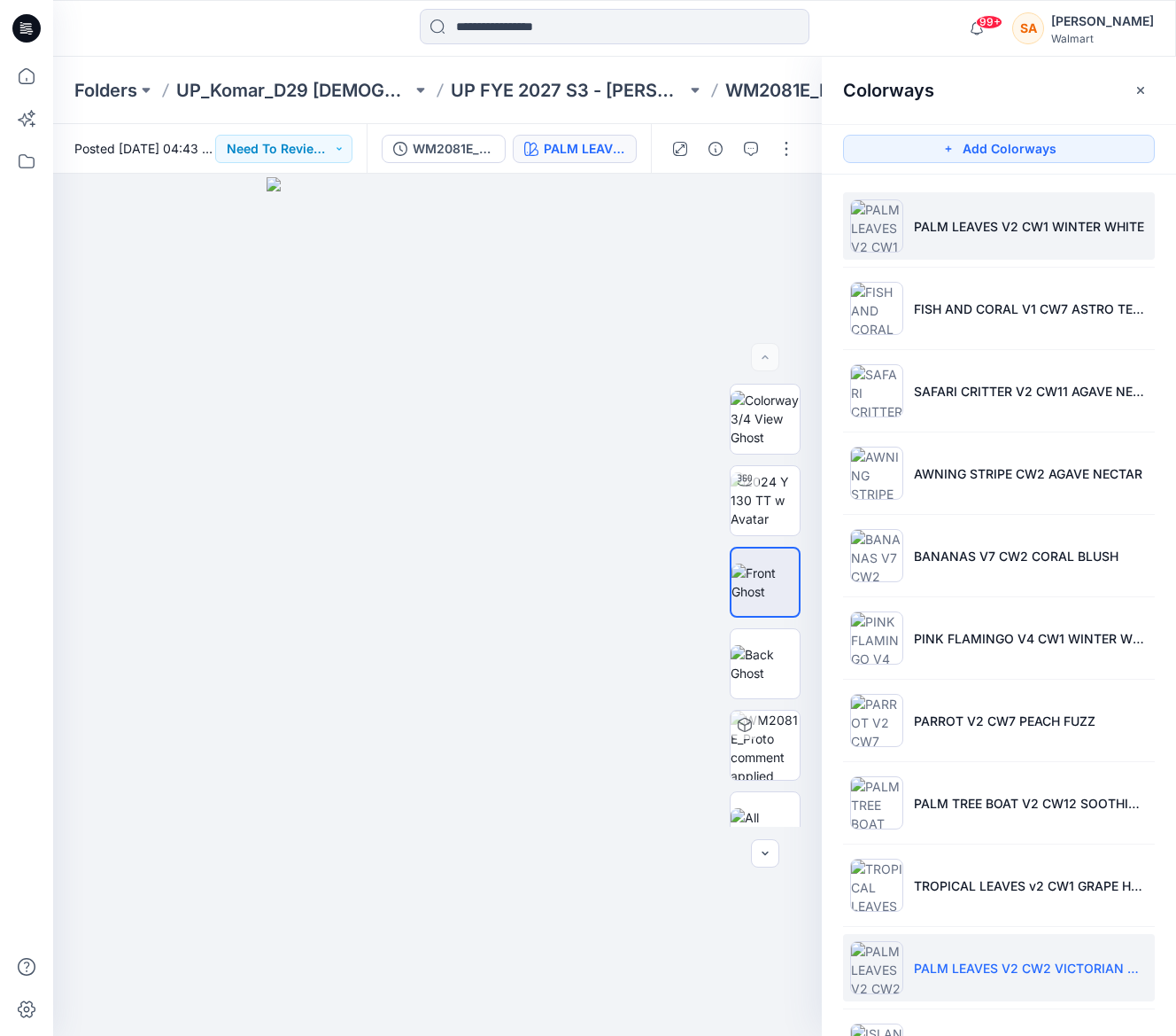
click at [961, 224] on p "PALM LEAVES V2 CW1 WINTER WHITE" at bounding box center [1029, 225] width 230 height 19
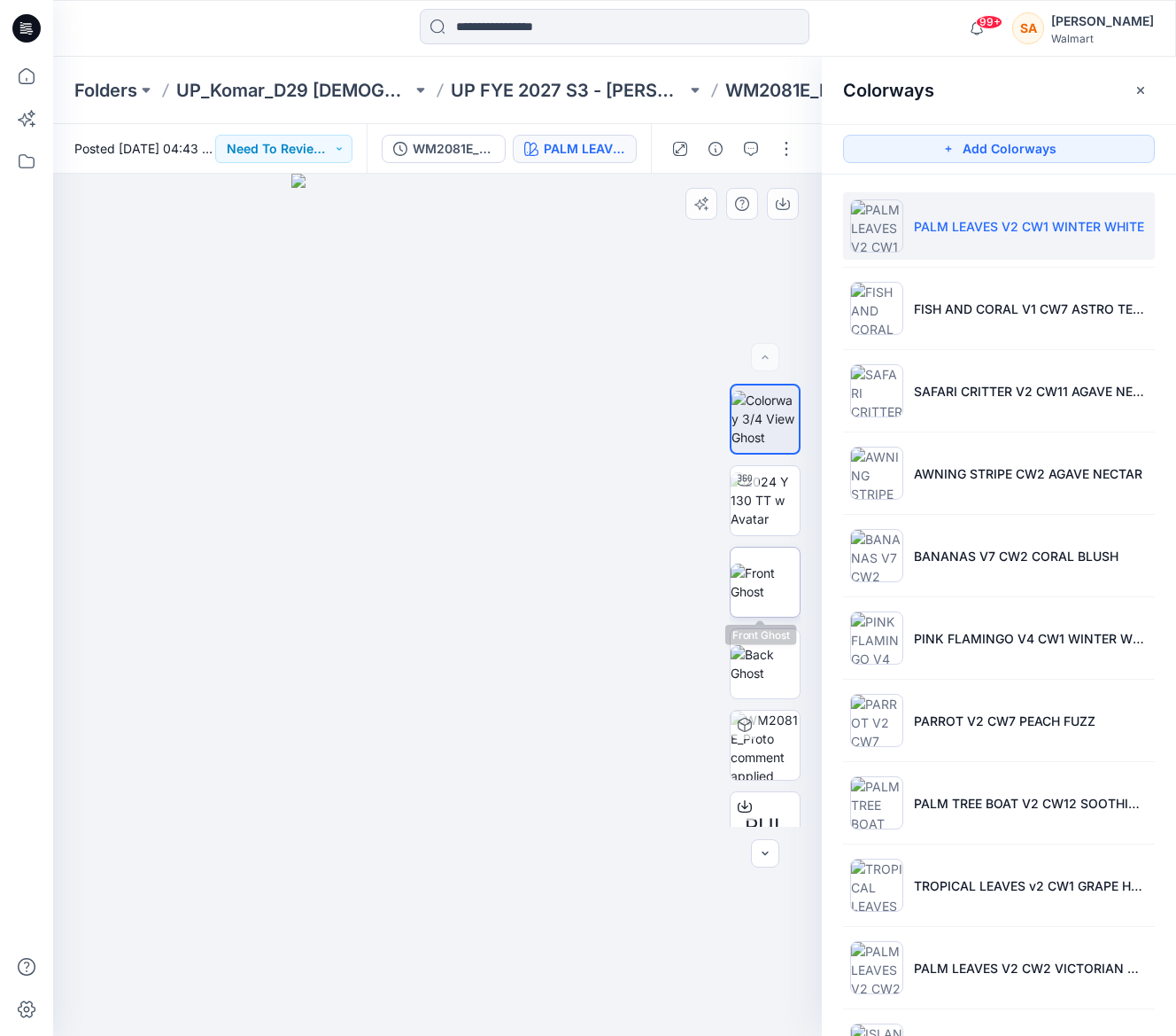
click at [777, 564] on img at bounding box center [765, 582] width 69 height 37
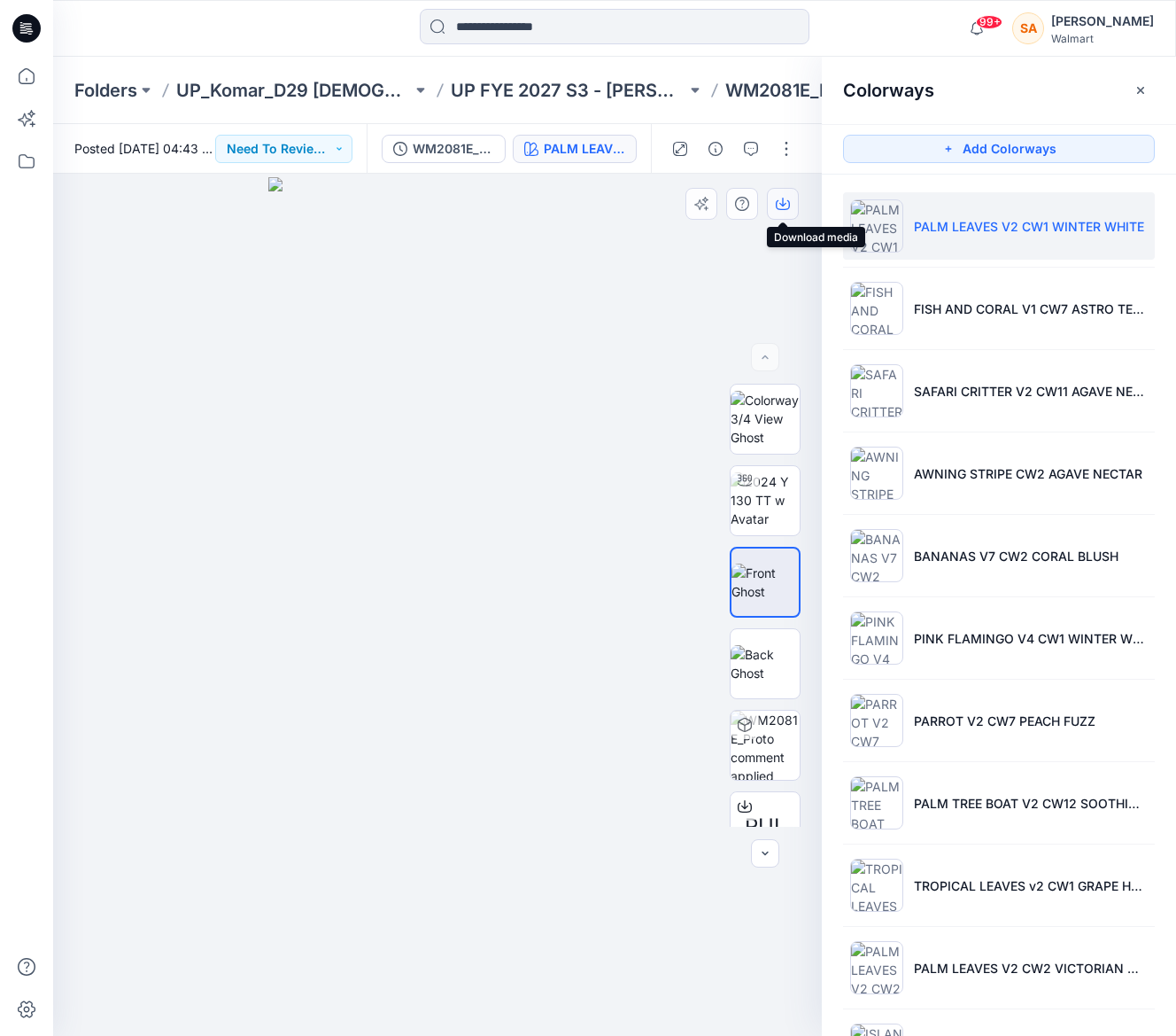
click at [785, 197] on icon "button" at bounding box center [783, 204] width 14 height 14
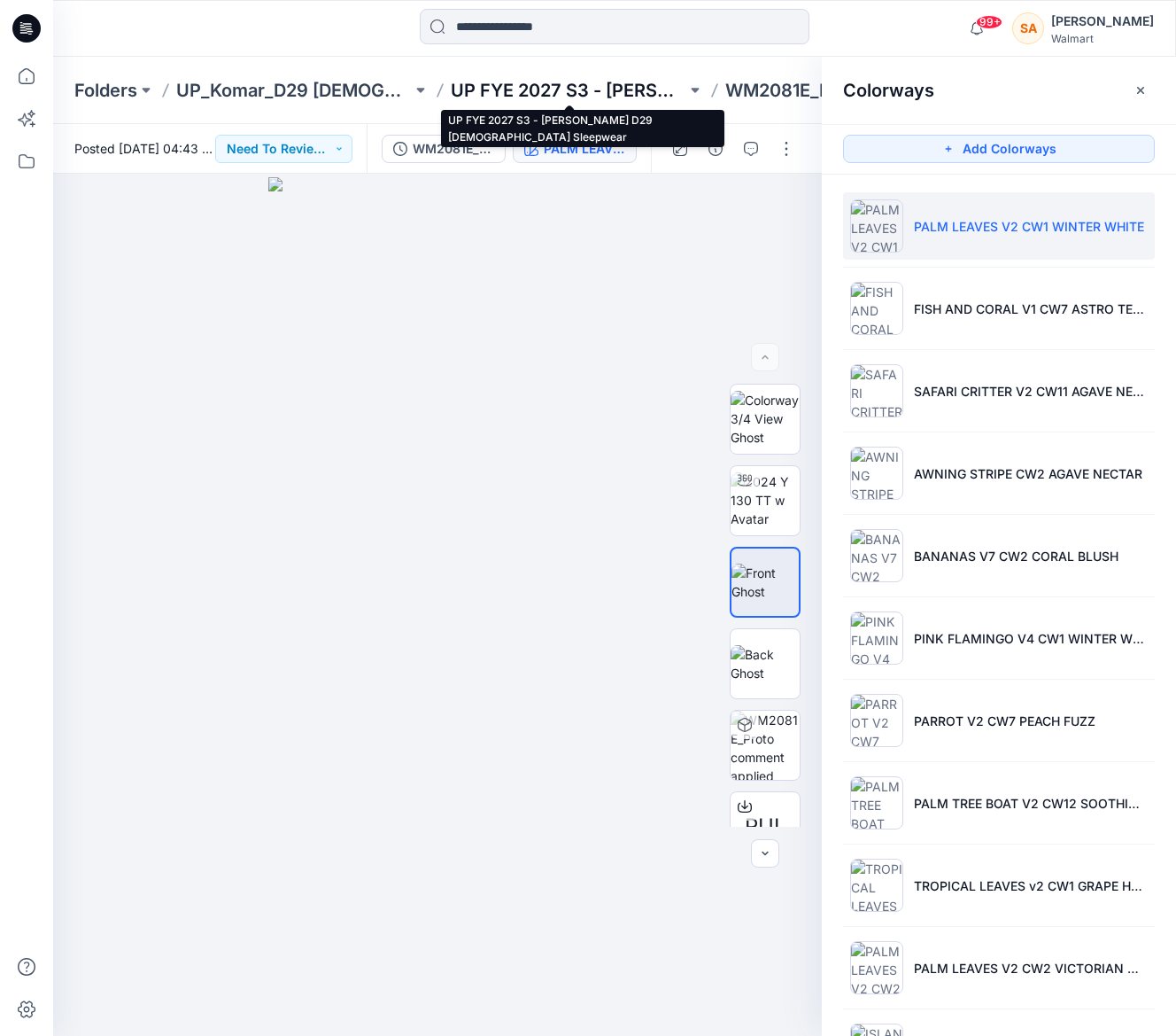
click at [574, 87] on p "UP FYE 2027 S3 - [PERSON_NAME] D29 [DEMOGRAPHIC_DATA] Sleepwear" at bounding box center [568, 90] width 235 height 25
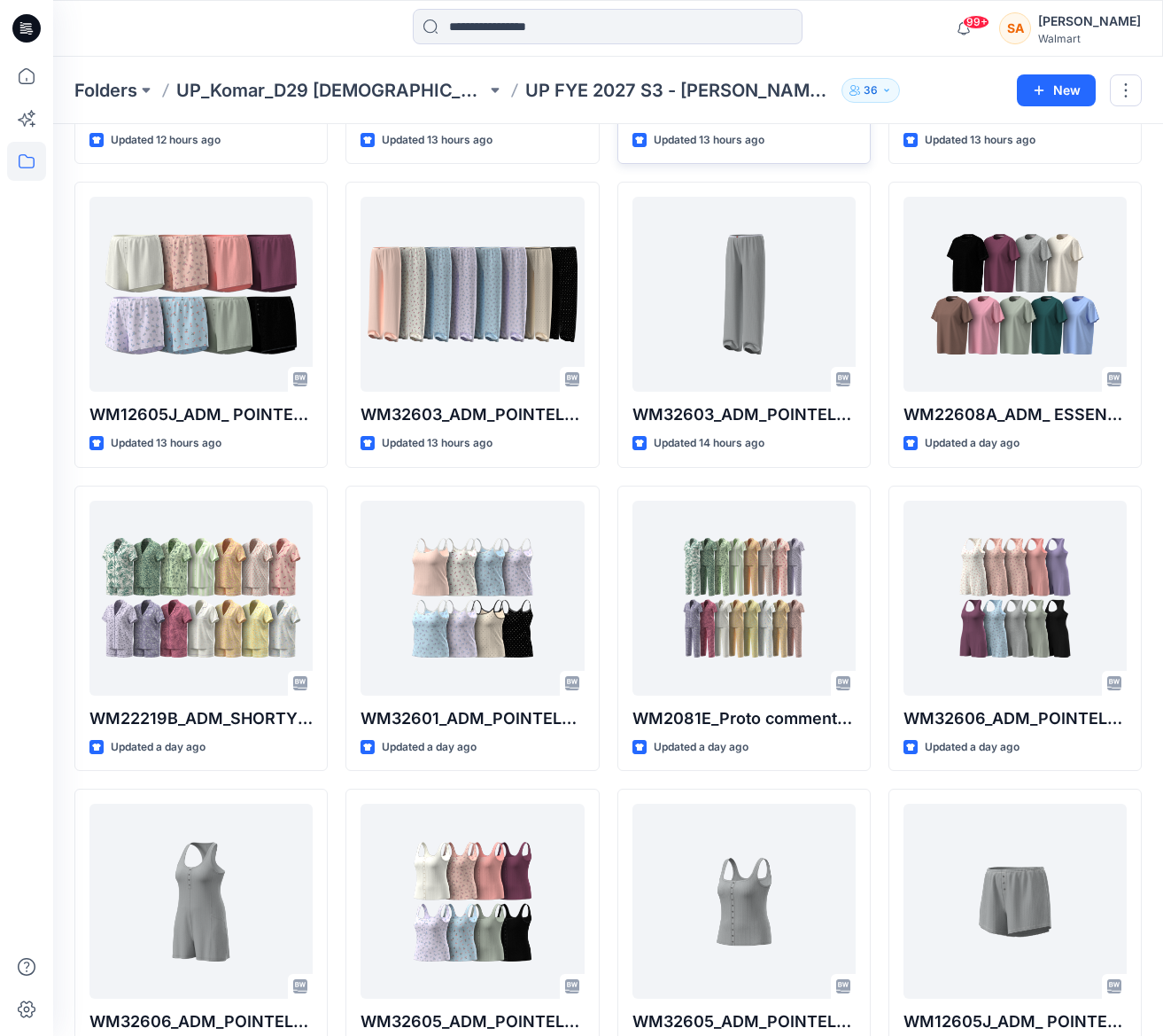
scroll to position [675, 0]
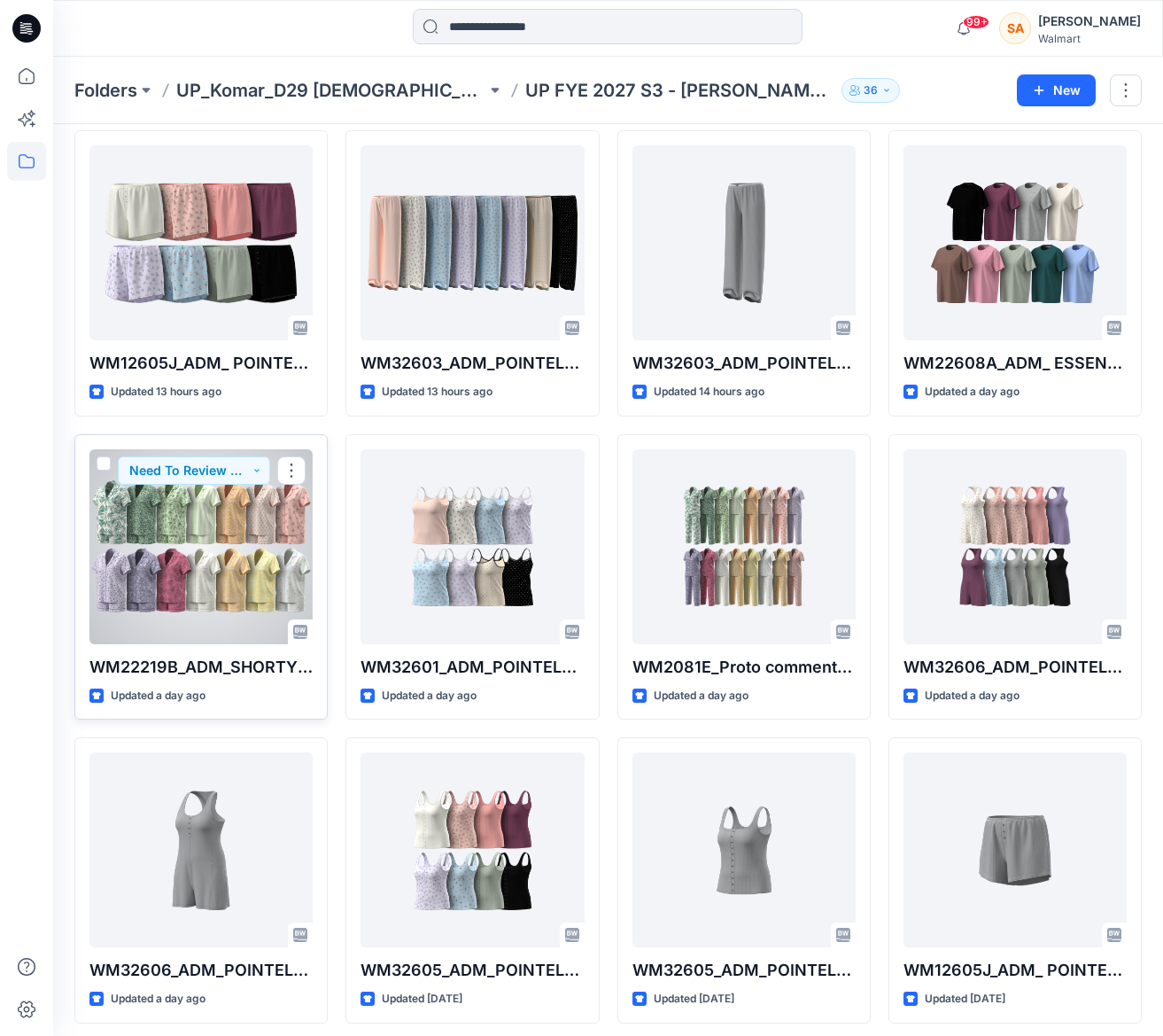
click at [247, 524] on div at bounding box center [201, 546] width 223 height 195
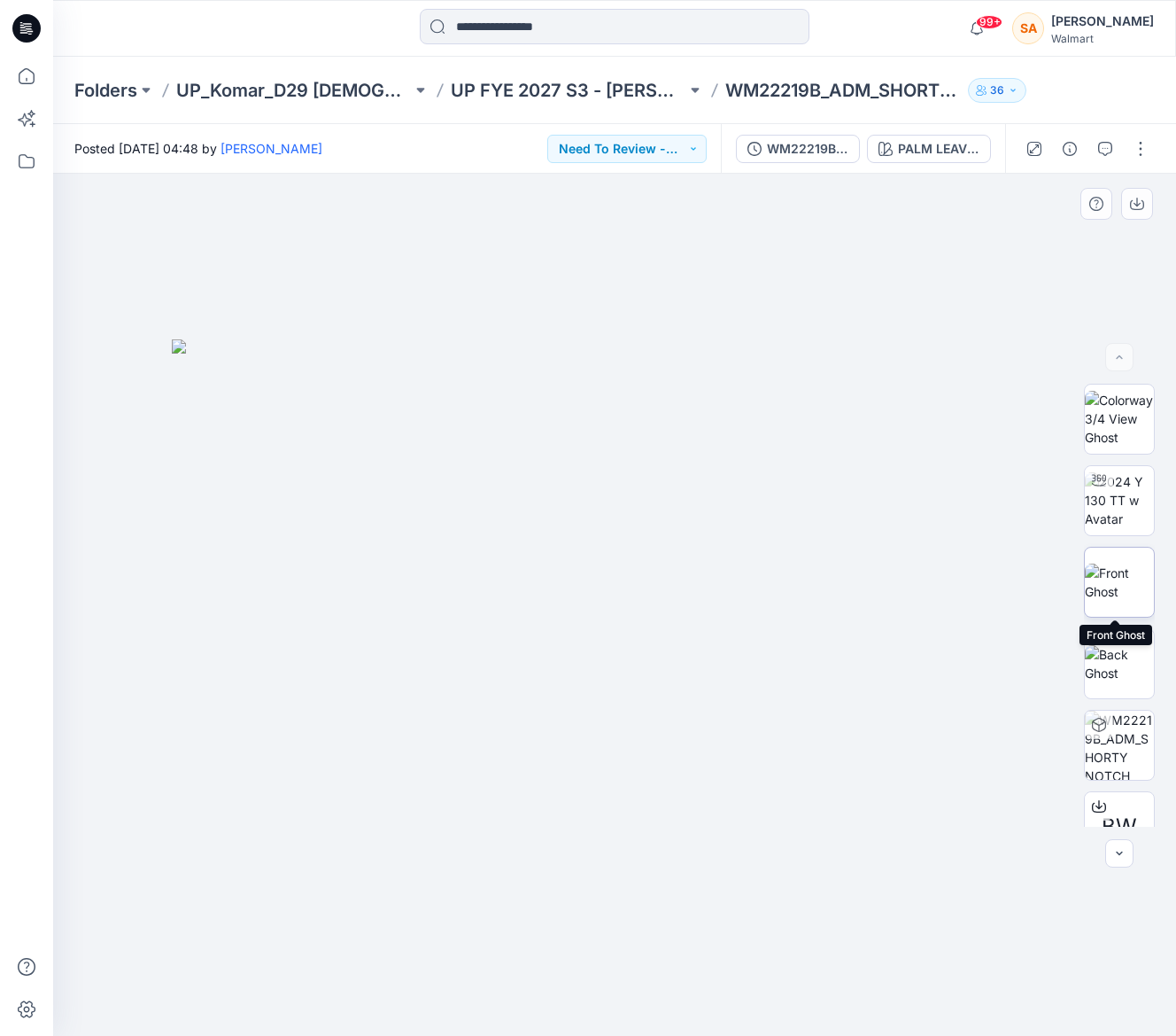
click at [1131, 567] on img at bounding box center [1119, 582] width 69 height 37
click at [1133, 201] on icon "button" at bounding box center [1137, 204] width 14 height 14
